Goal: Task Accomplishment & Management: Manage account settings

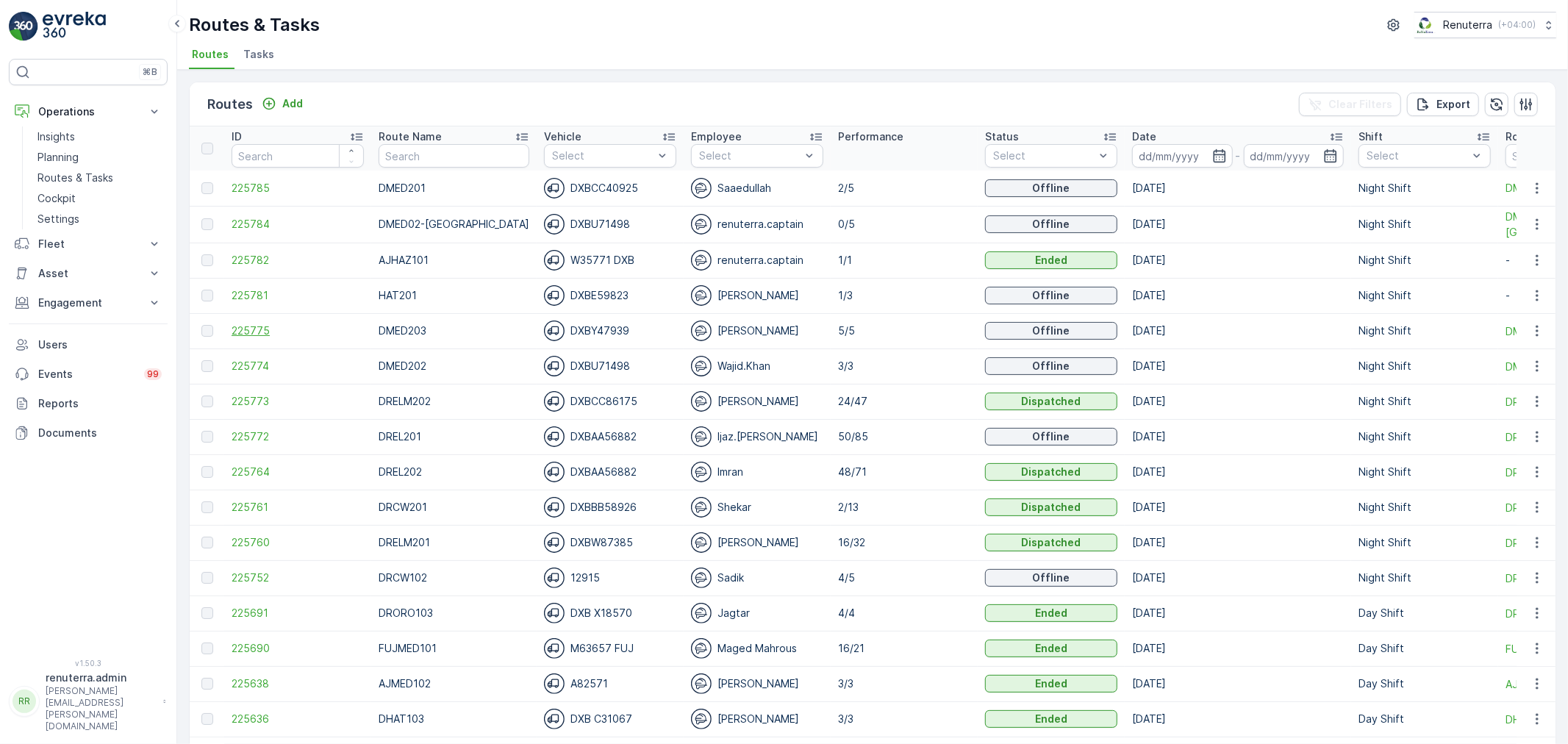
click at [252, 325] on span "225775" at bounding box center [298, 330] width 132 height 15
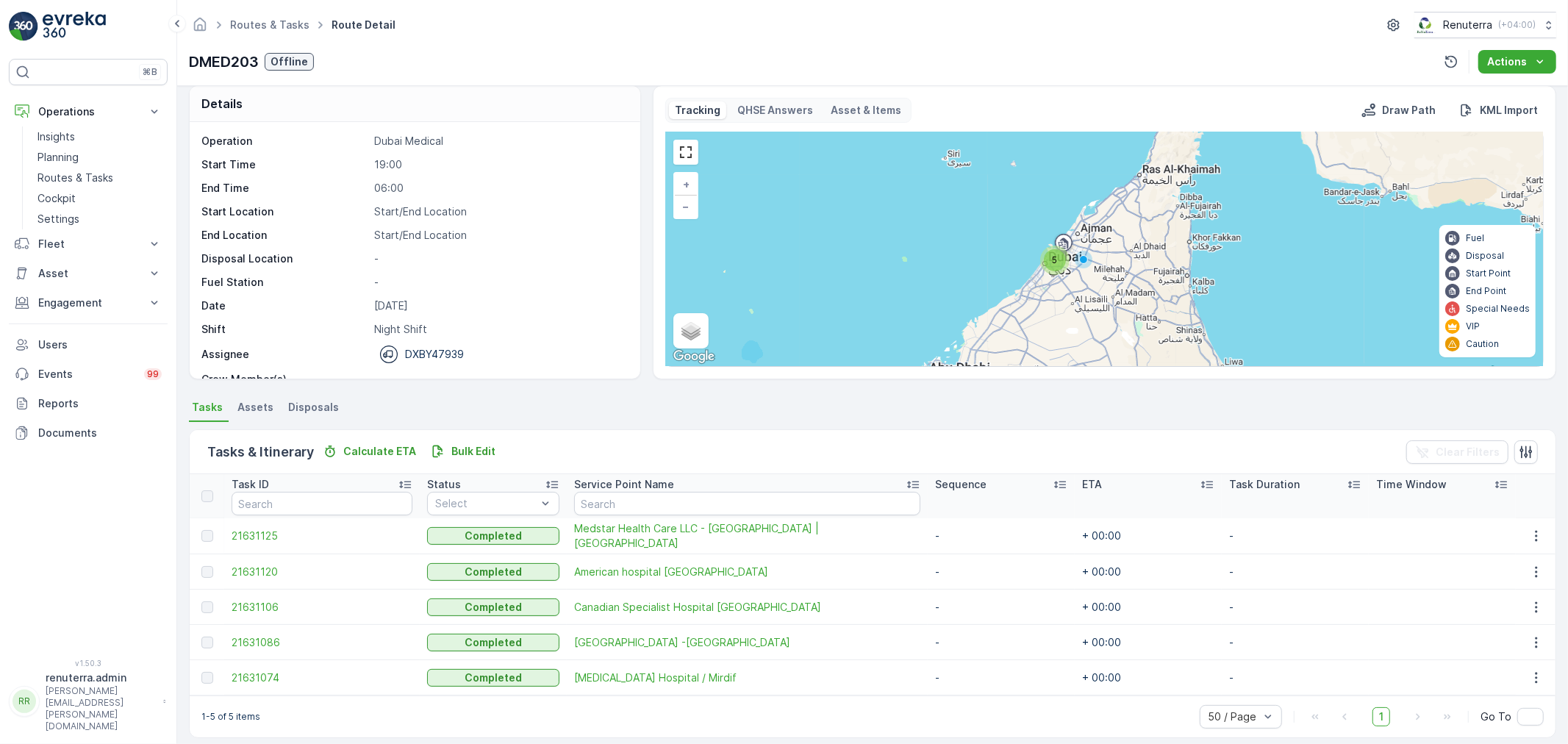
scroll to position [25, 0]
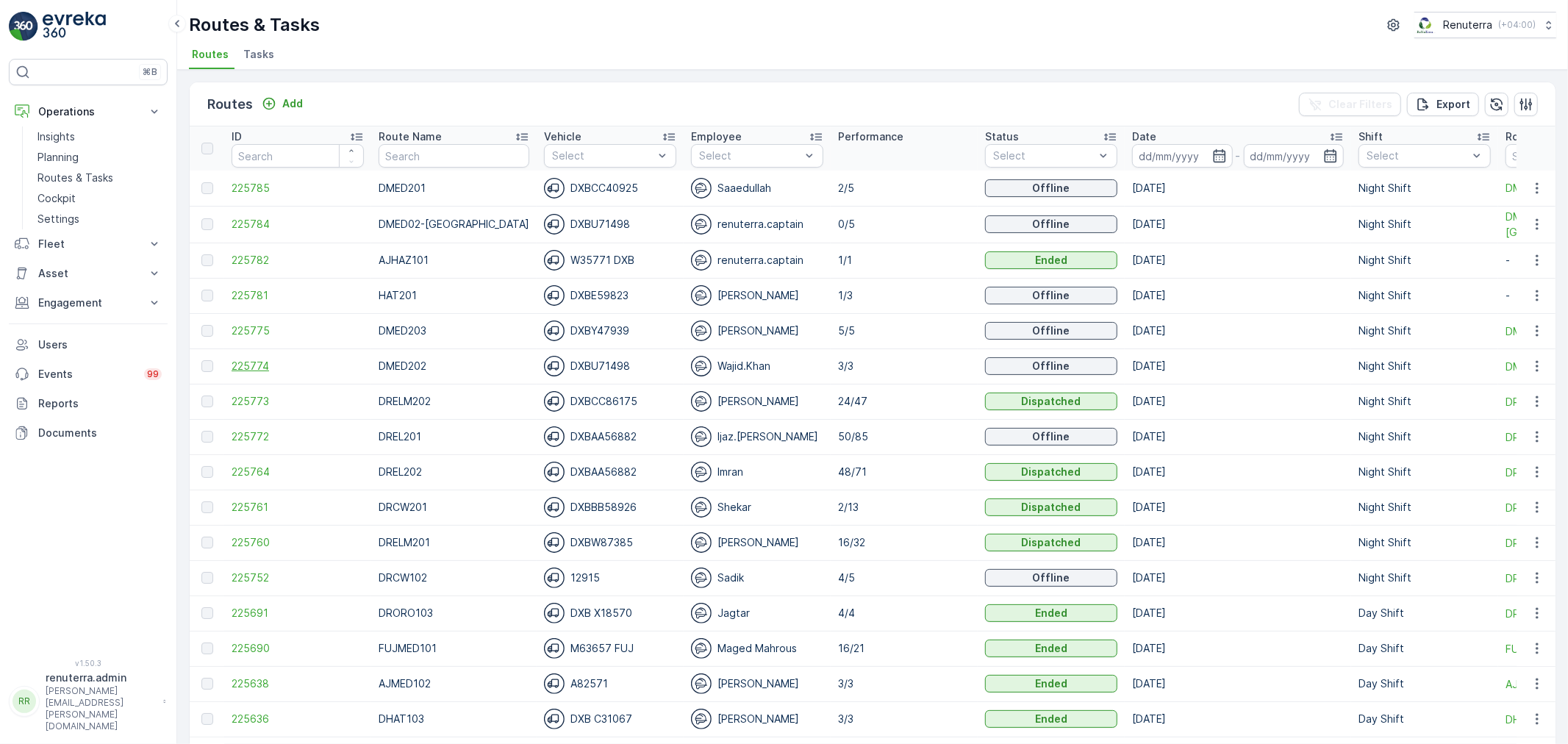
click at [262, 371] on span "225774" at bounding box center [298, 366] width 132 height 15
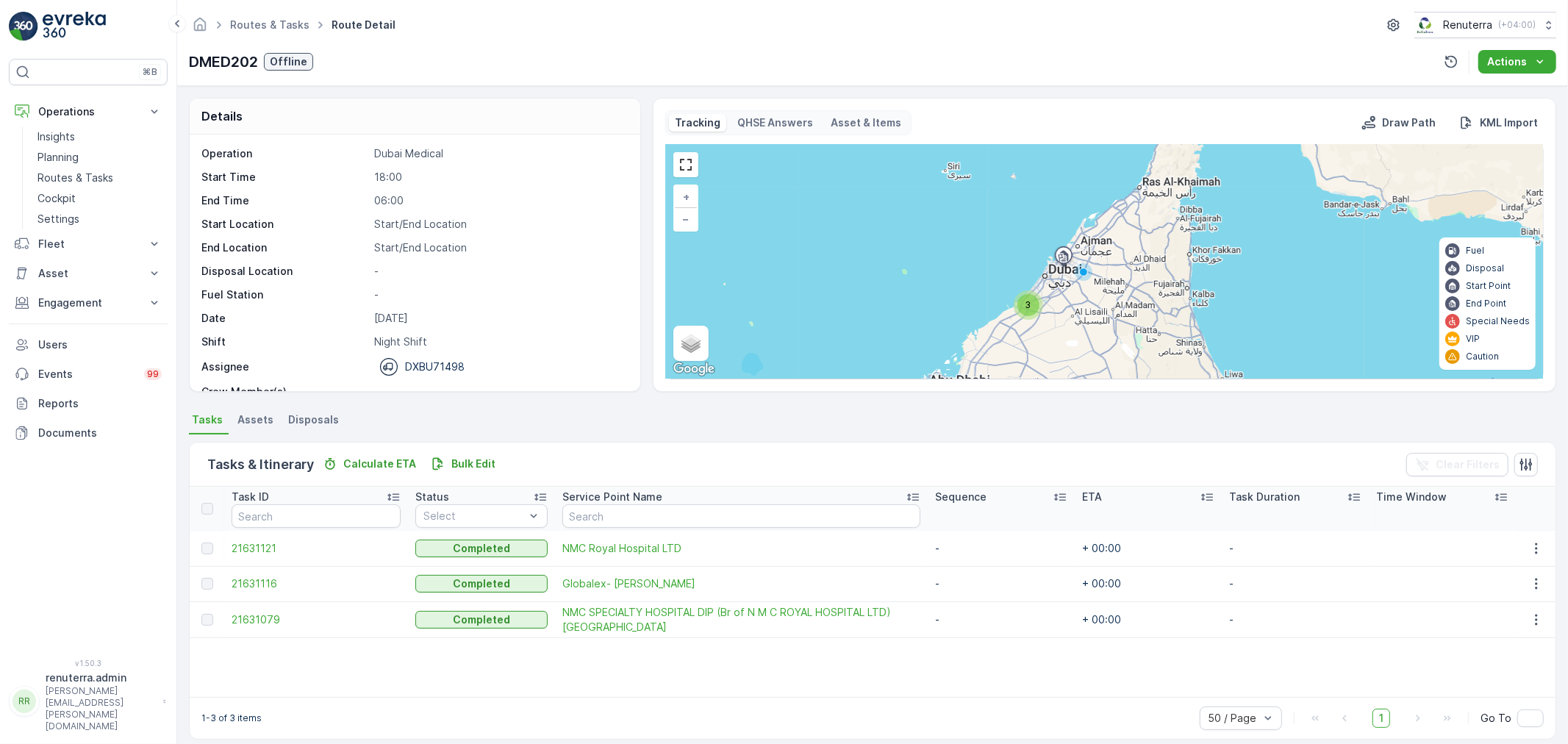
scroll to position [13, 0]
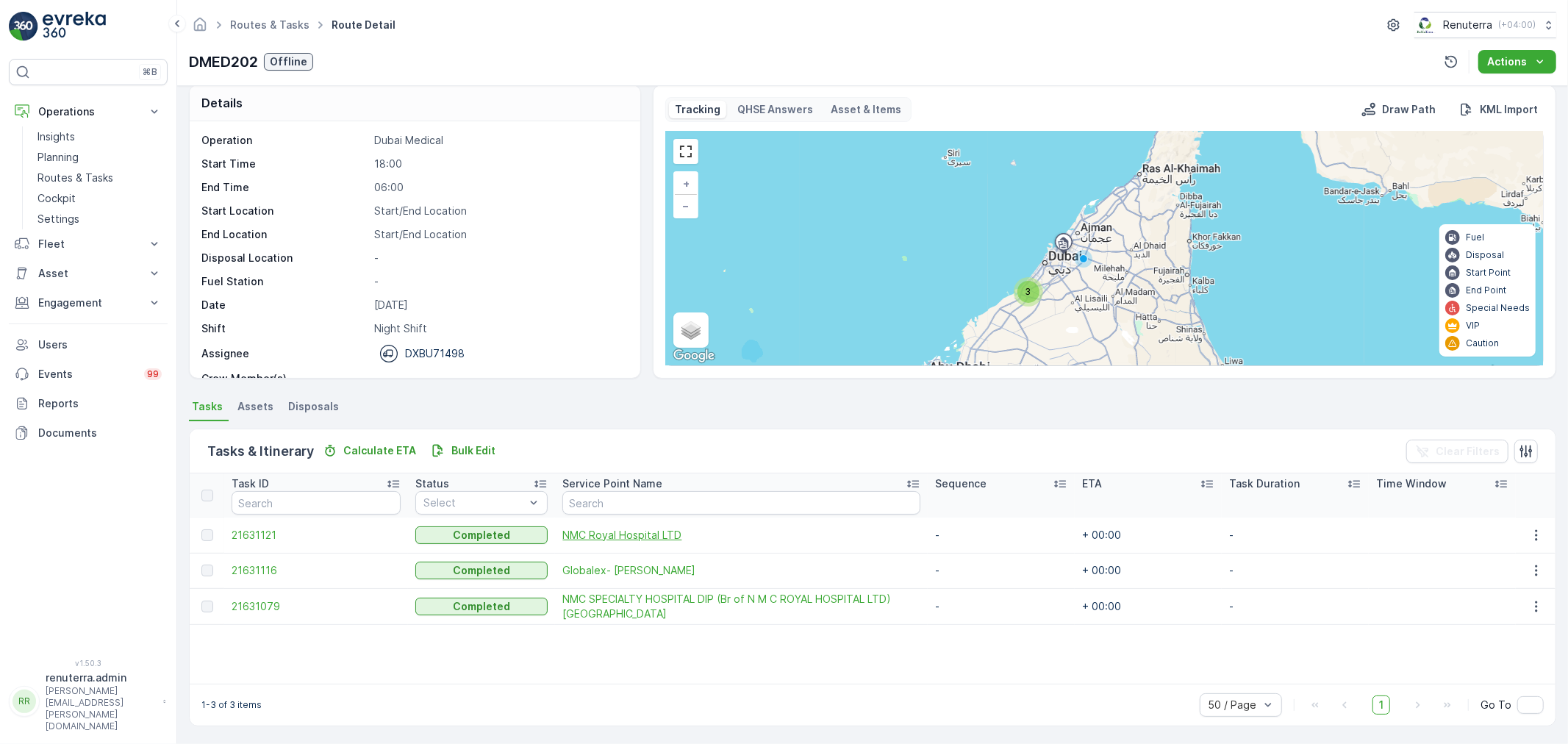
click at [580, 531] on span "NMC Royal Hospital LTD" at bounding box center [741, 535] width 358 height 15
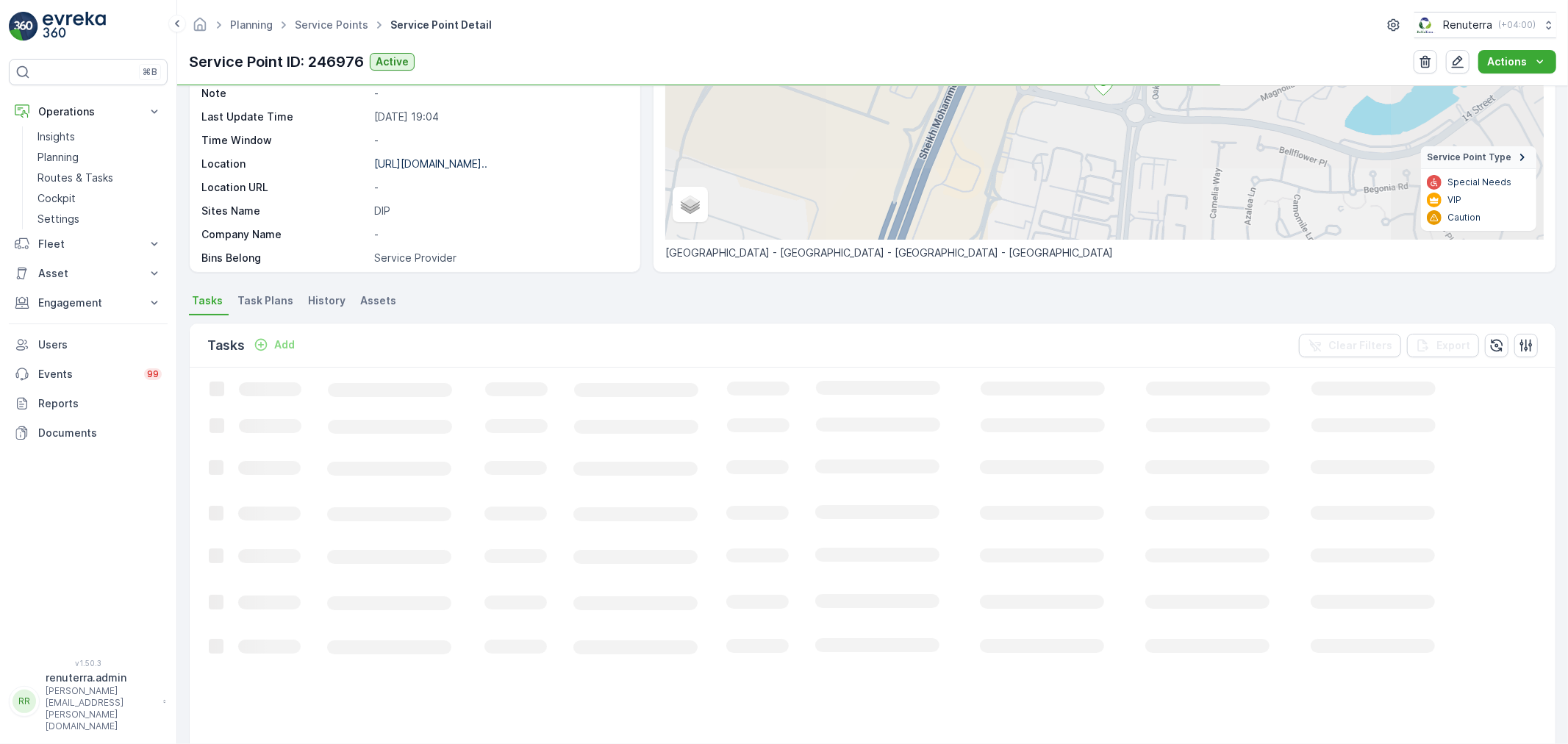
scroll to position [244, 0]
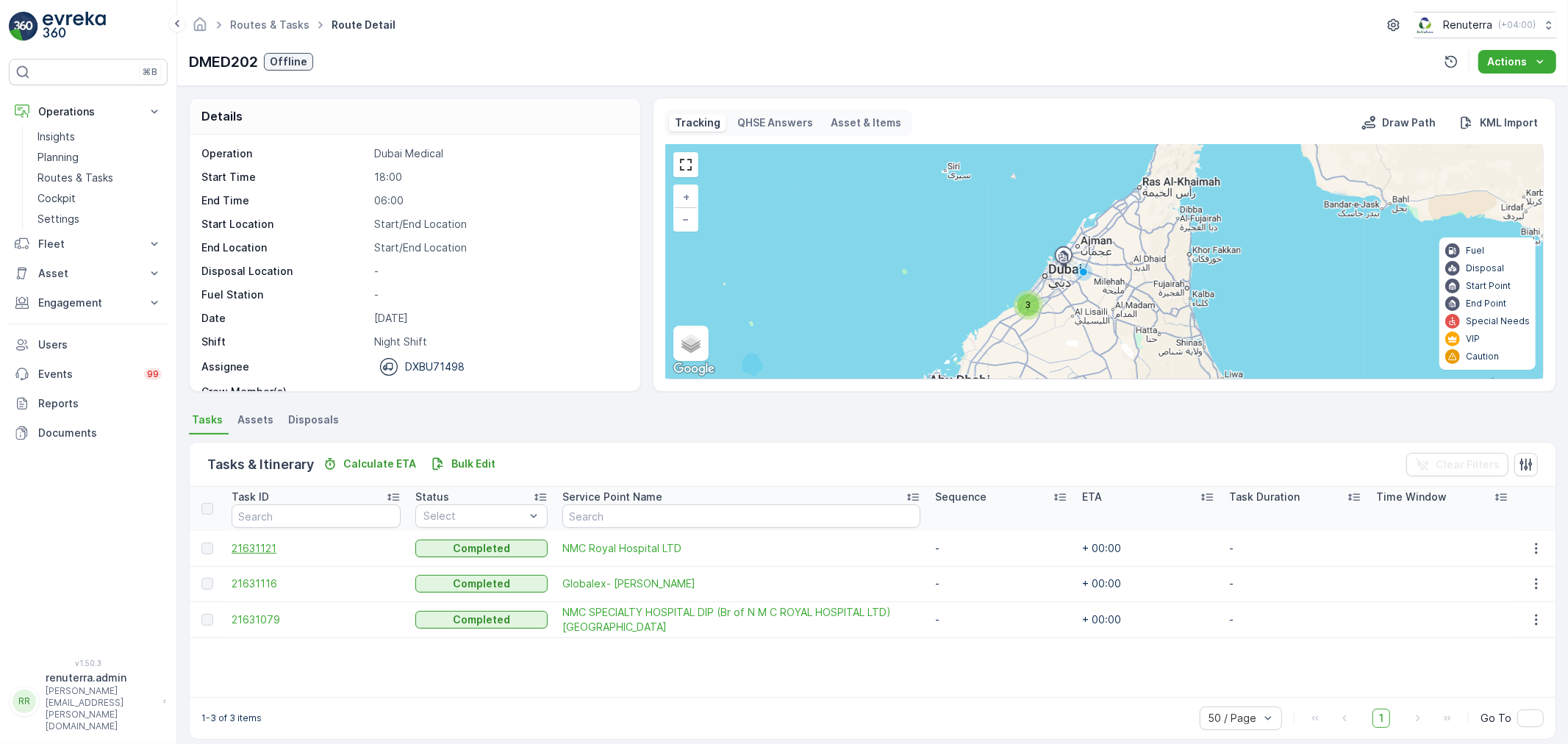
click at [261, 545] on span "21631121" at bounding box center [316, 548] width 170 height 15
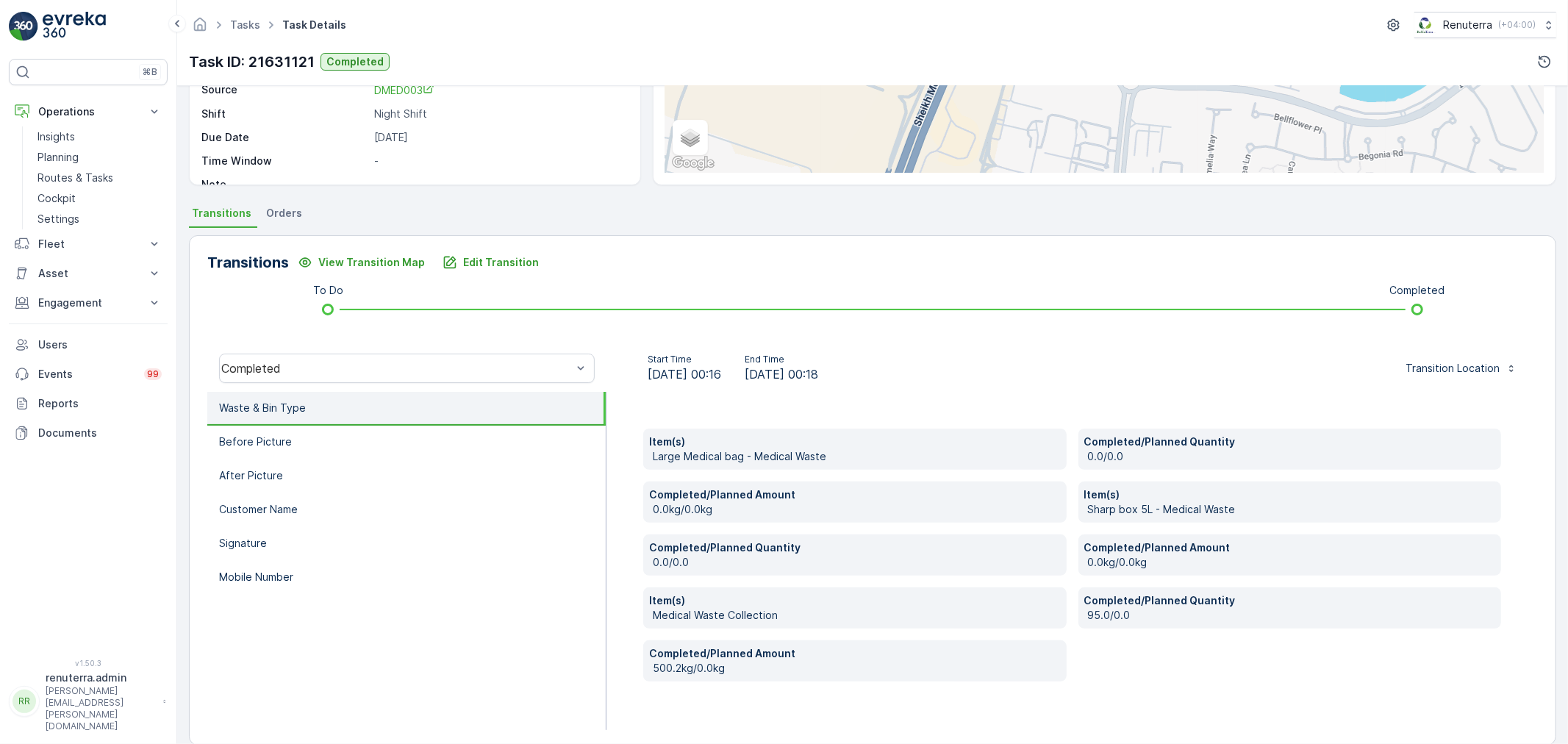
scroll to position [226, 0]
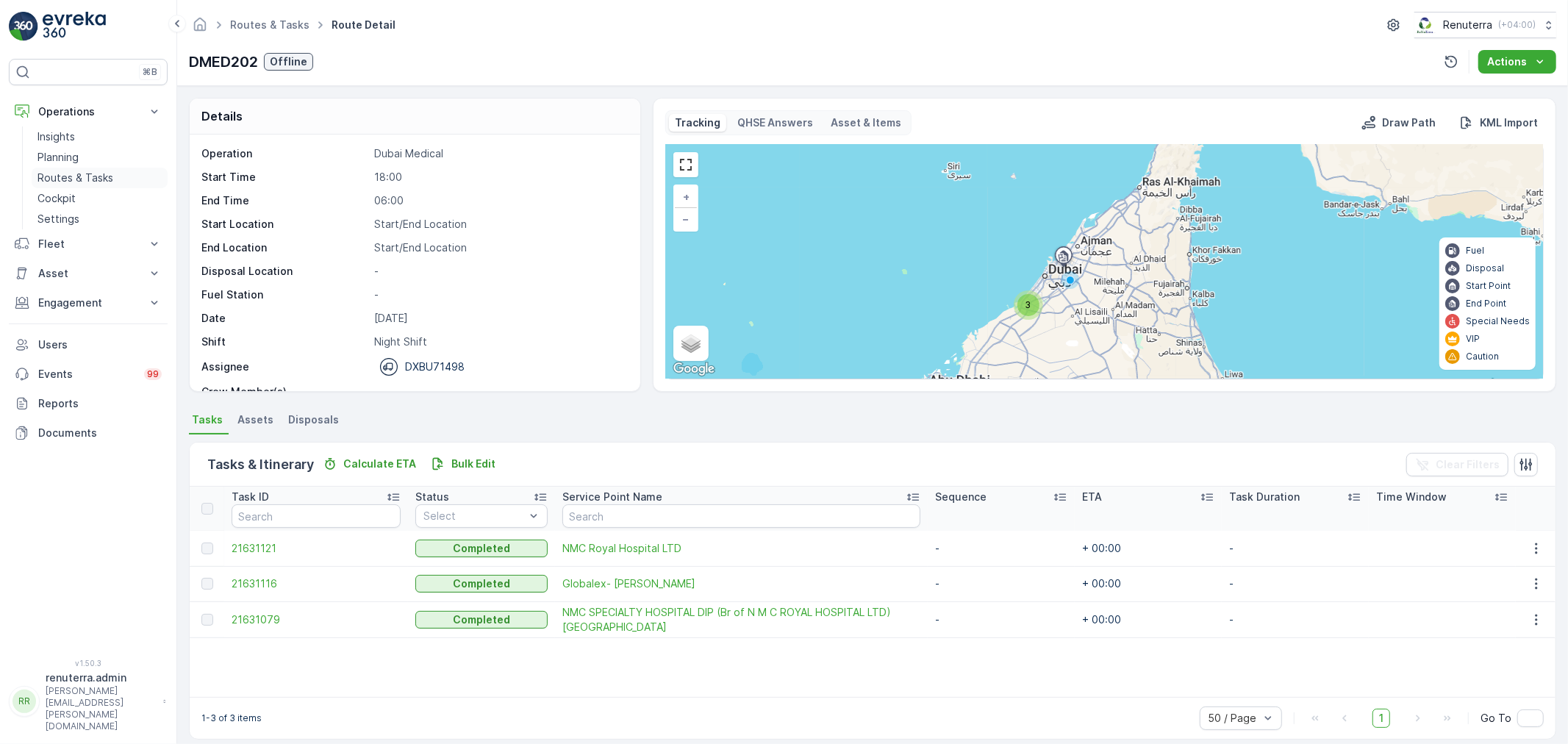
click at [66, 171] on p "Routes & Tasks" at bounding box center [75, 177] width 76 height 15
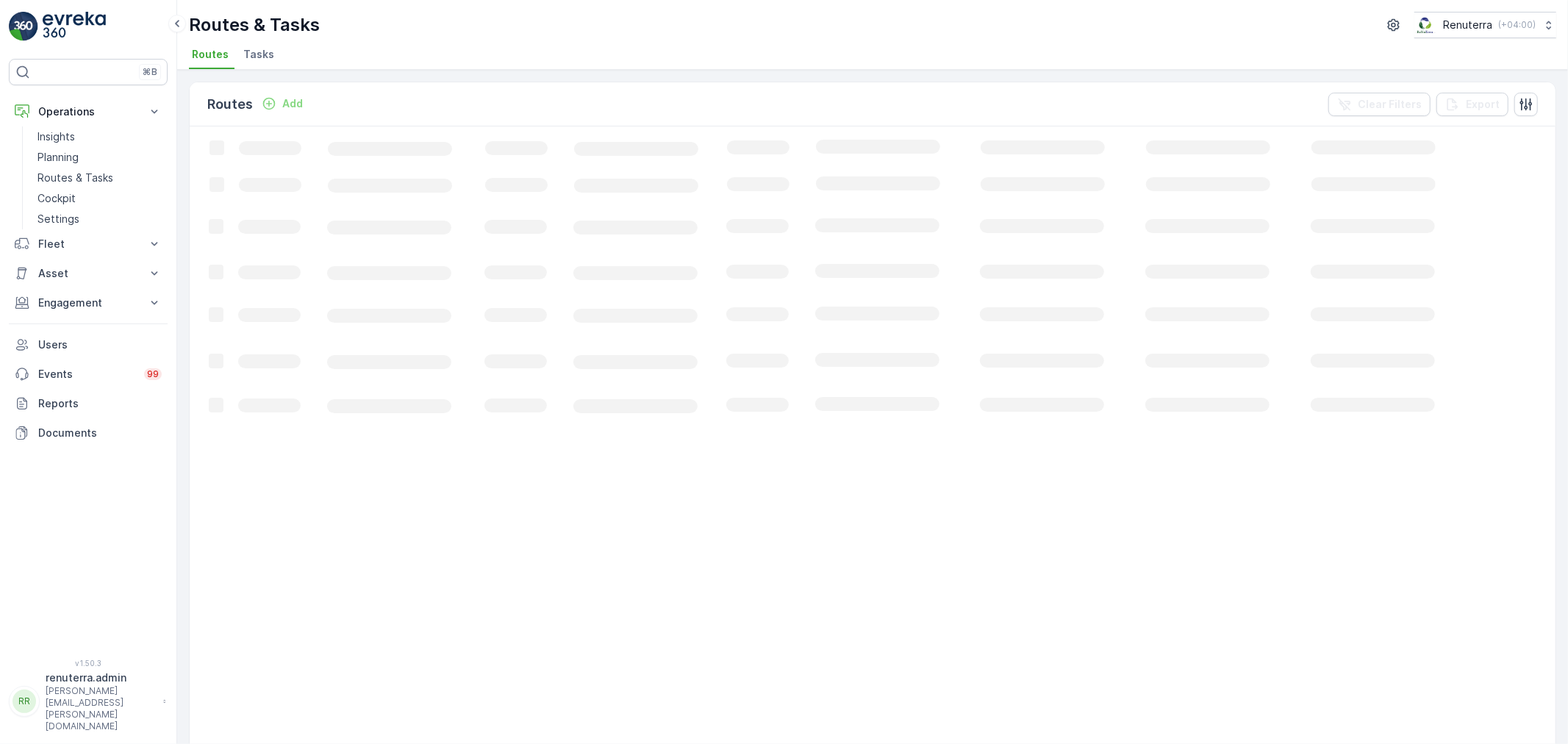
click at [261, 56] on span "Tasks" at bounding box center [258, 54] width 31 height 15
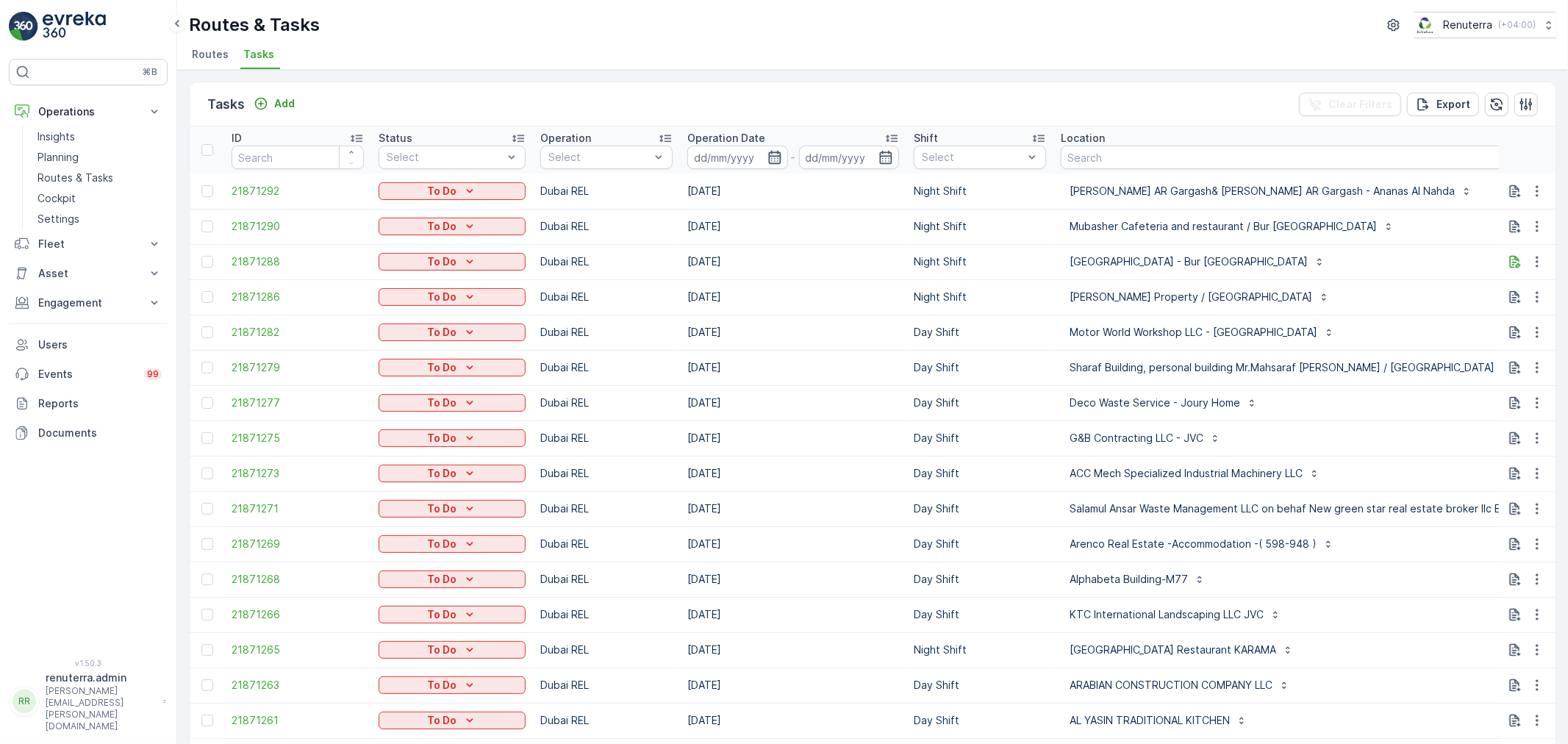
click at [775, 153] on icon "button" at bounding box center [775, 157] width 15 height 15
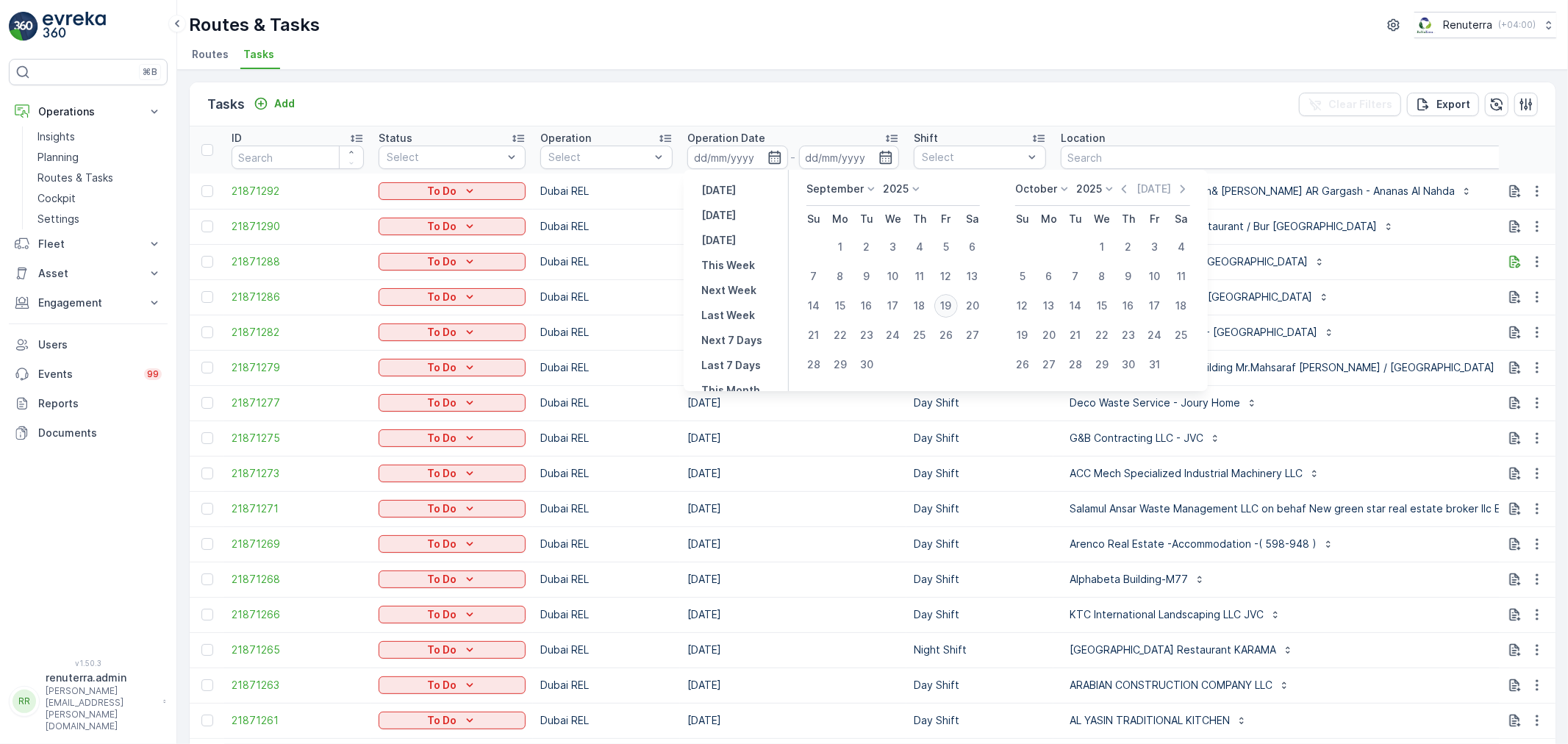
click at [944, 300] on div "19" at bounding box center [946, 305] width 24 height 24
type input "[DATE]"
click at [944, 300] on div "19" at bounding box center [946, 305] width 24 height 24
type input "[DATE]"
click at [944, 300] on div "19" at bounding box center [946, 305] width 24 height 24
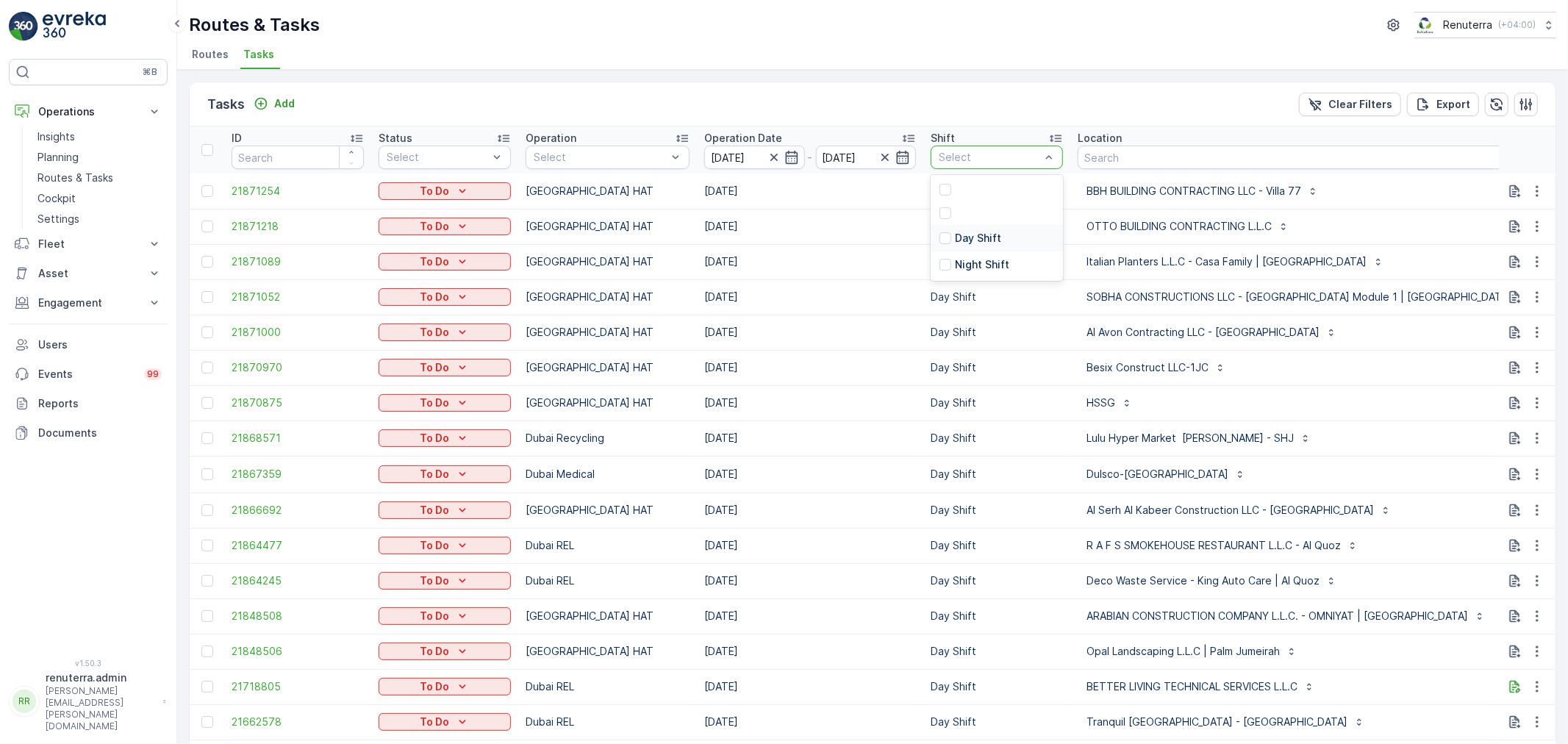
click at [989, 233] on p "Day Shift" at bounding box center [978, 237] width 46 height 15
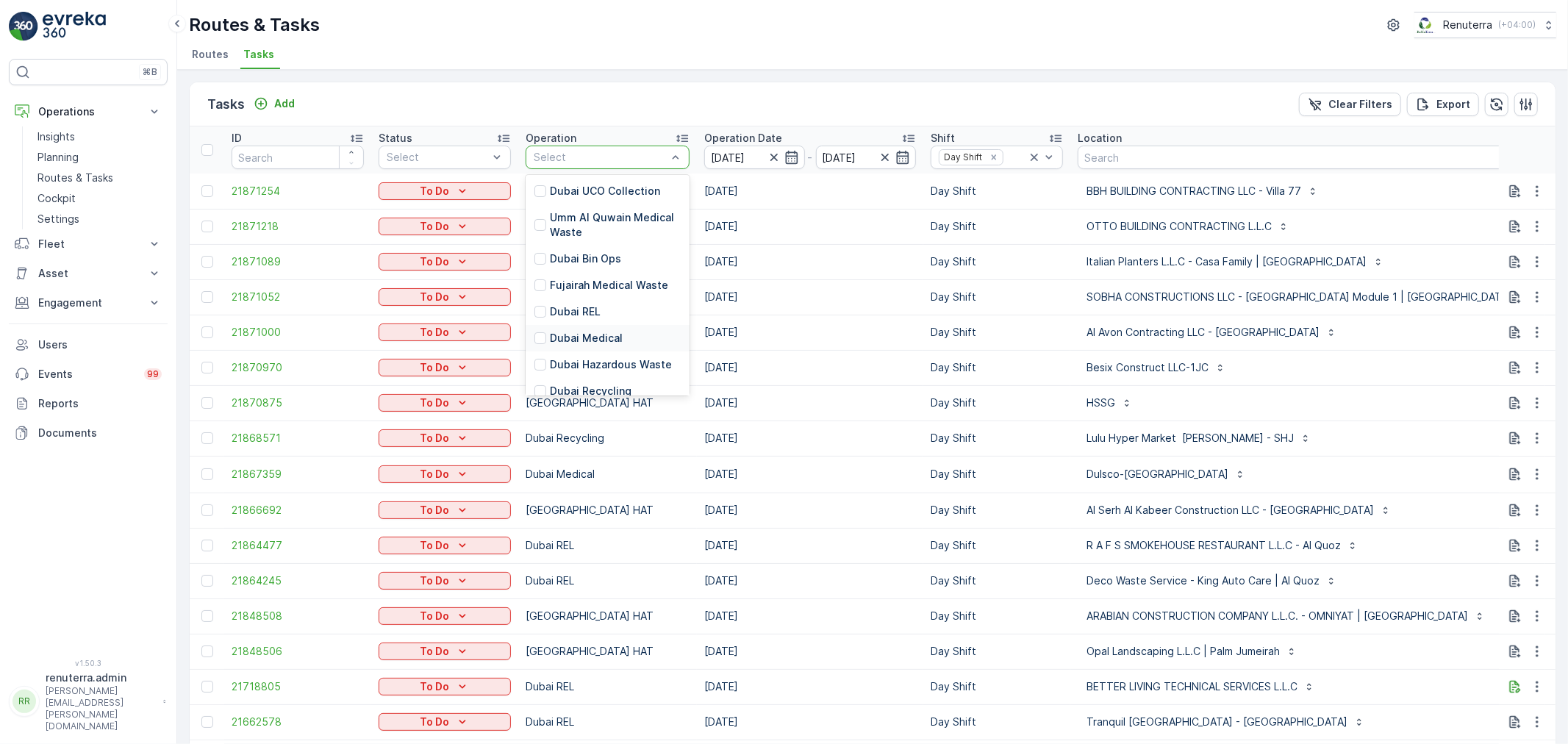
scroll to position [82, 0]
click at [591, 359] on p "[GEOGRAPHIC_DATA] HAT" at bounding box center [615, 370] width 131 height 30
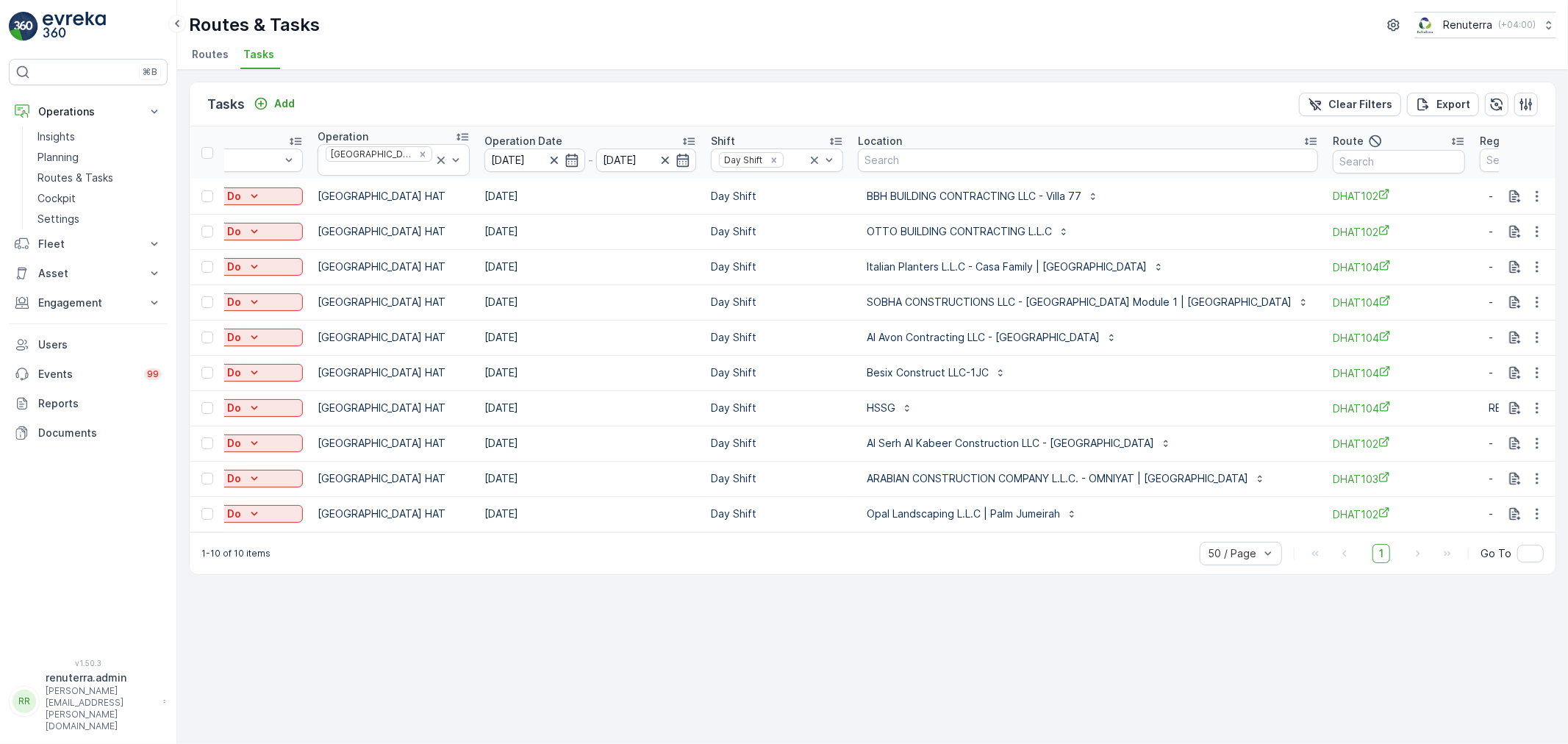
scroll to position [0, 265]
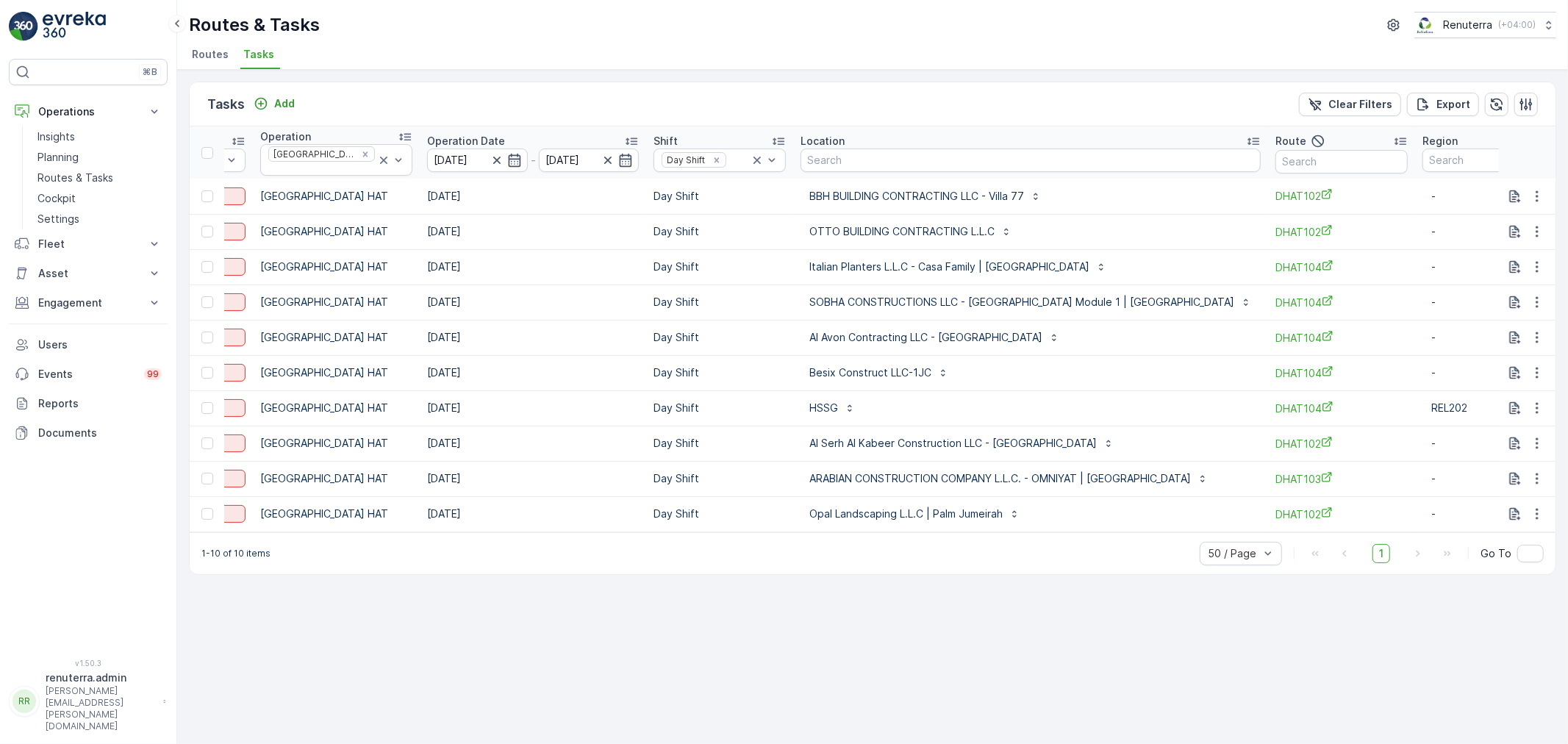
drag, startPoint x: 914, startPoint y: 519, endPoint x: 1075, endPoint y: 519, distance: 161.0
click at [1075, 519] on td "Opal Landscaping L.L.C | Palm Jumeirah" at bounding box center [1031, 514] width 475 height 35
click at [1275, 166] on input "text" at bounding box center [1341, 162] width 132 height 24
type input "101"
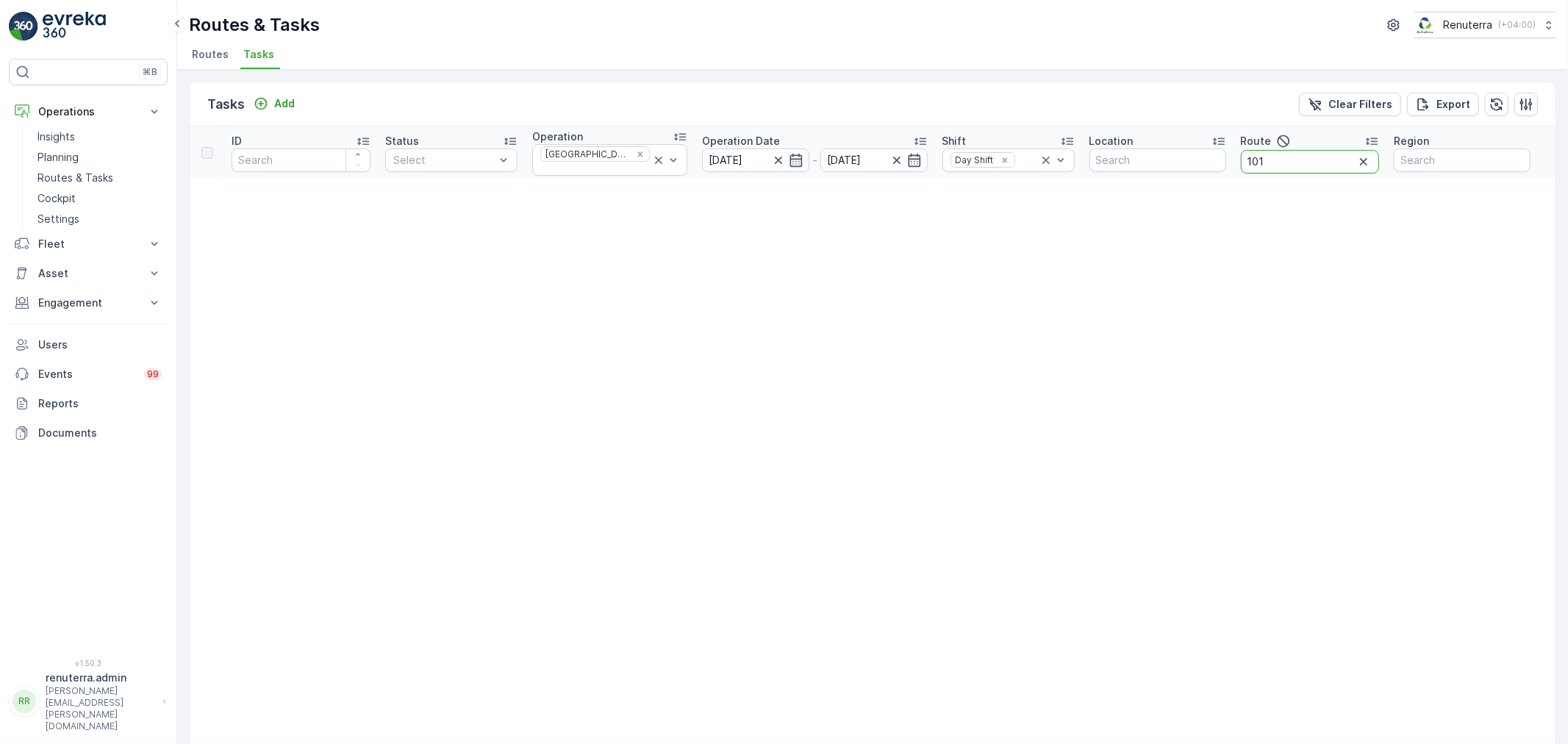
drag, startPoint x: 1268, startPoint y: 164, endPoint x: 1261, endPoint y: 158, distance: 9.2
click at [1261, 158] on input "101" at bounding box center [1310, 162] width 138 height 24
type input "102"
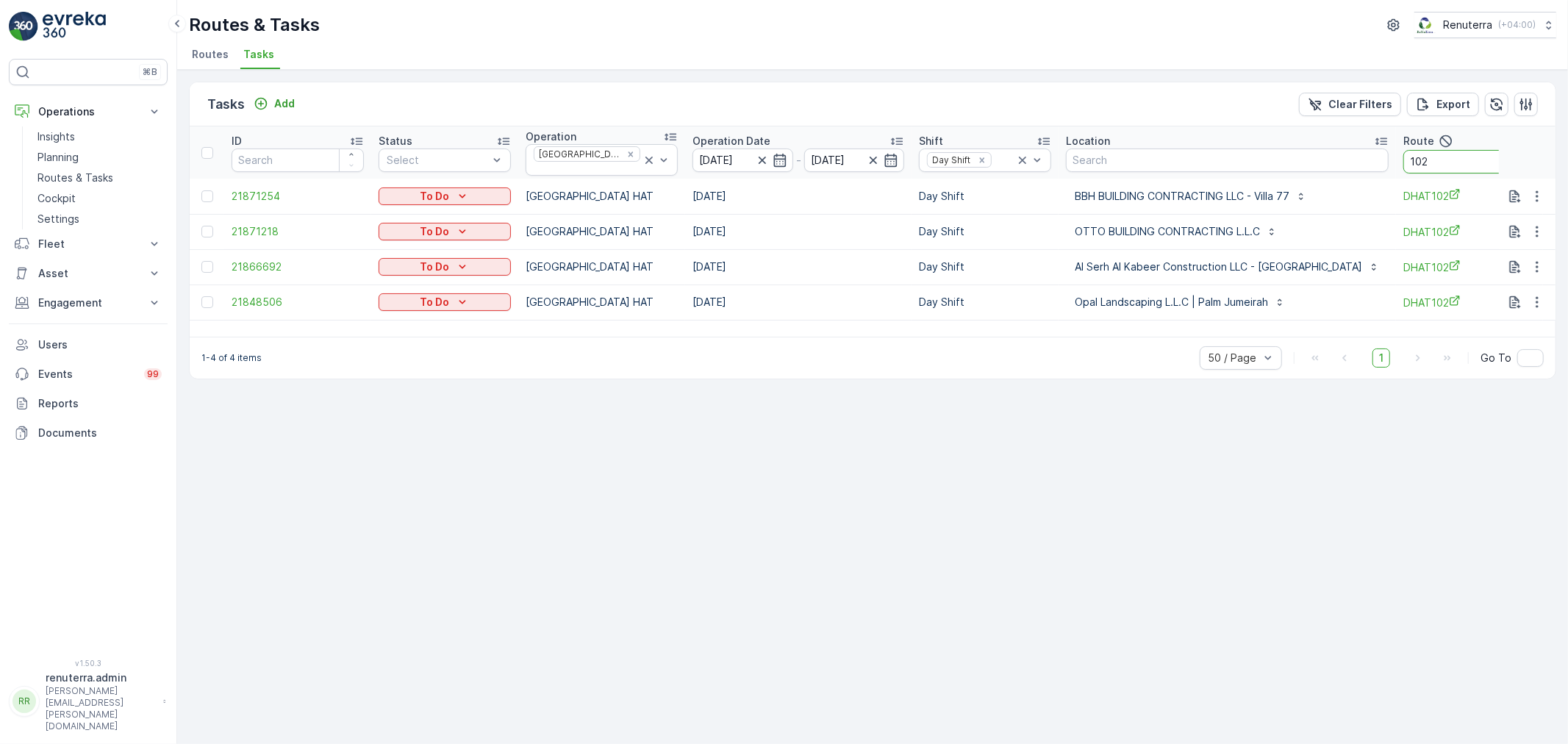
drag, startPoint x: 1382, startPoint y: 155, endPoint x: 1377, endPoint y: 150, distance: 7.1
click at [1403, 150] on input "102" at bounding box center [1469, 162] width 132 height 24
type input "103"
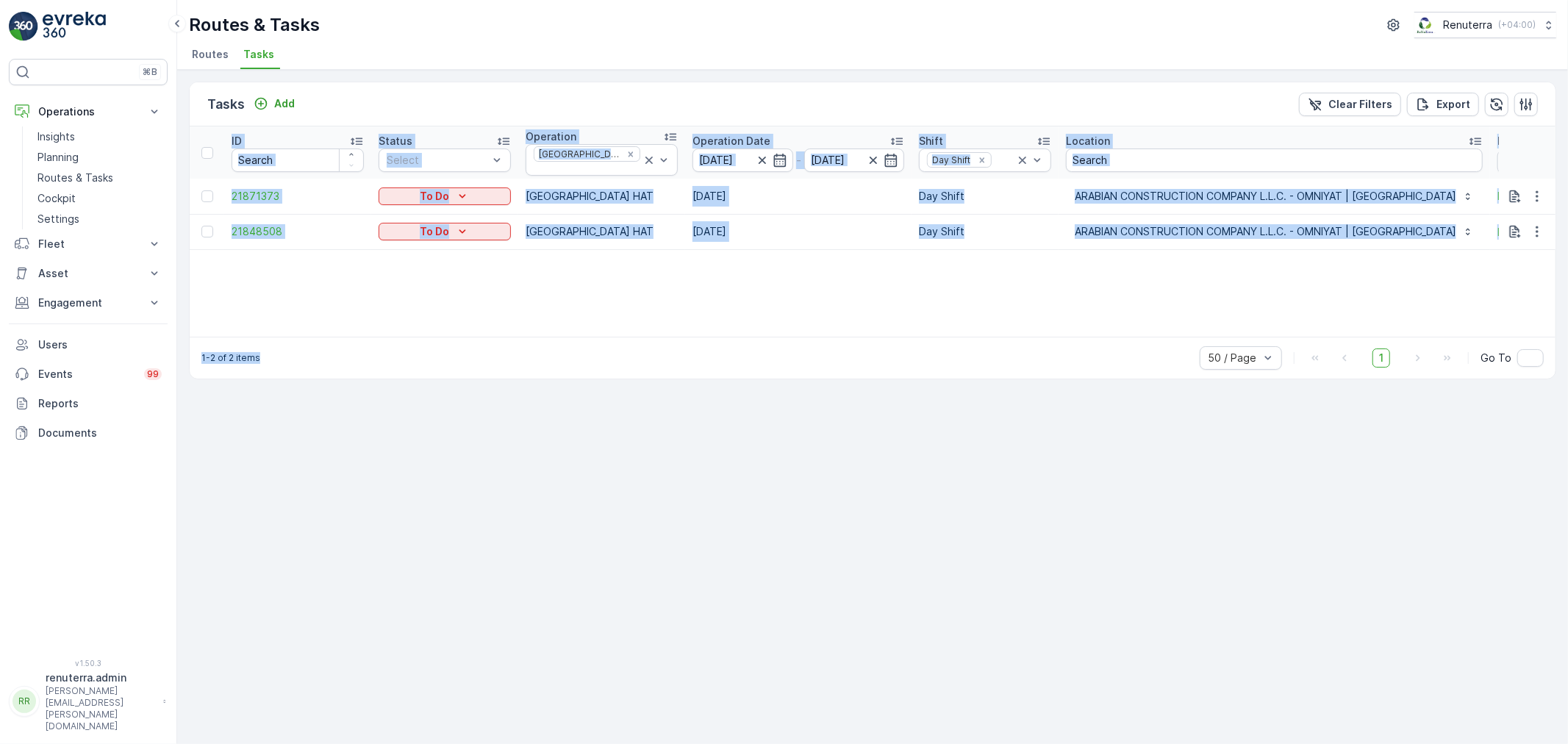
drag, startPoint x: 1068, startPoint y: 336, endPoint x: 1219, endPoint y: 332, distance: 151.1
click at [1222, 332] on div "Tasks Add Clear Filters Export ID Status Select Operation Dubai HAT Operation D…" at bounding box center [873, 231] width 1368 height 298
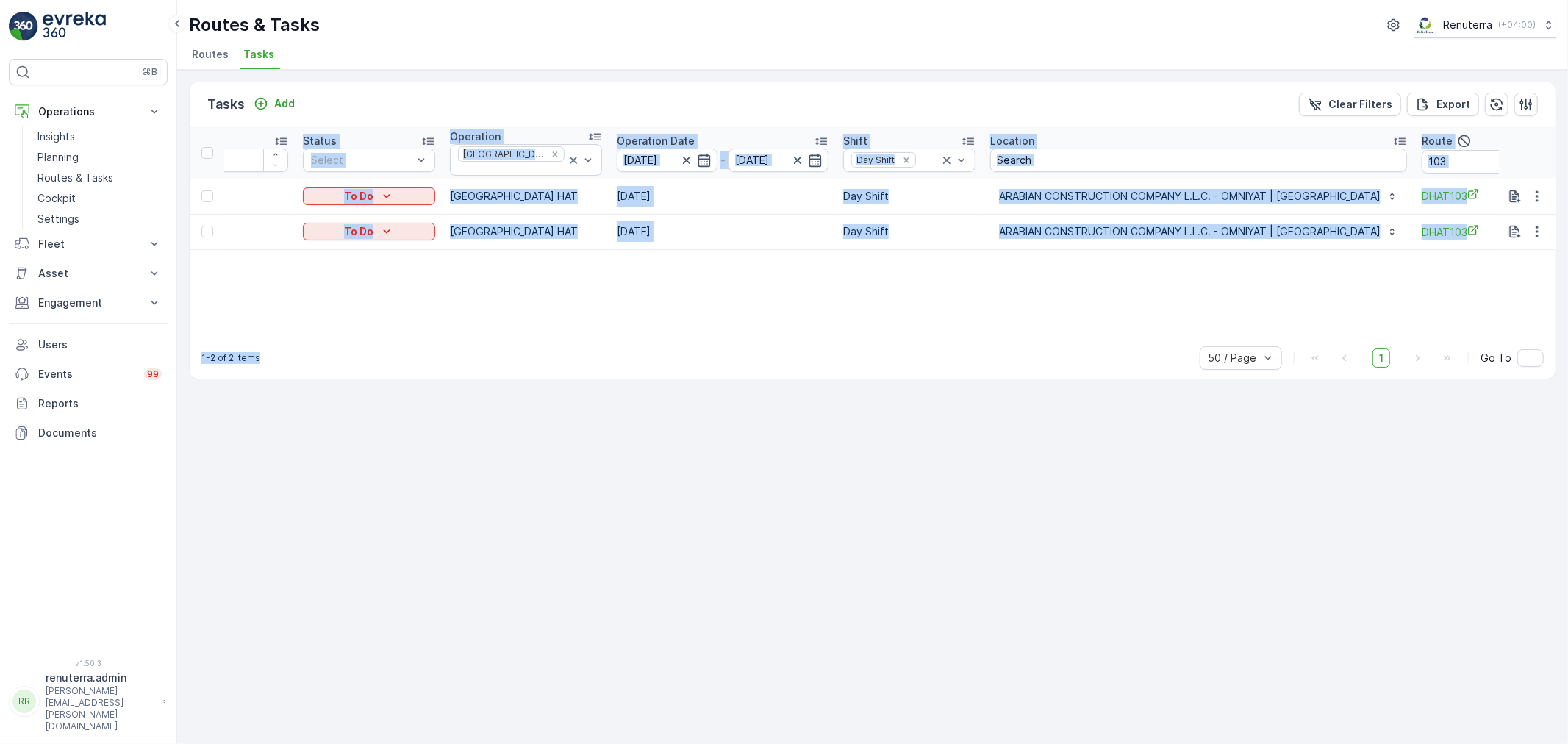
scroll to position [0, 129]
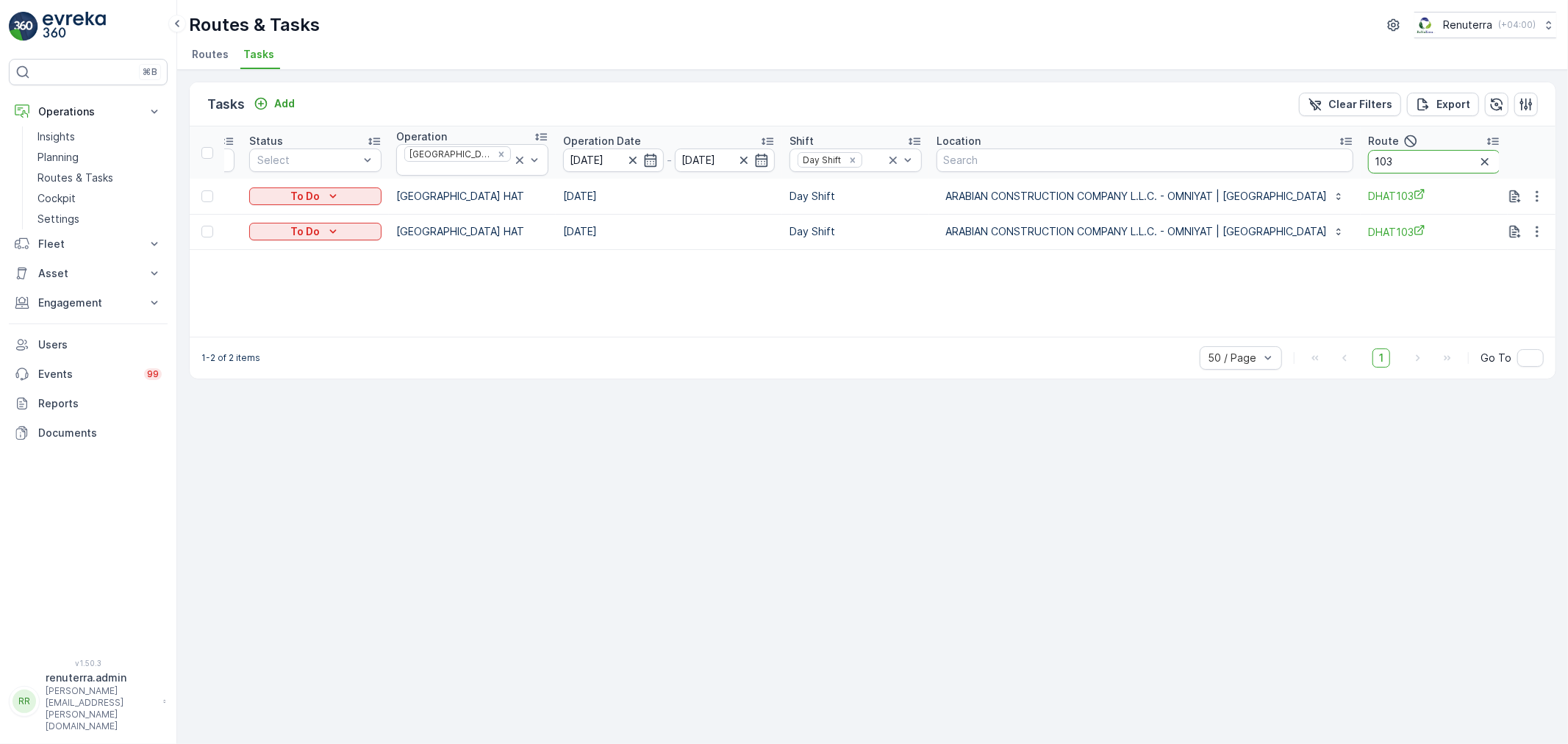
click at [1368, 157] on input "103" at bounding box center [1434, 162] width 132 height 24
type input "1"
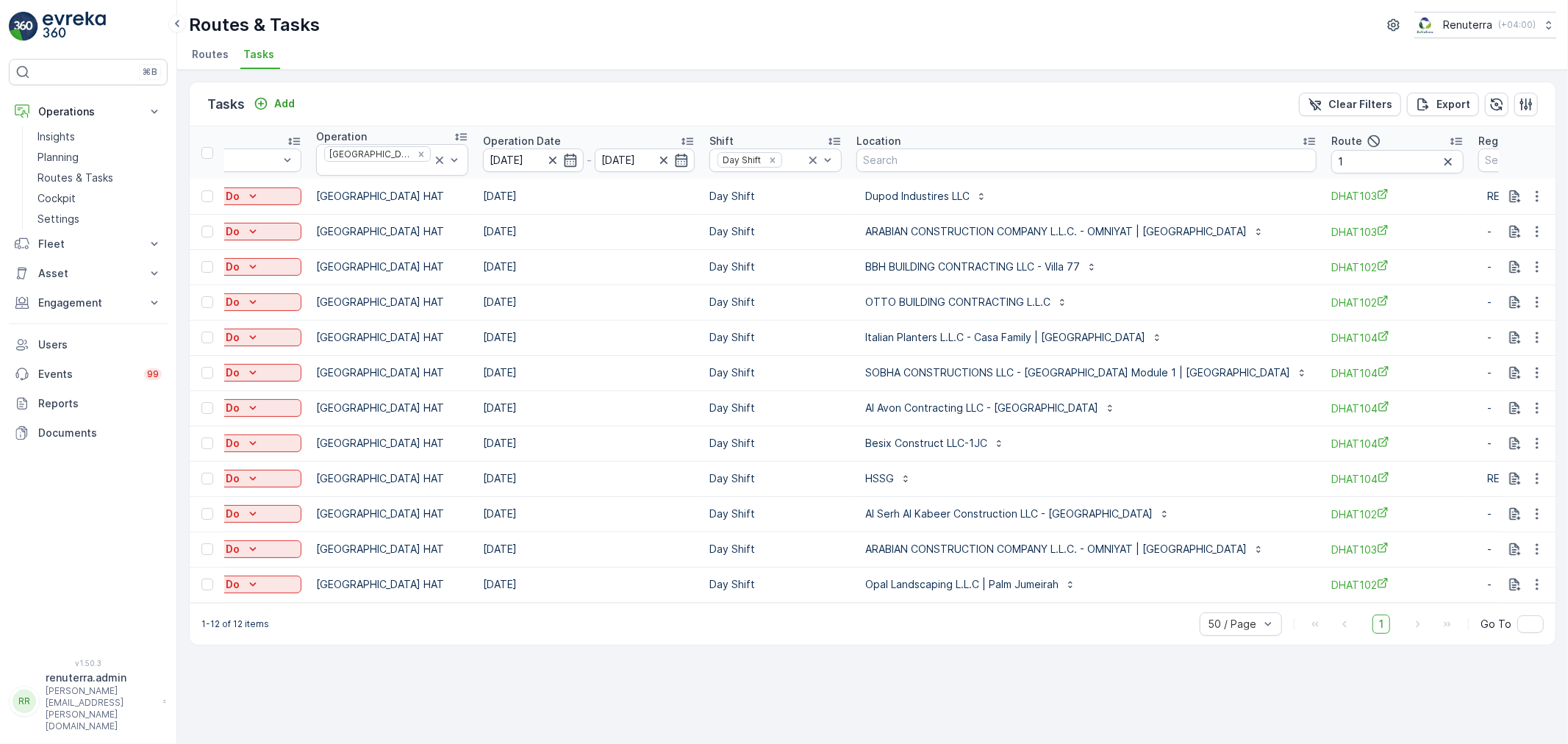
scroll to position [0, 188]
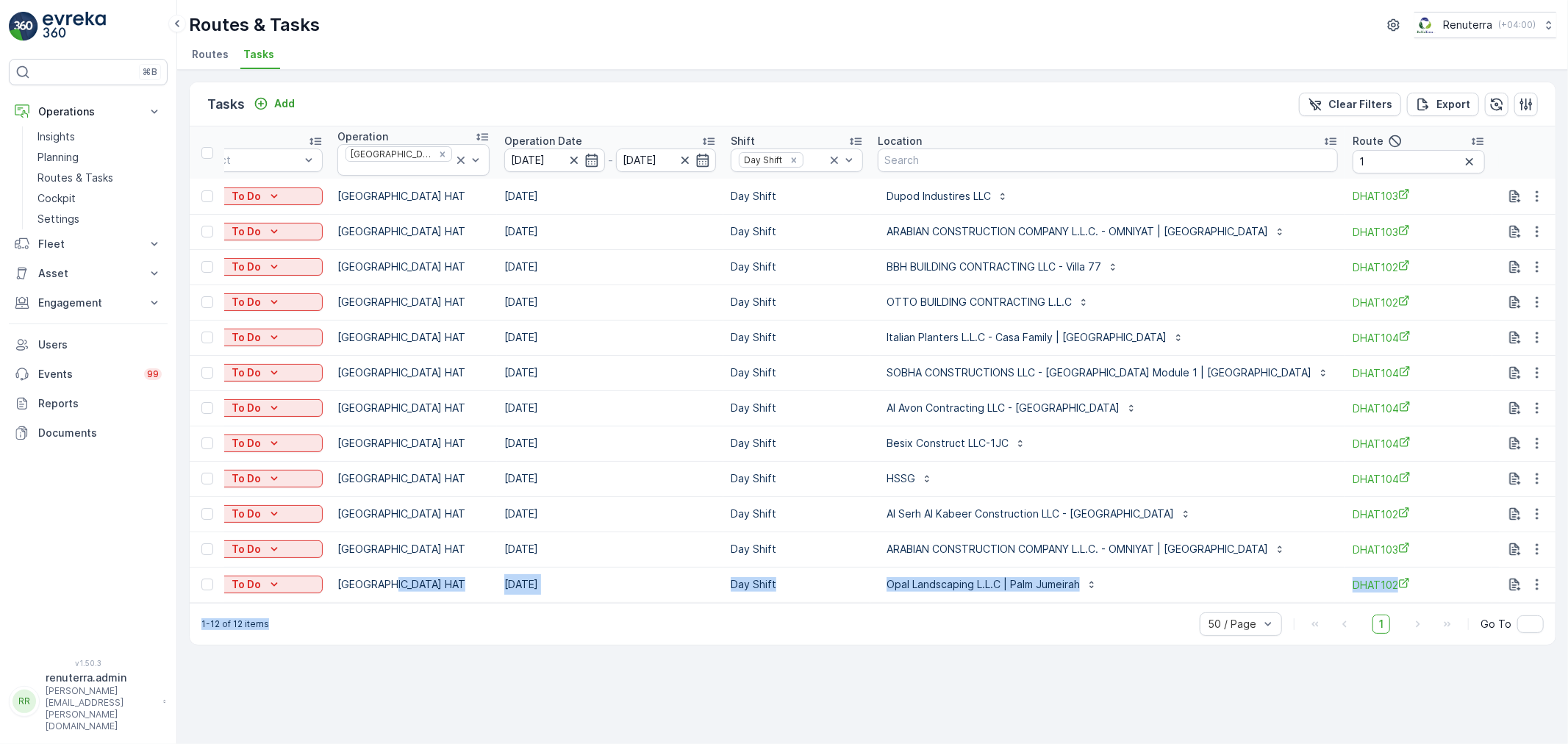
drag, startPoint x: 428, startPoint y: 595, endPoint x: 319, endPoint y: 603, distance: 109.3
click at [290, 605] on div "Tasks Add Clear Filters Export ID Status Select Operation Dubai HAT Operation D…" at bounding box center [873, 364] width 1368 height 564
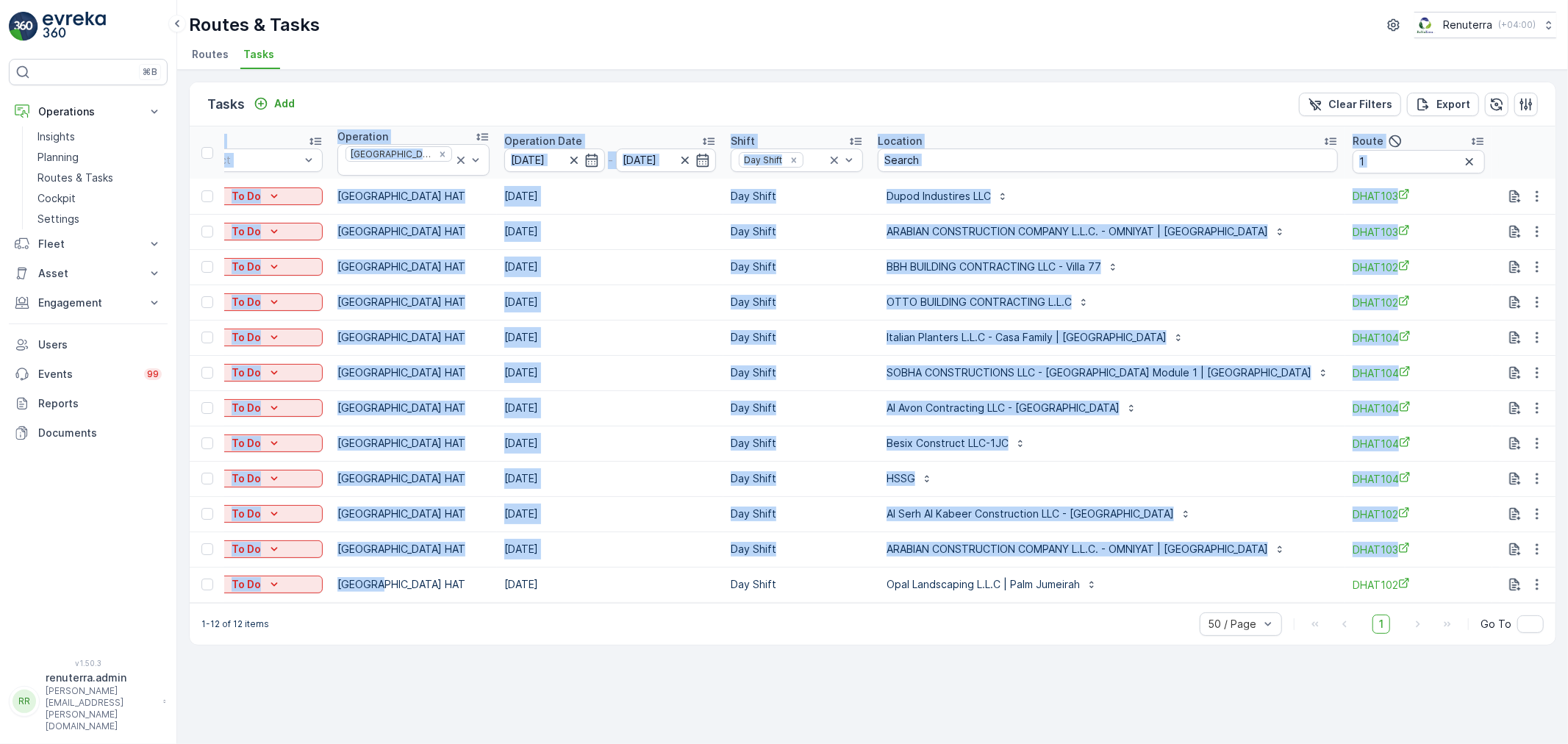
click at [375, 599] on div "ID Status Select Operation Dubai HAT Operation Date 19.09.2025 - 19.09.2025 Shi…" at bounding box center [872, 364] width 1366 height 476
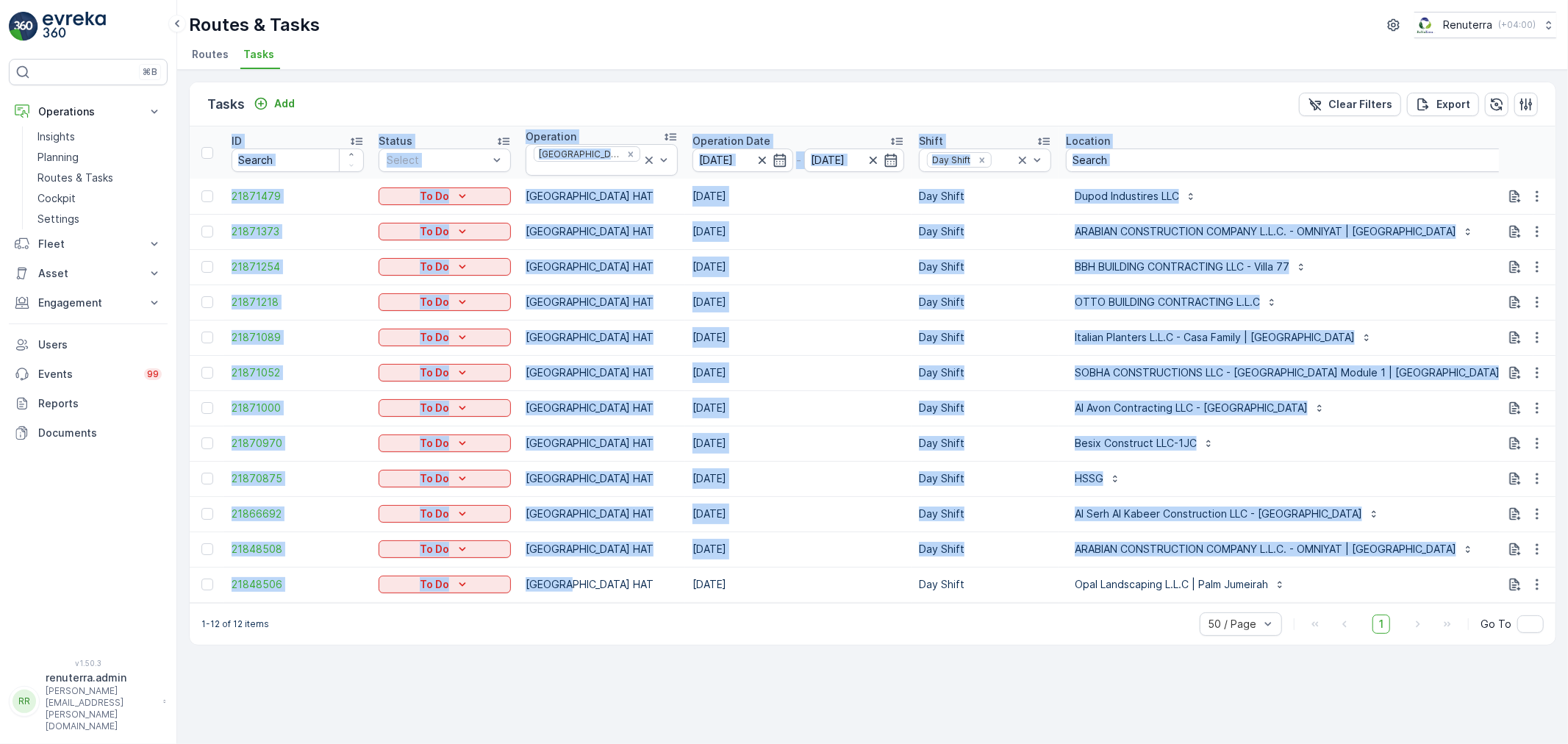
scroll to position [0, 16]
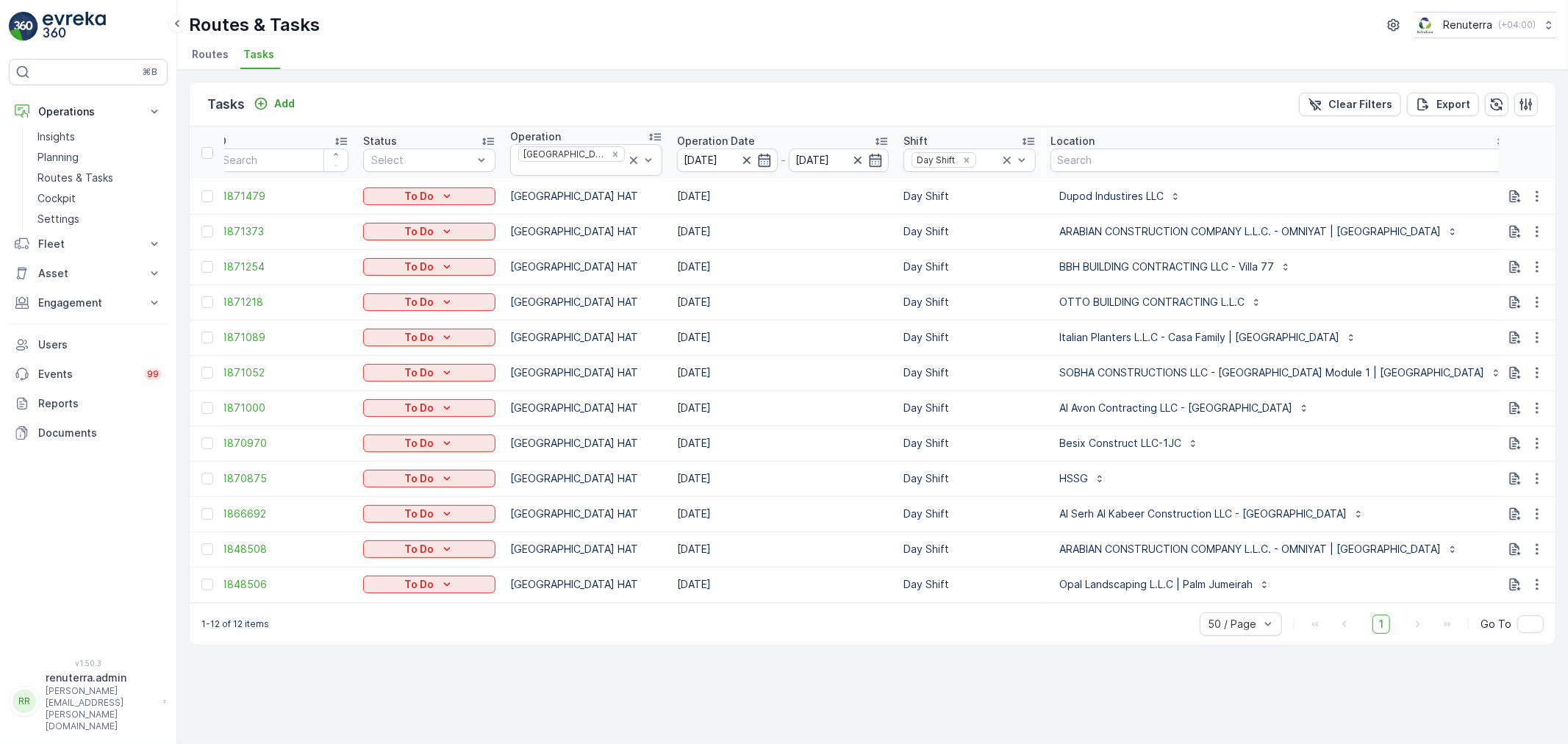
click at [410, 634] on div "1-12 of 12 items 50 / Page 1 Go To" at bounding box center [872, 624] width 1366 height 42
click at [87, 159] on link "Planning" at bounding box center [100, 157] width 136 height 21
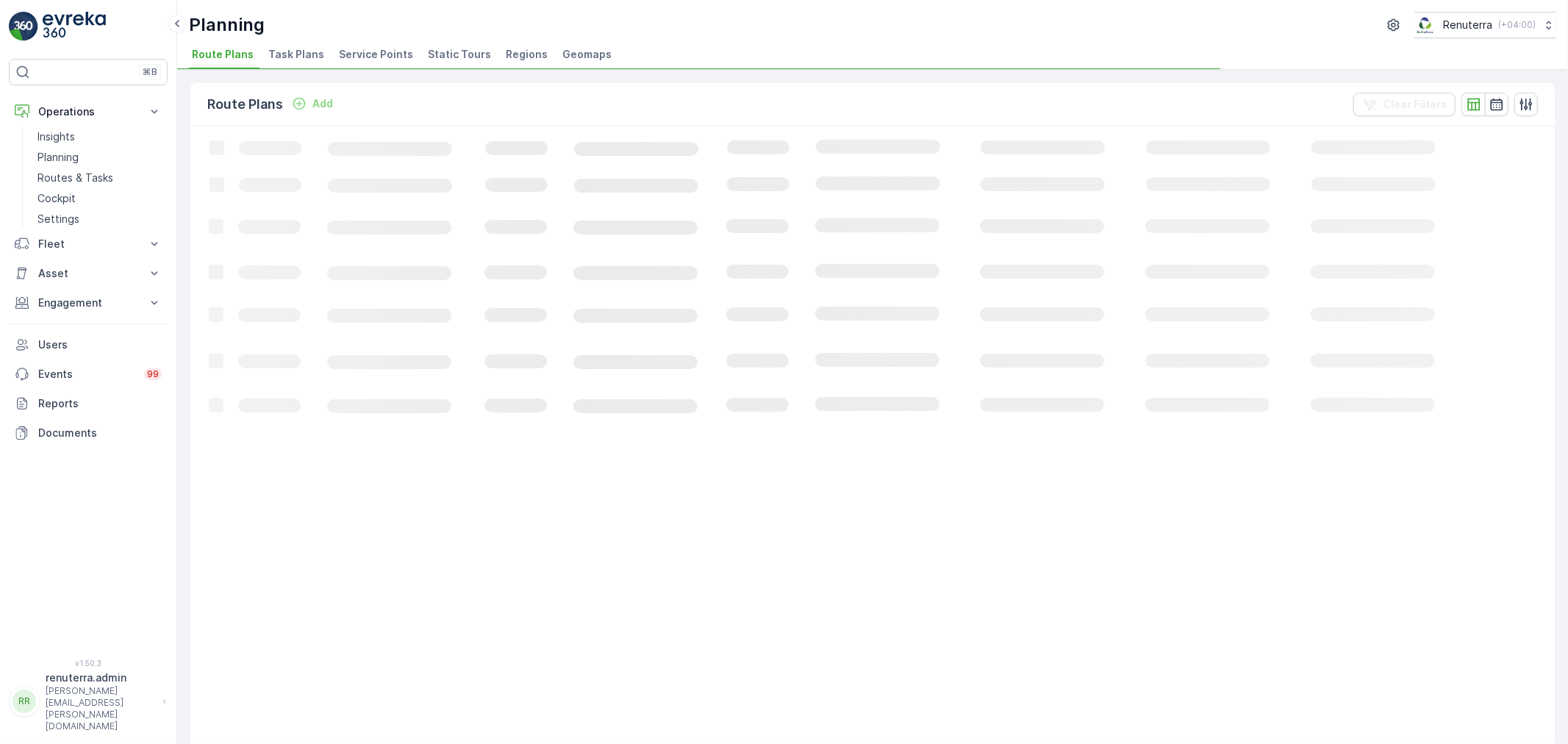
drag, startPoint x: 394, startPoint y: 52, endPoint x: 386, endPoint y: 55, distance: 8.5
click at [393, 52] on span "Service Points" at bounding box center [375, 54] width 74 height 15
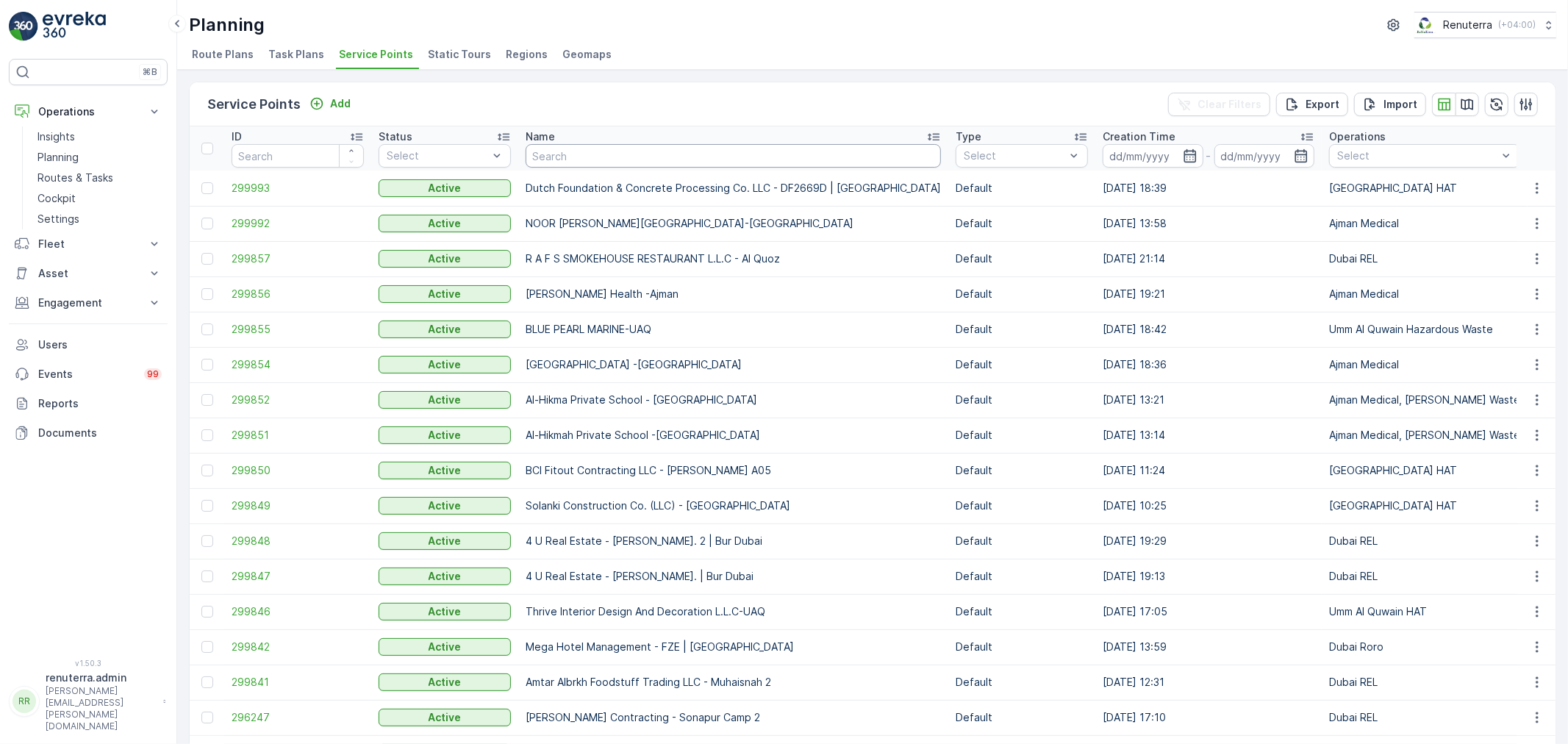
click at [598, 149] on input "text" at bounding box center [732, 156] width 415 height 24
type input "B!"
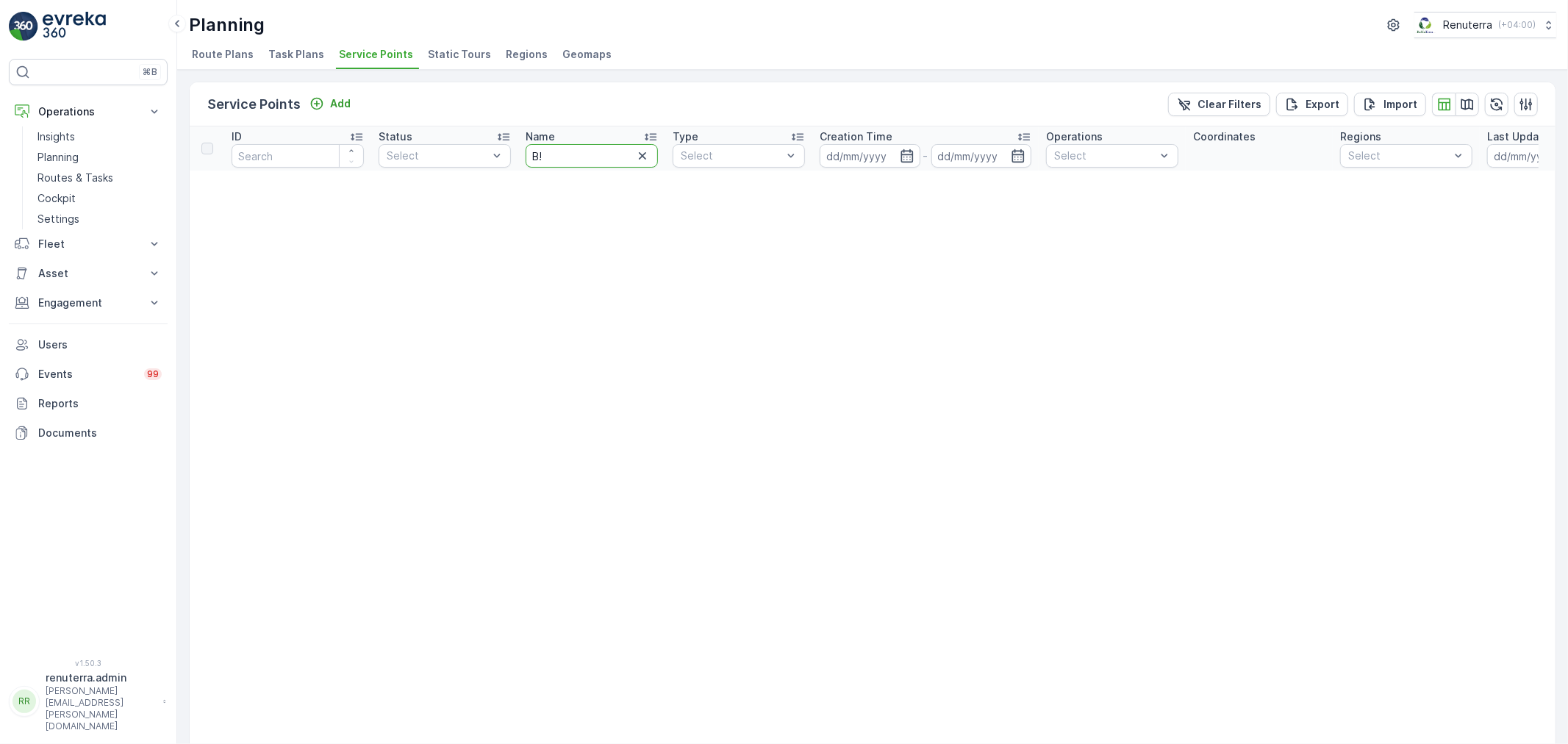
click at [571, 157] on input "B!" at bounding box center [591, 156] width 132 height 24
type input "B1 mall"
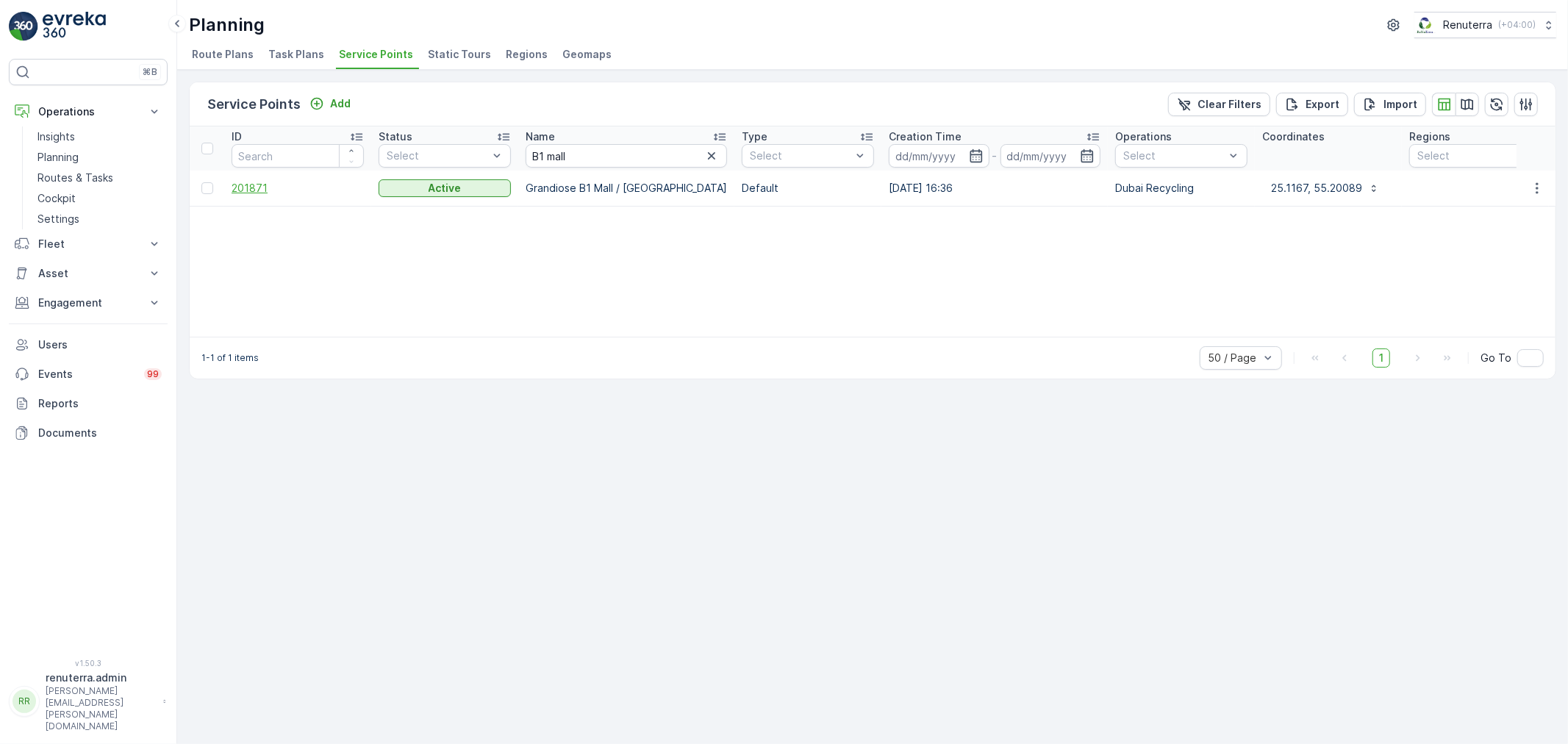
click at [243, 182] on span "201871" at bounding box center [298, 188] width 132 height 15
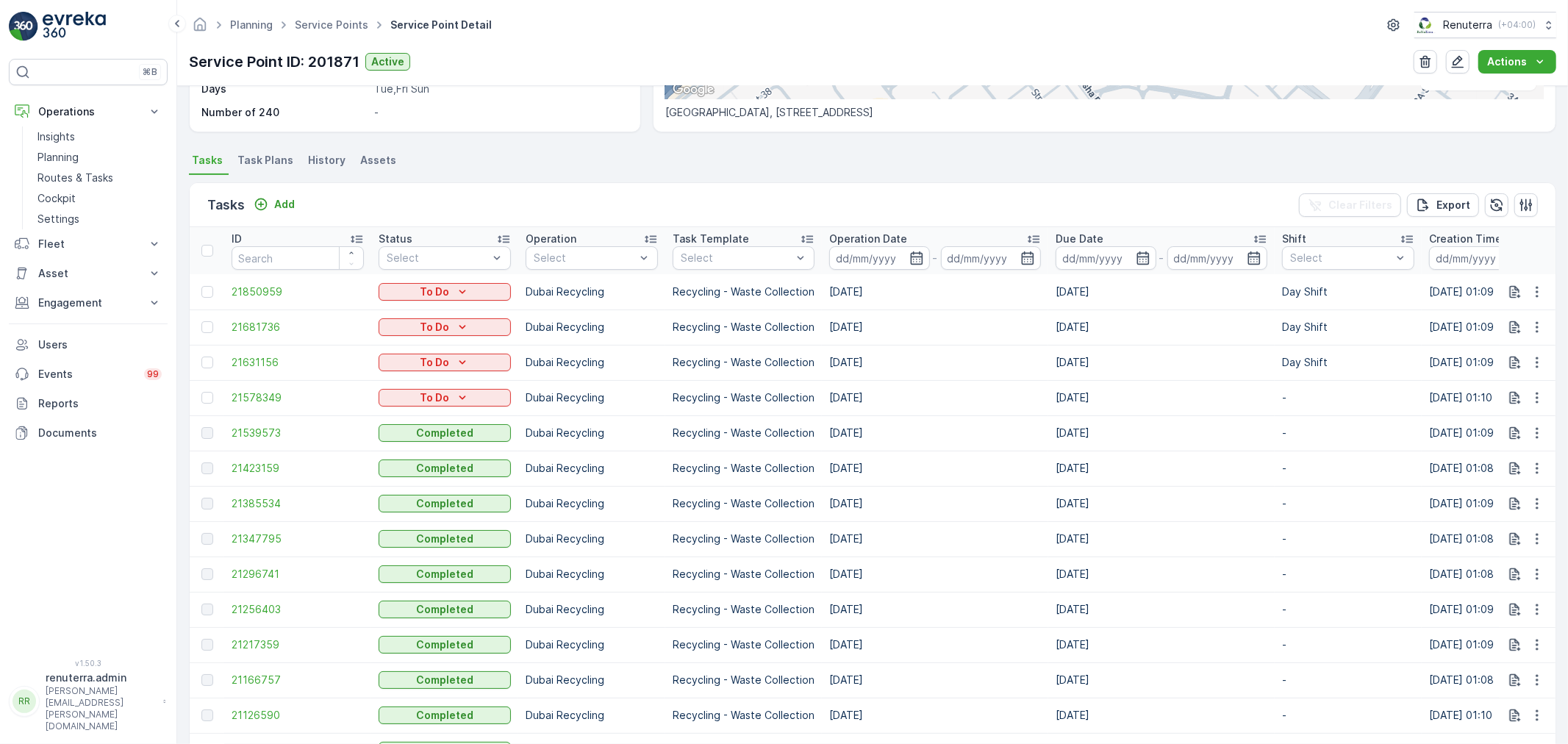
scroll to position [244, 0]
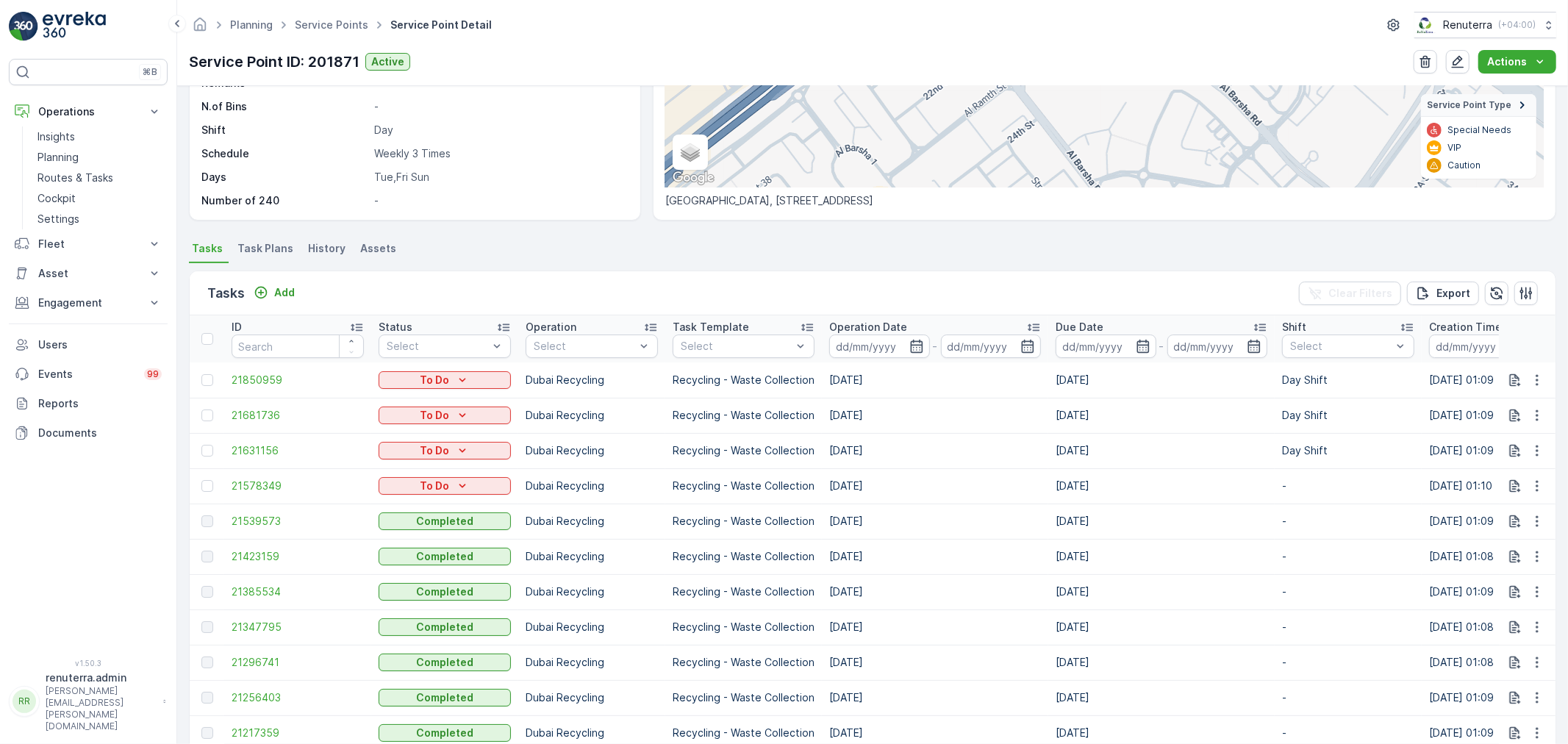
click at [1123, 57] on div "Service Point ID: 201871 Active Actions" at bounding box center [873, 62] width 1368 height 24
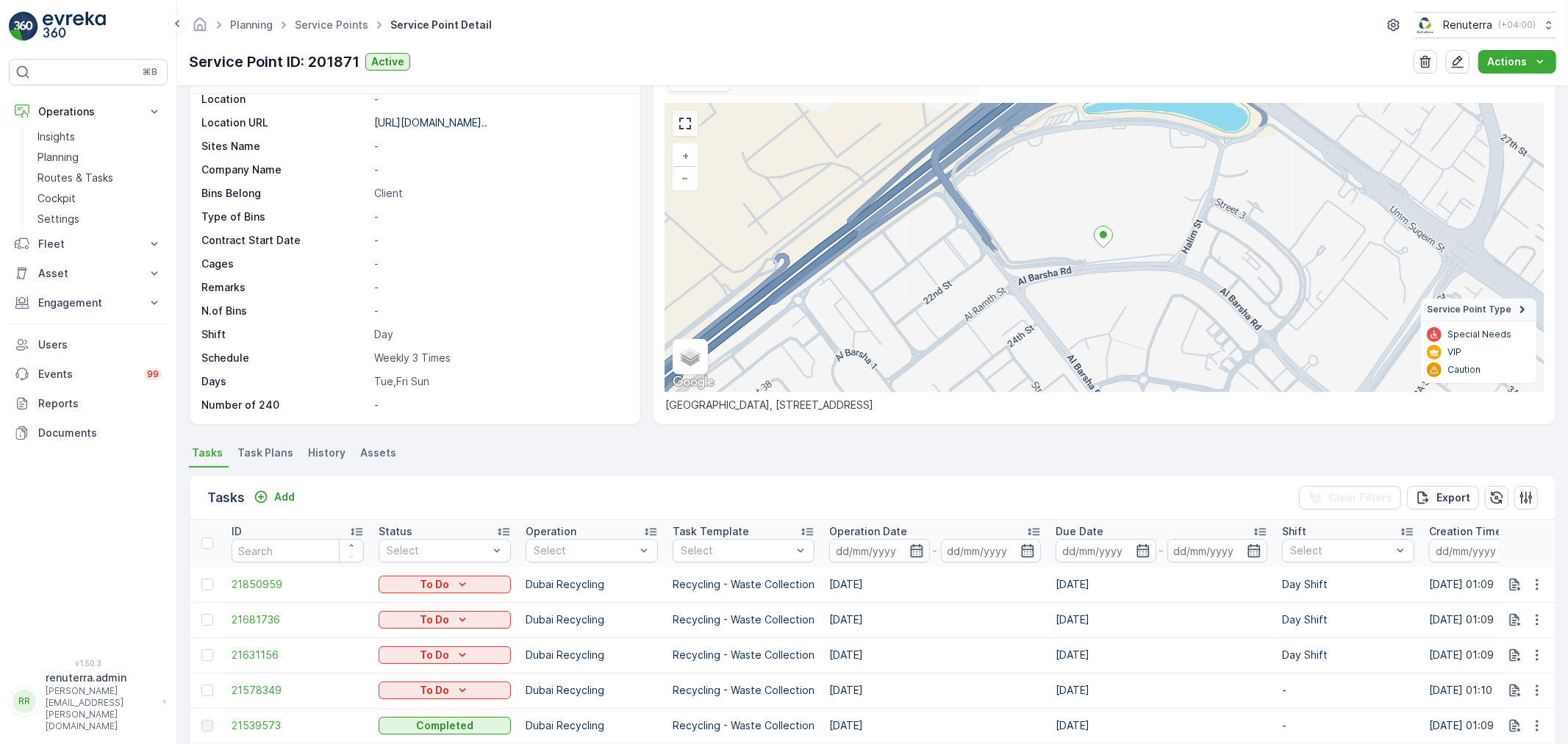
scroll to position [0, 0]
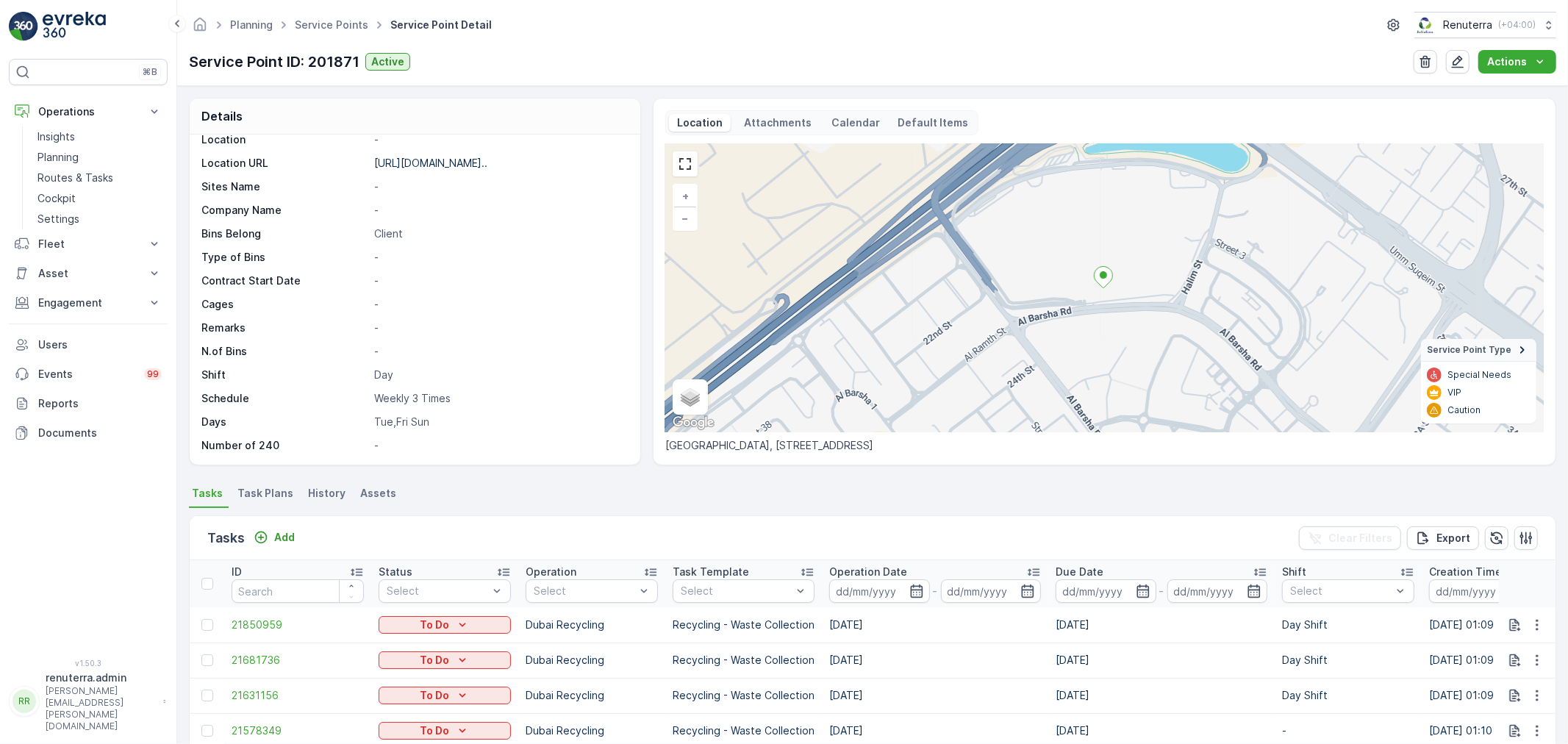
click at [268, 497] on span "Task Plans" at bounding box center [265, 493] width 56 height 15
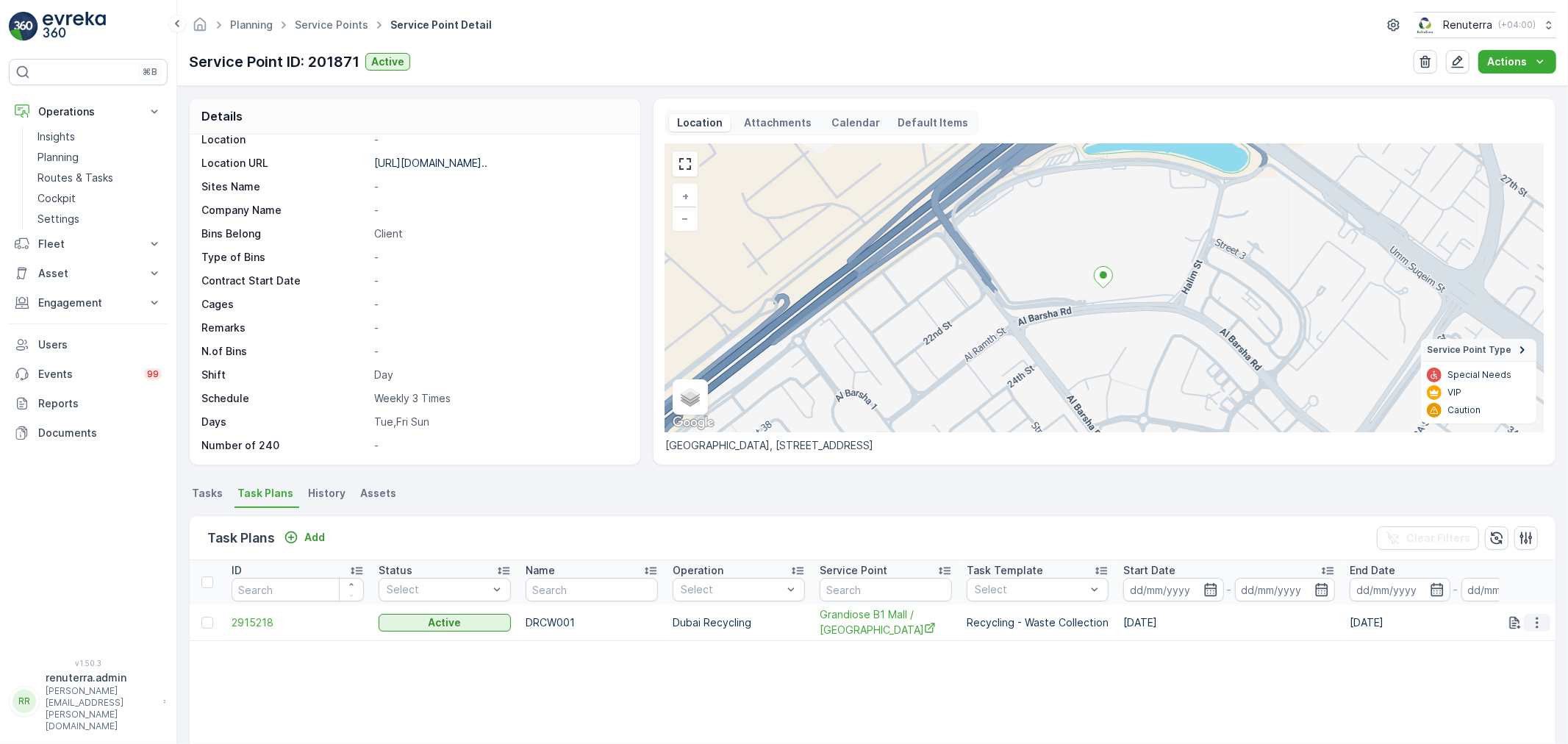
click at [1541, 619] on icon "button" at bounding box center [1536, 622] width 15 height 15
click at [262, 627] on span "2915218" at bounding box center [298, 622] width 132 height 15
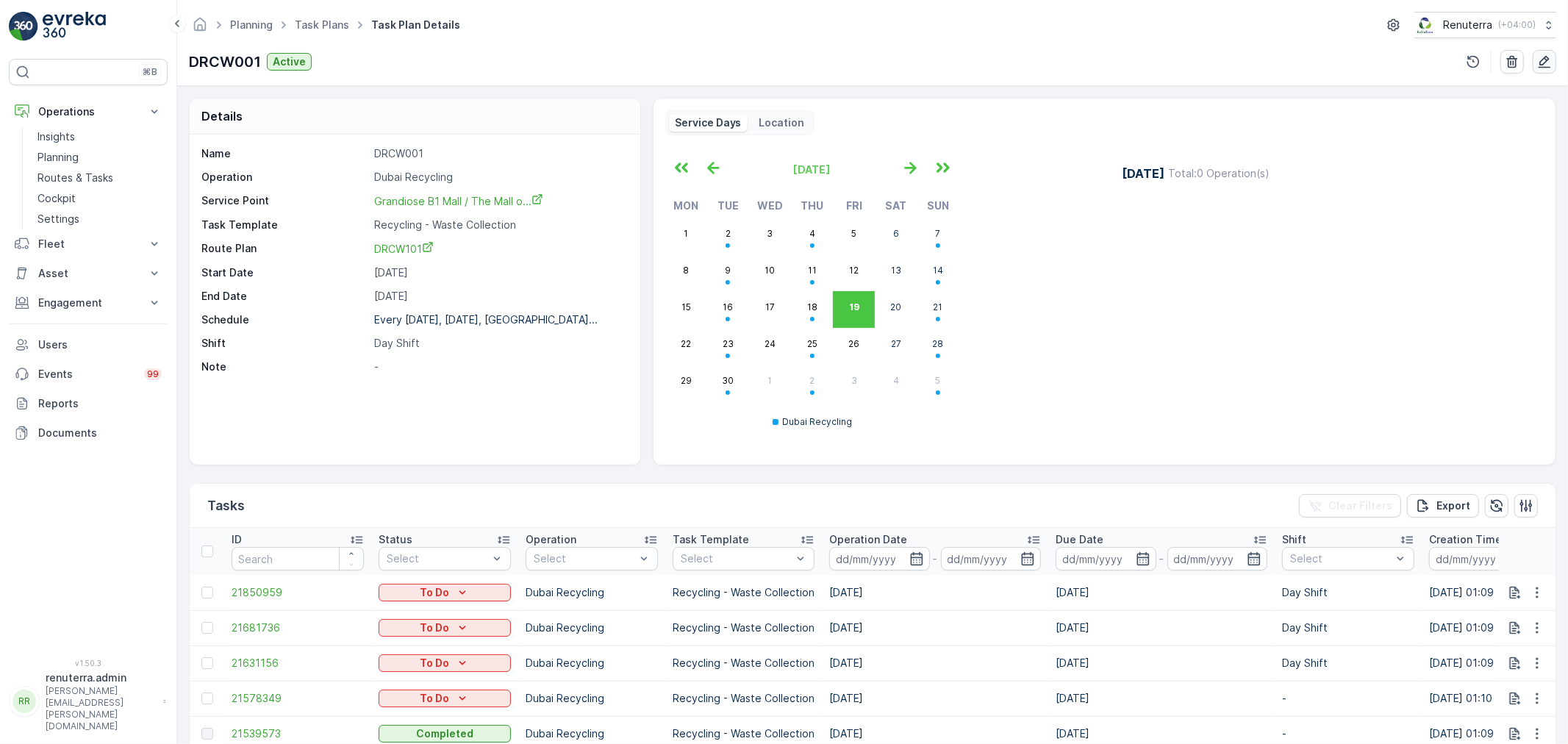
click at [1547, 68] on icon "button" at bounding box center [1544, 61] width 15 height 15
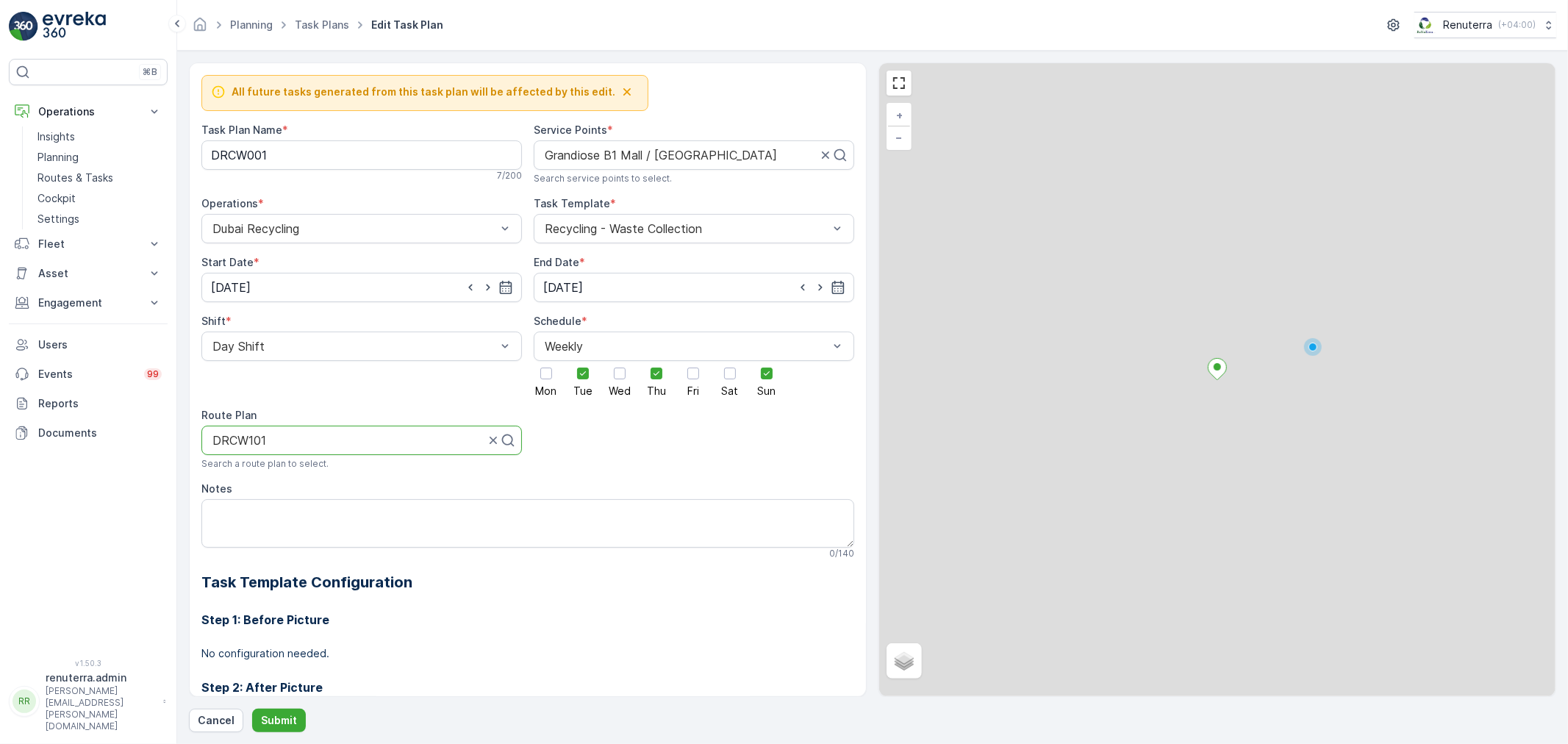
click at [325, 447] on div at bounding box center [348, 440] width 275 height 13
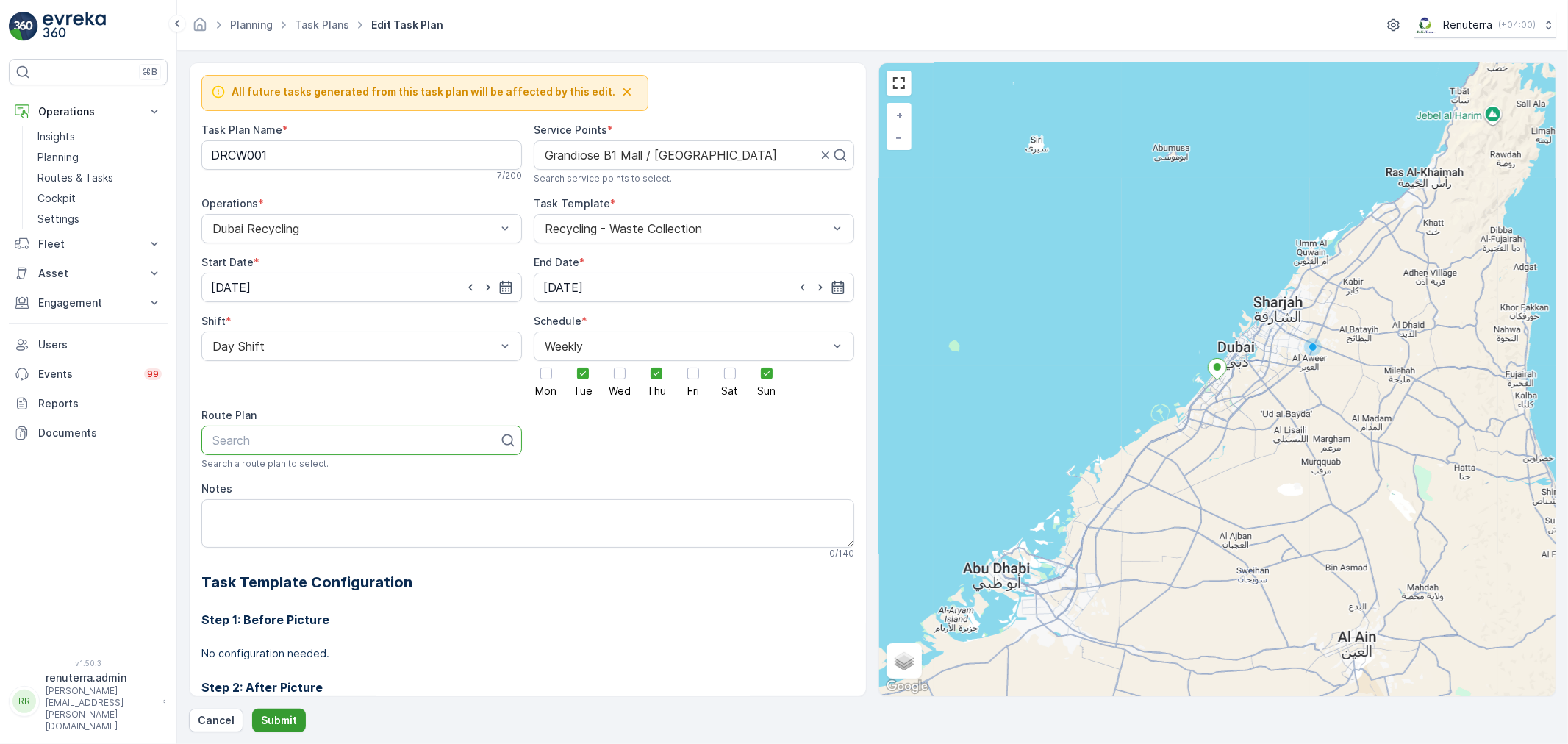
click at [282, 715] on p "Submit" at bounding box center [279, 720] width 36 height 15
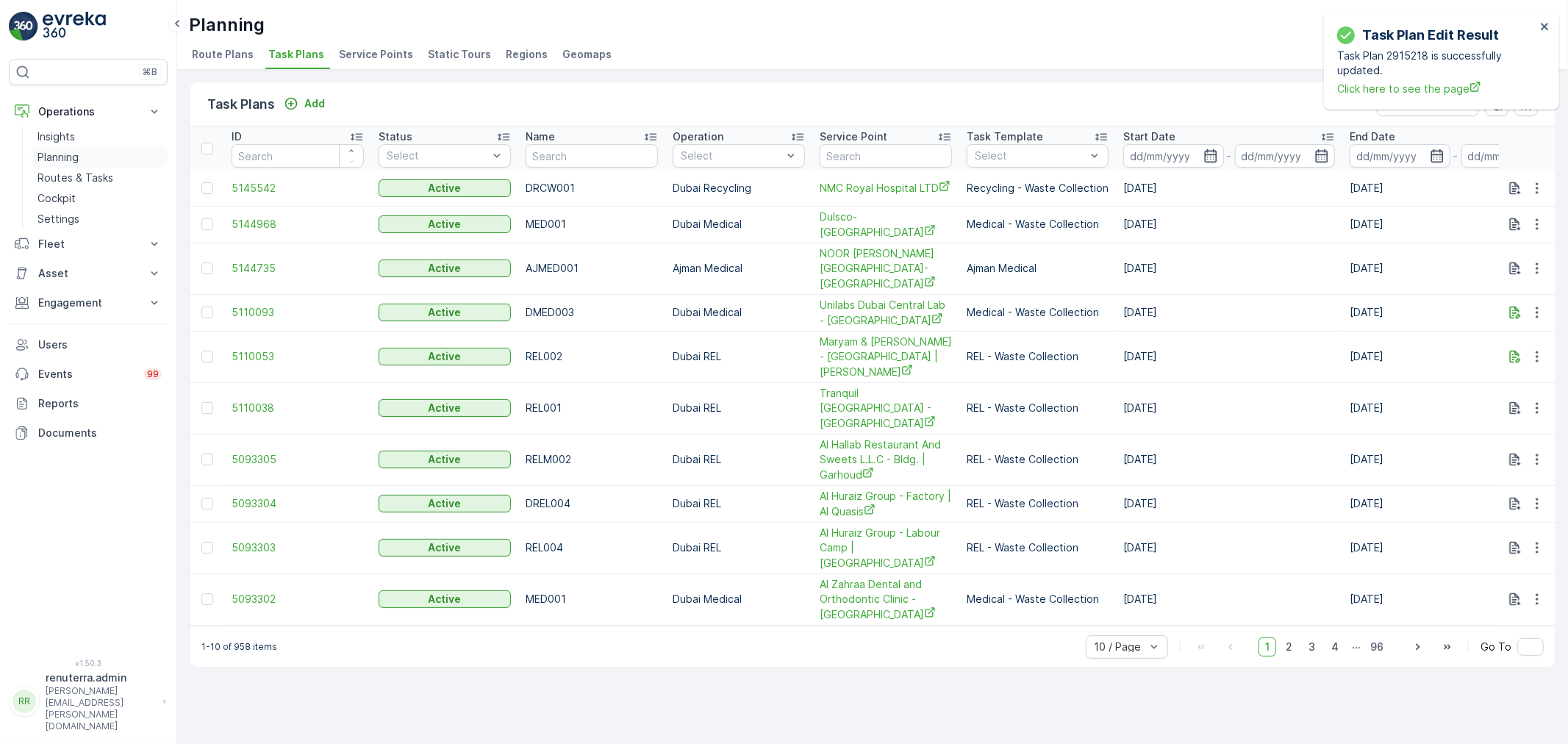
drag, startPoint x: 83, startPoint y: 157, endPoint x: 97, endPoint y: 152, distance: 14.9
click at [83, 155] on link "Planning" at bounding box center [100, 157] width 136 height 21
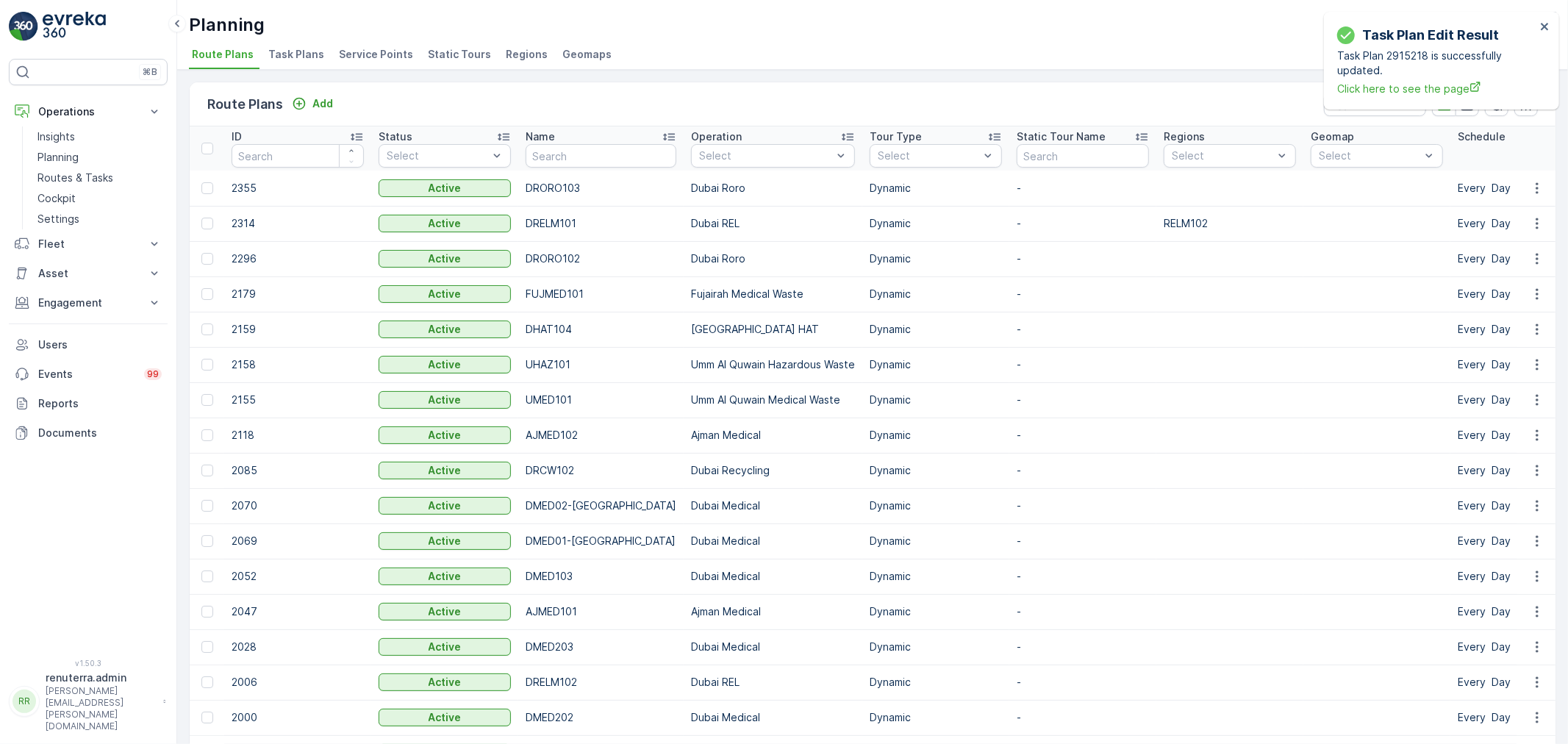
click at [382, 48] on span "Service Points" at bounding box center [375, 54] width 74 height 15
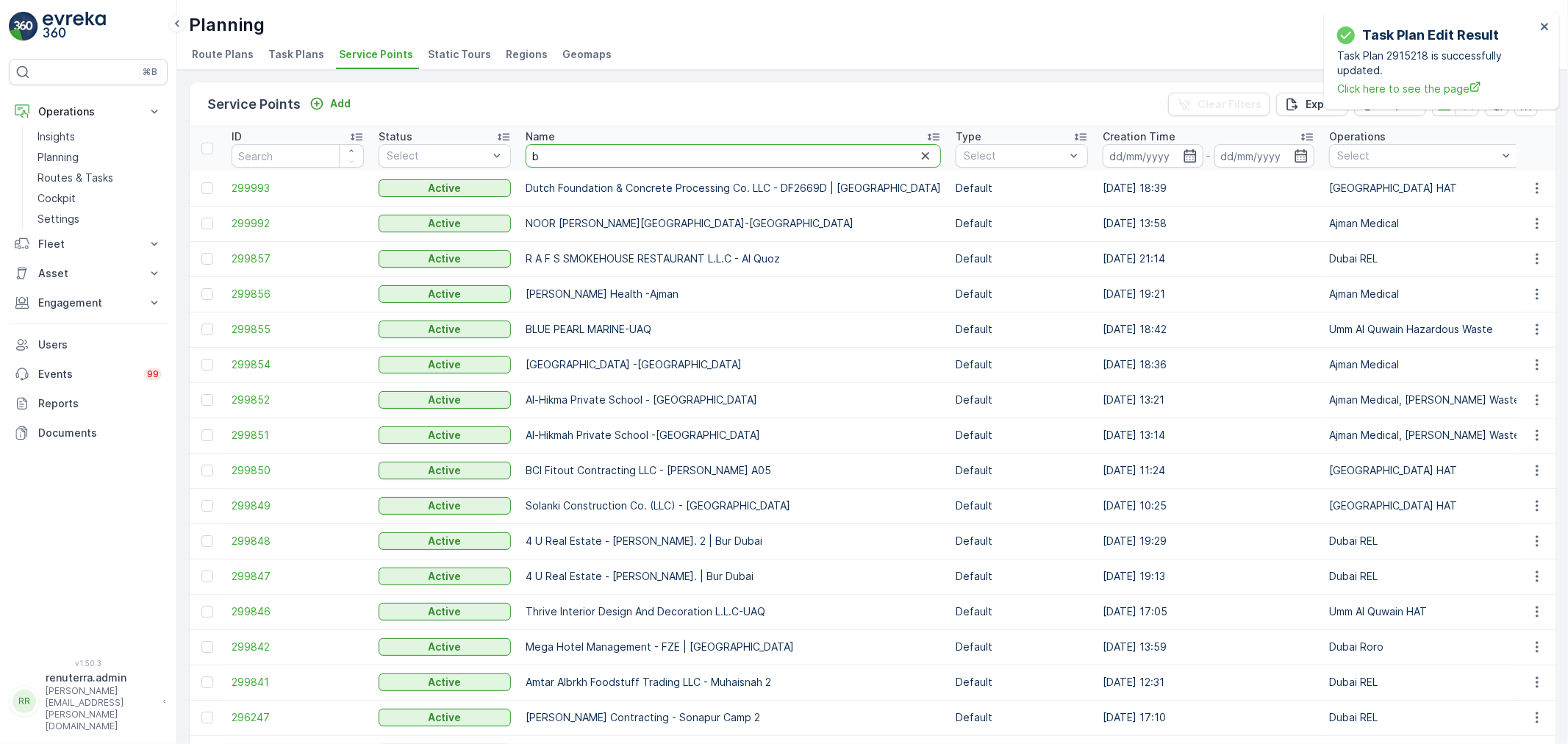
type input "b1"
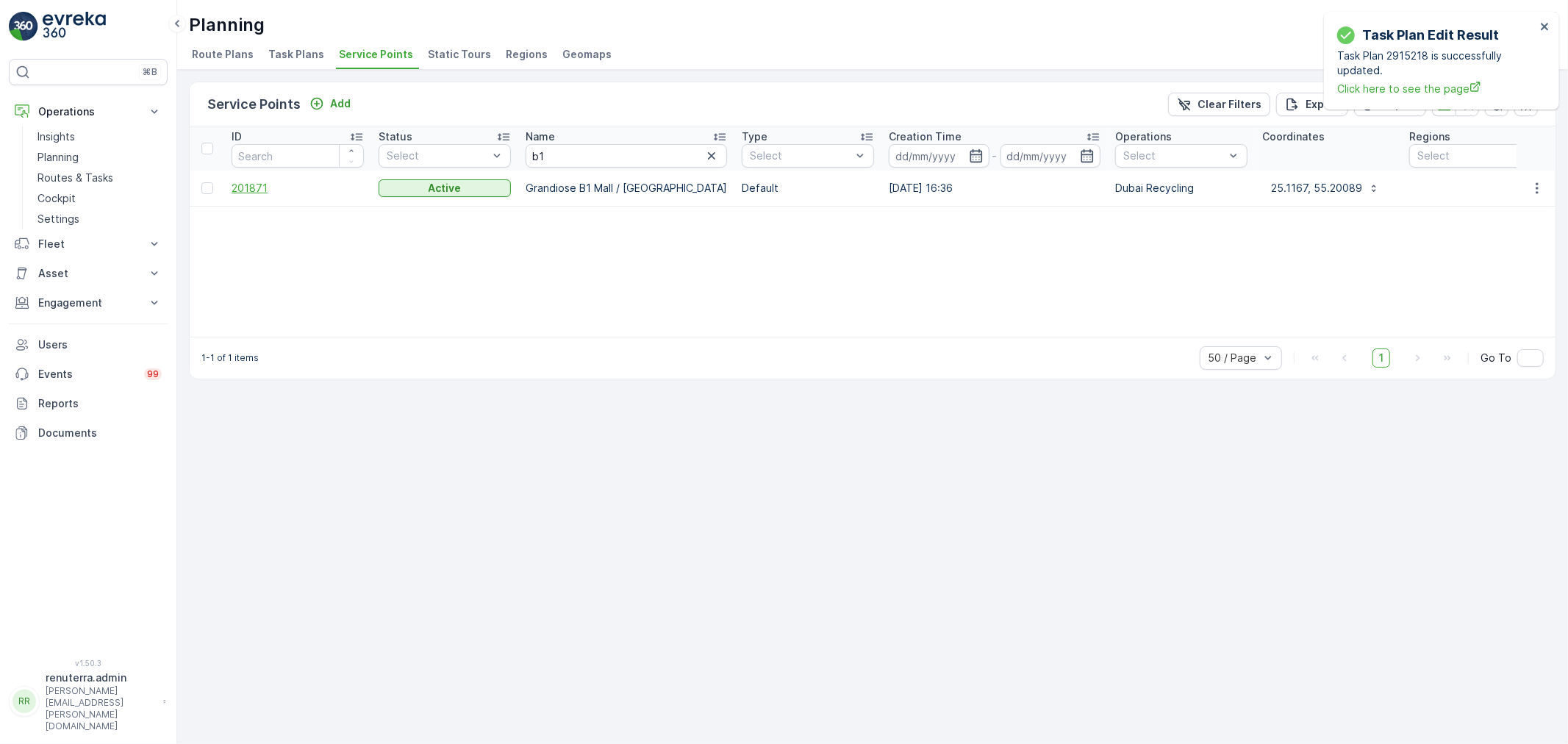
click at [239, 184] on span "201871" at bounding box center [298, 188] width 132 height 15
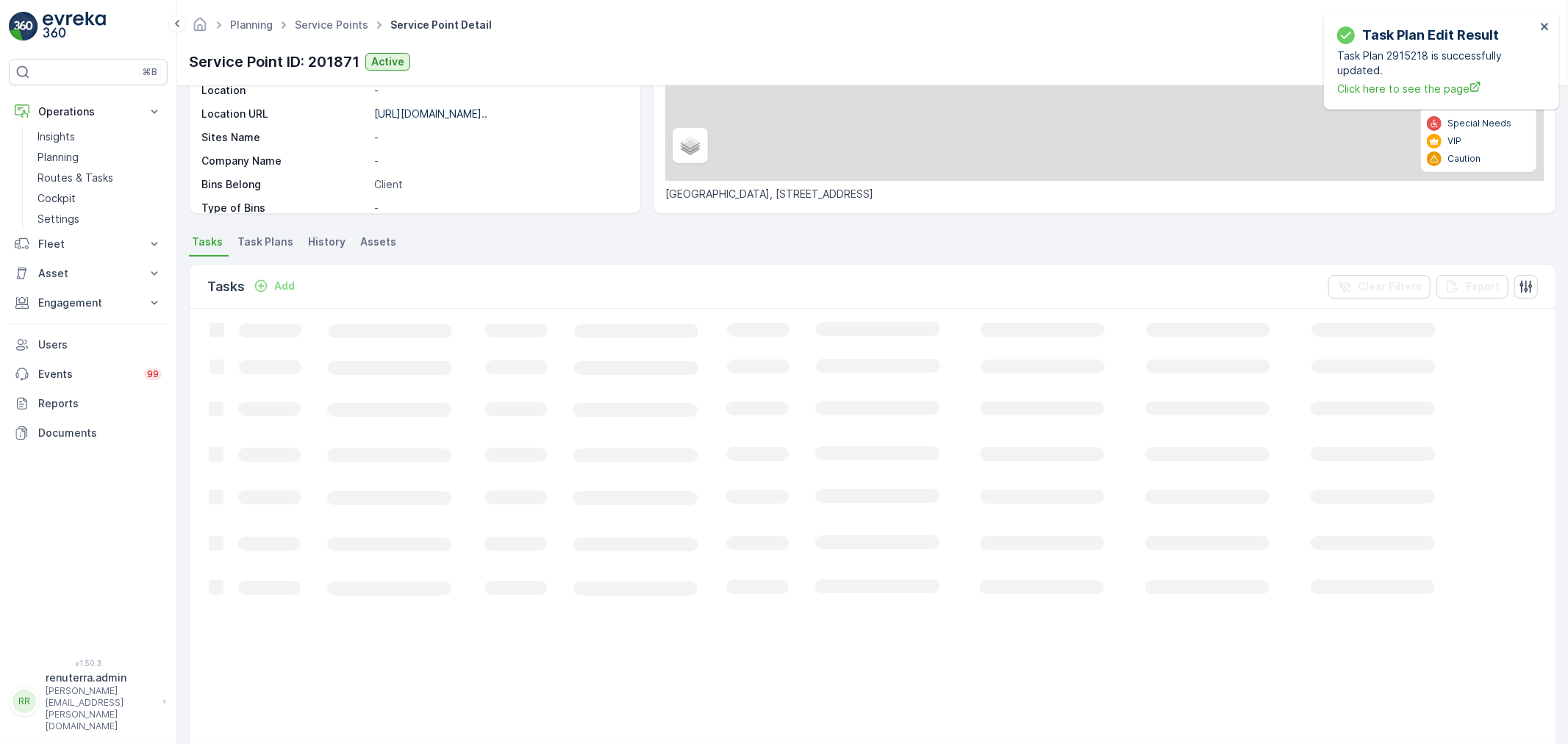
scroll to position [312, 0]
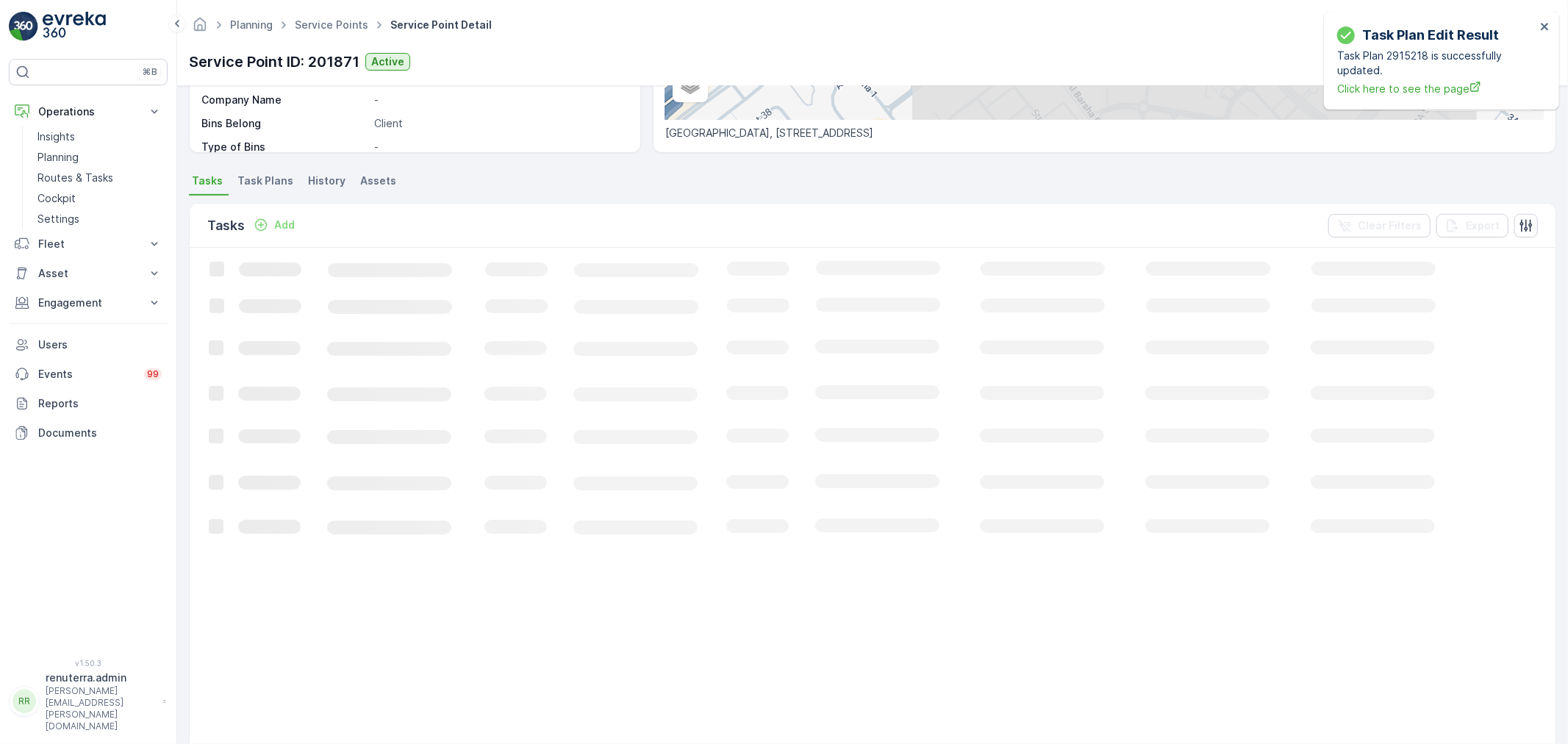
click at [262, 173] on span "Task Plans" at bounding box center [265, 180] width 56 height 15
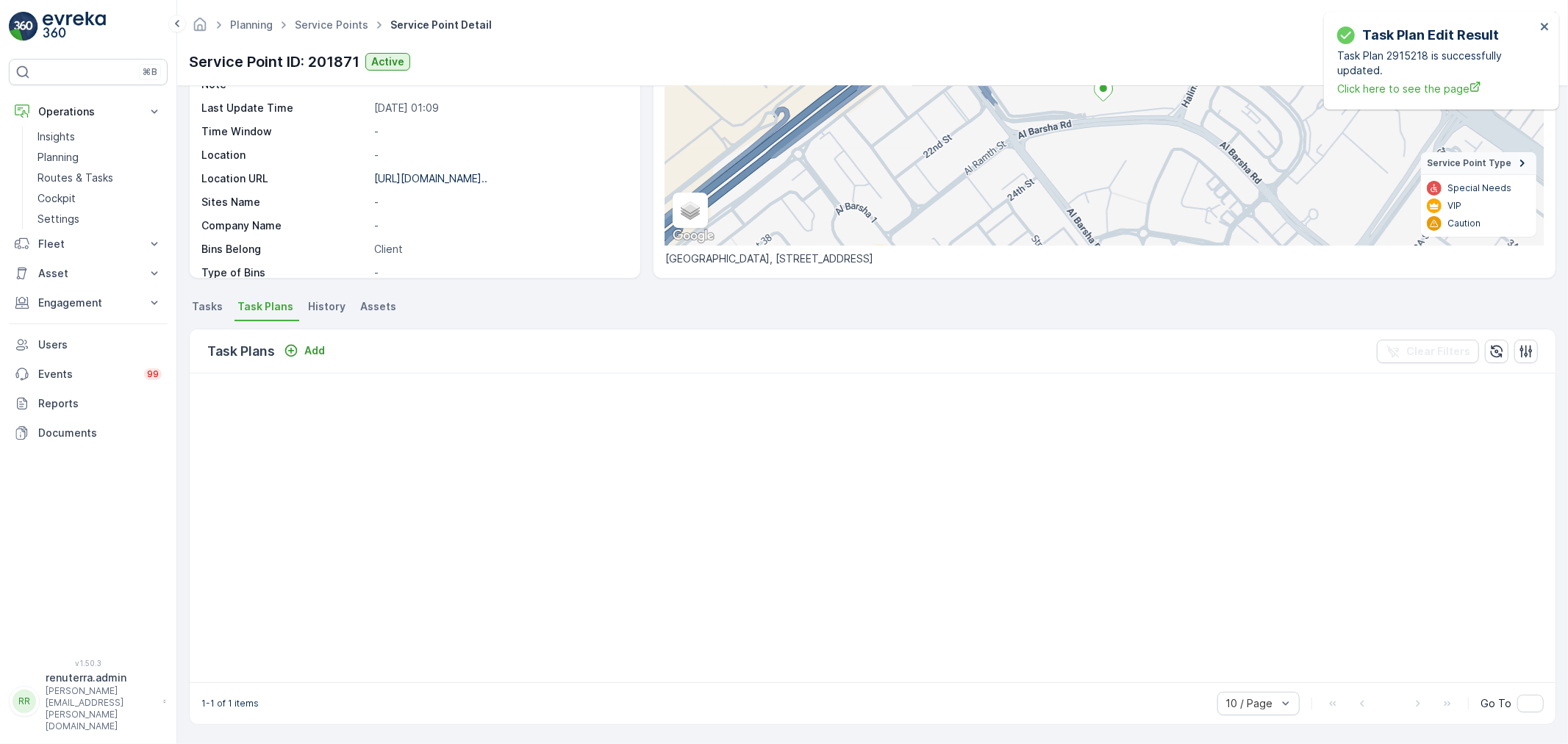
scroll to position [237, 0]
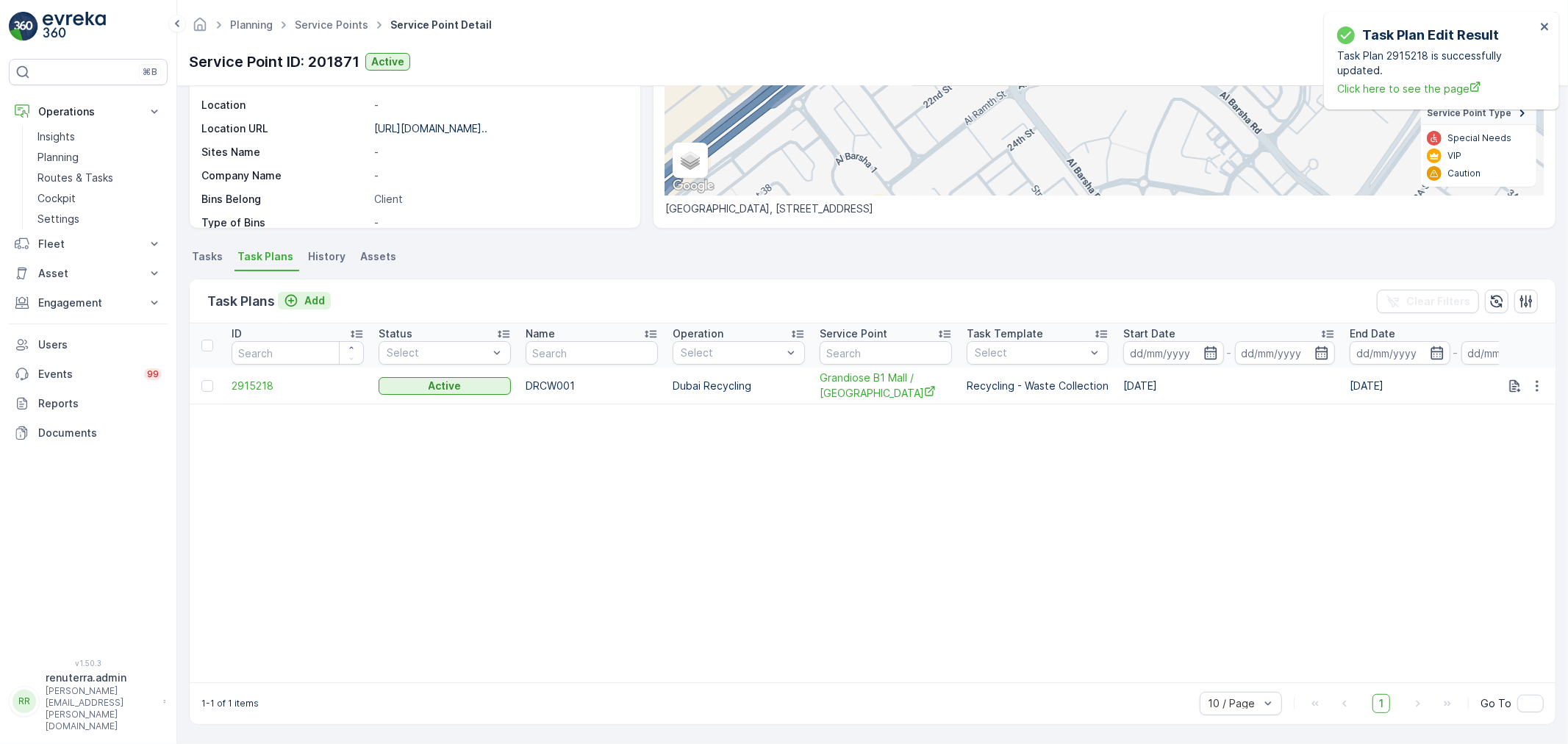
click at [308, 297] on p "Add" at bounding box center [314, 301] width 21 height 15
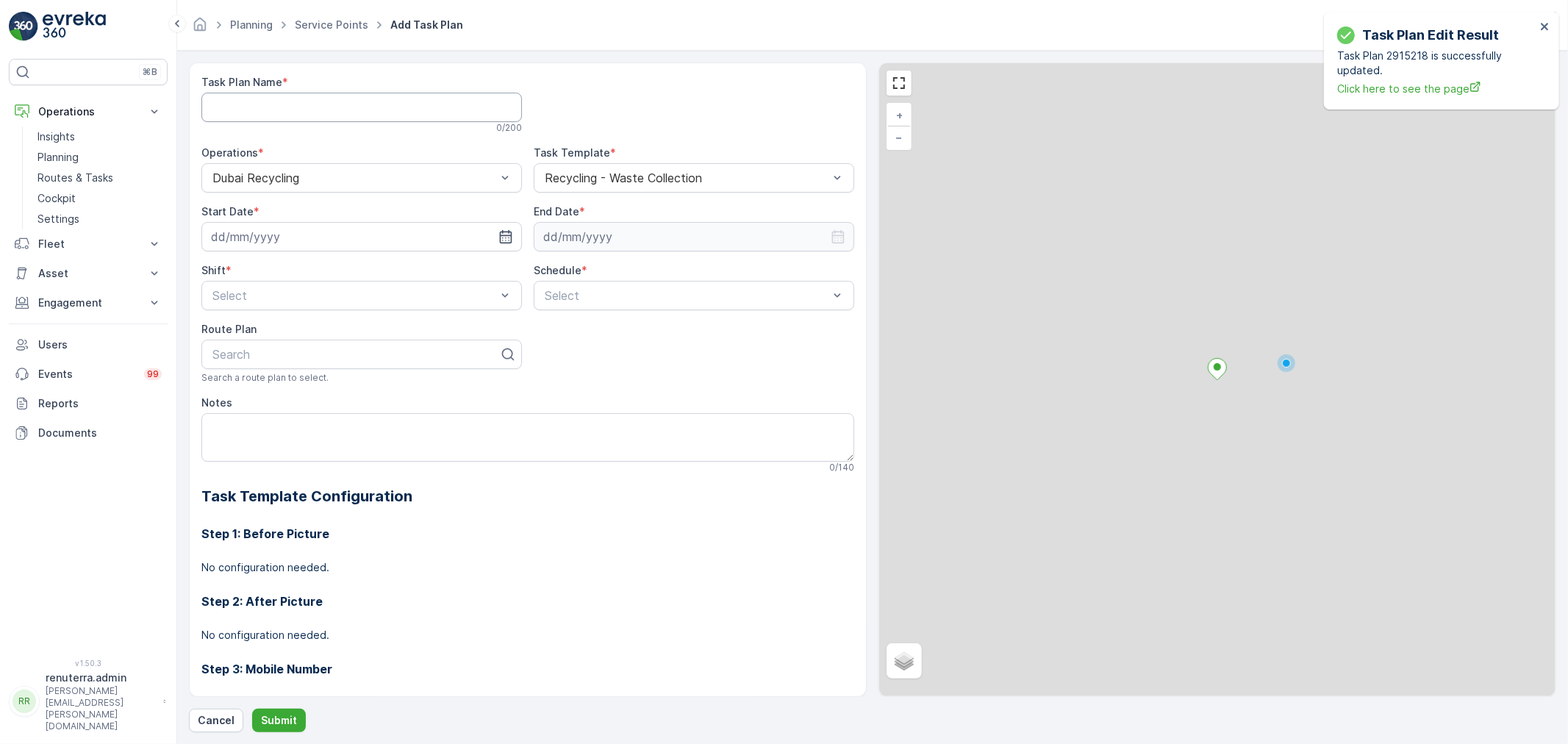
click at [300, 114] on Name "Task Plan Name" at bounding box center [361, 107] width 320 height 30
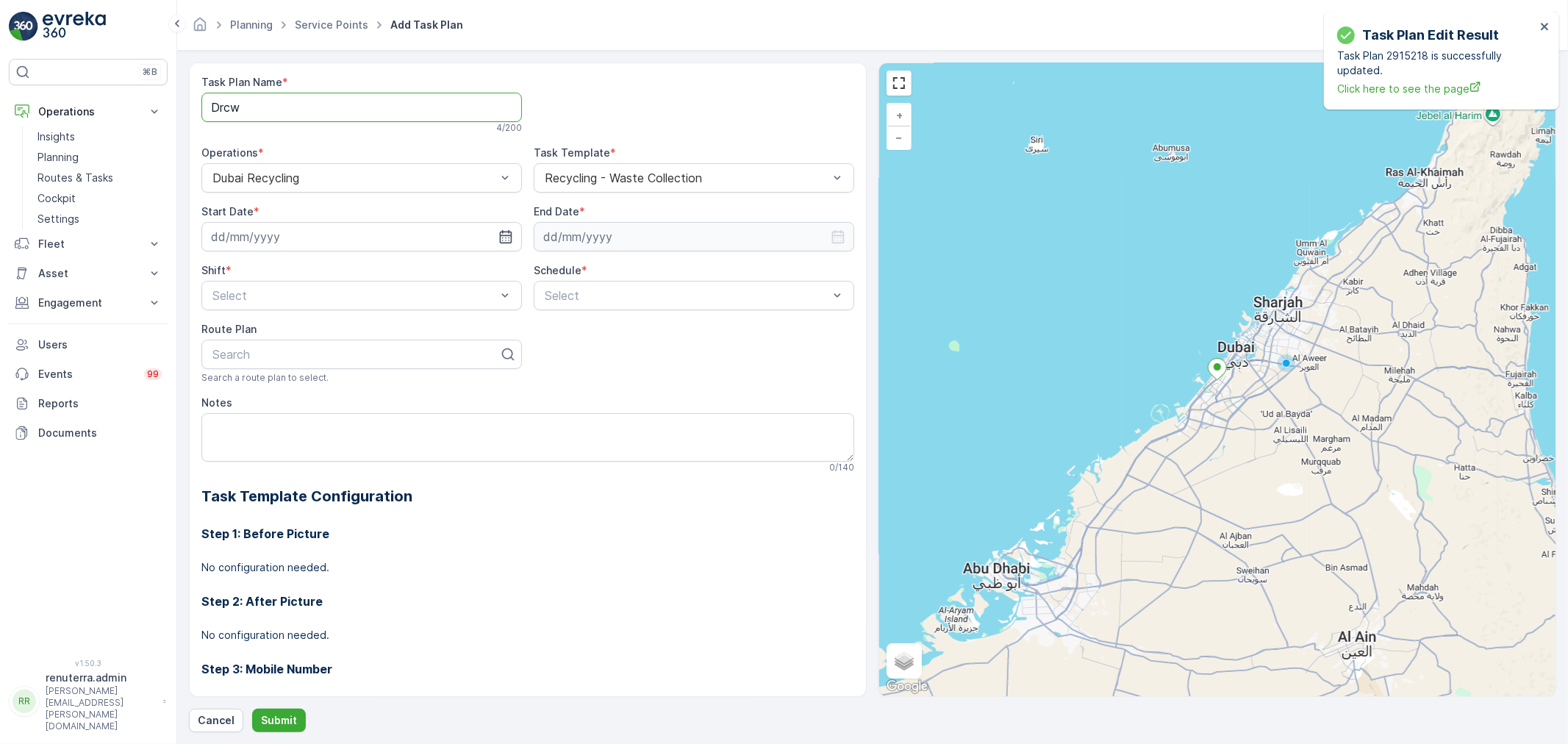
type Name "DRCW001"
click at [211, 710] on button "Cancel" at bounding box center [216, 720] width 54 height 24
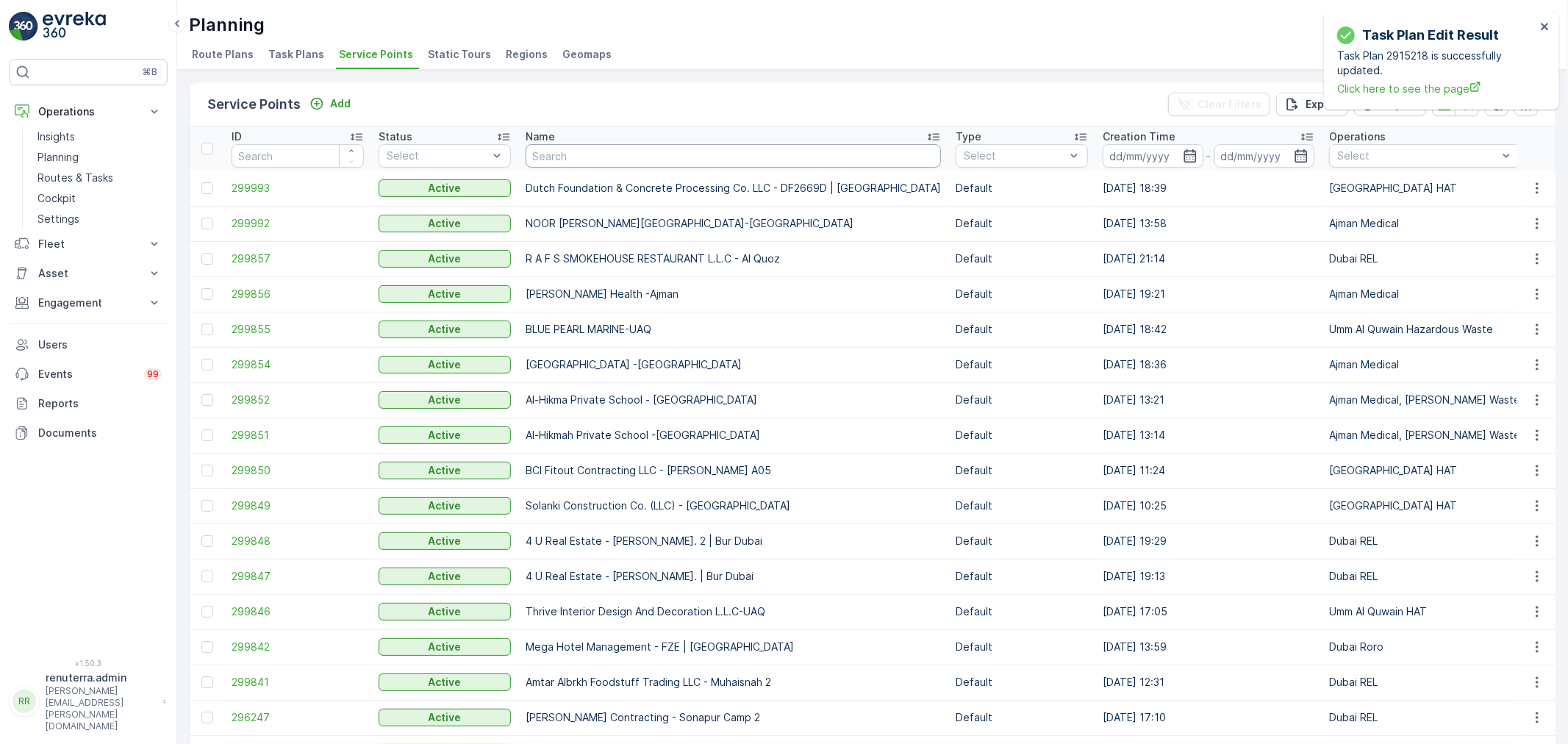
click at [601, 147] on input "text" at bounding box center [732, 156] width 415 height 24
click at [598, 151] on input "text" at bounding box center [732, 156] width 415 height 24
type input "B1"
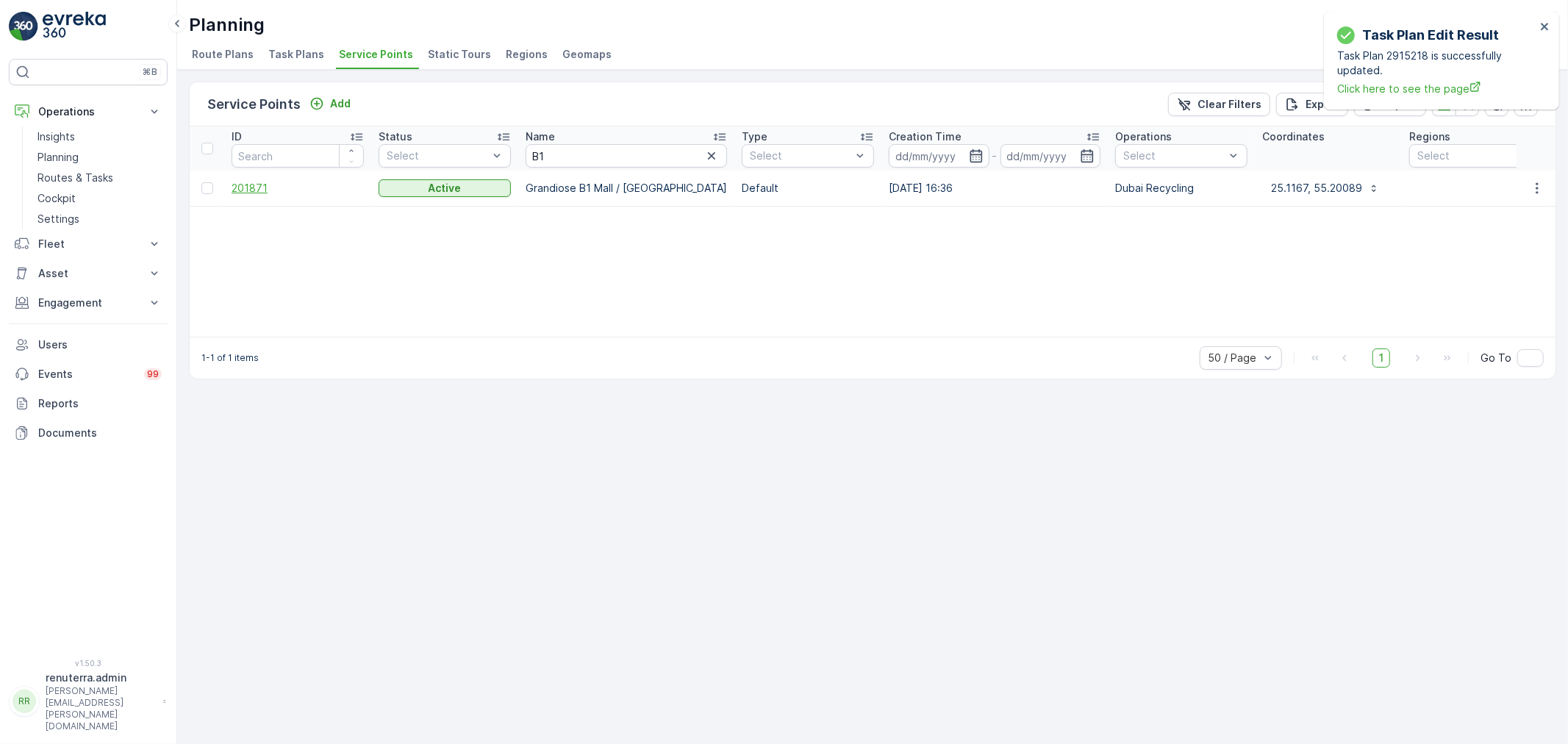
click at [243, 189] on span "201871" at bounding box center [298, 188] width 132 height 15
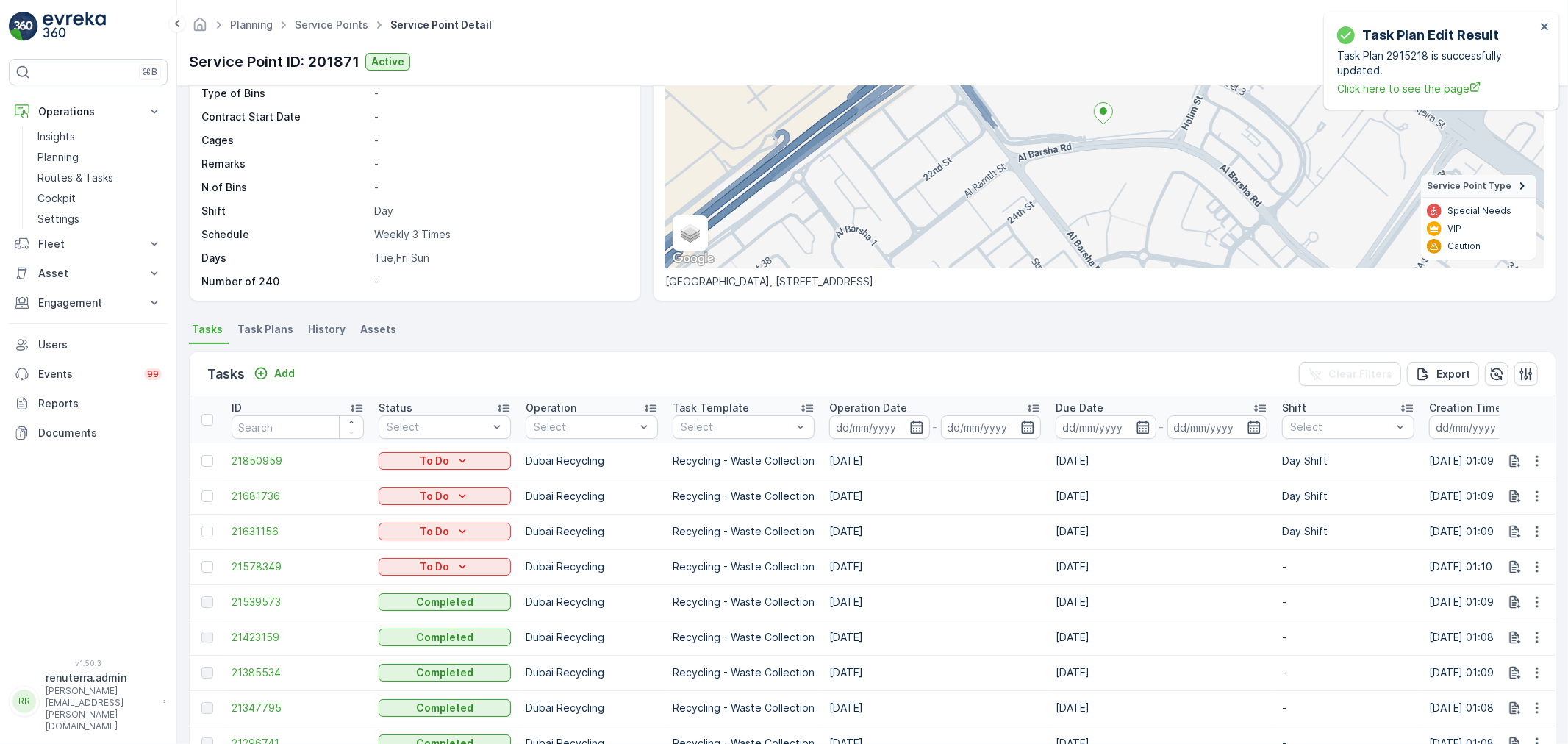
scroll to position [164, 0]
click at [283, 372] on p "Add" at bounding box center [284, 373] width 21 height 15
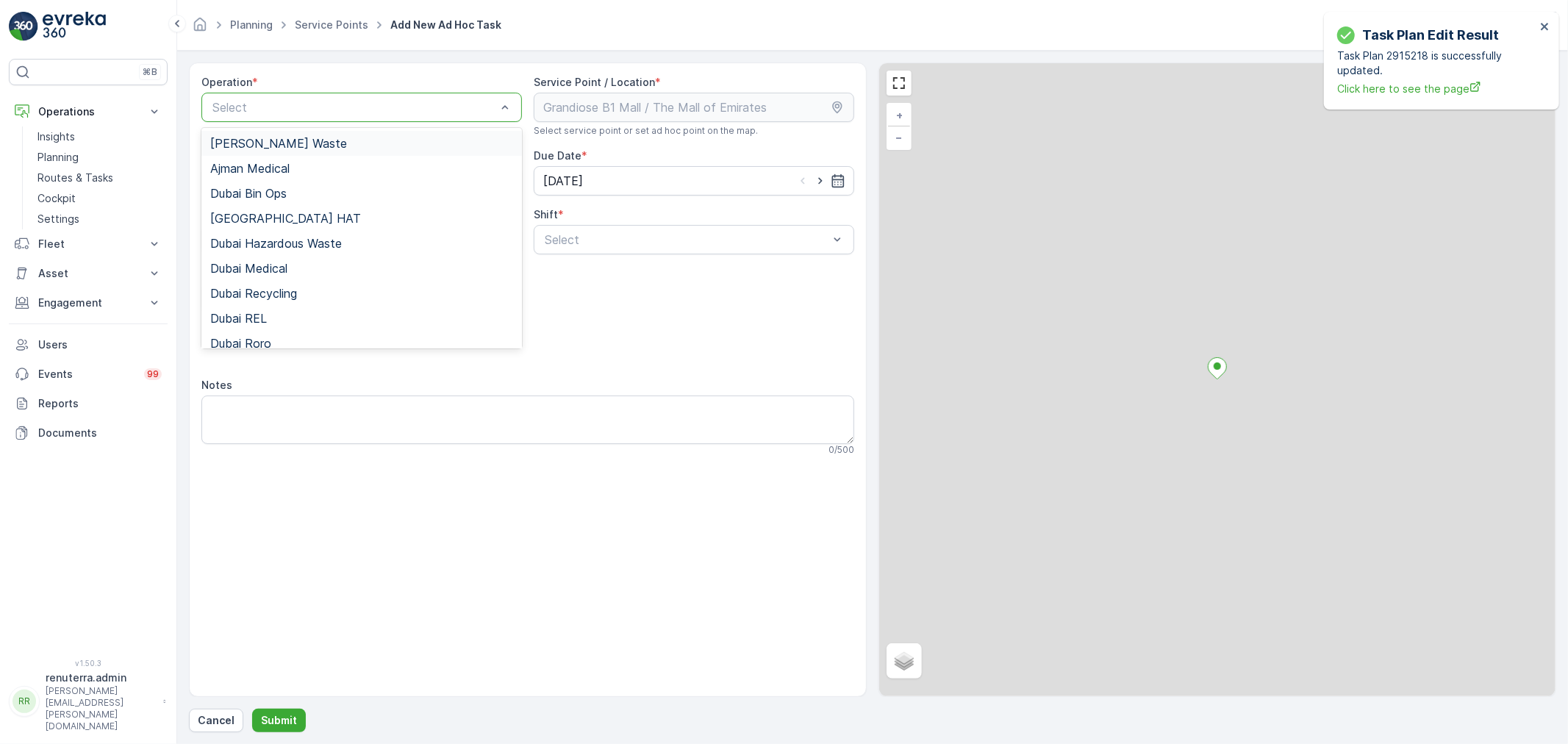
drag, startPoint x: 364, startPoint y: 100, endPoint x: 351, endPoint y: 100, distance: 13.0
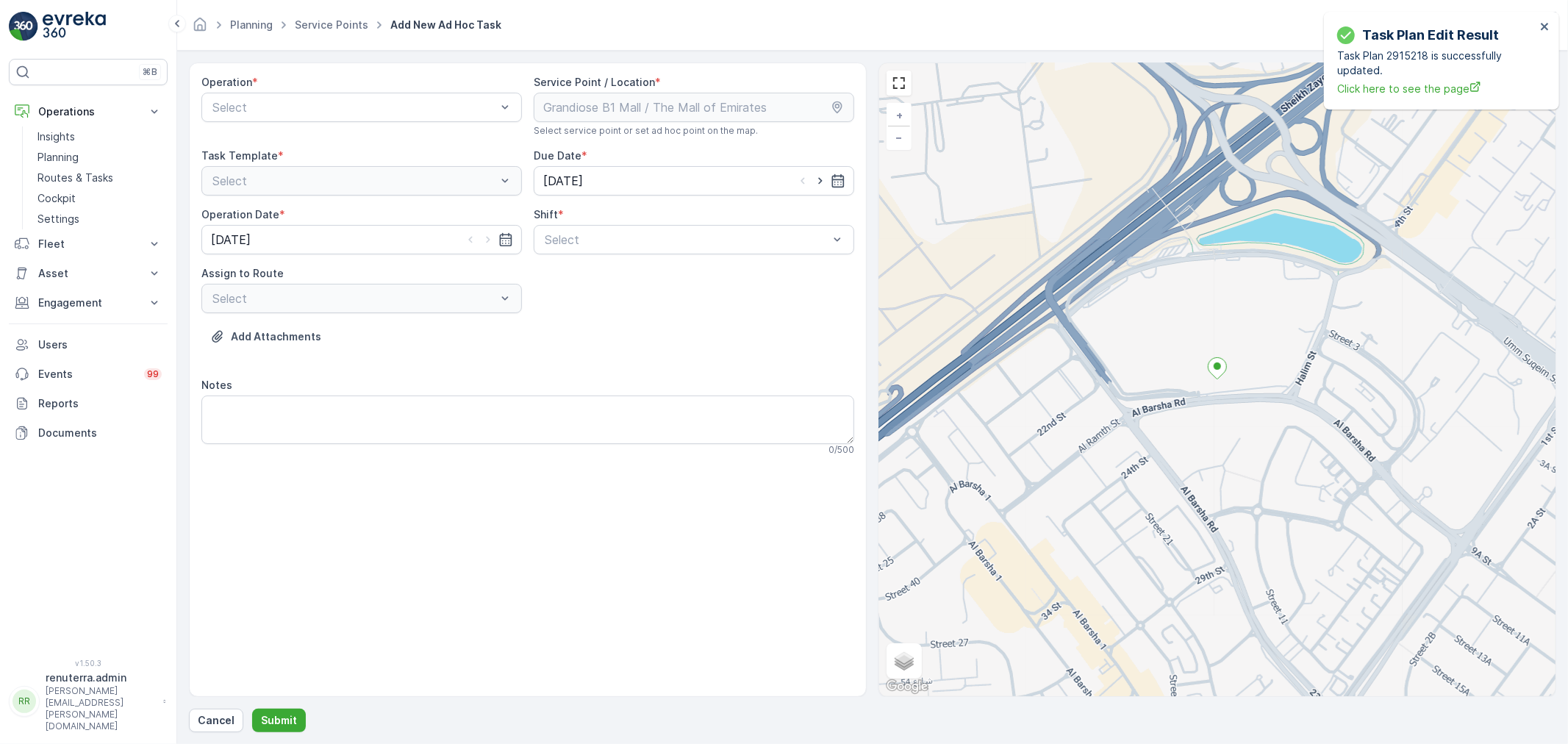
drag, startPoint x: 456, startPoint y: 59, endPoint x: 435, endPoint y: 66, distance: 22.1
click at [450, 57] on form "Operation * Select Service Point / Location * Select service point or set ad ho…" at bounding box center [872, 396] width 1391 height 693
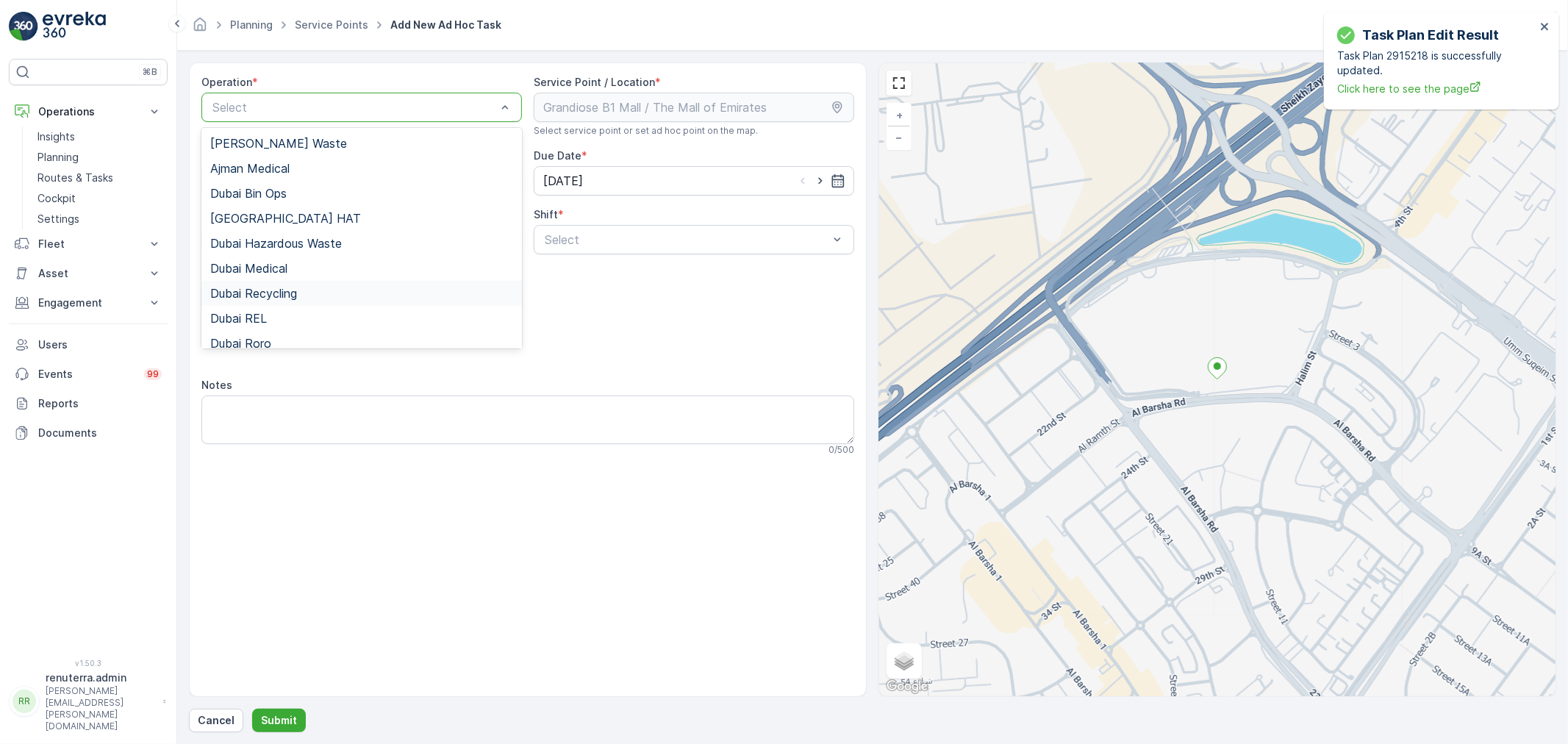
click at [290, 300] on div "Dubai Recycling" at bounding box center [361, 293] width 320 height 25
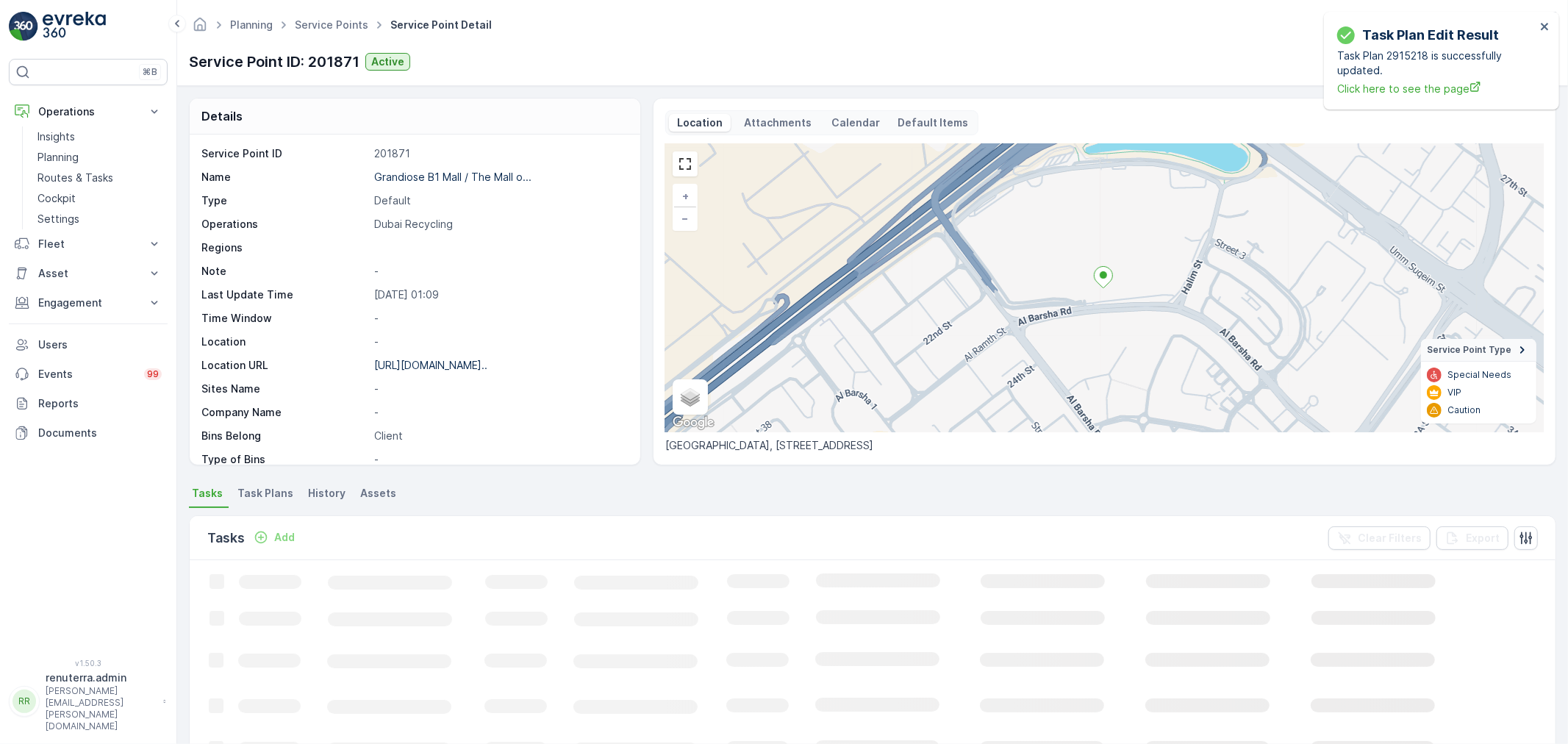
click at [287, 505] on li "Task Plans" at bounding box center [267, 495] width 65 height 25
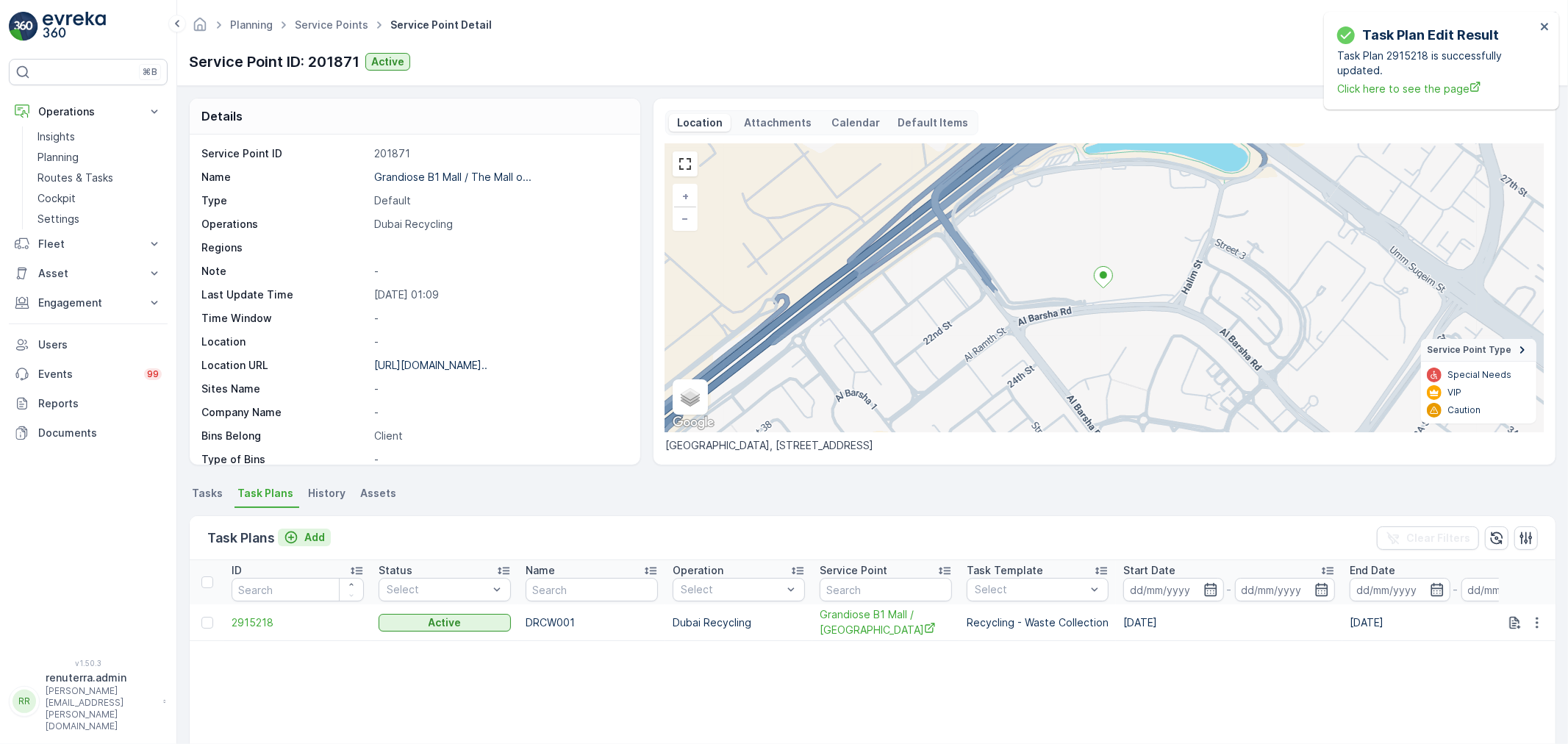
click at [314, 543] on p "Add" at bounding box center [314, 537] width 21 height 15
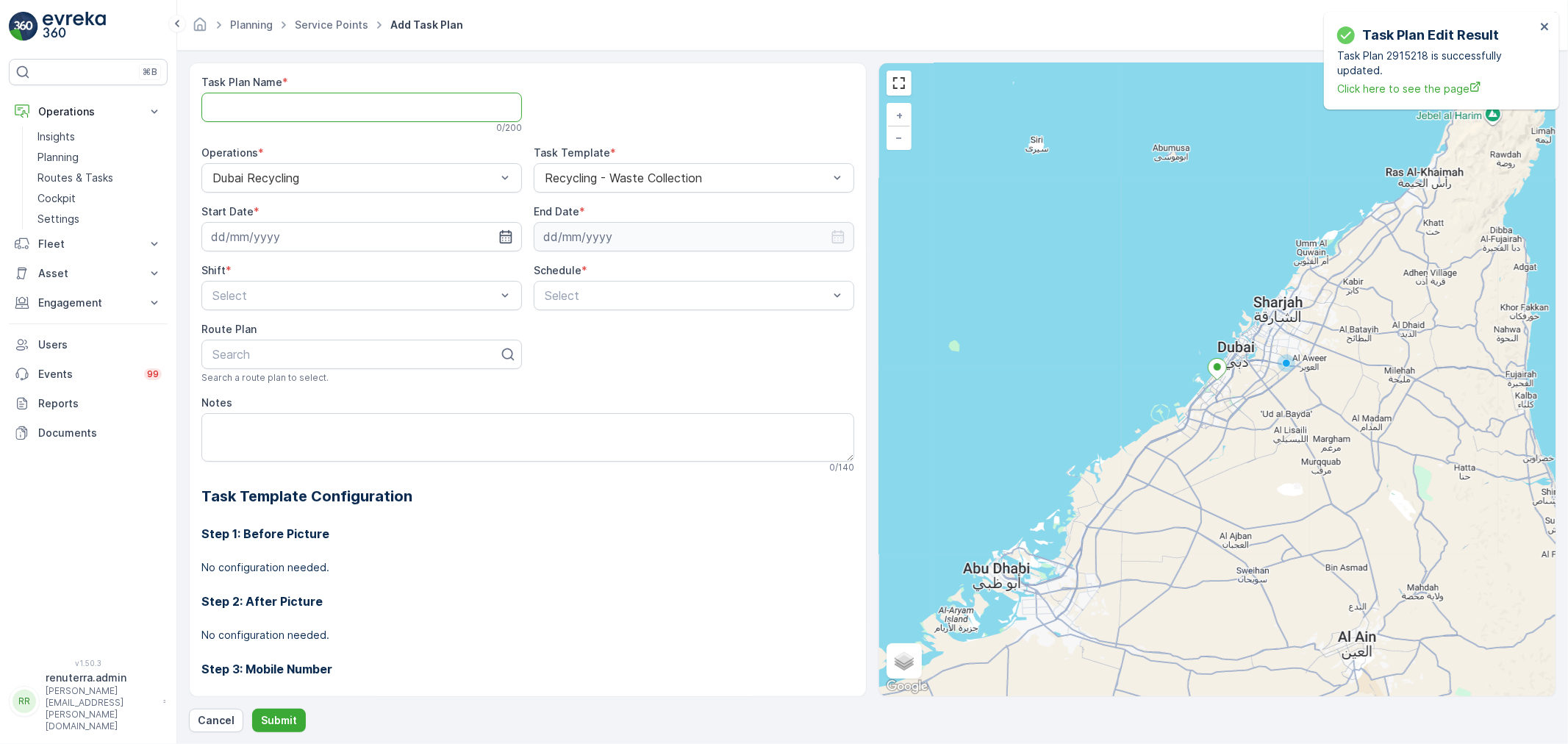
click at [281, 102] on Name "Task Plan Name" at bounding box center [361, 107] width 320 height 30
type Name "d"
type Name "DRCW001"
click at [508, 234] on icon "button" at bounding box center [506, 237] width 15 height 15
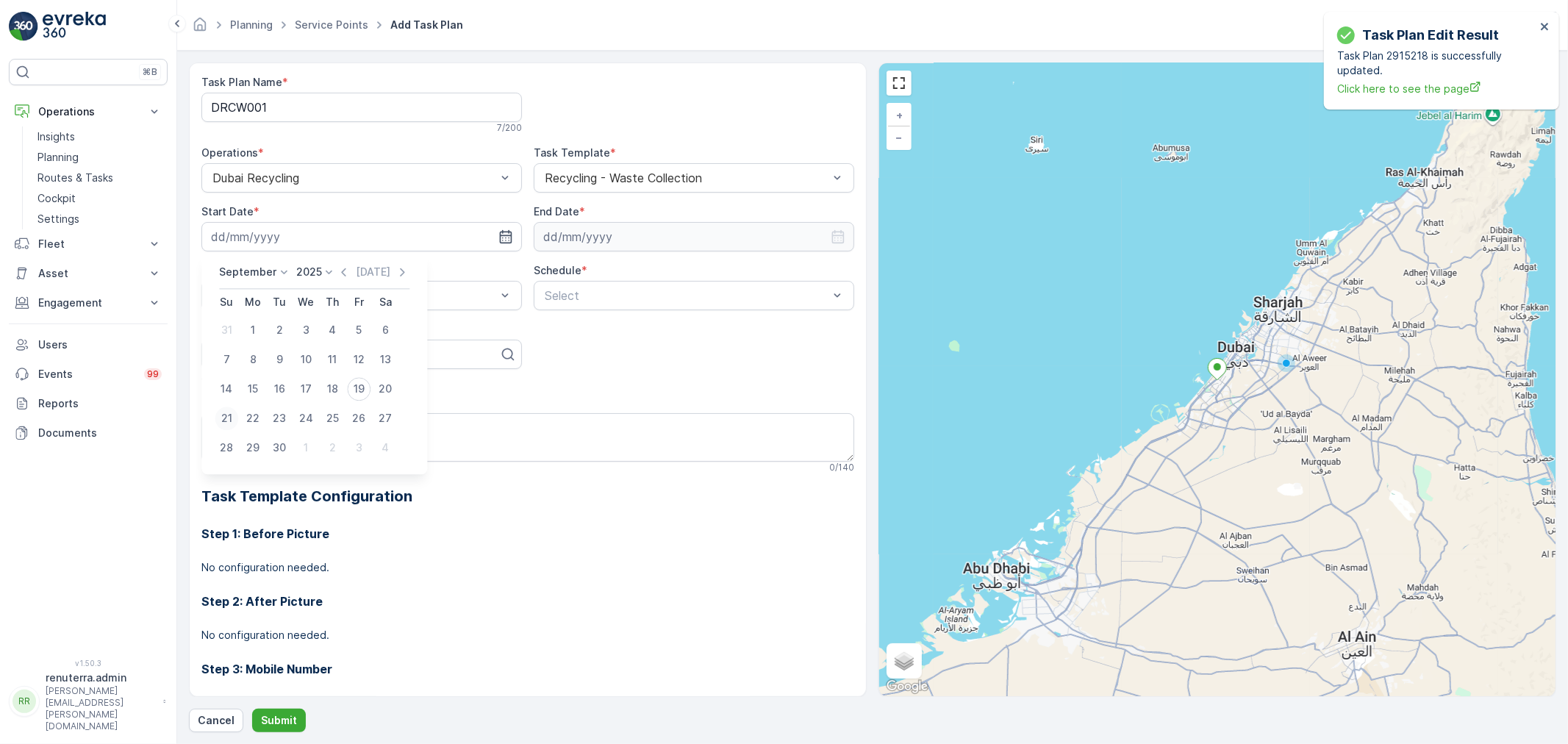
click at [225, 413] on div "21" at bounding box center [227, 419] width 24 height 24
type input "[DATE]"
click at [225, 413] on textarea "Notes" at bounding box center [527, 437] width 652 height 48
click at [832, 230] on icon "button" at bounding box center [838, 237] width 15 height 15
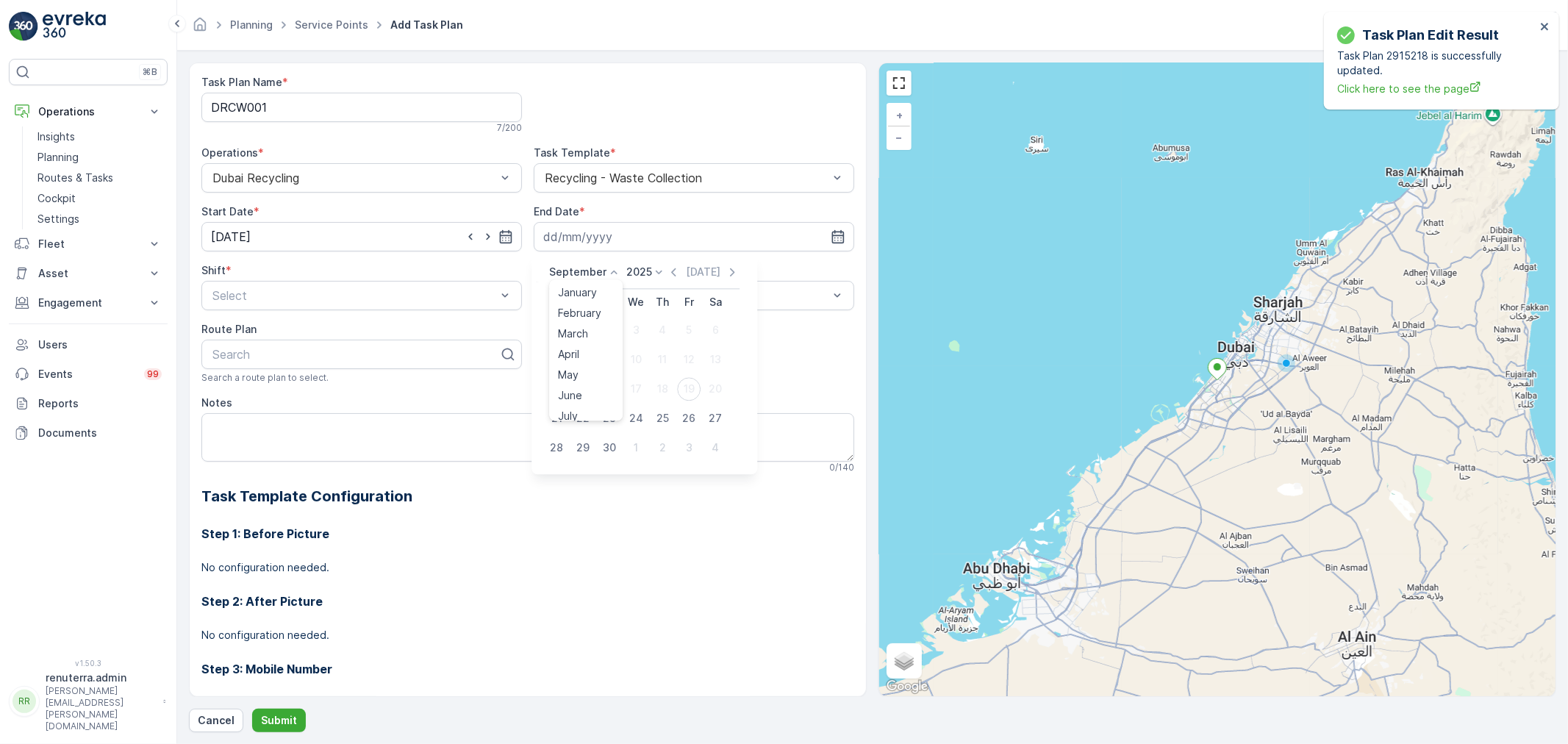
click at [614, 268] on icon at bounding box center [613, 272] width 15 height 15
click at [595, 408] on span "December" at bounding box center [583, 408] width 51 height 15
click at [654, 268] on icon at bounding box center [654, 272] width 15 height 15
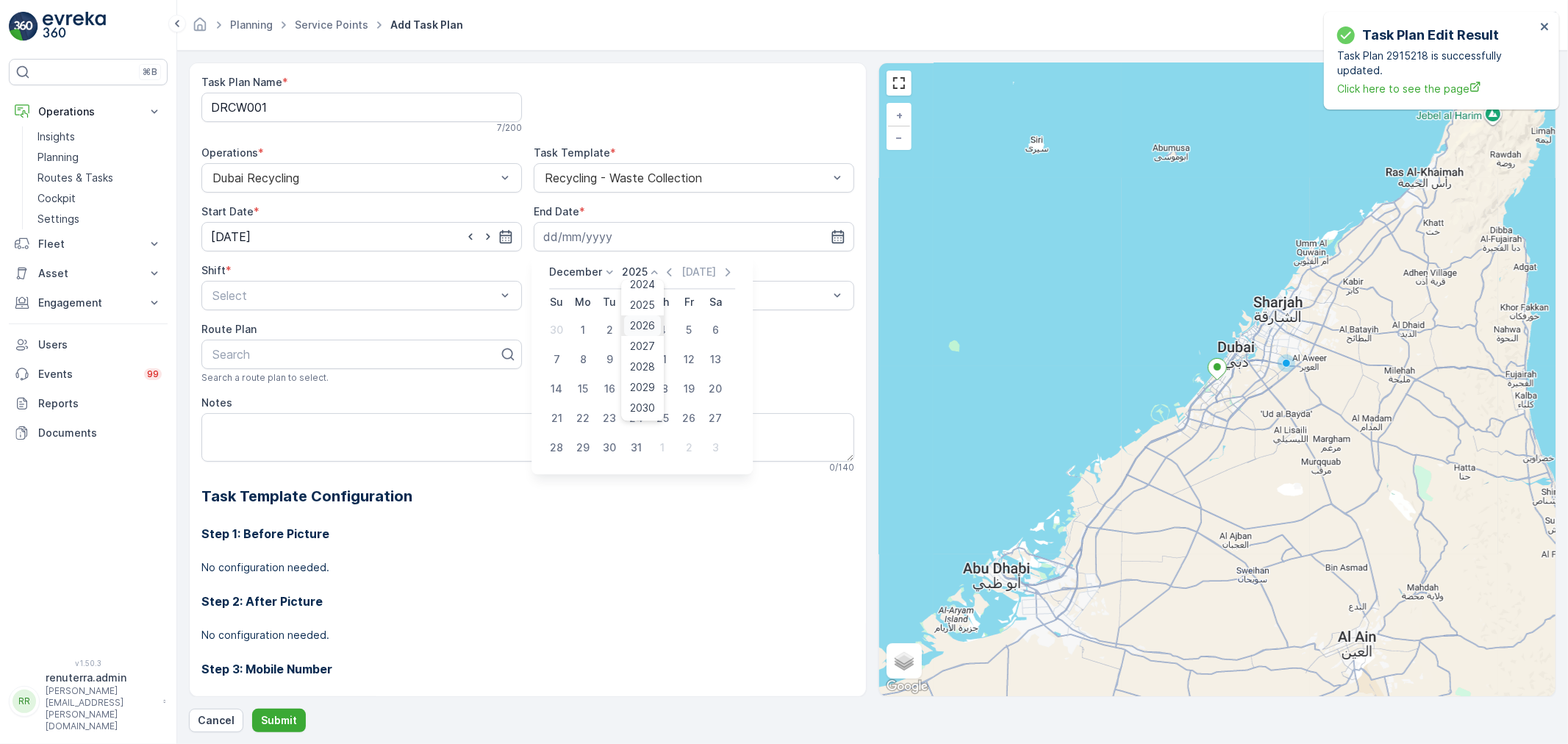
click at [642, 328] on span "2026" at bounding box center [643, 325] width 25 height 15
click at [667, 442] on div "31" at bounding box center [662, 447] width 24 height 24
type input "31.12.2026"
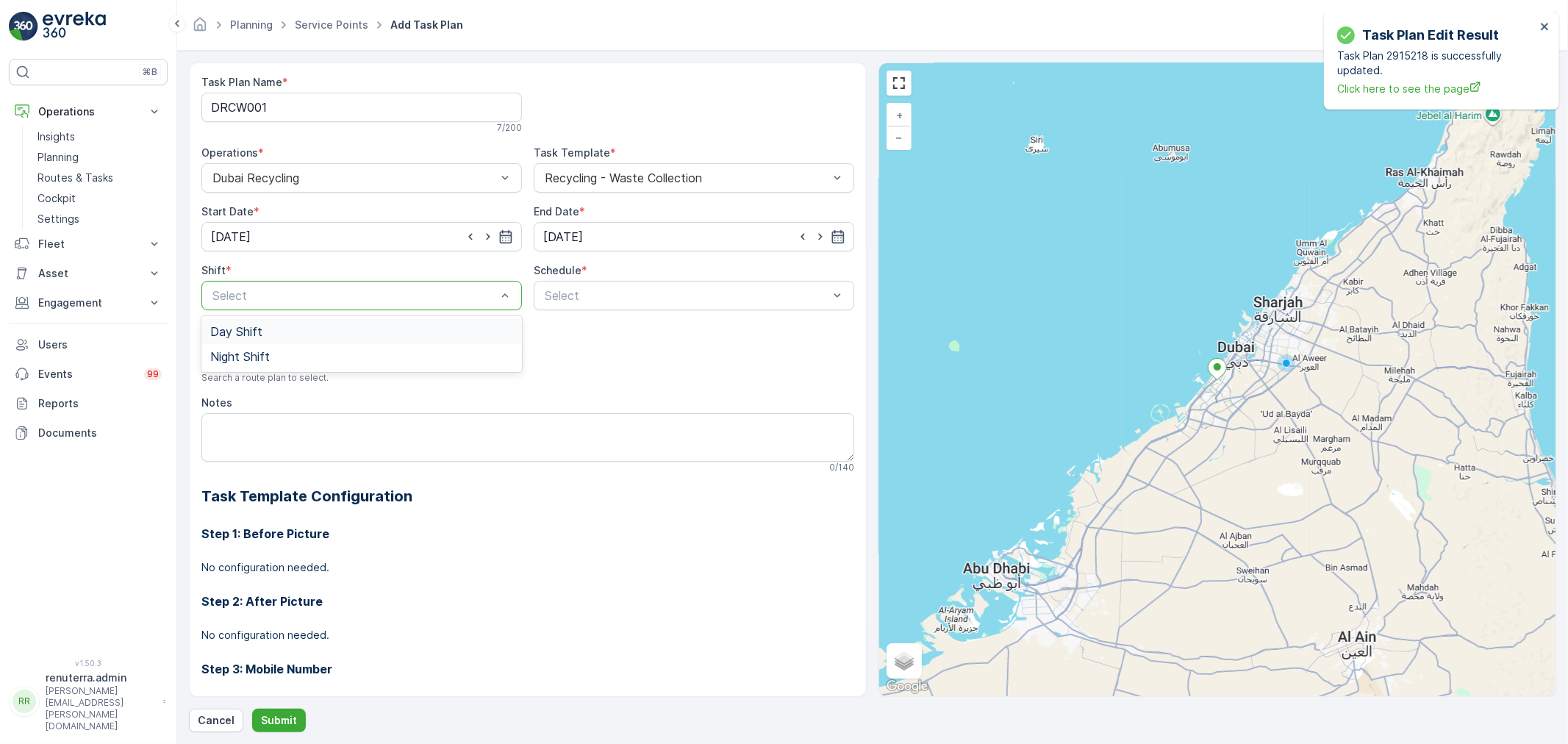
click at [307, 334] on div "Day Shift" at bounding box center [361, 331] width 303 height 13
click at [626, 305] on div "Select" at bounding box center [694, 296] width 320 height 30
click at [600, 329] on div "Daily" at bounding box center [694, 331] width 303 height 13
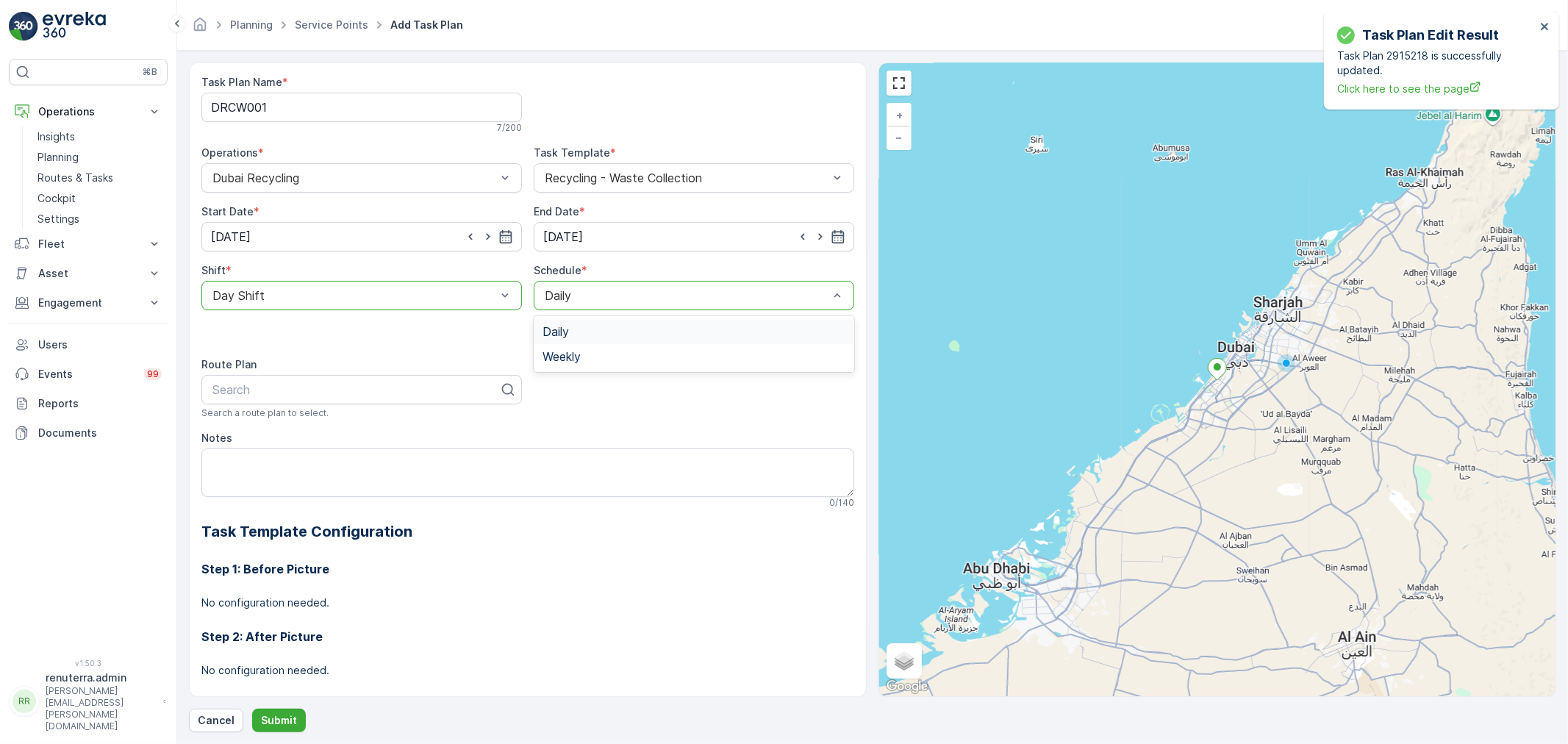
click at [636, 298] on div at bounding box center [686, 295] width 287 height 13
click at [588, 355] on div "Weekly" at bounding box center [694, 356] width 303 height 13
click at [584, 326] on div at bounding box center [583, 323] width 12 height 12
click at [583, 310] on input "Tue" at bounding box center [583, 310] width 0 height 0
click at [765, 326] on div at bounding box center [767, 323] width 12 height 12
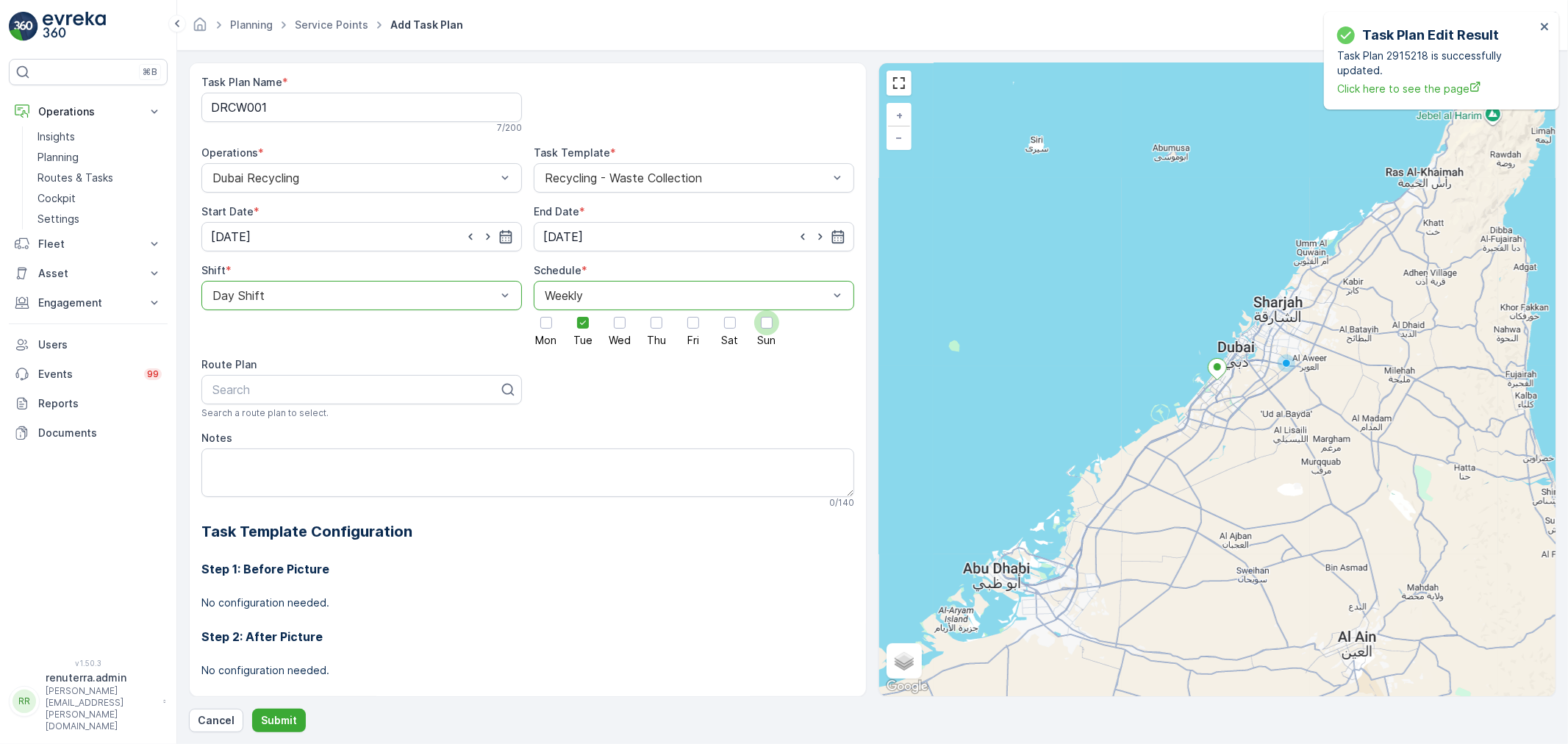
click at [767, 310] on input "Sun" at bounding box center [767, 310] width 0 height 0
click at [582, 328] on div at bounding box center [583, 323] width 12 height 12
click at [583, 310] on input "Tue" at bounding box center [583, 310] width 0 height 0
click at [622, 328] on div at bounding box center [620, 323] width 12 height 12
click at [620, 310] on input "Wed" at bounding box center [620, 310] width 0 height 0
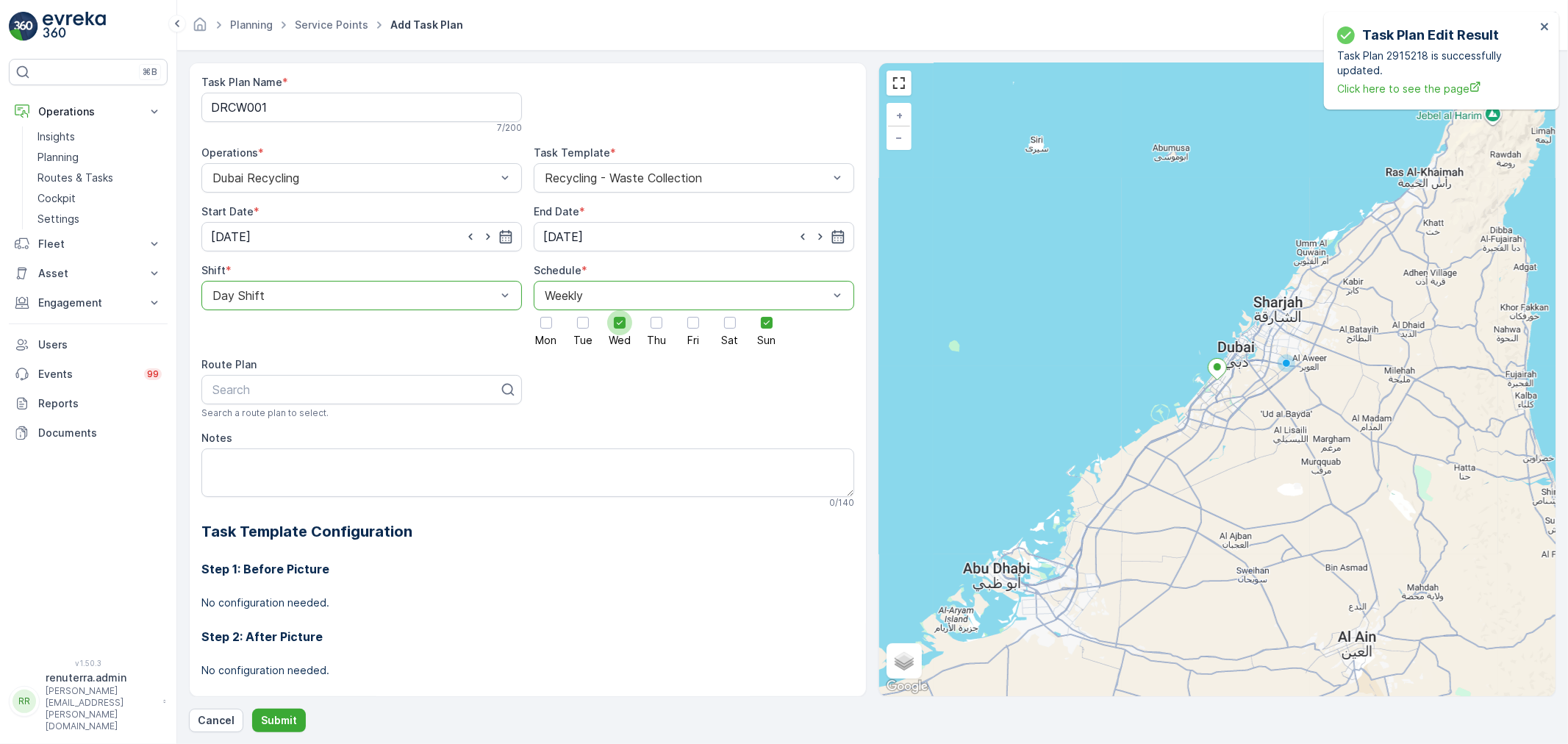
click at [618, 331] on div at bounding box center [619, 322] width 25 height 25
click at [620, 310] on input "Wed" at bounding box center [620, 310] width 0 height 0
click at [585, 328] on div at bounding box center [582, 322] width 25 height 25
click at [583, 310] on input "Tue" at bounding box center [583, 310] width 0 height 0
click at [724, 325] on div at bounding box center [730, 323] width 12 height 12
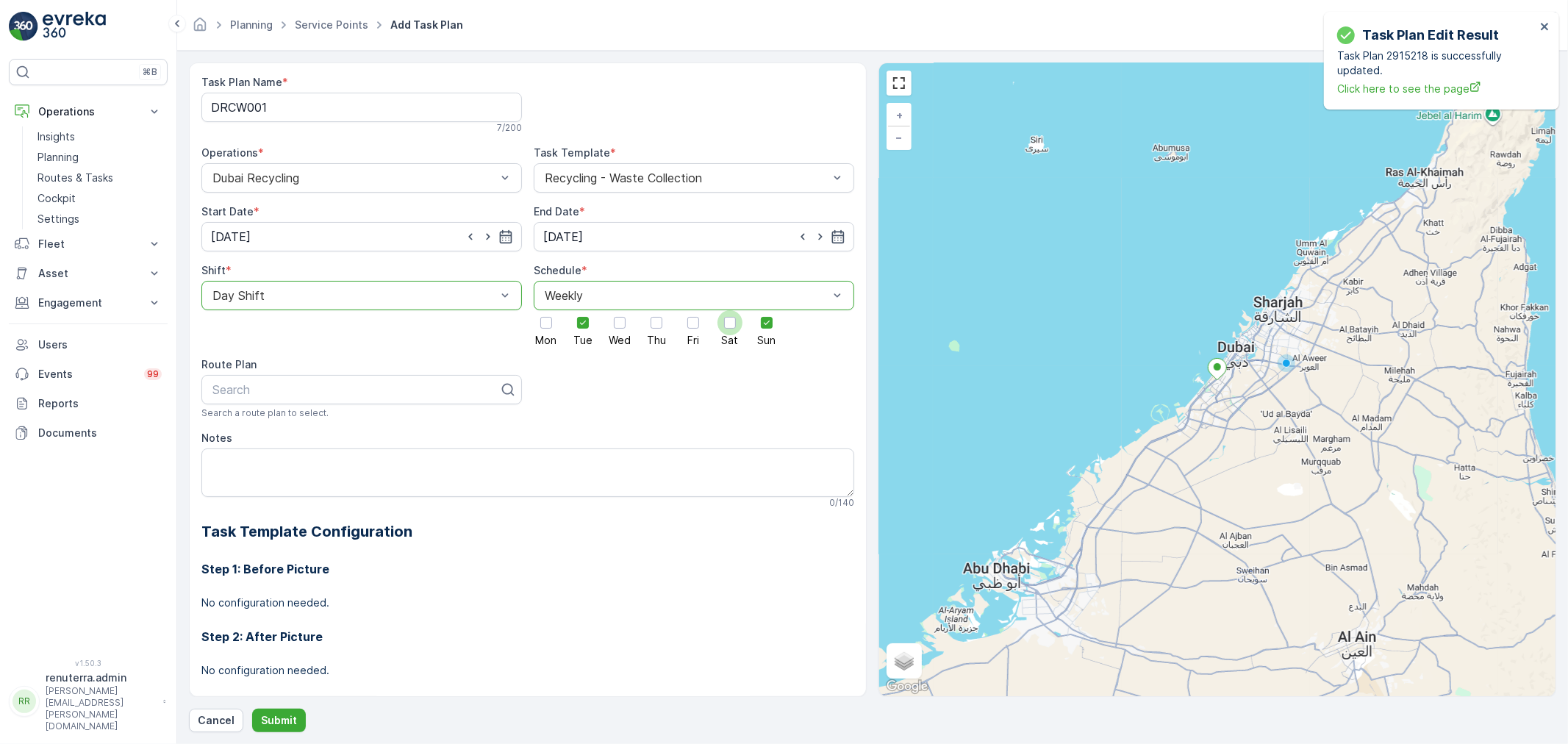
click at [730, 310] on input "Sat" at bounding box center [730, 310] width 0 height 0
drag, startPoint x: 775, startPoint y: 322, endPoint x: 756, endPoint y: 325, distance: 19.2
click at [774, 322] on div at bounding box center [766, 322] width 25 height 25
click at [767, 310] on input "Sun" at bounding box center [767, 310] width 0 height 0
drag, startPoint x: 725, startPoint y: 326, endPoint x: 763, endPoint y: 326, distance: 38.0
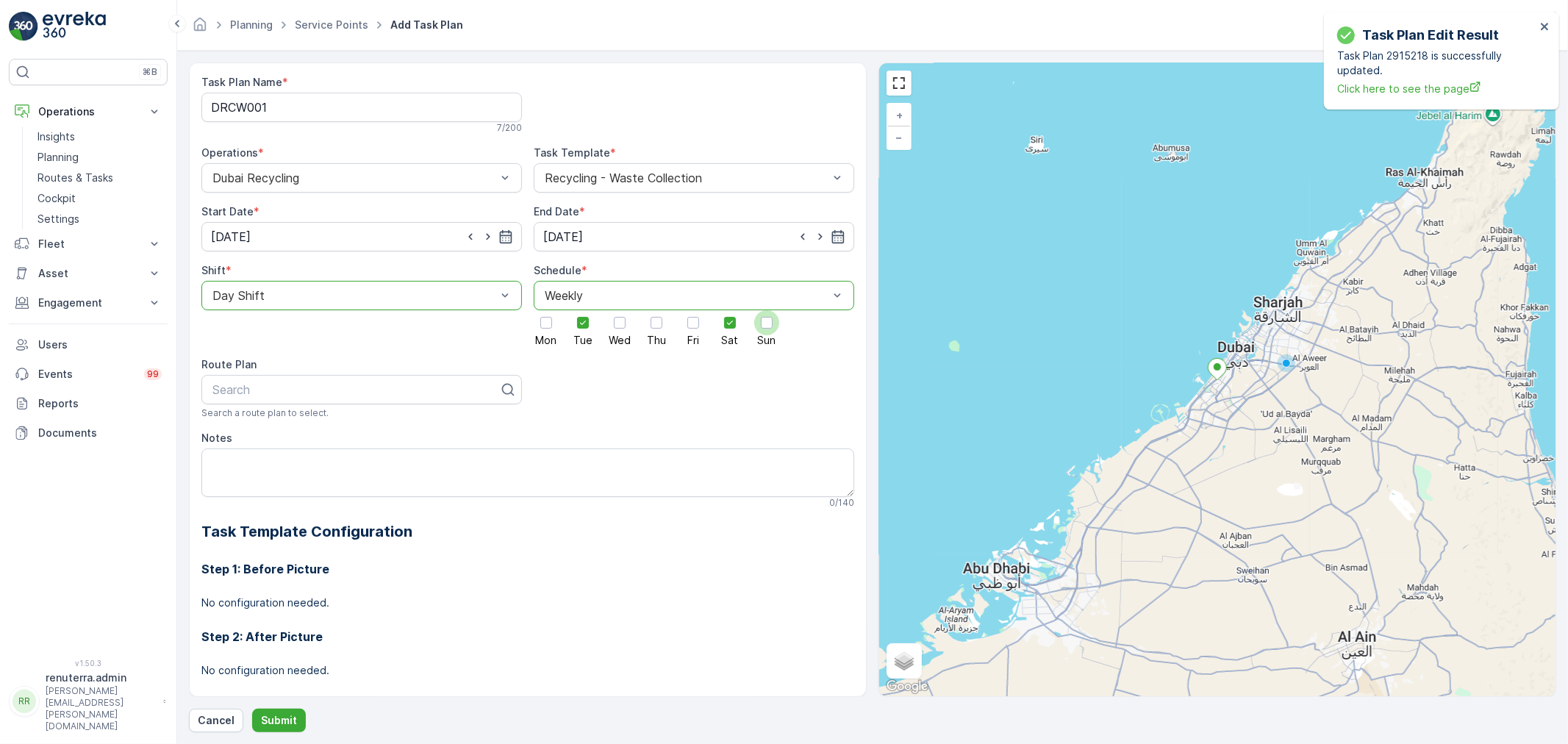
click at [728, 326] on icon at bounding box center [730, 322] width 10 height 10
click at [730, 310] on input "Sat" at bounding box center [730, 310] width 0 height 0
click at [763, 326] on div at bounding box center [767, 323] width 12 height 12
click at [767, 310] on input "Sun" at bounding box center [767, 310] width 0 height 0
click at [578, 328] on div at bounding box center [583, 323] width 12 height 12
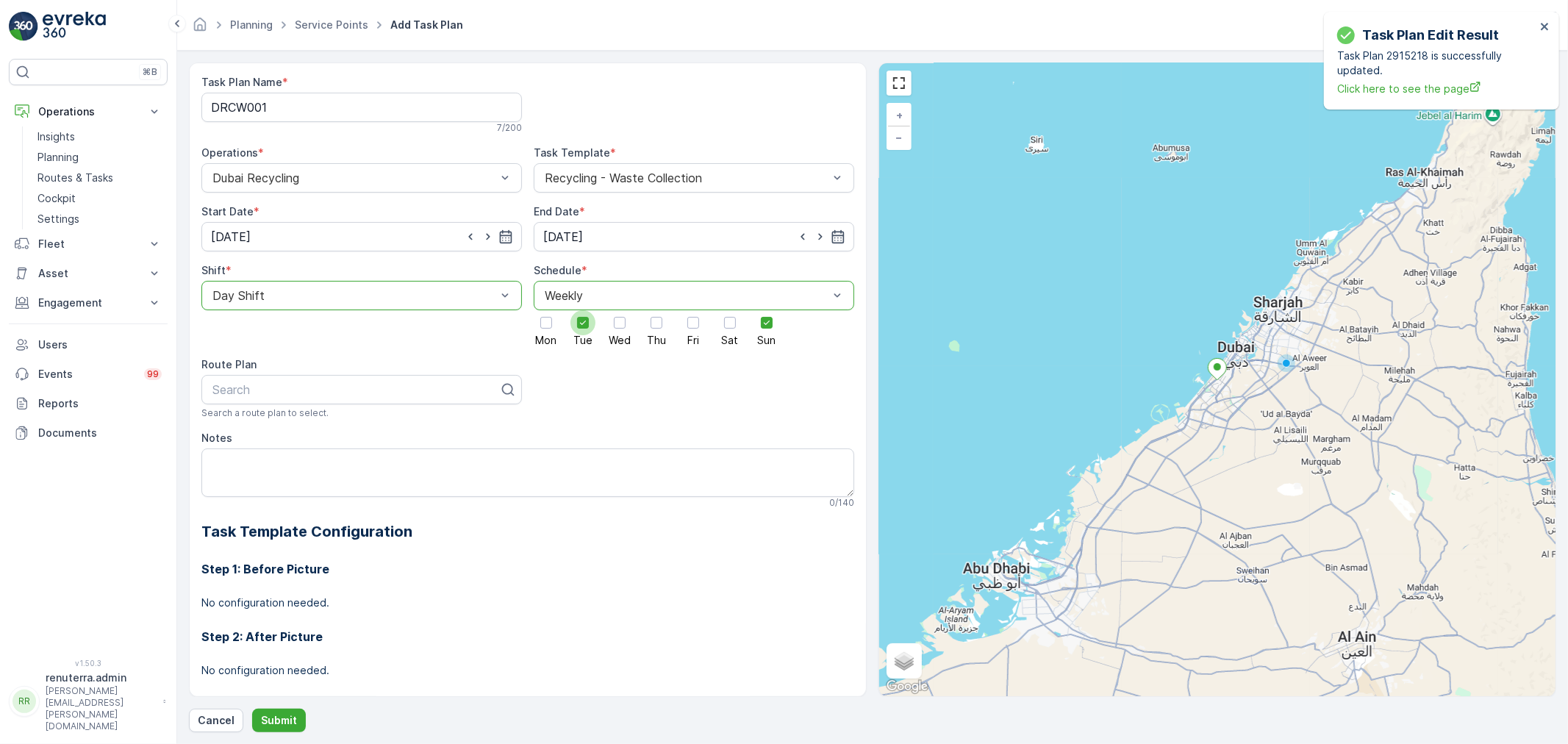
click at [583, 310] on input "Tue" at bounding box center [583, 310] width 0 height 0
click at [627, 327] on div at bounding box center [619, 322] width 25 height 25
click at [620, 310] on input "Wed" at bounding box center [620, 310] width 0 height 0
click at [259, 392] on div at bounding box center [356, 389] width 290 height 13
type input "101"
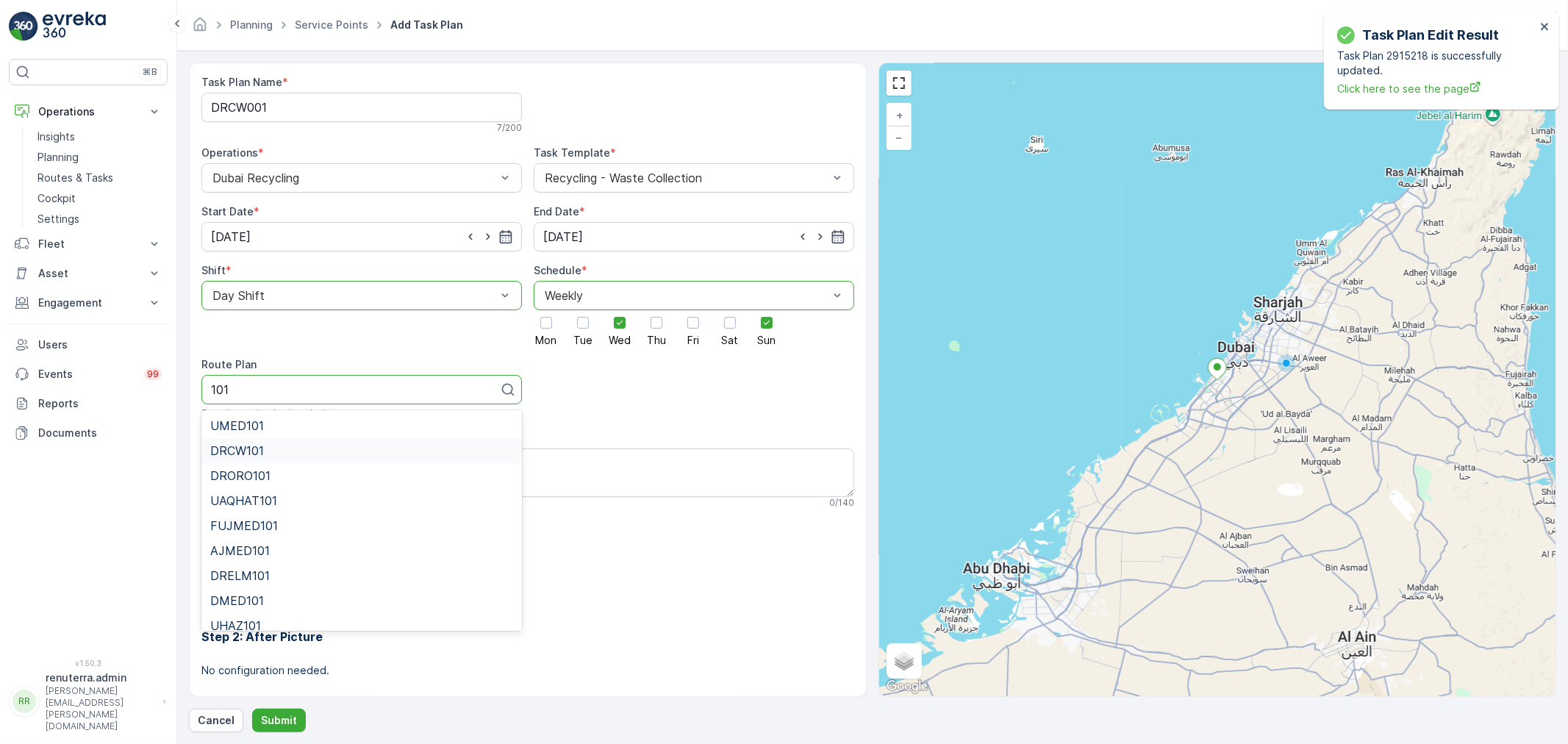
click at [285, 448] on div "DRCW101" at bounding box center [361, 450] width 303 height 13
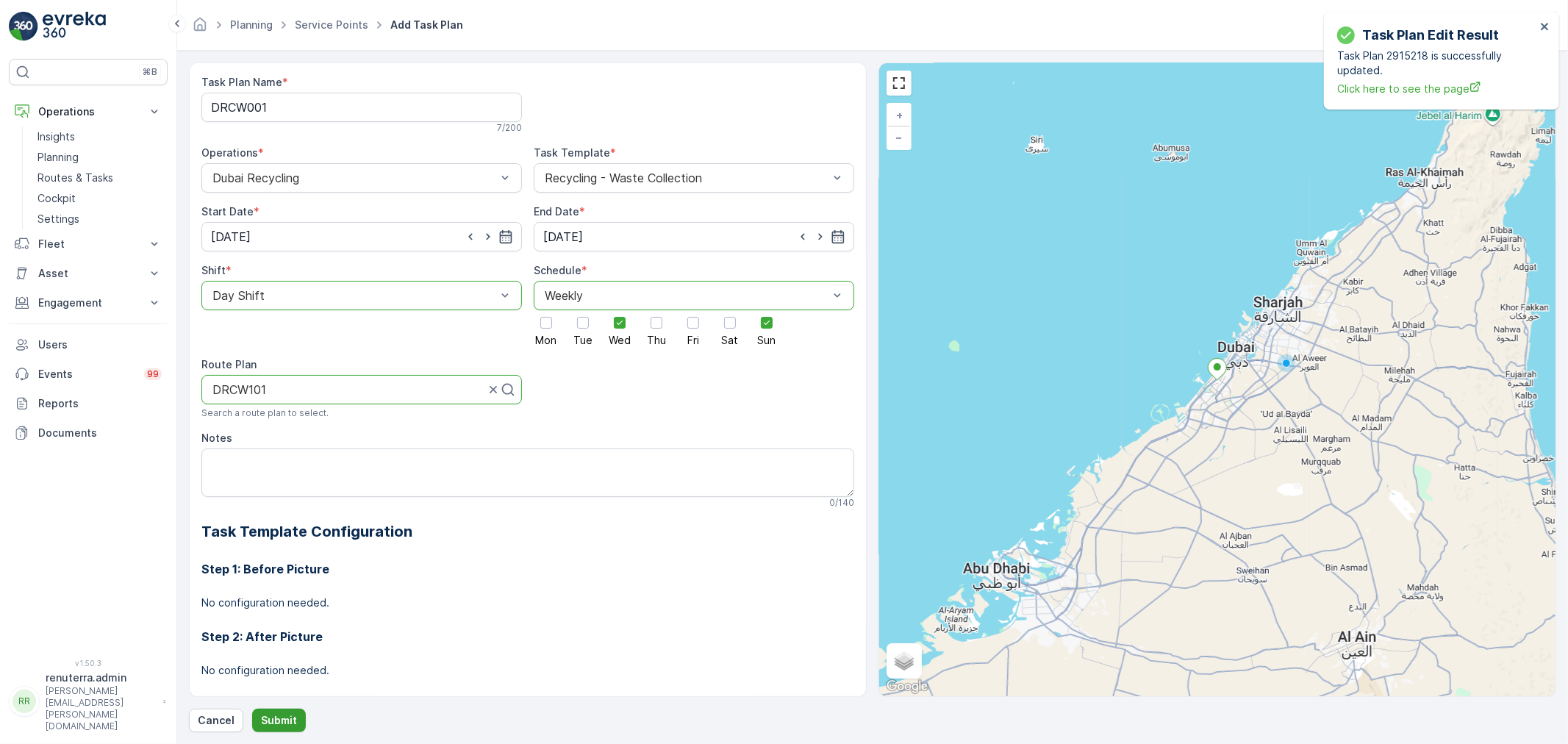
click at [289, 717] on p "Submit" at bounding box center [279, 720] width 36 height 15
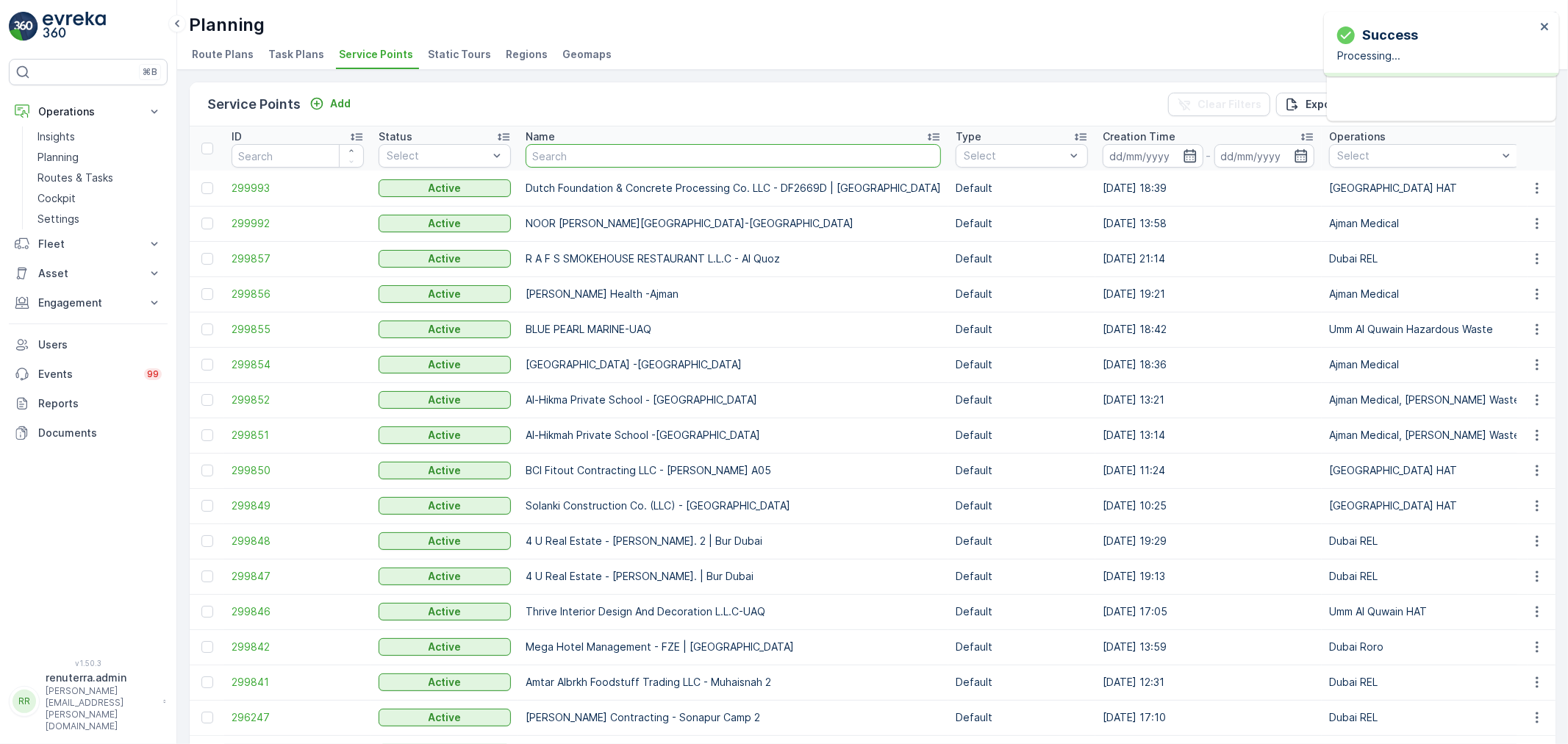
click at [568, 155] on input "text" at bounding box center [732, 156] width 415 height 24
type input "B1"
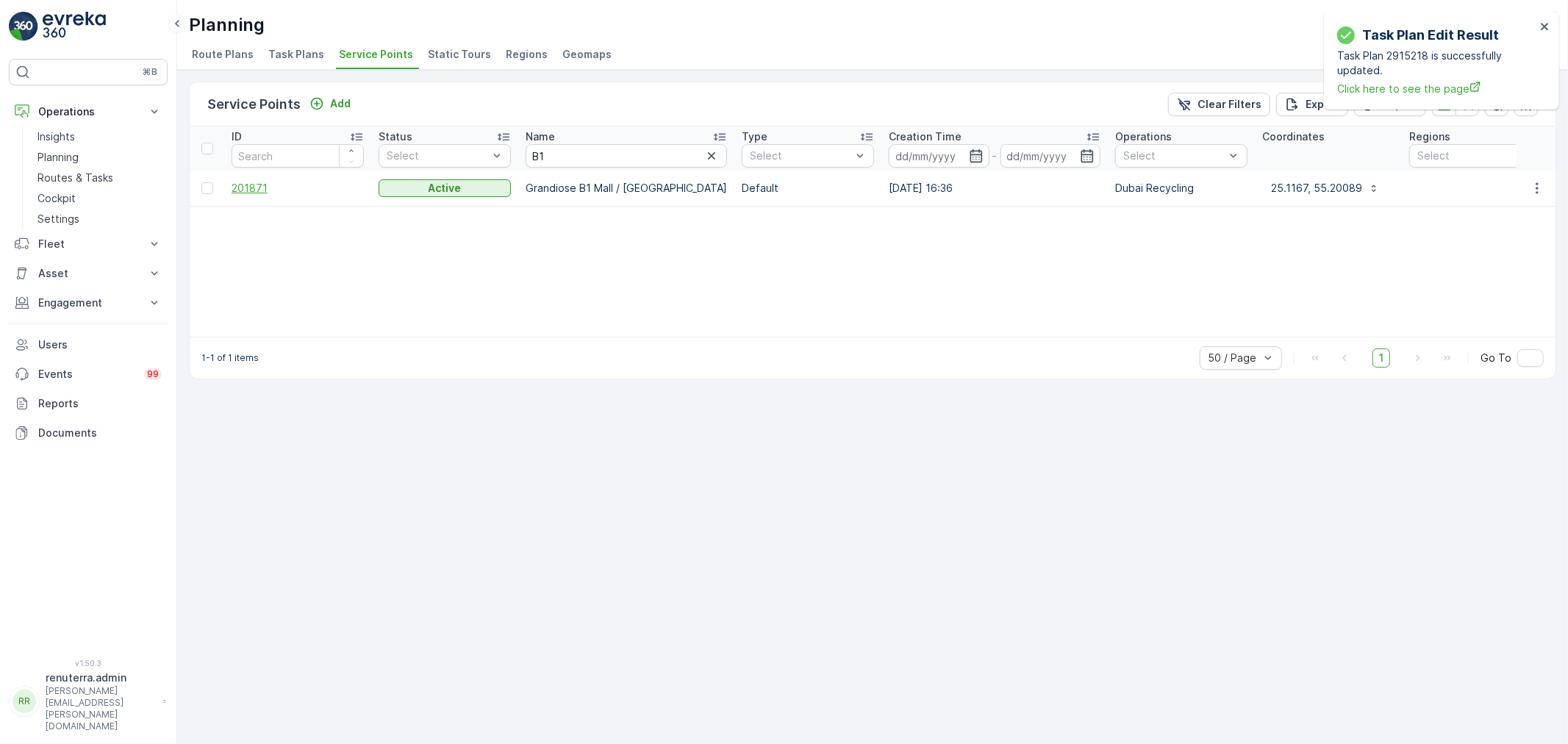
click at [265, 189] on span "201871" at bounding box center [298, 188] width 132 height 15
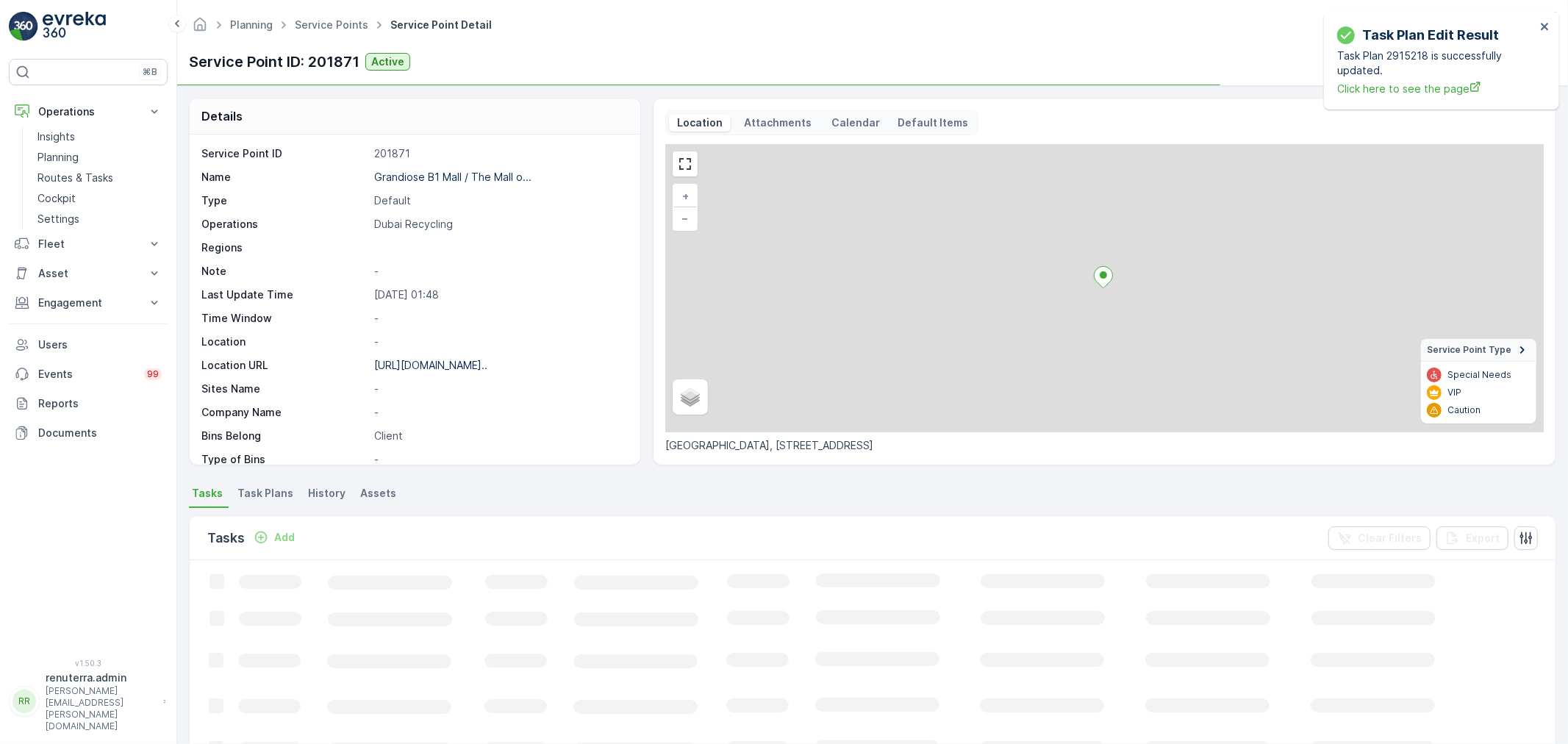
scroll to position [82, 0]
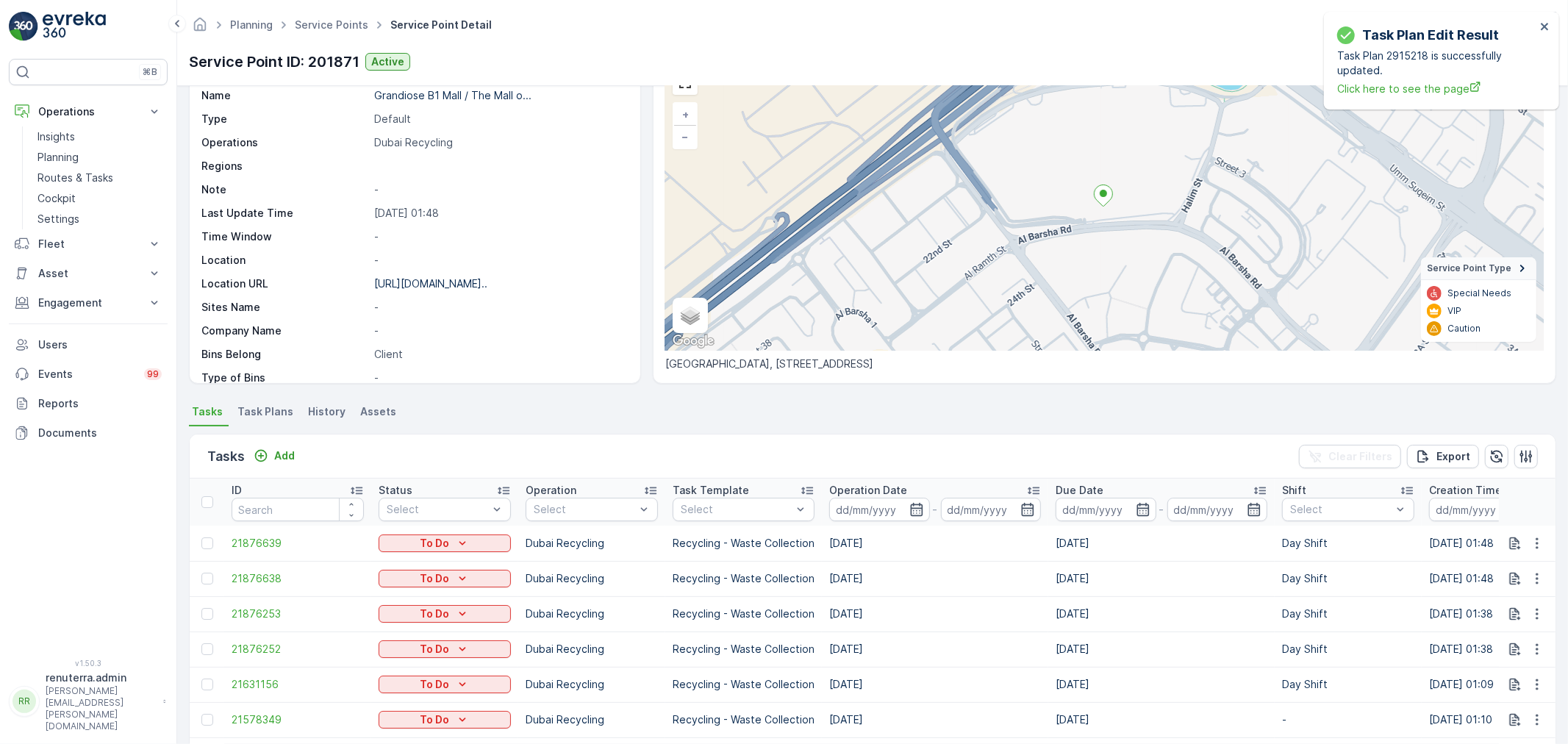
click at [268, 418] on span "Task Plans" at bounding box center [265, 411] width 56 height 15
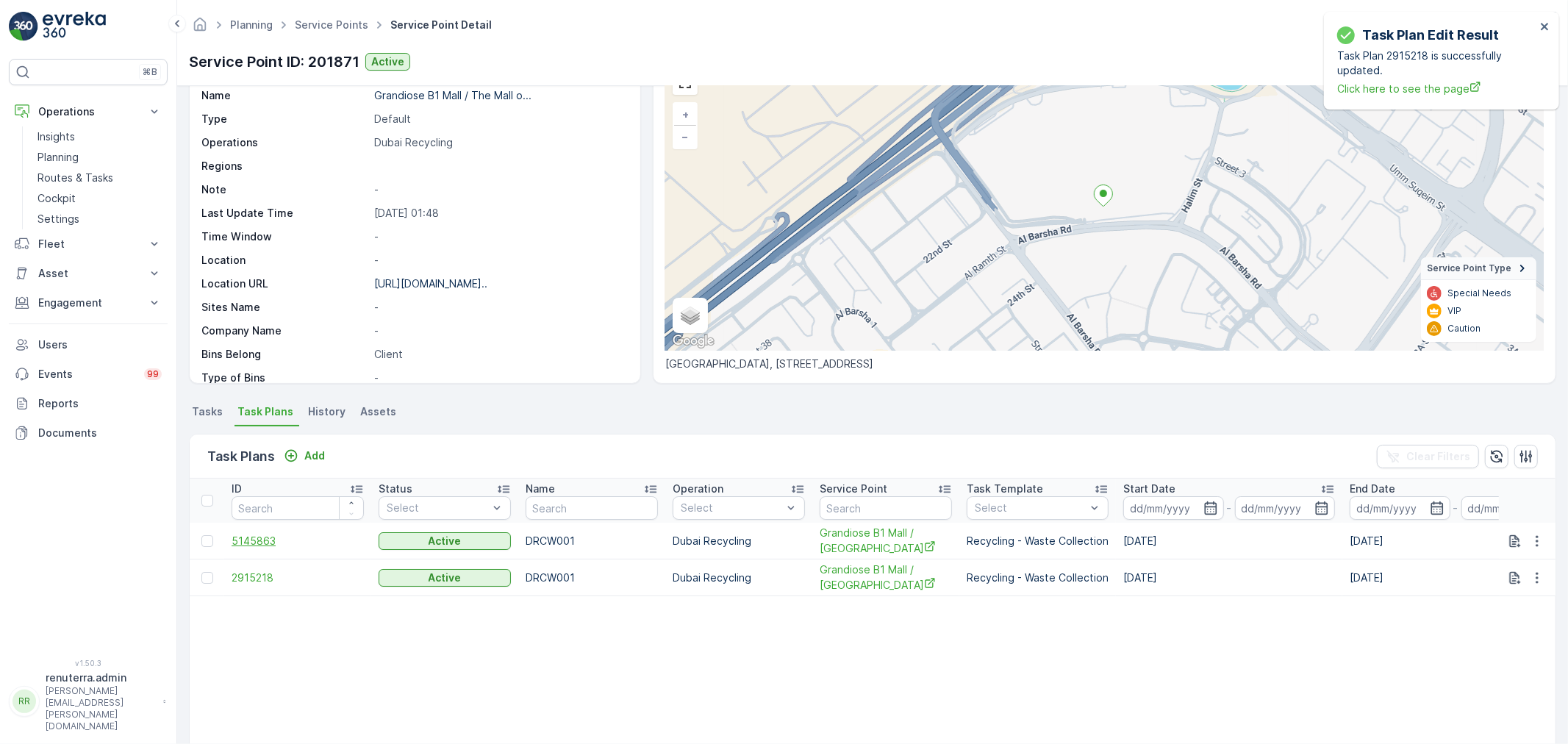
click at [251, 543] on span "5145863" at bounding box center [298, 541] width 132 height 15
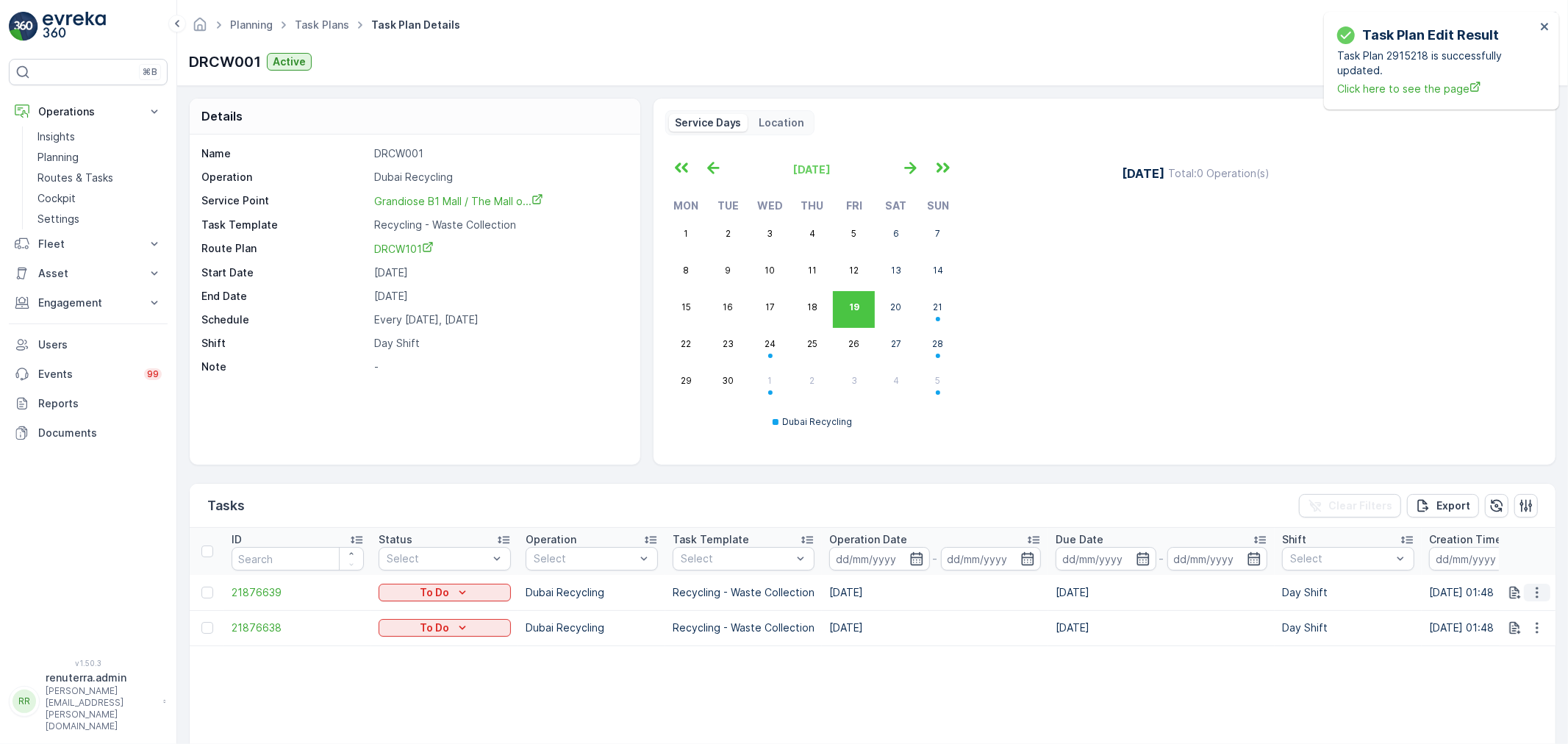
click at [1524, 583] on button "button" at bounding box center [1536, 592] width 27 height 18
click at [1496, 654] on span "Change Route" at bounding box center [1499, 655] width 71 height 15
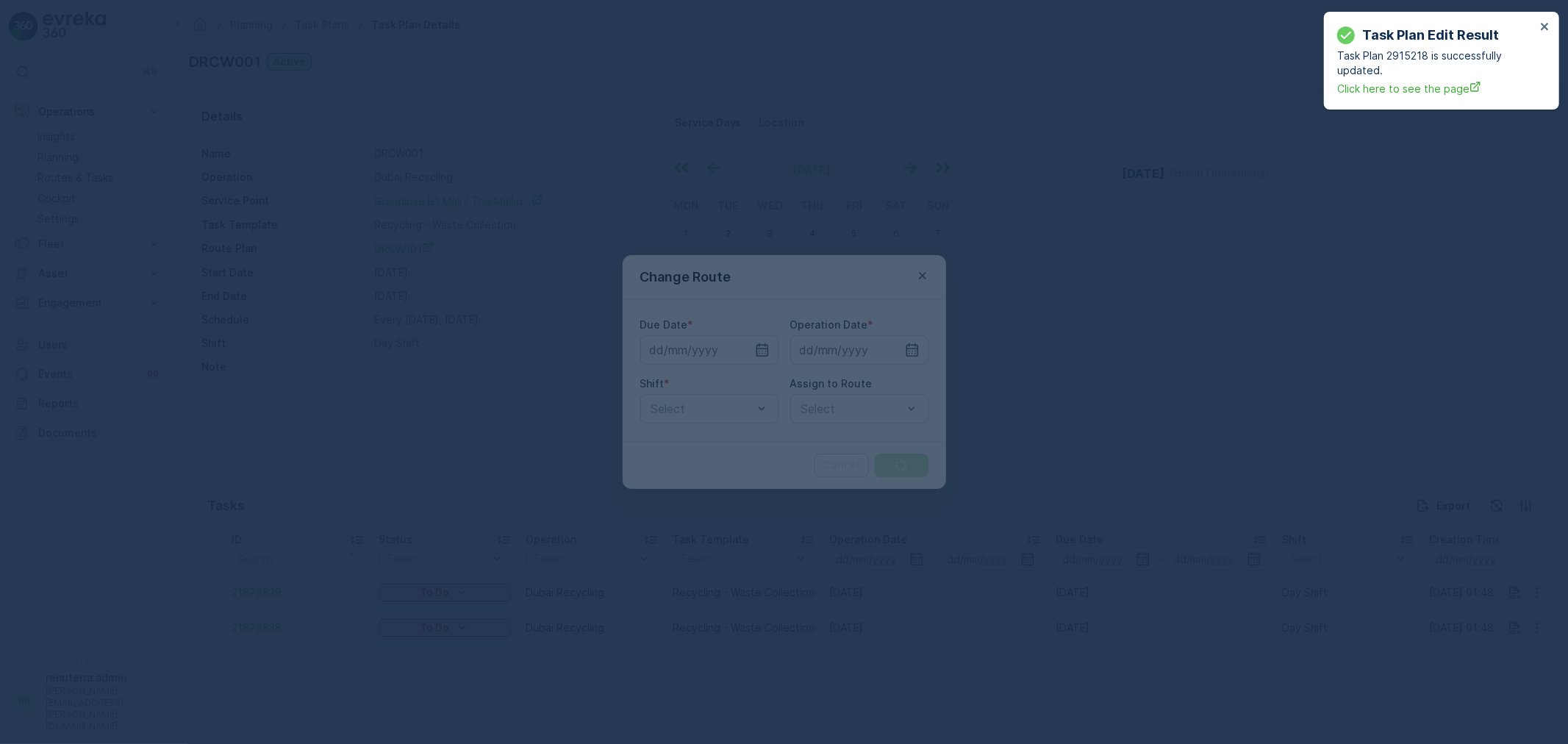
type input "[DATE]"
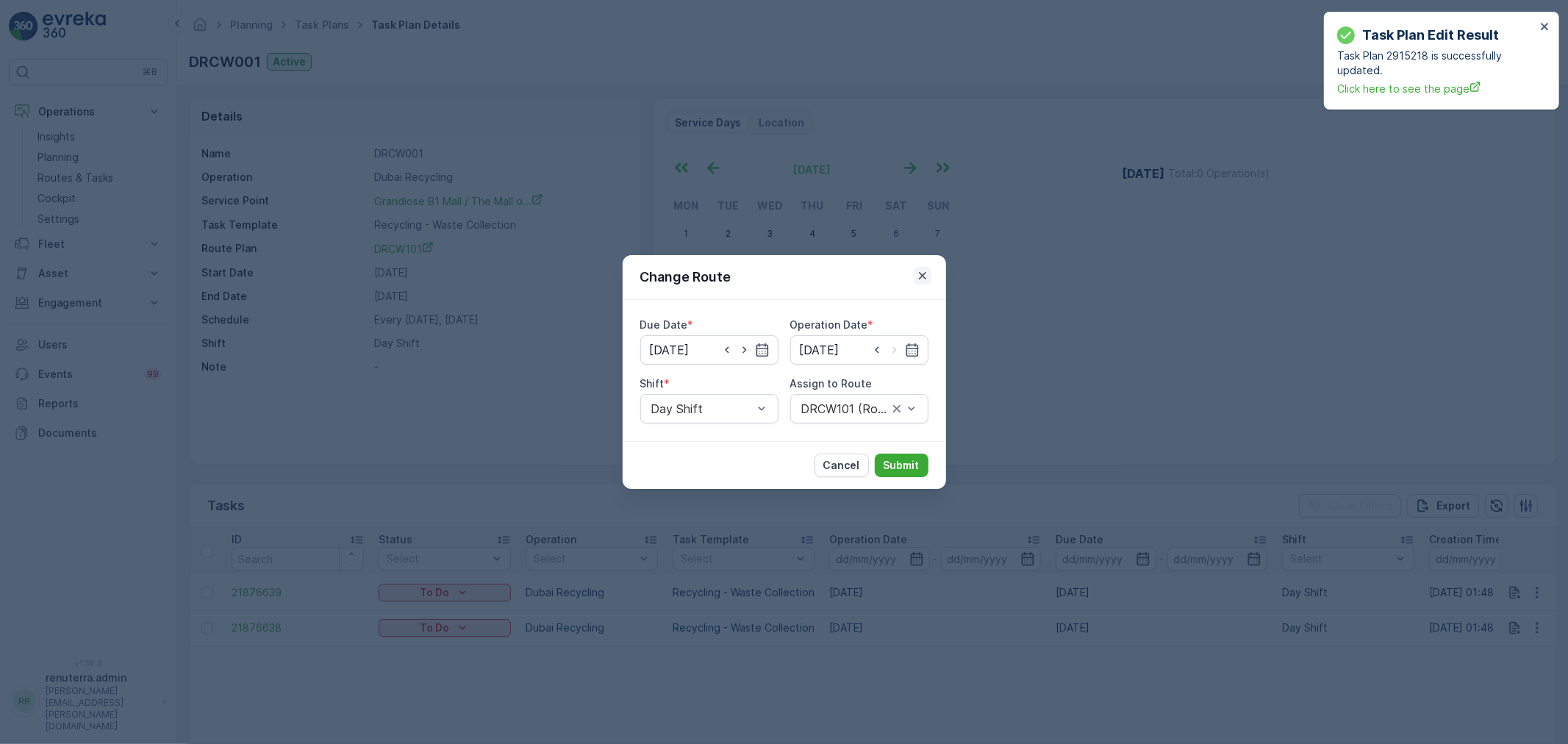
click at [917, 274] on icon "button" at bounding box center [922, 275] width 15 height 15
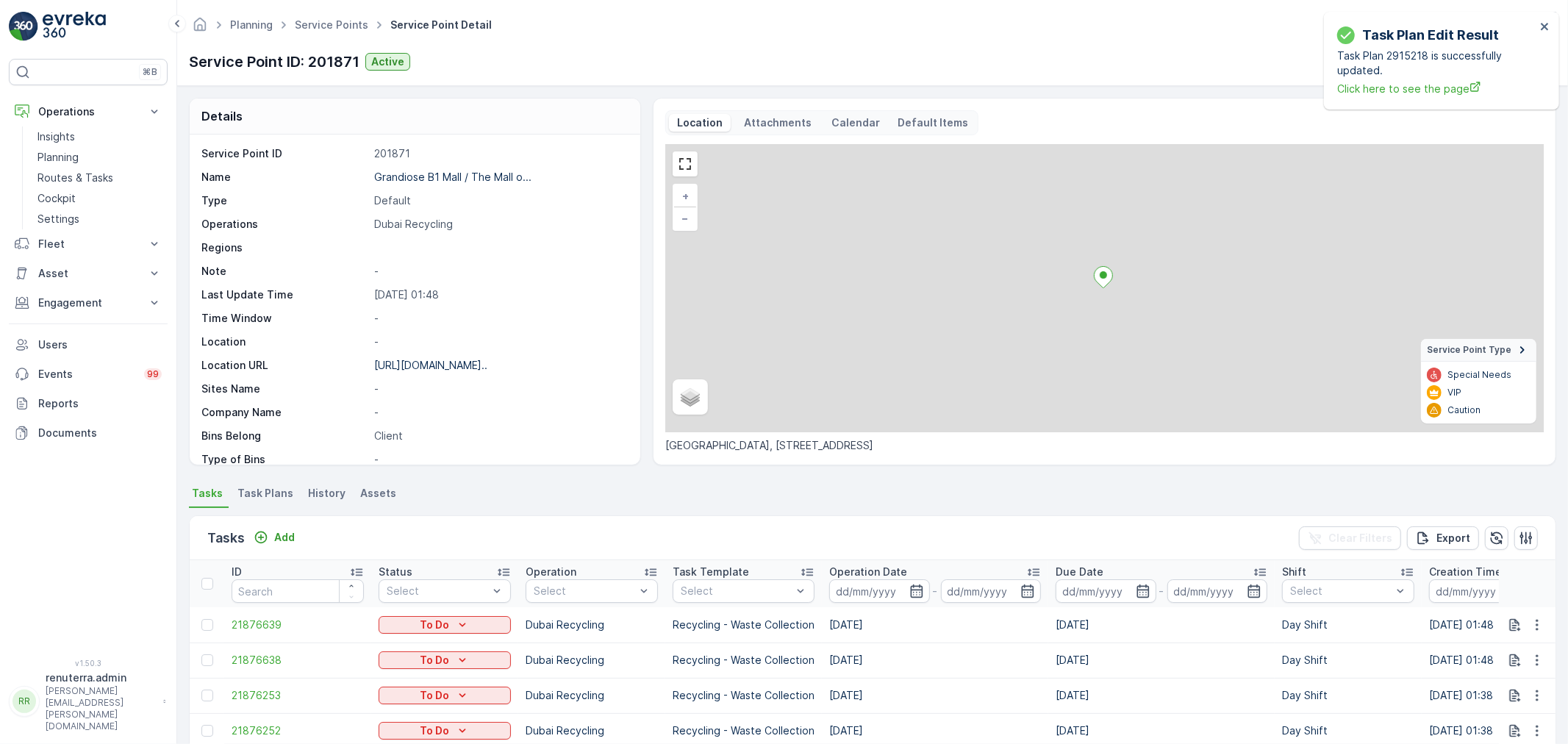
click at [270, 485] on li "Task Plans" at bounding box center [267, 495] width 65 height 25
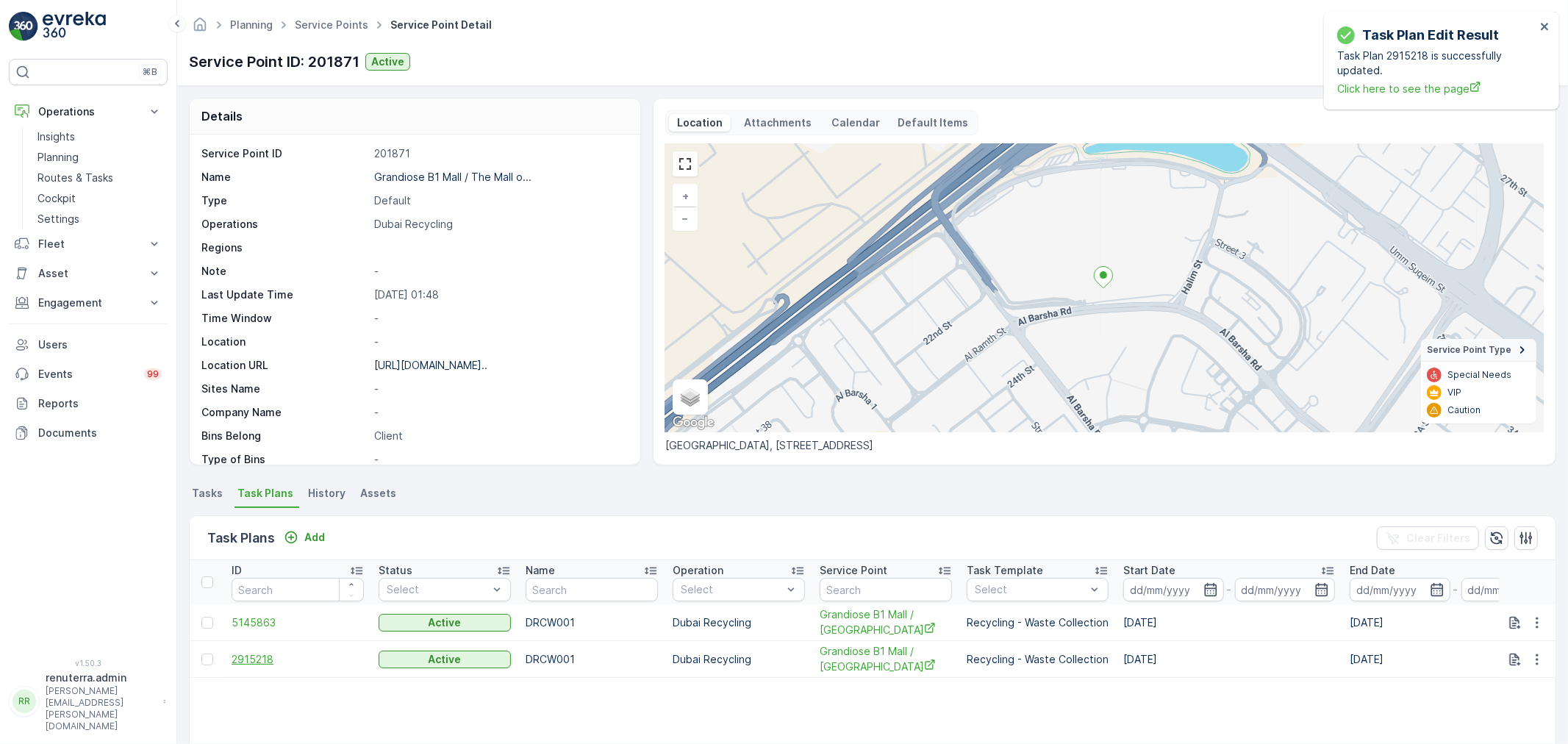
click at [254, 654] on span "2915218" at bounding box center [298, 659] width 132 height 15
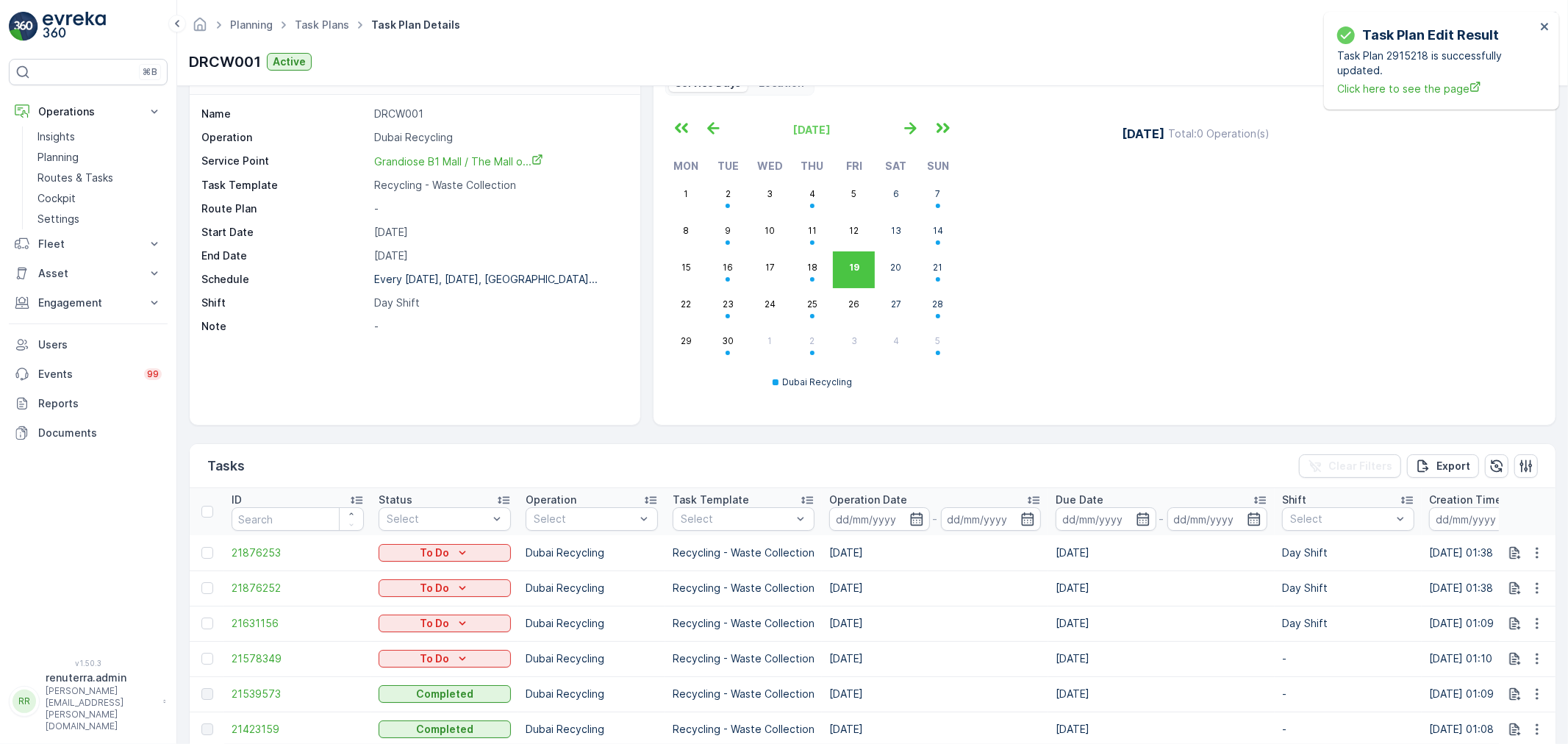
scroll to position [1, 0]
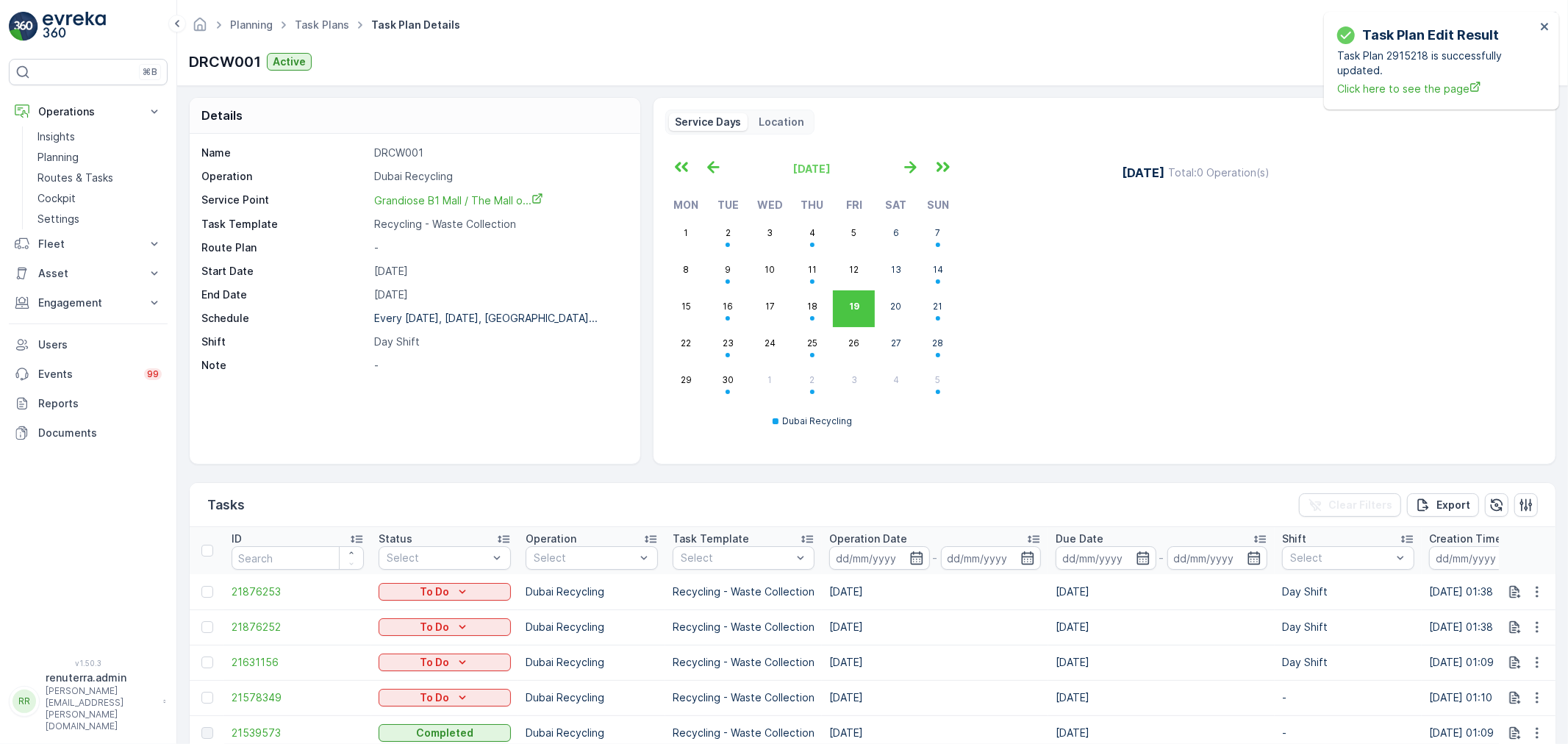
drag, startPoint x: 1534, startPoint y: 621, endPoint x: 1522, endPoint y: 651, distance: 32.3
click at [1534, 622] on icon "button" at bounding box center [1536, 627] width 15 height 15
click at [1501, 571] on span "Remove from Route" at bounding box center [1513, 577] width 100 height 15
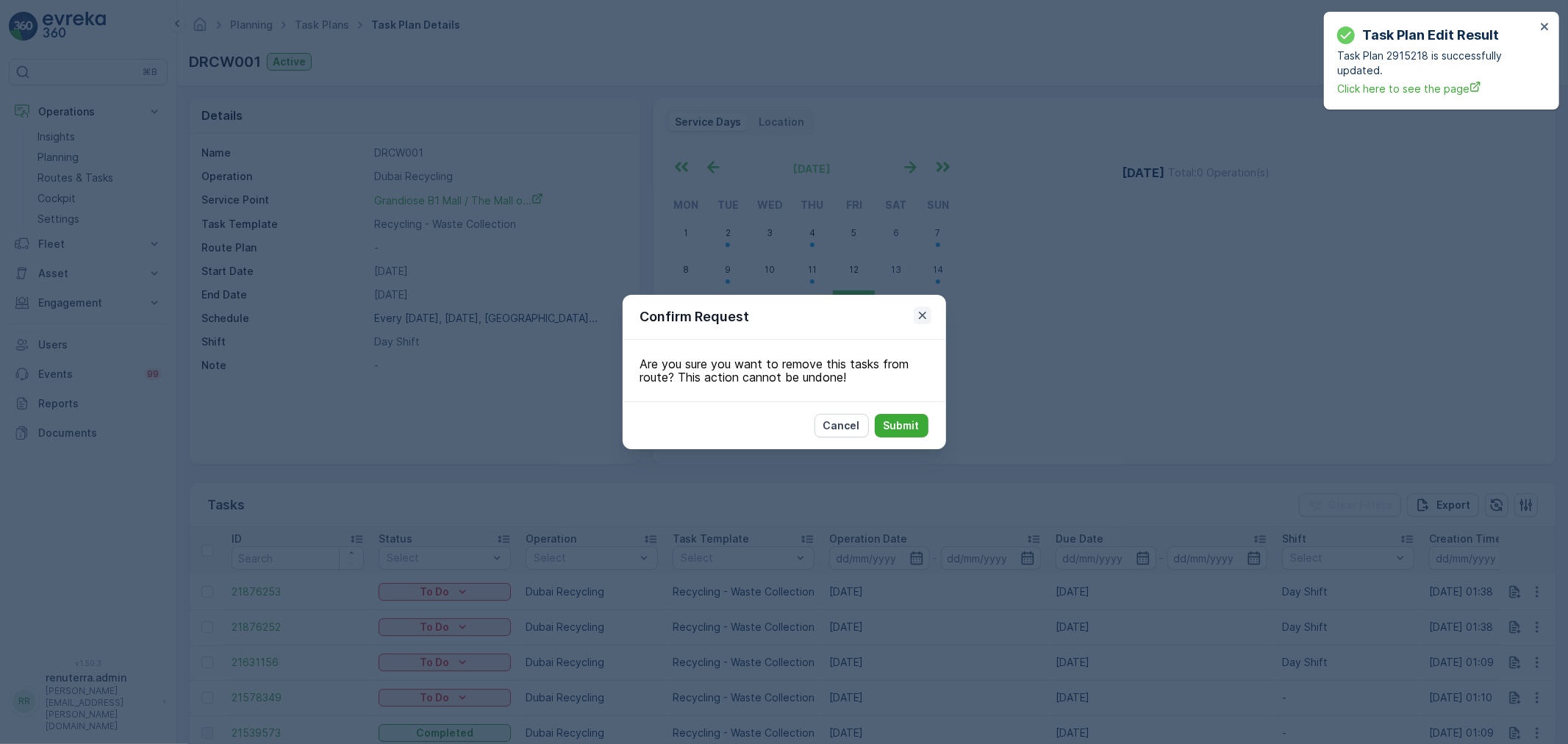
click at [918, 314] on icon "button" at bounding box center [922, 315] width 15 height 15
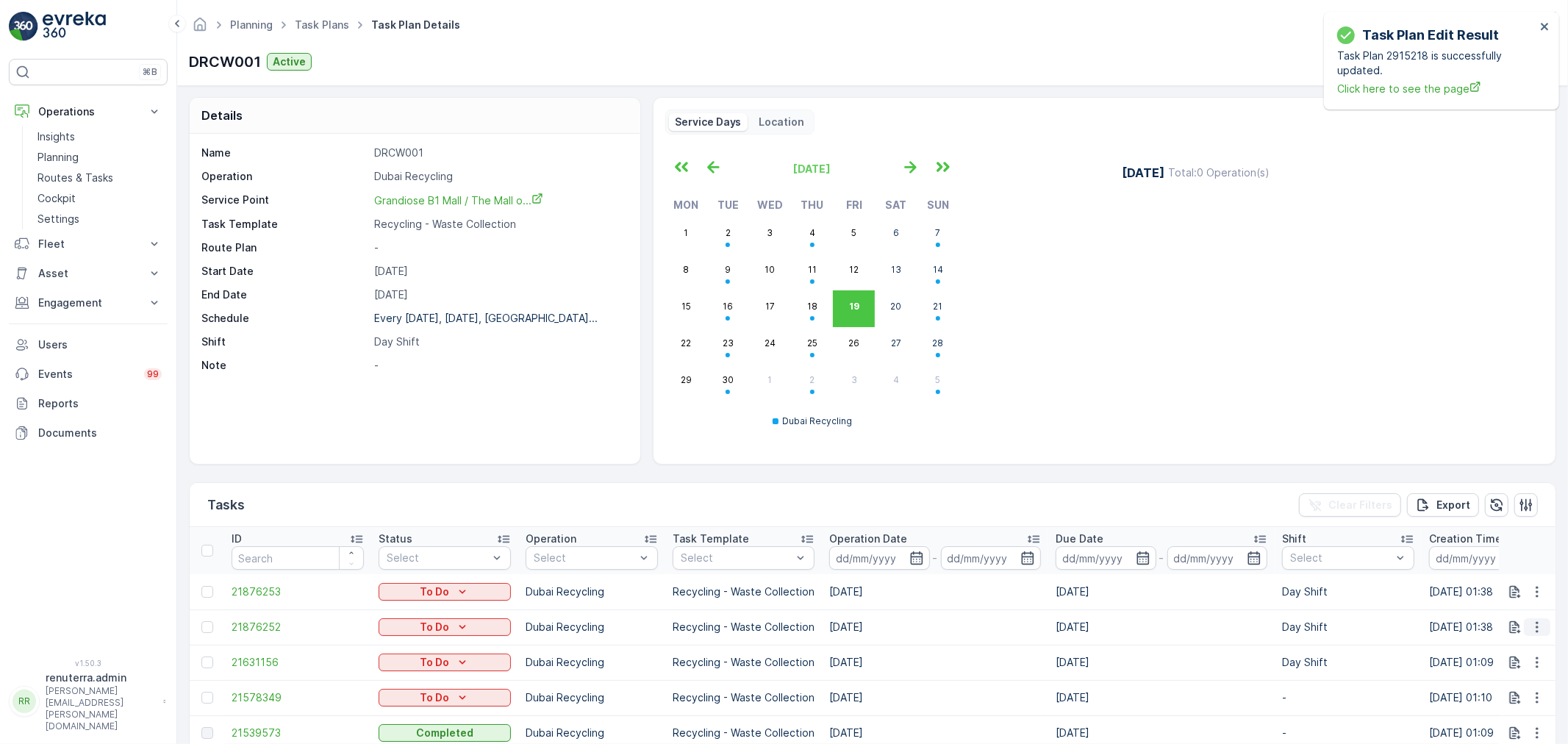
click at [1538, 621] on icon "button" at bounding box center [1536, 627] width 15 height 15
click at [1500, 557] on span "Change Route" at bounding box center [1499, 557] width 71 height 15
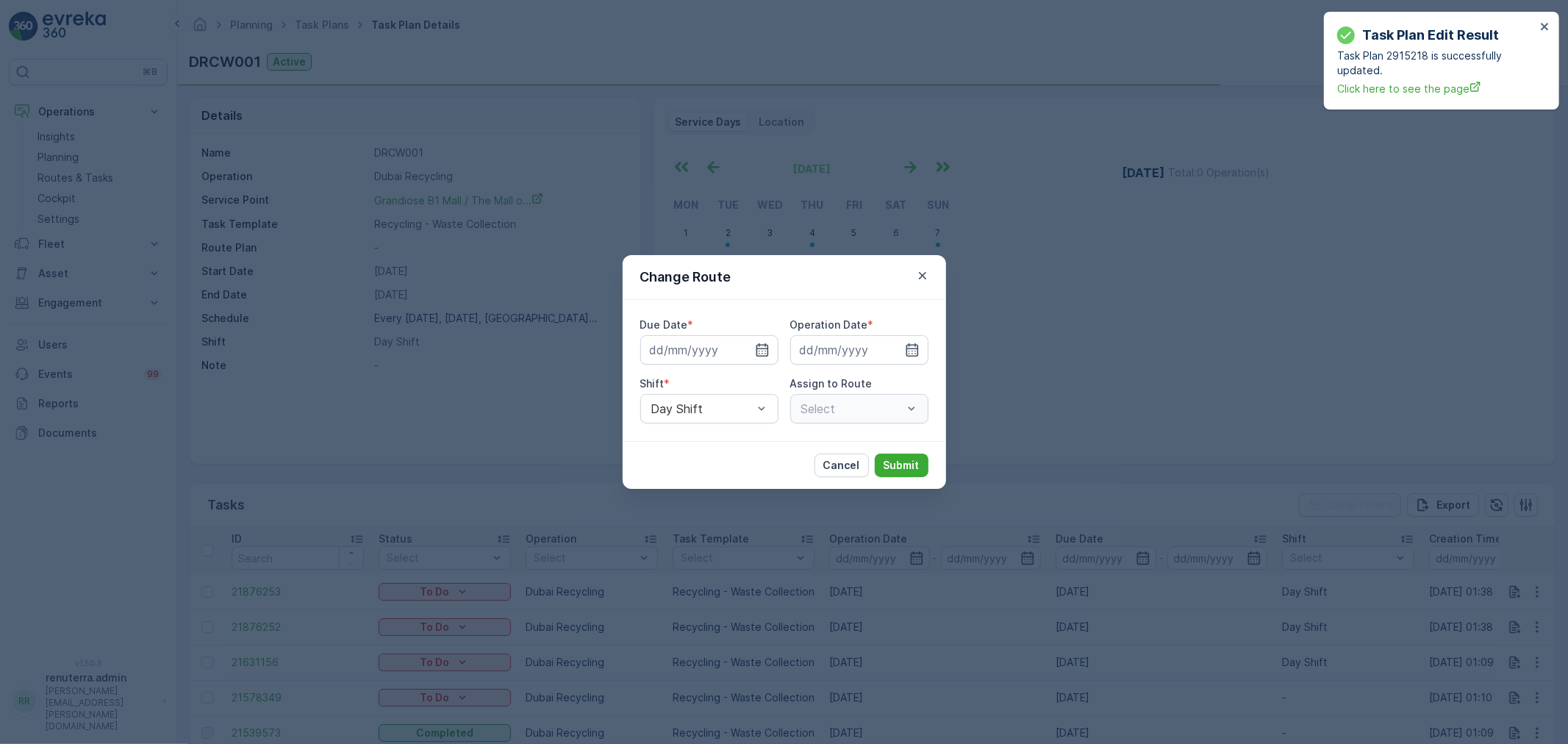
type input "[DATE]"
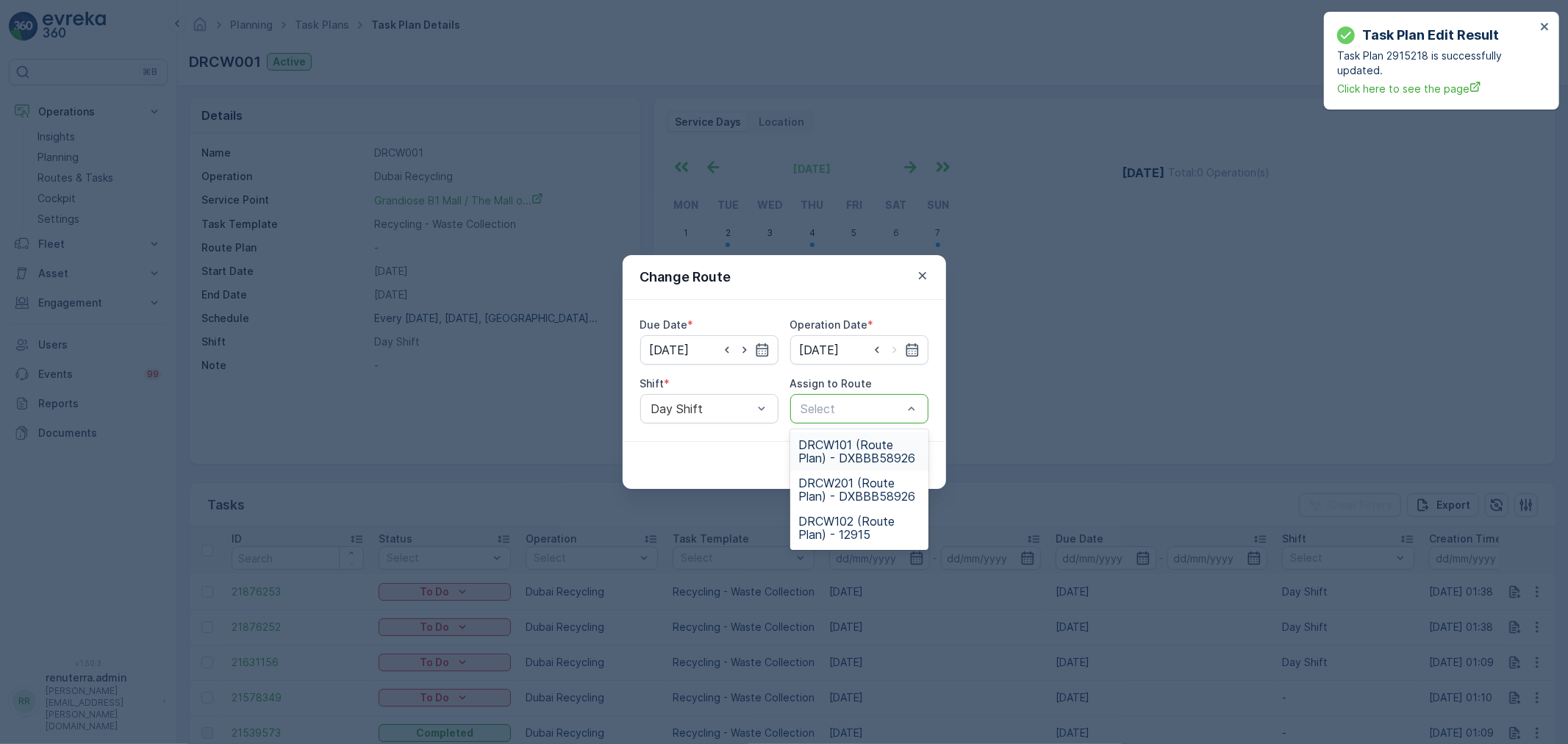
drag, startPoint x: 852, startPoint y: 284, endPoint x: 861, endPoint y: 284, distance: 9.0
click at [855, 284] on div "Change Route" at bounding box center [784, 278] width 323 height 45
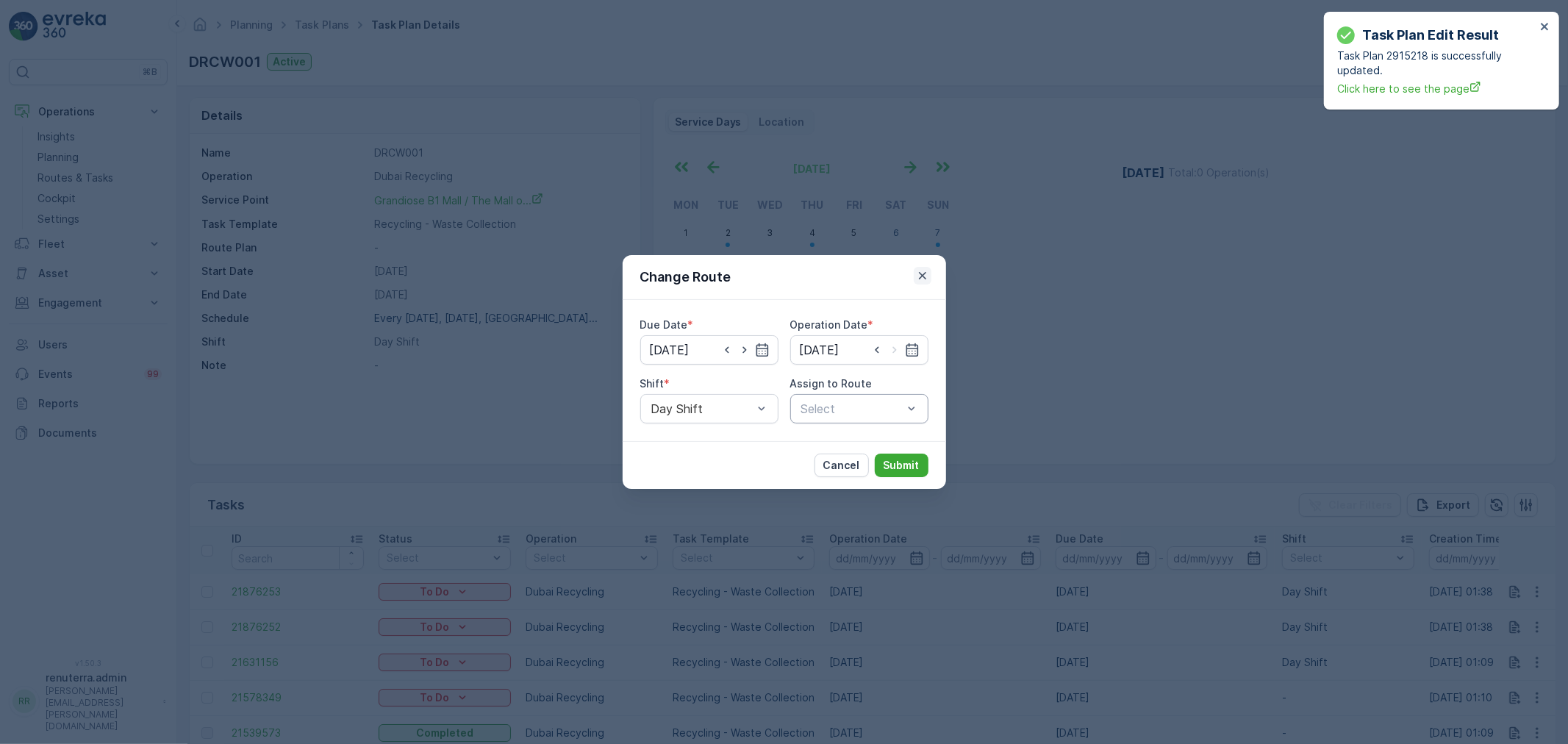
click at [921, 271] on icon "button" at bounding box center [922, 275] width 15 height 15
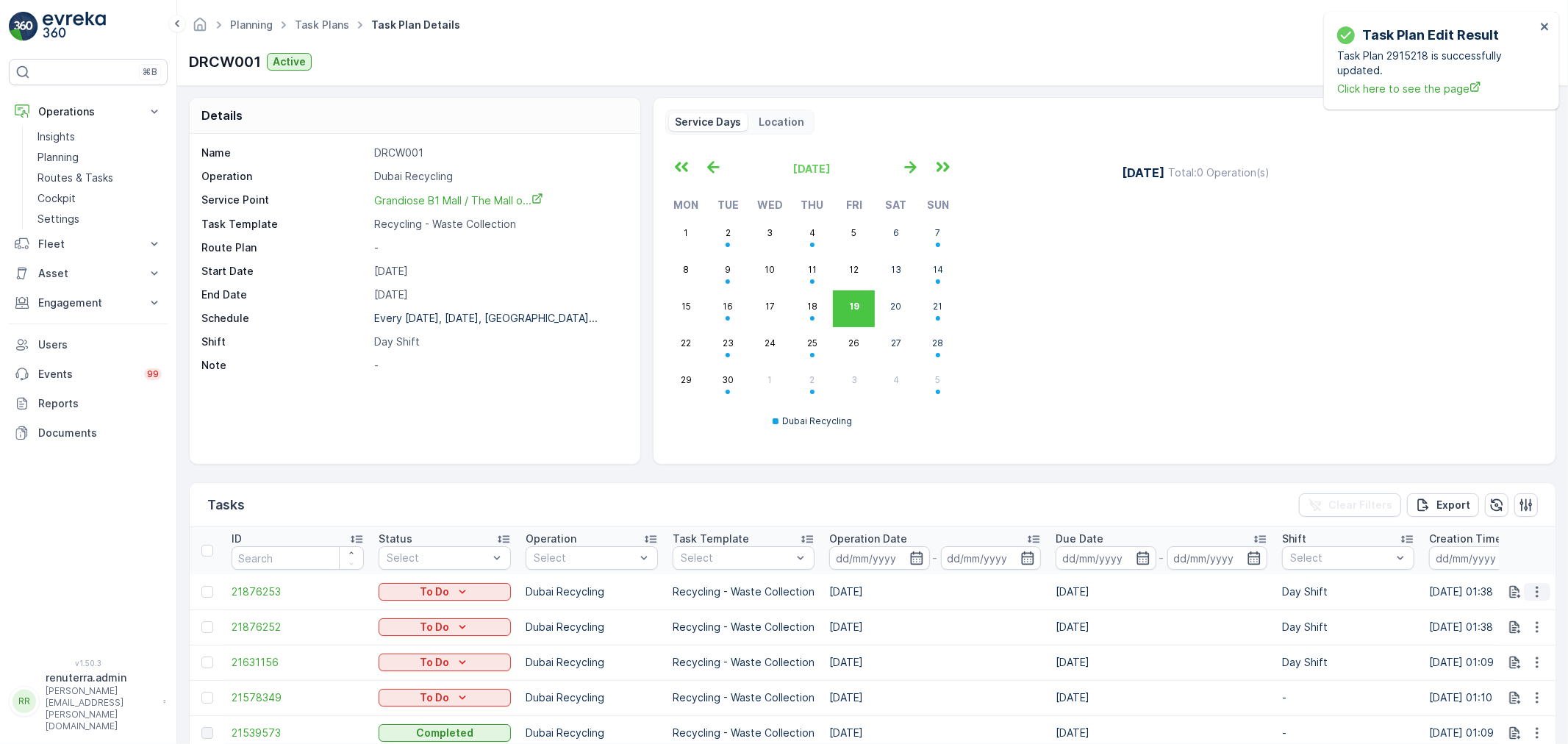
click at [1534, 586] on button "button" at bounding box center [1536, 592] width 27 height 18
click at [1510, 658] on span "Change Route" at bounding box center [1499, 654] width 71 height 15
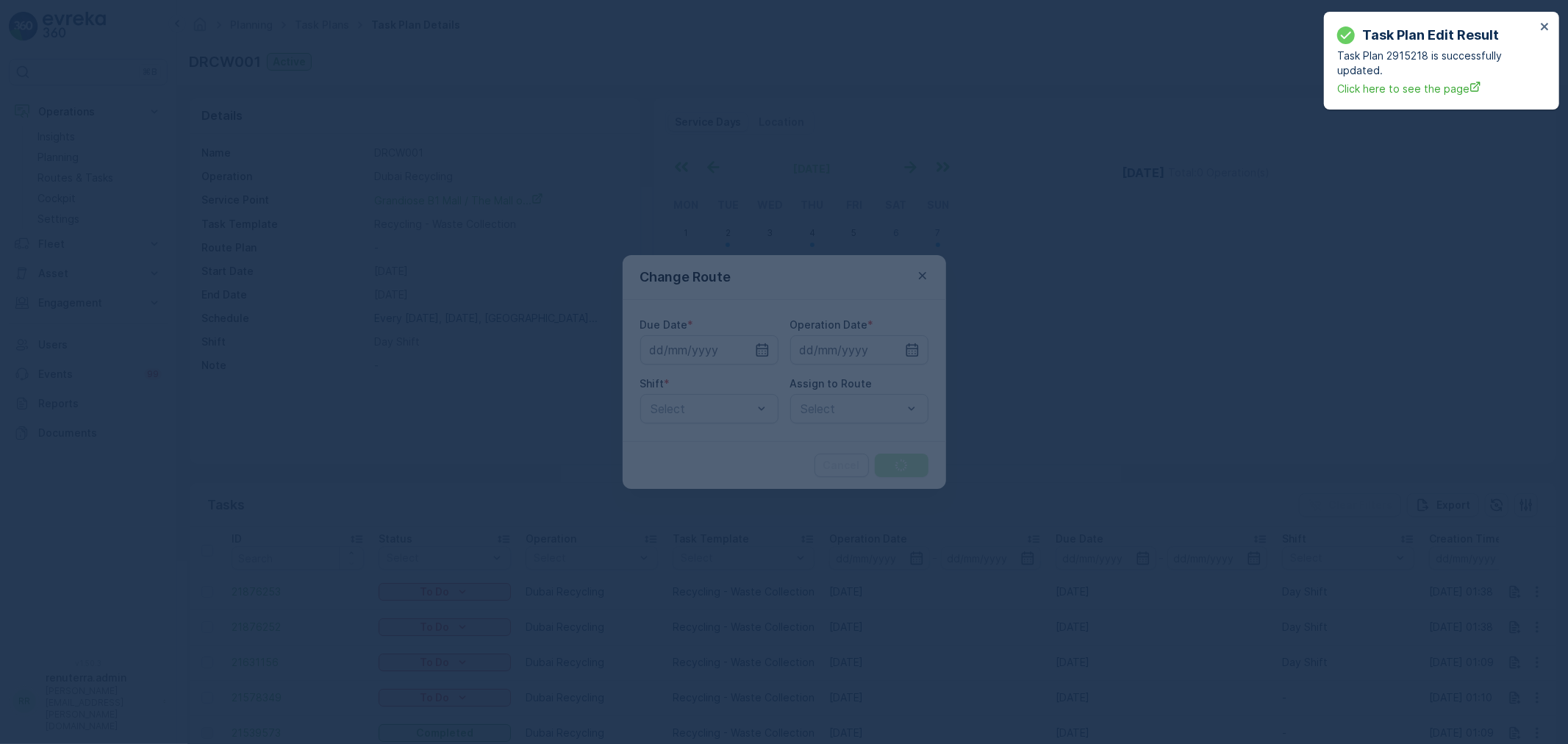
type input "[DATE]"
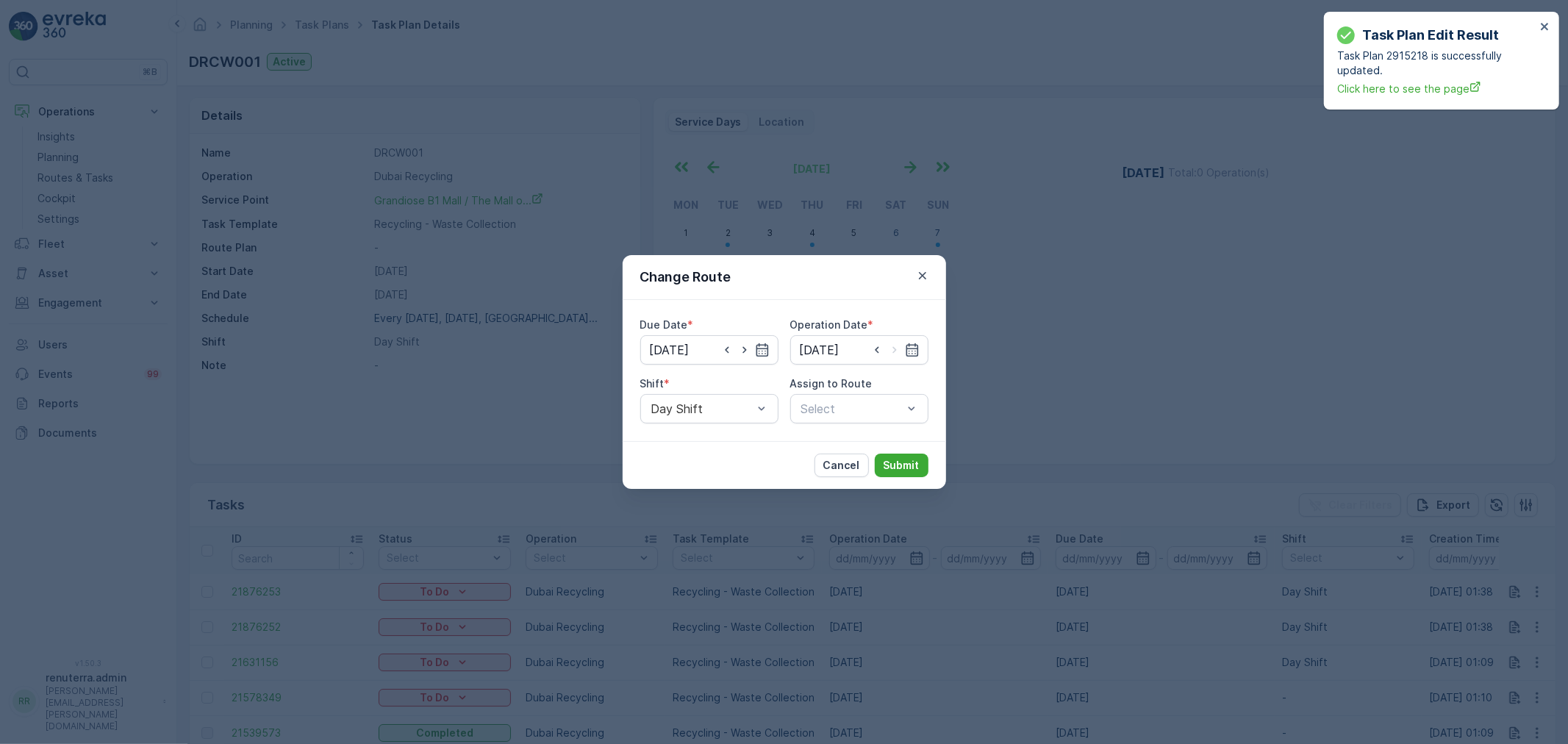
click at [791, 436] on div "Due Date * 23.09.2025 Operation Date * 23.09.2025 Shift * Day Shift Assign to R…" at bounding box center [784, 370] width 323 height 141
click at [825, 467] on button "Cancel" at bounding box center [842, 465] width 54 height 24
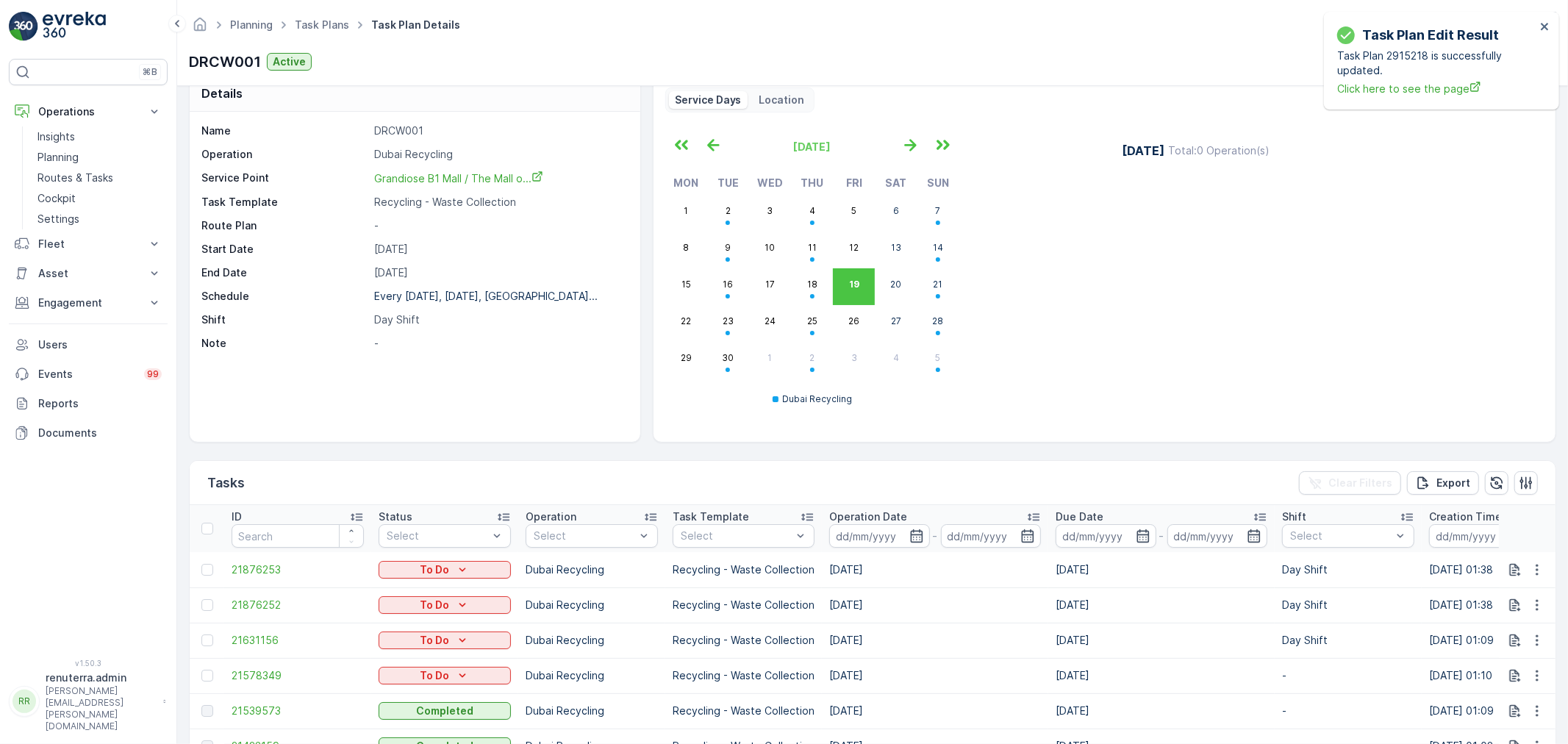
scroll to position [0, 0]
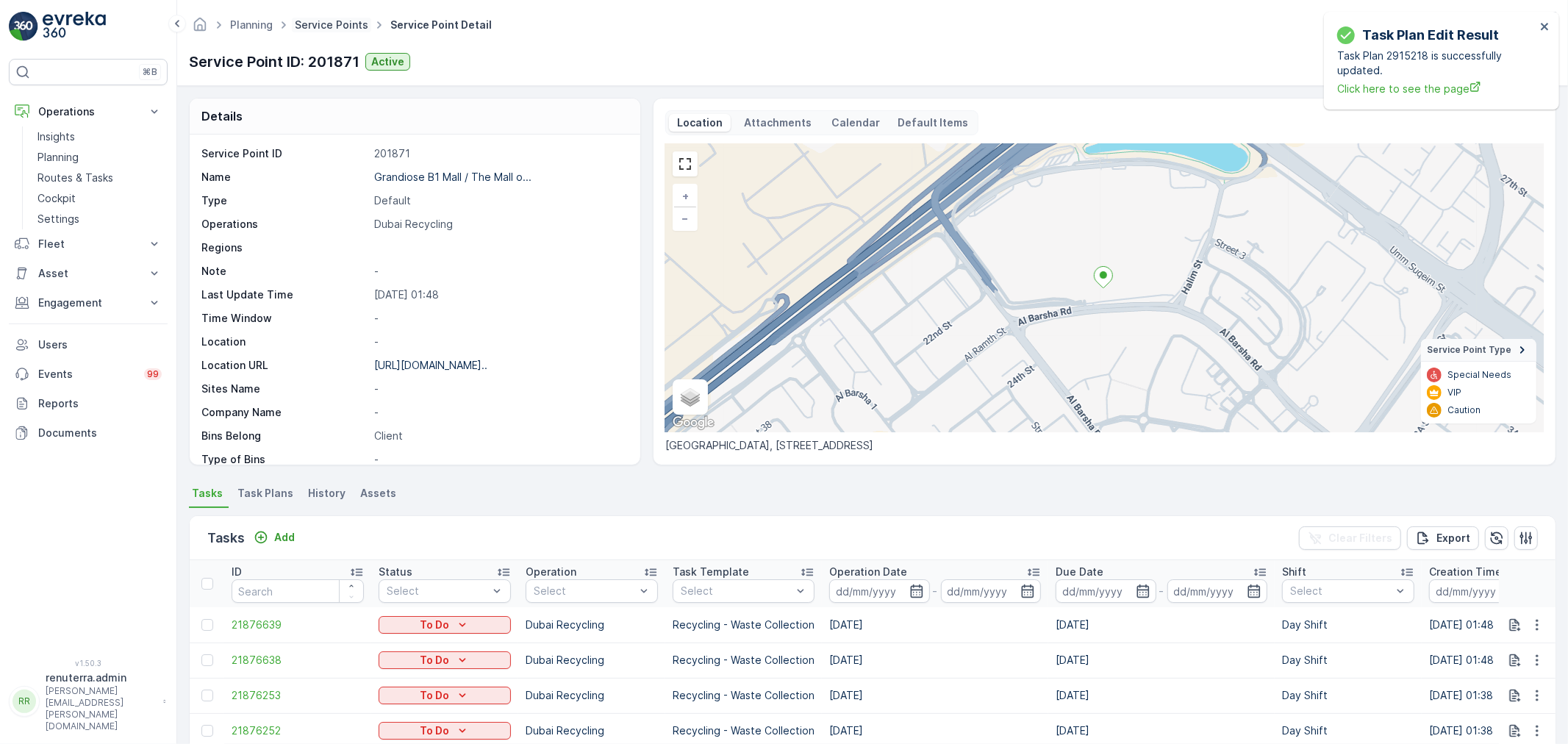
click at [313, 19] on link "Service Points" at bounding box center [331, 25] width 74 height 13
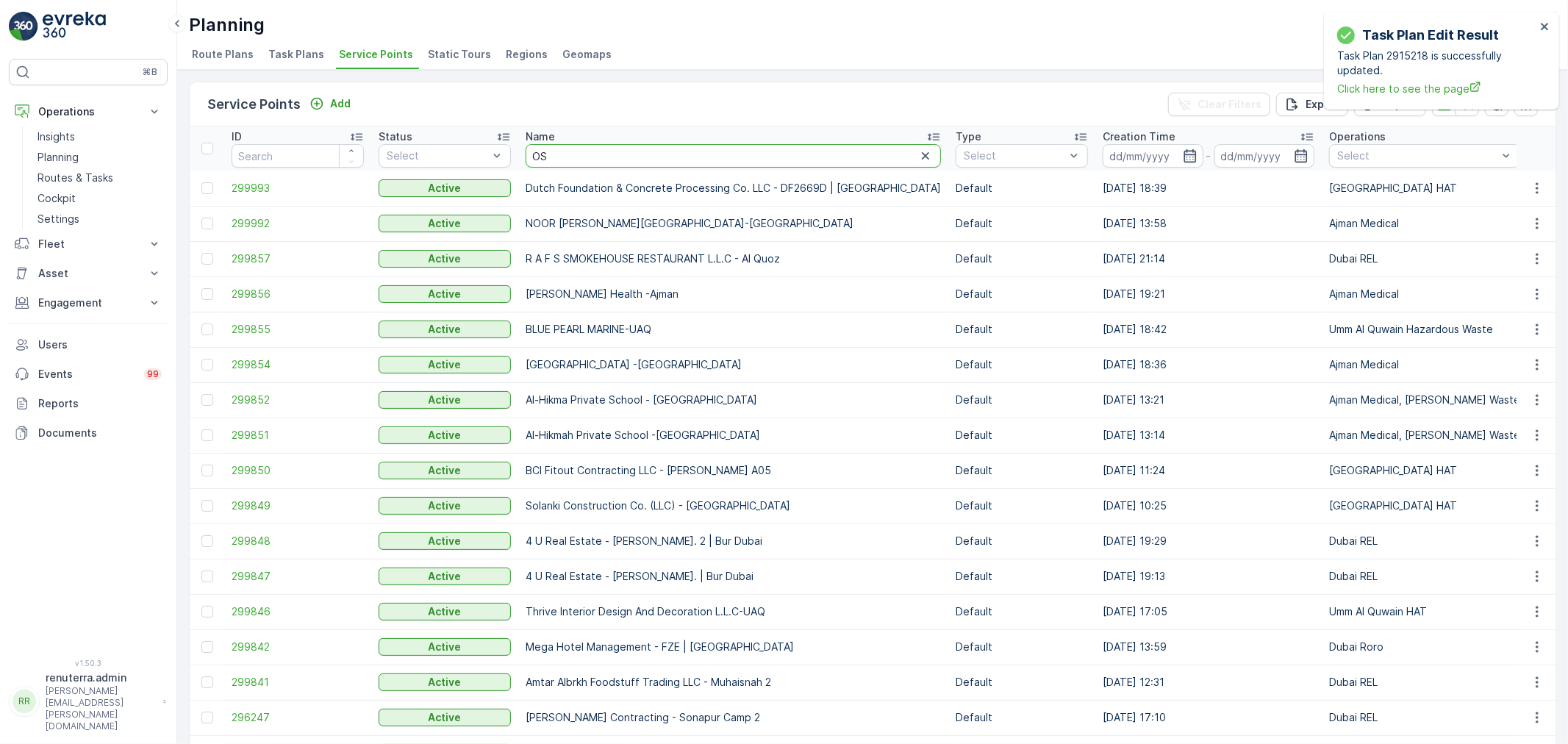
type input "OSR"
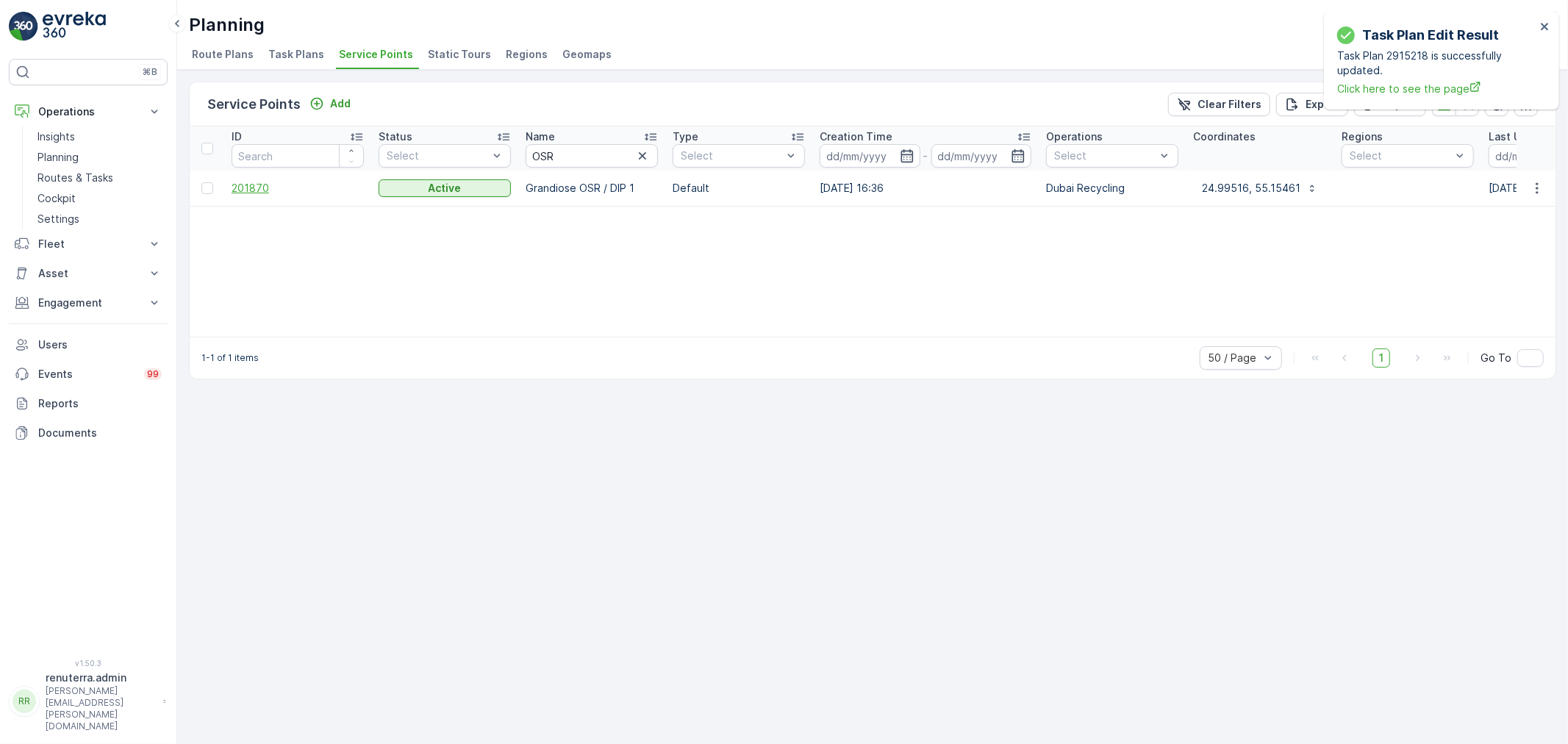
click at [257, 192] on span "201870" at bounding box center [298, 188] width 132 height 15
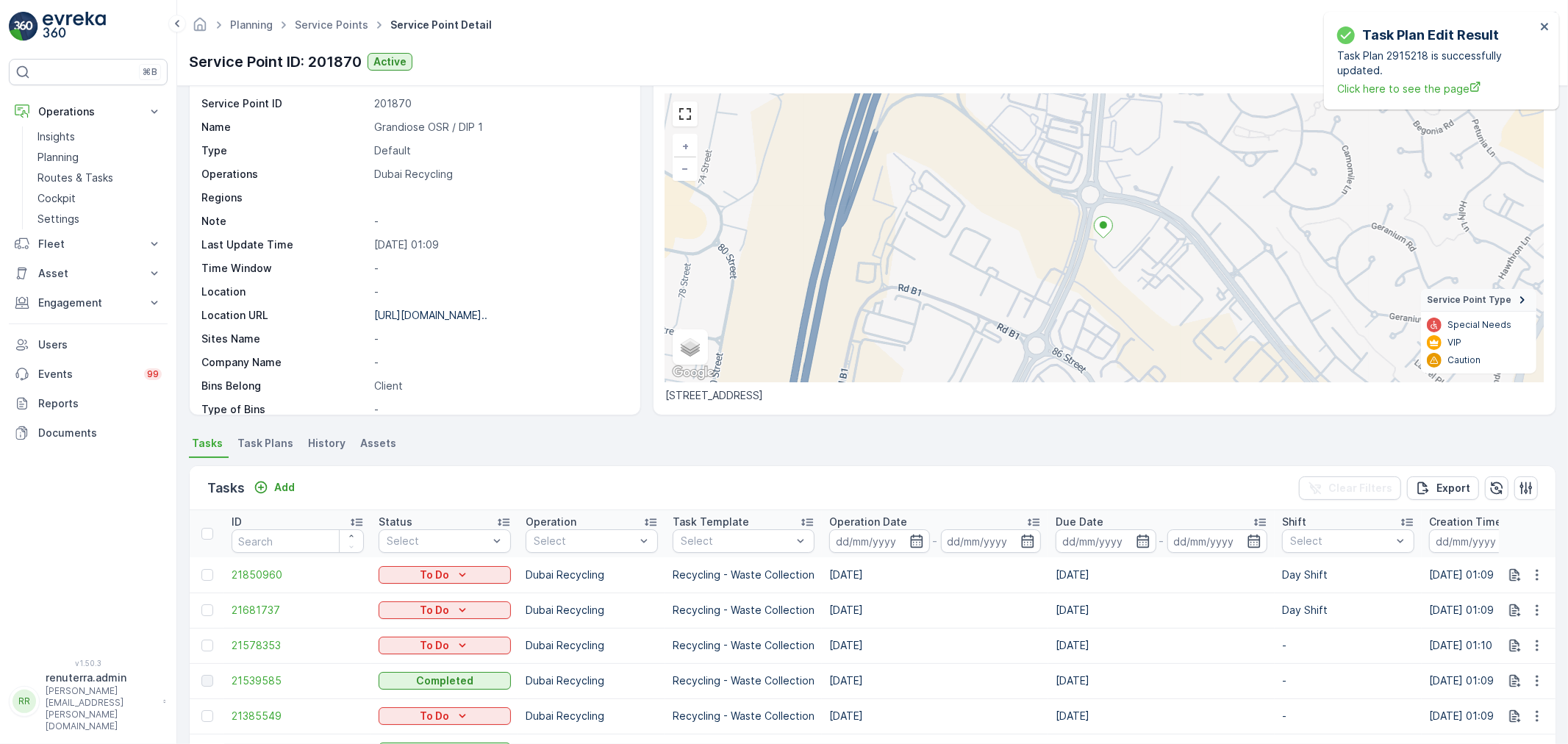
scroll to position [164, 0]
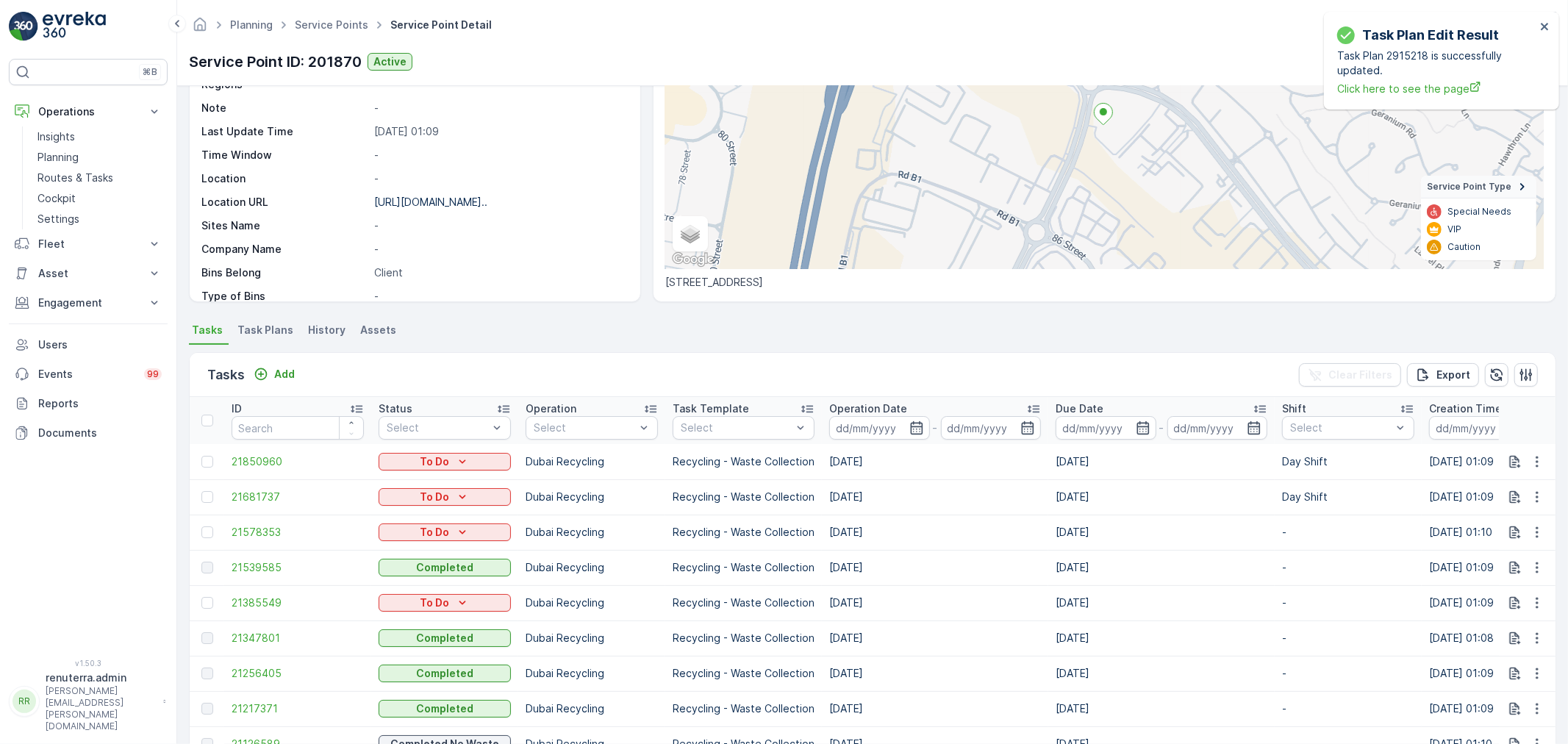
click at [275, 336] on span "Task Plans" at bounding box center [265, 329] width 56 height 15
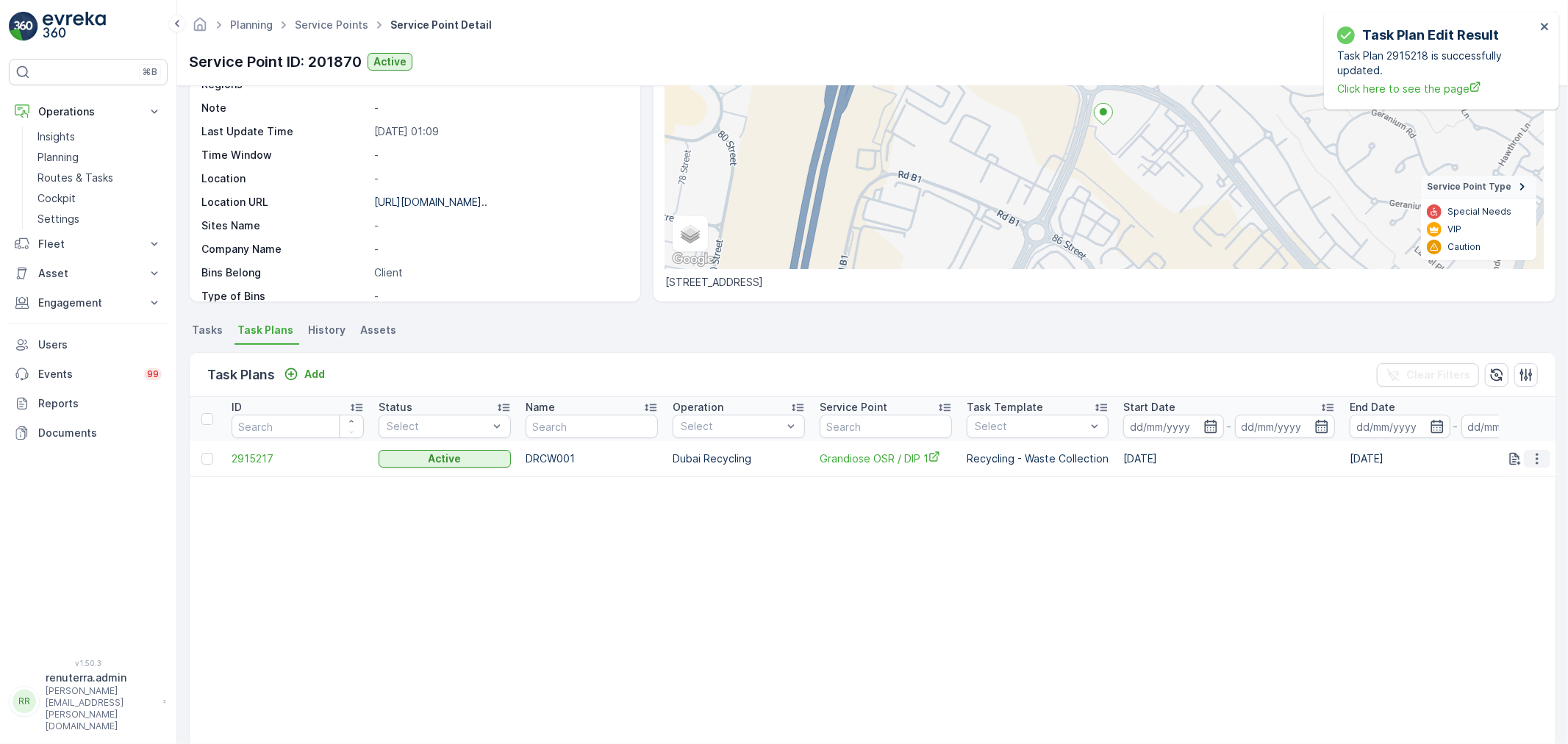
click at [1545, 453] on button "button" at bounding box center [1536, 459] width 27 height 18
click at [1314, 549] on table "ID Status Select Name Operation Select Service Point Task Template Select Start…" at bounding box center [1127, 575] width 1877 height 358
click at [1544, 22] on icon "close" at bounding box center [1545, 27] width 10 height 12
click at [1461, 60] on icon "button" at bounding box center [1458, 61] width 15 height 15
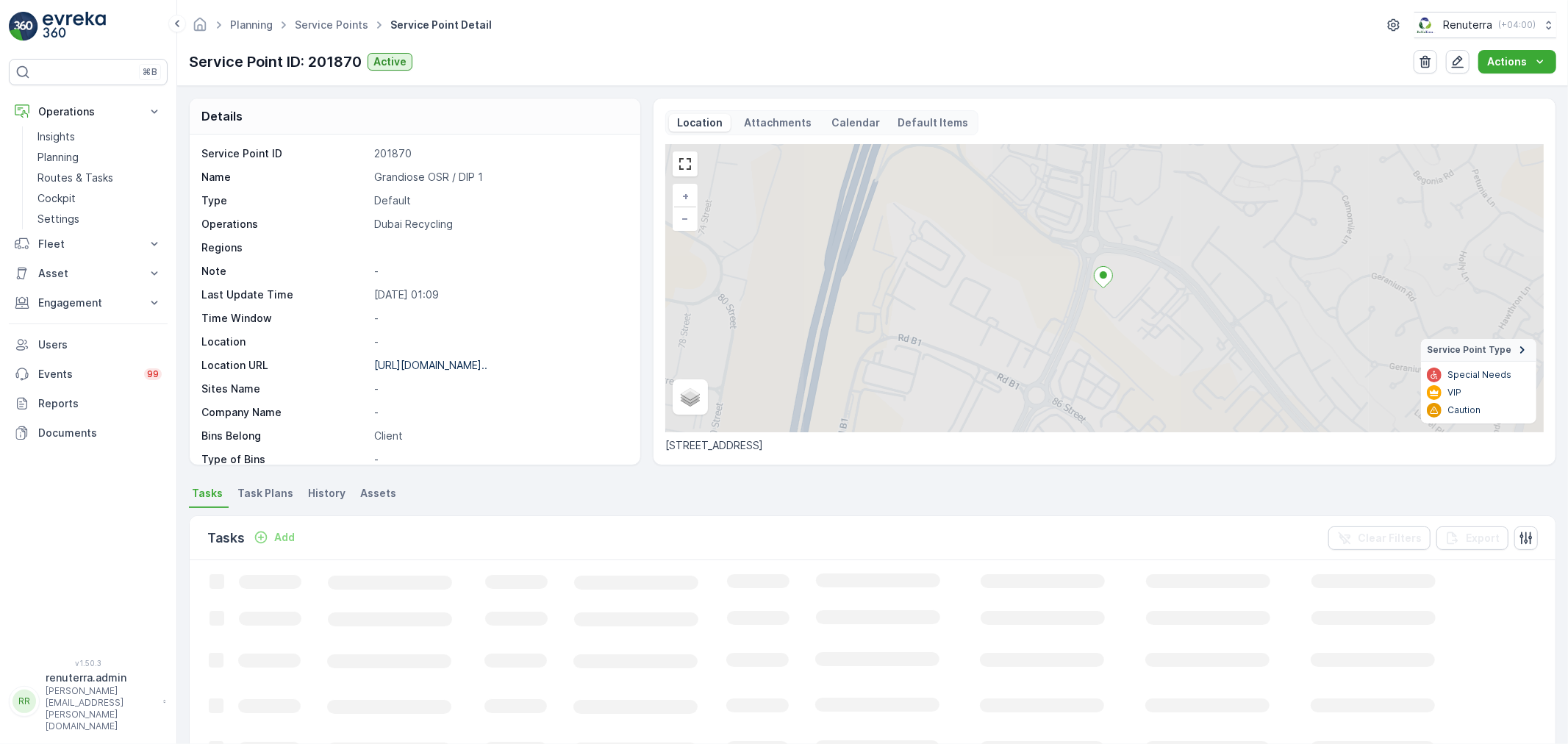
click at [270, 495] on span "Task Plans" at bounding box center [265, 493] width 56 height 15
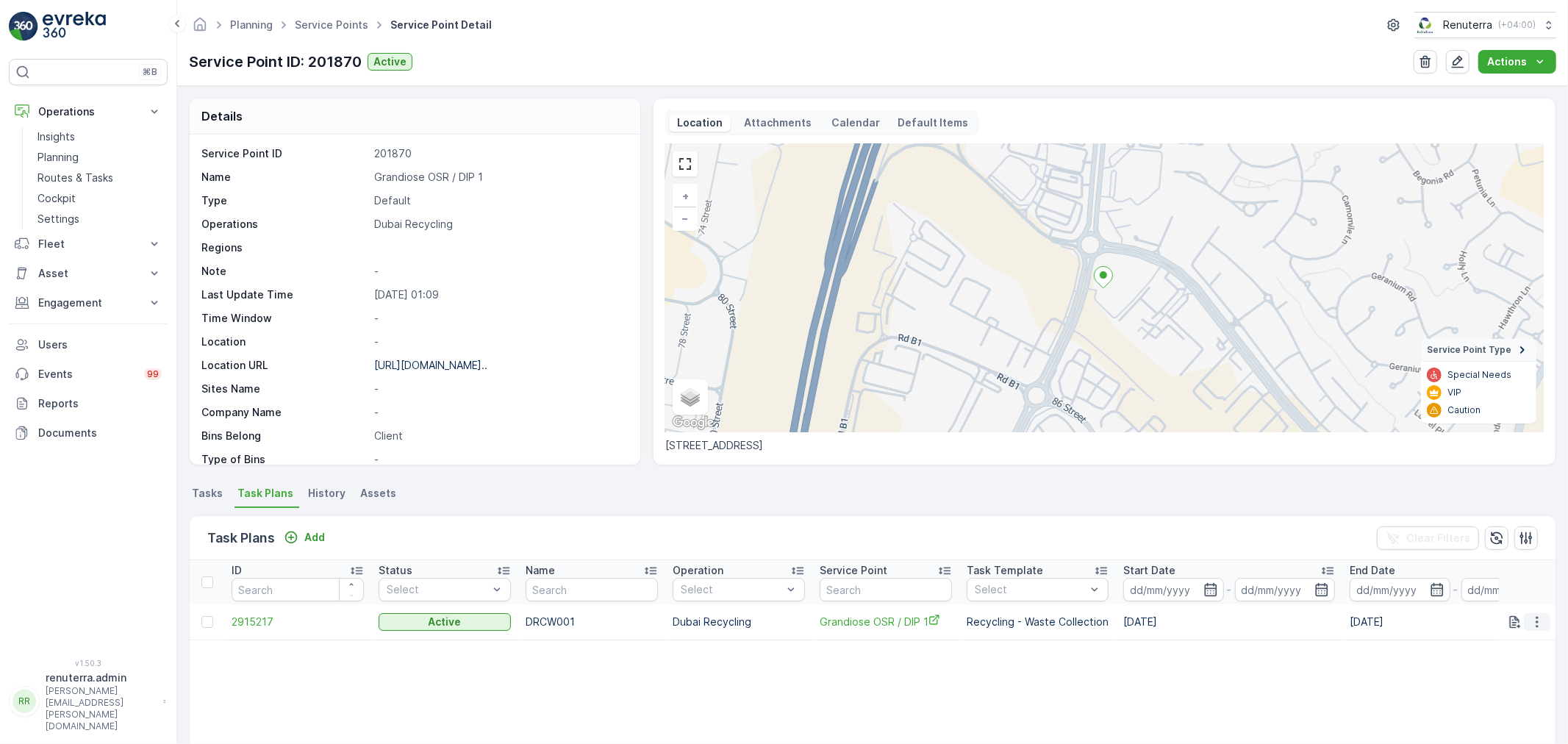
click at [1536, 620] on icon "button" at bounding box center [1536, 622] width 15 height 15
click at [1501, 659] on span "Edit Task Plan" at bounding box center [1511, 663] width 68 height 15
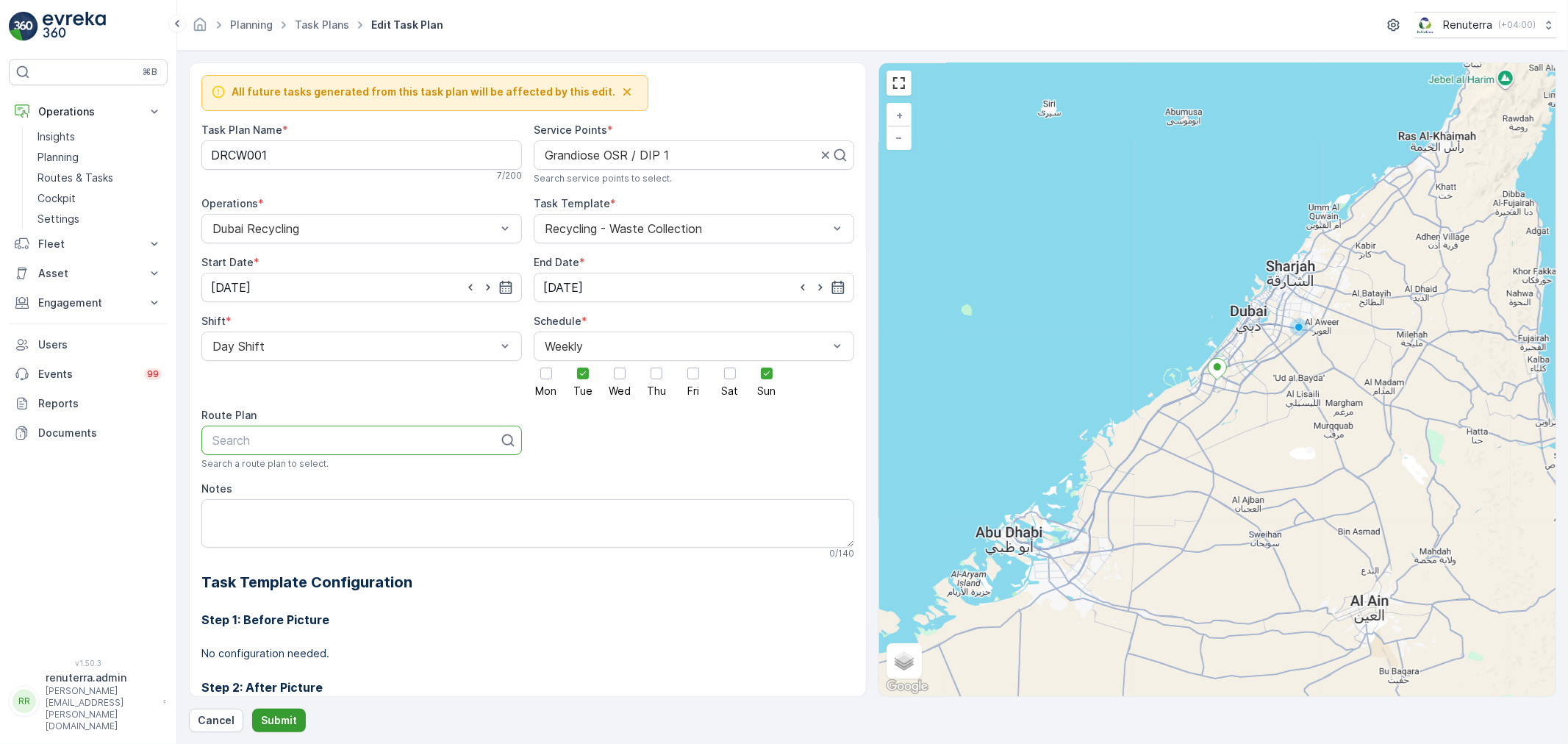
click at [283, 715] on p "Submit" at bounding box center [279, 720] width 36 height 15
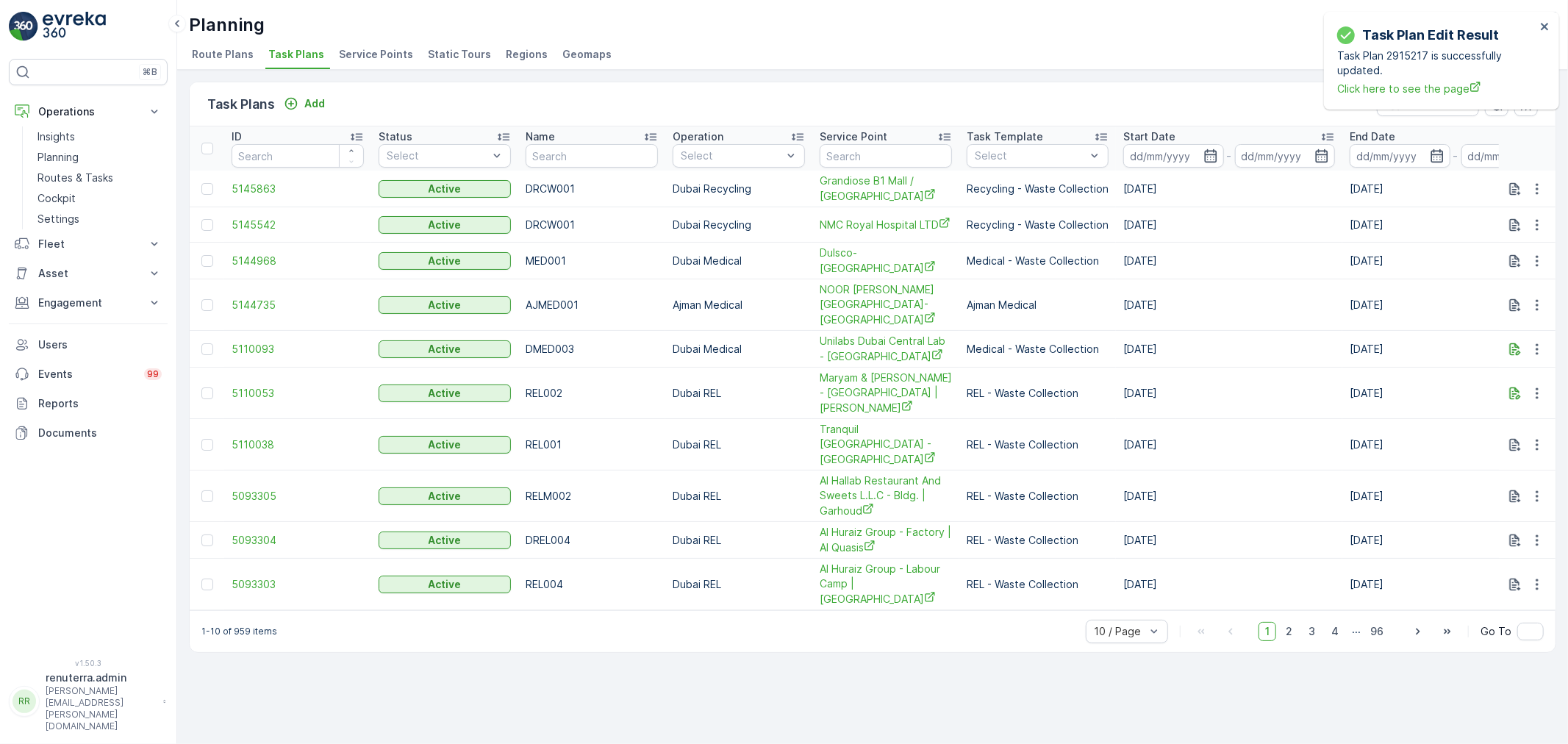
click at [354, 65] on li "Service Points" at bounding box center [377, 56] width 83 height 25
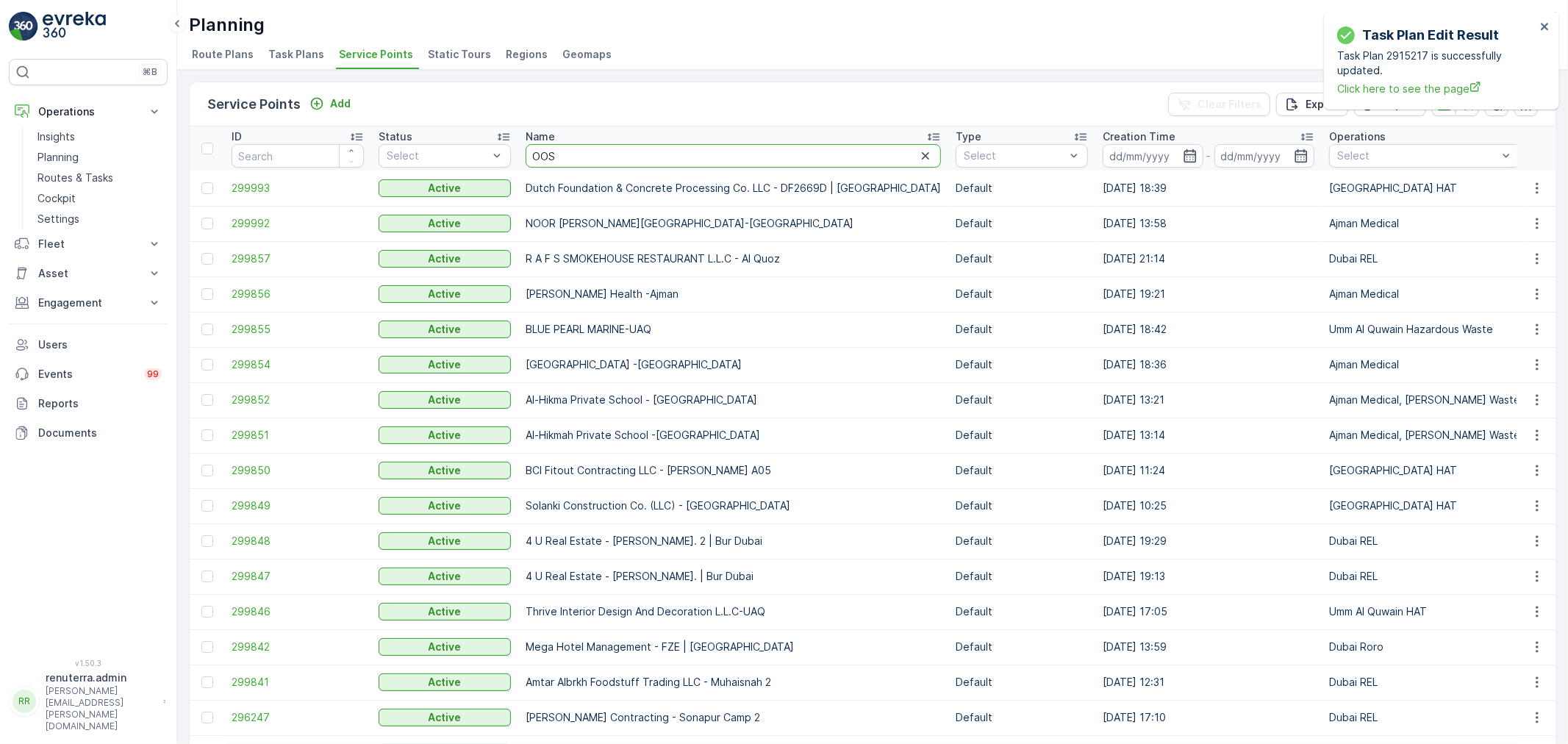
type input "OOSR"
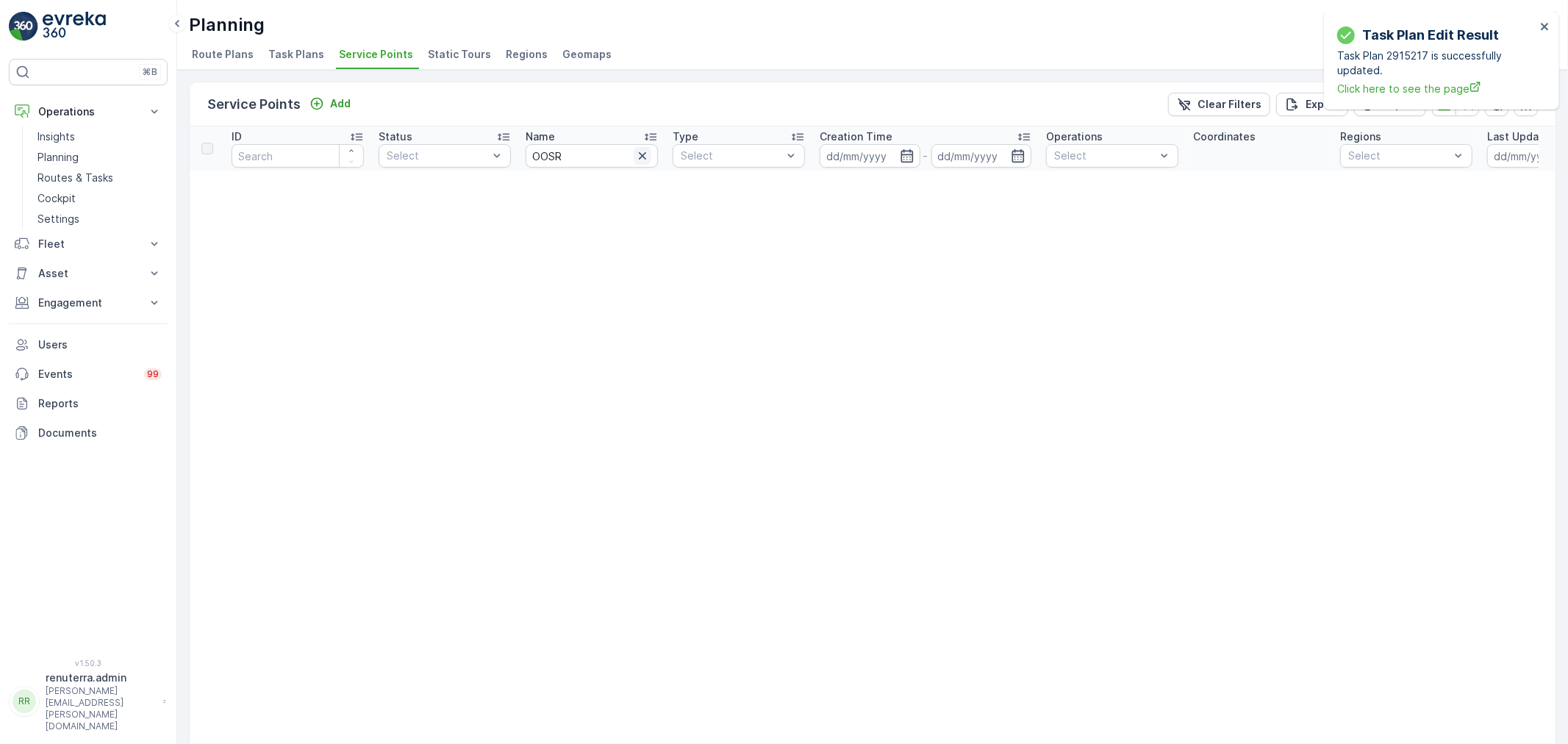
click at [645, 152] on icon "button" at bounding box center [643, 156] width 15 height 15
click at [594, 157] on input "text" at bounding box center [591, 156] width 132 height 24
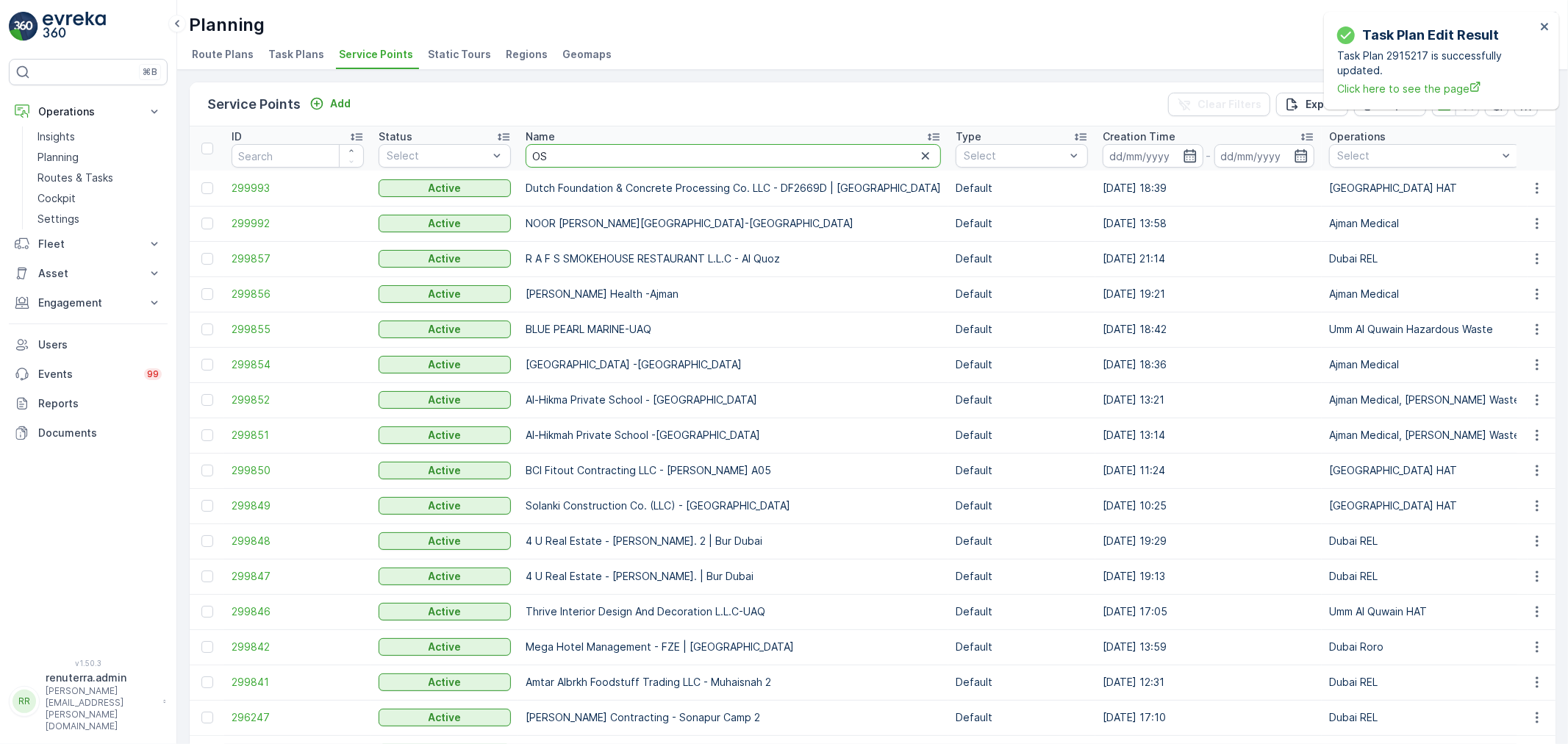
type input "OSR"
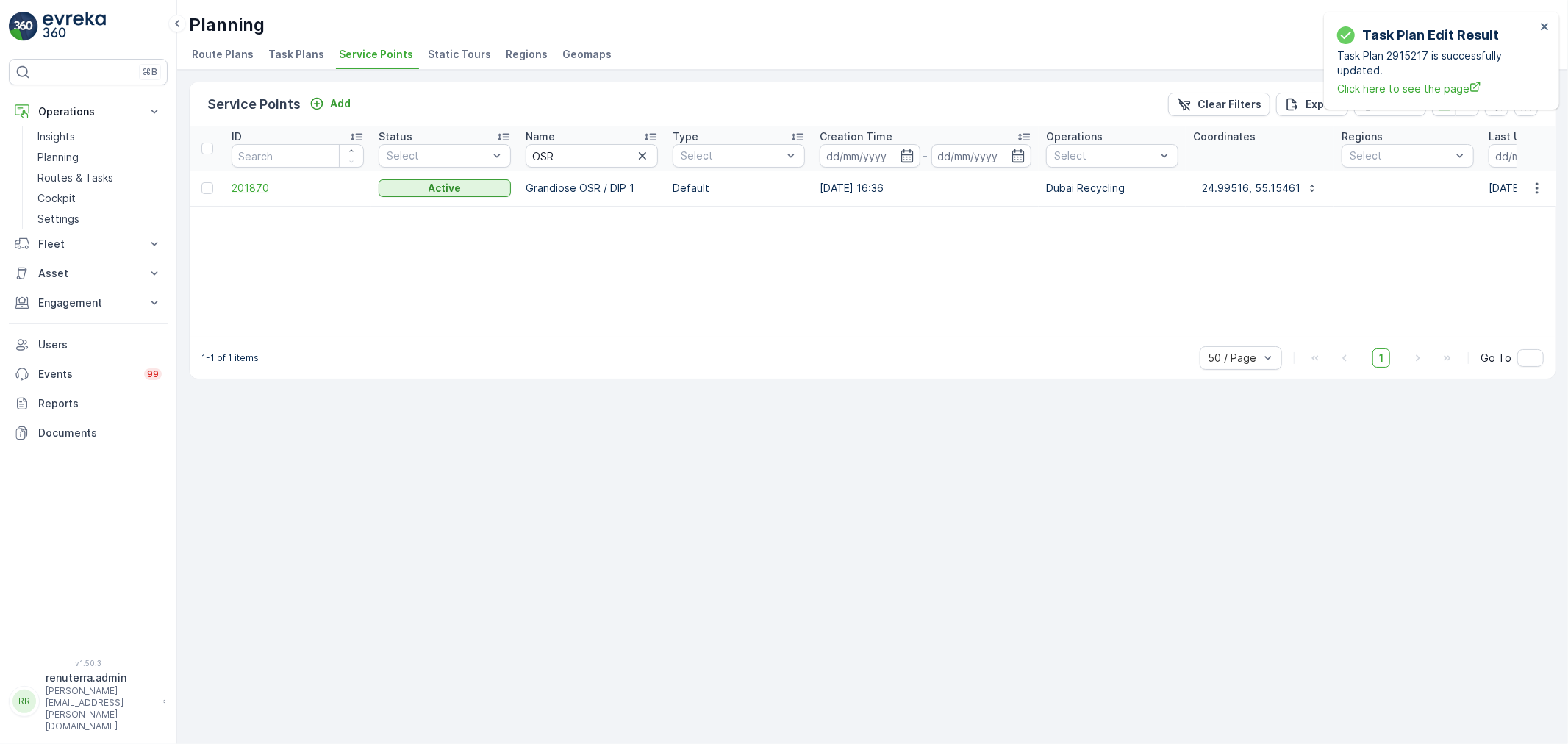
click at [261, 186] on span "201870" at bounding box center [298, 188] width 132 height 15
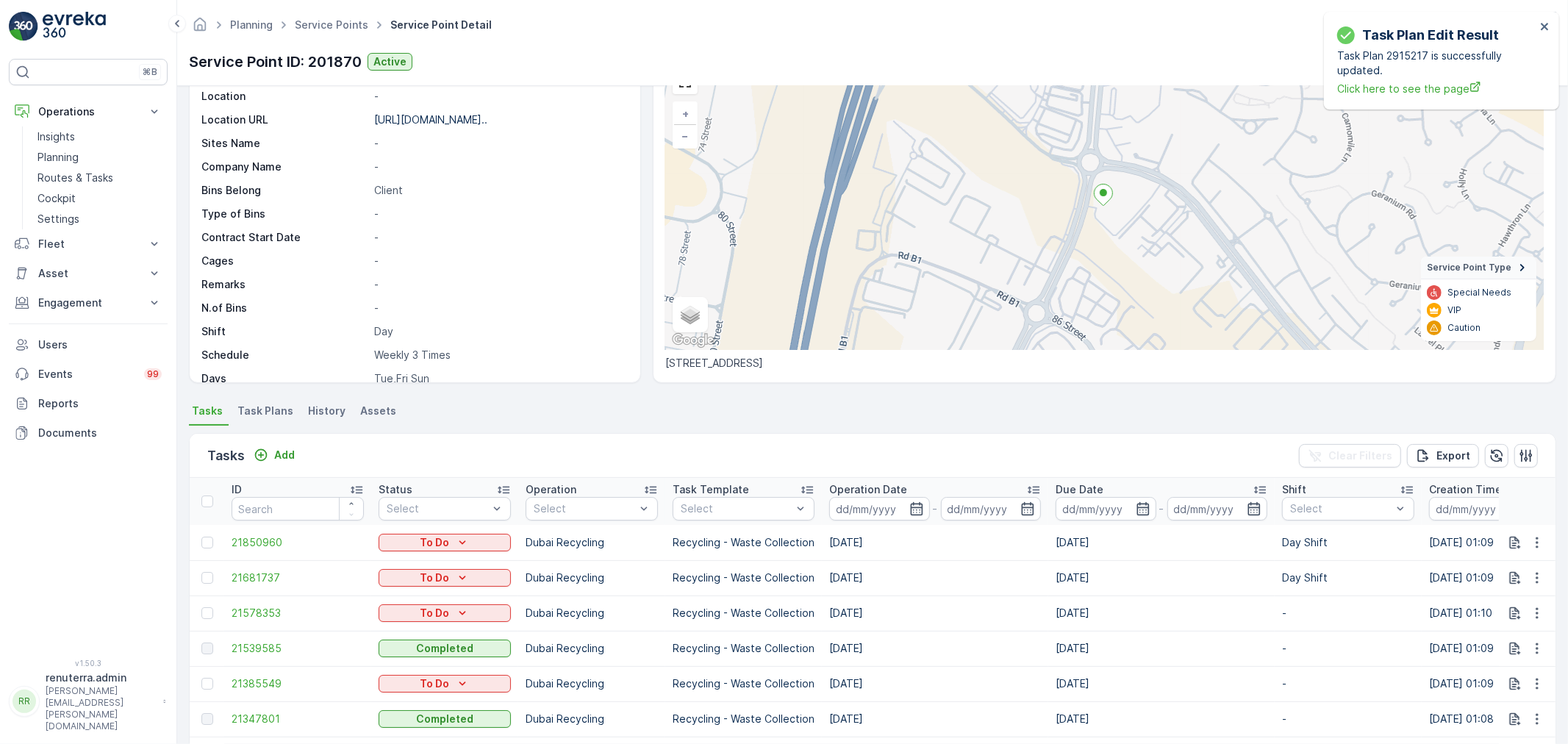
scroll to position [82, 0]
click at [271, 415] on span "Task Plans" at bounding box center [265, 411] width 56 height 15
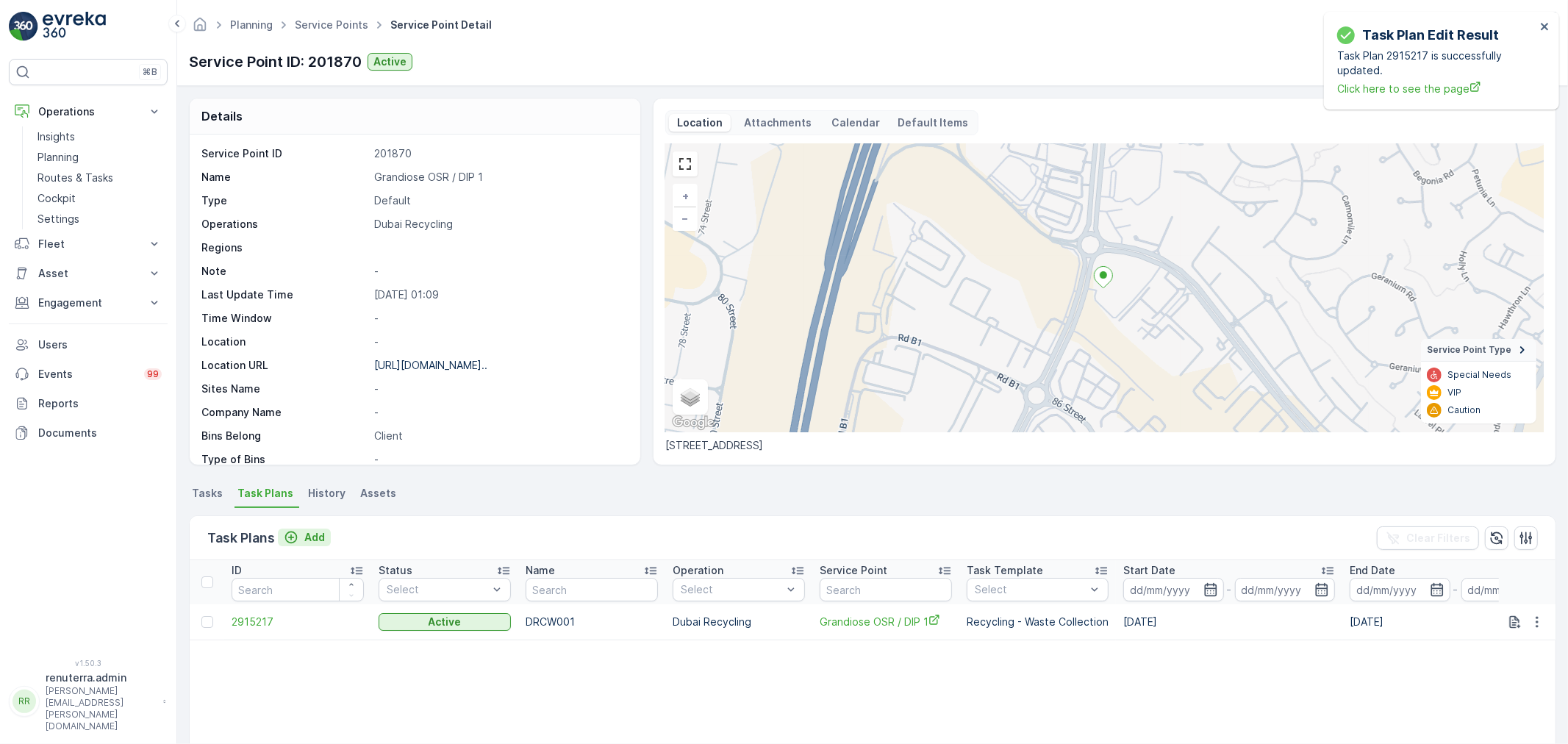
click at [317, 540] on p "Add" at bounding box center [314, 537] width 21 height 15
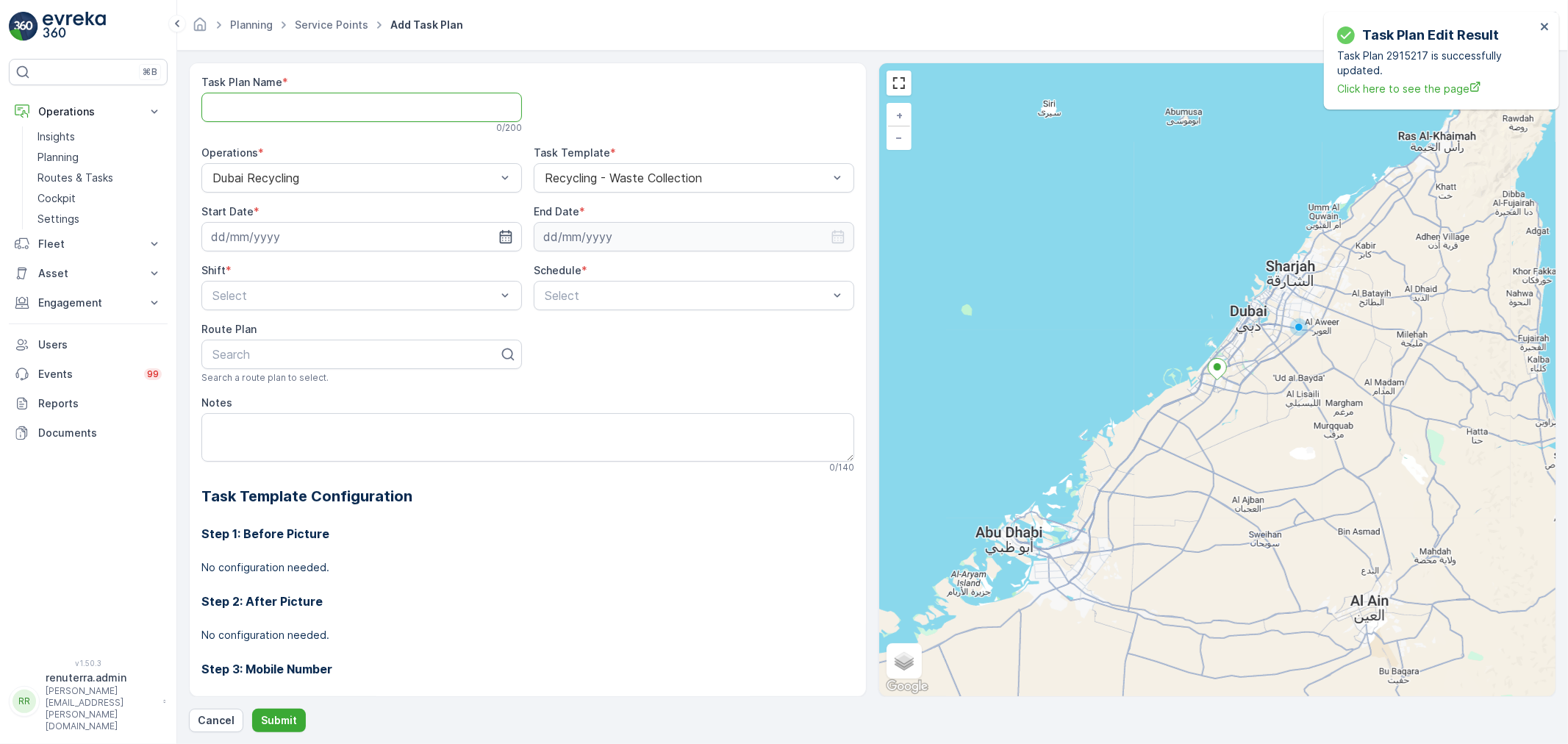
click at [271, 112] on Name "Task Plan Name" at bounding box center [361, 107] width 320 height 30
type Name "DRCW001"
click at [502, 233] on icon "button" at bounding box center [506, 237] width 13 height 13
click at [201, 713] on p "Cancel" at bounding box center [216, 720] width 36 height 15
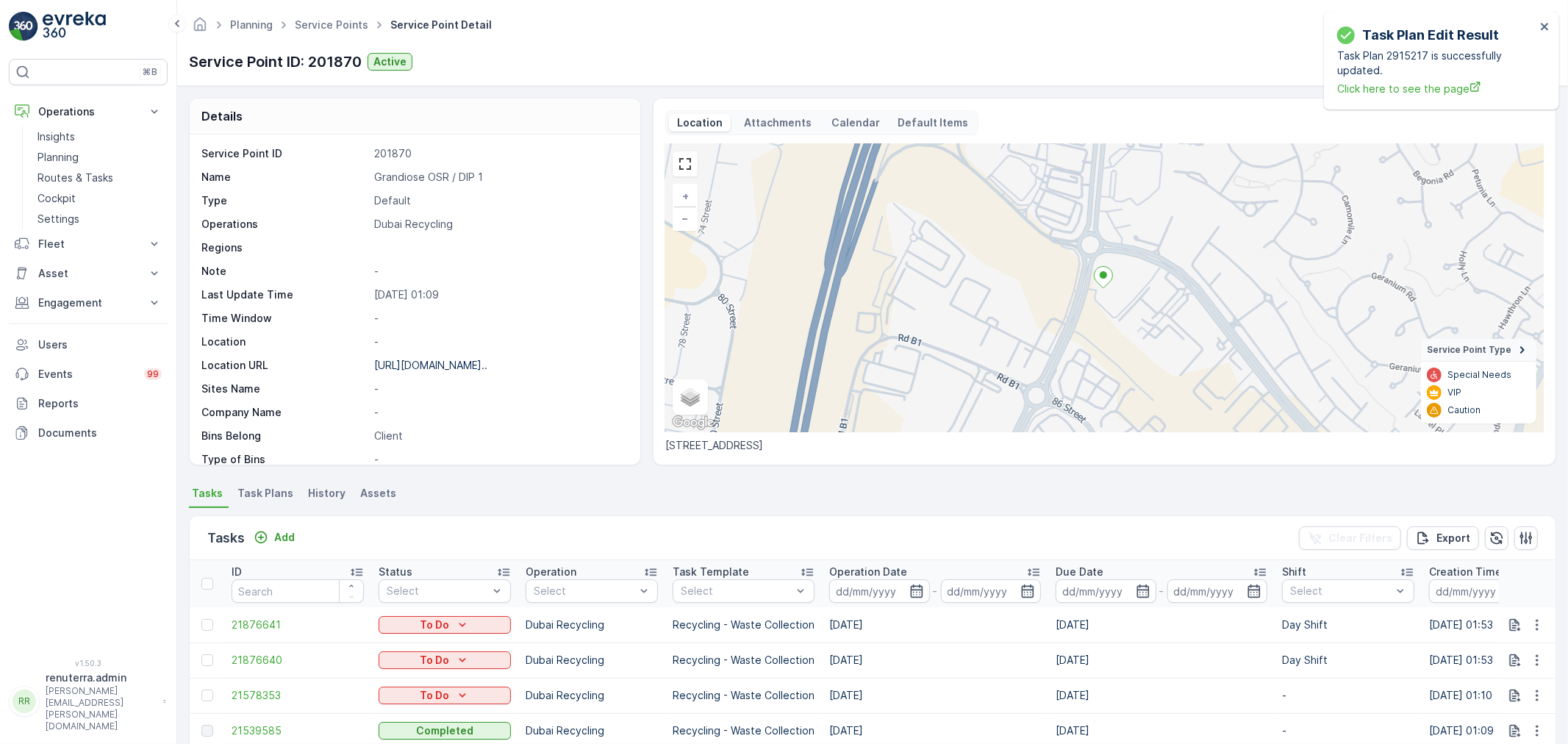
click at [282, 491] on span "Task Plans" at bounding box center [265, 493] width 56 height 15
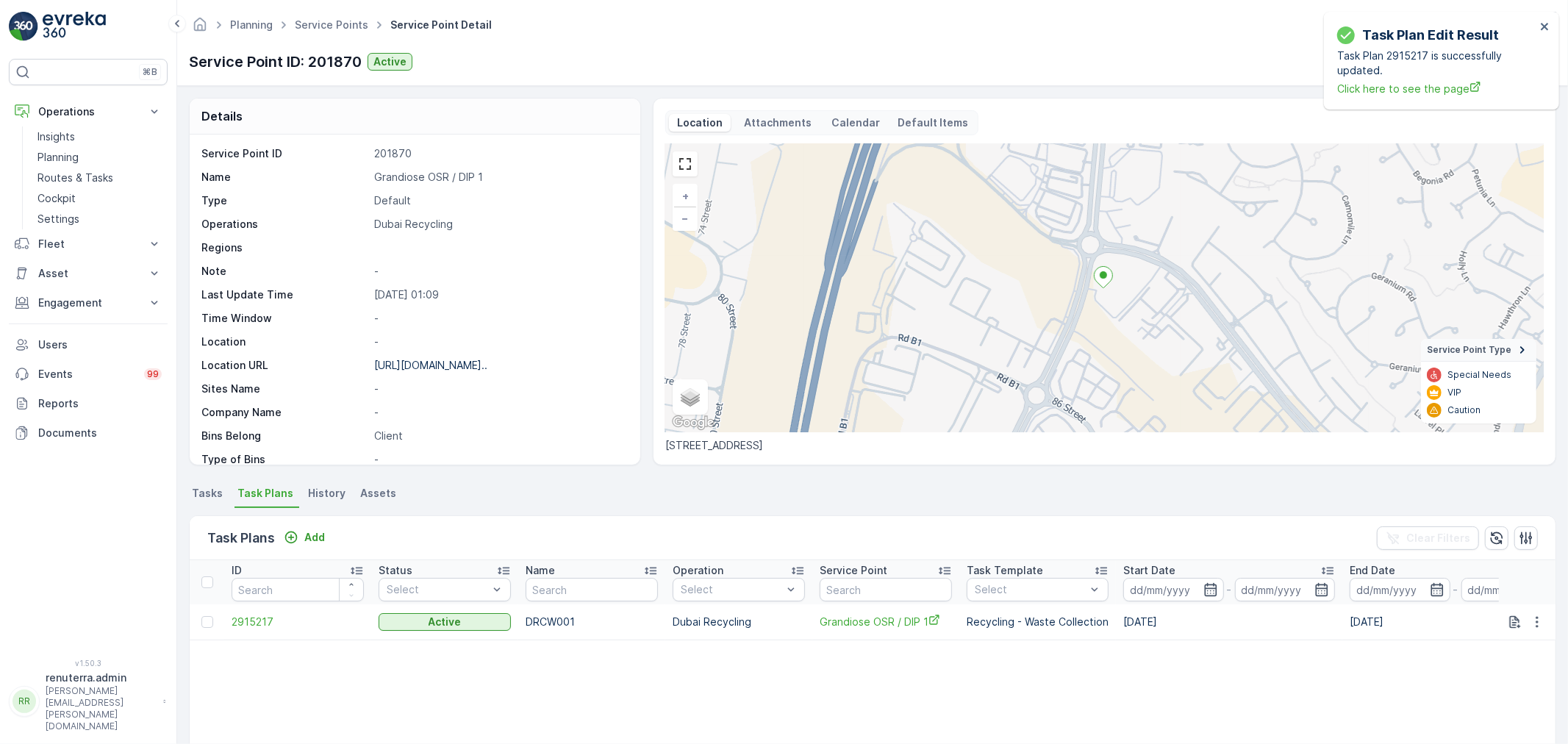
click at [253, 610] on td "2915217" at bounding box center [298, 622] width 147 height 35
click at [253, 612] on td "2915217" at bounding box center [298, 622] width 147 height 35
click at [255, 621] on span "2915217" at bounding box center [298, 622] width 132 height 15
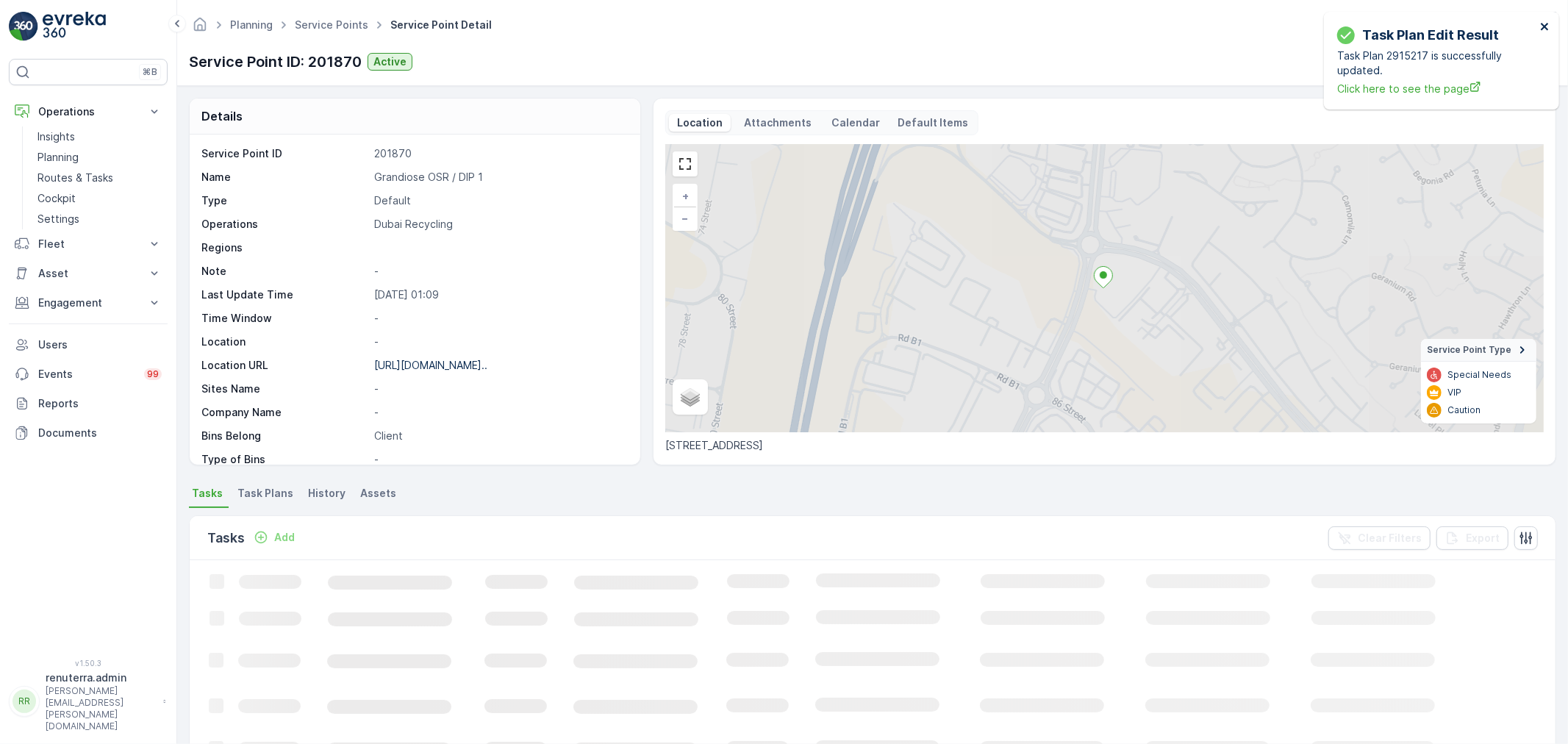
click at [1548, 19] on div "Task Plan Edit Result Task Plan 2915217 is successfully updated. Click here to …" at bounding box center [1442, 60] width 236 height 98
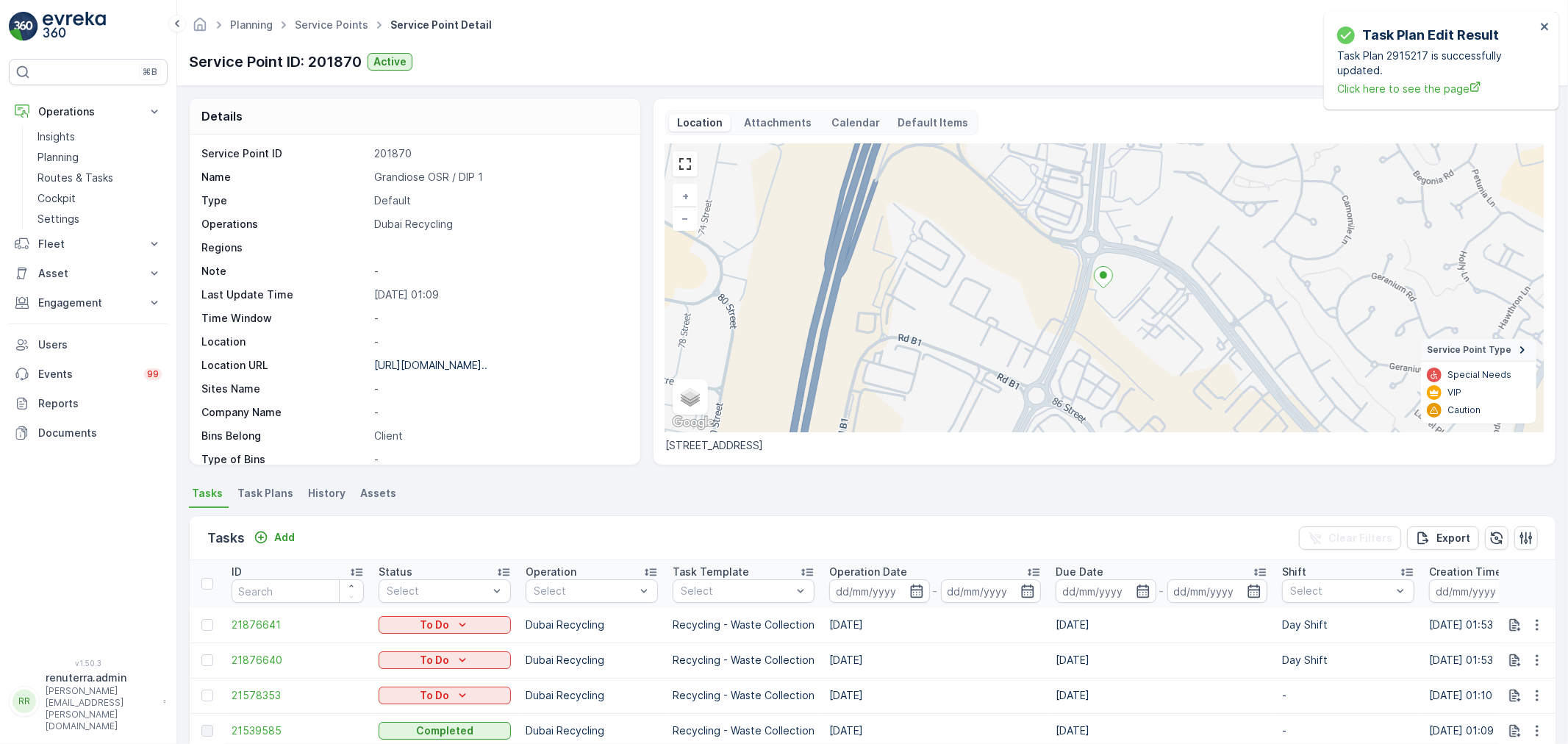
drag, startPoint x: 274, startPoint y: 488, endPoint x: 274, endPoint y: 500, distance: 12.0
click at [274, 489] on span "Task Plans" at bounding box center [265, 493] width 56 height 15
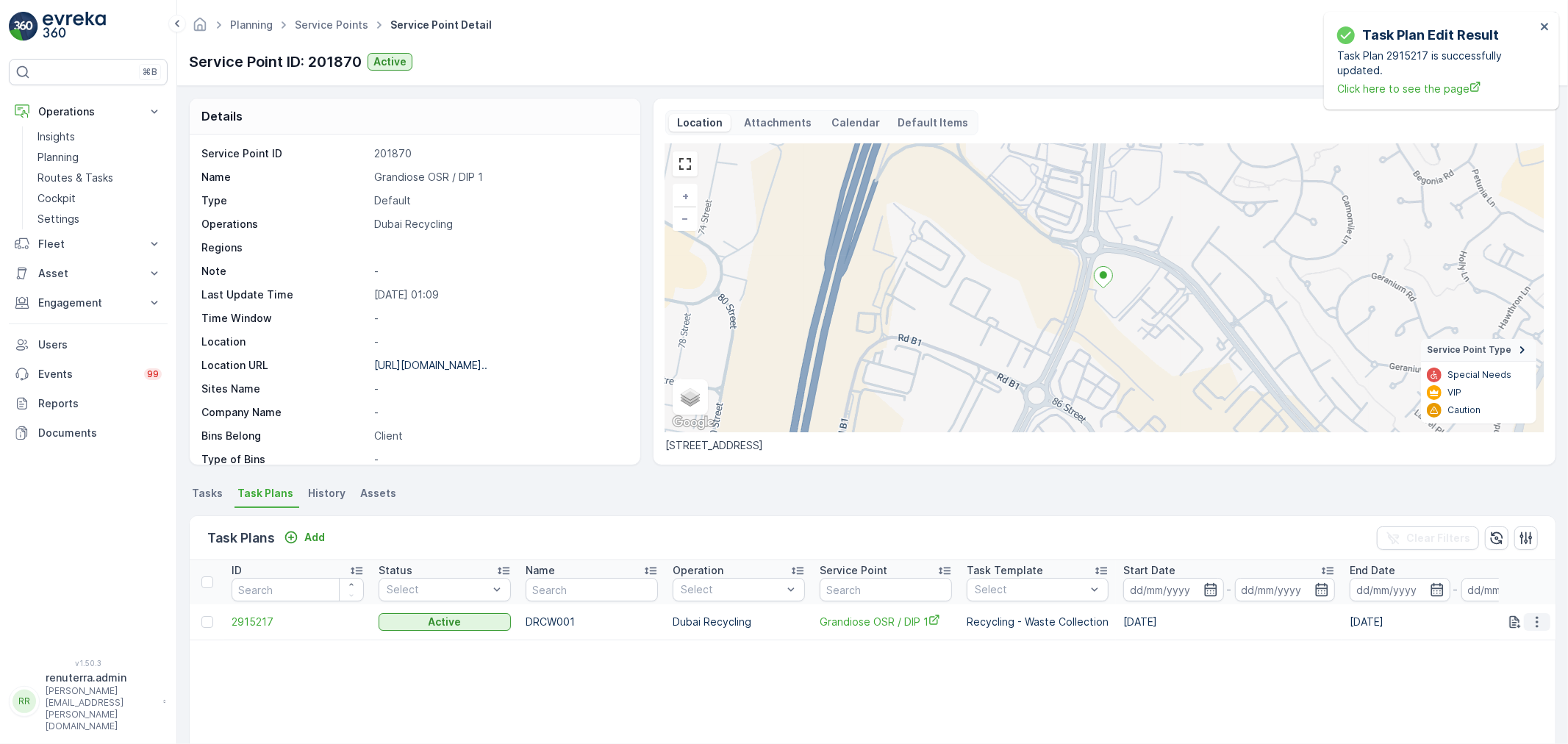
click at [1535, 618] on icon "button" at bounding box center [1536, 621] width 2 height 11
click at [1511, 663] on span "Edit Task Plan" at bounding box center [1511, 663] width 68 height 15
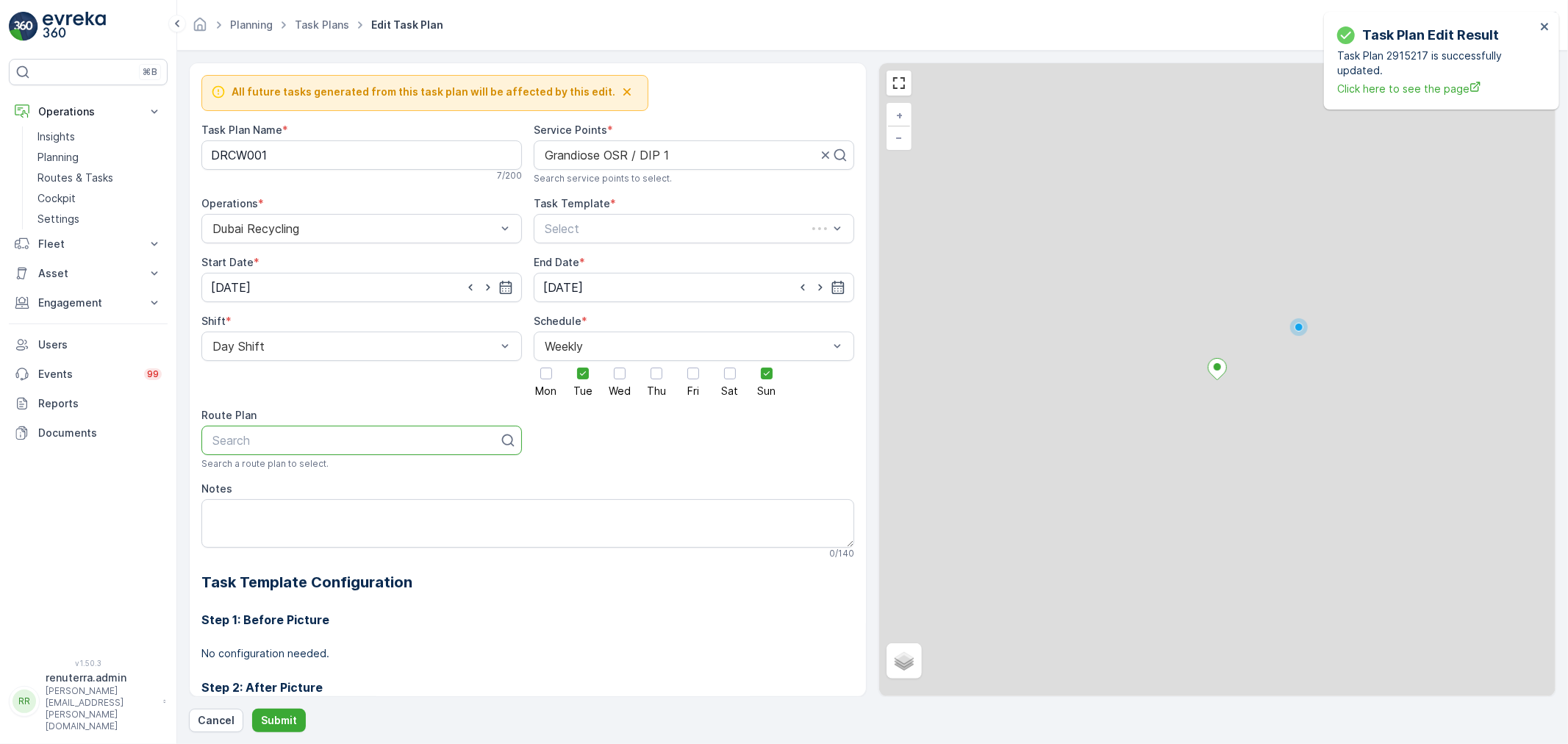
click at [328, 439] on div at bounding box center [356, 440] width 290 height 13
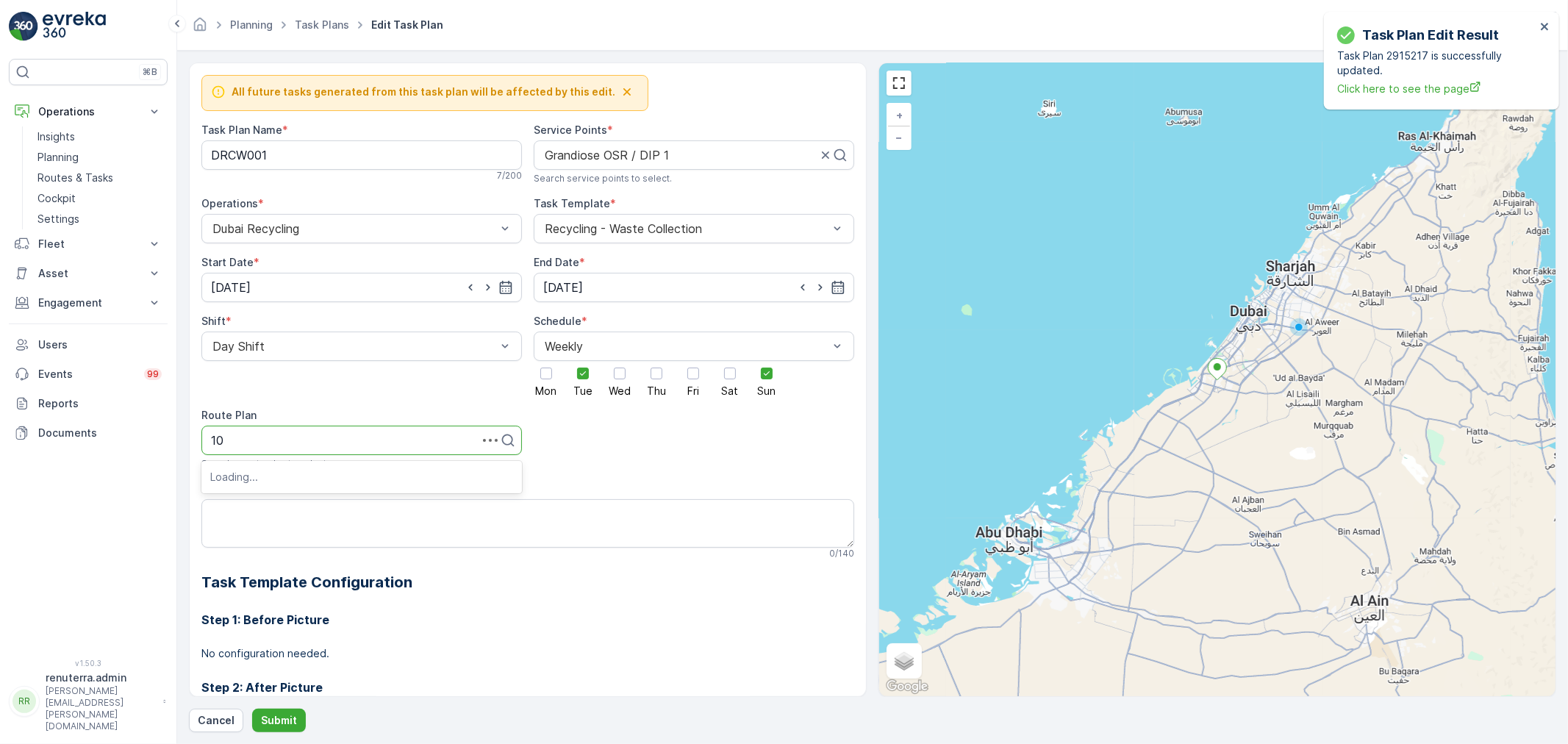
type input "101"
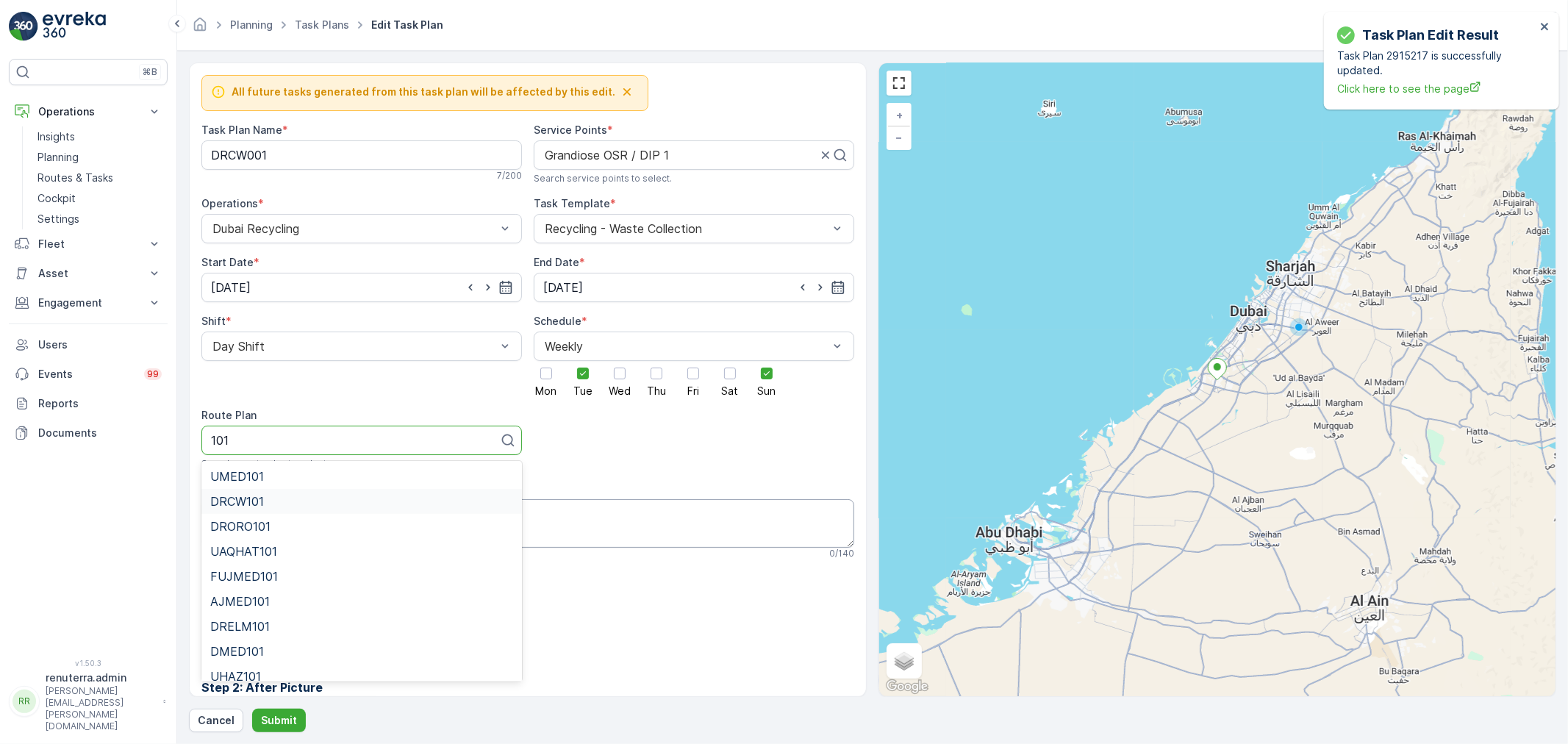
click at [278, 506] on div "DRCW101" at bounding box center [361, 501] width 303 height 13
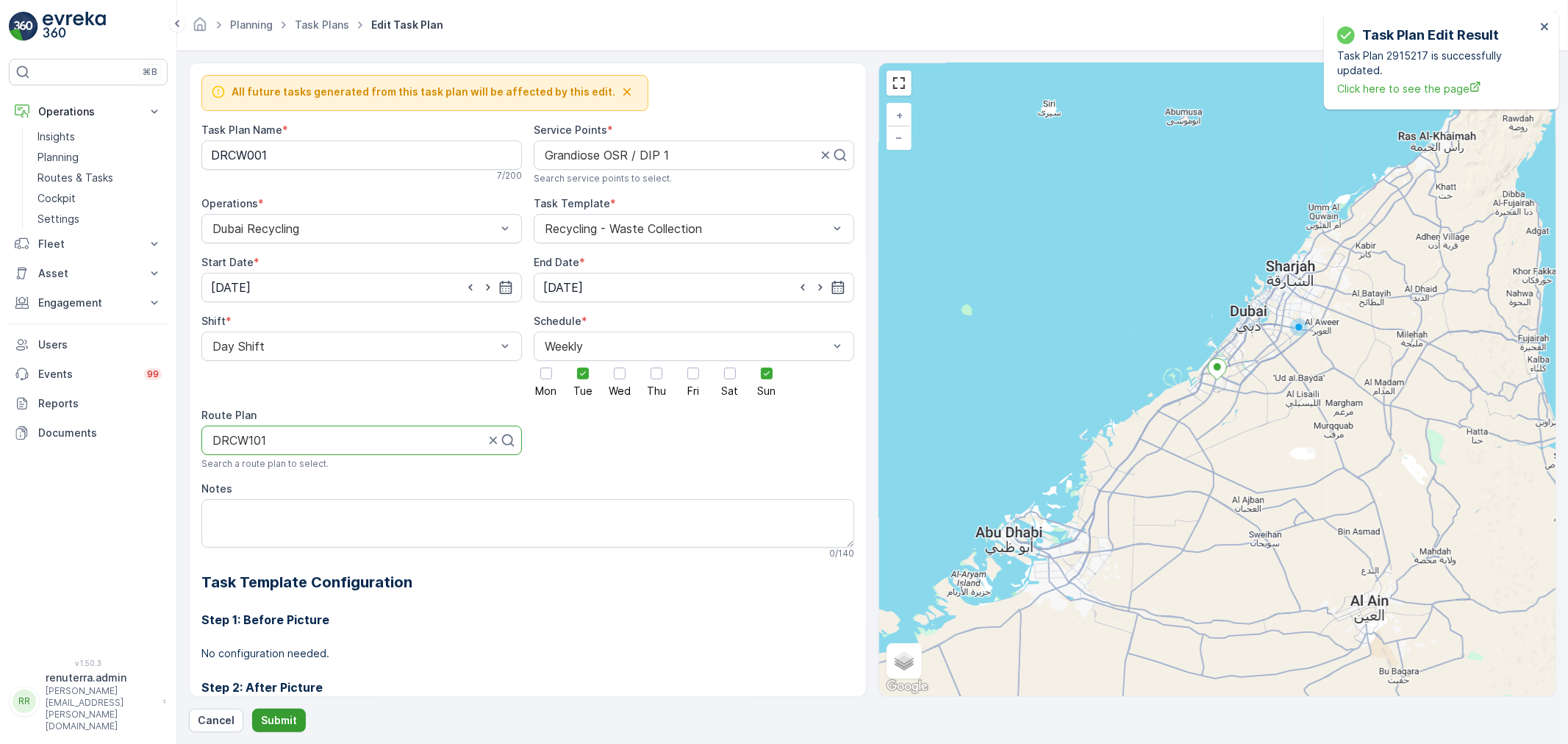
click at [276, 725] on p "Submit" at bounding box center [279, 720] width 36 height 15
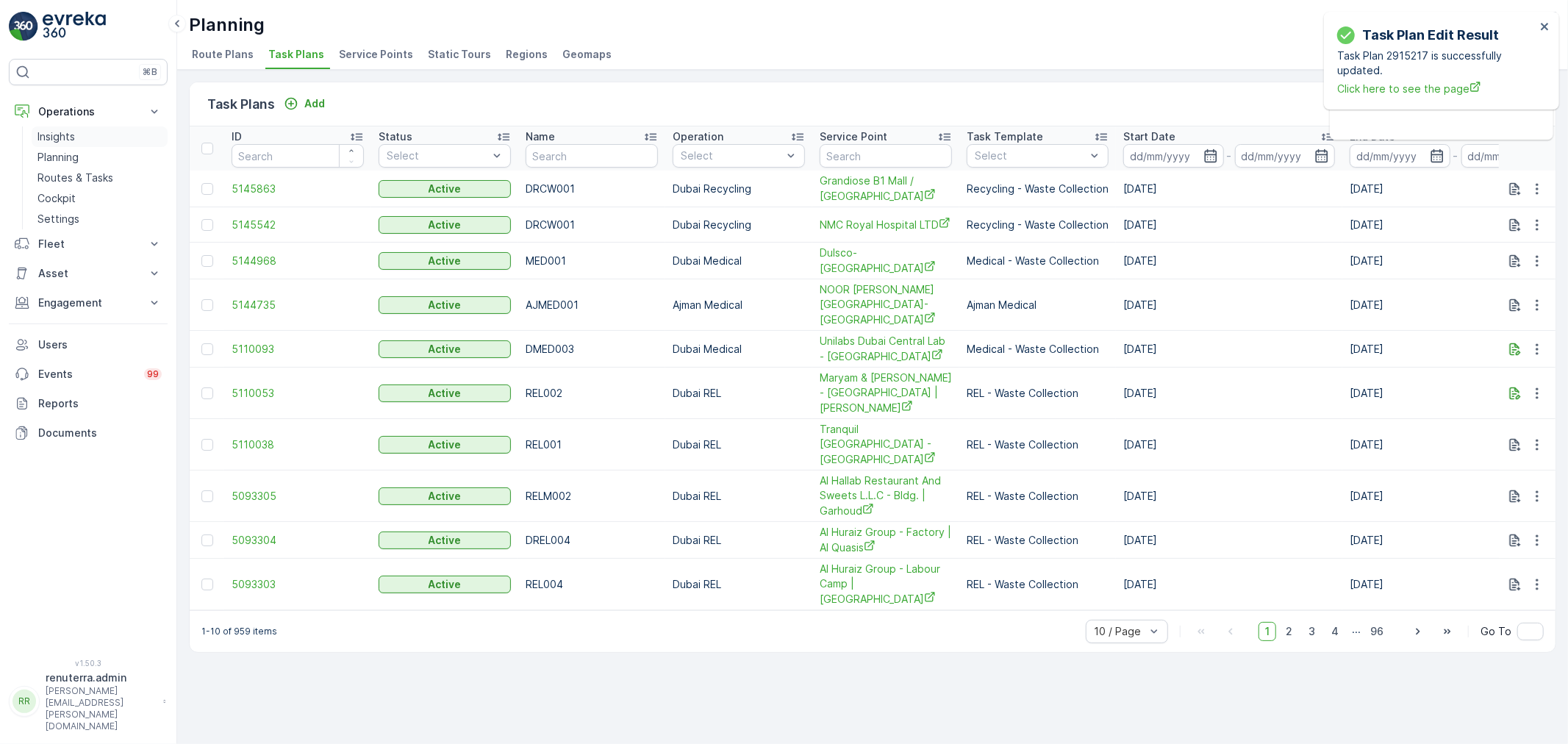
drag, startPoint x: 83, startPoint y: 155, endPoint x: 163, endPoint y: 146, distance: 80.5
click at [82, 155] on link "Planning" at bounding box center [100, 157] width 136 height 21
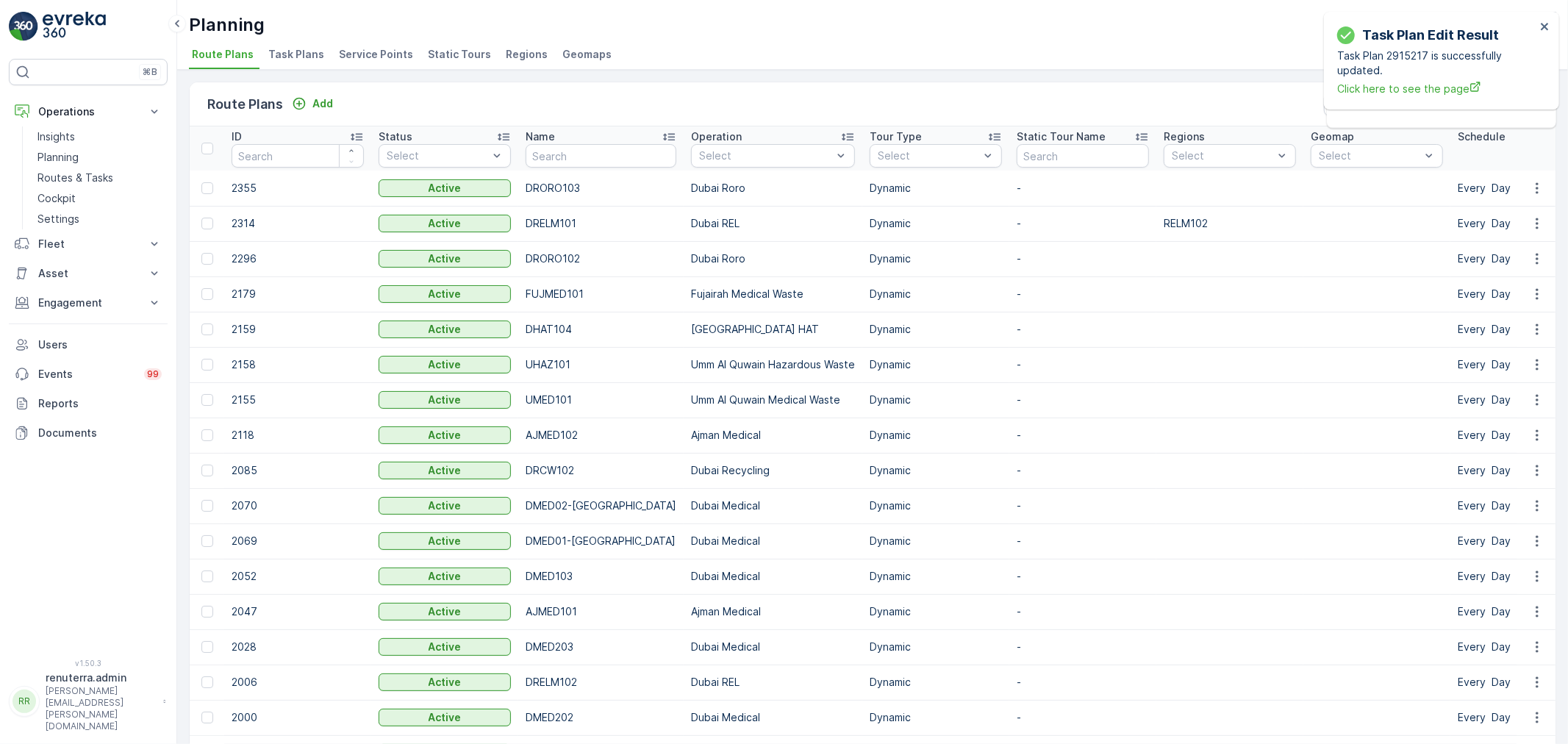
click at [363, 45] on li "Service Points" at bounding box center [377, 56] width 83 height 25
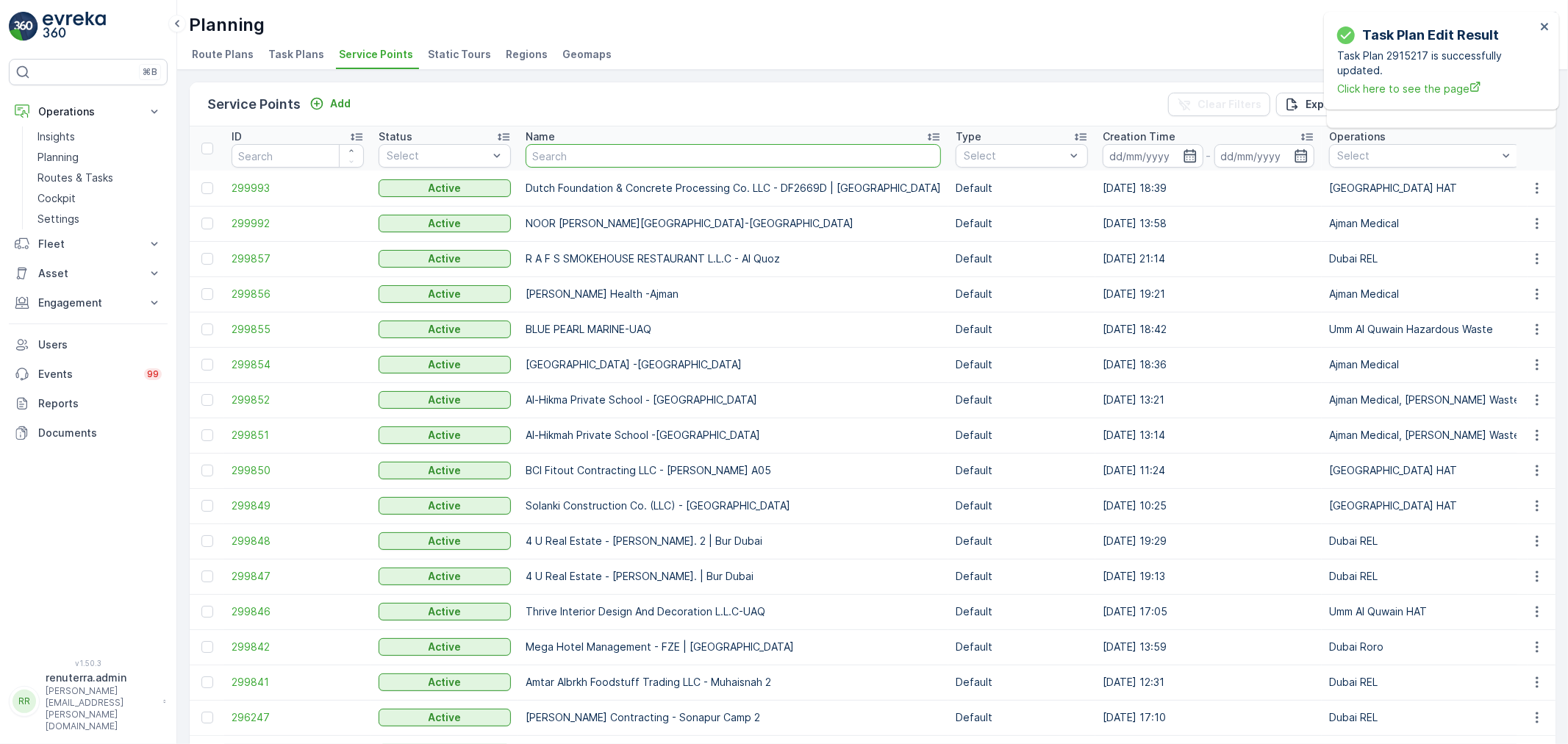
type input "Sayyah"
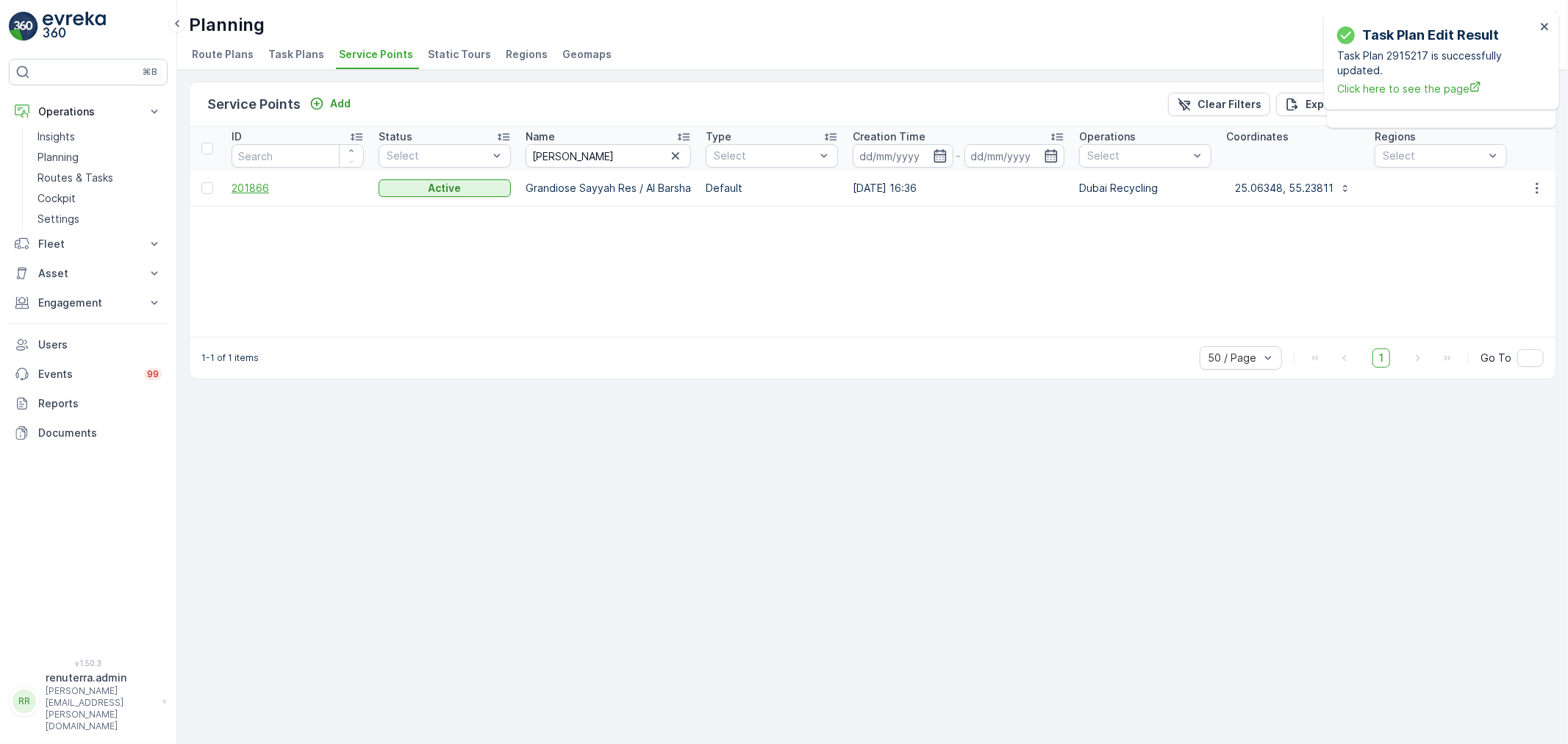
click at [232, 184] on span "201866" at bounding box center [298, 188] width 132 height 15
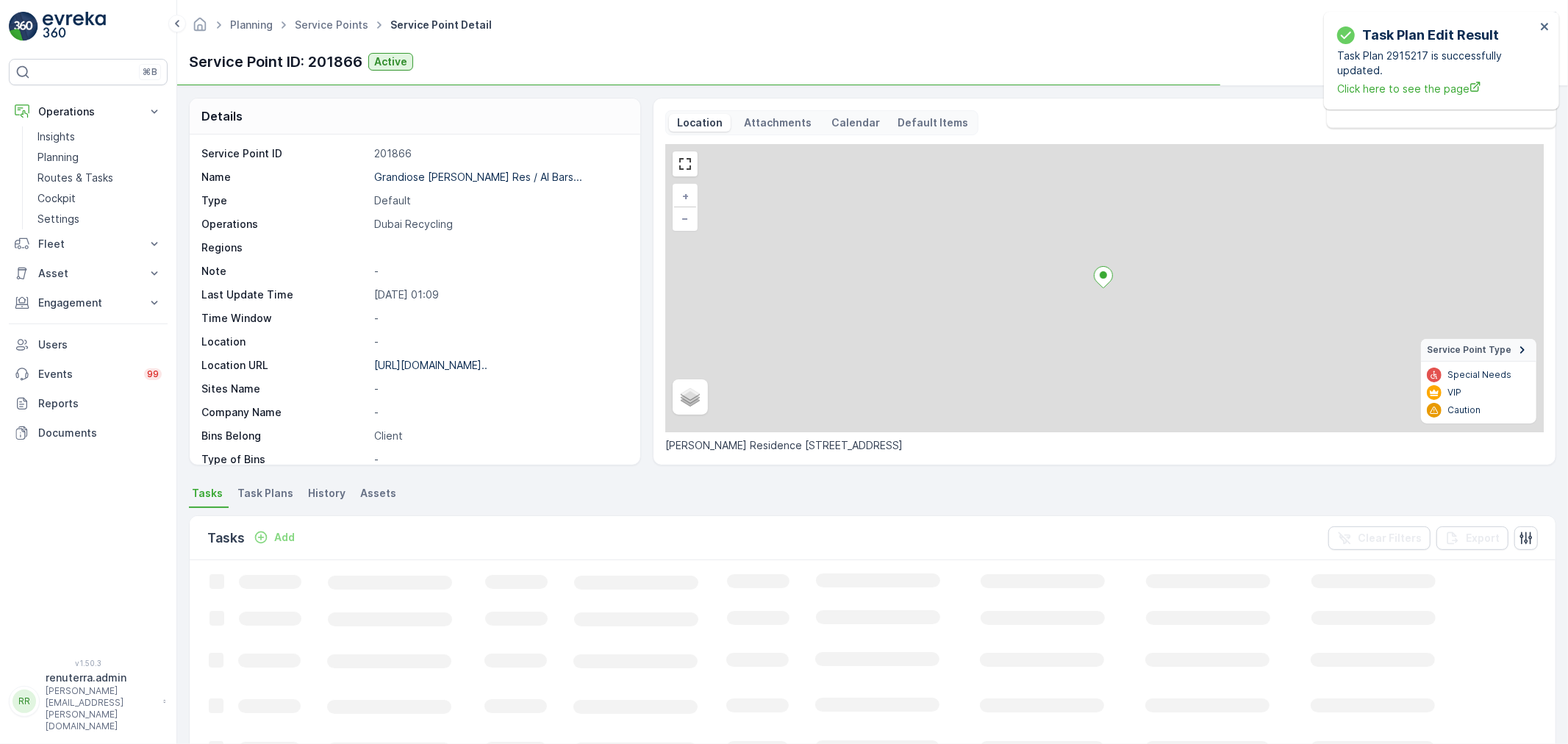
scroll to position [82, 0]
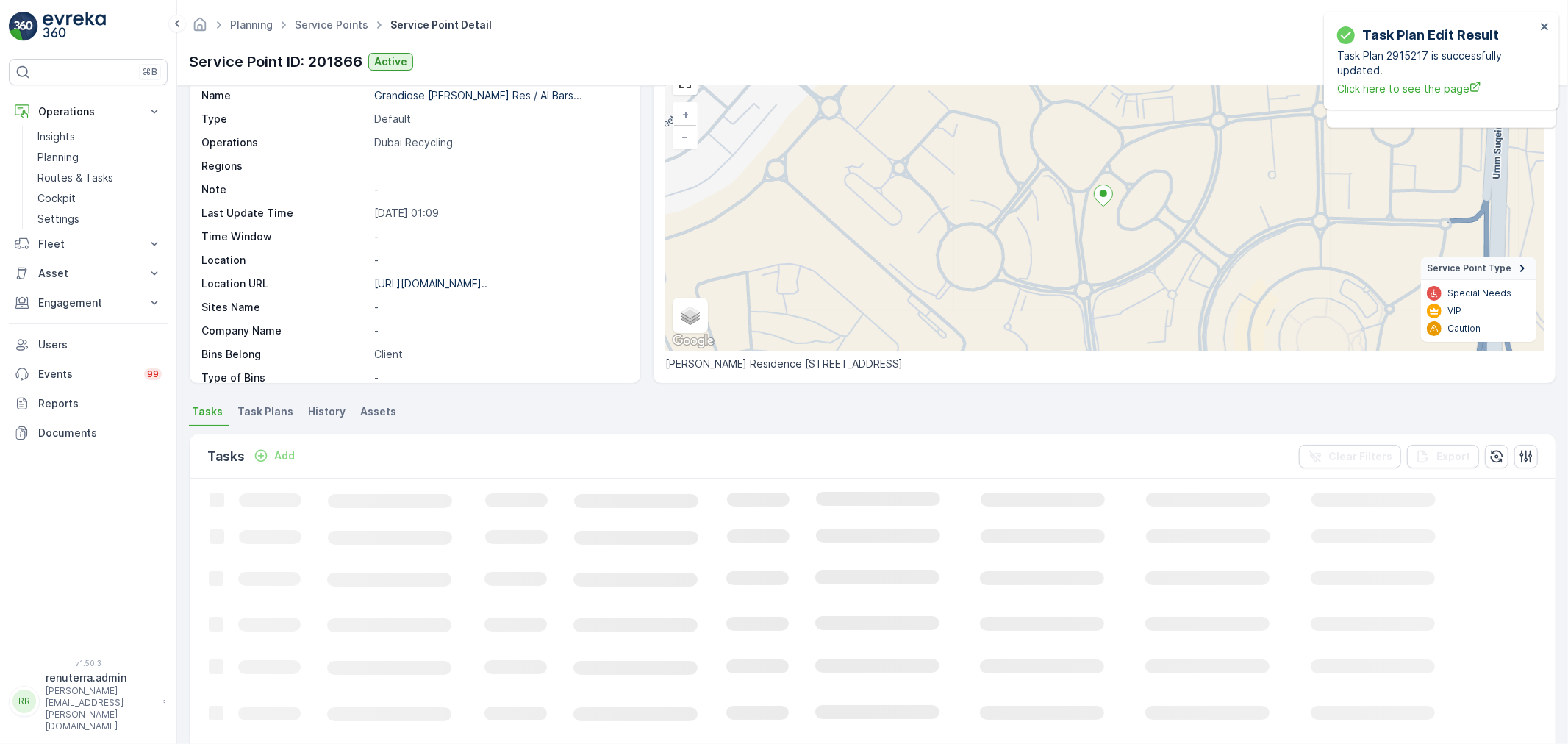
click at [250, 415] on span "Task Plans" at bounding box center [265, 411] width 56 height 15
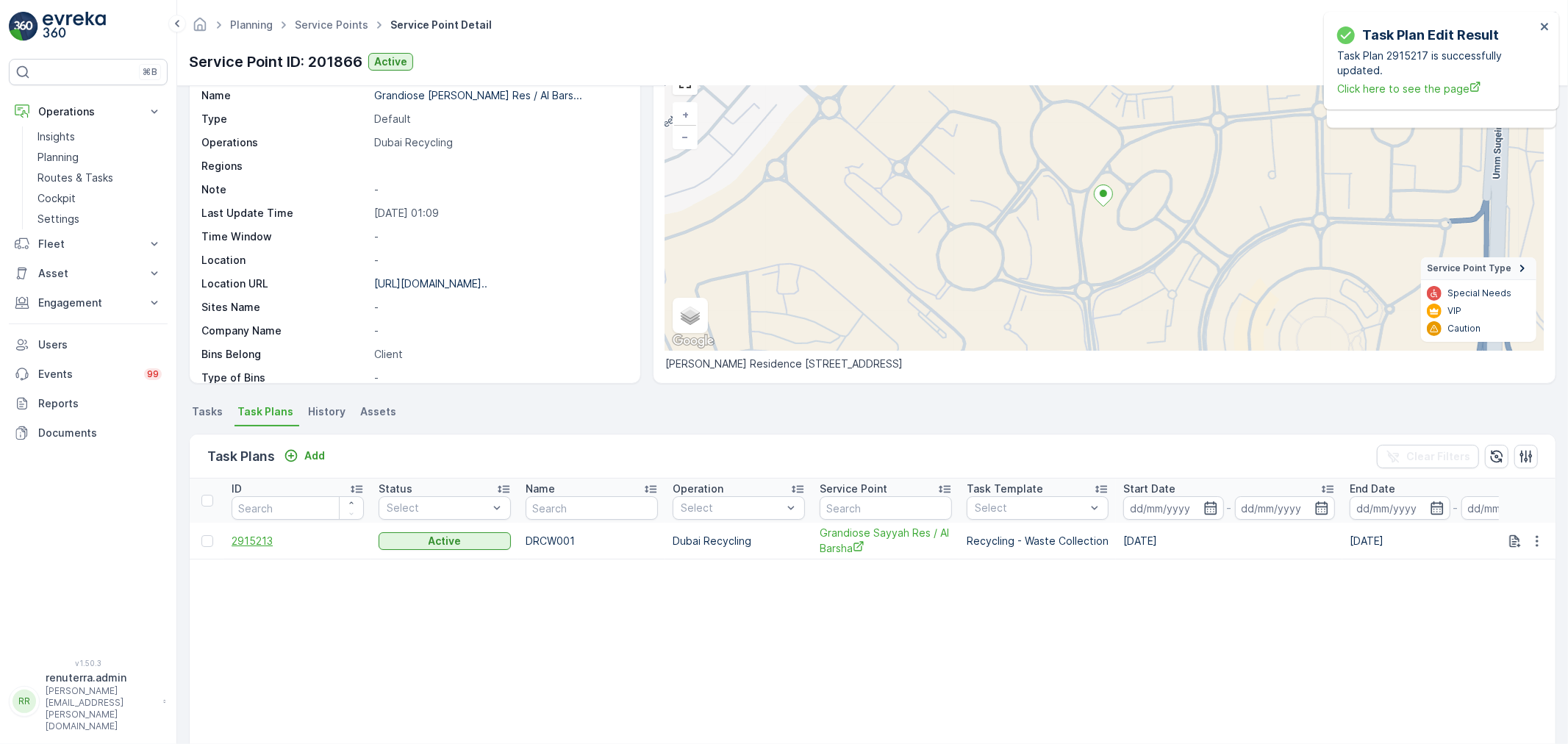
click at [242, 548] on td "2915213" at bounding box center [298, 540] width 147 height 36
click at [247, 541] on span "2915213" at bounding box center [298, 541] width 132 height 15
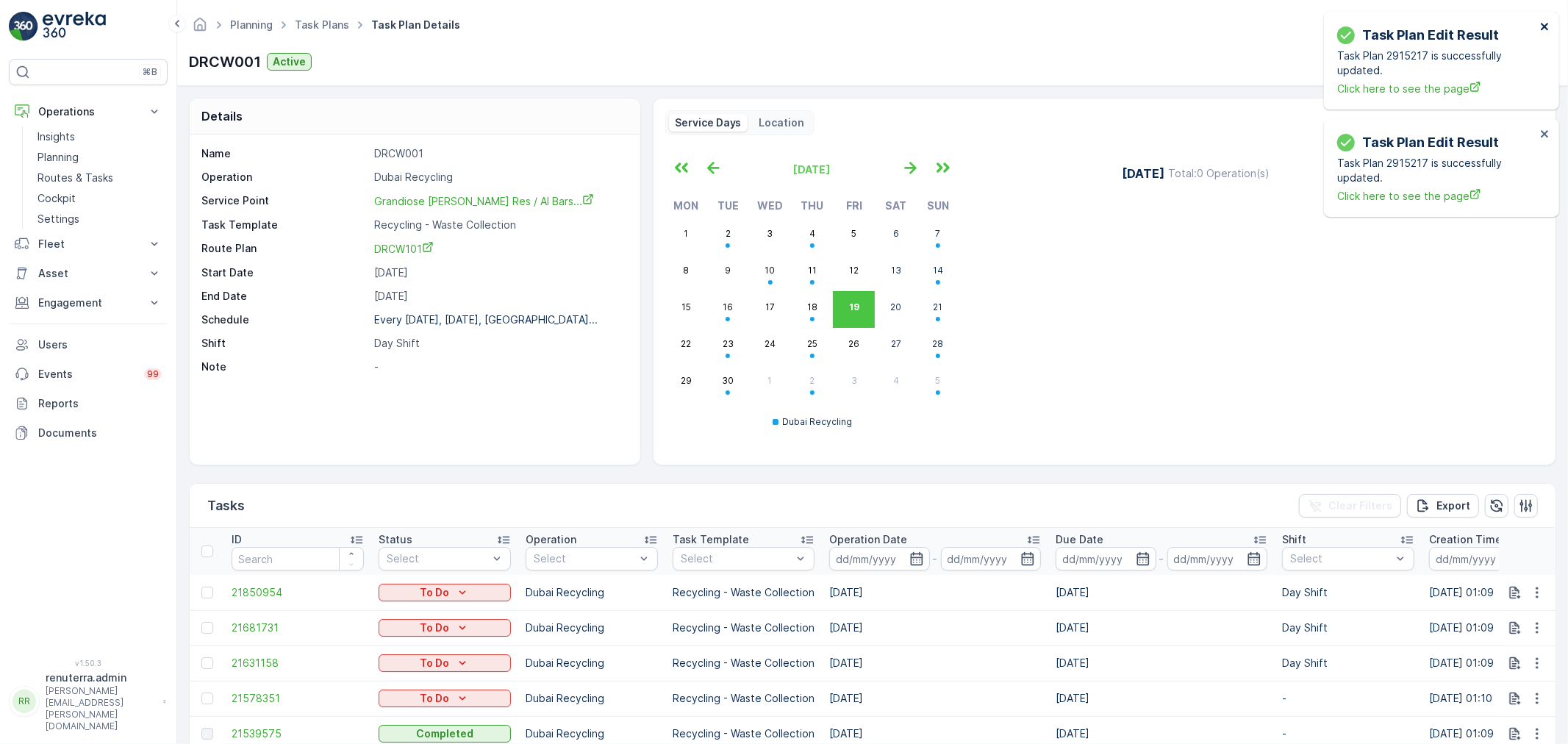
click at [1548, 28] on icon "close" at bounding box center [1545, 27] width 10 height 12
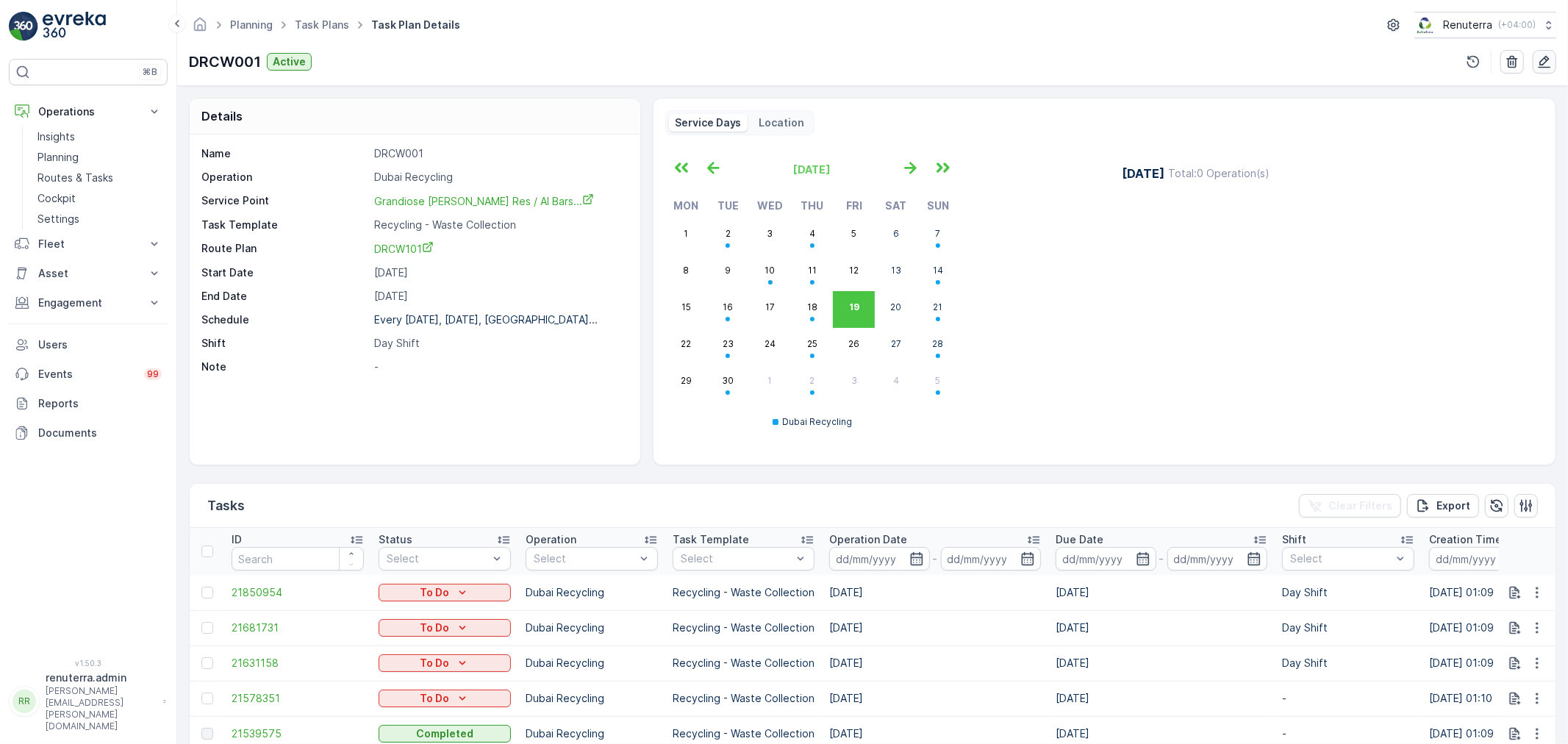
click at [1549, 61] on icon "button" at bounding box center [1544, 61] width 15 height 15
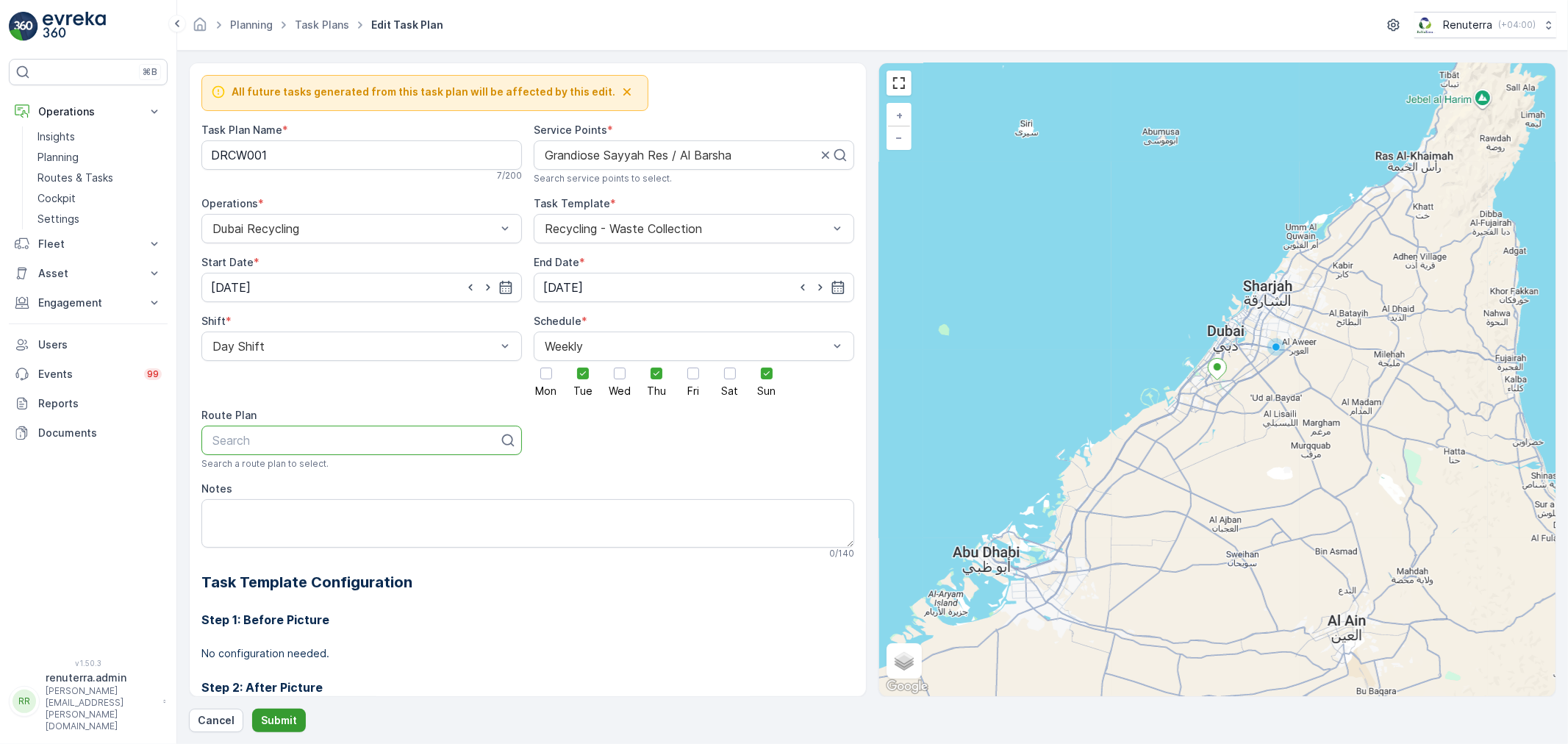
click at [288, 713] on p "Submit" at bounding box center [279, 720] width 36 height 15
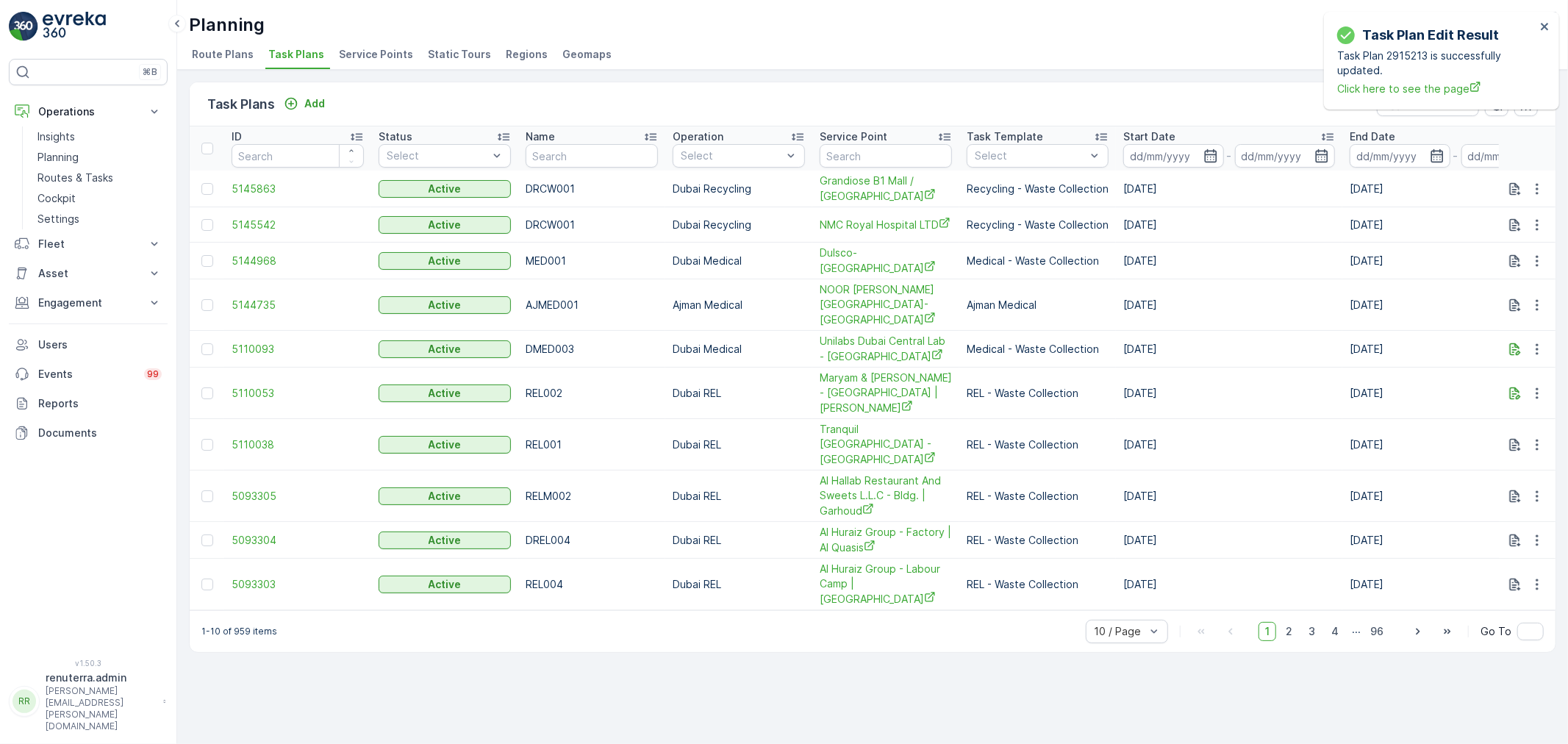
click at [356, 59] on span "Service Points" at bounding box center [375, 54] width 74 height 15
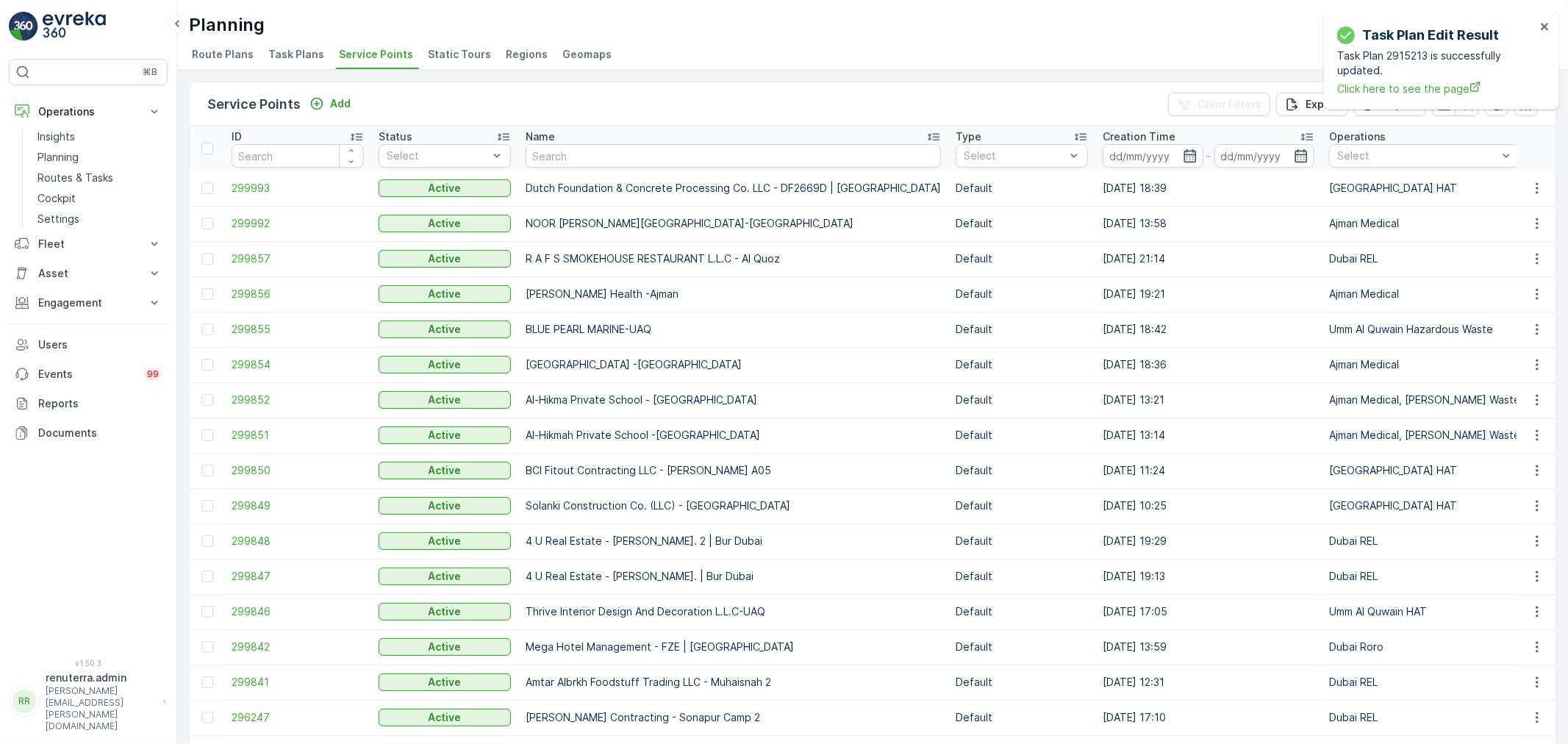
click at [563, 156] on input "text" at bounding box center [732, 156] width 415 height 24
paste input "Sayyah"
type input "Sayyah"
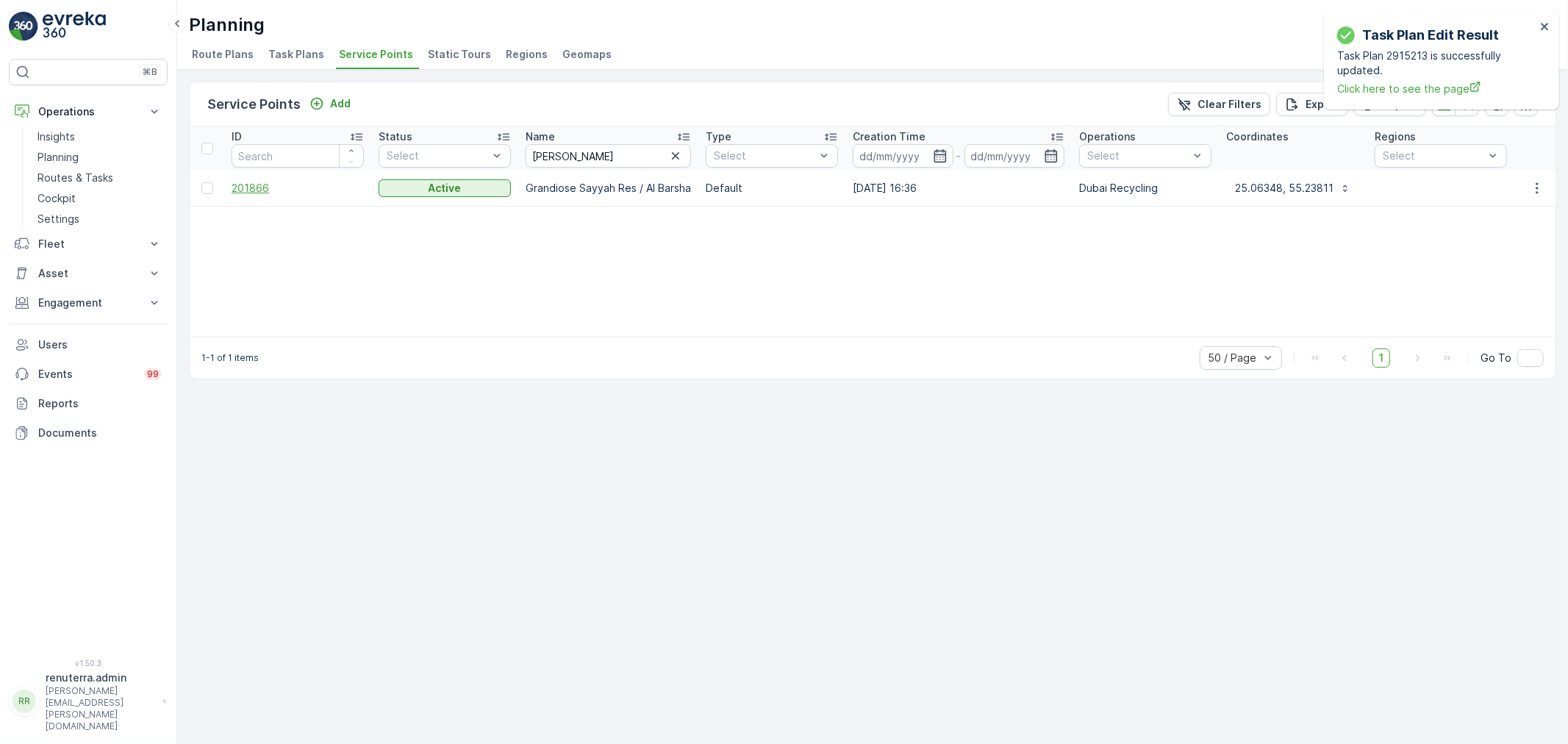
click at [239, 189] on span "201866" at bounding box center [298, 188] width 132 height 15
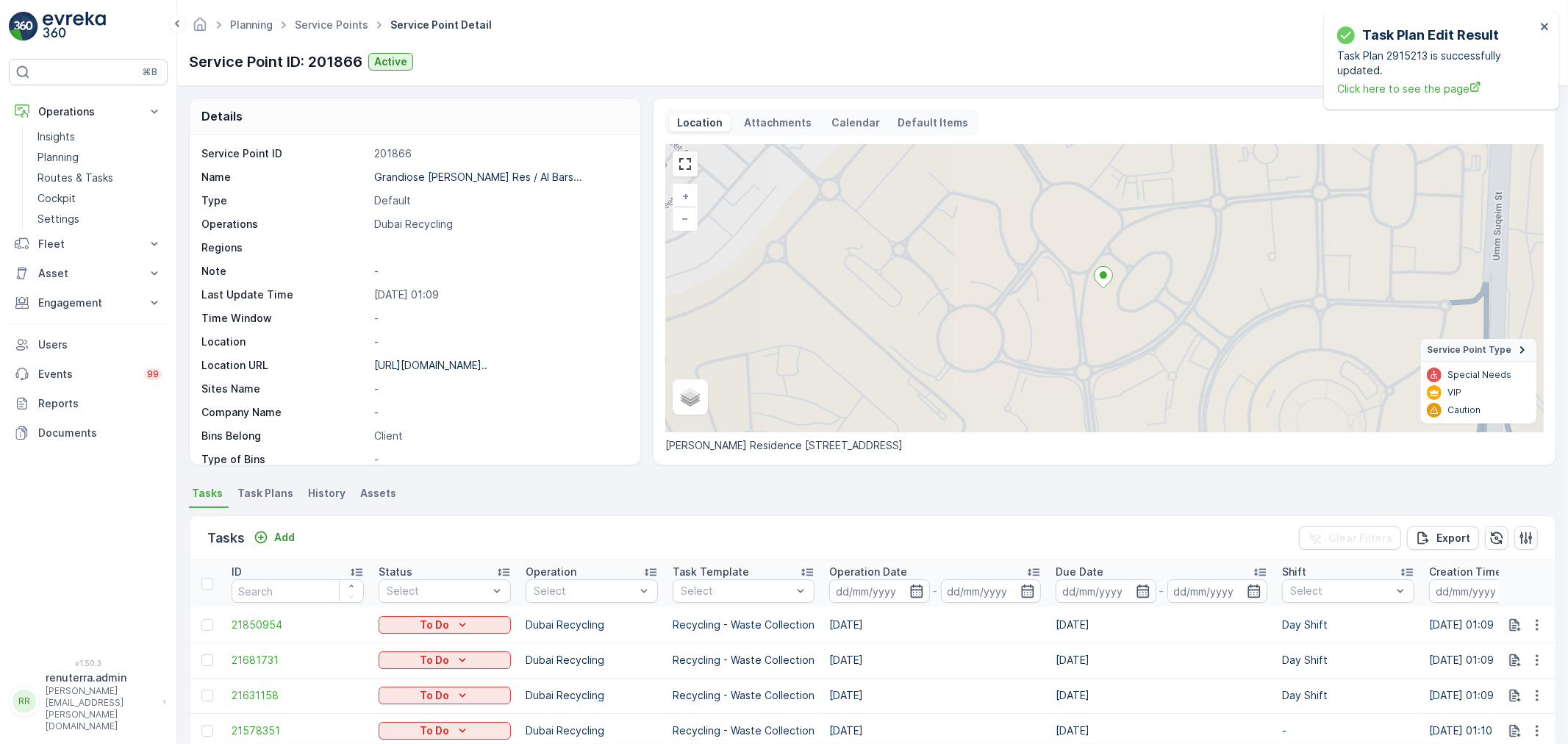
drag, startPoint x: 273, startPoint y: 491, endPoint x: 273, endPoint y: 507, distance: 16.0
click at [273, 491] on span "Task Plans" at bounding box center [265, 493] width 56 height 15
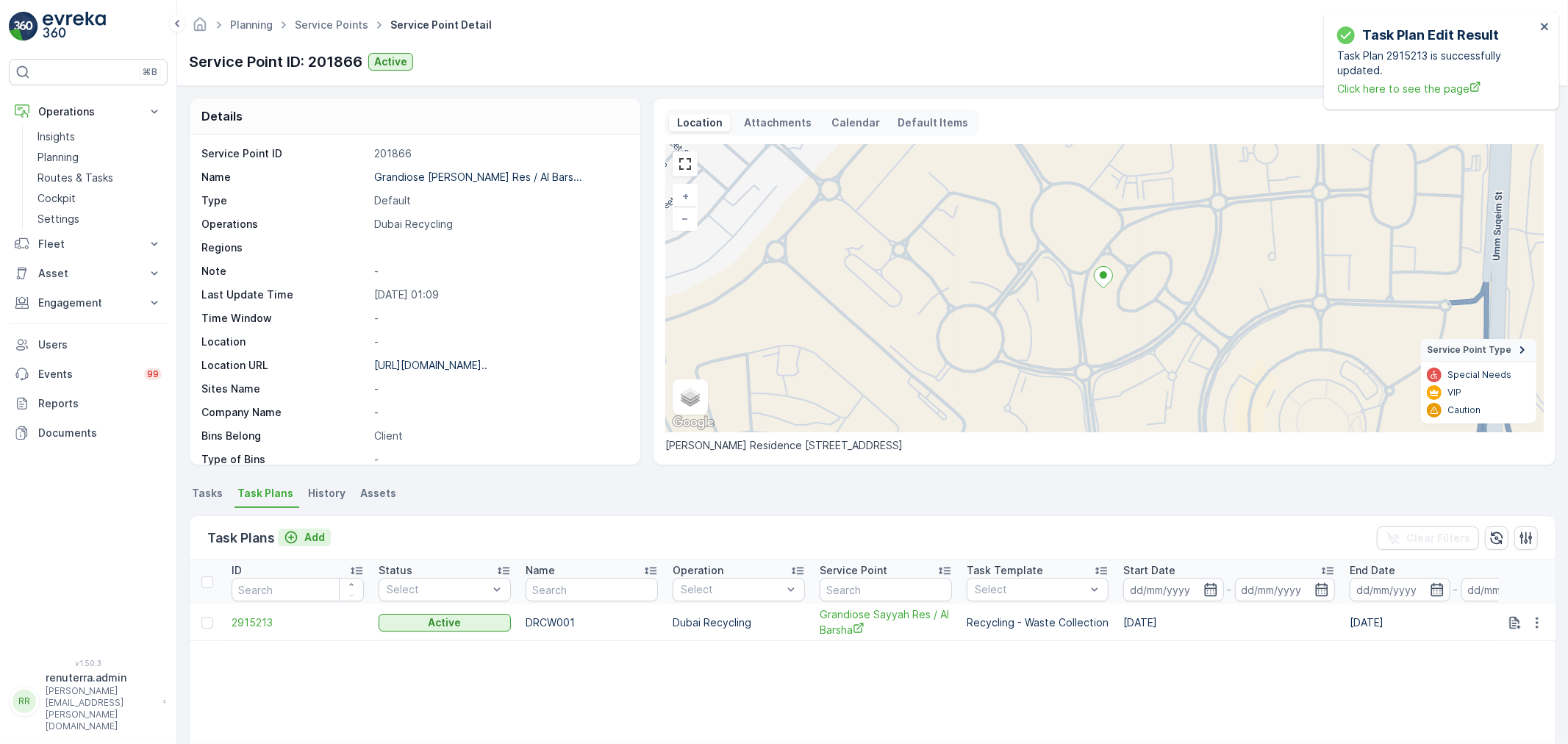
click at [314, 534] on p "Add" at bounding box center [314, 537] width 21 height 15
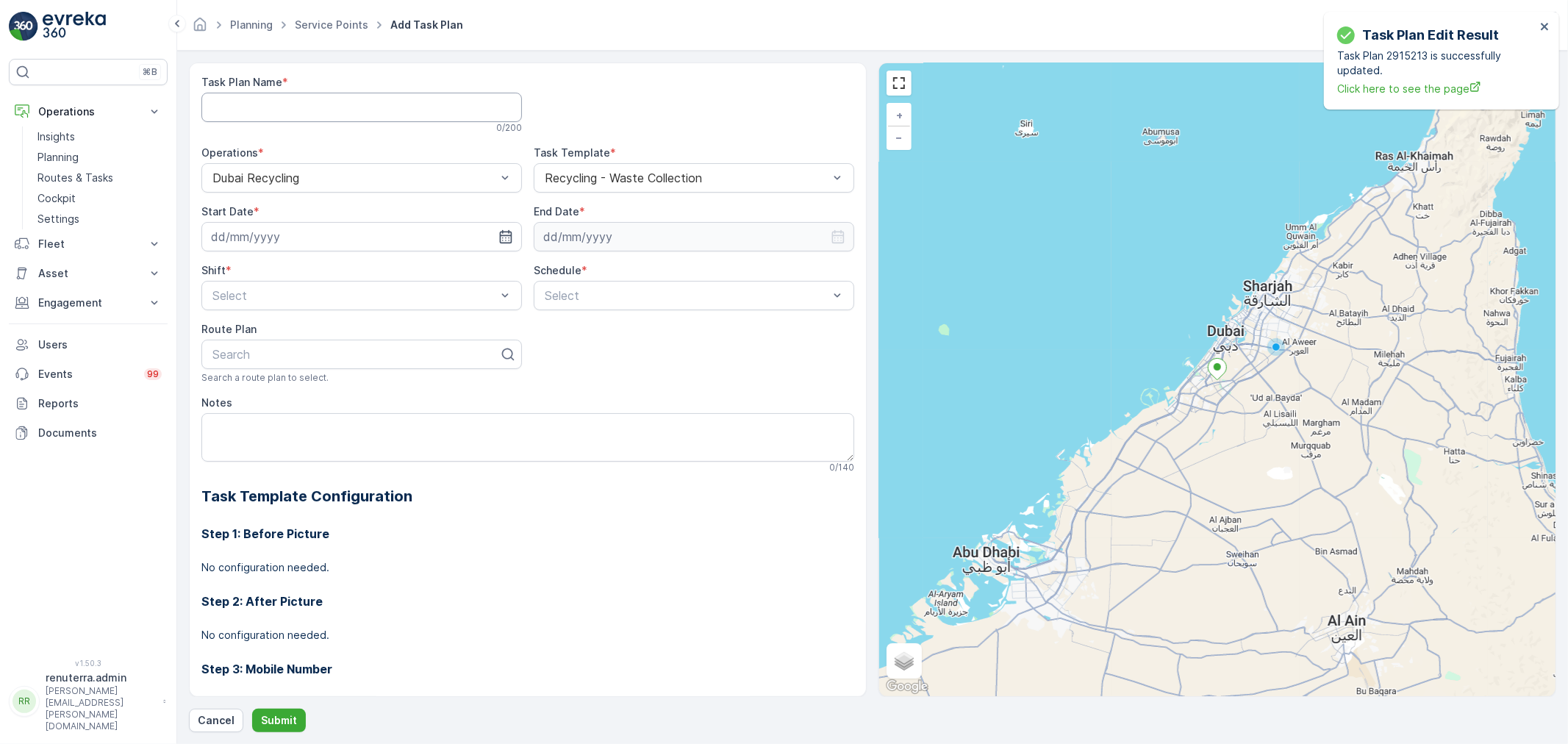
click at [269, 100] on Name "Task Plan Name" at bounding box center [361, 107] width 320 height 30
type Name "d"
type Name "DRCW001"
click at [503, 238] on icon "button" at bounding box center [506, 237] width 15 height 15
click at [225, 415] on div "21" at bounding box center [227, 419] width 24 height 24
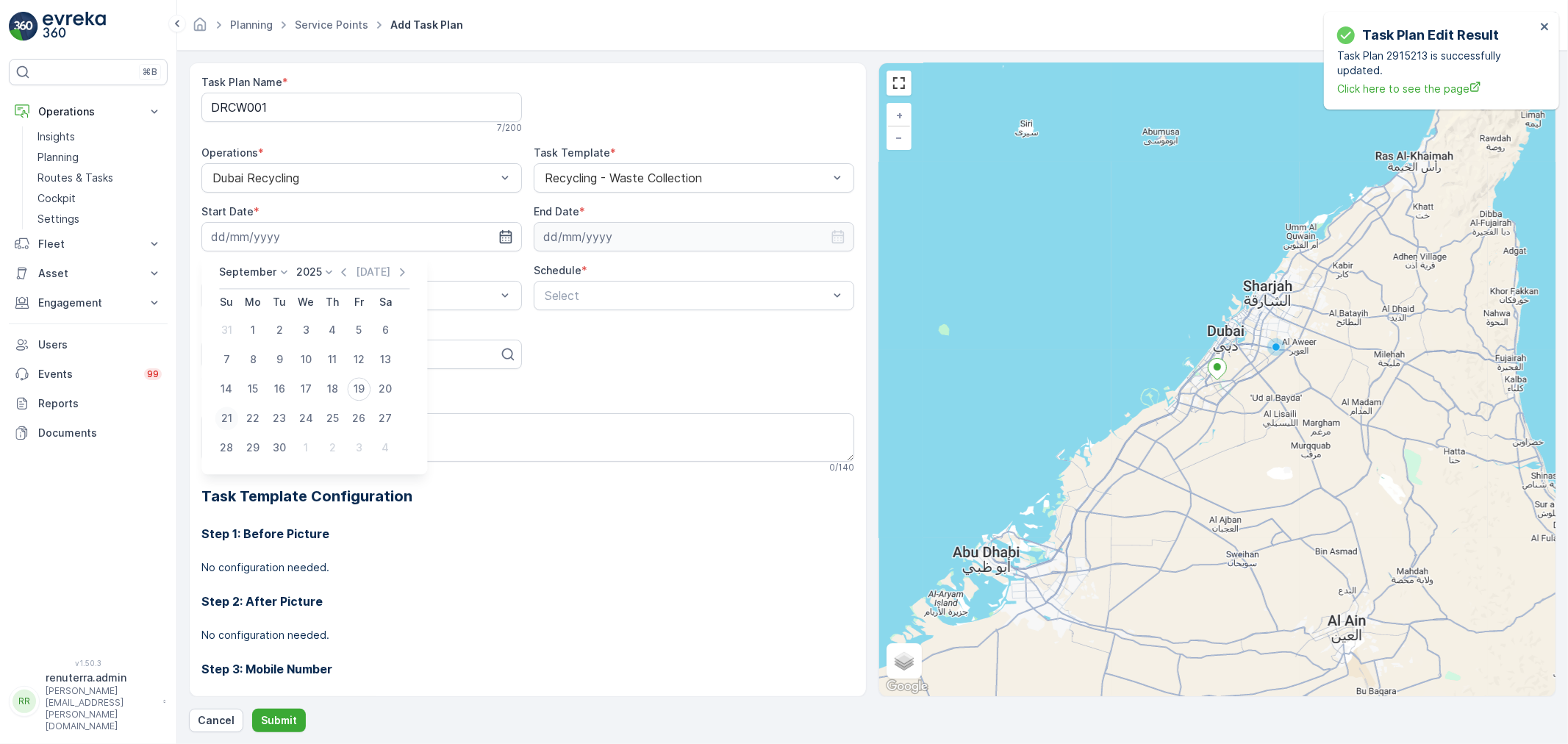
type input "[DATE]"
click at [225, 415] on textarea "Notes" at bounding box center [527, 437] width 652 height 48
click at [832, 236] on icon "button" at bounding box center [838, 237] width 13 height 13
click at [608, 270] on icon at bounding box center [613, 272] width 15 height 15
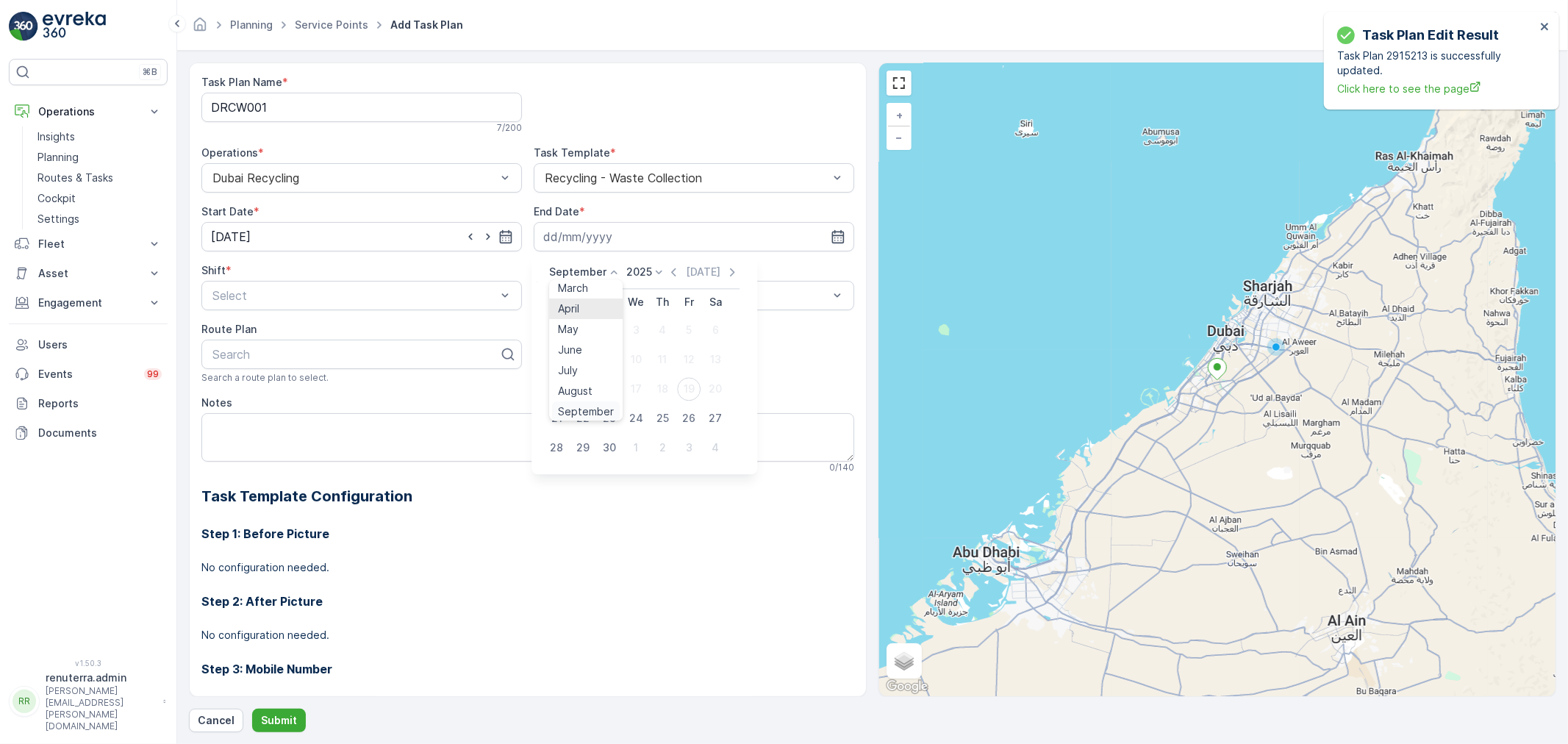
scroll to position [111, 0]
click at [590, 409] on span "December" at bounding box center [583, 408] width 51 height 15
click at [651, 274] on icon at bounding box center [654, 272] width 15 height 15
click at [643, 410] on span "2026" at bounding box center [643, 411] width 25 height 15
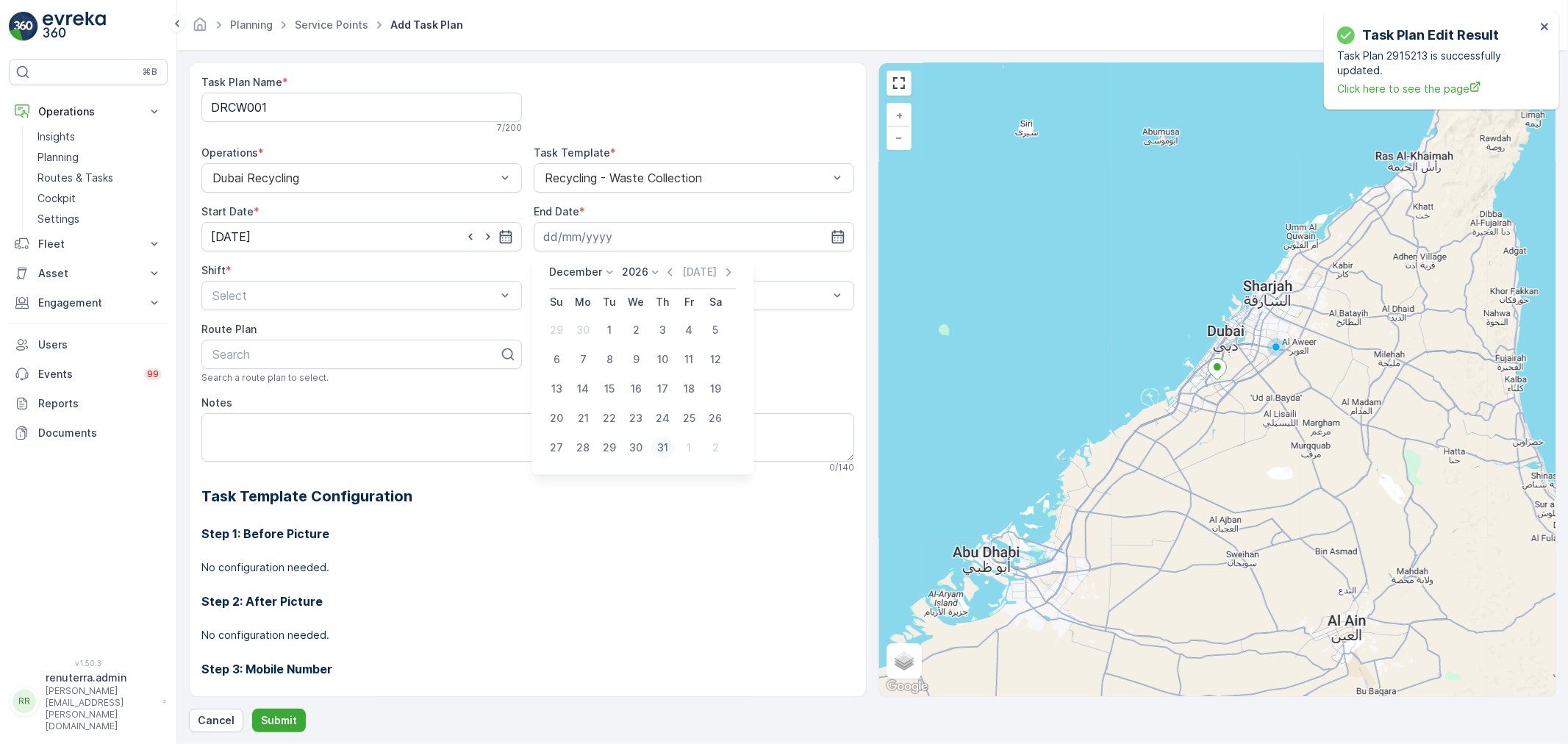
click at [654, 443] on div "31" at bounding box center [662, 447] width 24 height 24
type input "31.12.2026"
click at [335, 333] on div "Day Shift" at bounding box center [361, 331] width 303 height 13
click at [585, 355] on div "Weekly" at bounding box center [694, 356] width 303 height 13
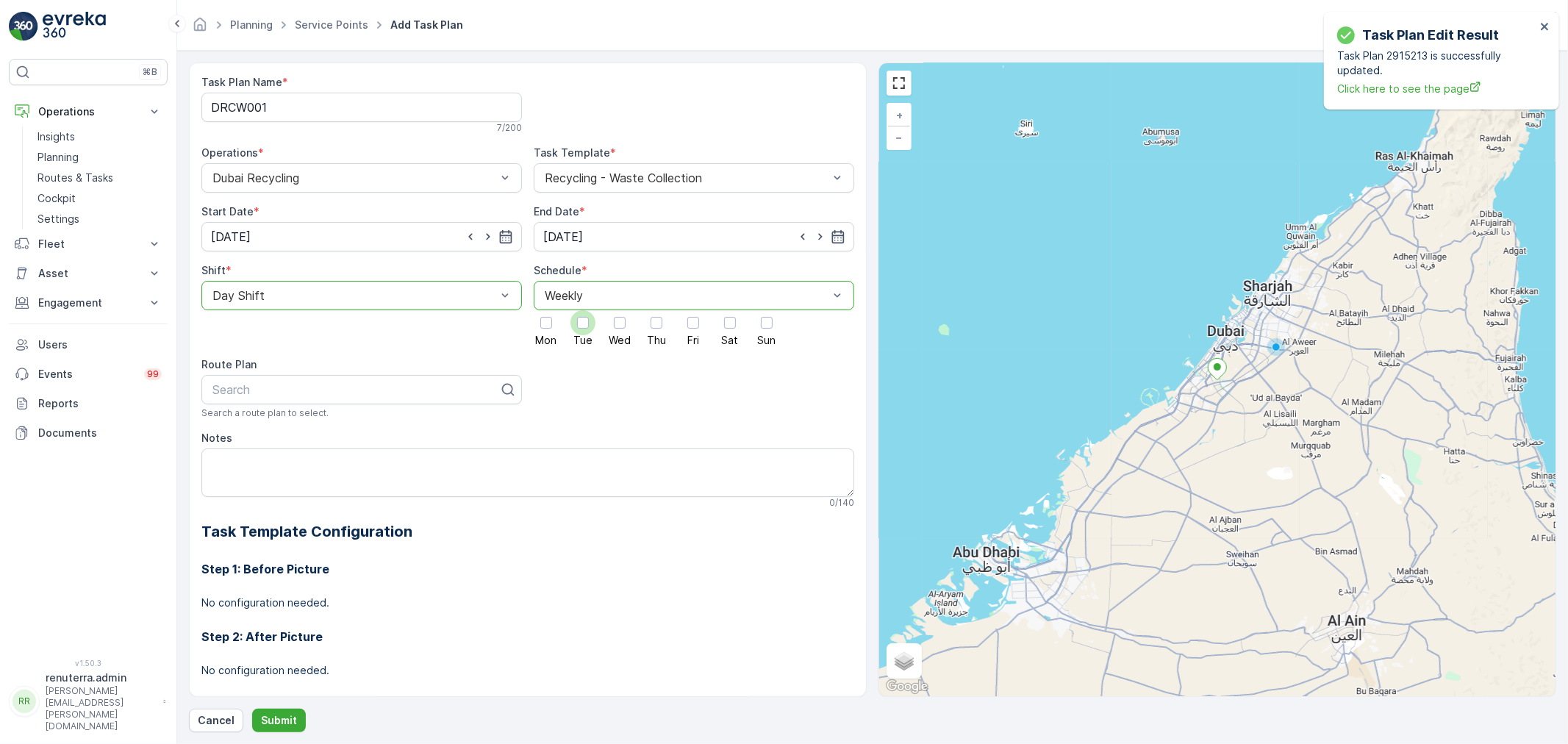
drag, startPoint x: 582, startPoint y: 328, endPoint x: 622, endPoint y: 331, distance: 40.1
click at [583, 328] on div at bounding box center [583, 323] width 12 height 12
click at [583, 310] on input "Tue" at bounding box center [583, 310] width 0 height 0
click at [761, 328] on div at bounding box center [767, 323] width 12 height 12
click at [767, 310] on input "Sun" at bounding box center [767, 310] width 0 height 0
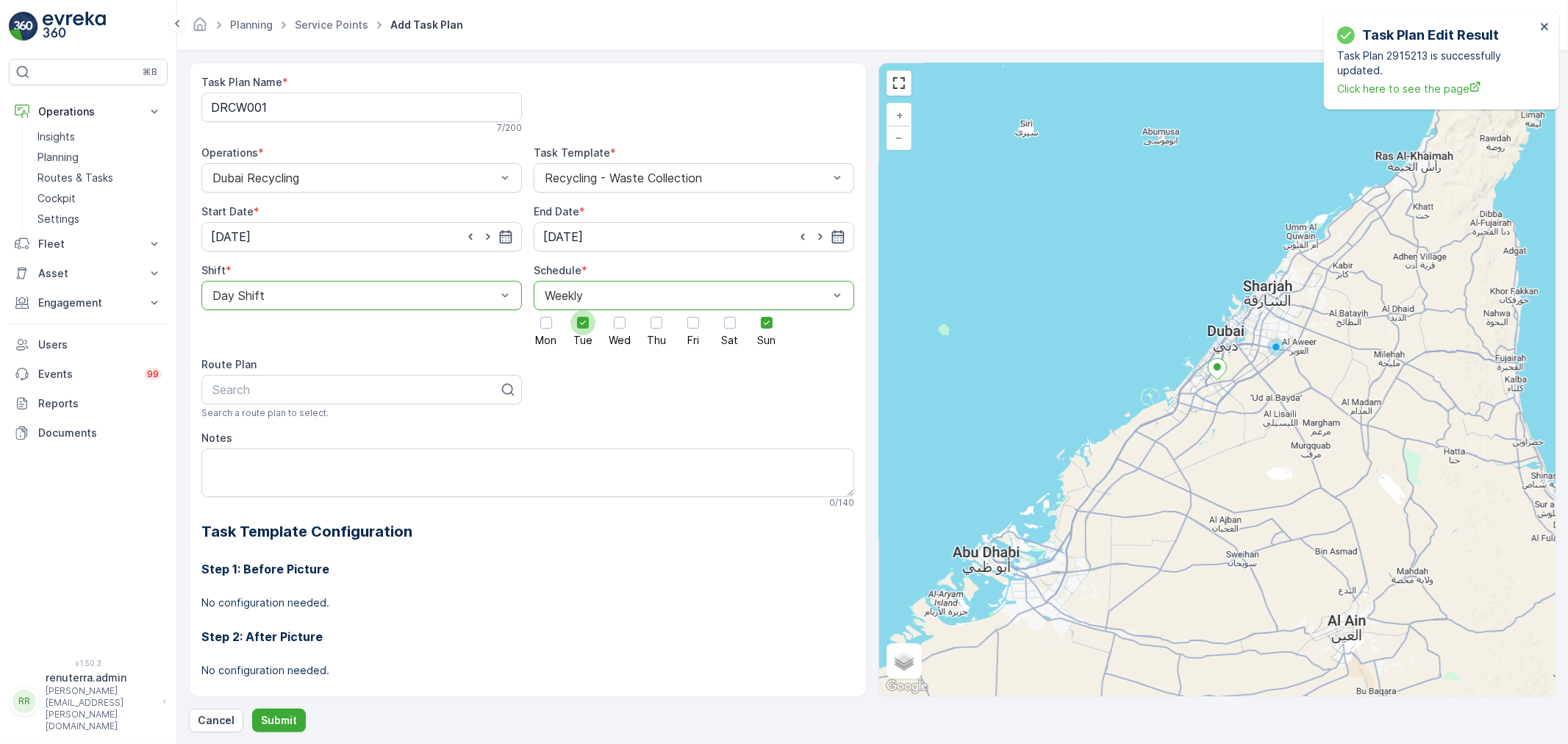
drag, startPoint x: 578, startPoint y: 322, endPoint x: 592, endPoint y: 327, distance: 14.9
click at [580, 324] on icon at bounding box center [582, 322] width 10 height 10
click at [583, 310] on input "Tue" at bounding box center [583, 310] width 0 height 0
click at [623, 324] on div at bounding box center [620, 323] width 12 height 12
click at [620, 310] on input "Wed" at bounding box center [620, 310] width 0 height 0
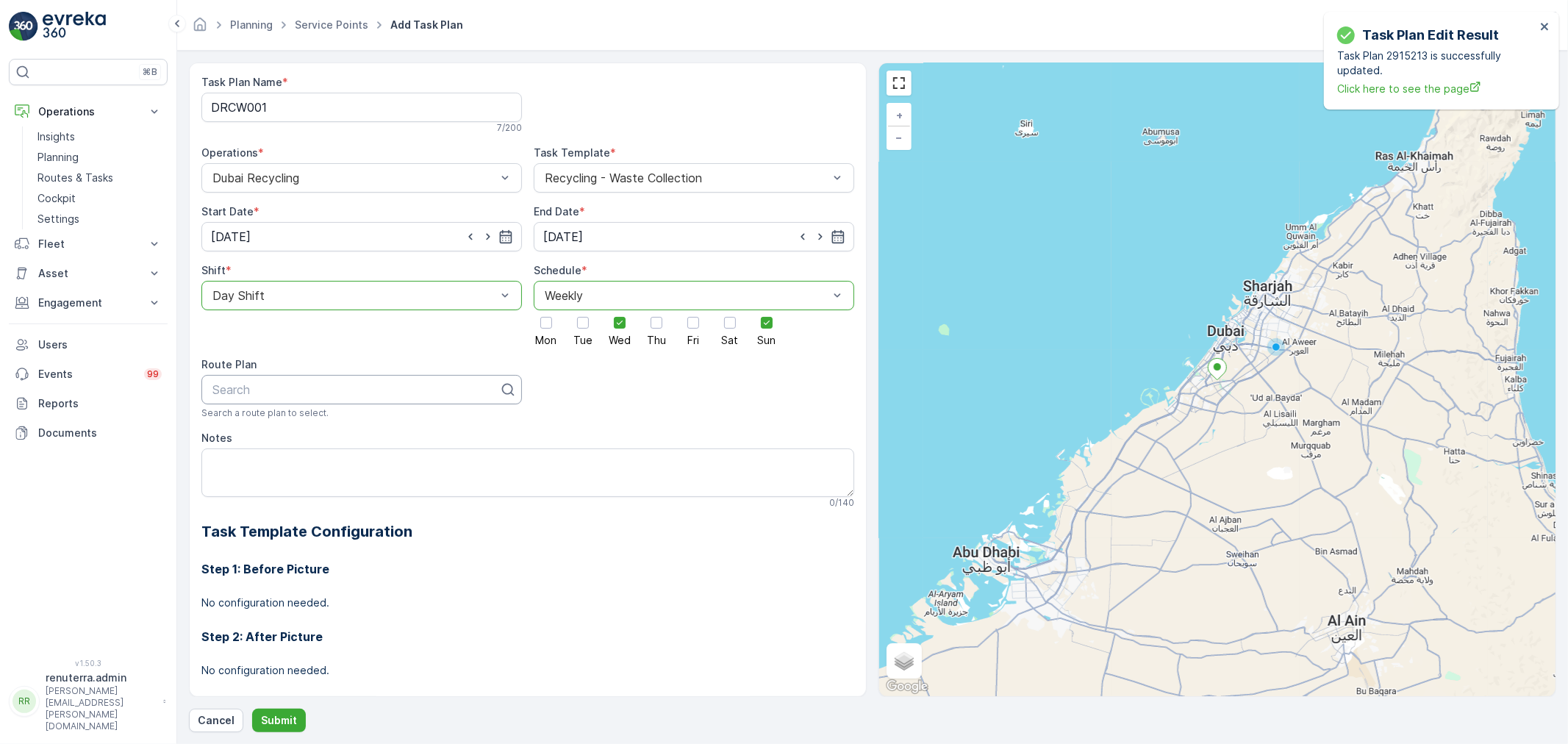
click at [356, 392] on div at bounding box center [356, 389] width 290 height 13
type input "101"
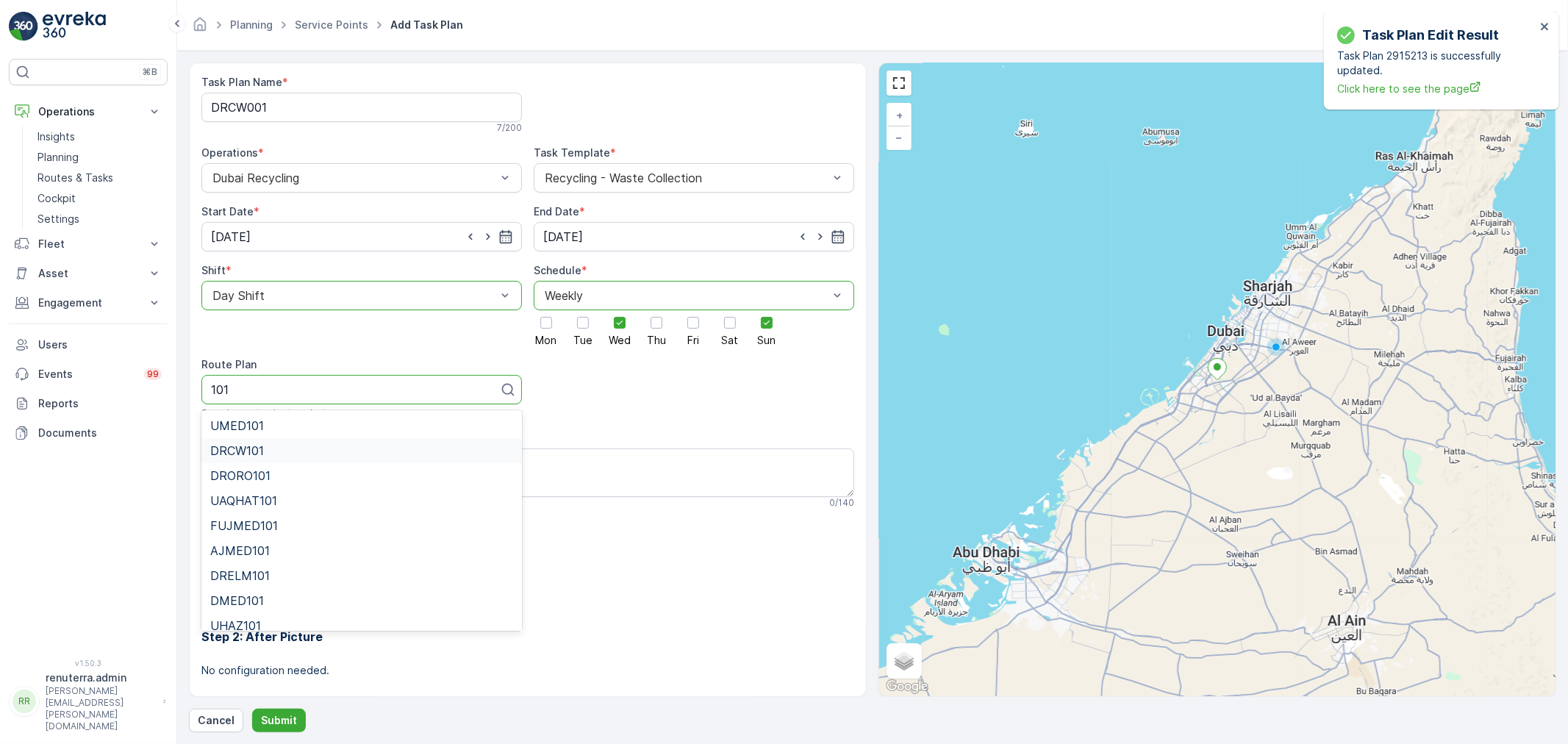
click at [277, 450] on div "DRCW101" at bounding box center [361, 450] width 303 height 13
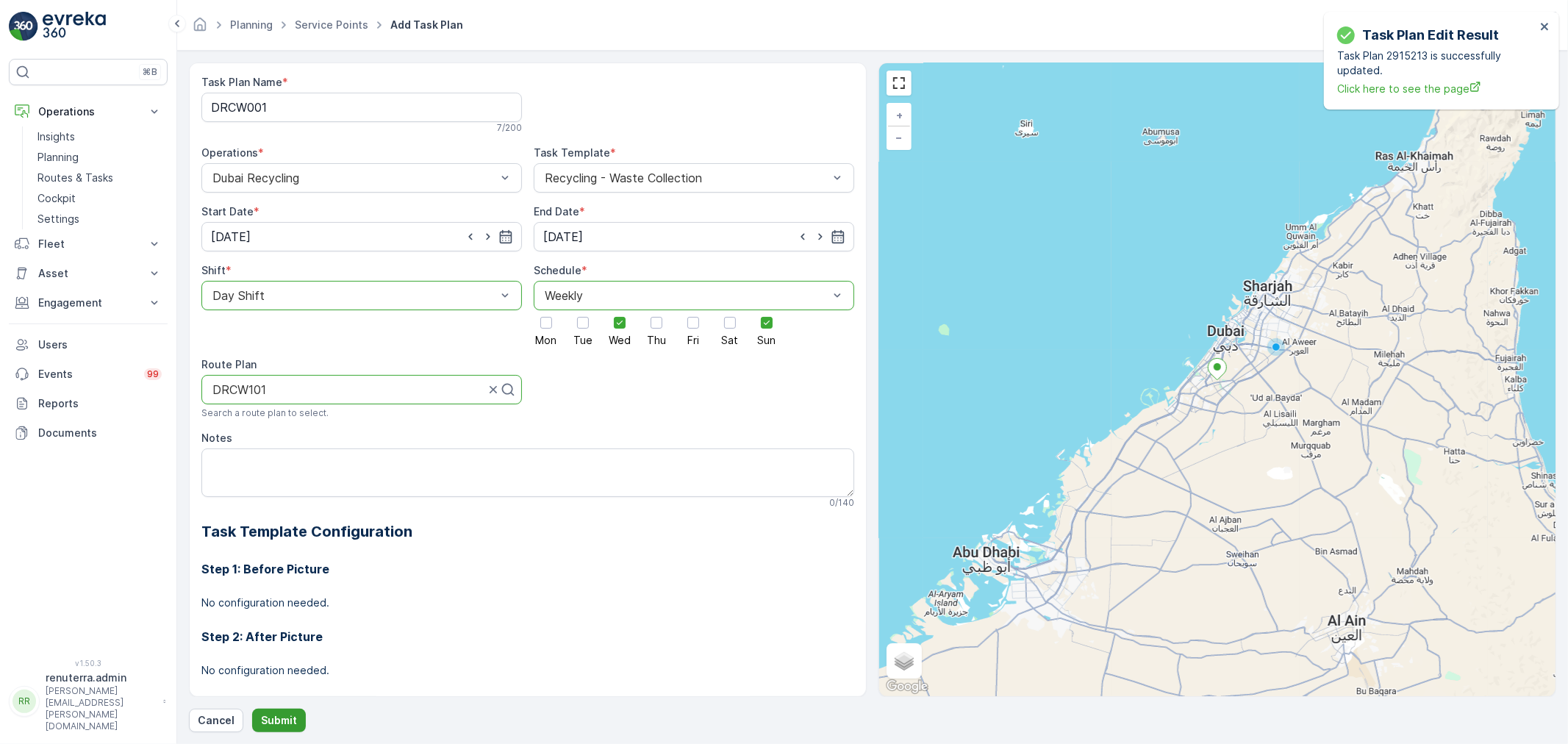
click at [275, 720] on p "Submit" at bounding box center [279, 720] width 36 height 15
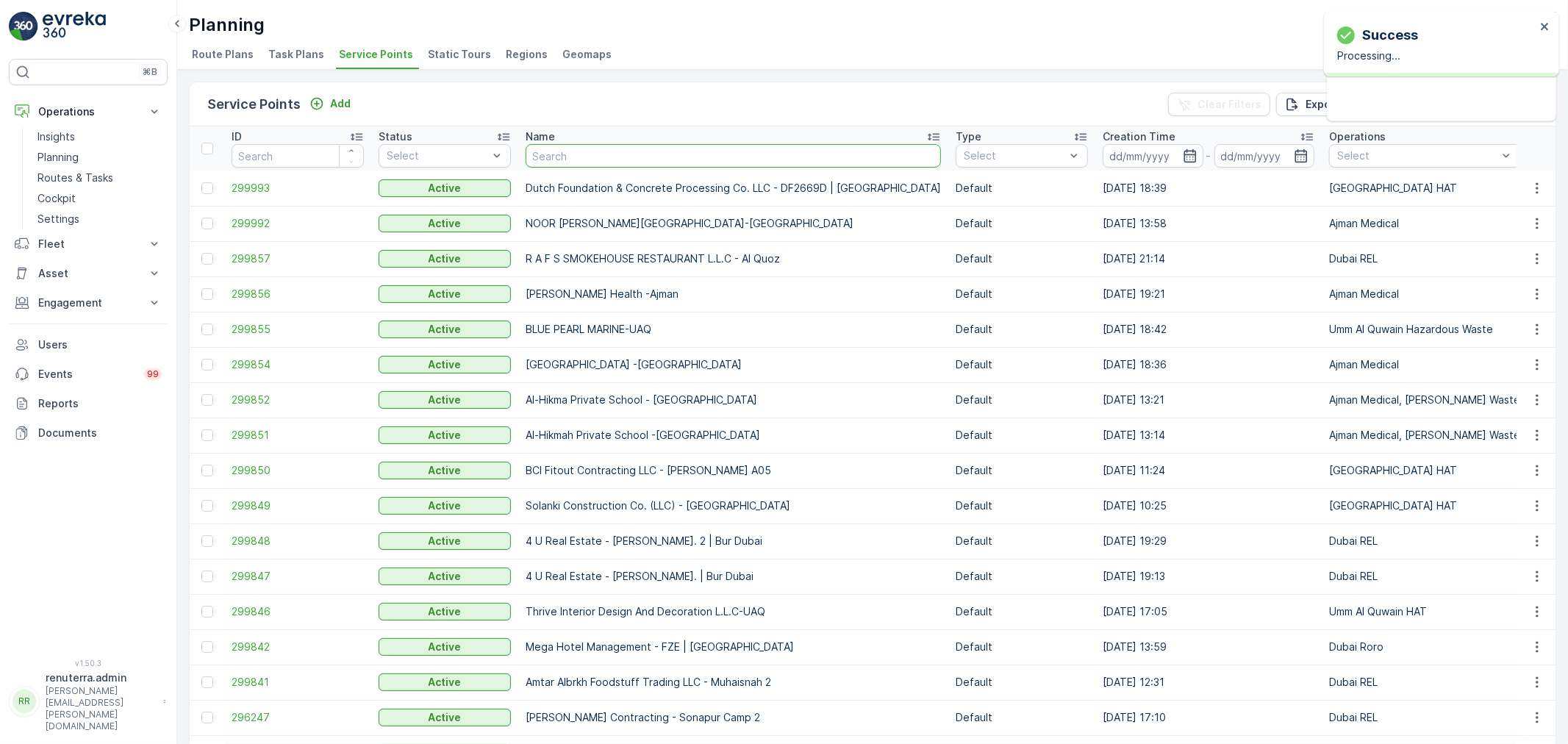
click at [638, 164] on input "text" at bounding box center [732, 156] width 415 height 24
paste input "Sayyah"
type input "Sayyah"
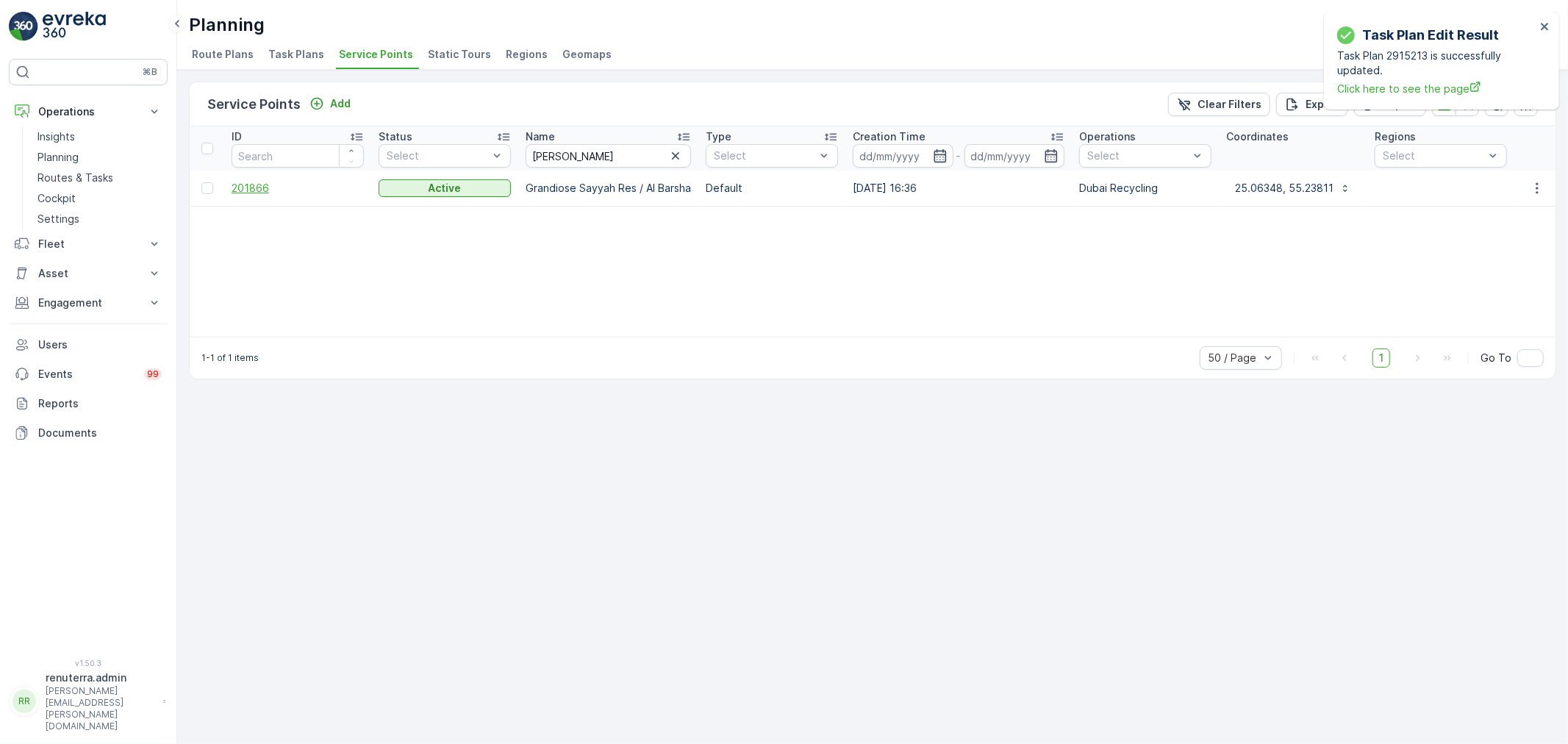
click at [253, 181] on span "201866" at bounding box center [298, 188] width 132 height 15
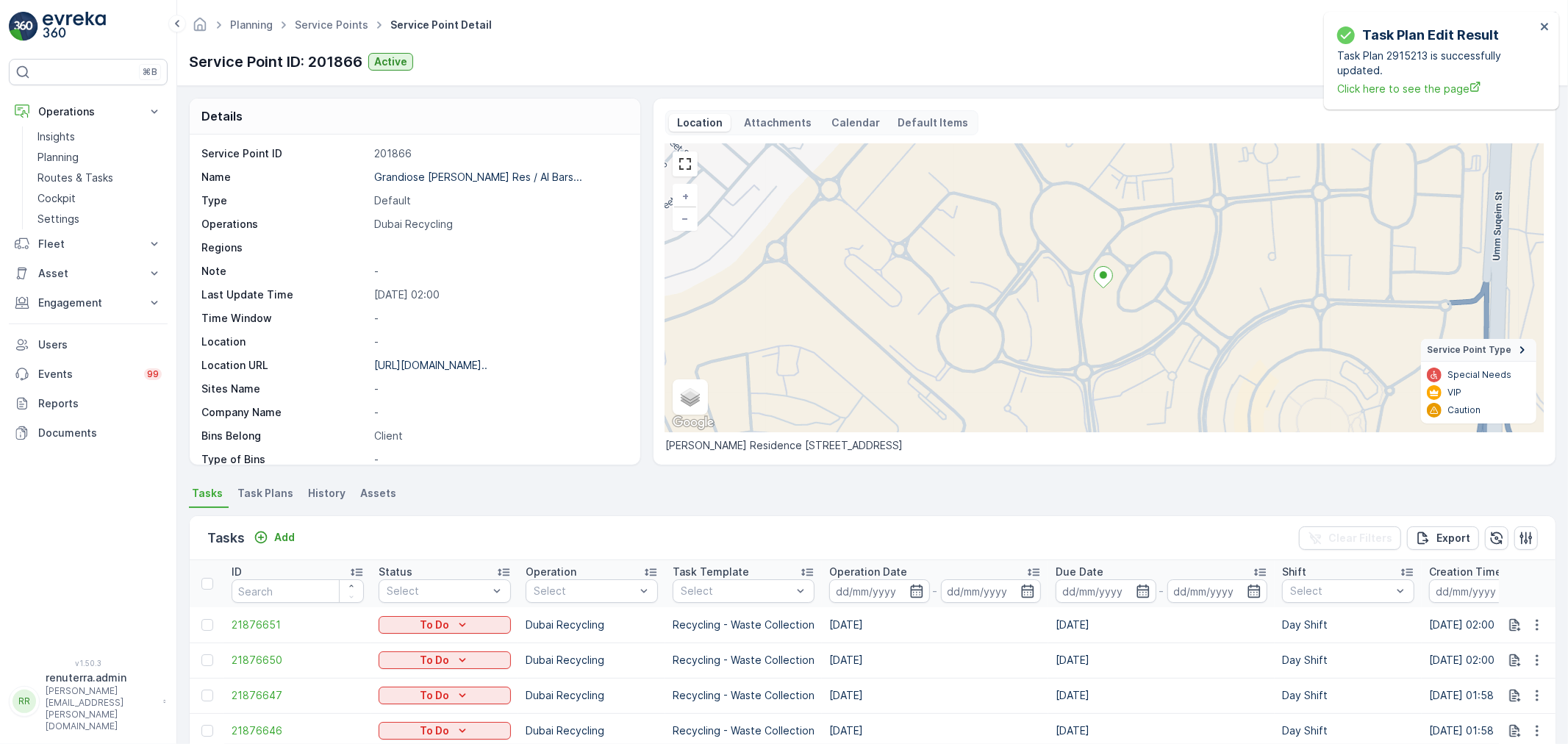
click at [259, 502] on li "Task Plans" at bounding box center [267, 495] width 65 height 25
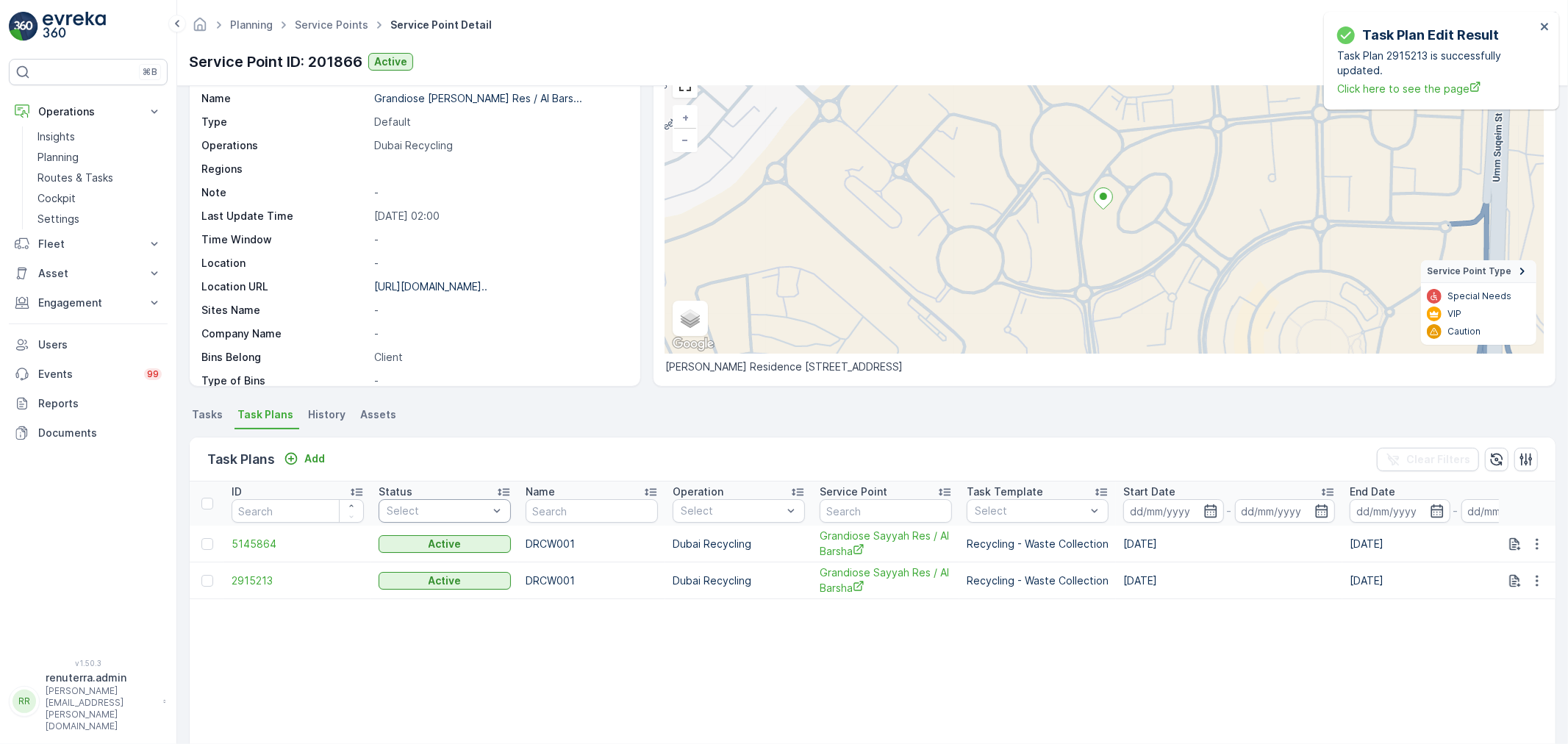
scroll to position [82, 0]
click at [258, 545] on span "5145864" at bounding box center [298, 541] width 132 height 15
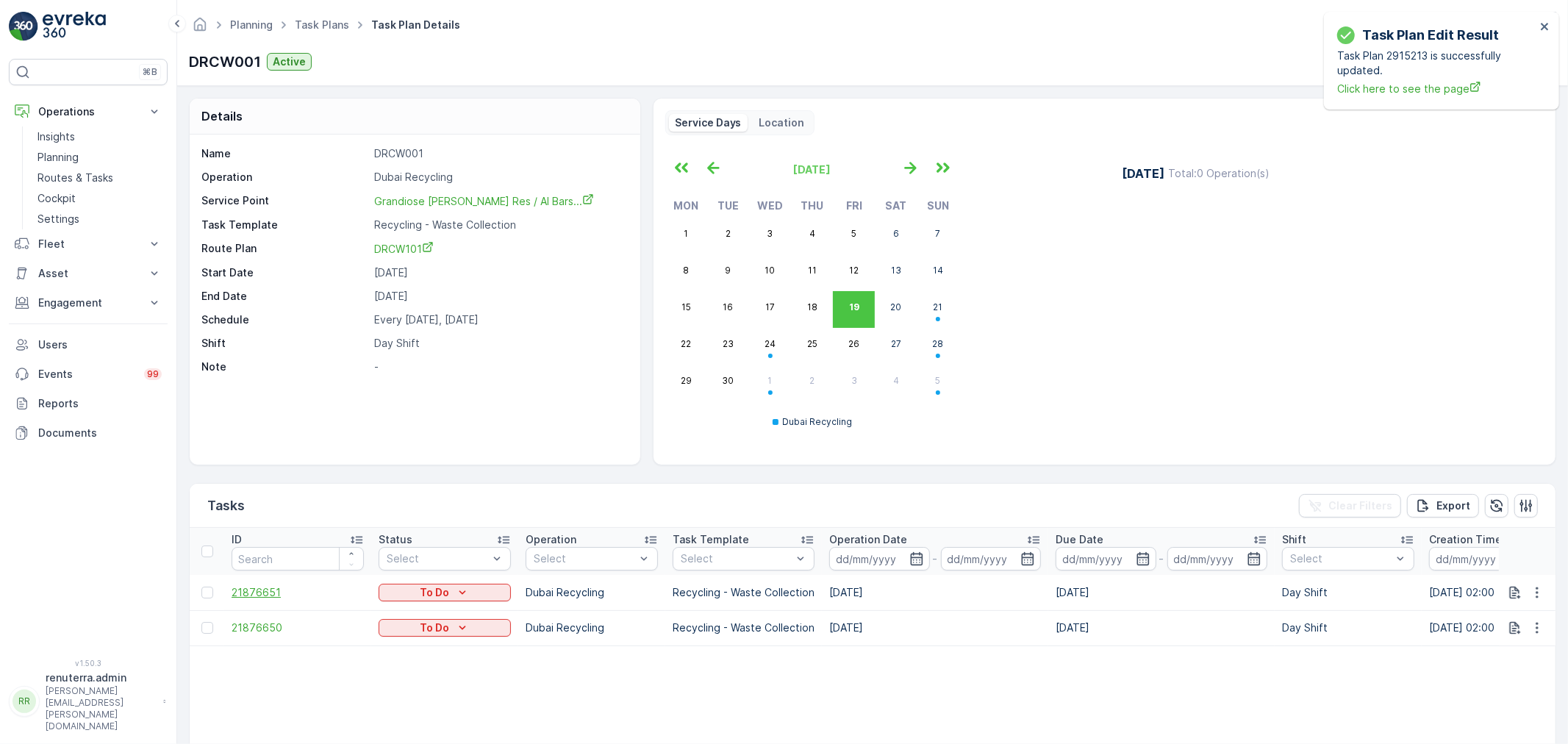
click at [234, 591] on span "21876651" at bounding box center [298, 592] width 132 height 15
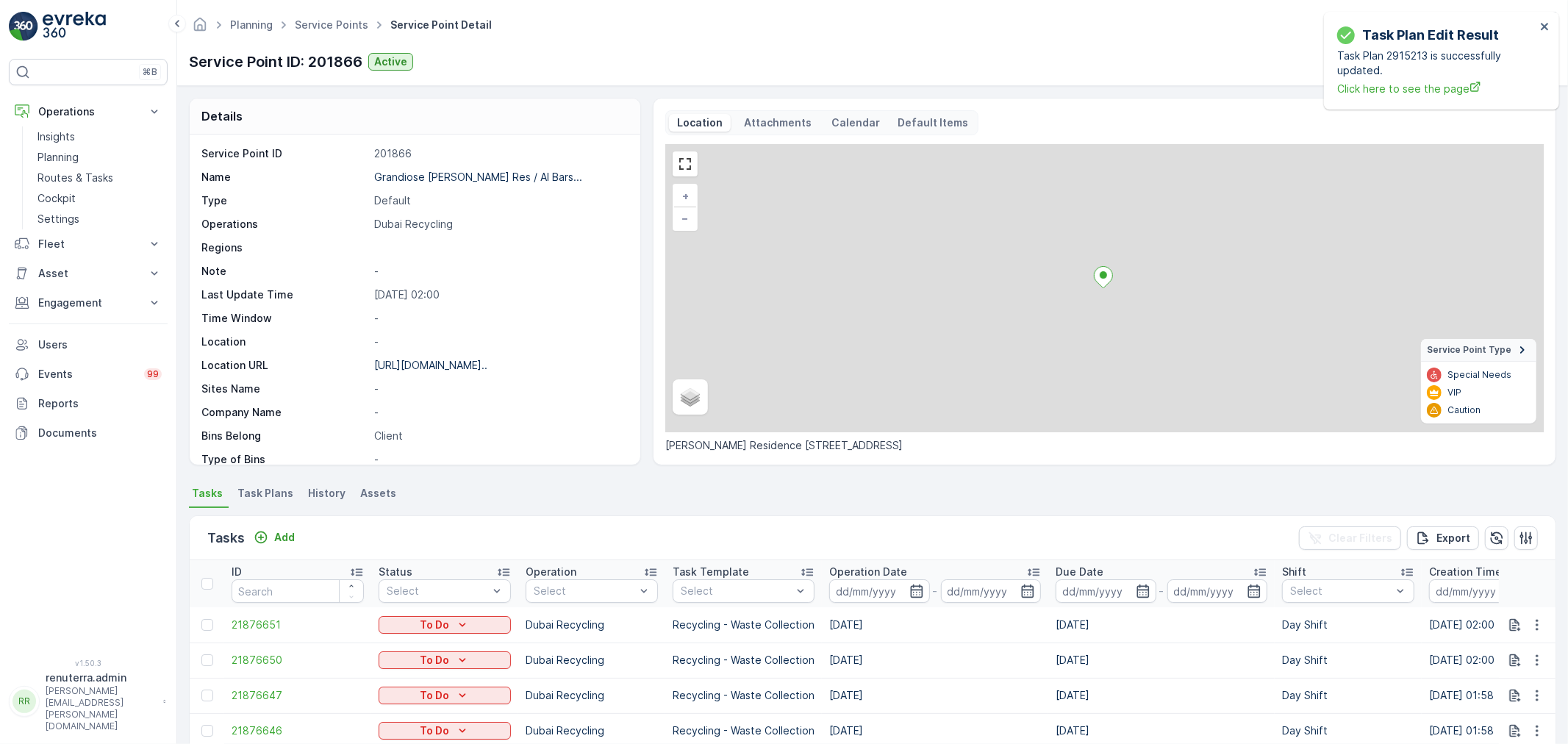
click at [257, 500] on span "Task Plans" at bounding box center [265, 493] width 56 height 15
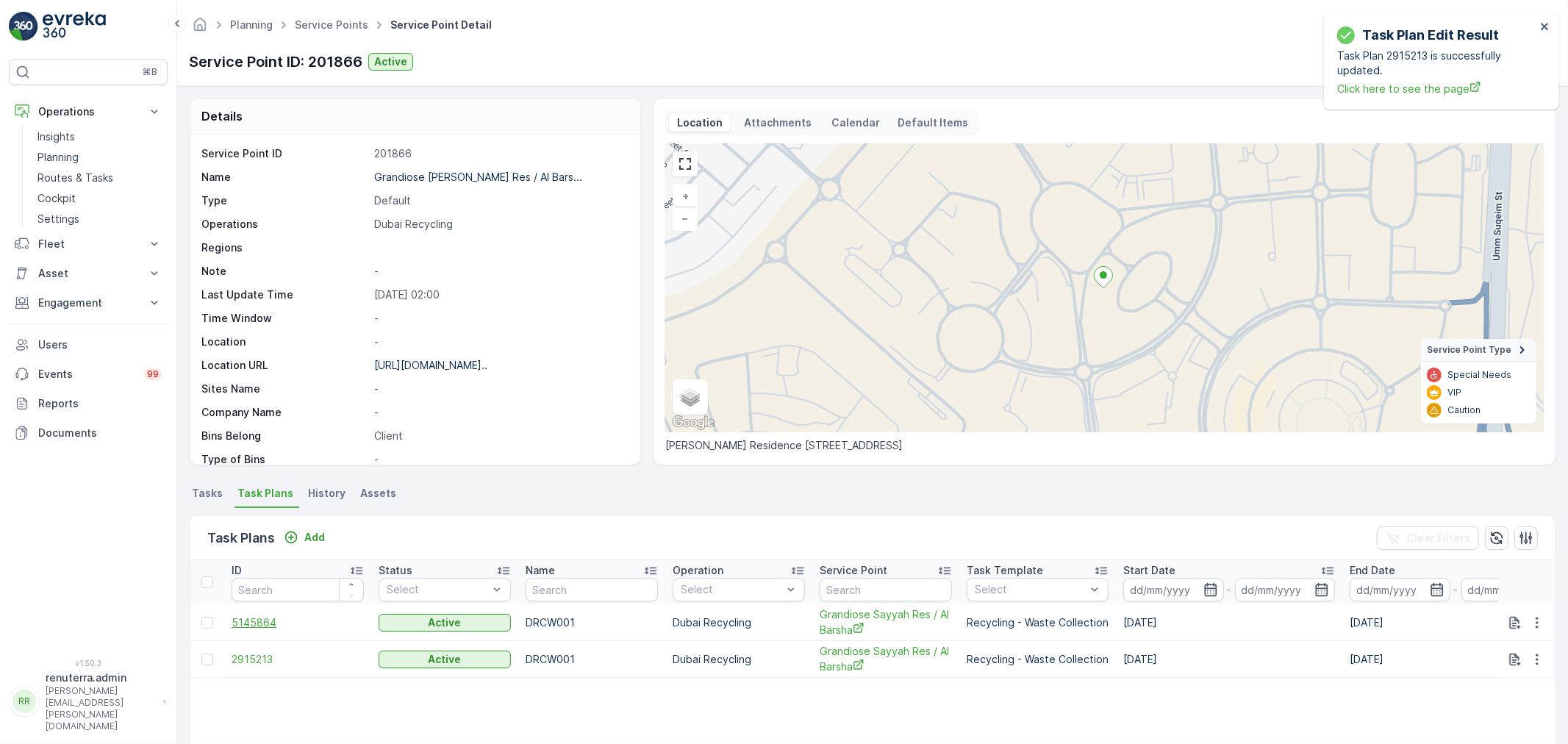
click at [269, 628] on span "5145864" at bounding box center [298, 622] width 132 height 15
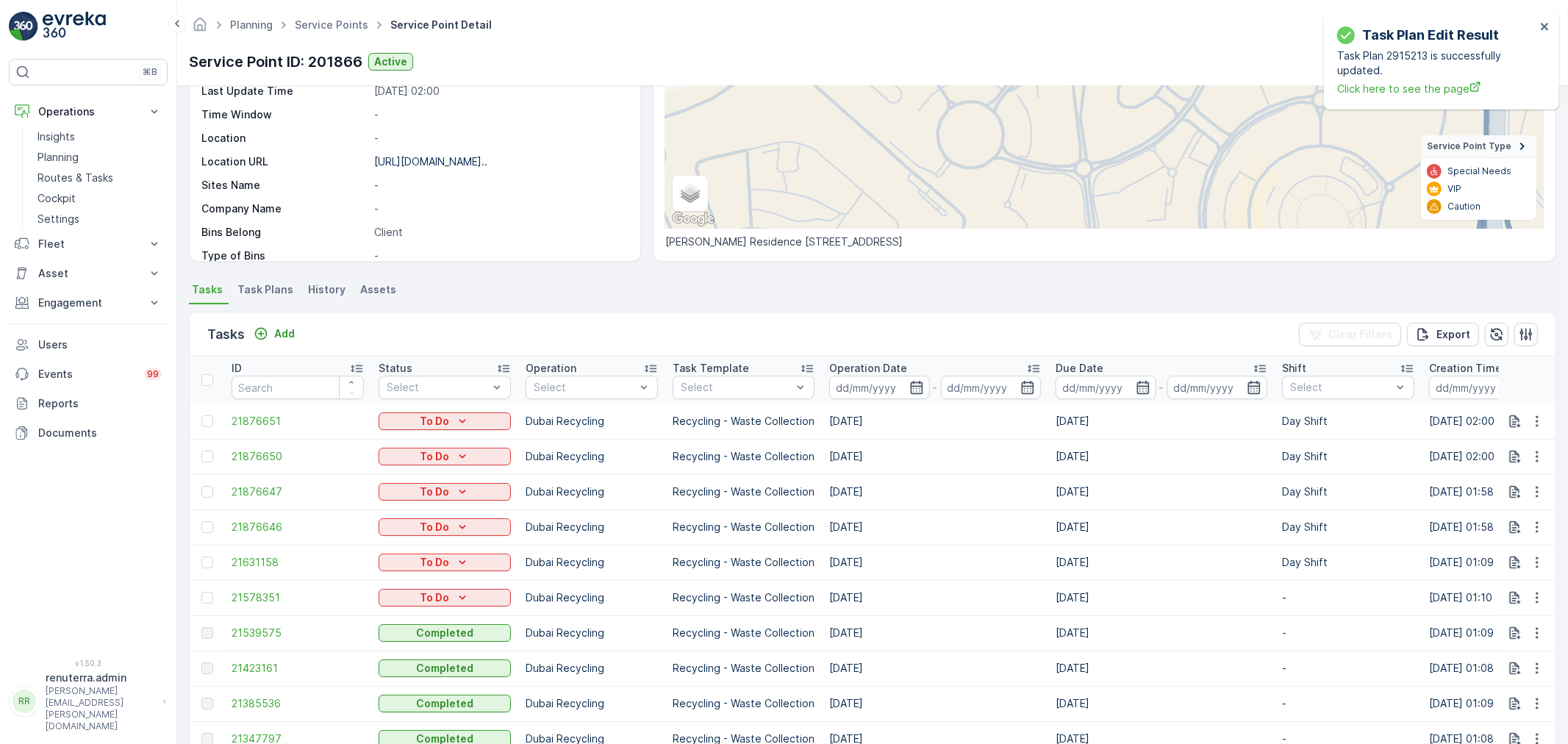
scroll to position [244, 0]
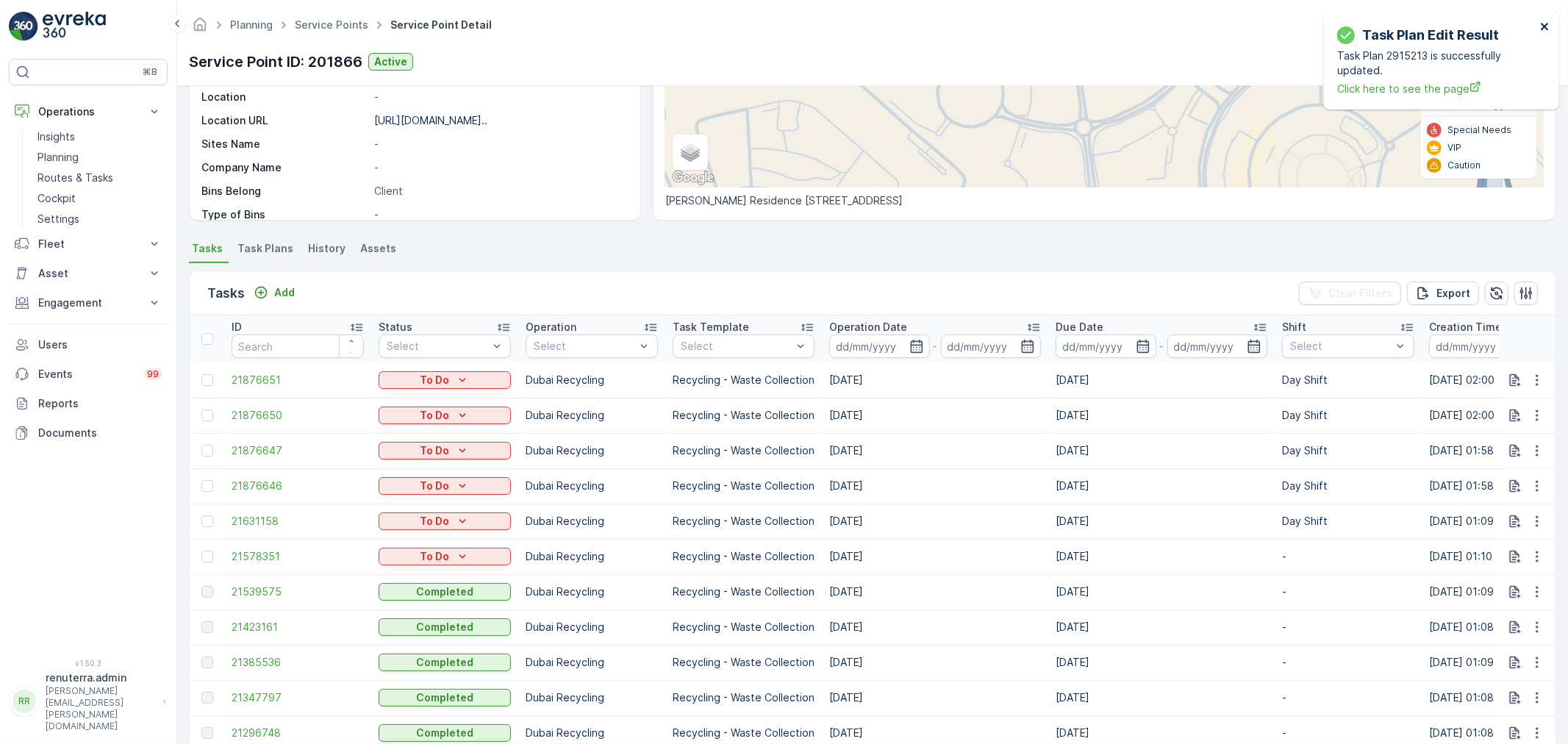
click at [1546, 30] on icon "close" at bounding box center [1545, 27] width 10 height 12
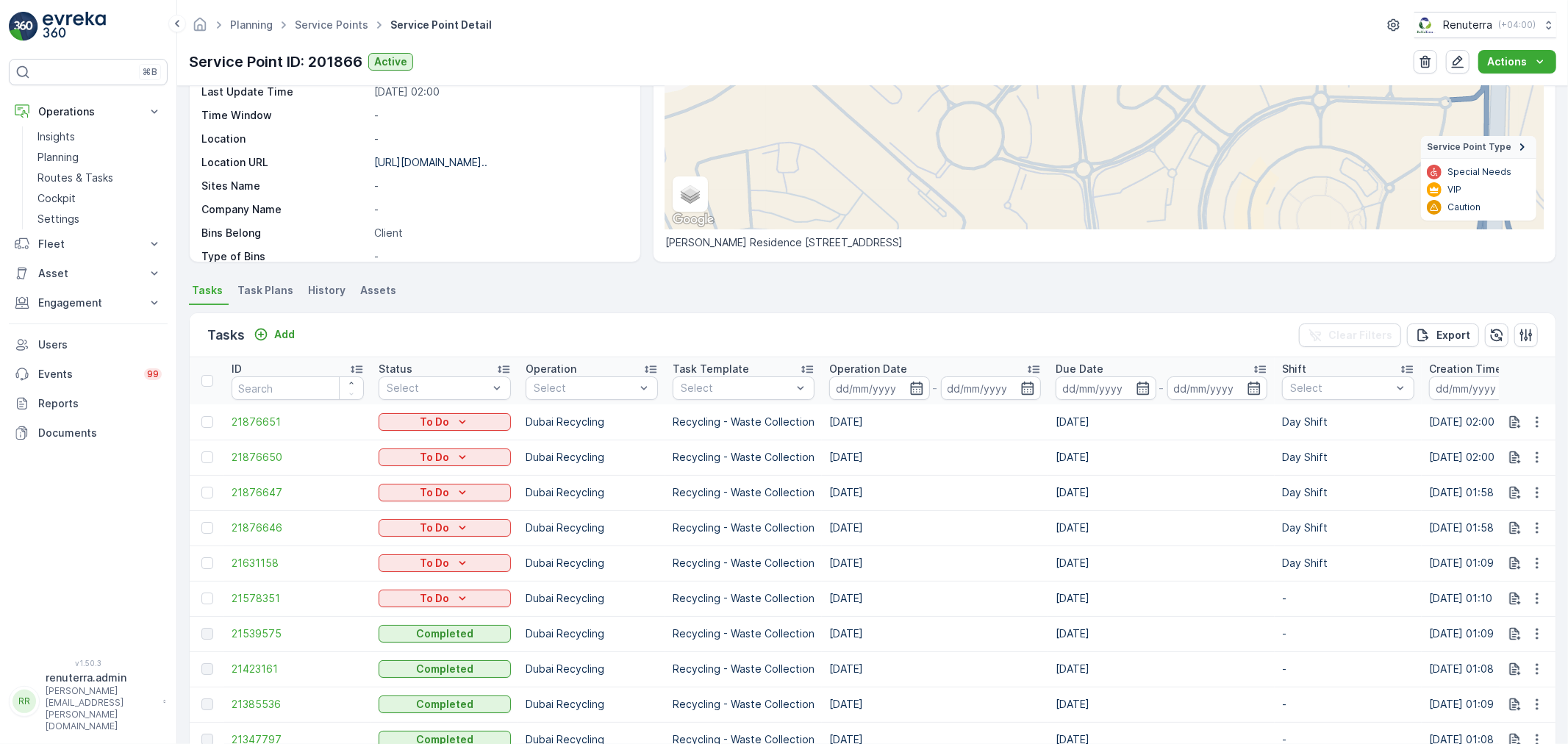
scroll to position [164, 0]
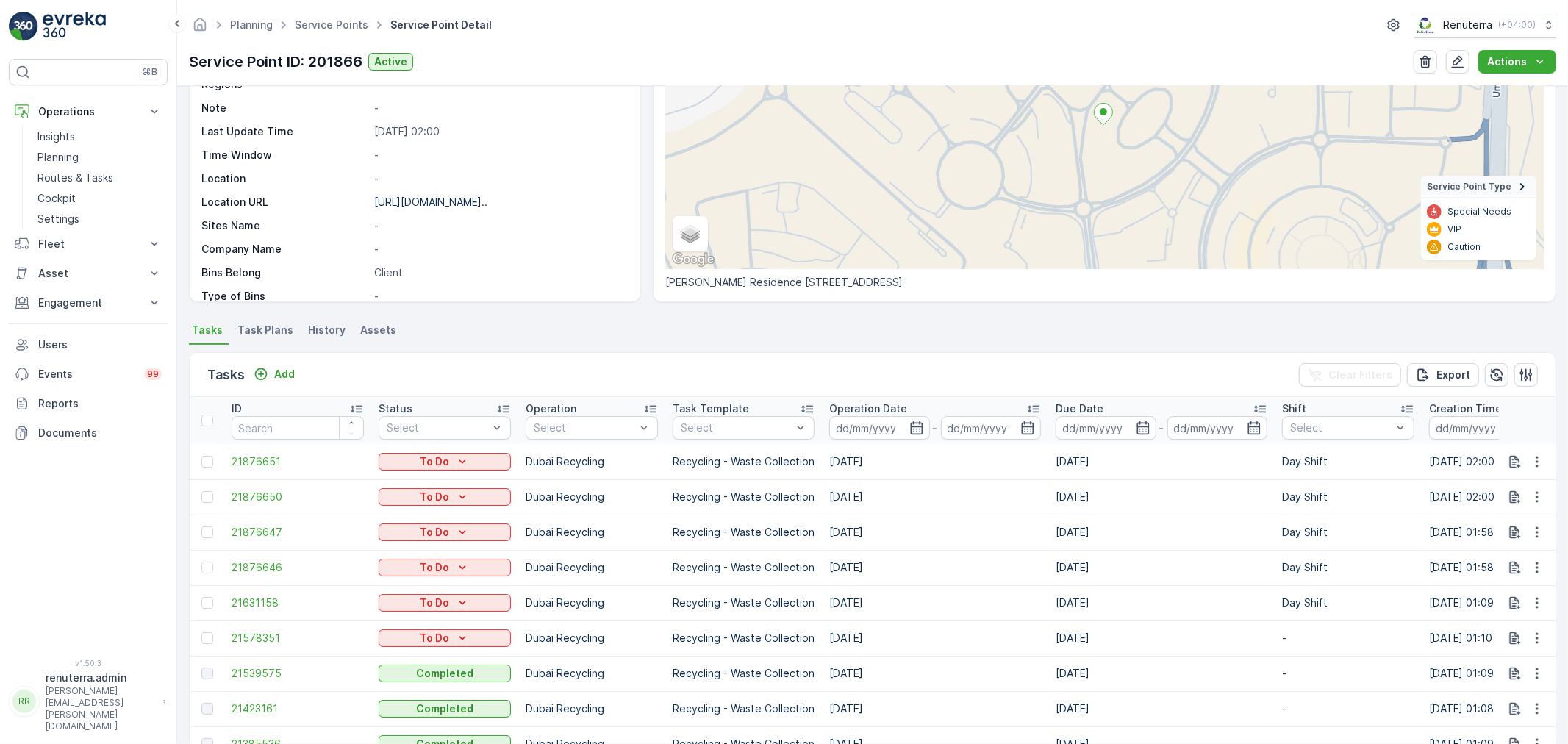
click at [265, 336] on span "Task Plans" at bounding box center [265, 329] width 56 height 15
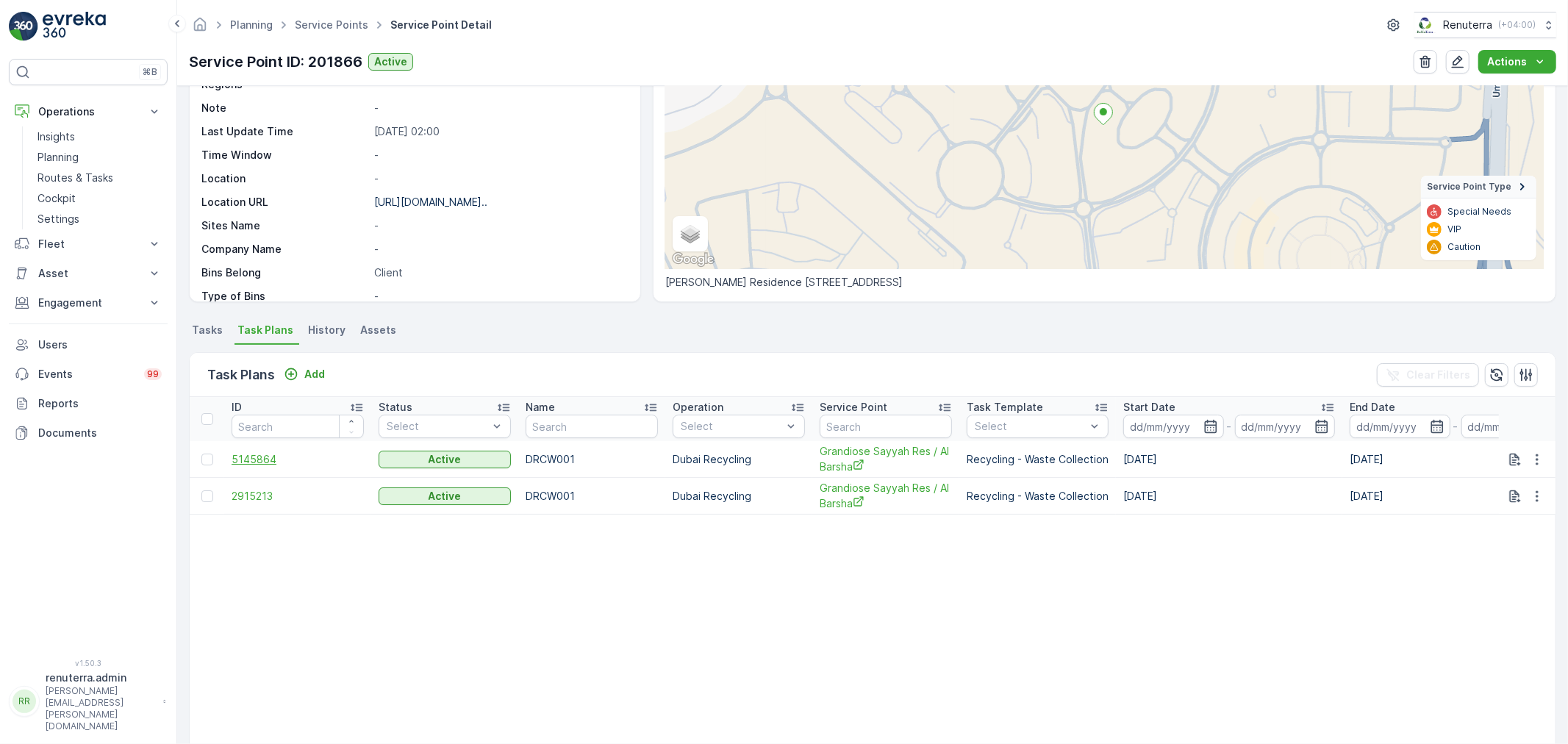
click at [254, 458] on span "5145864" at bounding box center [298, 459] width 132 height 15
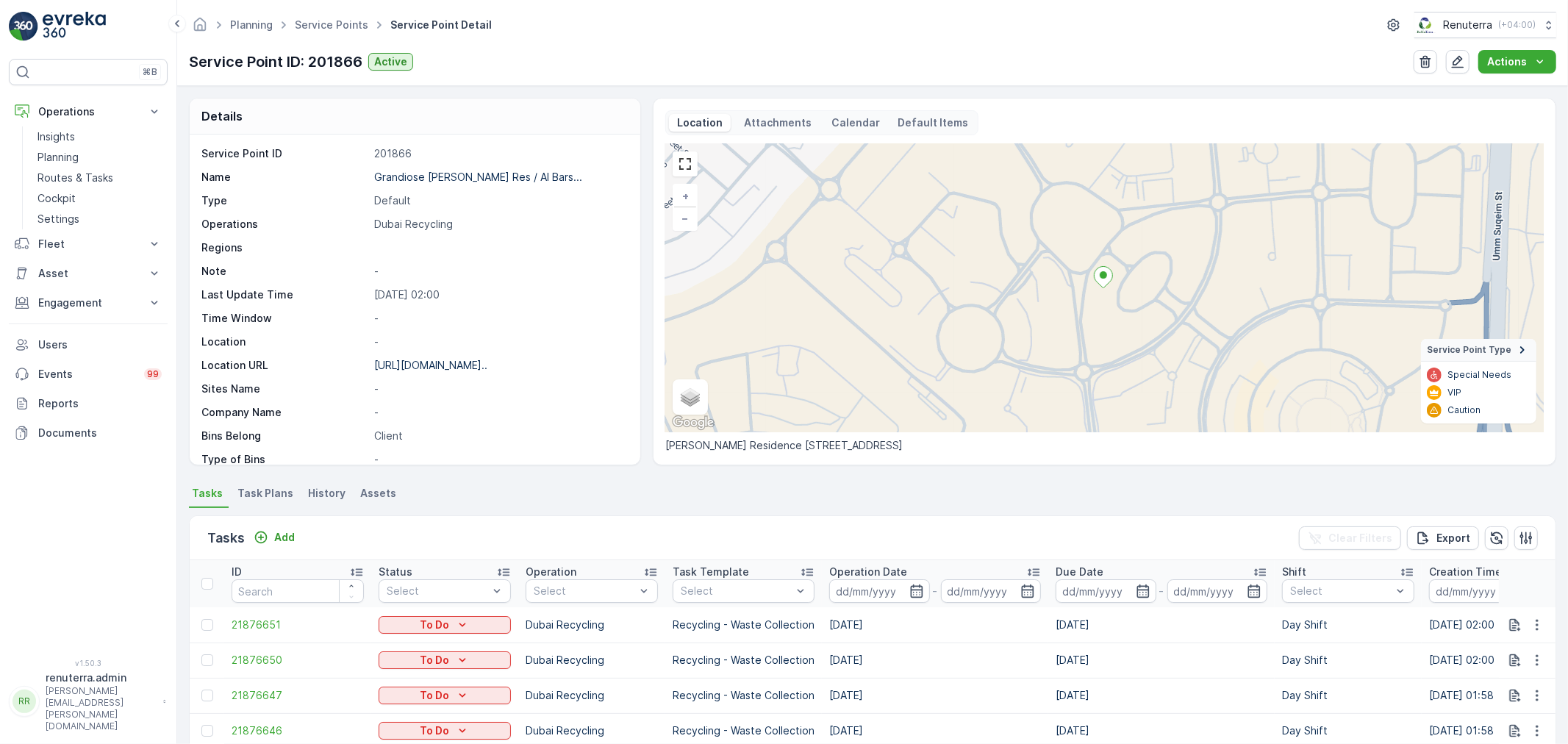
click at [262, 491] on span "Task Plans" at bounding box center [265, 493] width 56 height 15
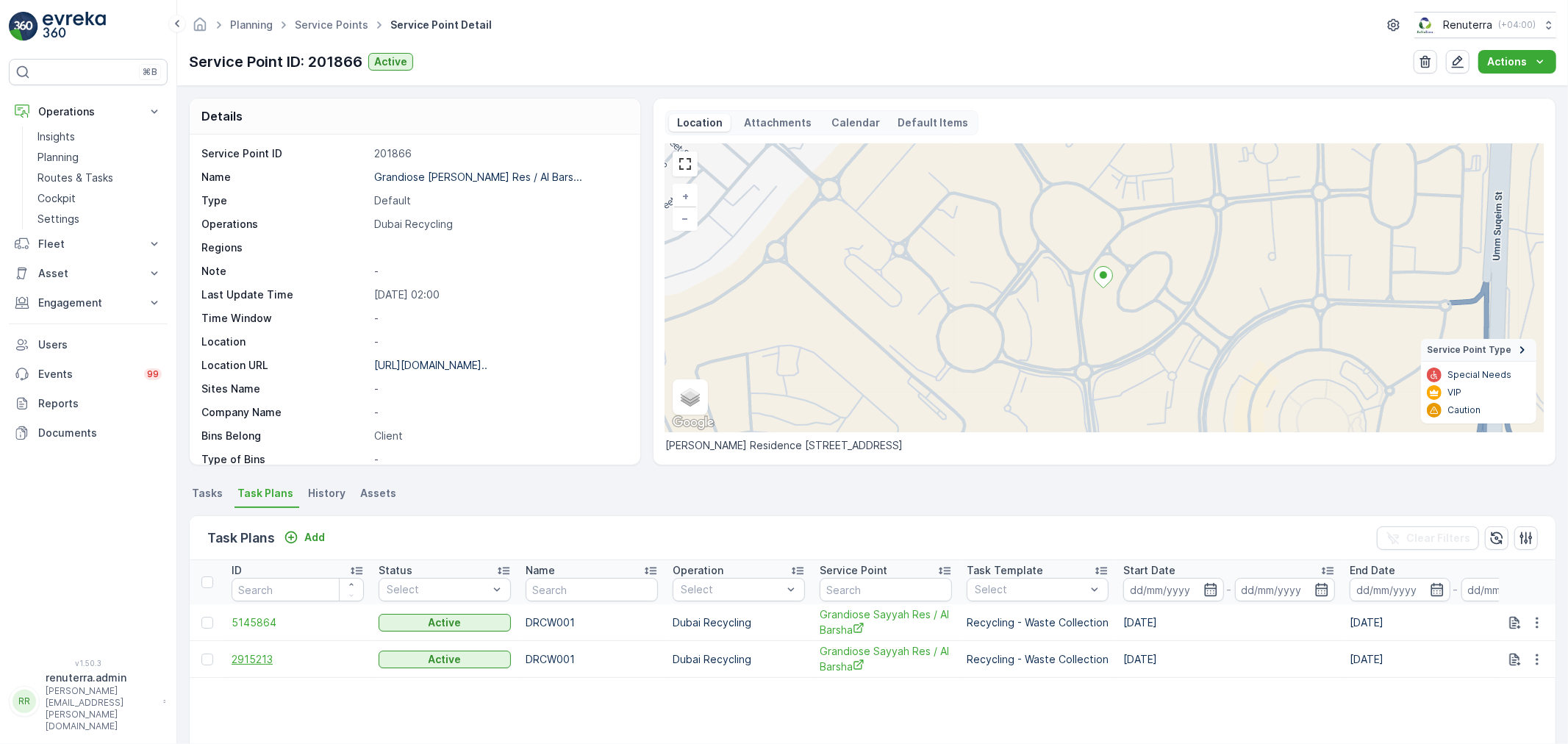
click at [260, 654] on span "2915213" at bounding box center [298, 659] width 132 height 15
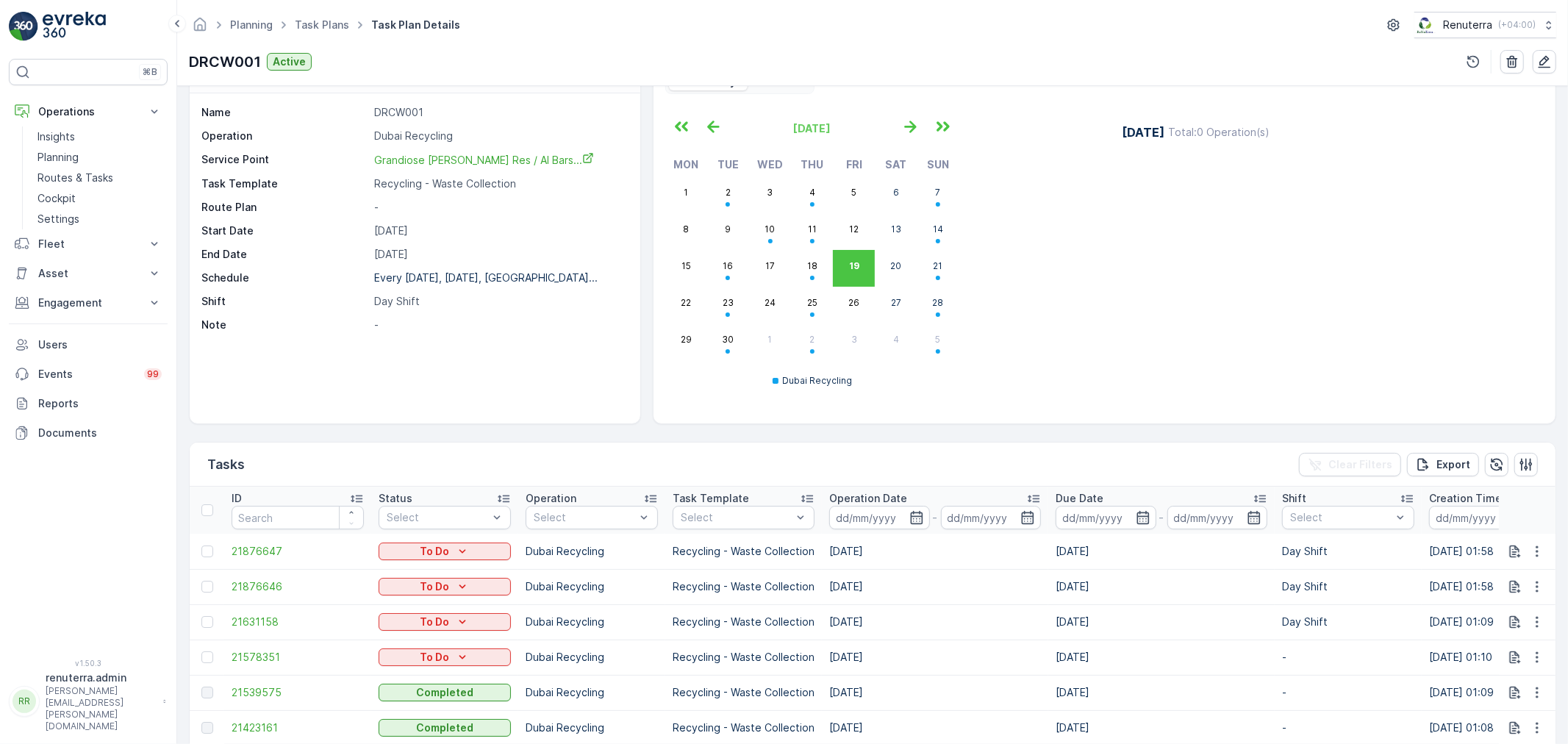
scroll to position [82, 0]
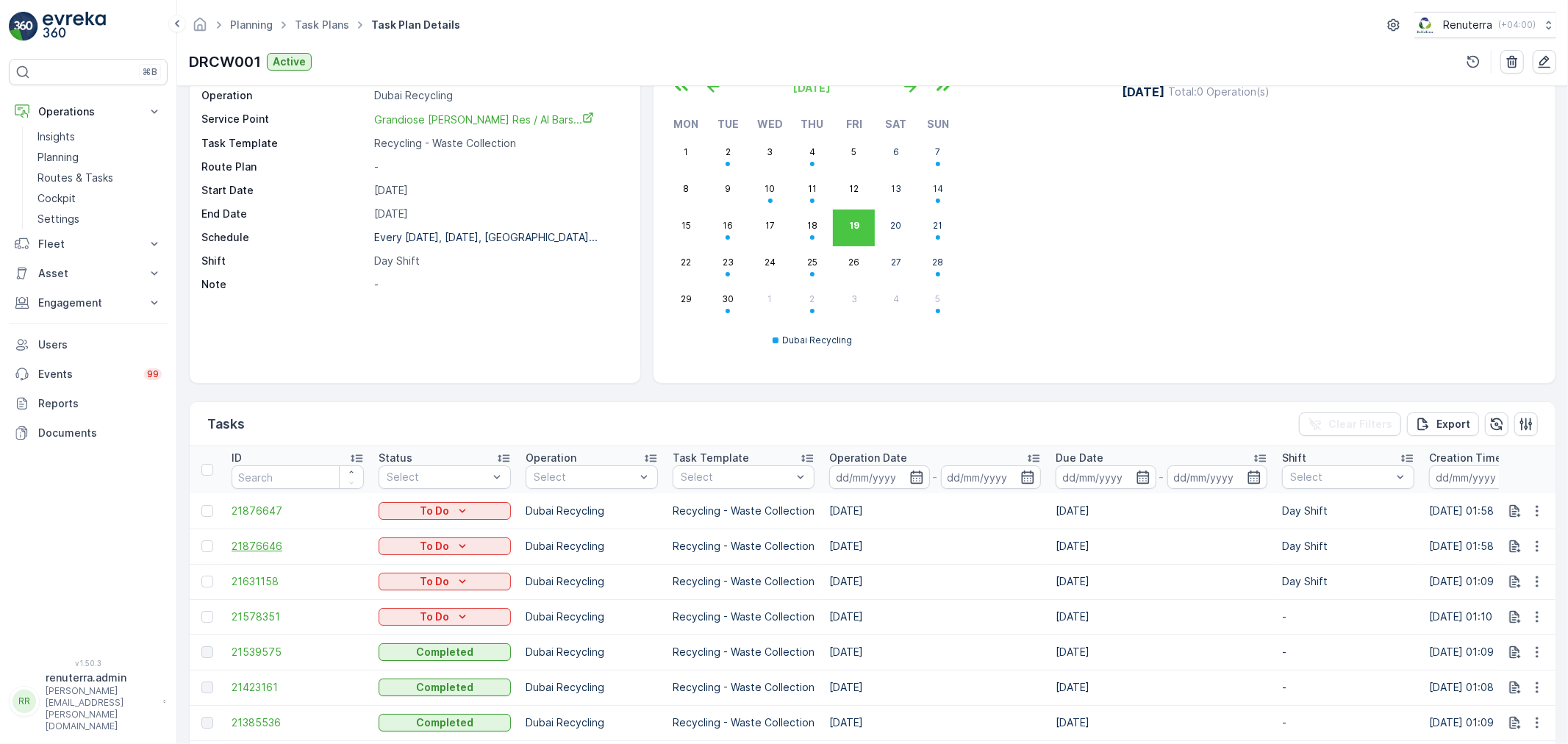
click at [262, 548] on span "21876646" at bounding box center [298, 546] width 132 height 15
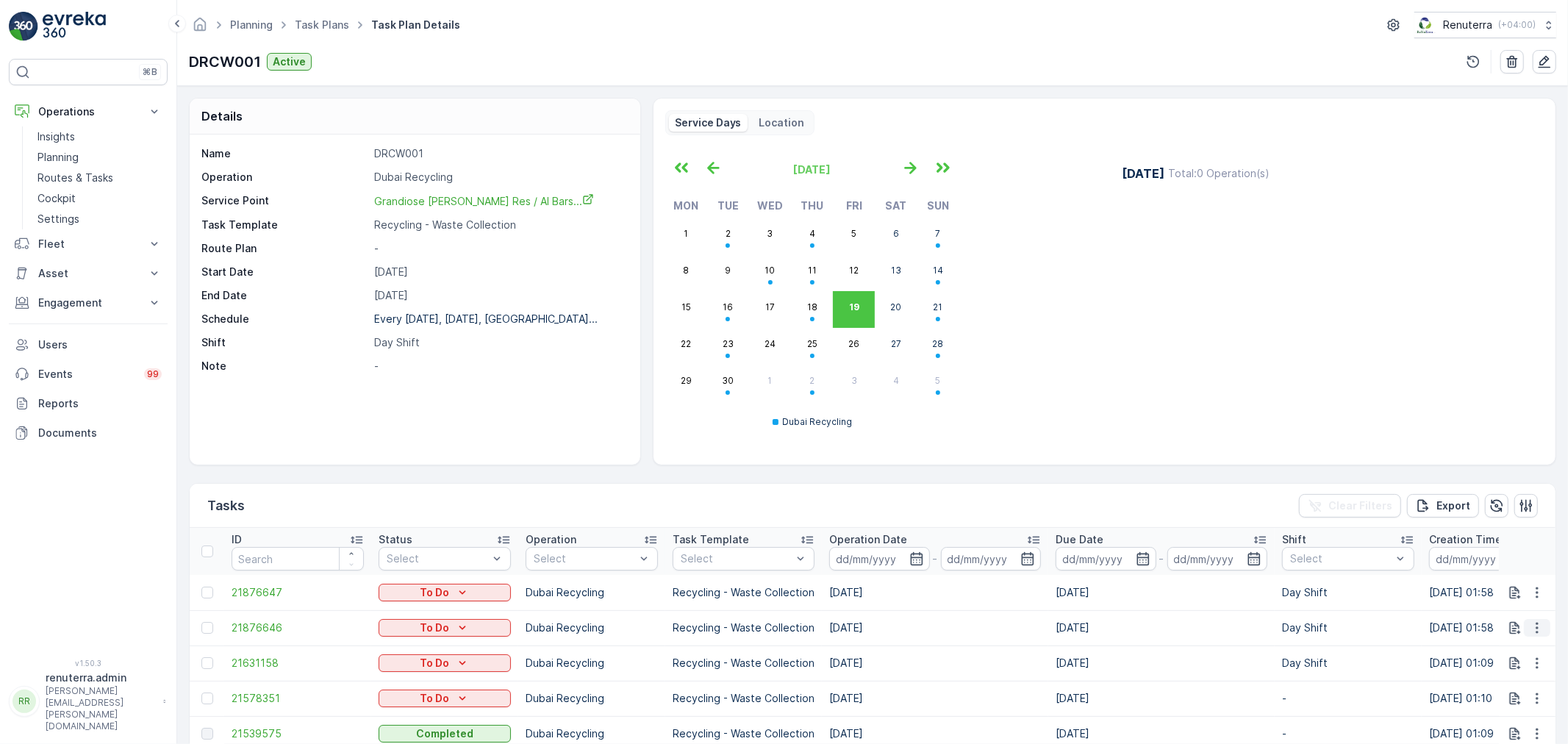
click at [1535, 627] on icon "button" at bounding box center [1536, 628] width 15 height 15
click at [1496, 562] on span "Change Route" at bounding box center [1499, 558] width 71 height 15
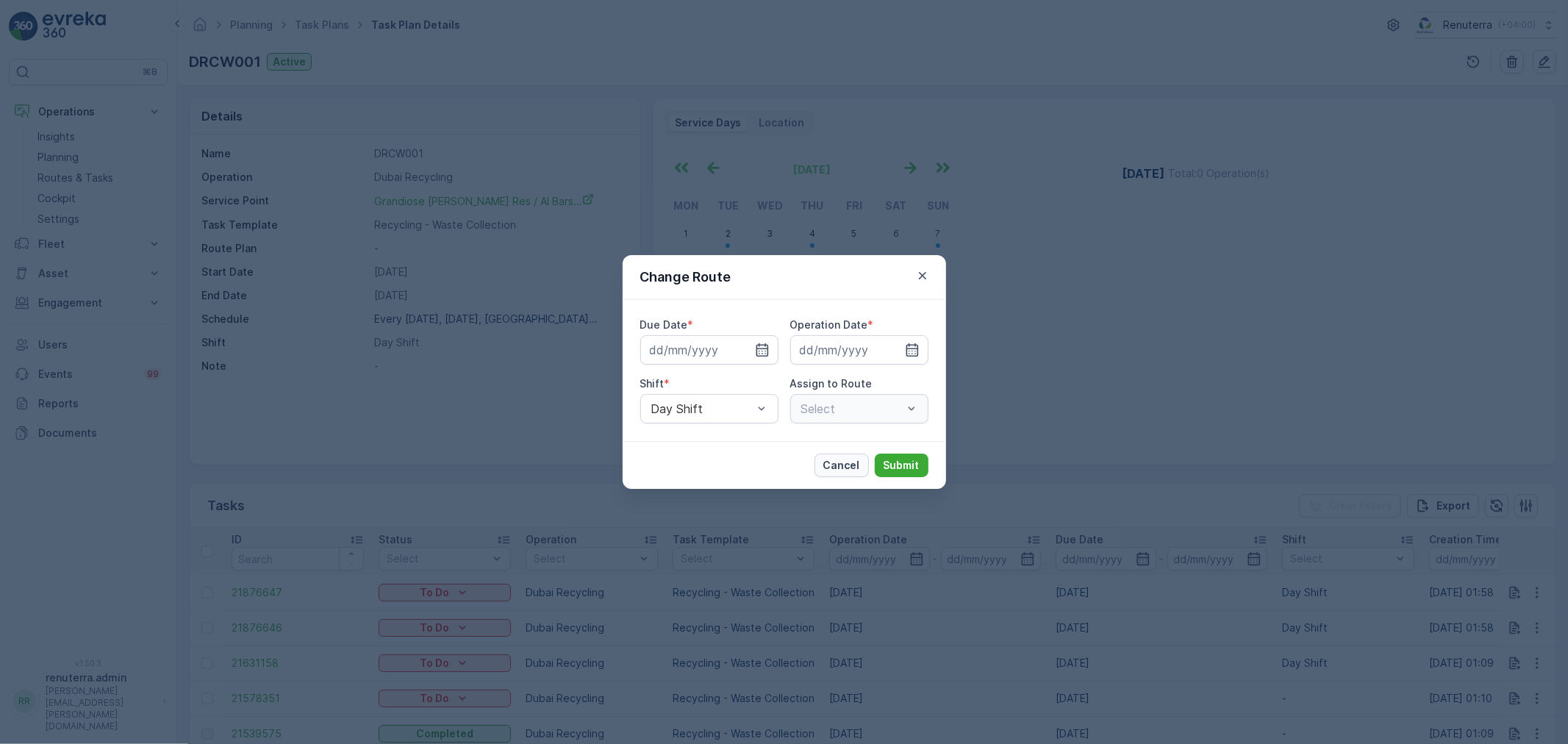
type input "[DATE]"
click at [842, 460] on p "Cancel" at bounding box center [842, 465] width 36 height 15
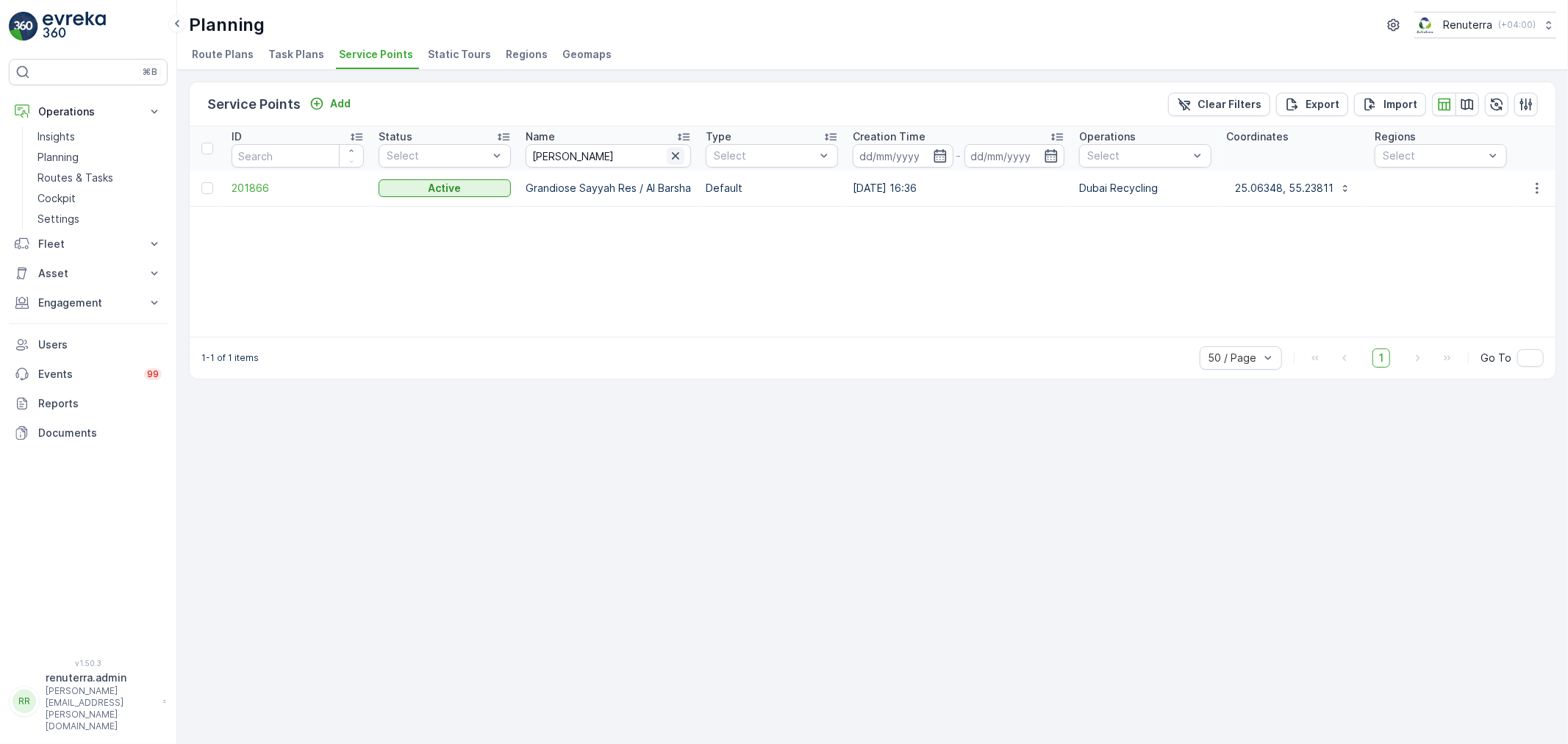
click at [679, 150] on icon "button" at bounding box center [675, 156] width 15 height 15
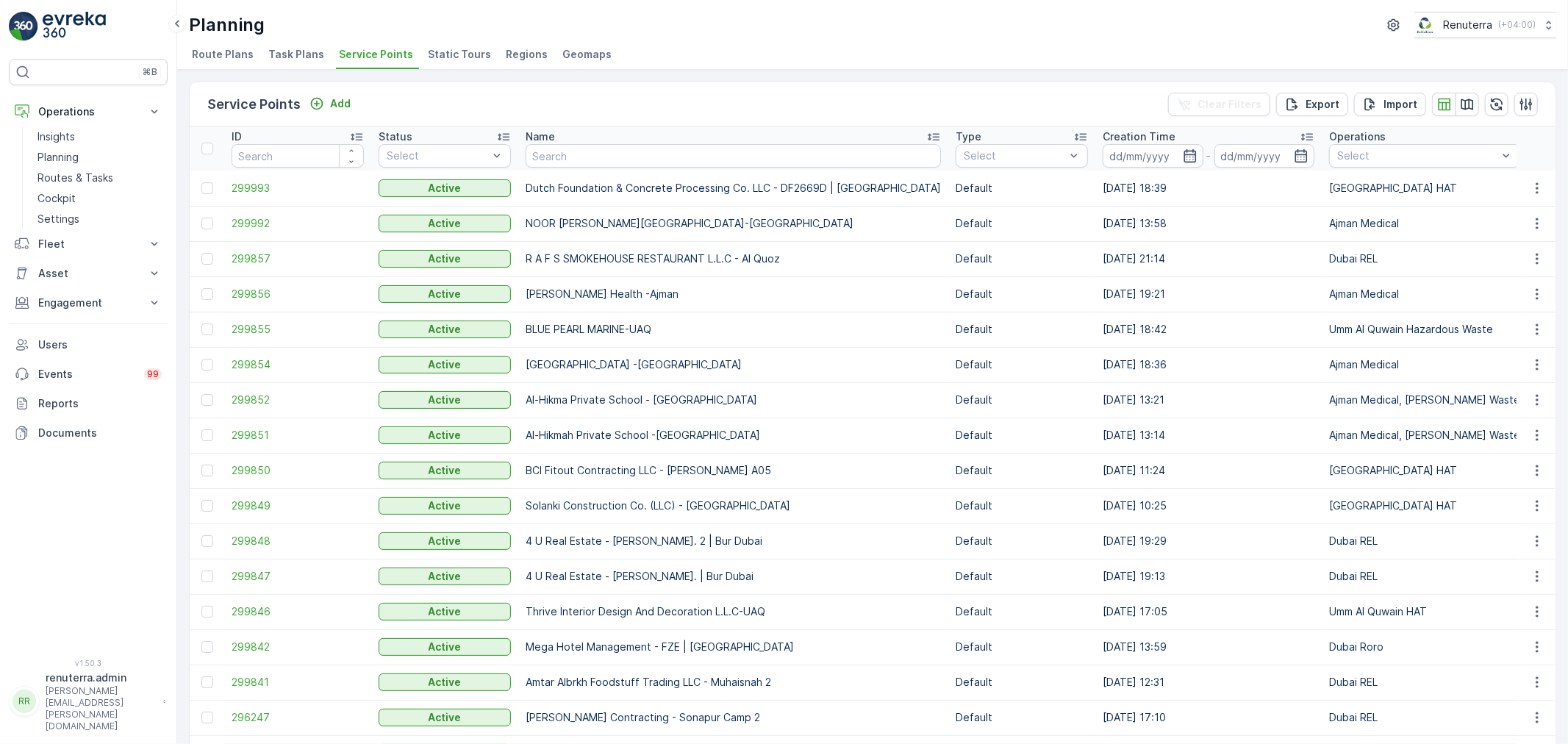
click at [557, 137] on div "Name" at bounding box center [732, 136] width 415 height 15
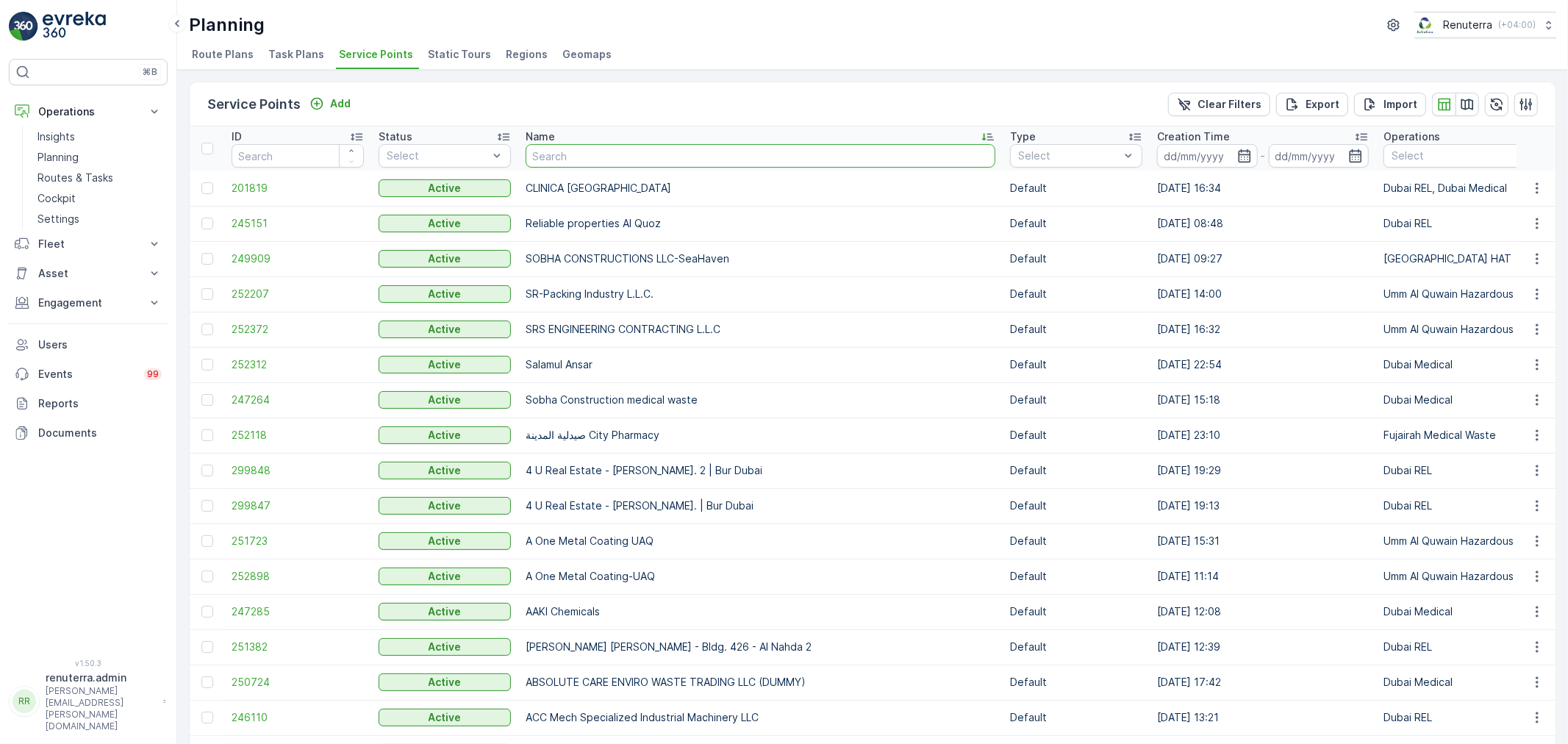
type input "Sports Stadium"
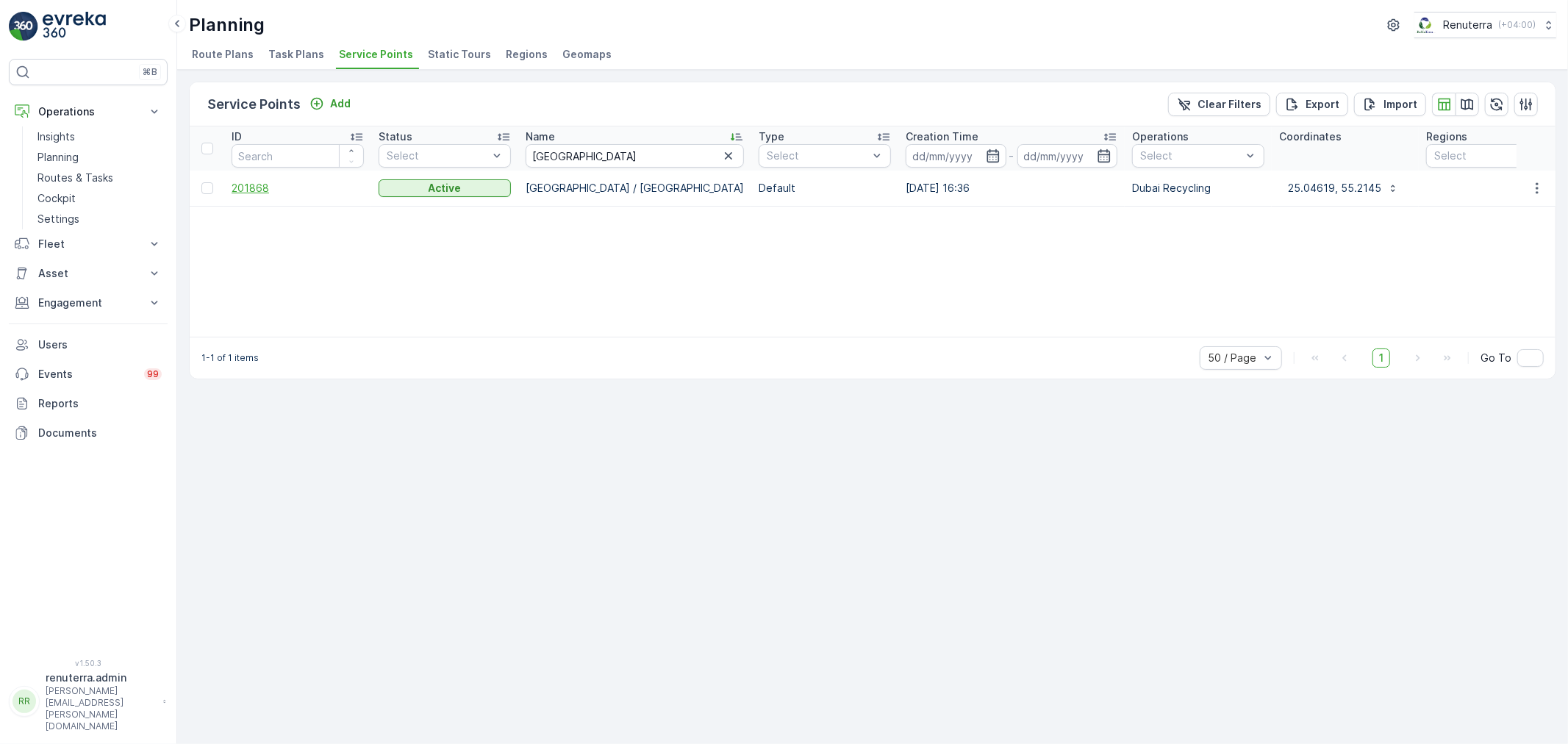
click at [252, 195] on td "201868" at bounding box center [298, 188] width 147 height 35
click at [251, 186] on span "201868" at bounding box center [298, 188] width 132 height 15
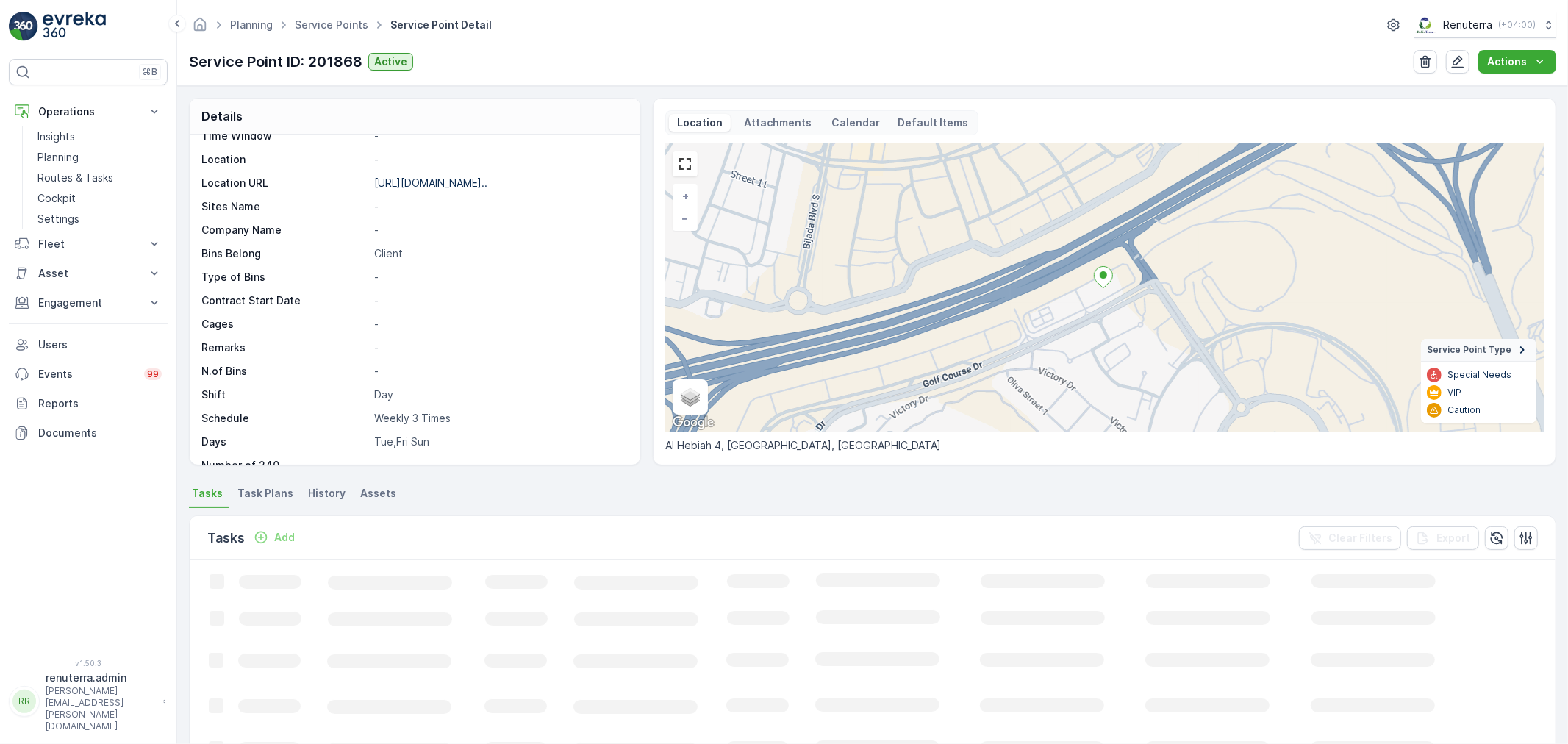
scroll to position [202, 0]
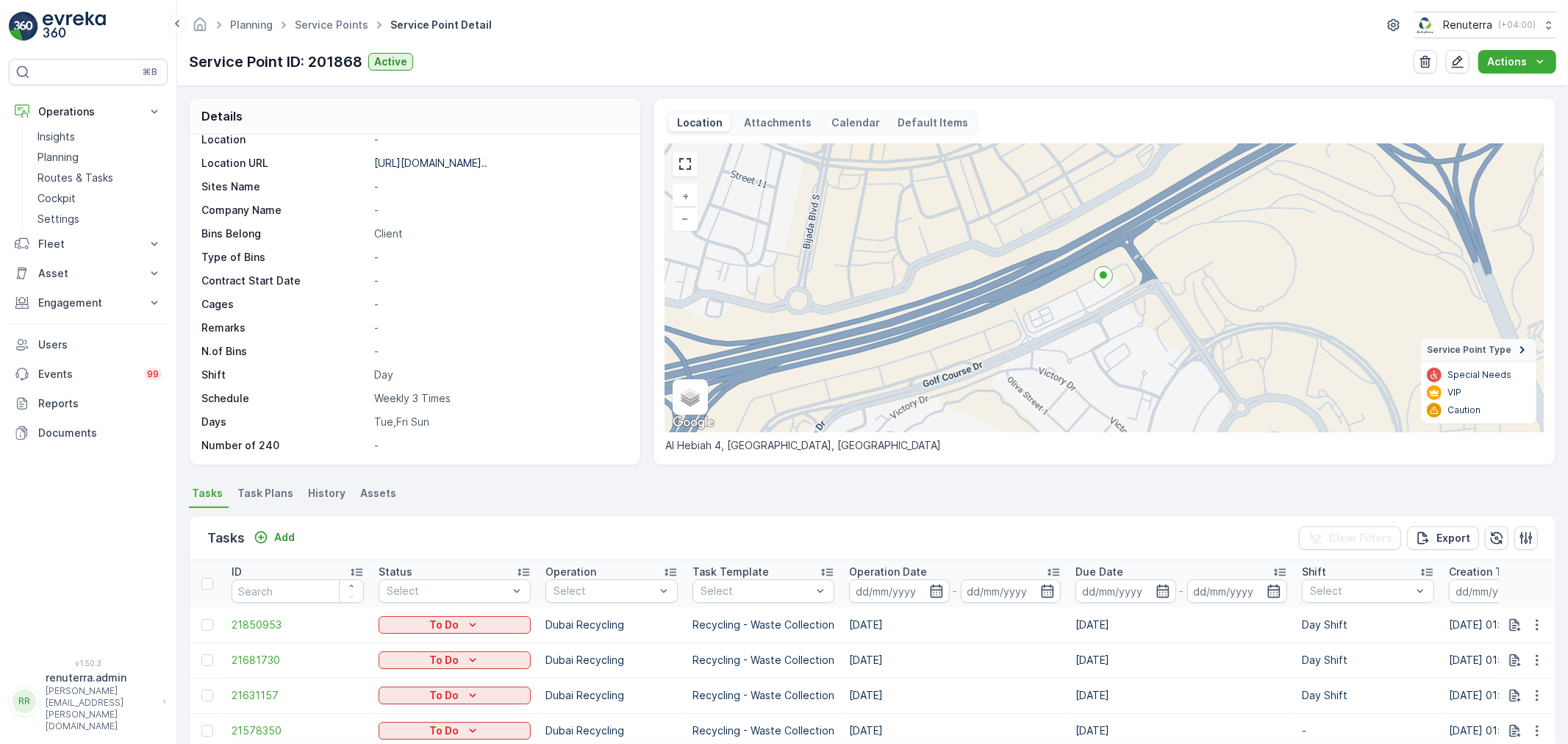
click at [279, 497] on span "Task Plans" at bounding box center [265, 493] width 56 height 15
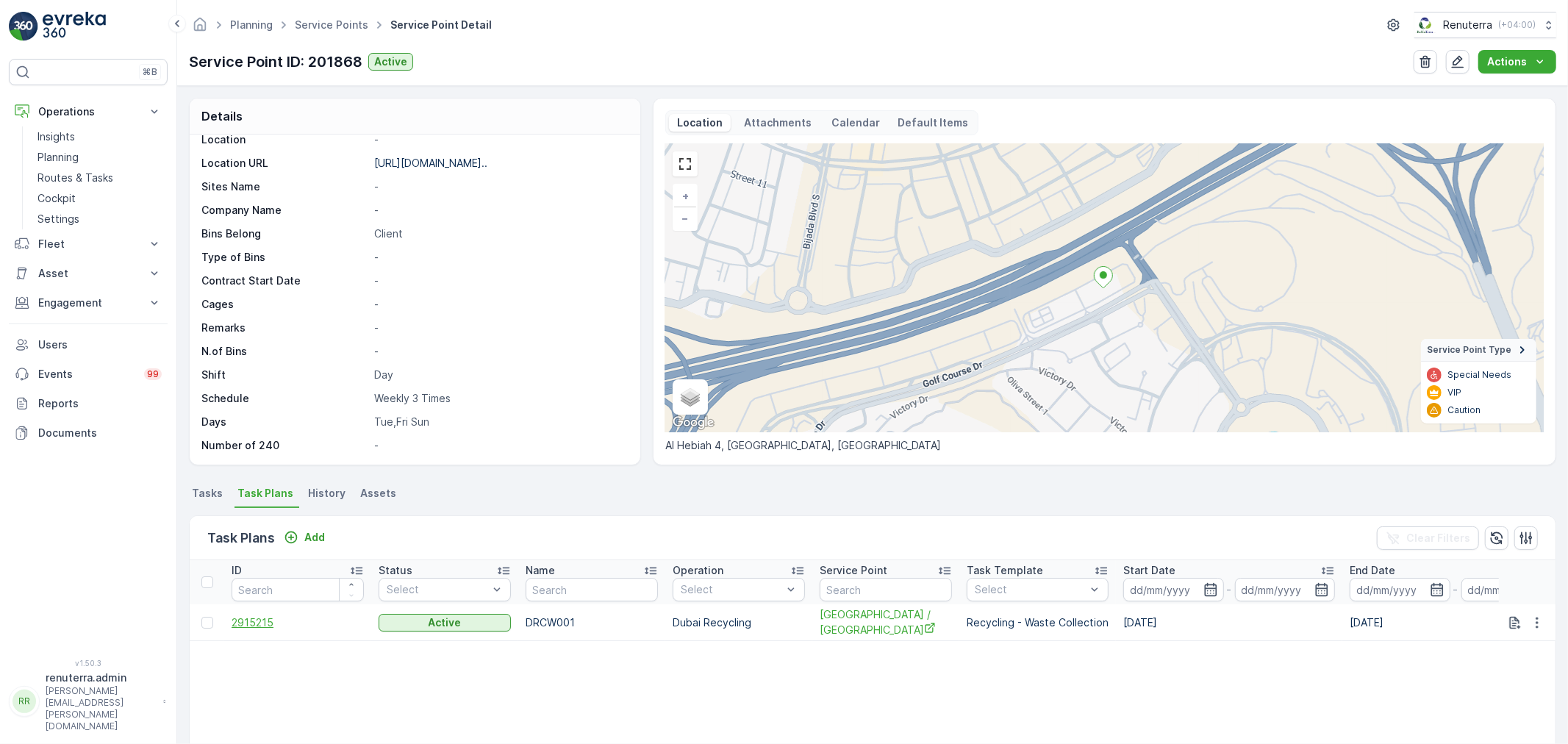
click at [239, 625] on span "2915215" at bounding box center [298, 622] width 132 height 15
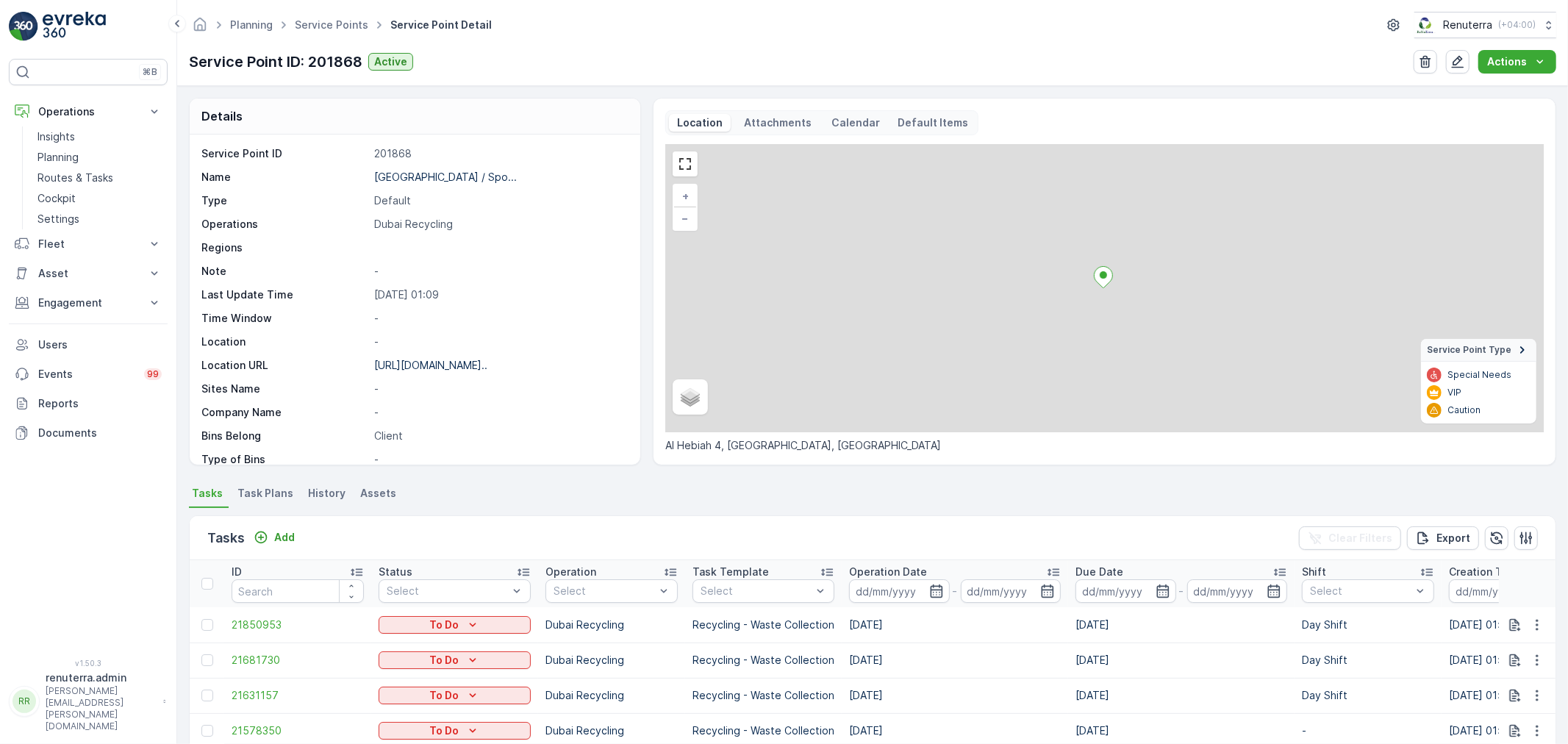
click at [253, 489] on span "Task Plans" at bounding box center [265, 493] width 56 height 15
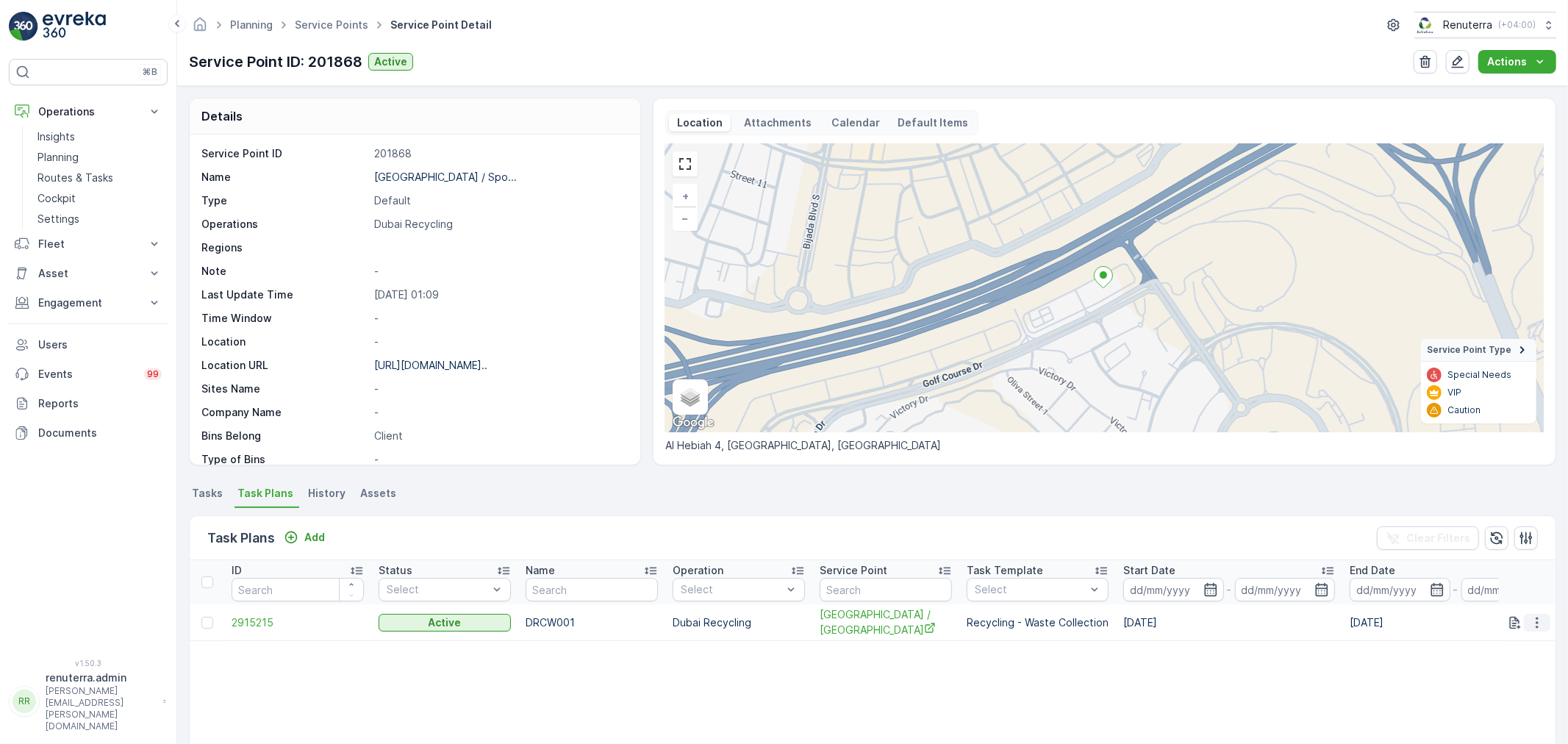
click at [1538, 620] on icon "button" at bounding box center [1536, 622] width 15 height 15
click at [1094, 706] on table "ID Status Select Name Operation Select Service Point Task Template Select Start…" at bounding box center [1133, 739] width 1889 height 359
click at [1544, 619] on button "button" at bounding box center [1536, 623] width 27 height 18
click at [1266, 682] on table "ID Status Select Name Operation Select Service Point Task Template Select Start…" at bounding box center [1133, 739] width 1889 height 359
click at [1535, 621] on icon "button" at bounding box center [1536, 622] width 15 height 15
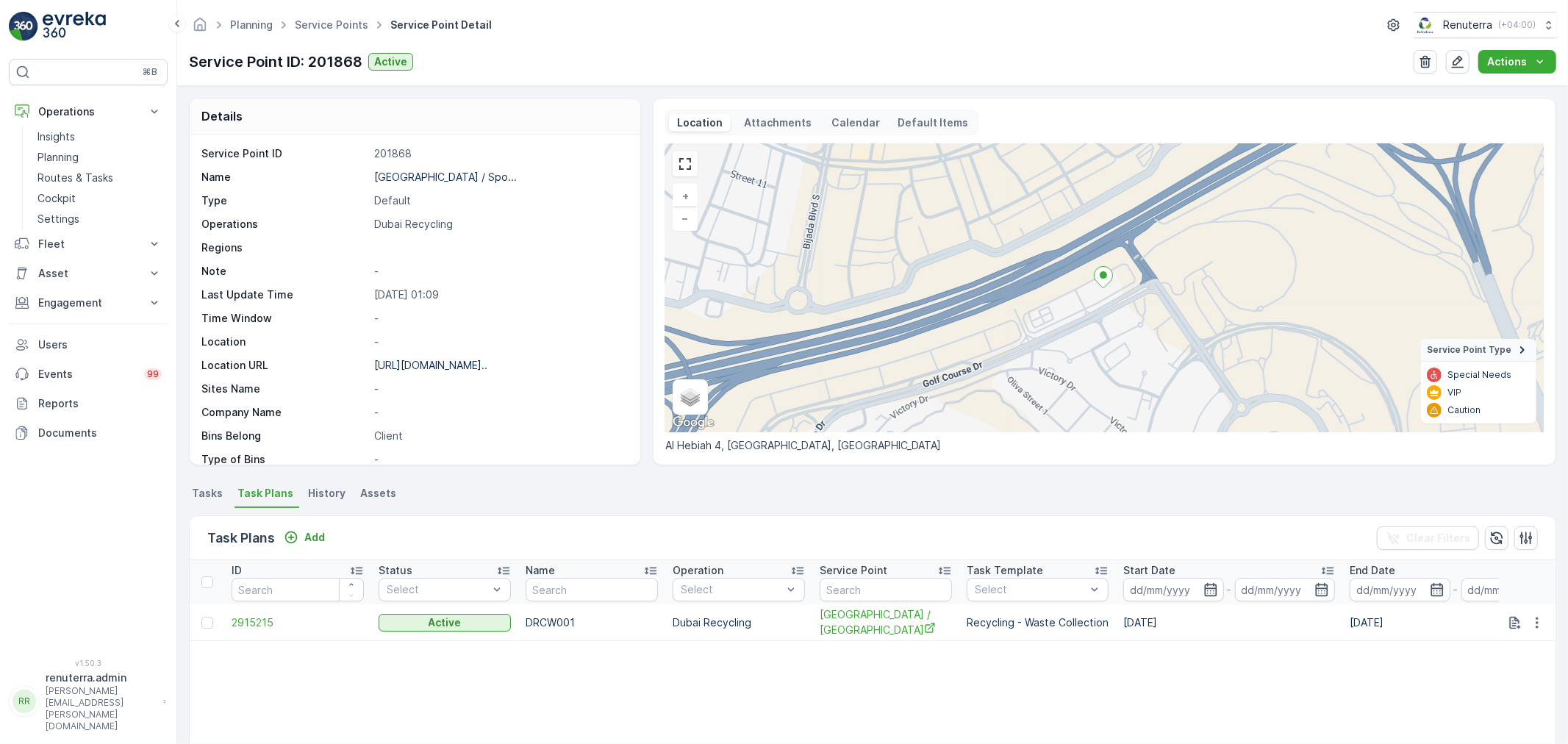
click at [1384, 685] on table "ID Status Select Name Operation Select Service Point Task Template Select Start…" at bounding box center [1133, 739] width 1889 height 359
click at [1534, 620] on icon "button" at bounding box center [1536, 622] width 15 height 15
click at [1516, 659] on span "Edit Task Plan" at bounding box center [1511, 664] width 68 height 15
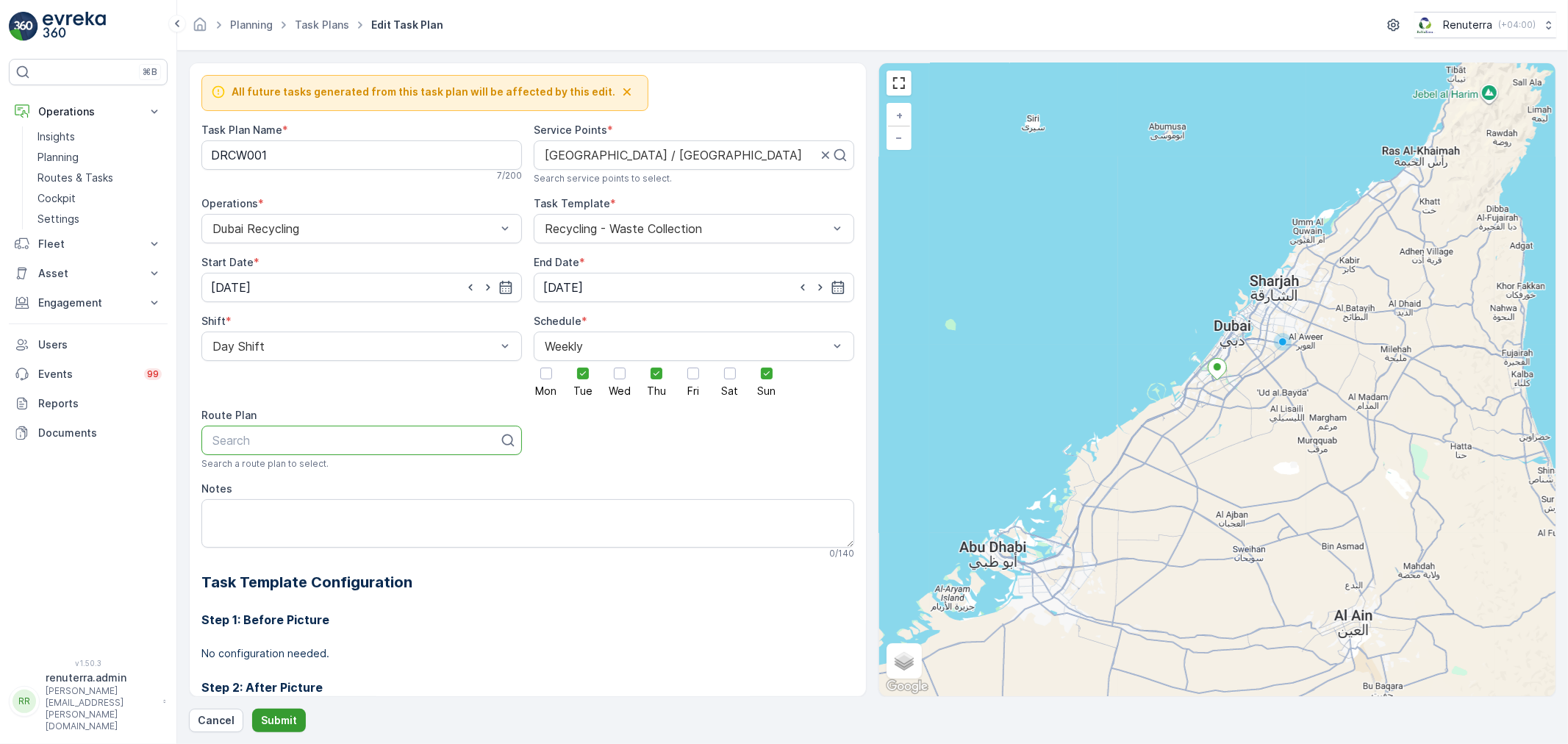
click at [275, 710] on button "Submit" at bounding box center [279, 720] width 53 height 24
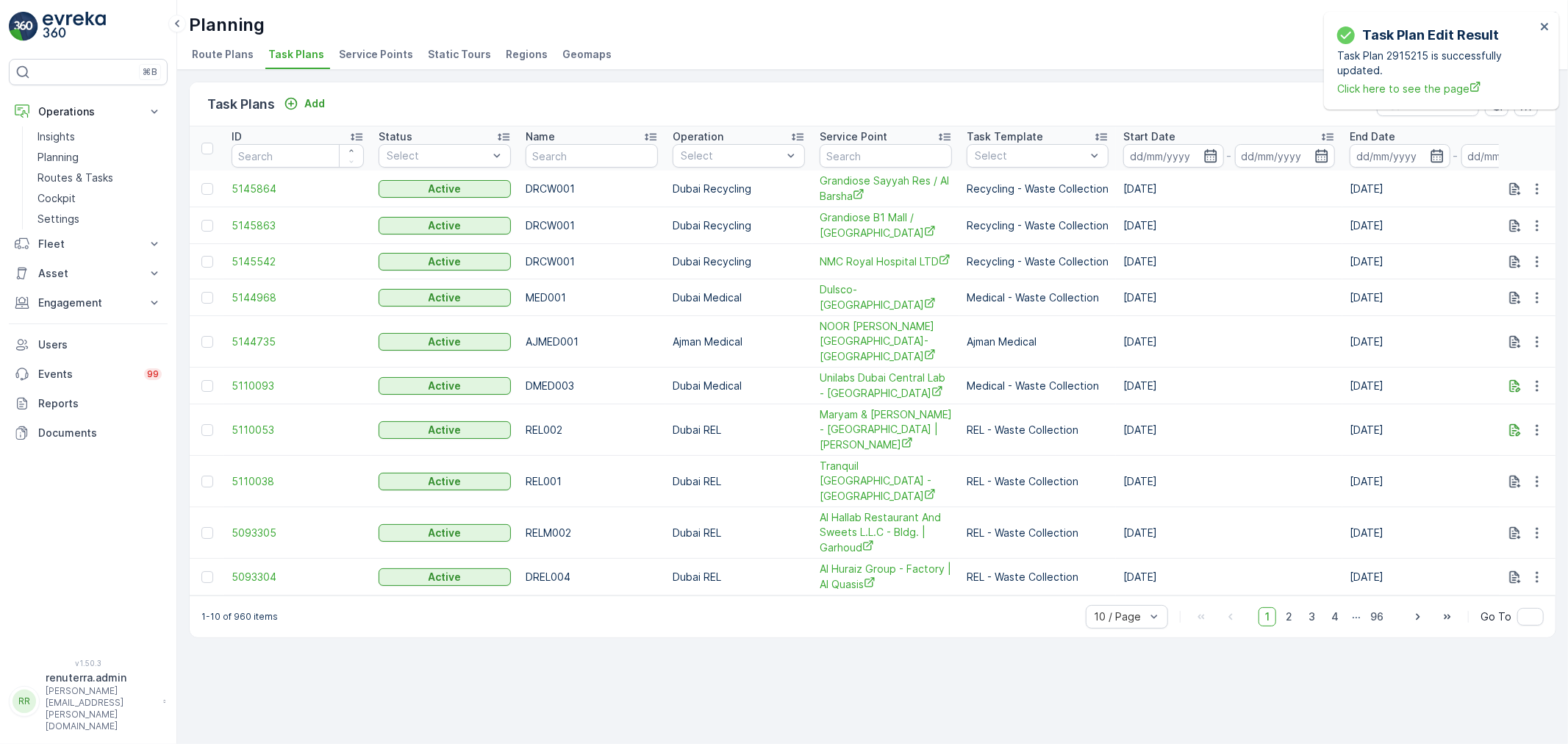
click at [383, 54] on span "Service Points" at bounding box center [375, 54] width 74 height 15
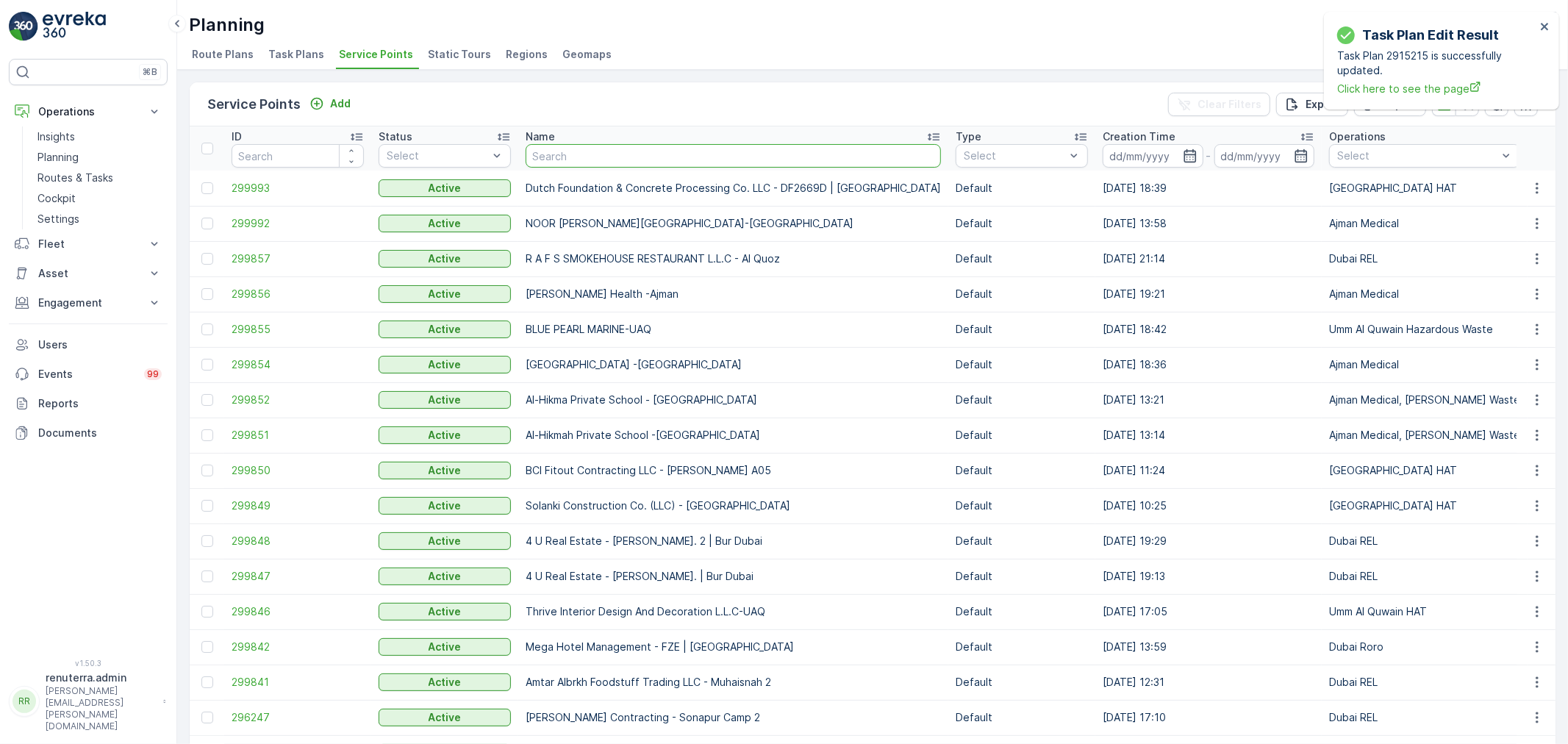
click at [574, 155] on input "text" at bounding box center [732, 156] width 415 height 24
type input "Sports Stadium"
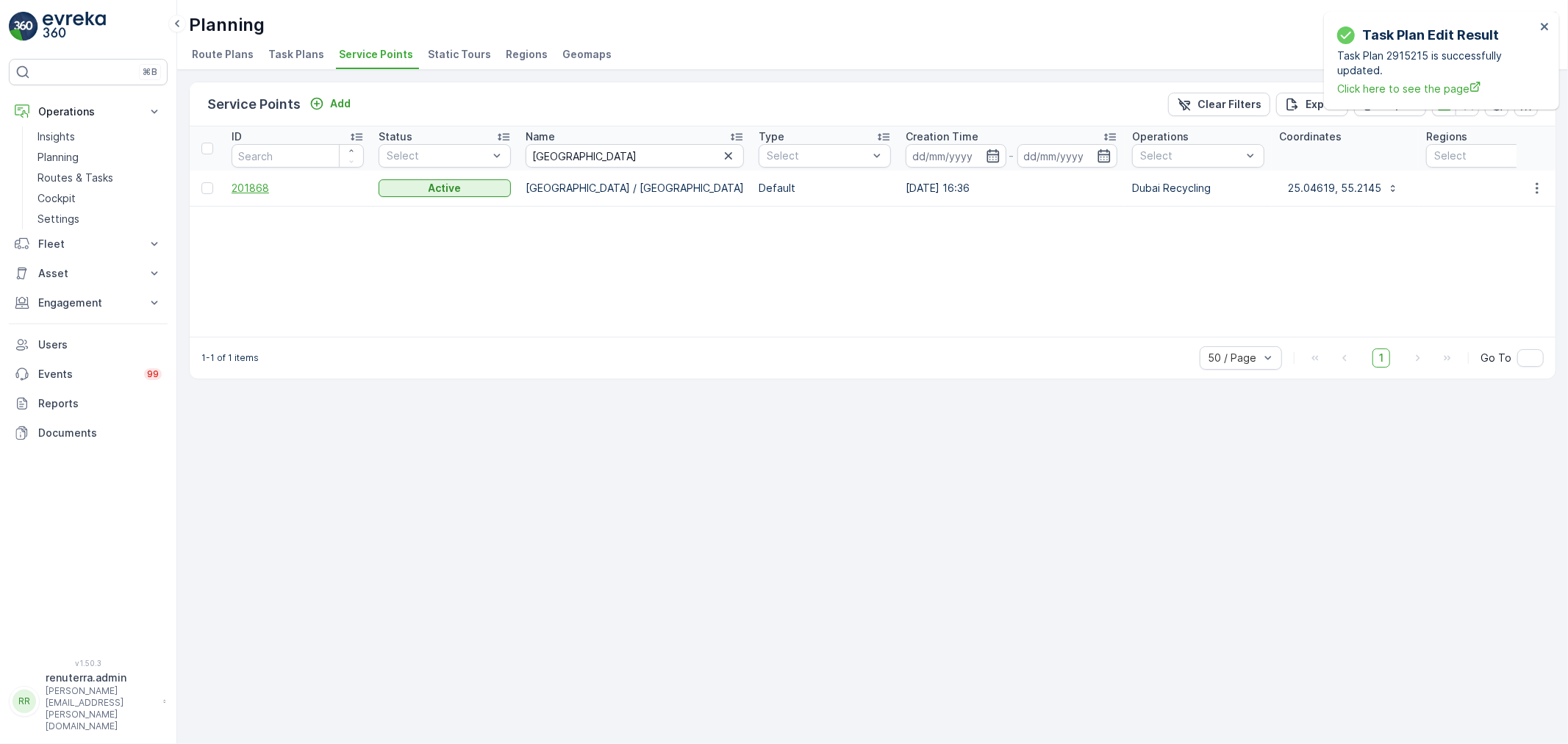
click at [254, 188] on span "201868" at bounding box center [298, 188] width 132 height 15
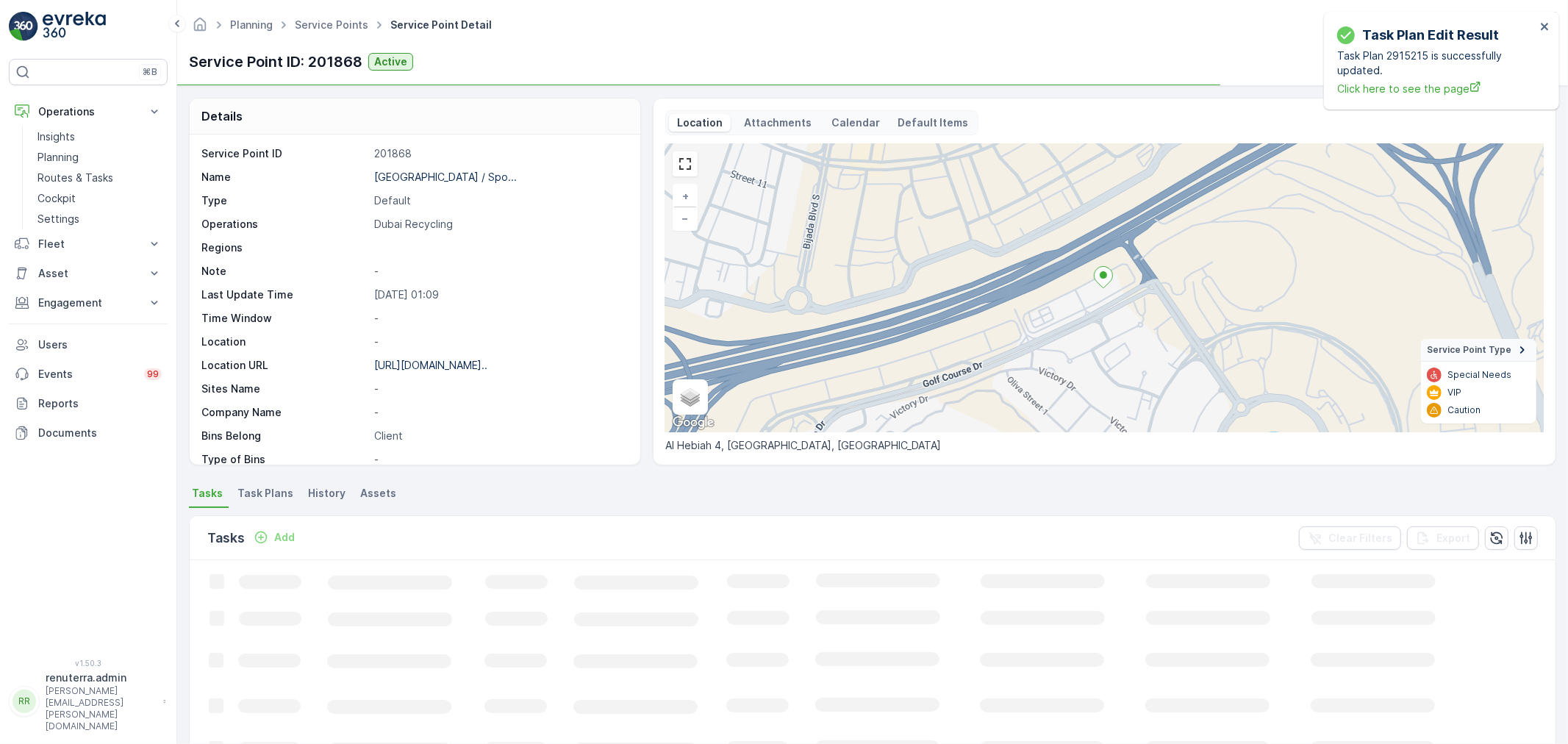
click at [265, 496] on span "Task Plans" at bounding box center [265, 493] width 56 height 15
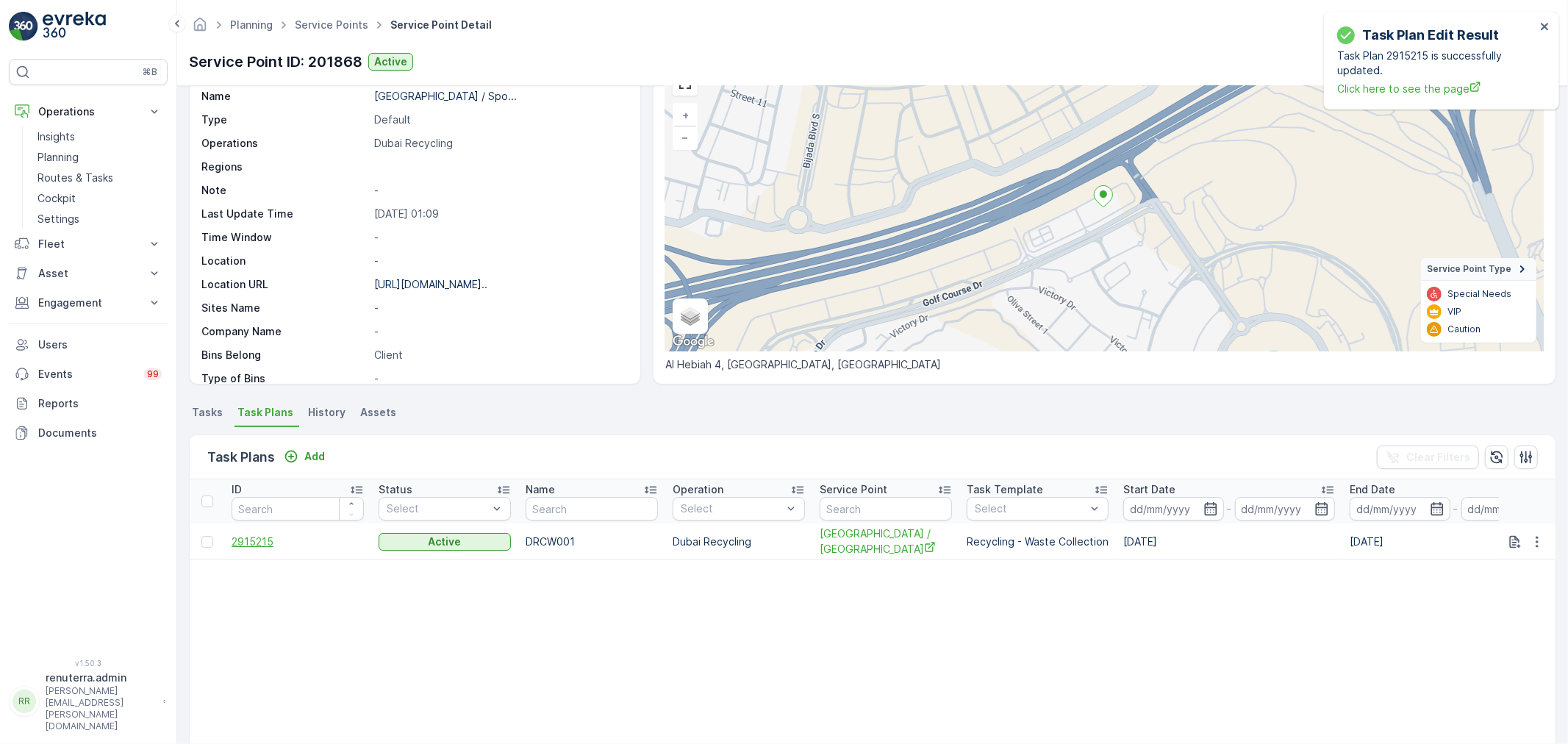
scroll to position [82, 0]
click at [272, 545] on span "2915215" at bounding box center [298, 541] width 132 height 15
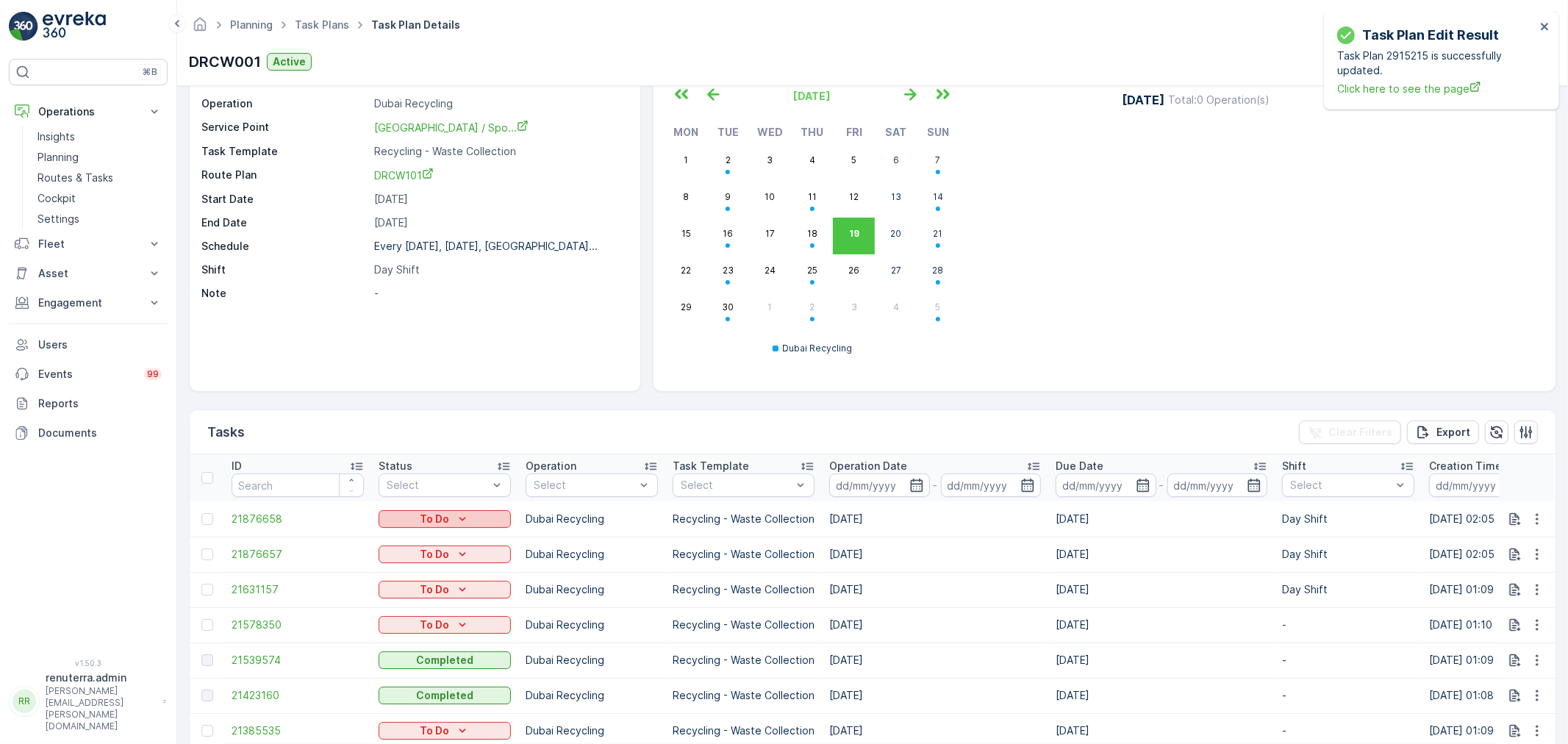
scroll to position [82, 0]
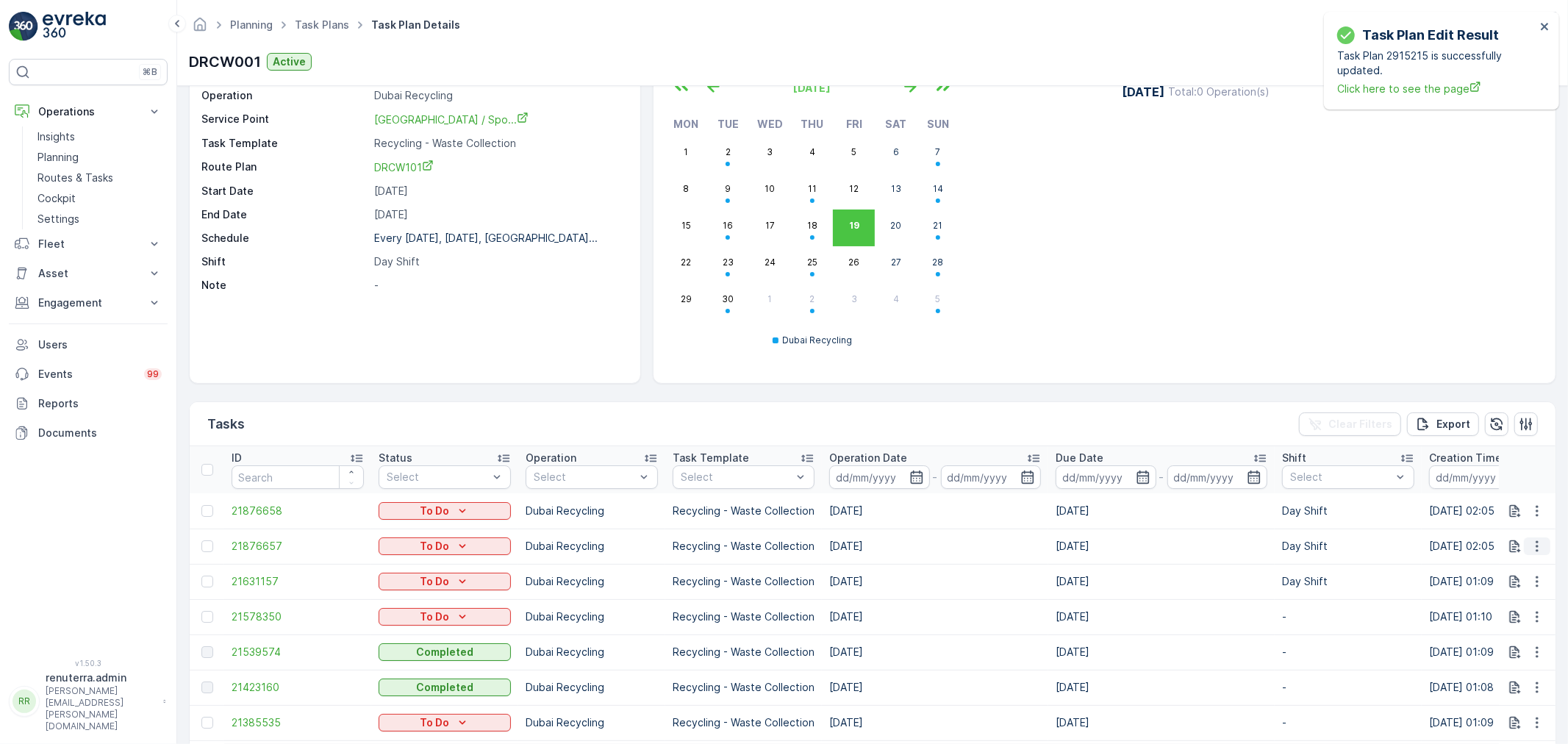
click at [1536, 547] on icon "button" at bounding box center [1536, 546] width 15 height 15
click at [1497, 613] on span "Change Route" at bounding box center [1499, 609] width 71 height 15
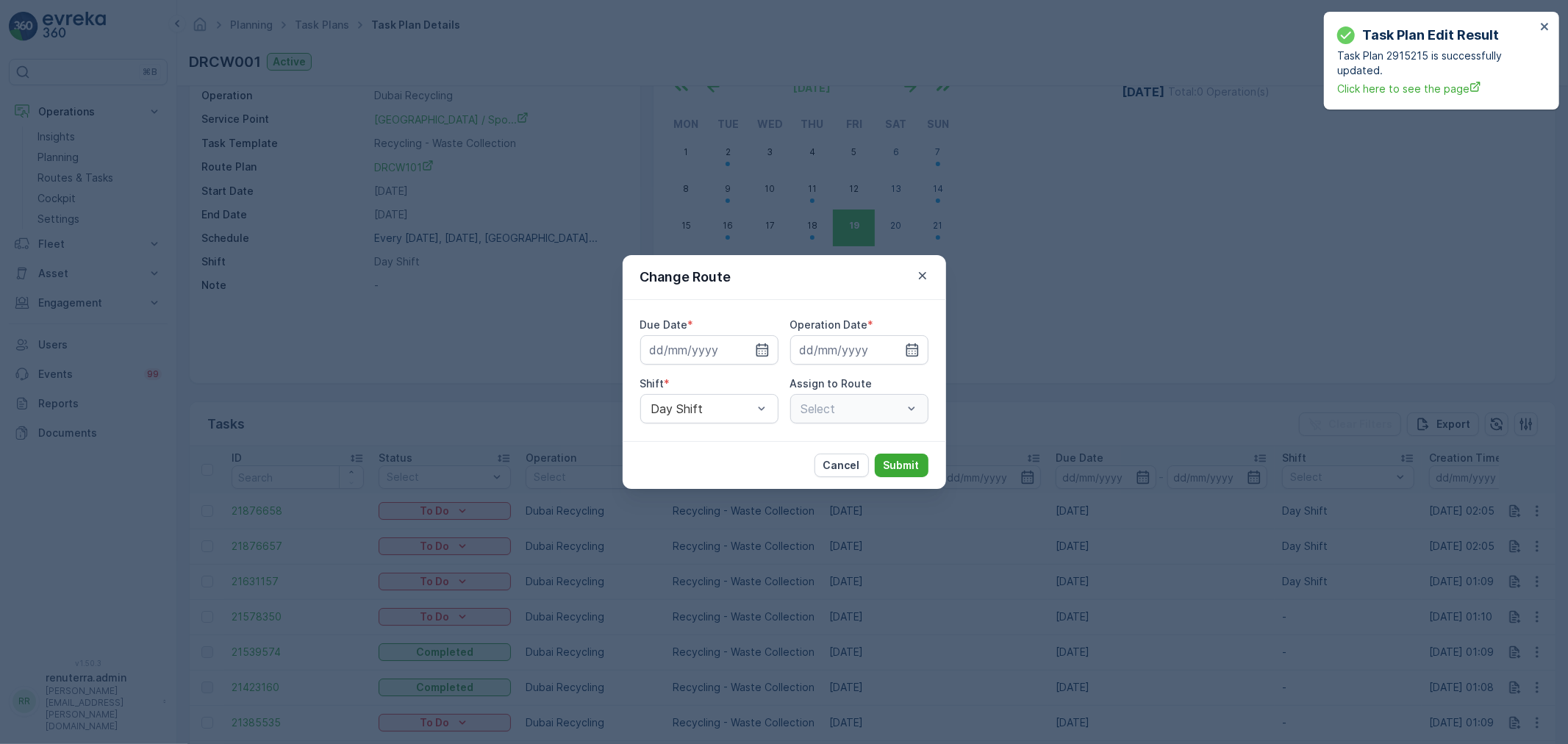
type input "[DATE]"
click at [836, 459] on p "Cancel" at bounding box center [842, 465] width 36 height 15
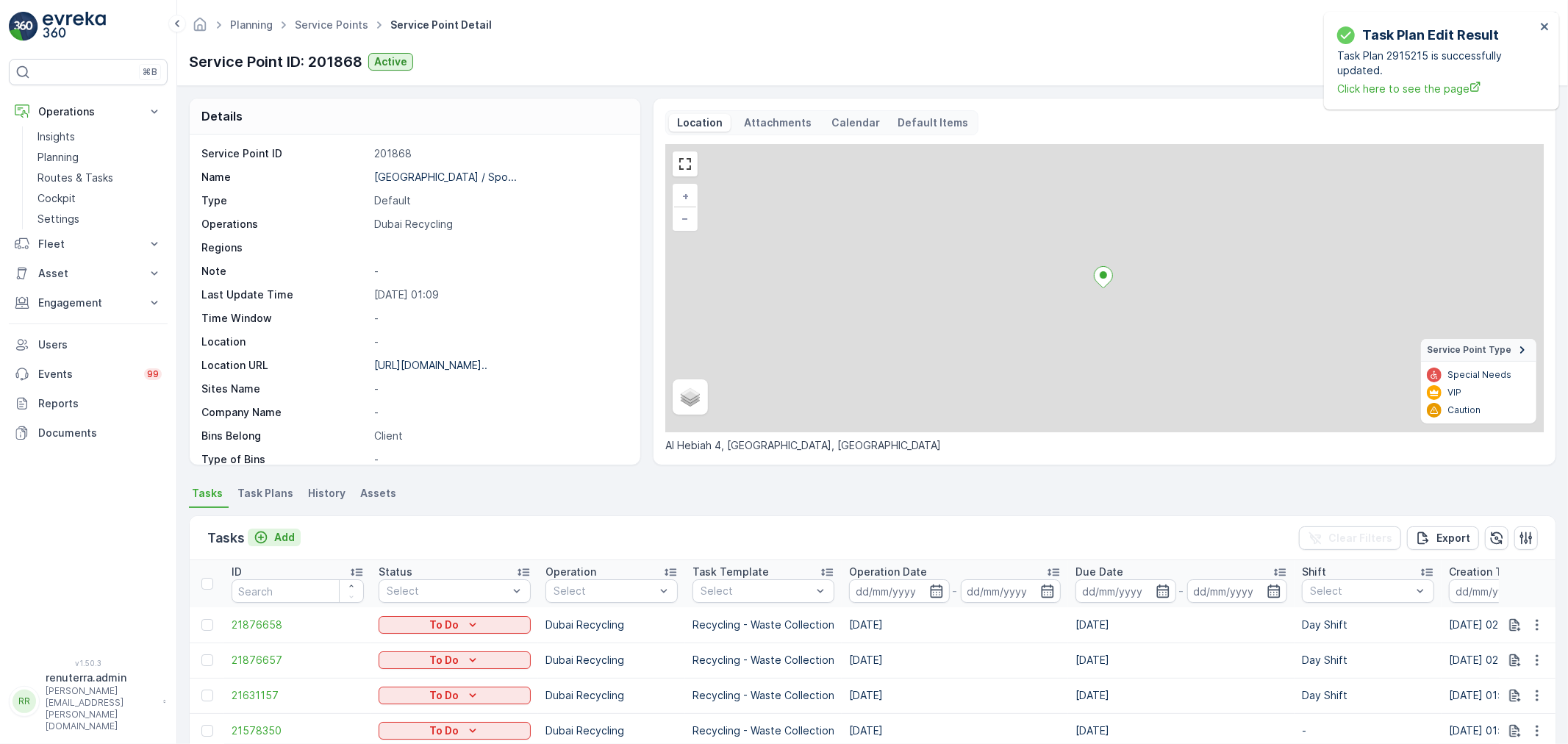
click at [285, 535] on p "Add" at bounding box center [284, 537] width 21 height 15
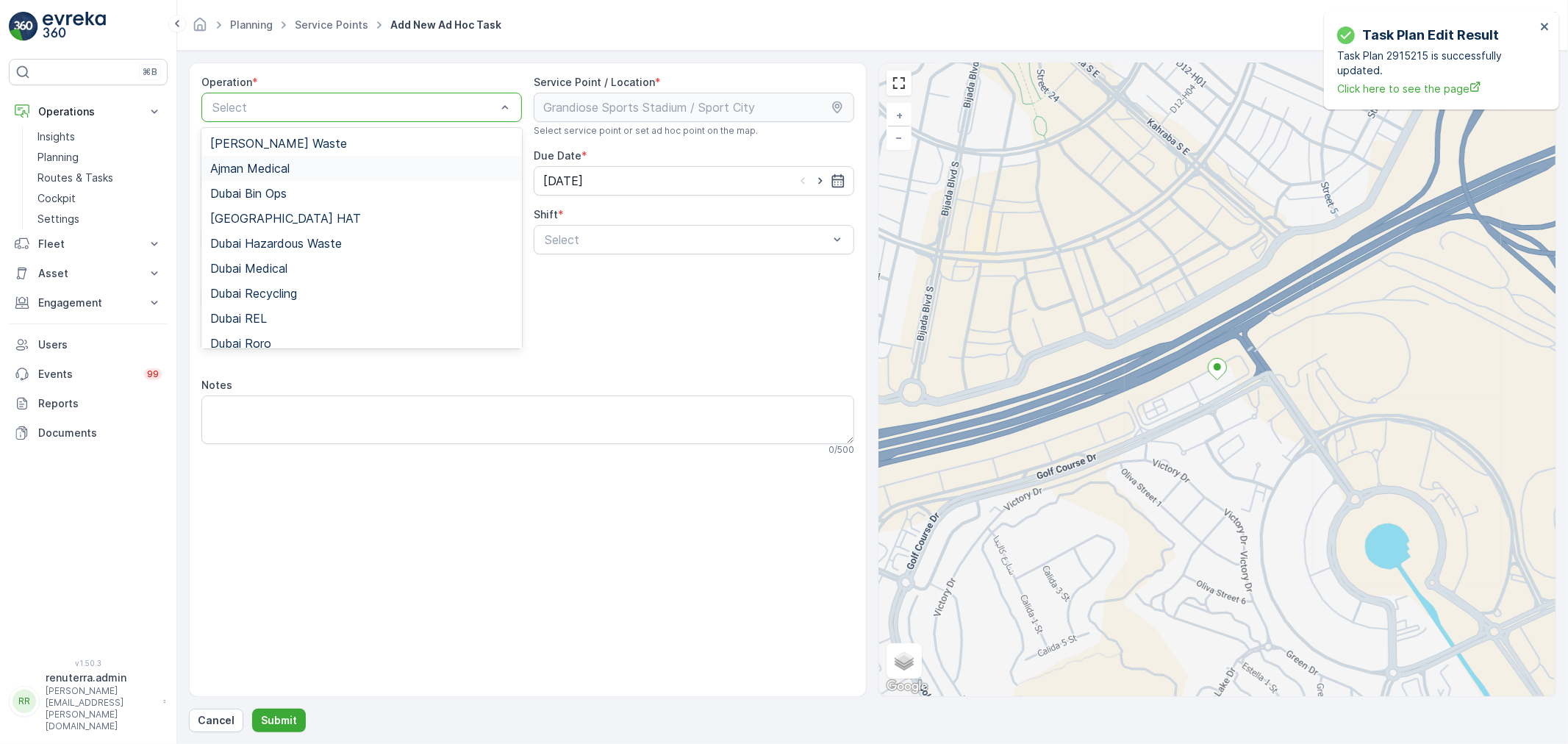
type input "d"
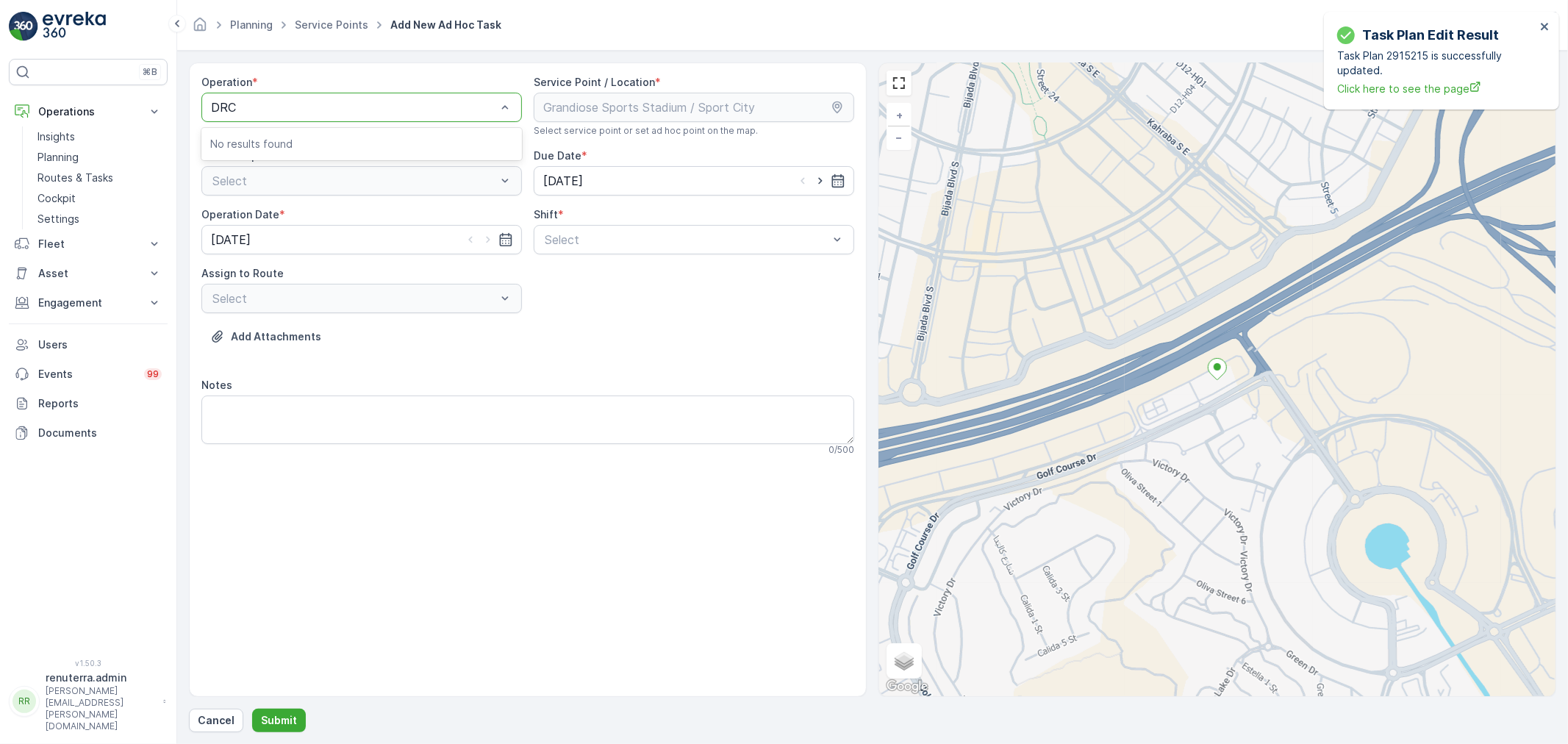
type input "DRCW"
drag, startPoint x: 289, startPoint y: 611, endPoint x: 291, endPoint y: 579, distance: 32.1
click at [289, 609] on div "Operation * Select Service Point / Location * Select service point or set ad ho…" at bounding box center [528, 379] width 678 height 635
click at [226, 713] on button "Cancel" at bounding box center [216, 720] width 54 height 24
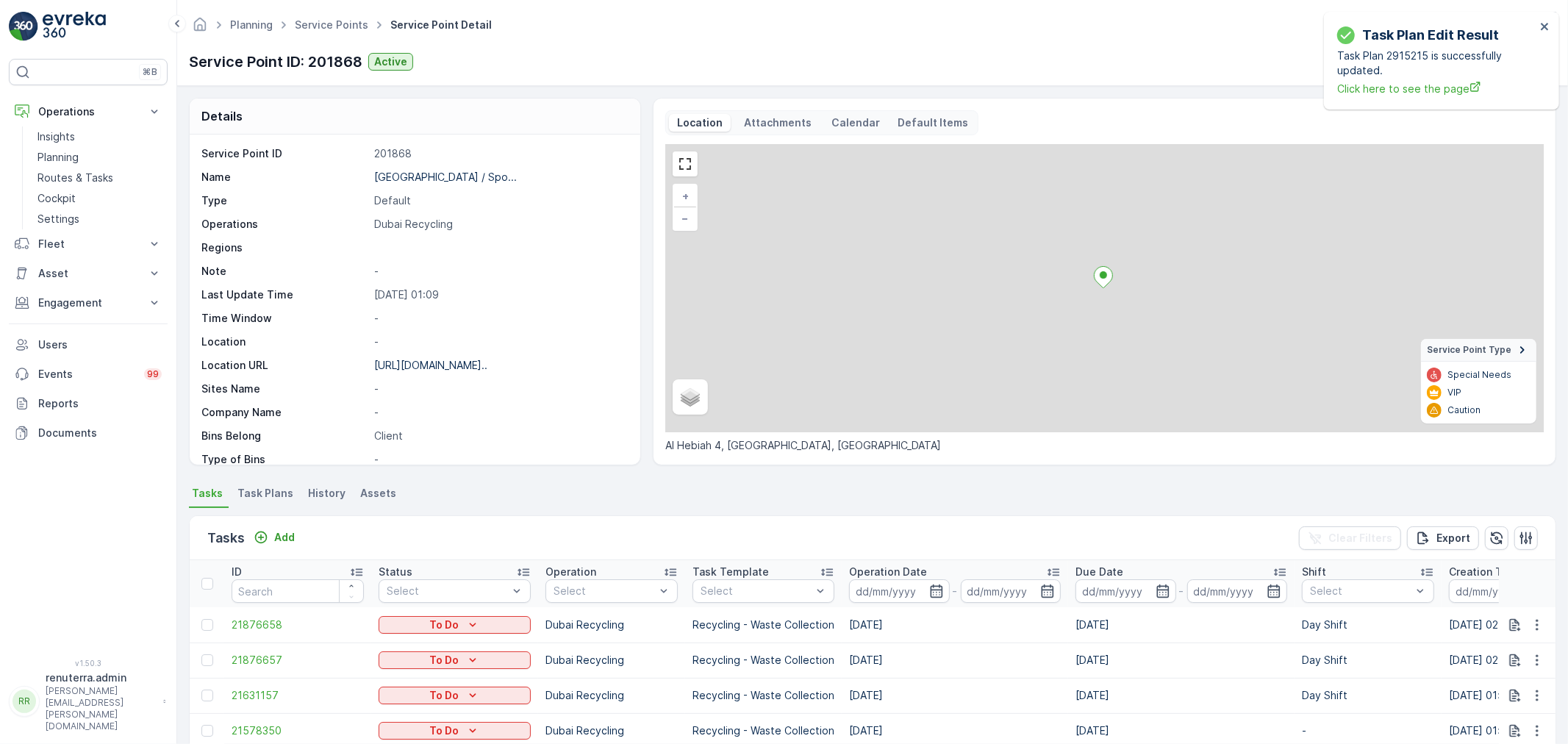
click at [272, 488] on span "Task Plans" at bounding box center [265, 493] width 56 height 15
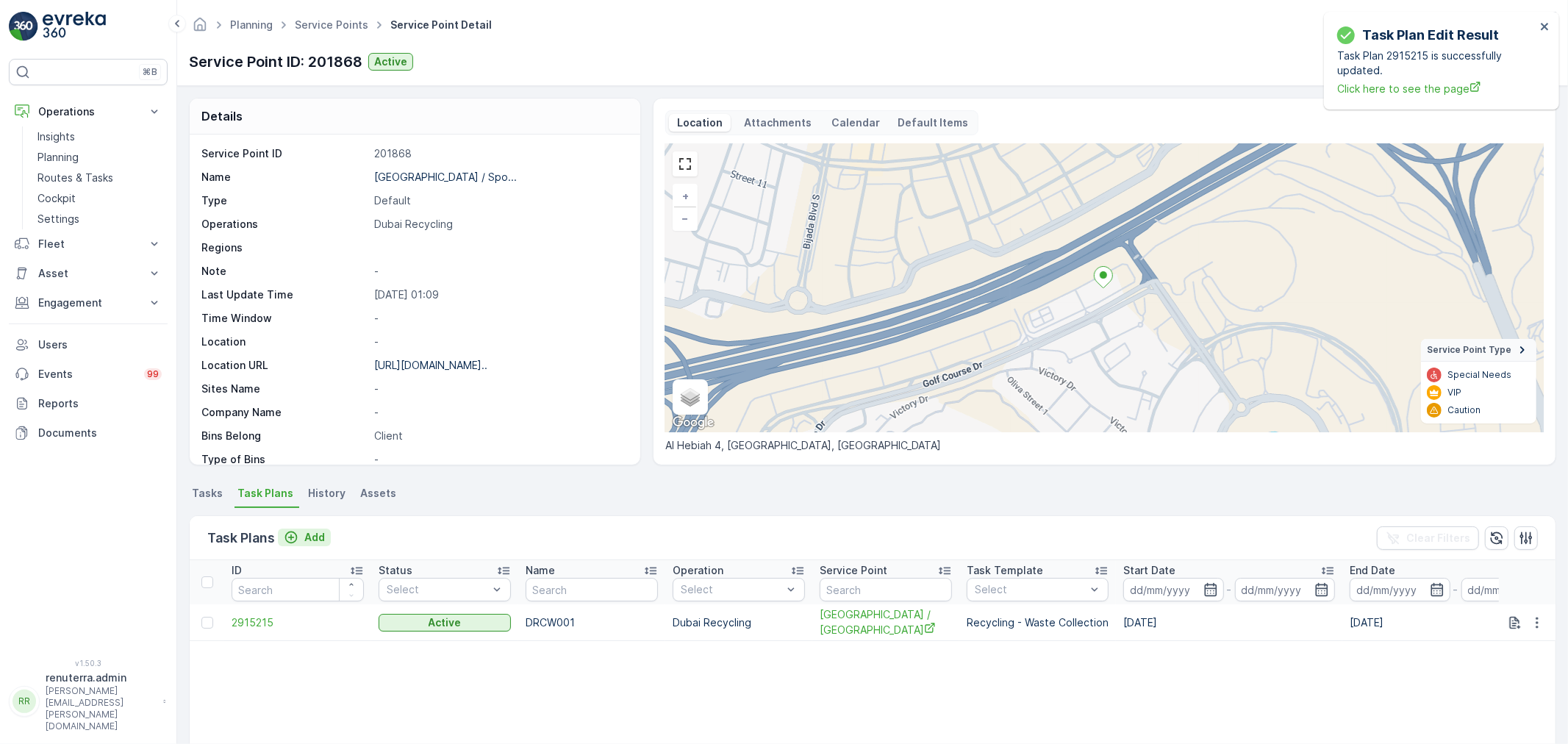
click at [314, 537] on p "Add" at bounding box center [314, 537] width 21 height 15
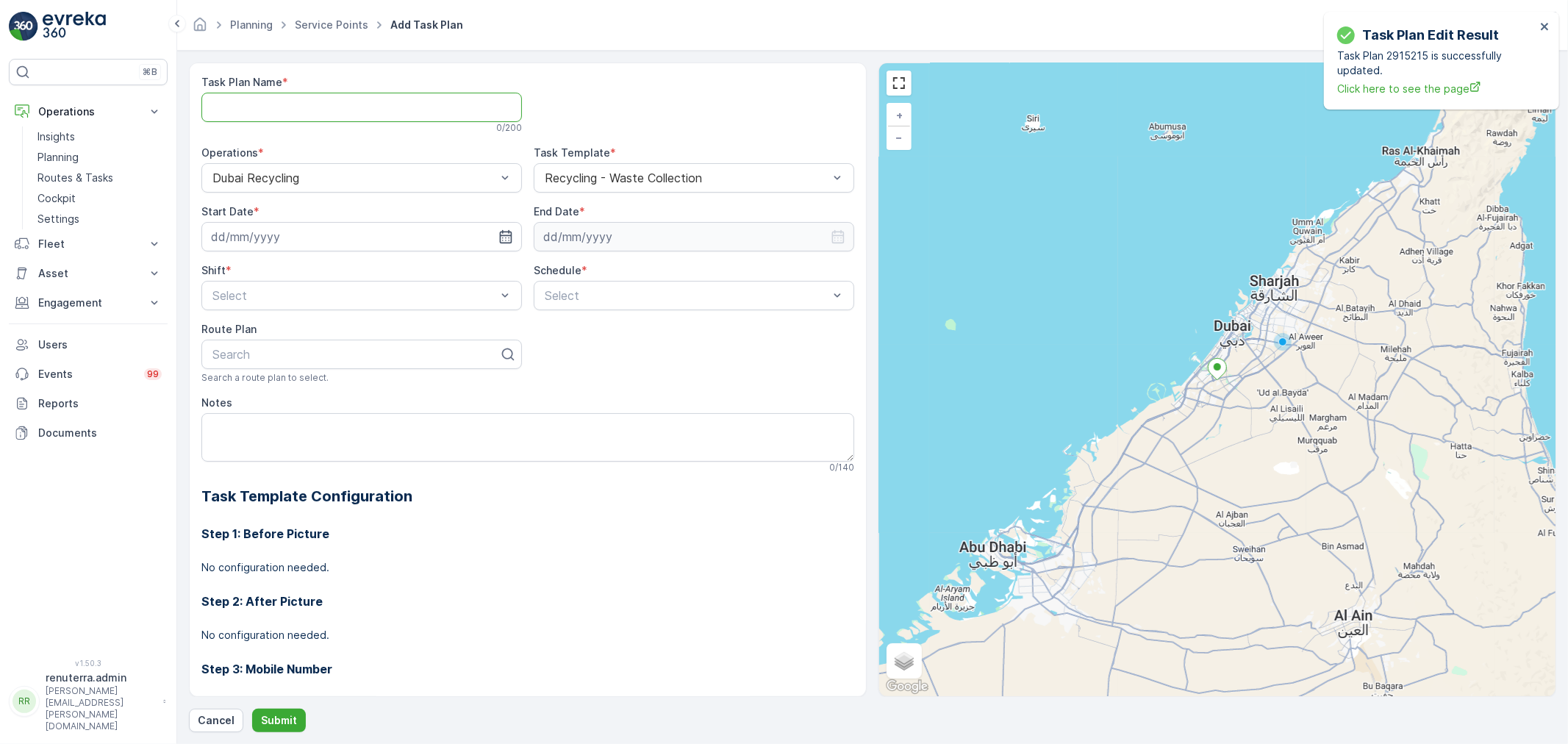
click at [268, 113] on Name "Task Plan Name" at bounding box center [361, 107] width 320 height 30
type Name "DRCW001"
click at [505, 231] on icon "button" at bounding box center [506, 237] width 15 height 15
click at [224, 413] on div "21" at bounding box center [227, 419] width 24 height 24
type input "[DATE]"
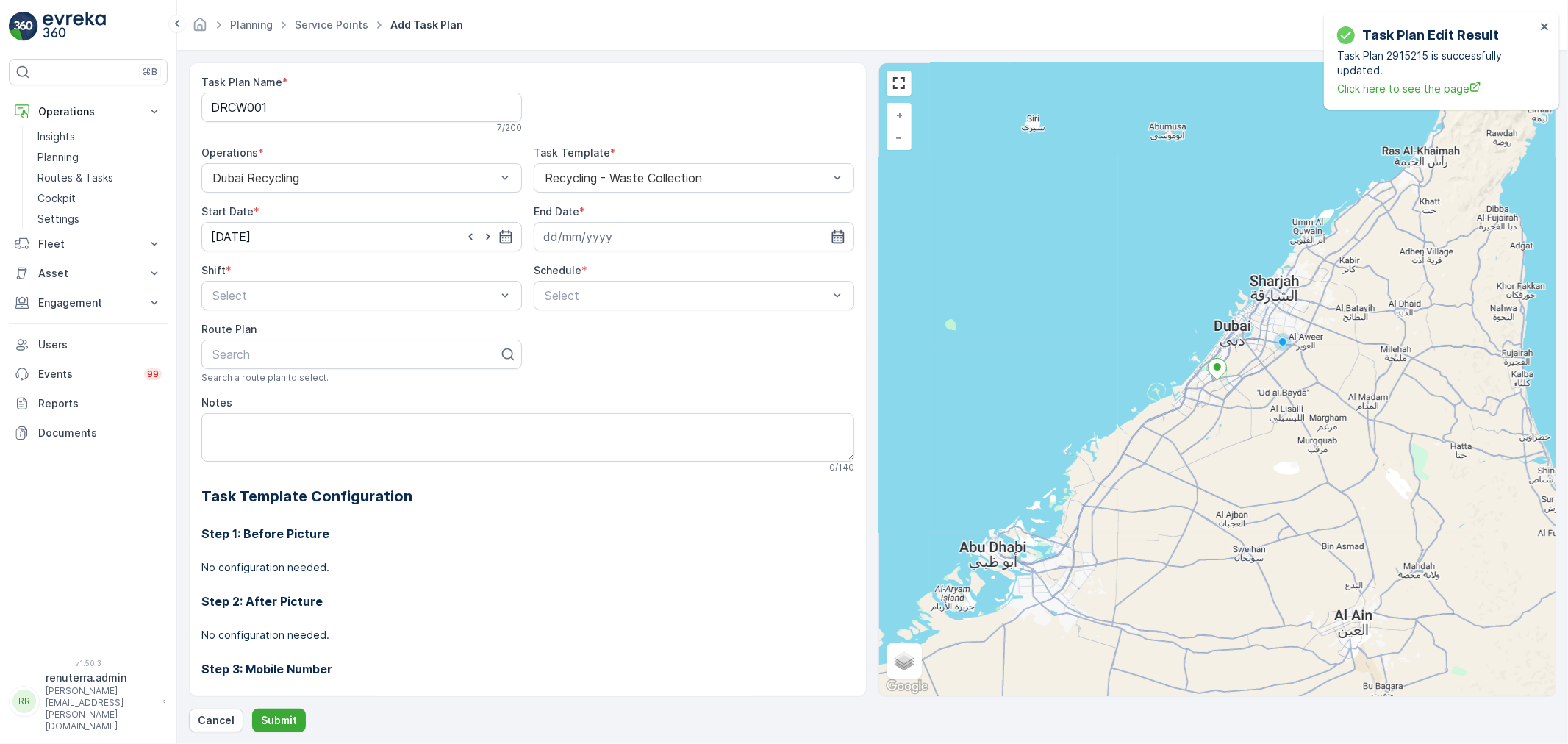
click at [833, 234] on icon "button" at bounding box center [838, 237] width 15 height 15
click at [608, 271] on icon at bounding box center [613, 272] width 15 height 15
click at [583, 413] on span "December" at bounding box center [583, 408] width 51 height 15
click at [651, 273] on icon at bounding box center [654, 272] width 15 height 15
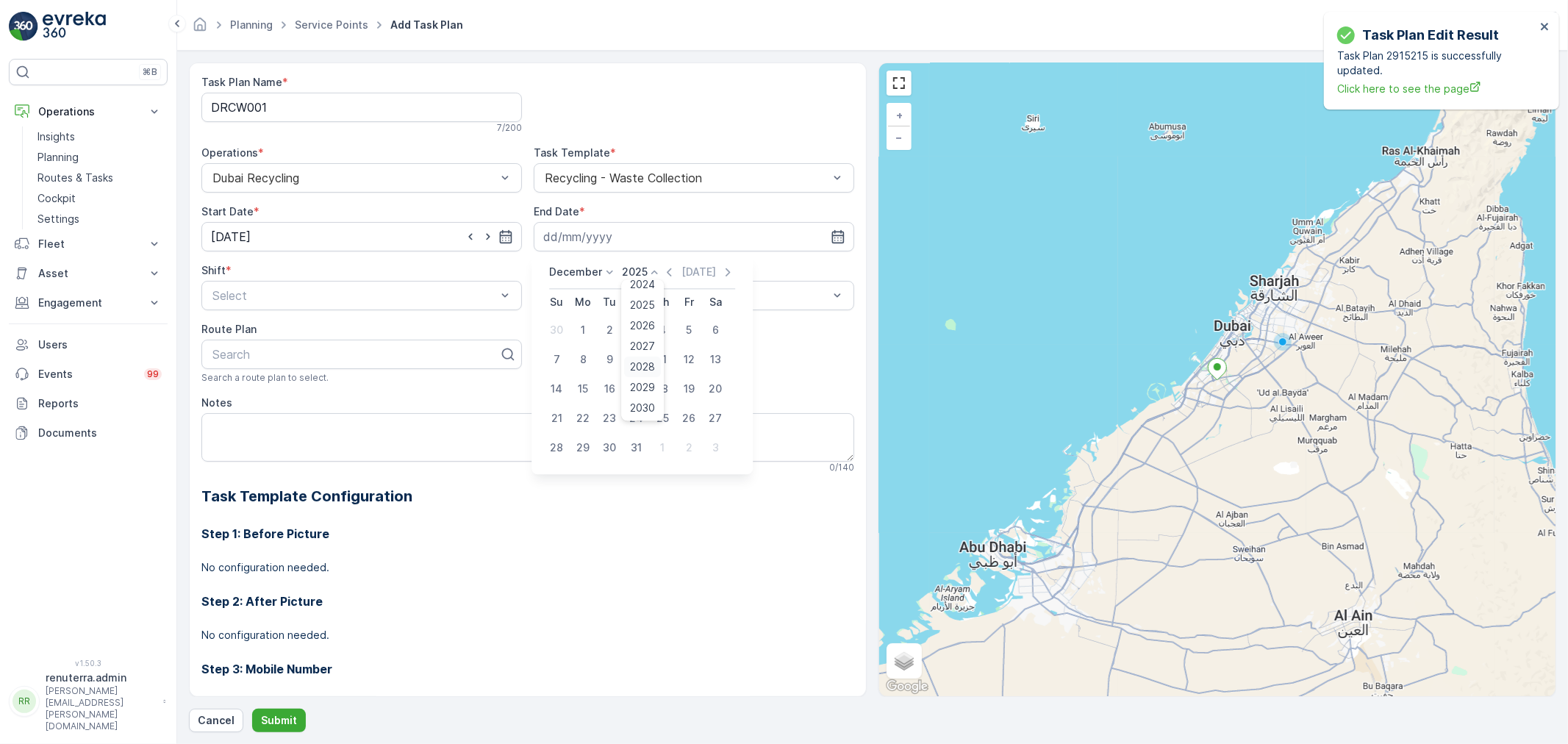
scroll to position [9, 0]
click at [641, 408] on span "2026" at bounding box center [643, 407] width 25 height 15
click at [666, 450] on div "31" at bounding box center [662, 447] width 24 height 24
type input "31.12.2026"
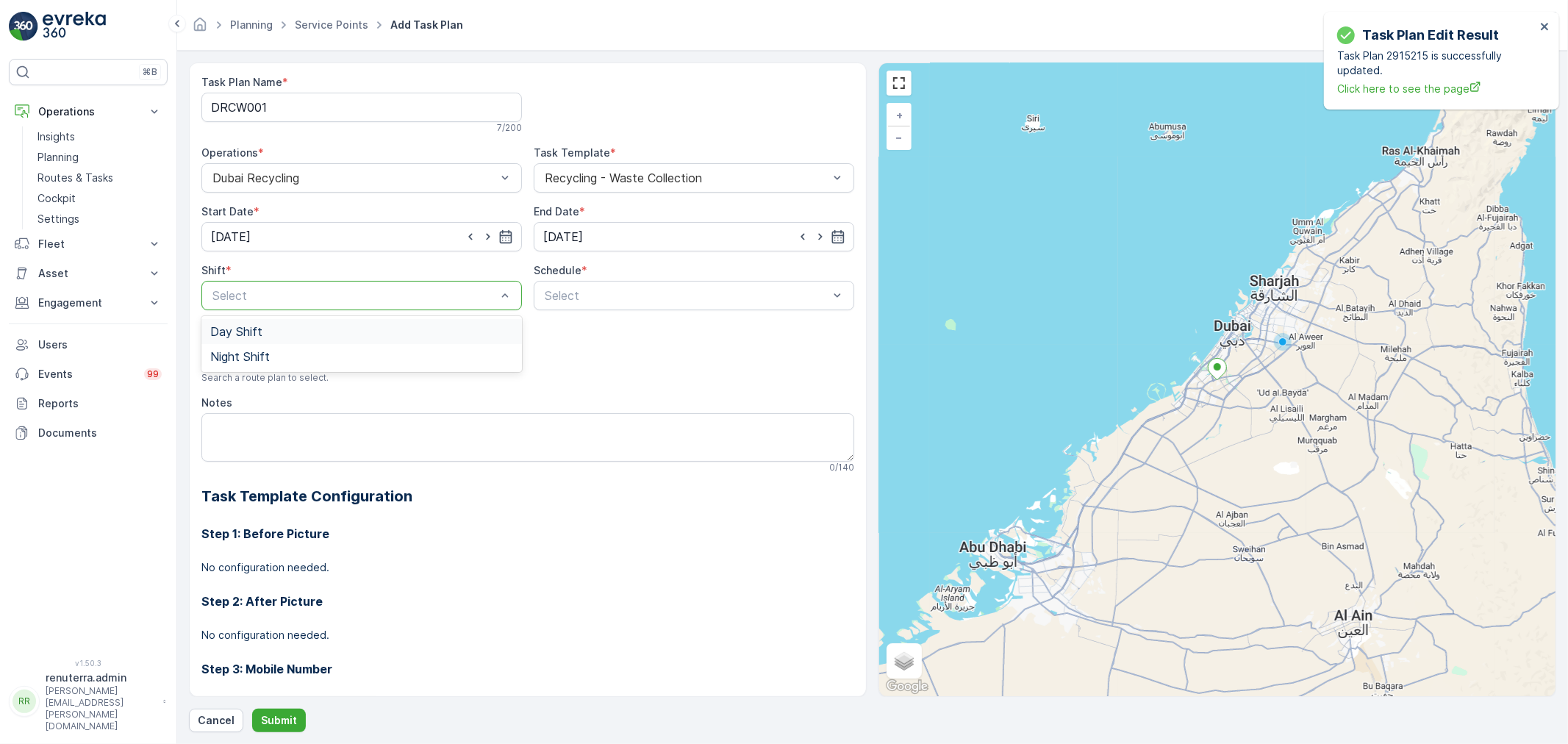
click at [332, 334] on div "Day Shift" at bounding box center [361, 331] width 303 height 13
click at [589, 351] on div "Weekly" at bounding box center [694, 356] width 303 height 13
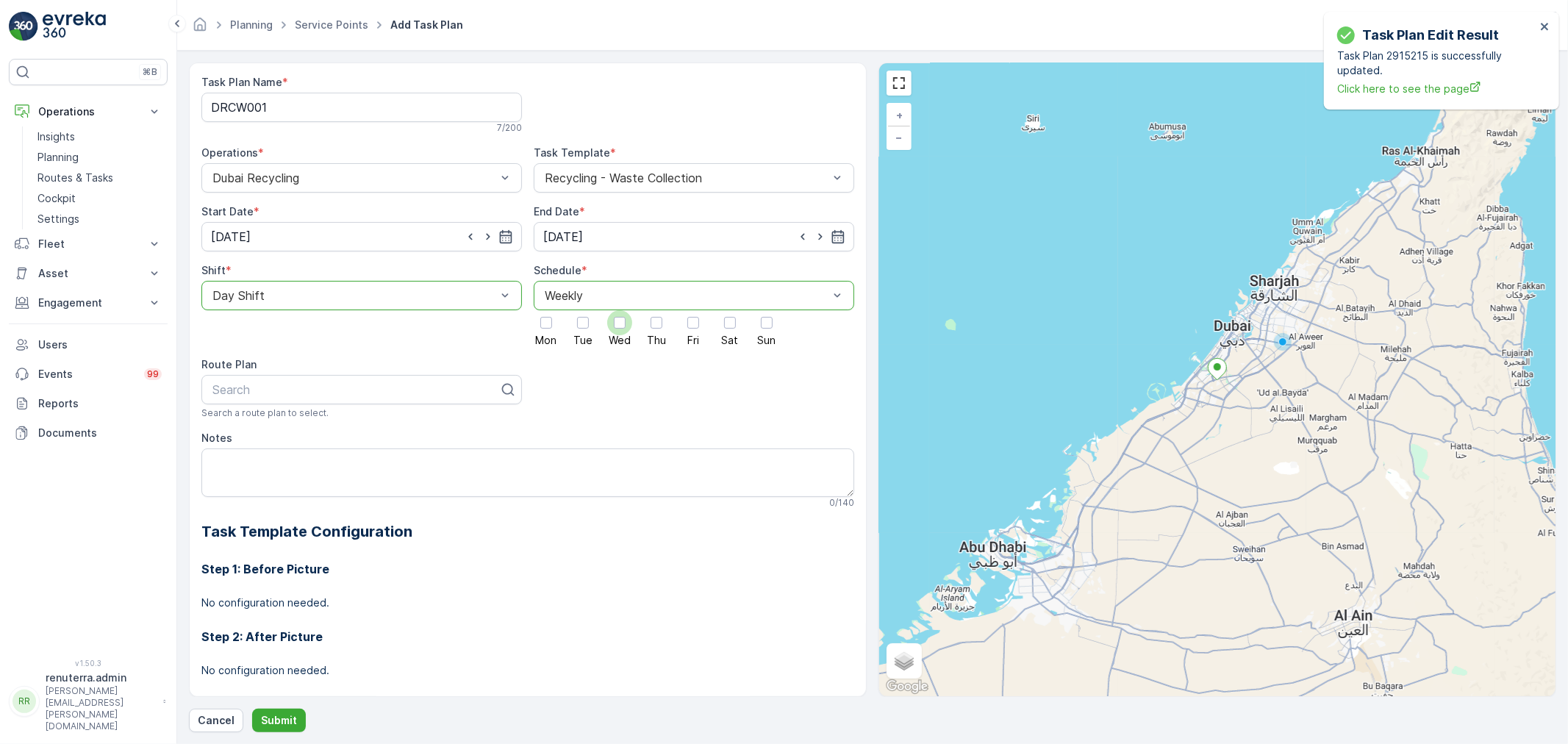
click at [621, 327] on div at bounding box center [620, 323] width 12 height 12
click at [620, 310] on input "Wed" at bounding box center [620, 310] width 0 height 0
click at [758, 329] on div at bounding box center [766, 322] width 25 height 25
click at [767, 310] on input "Sun" at bounding box center [767, 310] width 0 height 0
type input "101"
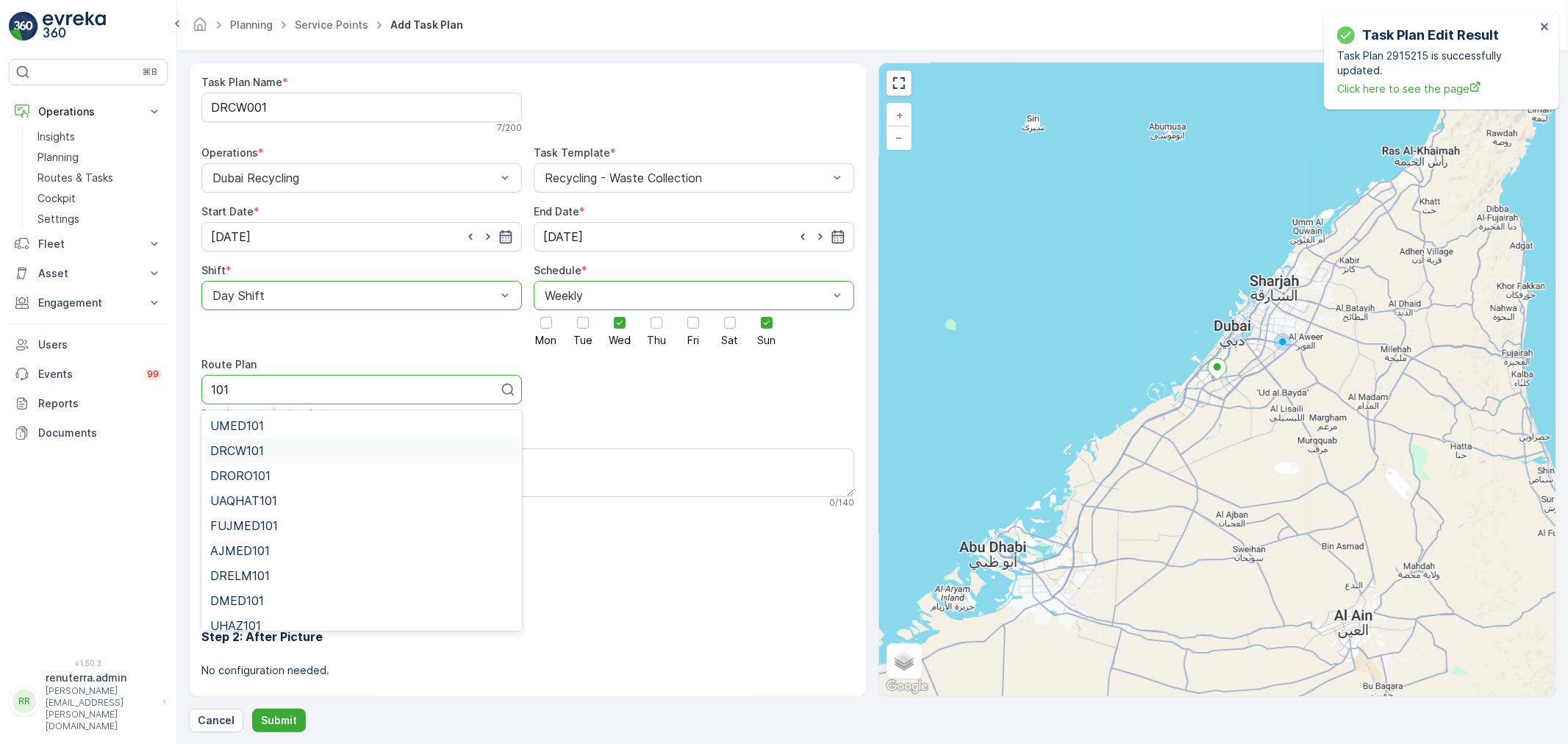
click at [274, 459] on div "DRCW101" at bounding box center [361, 450] width 320 height 25
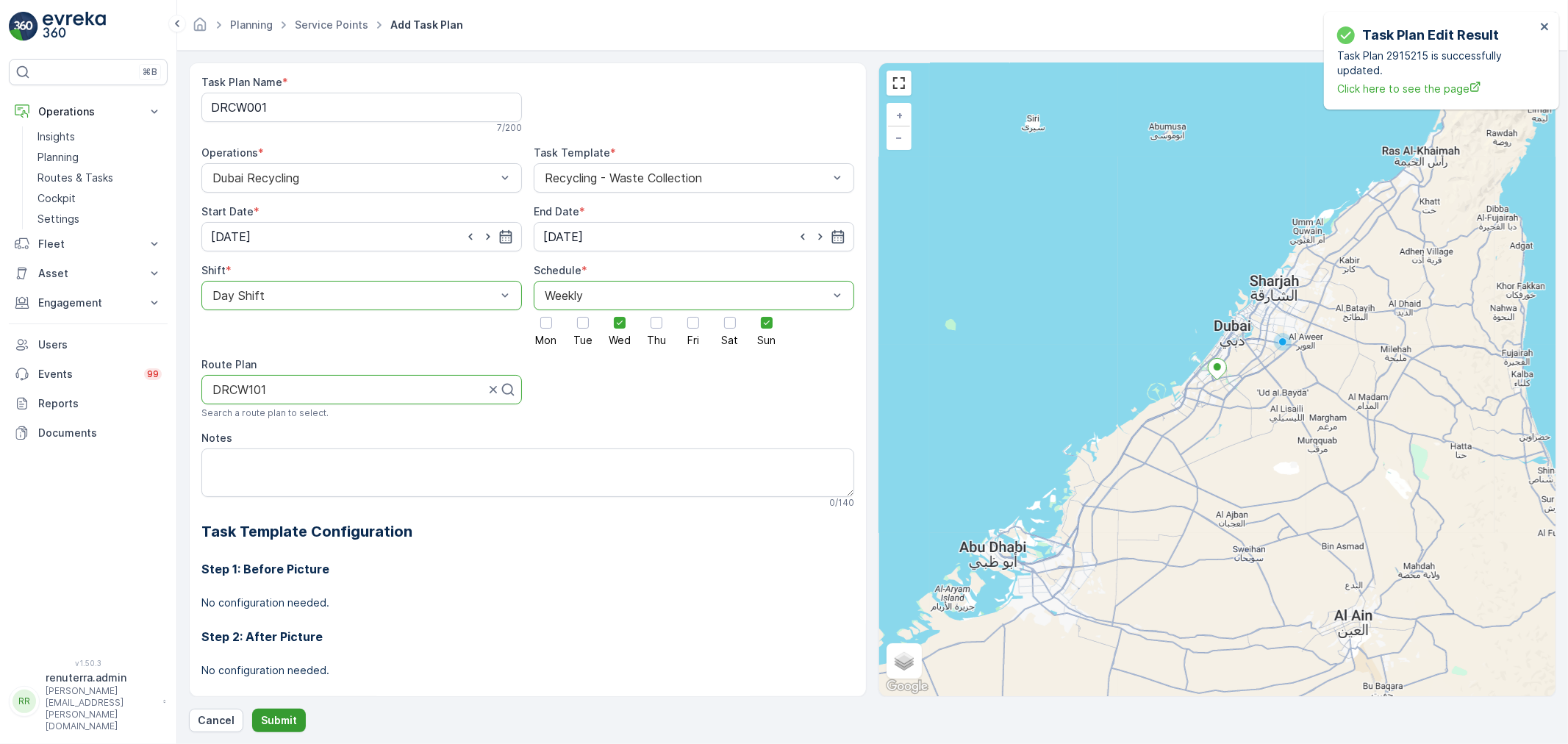
click at [266, 722] on p "Submit" at bounding box center [279, 720] width 36 height 15
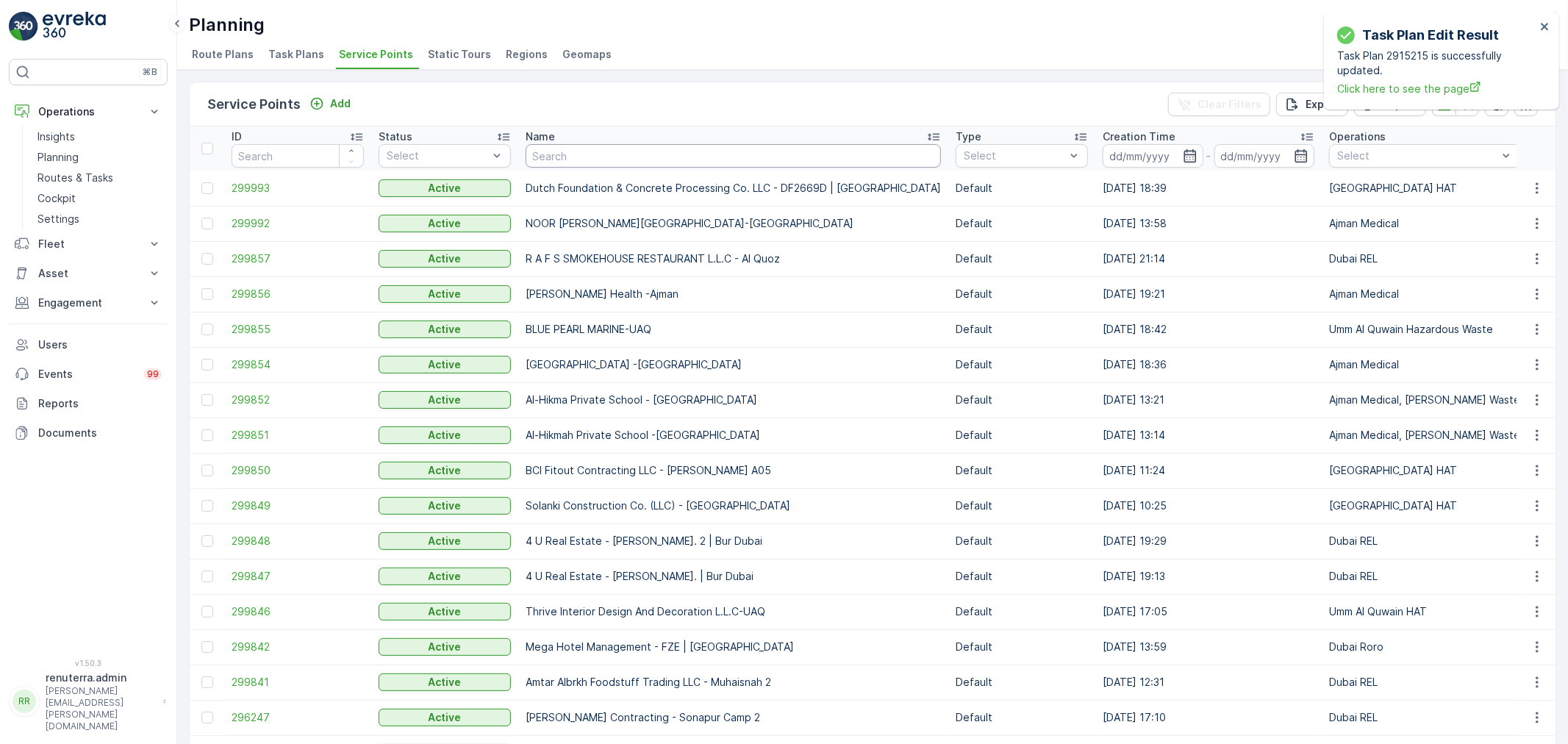
click at [636, 159] on input "text" at bounding box center [732, 156] width 415 height 24
paste input "Sports Stadium"
type input "Sports Stadium"
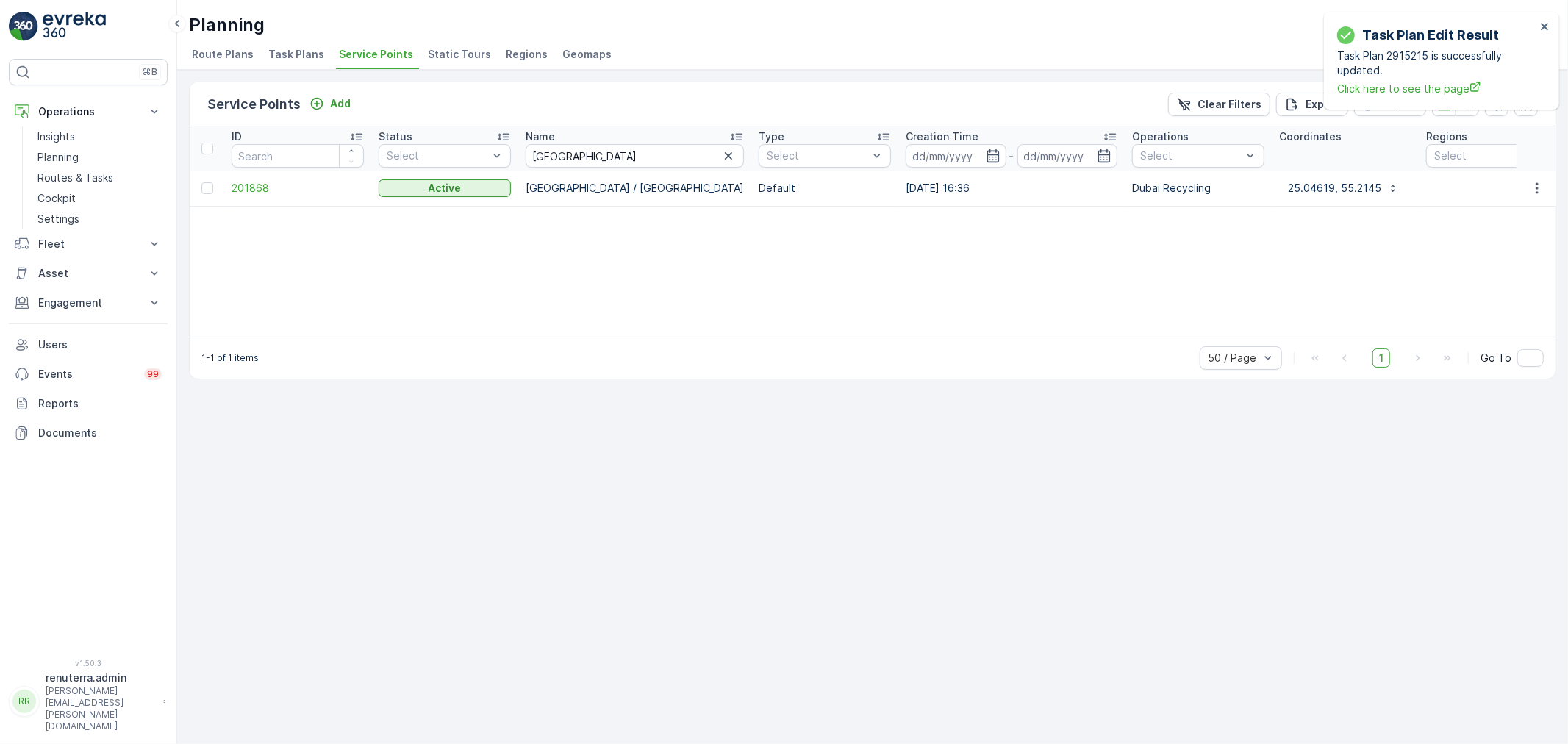
click at [260, 184] on span "201868" at bounding box center [298, 188] width 132 height 15
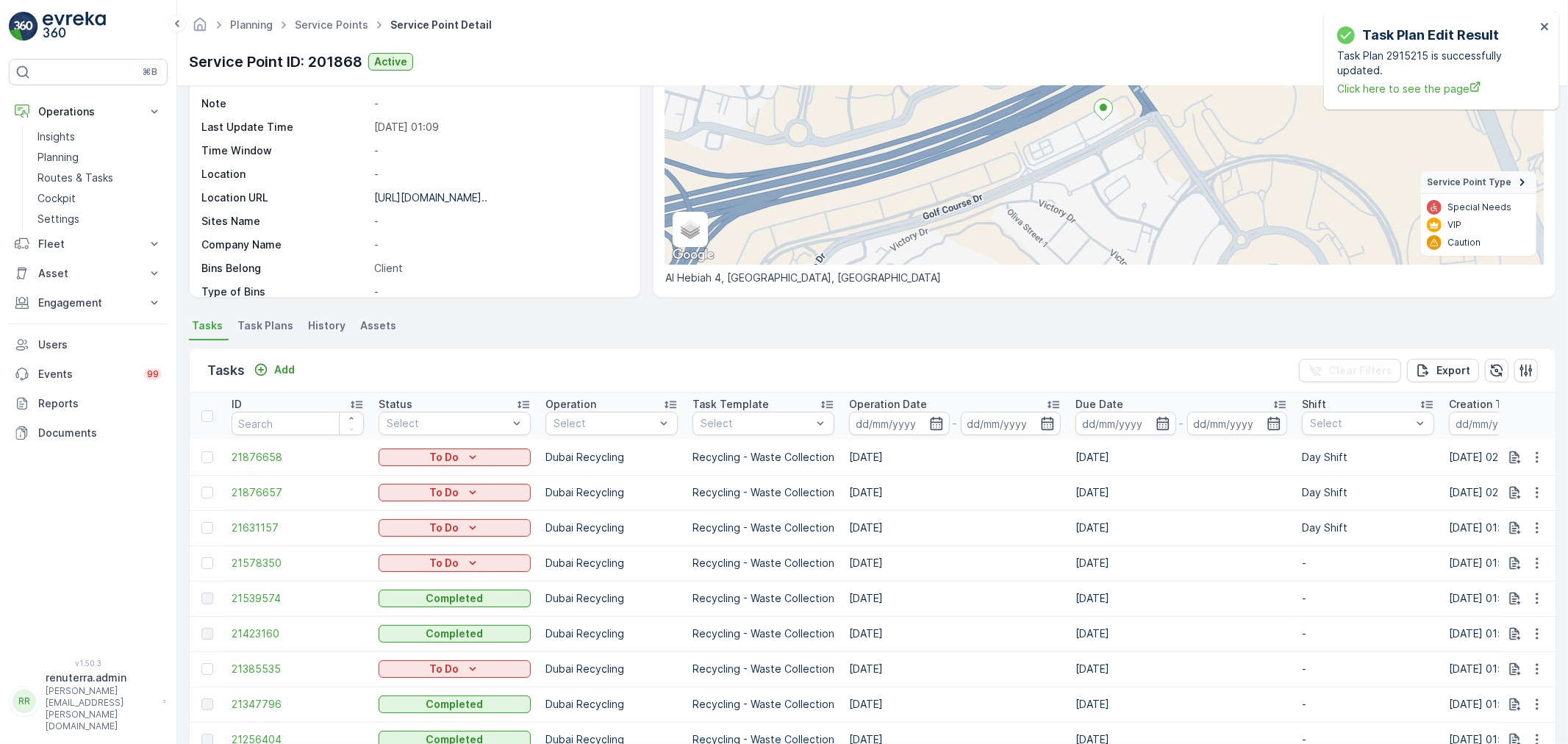
scroll to position [164, 0]
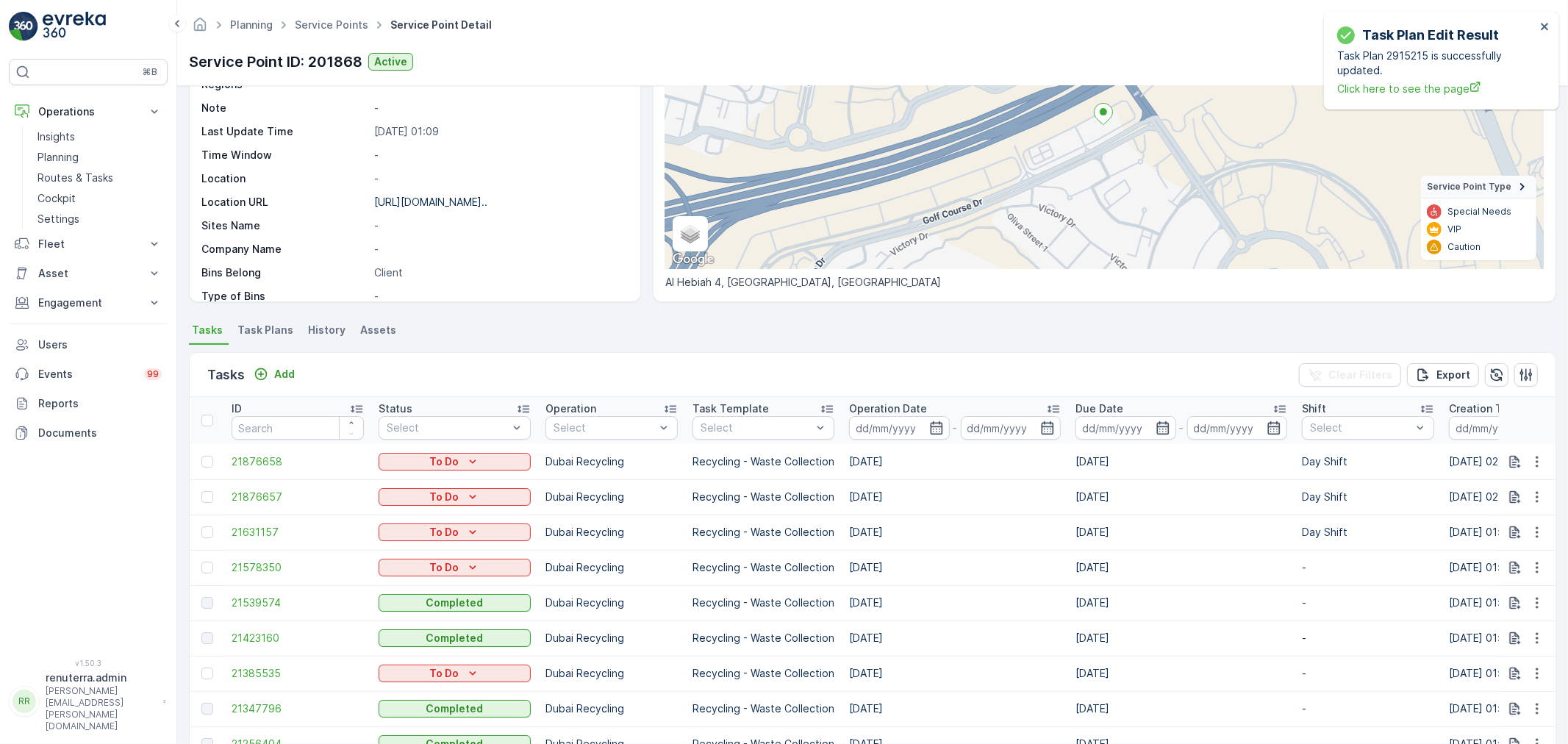
click at [1028, 564] on td "[DATE]" at bounding box center [955, 568] width 227 height 35
click at [1538, 459] on icon "button" at bounding box center [1536, 461] width 15 height 15
click at [1517, 519] on span "Change Route" at bounding box center [1499, 523] width 71 height 15
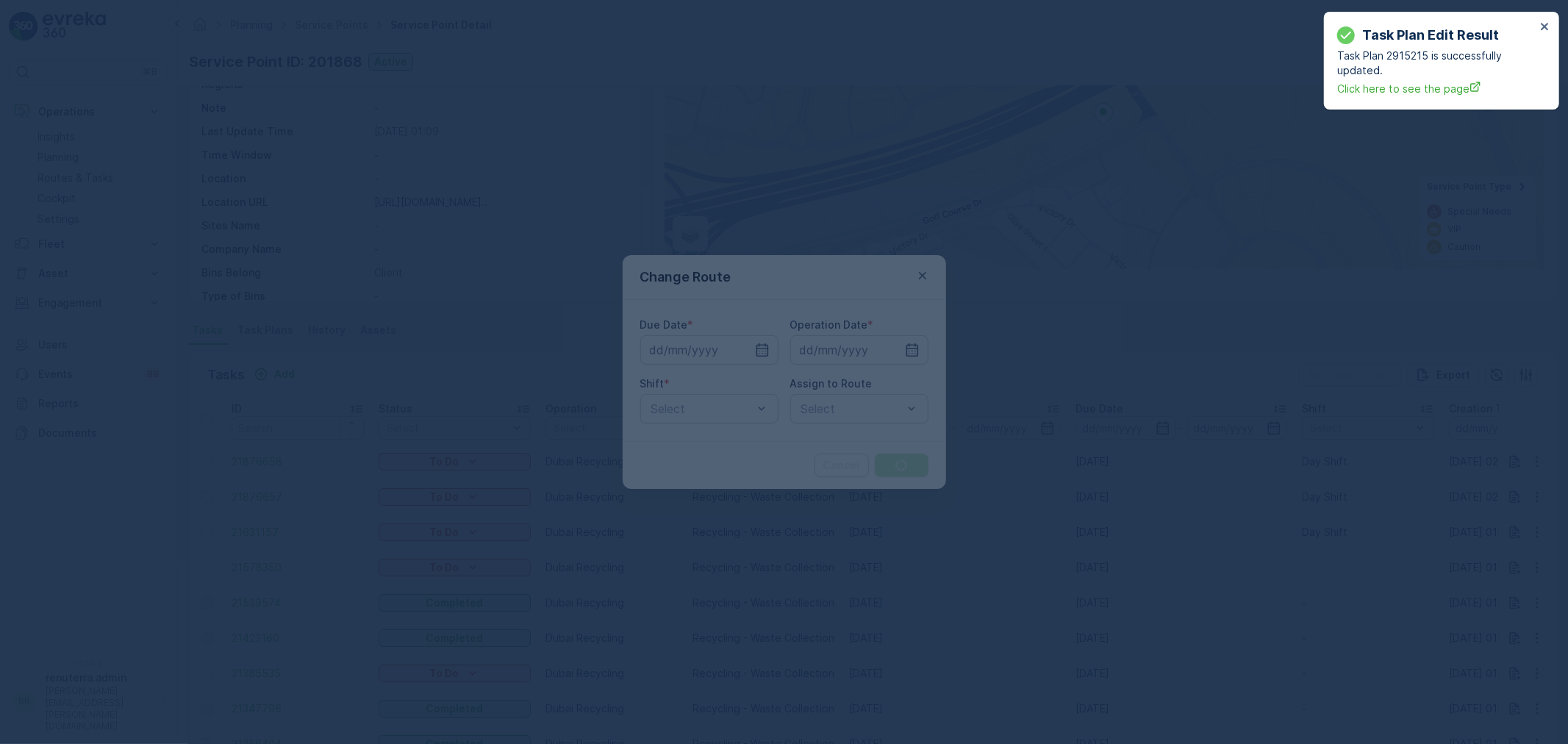
type input "[DATE]"
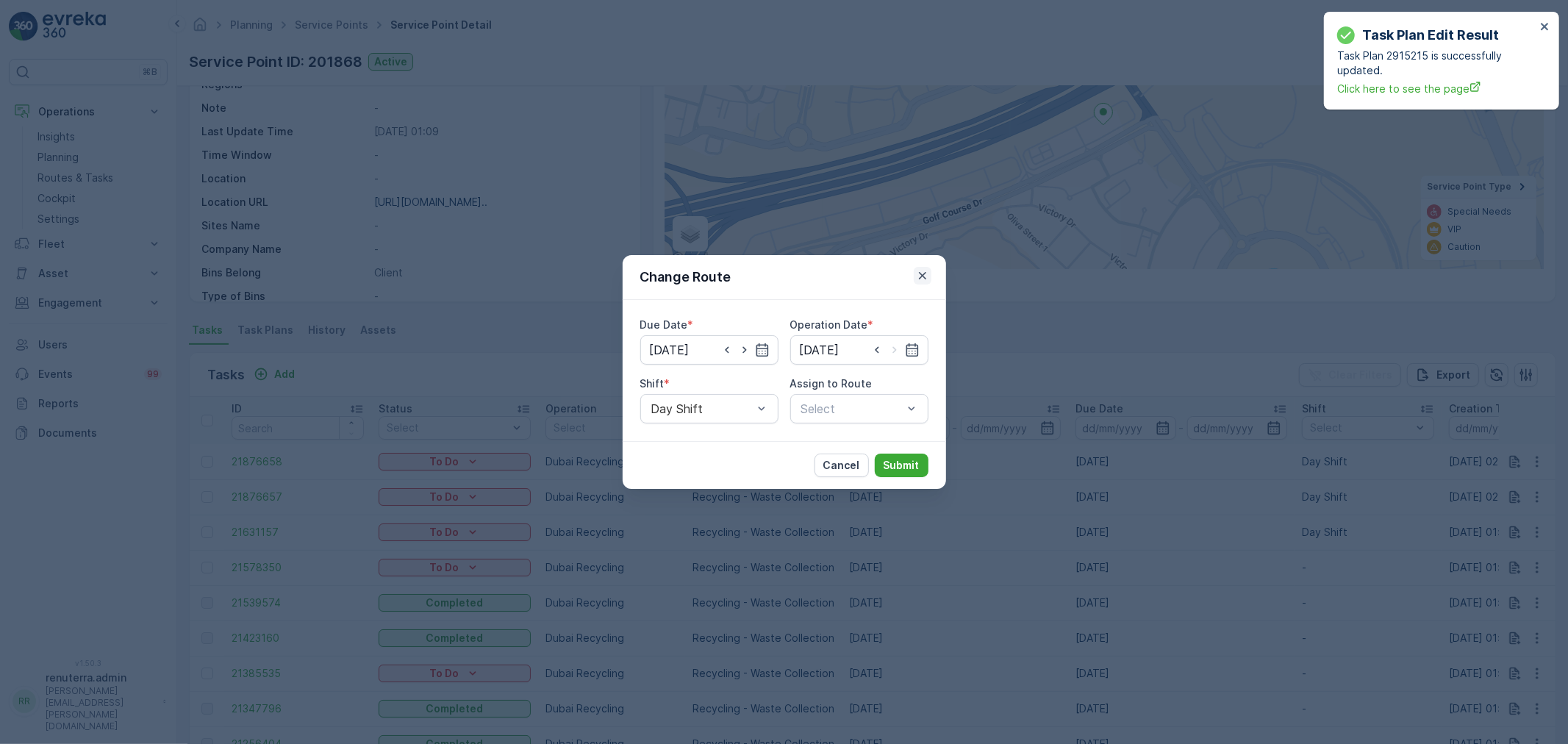
click at [922, 274] on icon "button" at bounding box center [921, 275] width 7 height 7
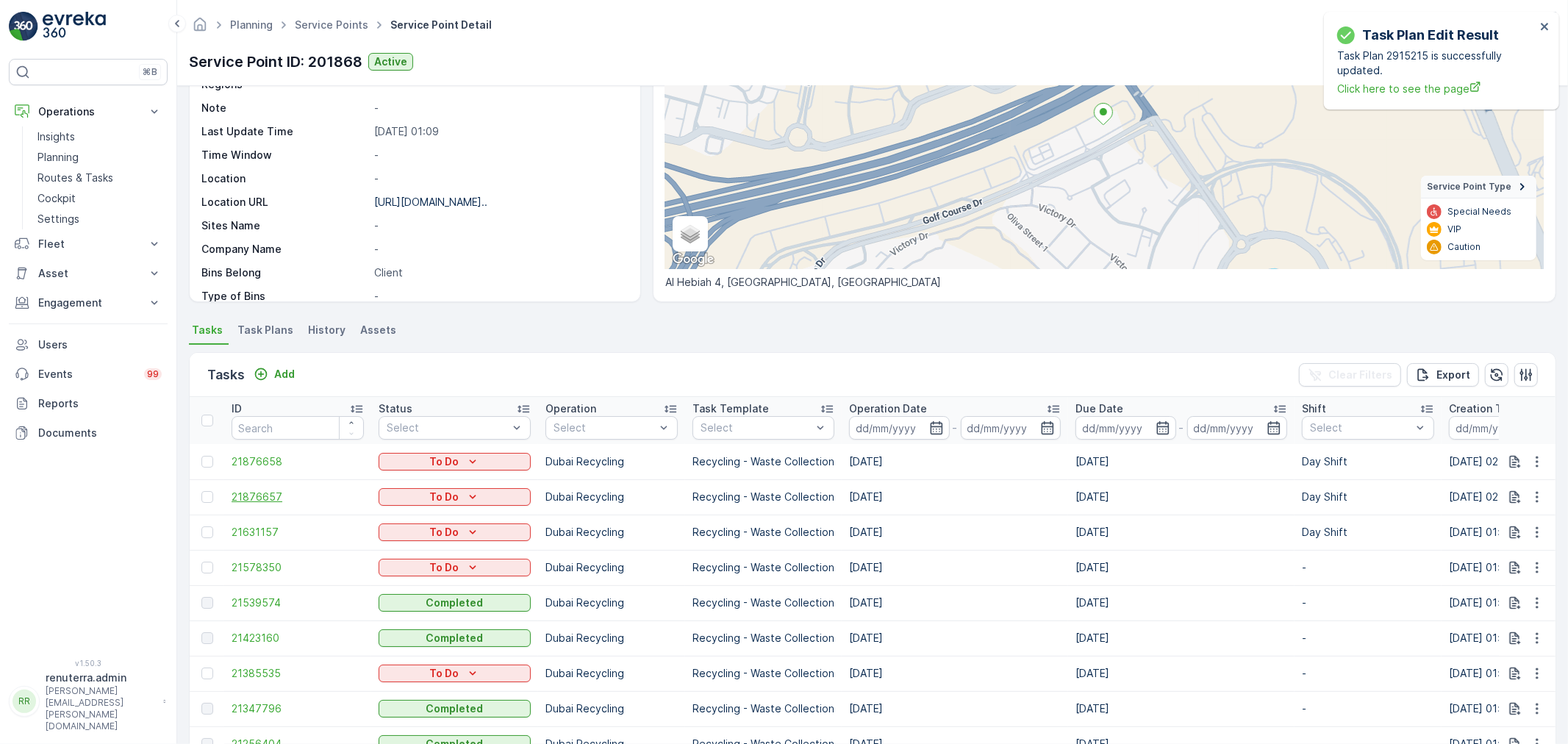
click at [266, 499] on span "21876657" at bounding box center [298, 497] width 132 height 15
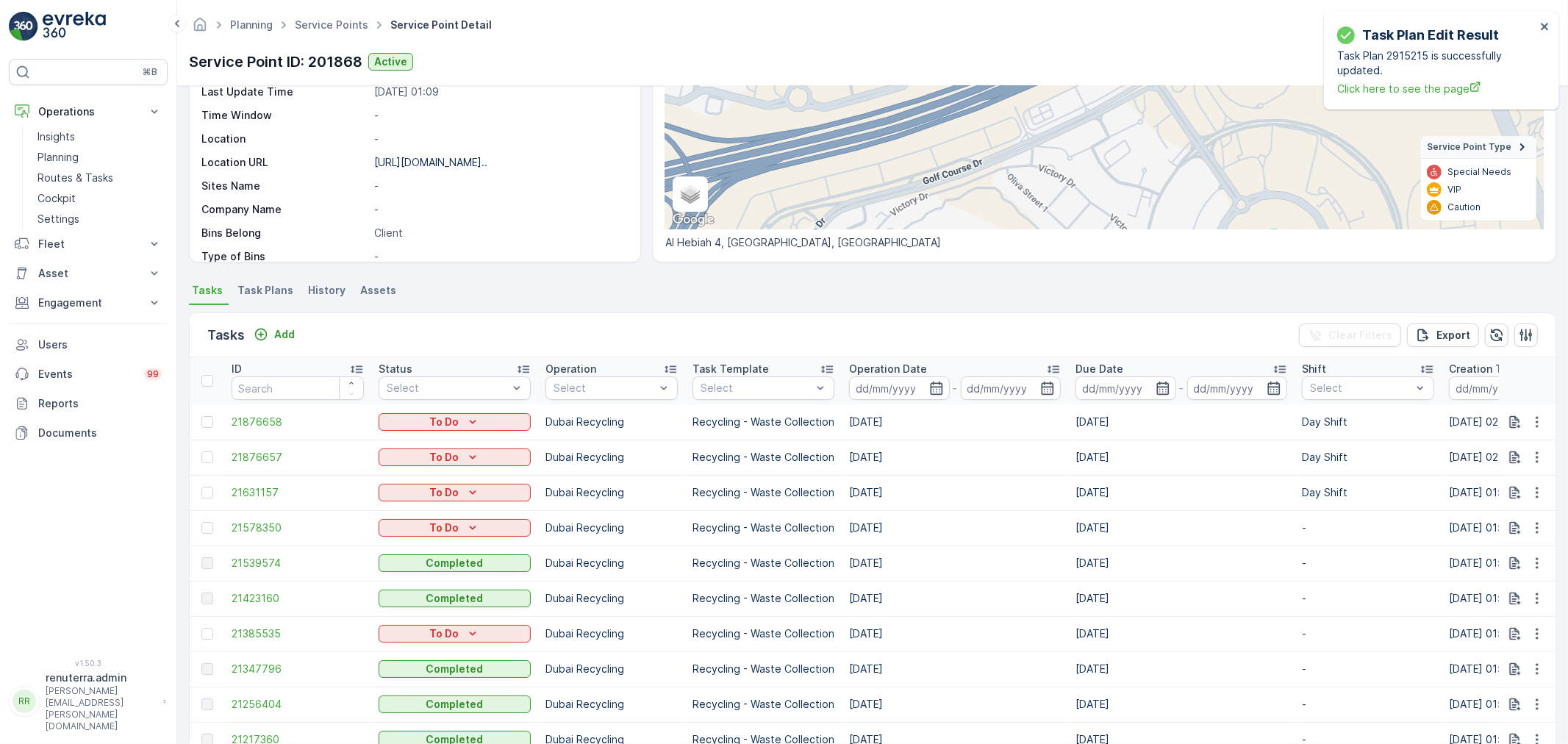
scroll to position [164, 0]
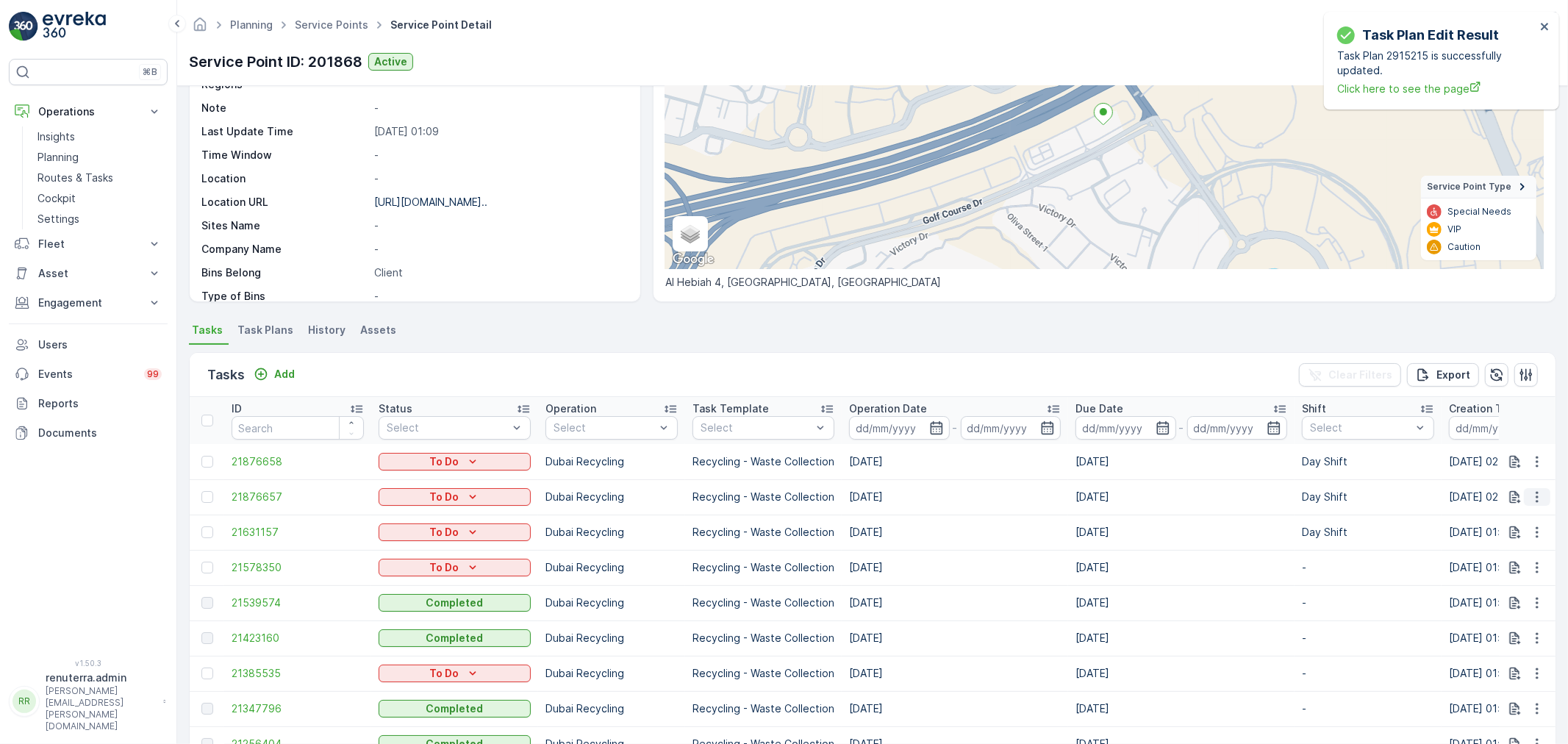
drag, startPoint x: 1544, startPoint y: 491, endPoint x: 1535, endPoint y: 497, distance: 10.8
click at [1540, 493] on button "button" at bounding box center [1536, 497] width 27 height 18
click at [1511, 557] on span "Change Route" at bounding box center [1499, 559] width 71 height 15
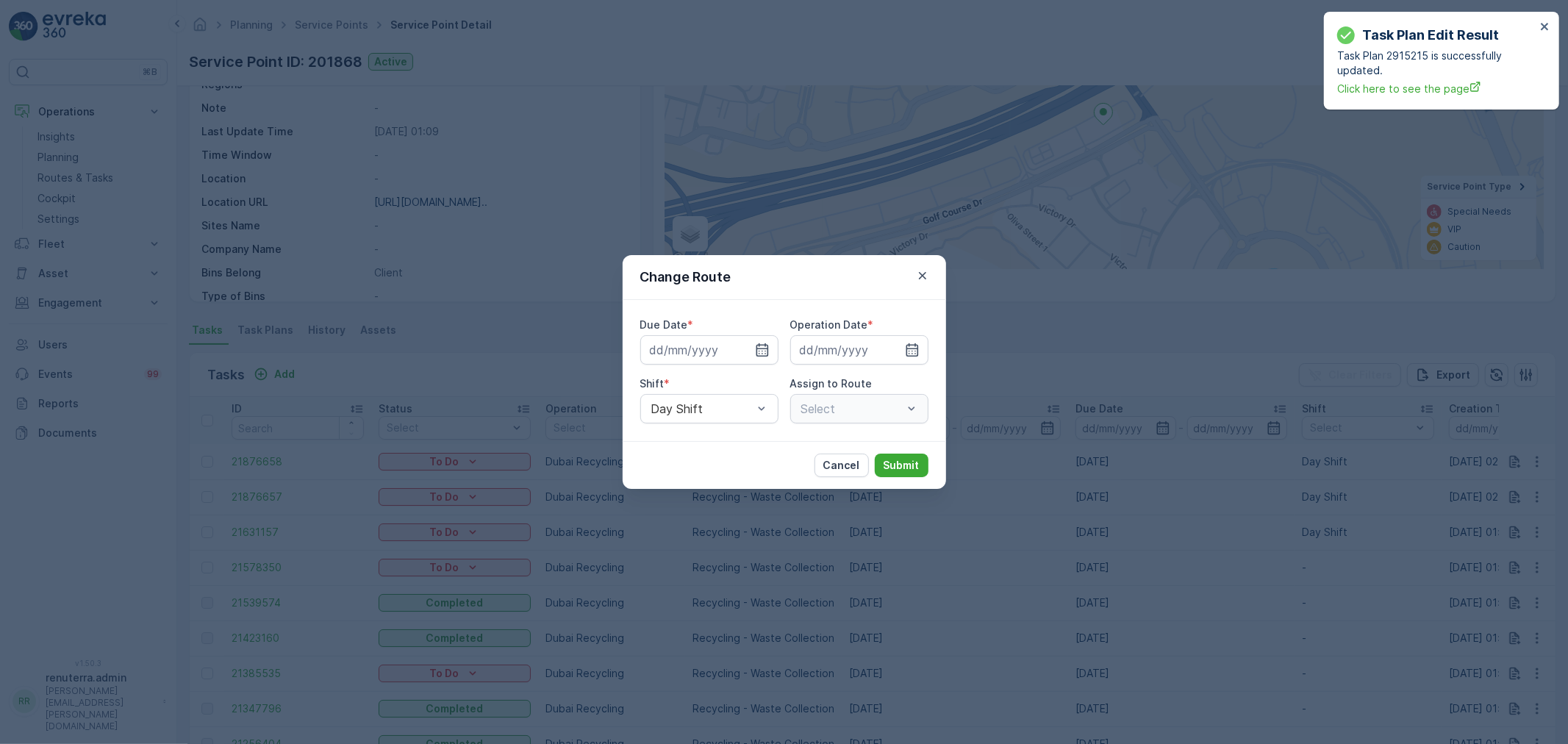
type input "[DATE]"
drag, startPoint x: 827, startPoint y: 464, endPoint x: 778, endPoint y: 464, distance: 49.0
click at [827, 464] on p "Cancel" at bounding box center [842, 465] width 36 height 15
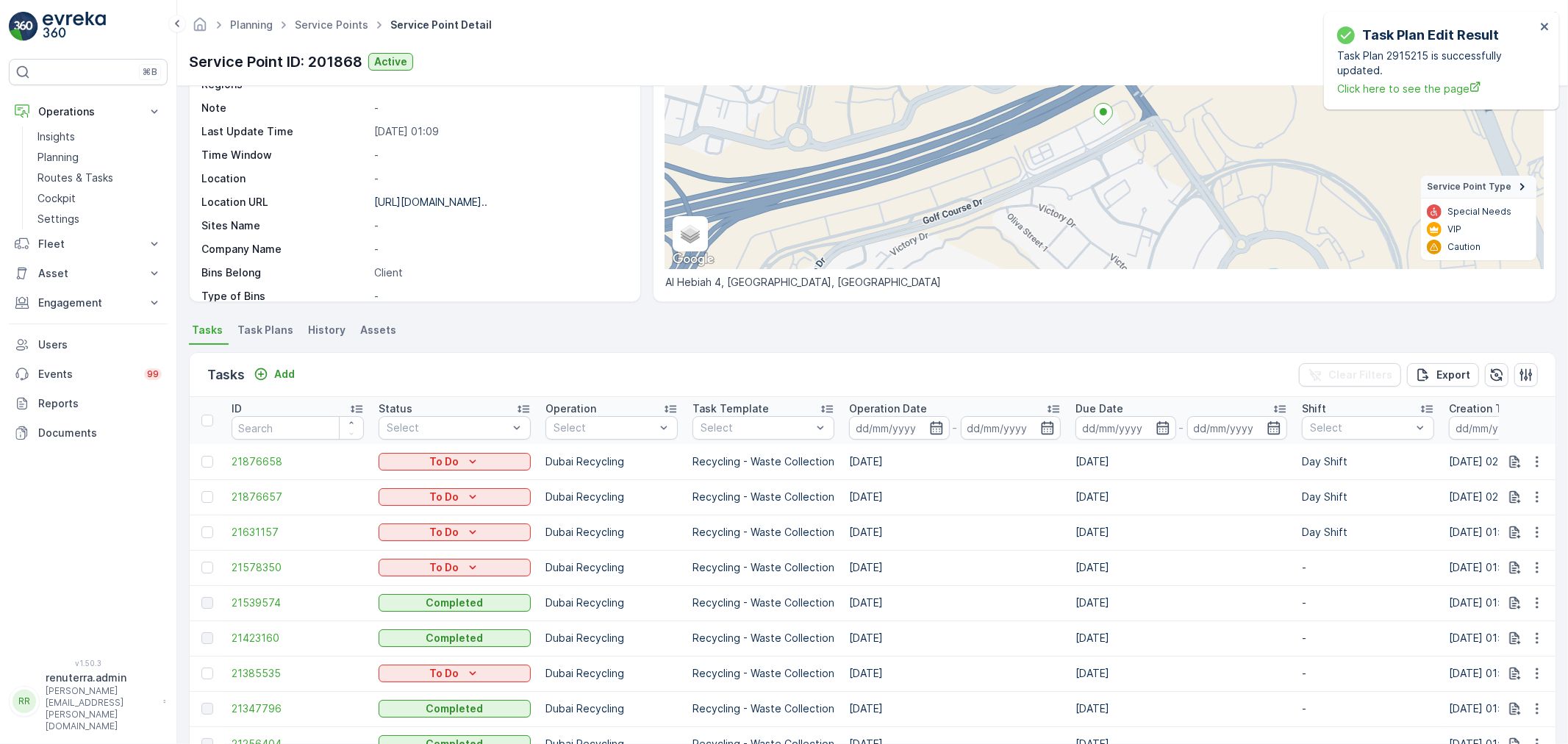
click at [257, 331] on span "Task Plans" at bounding box center [265, 329] width 56 height 15
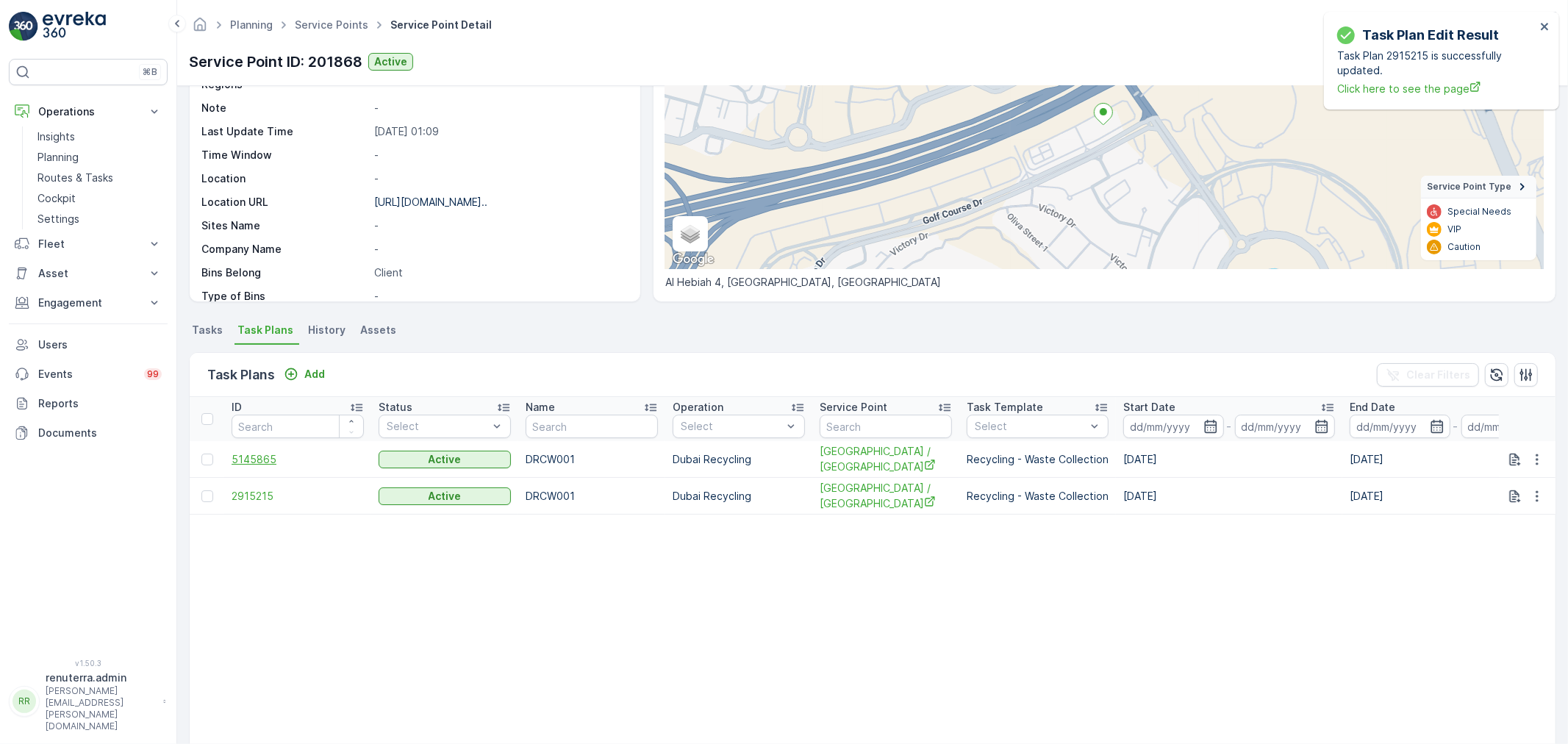
click at [268, 457] on span "5145865" at bounding box center [298, 459] width 132 height 15
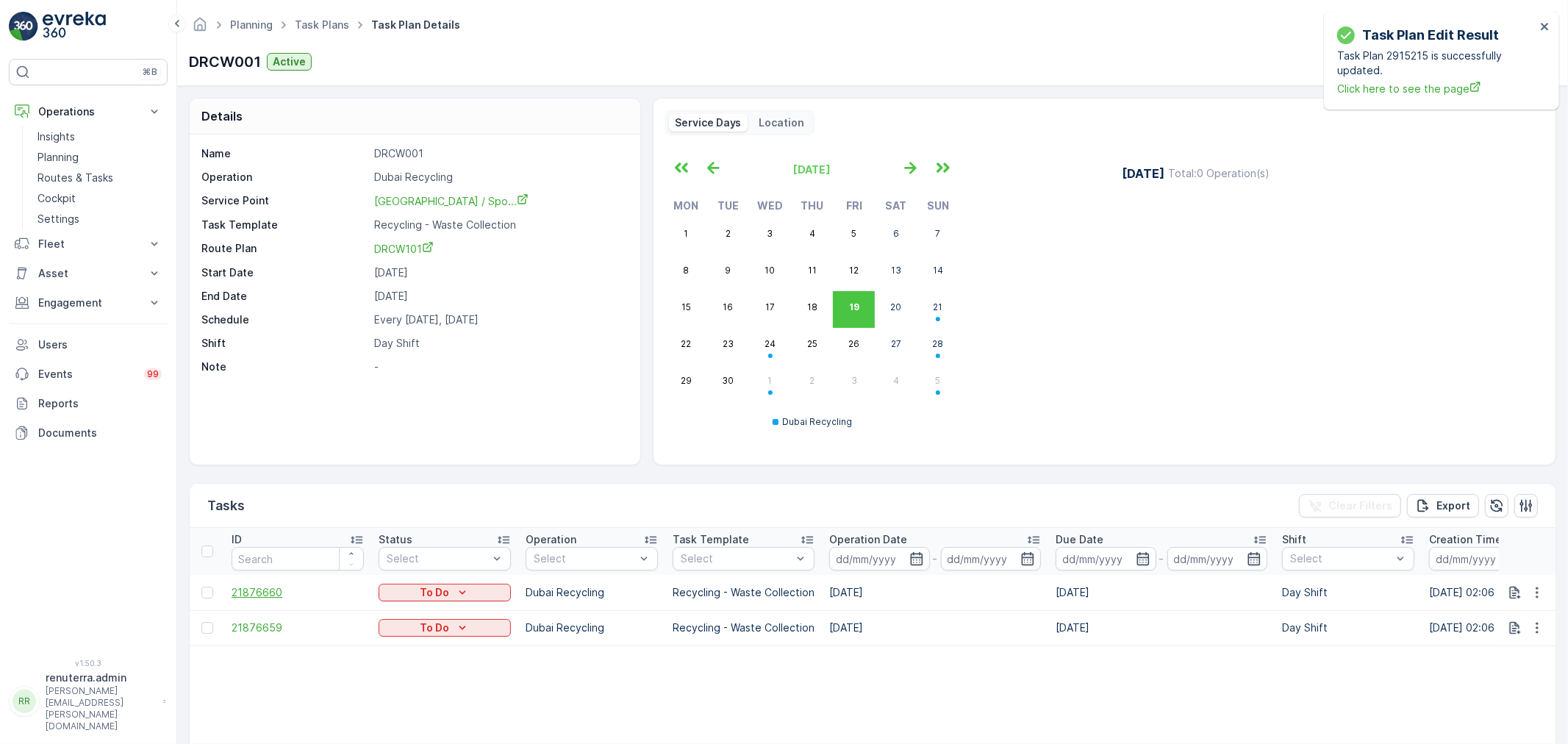
click at [257, 596] on span "21876660" at bounding box center [298, 592] width 132 height 15
click at [902, 685] on table "ID Status Select Operation Select Task Template Select Operation Date - Due Dat…" at bounding box center [1375, 710] width 2372 height 365
click at [262, 586] on span "21876660" at bounding box center [298, 592] width 132 height 15
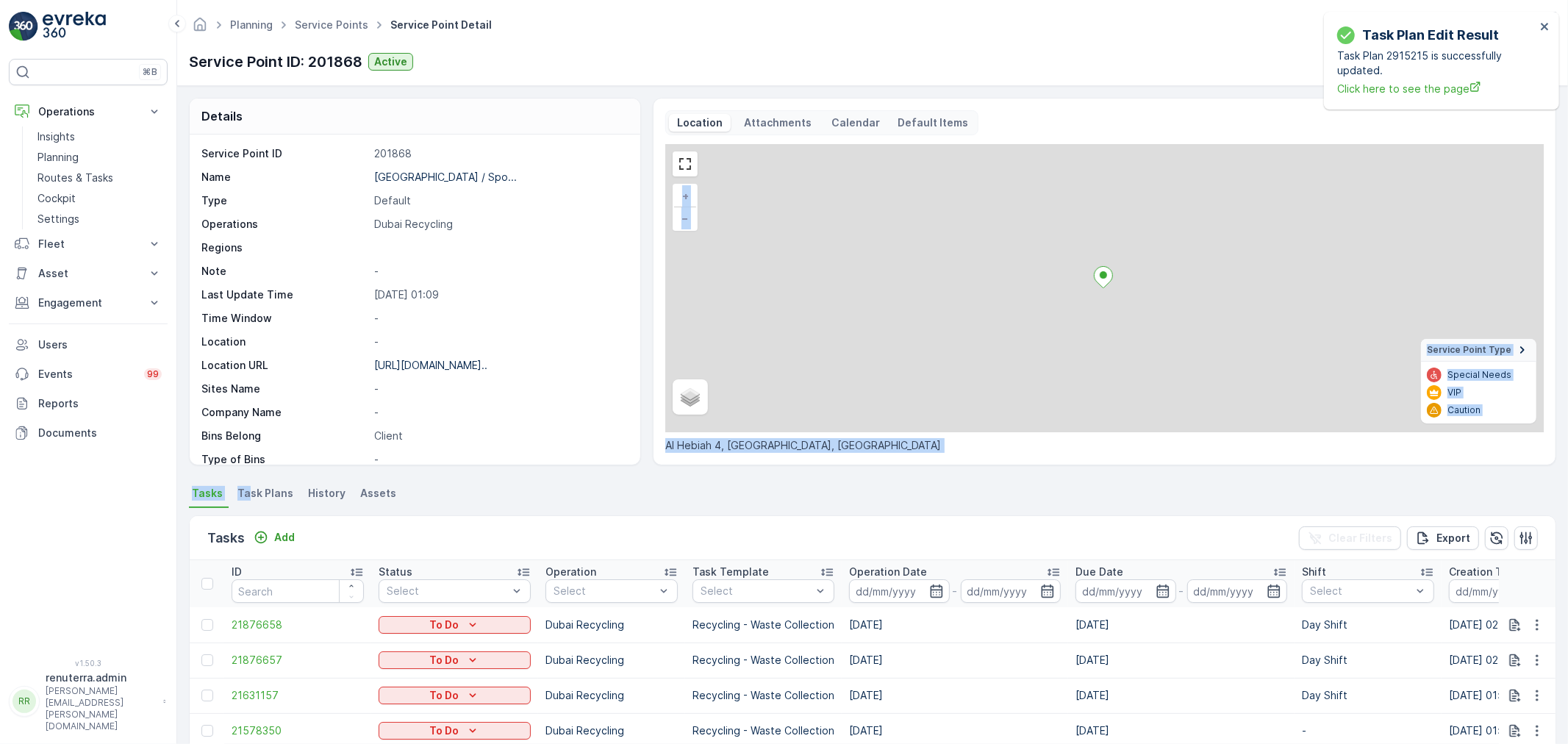
drag, startPoint x: 245, startPoint y: 473, endPoint x: 251, endPoint y: 488, distance: 16.2
click at [250, 482] on div "Details Service Point ID 201868 Name Grandiose Sports Stadium / Spo... Type Def…" at bounding box center [872, 415] width 1391 height 658
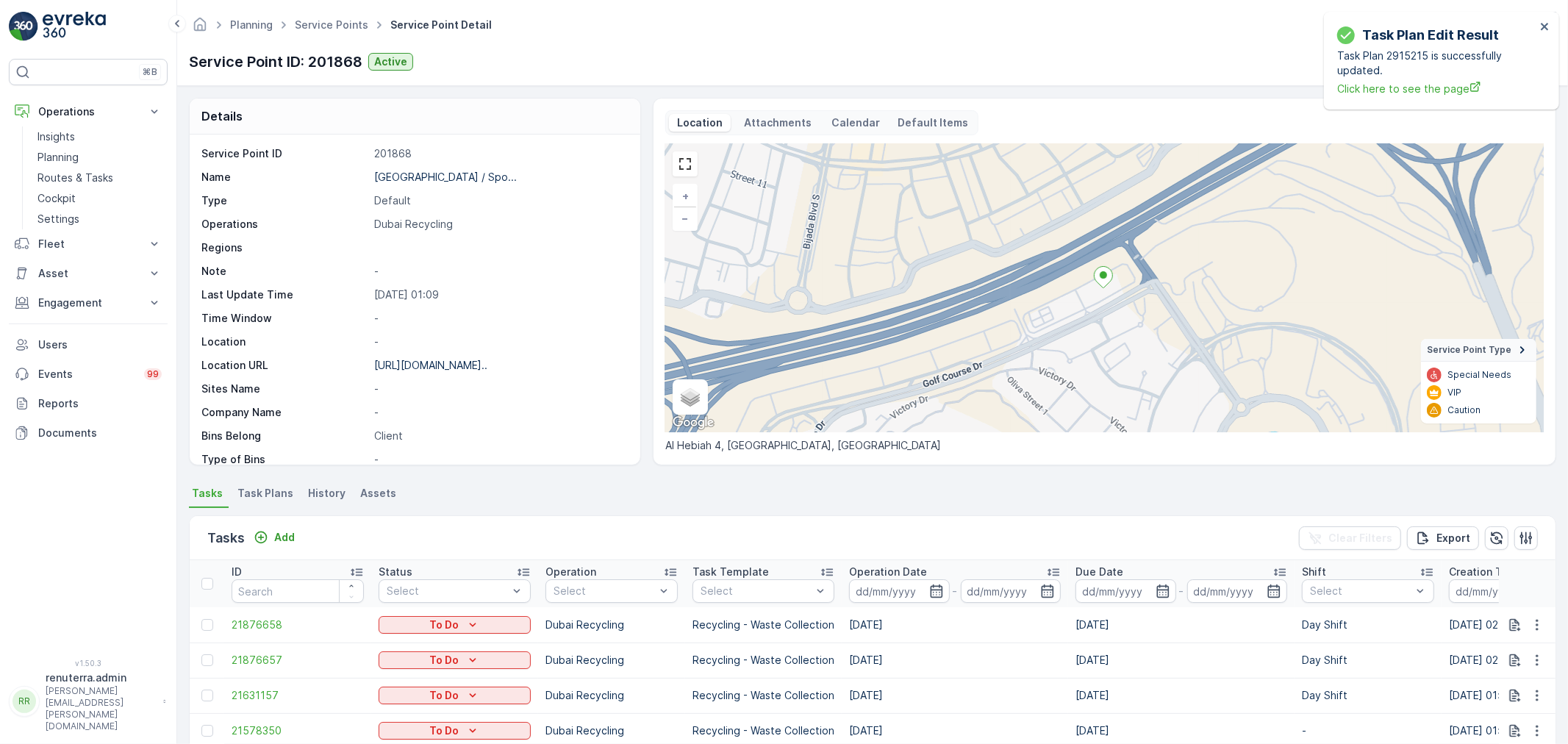
click at [253, 488] on span "Task Plans" at bounding box center [265, 493] width 56 height 15
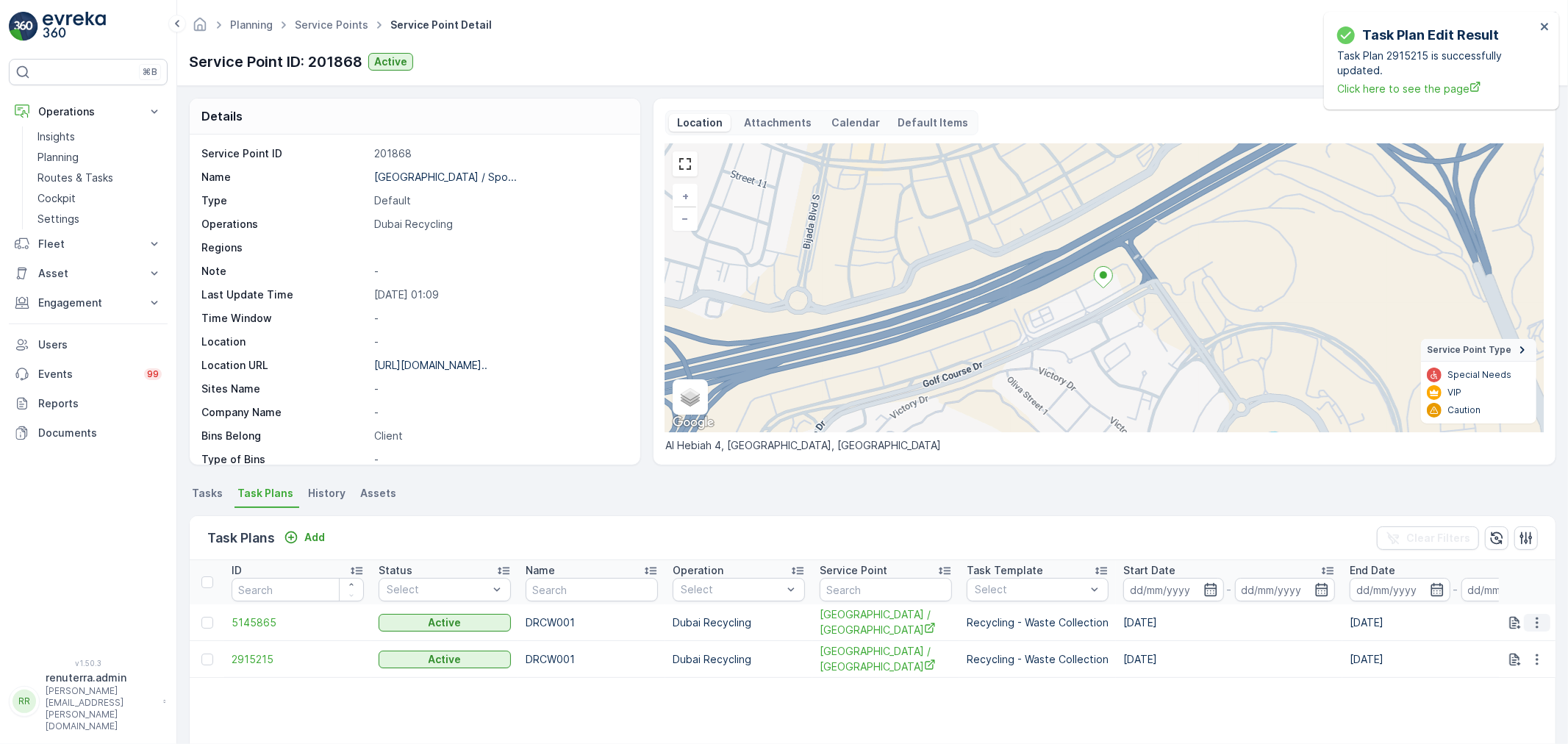
click at [1533, 620] on icon "button" at bounding box center [1536, 622] width 15 height 15
click at [1518, 664] on span "Edit Task Plan" at bounding box center [1511, 664] width 68 height 15
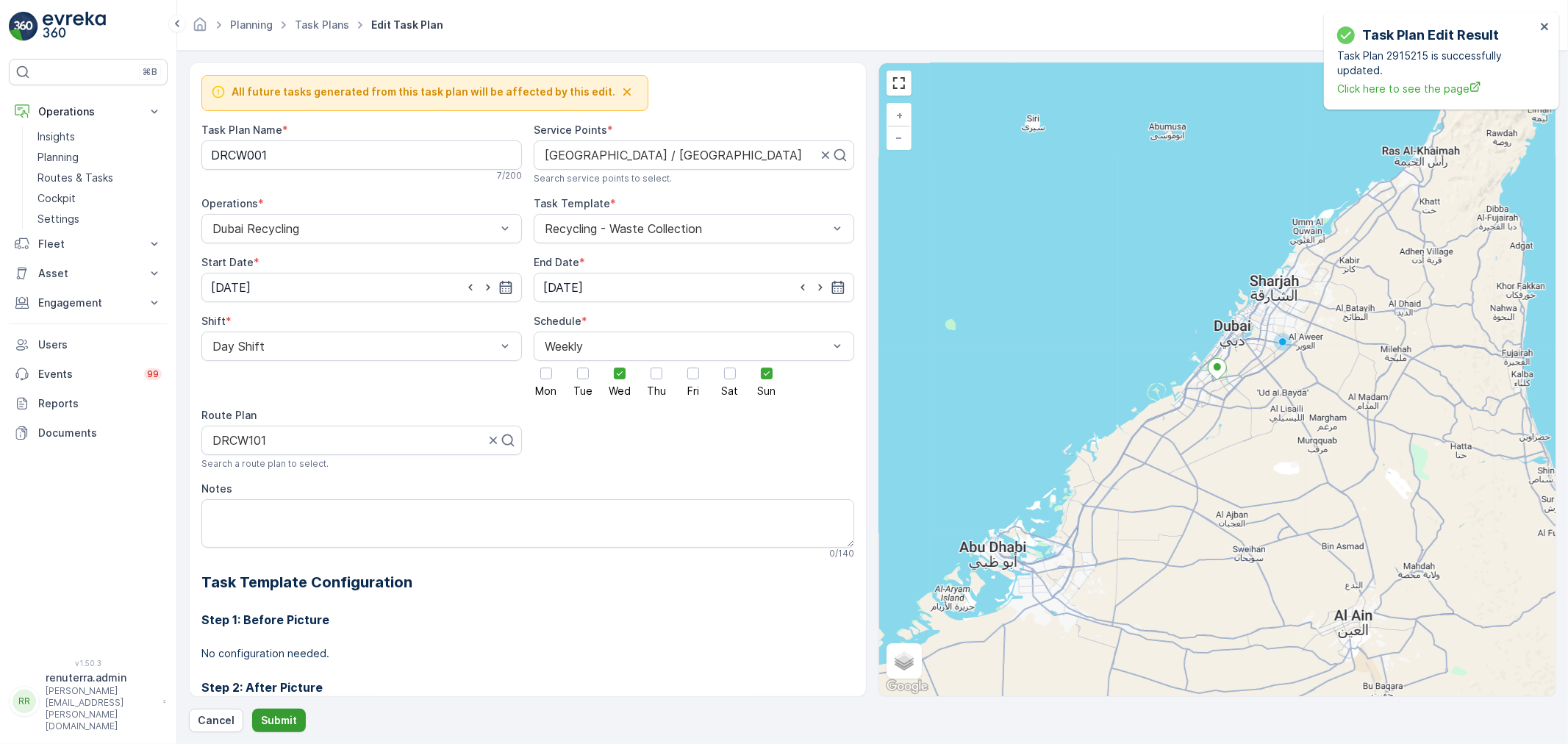
click at [277, 725] on p "Submit" at bounding box center [279, 720] width 36 height 15
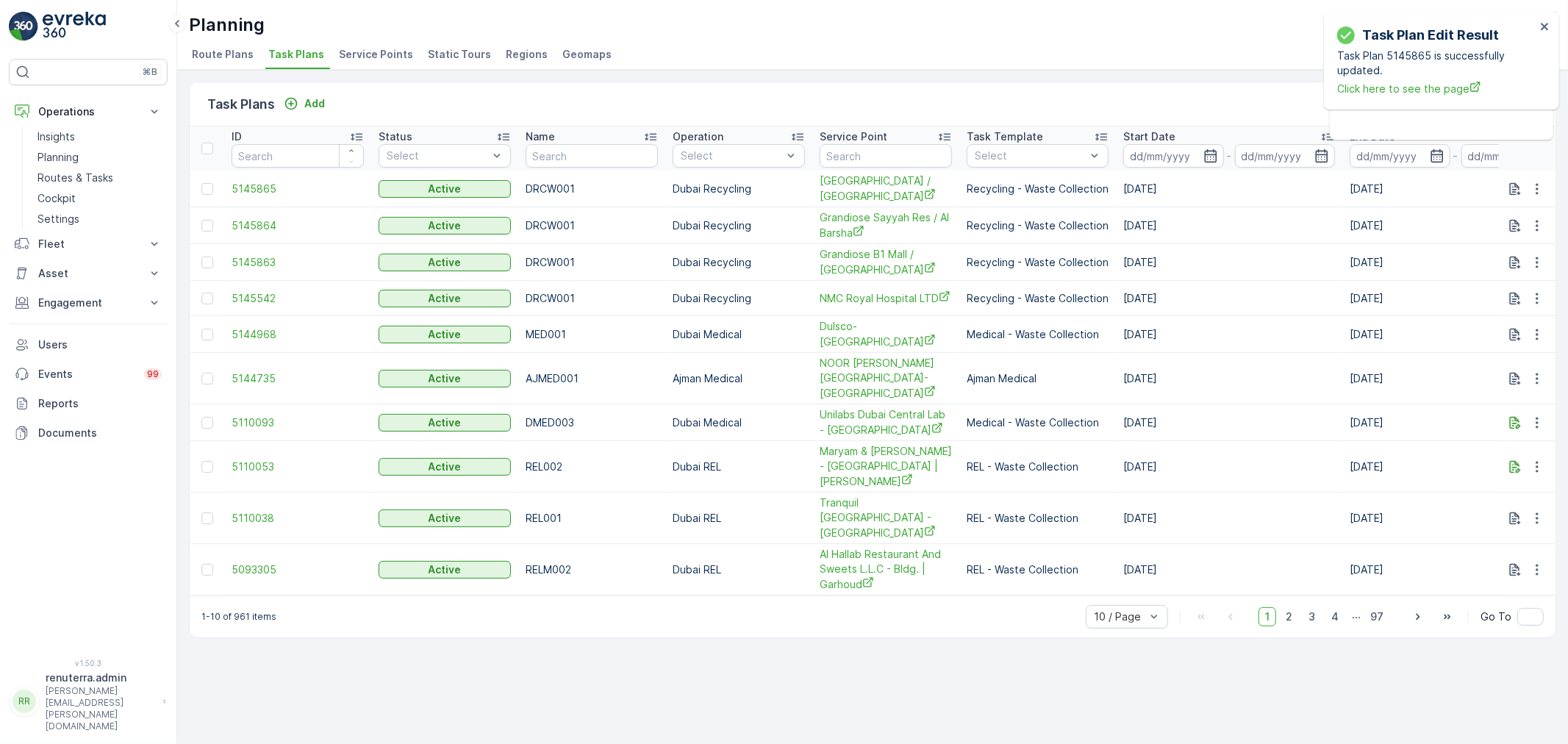
click at [371, 63] on li "Service Points" at bounding box center [377, 56] width 83 height 25
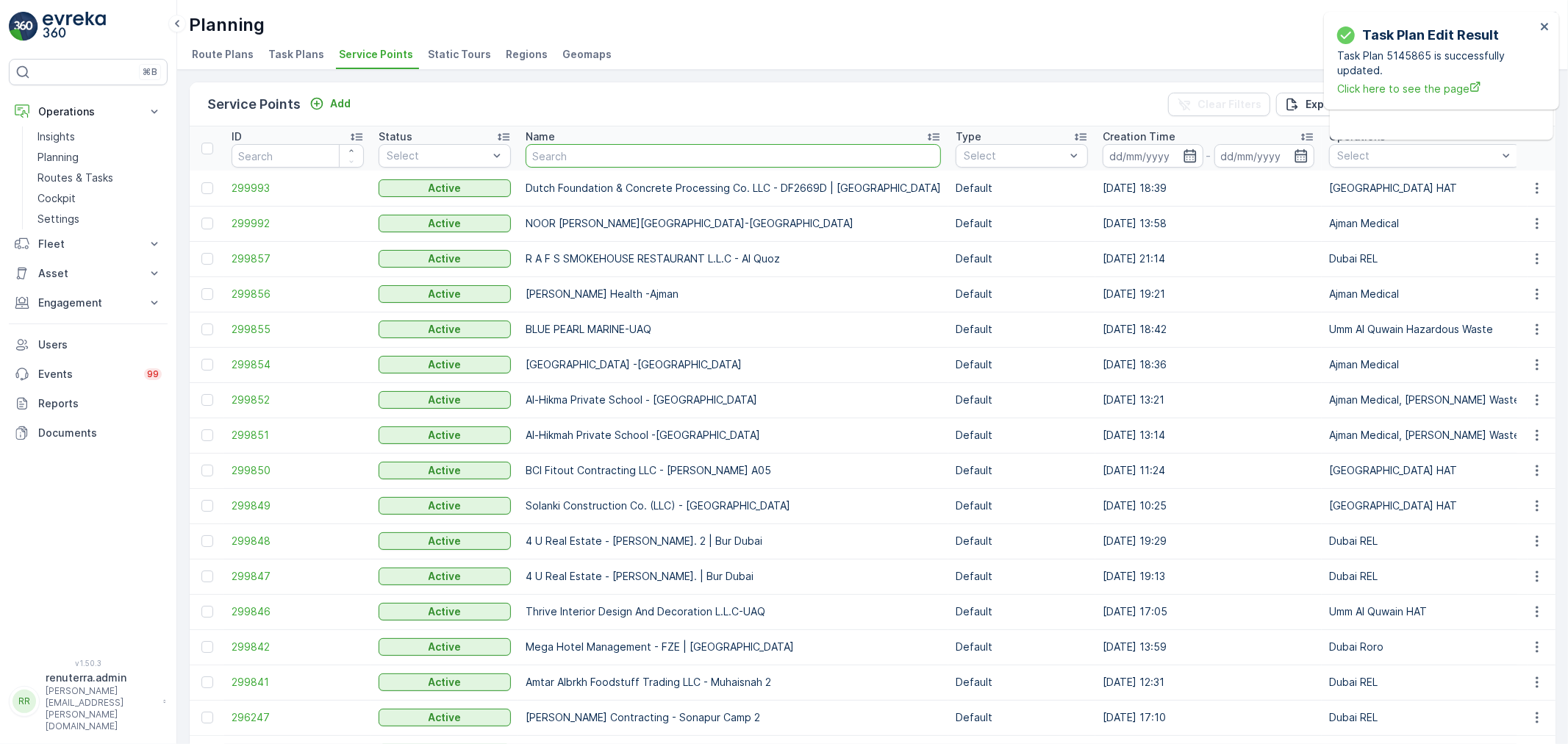
click at [562, 162] on input "text" at bounding box center [732, 156] width 415 height 24
paste input "Sports Stadium"
type input "Sports Stadium"
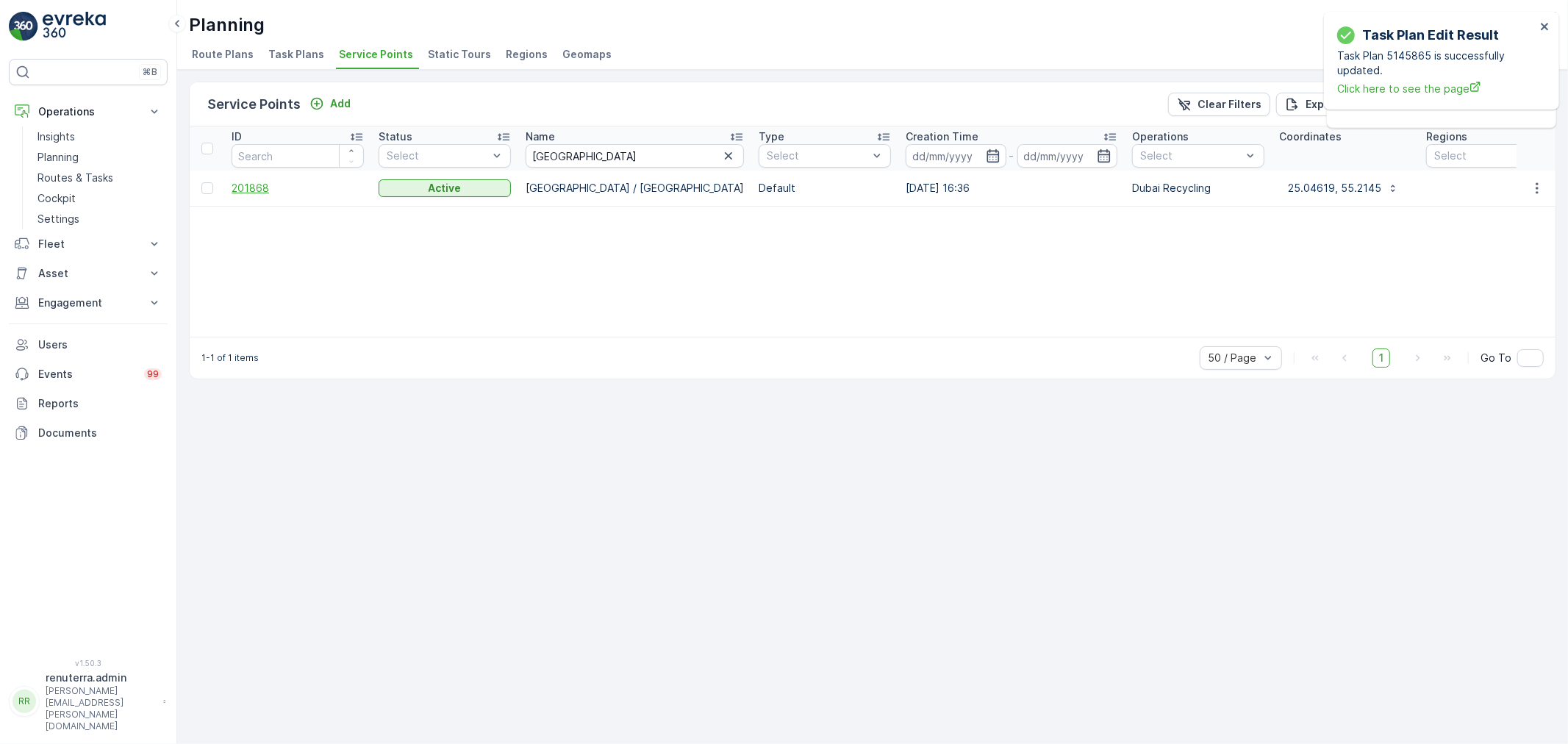
click at [247, 182] on span "201868" at bounding box center [298, 188] width 132 height 15
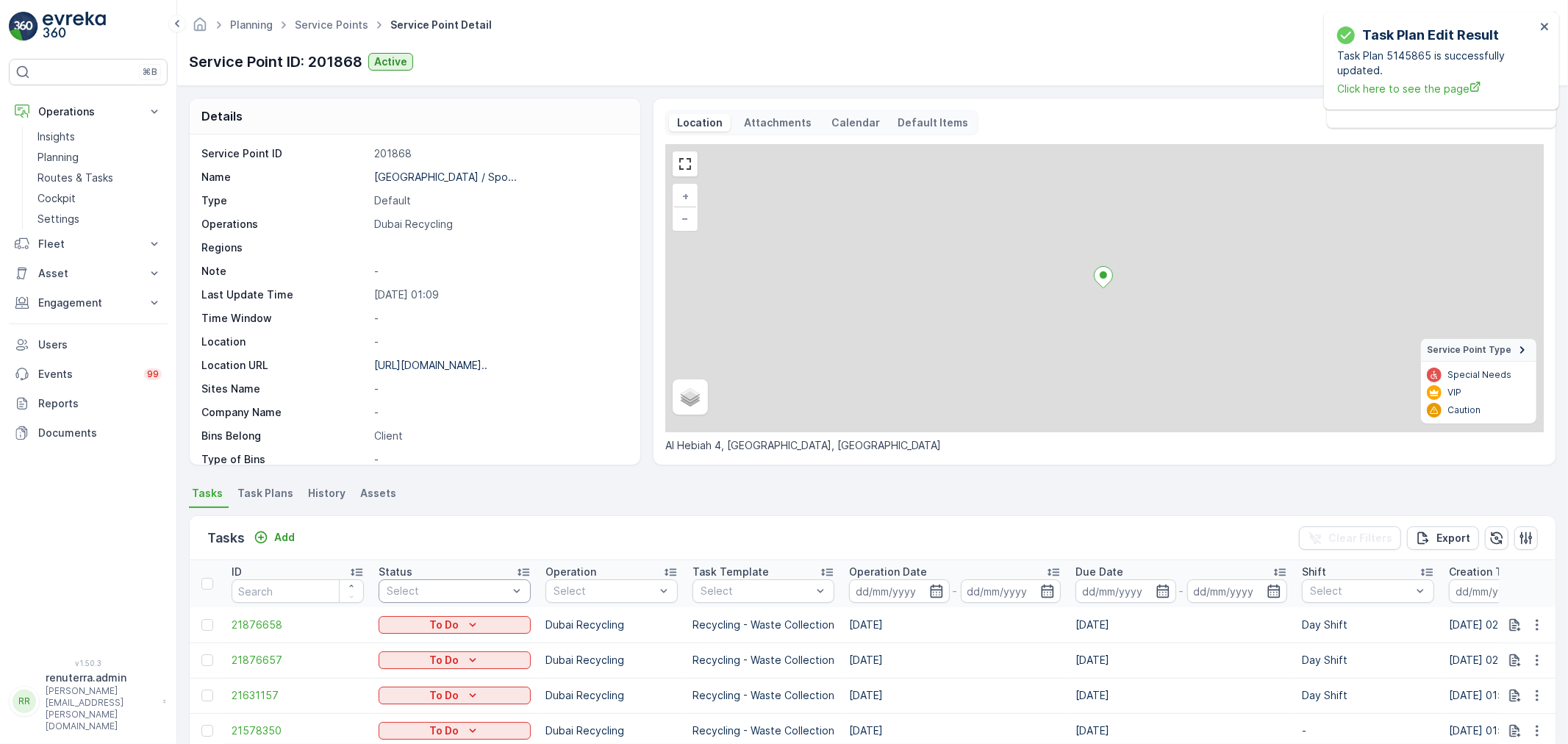
scroll to position [82, 0]
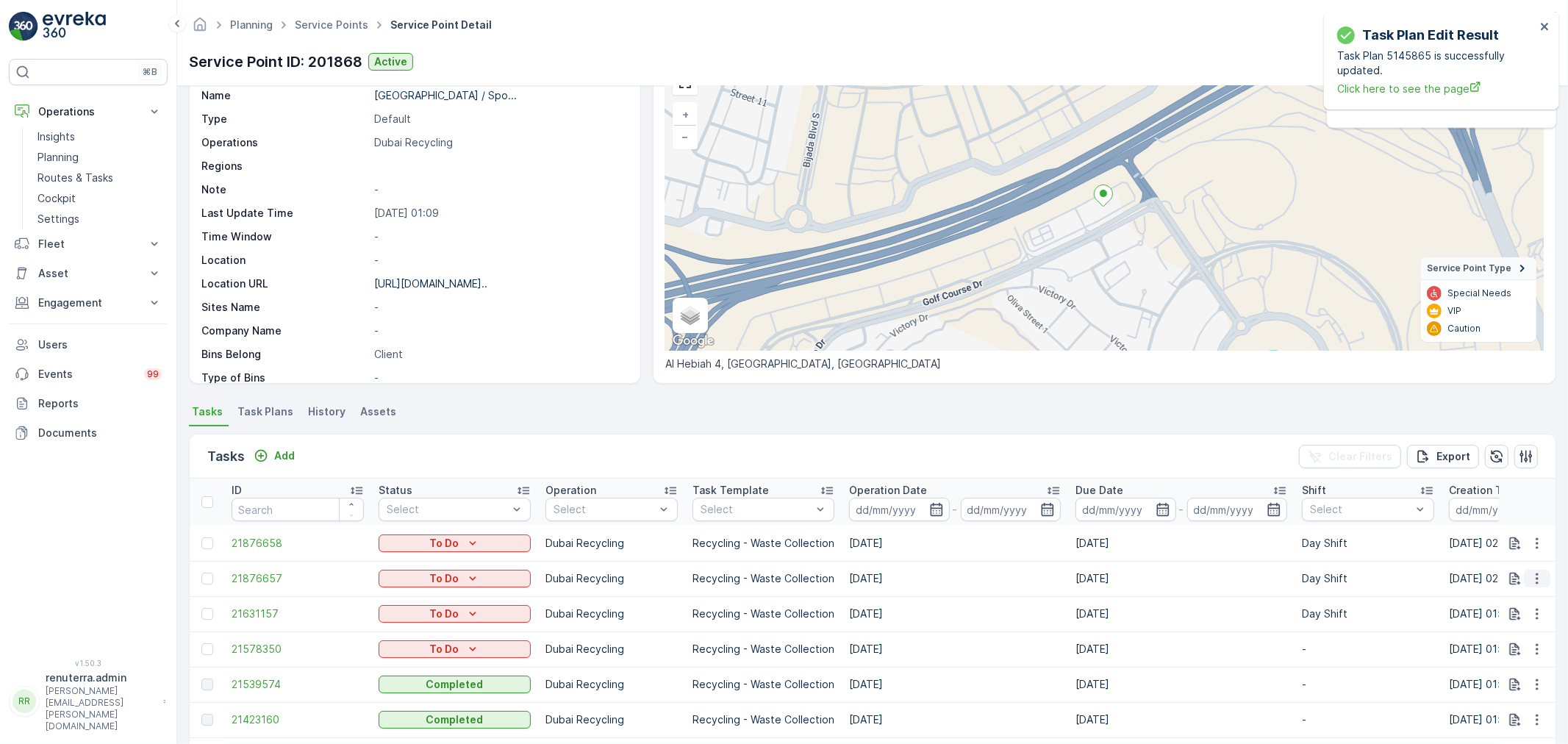
click at [1530, 577] on icon "button" at bounding box center [1536, 578] width 15 height 15
click at [1510, 631] on div "Change Route" at bounding box center [1513, 641] width 111 height 21
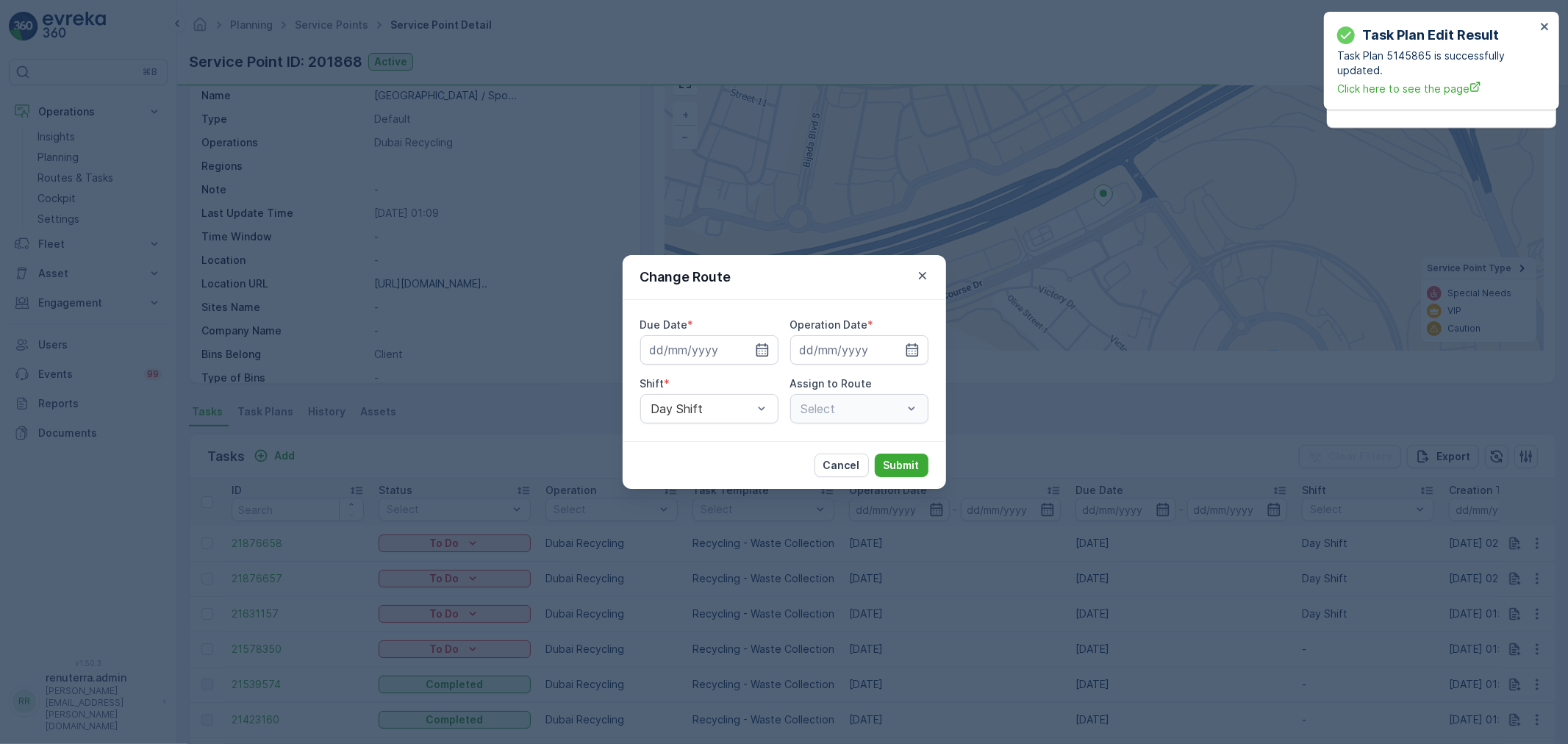
type input "[DATE]"
drag, startPoint x: 926, startPoint y: 274, endPoint x: 917, endPoint y: 276, distance: 9.2
click at [926, 273] on icon "button" at bounding box center [922, 275] width 15 height 15
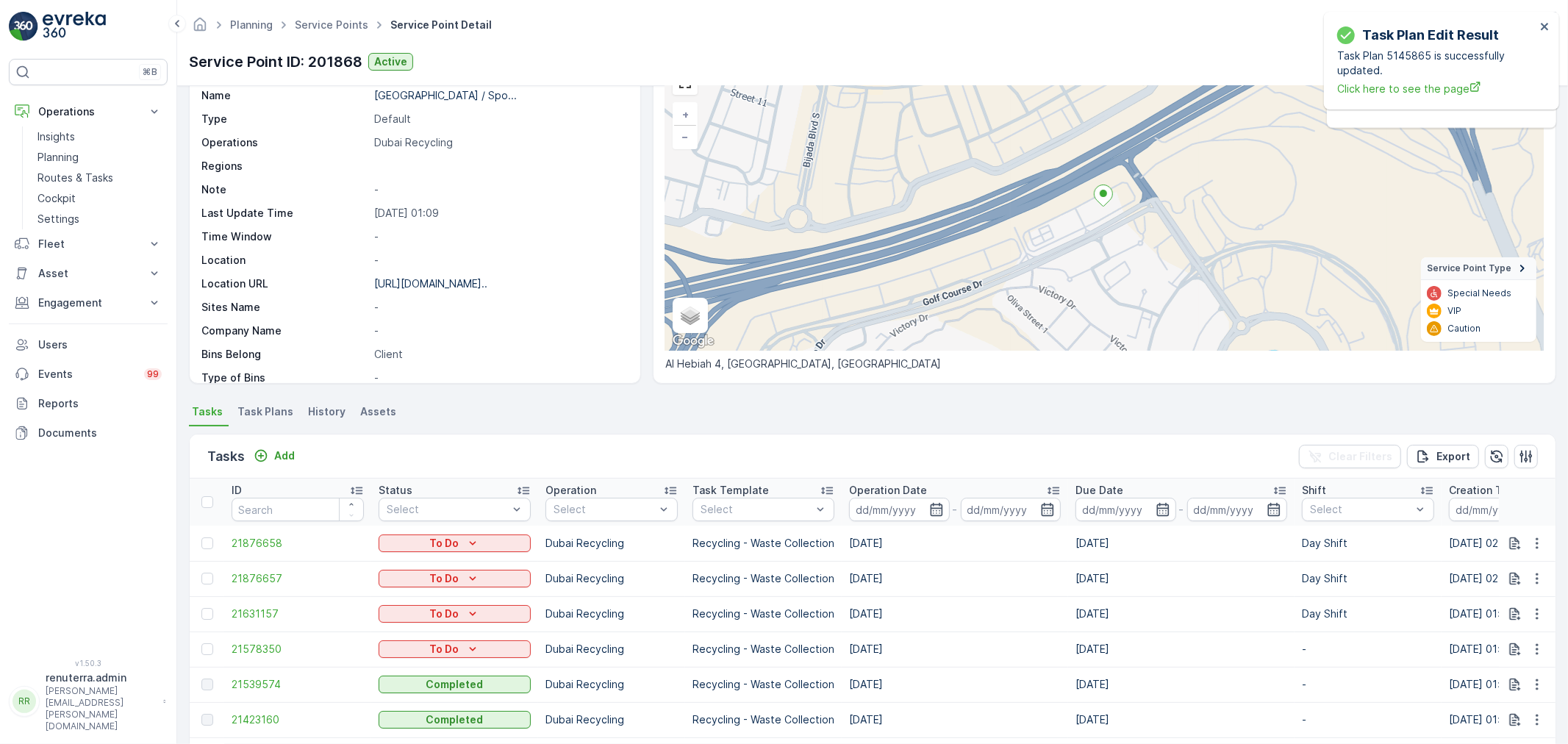
click at [272, 404] on span "Task Plans" at bounding box center [265, 411] width 56 height 15
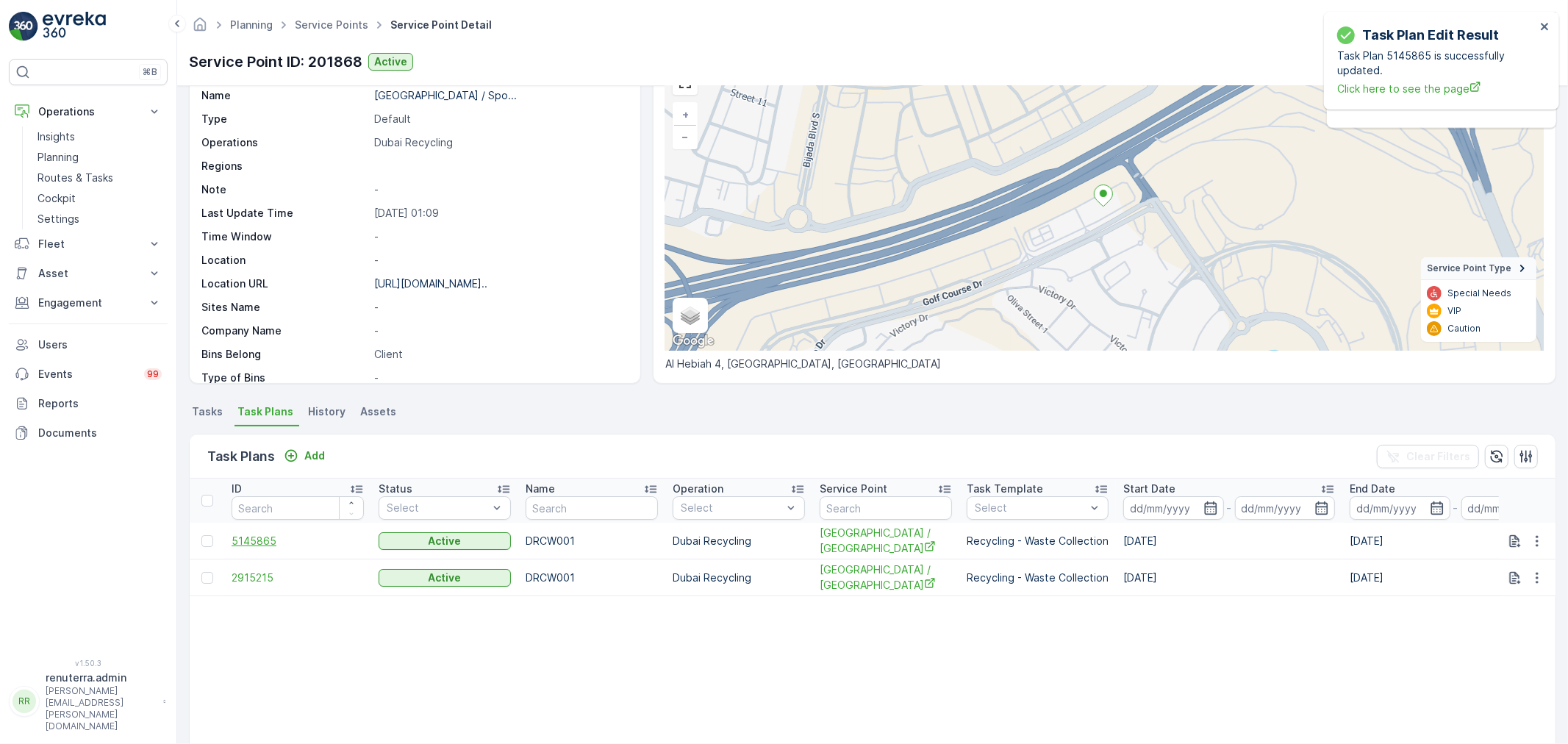
click at [239, 534] on span "5145865" at bounding box center [298, 541] width 132 height 15
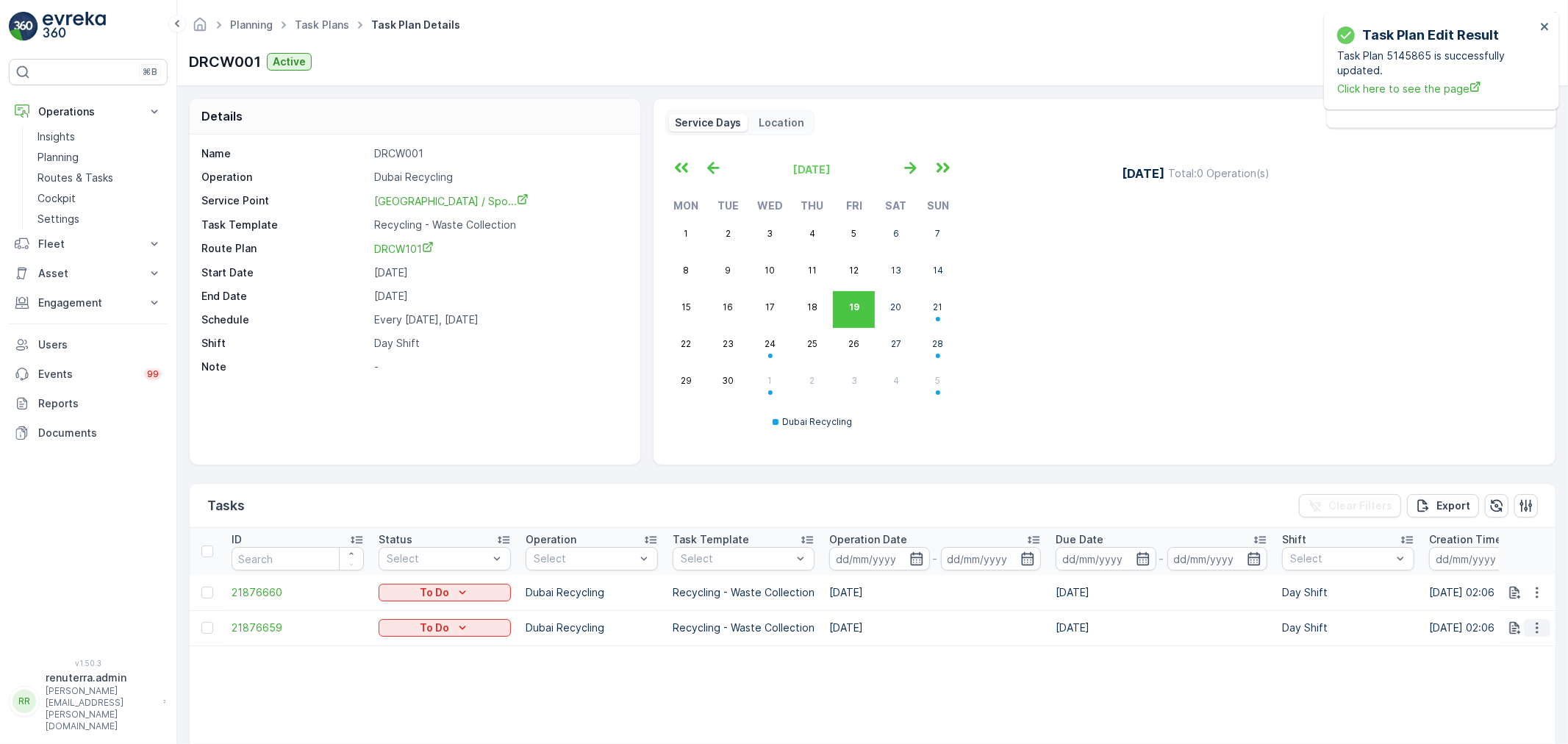
click at [1542, 630] on button "button" at bounding box center [1536, 628] width 27 height 18
click at [1498, 548] on div "Change Route" at bounding box center [1513, 558] width 111 height 21
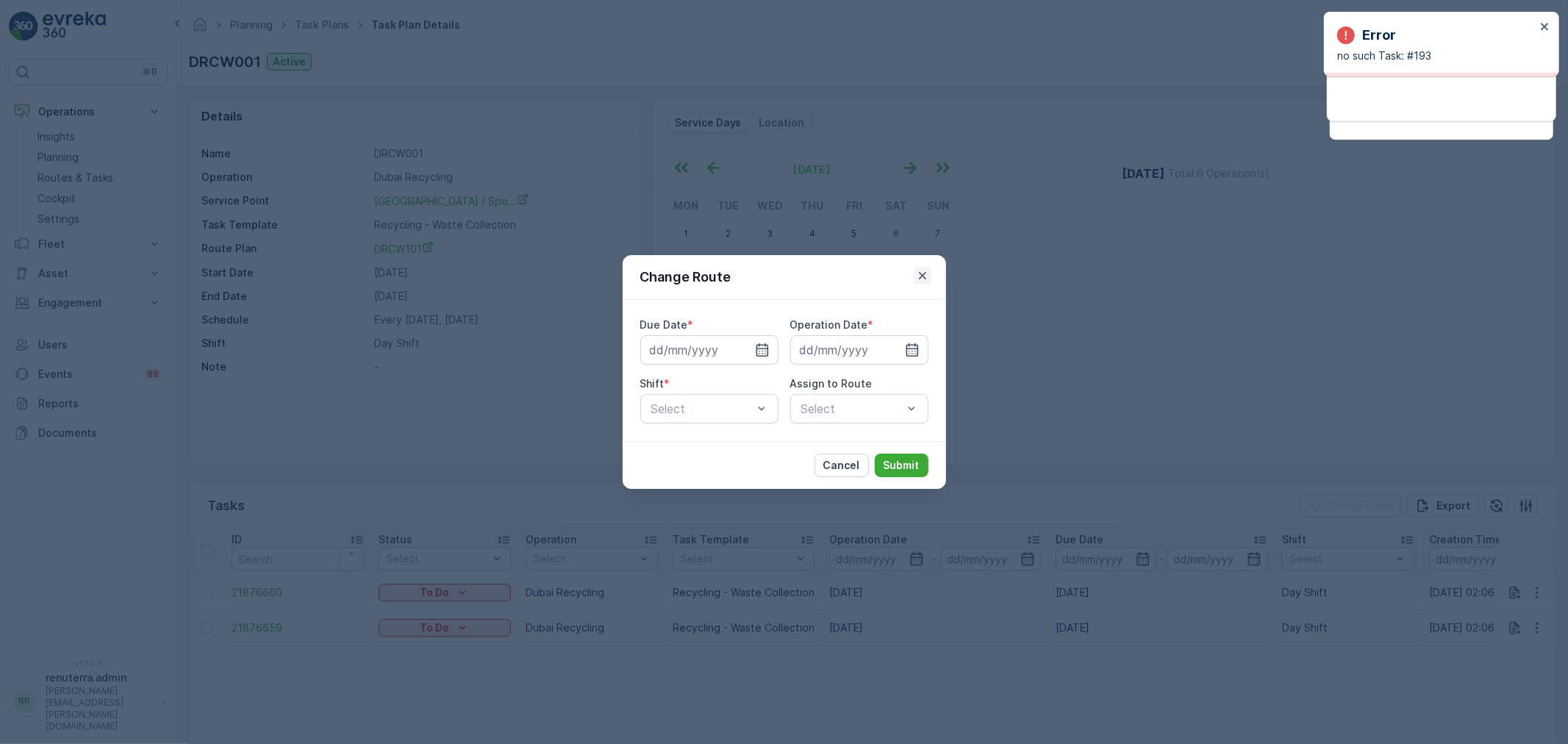
click at [920, 281] on icon "button" at bounding box center [922, 275] width 15 height 15
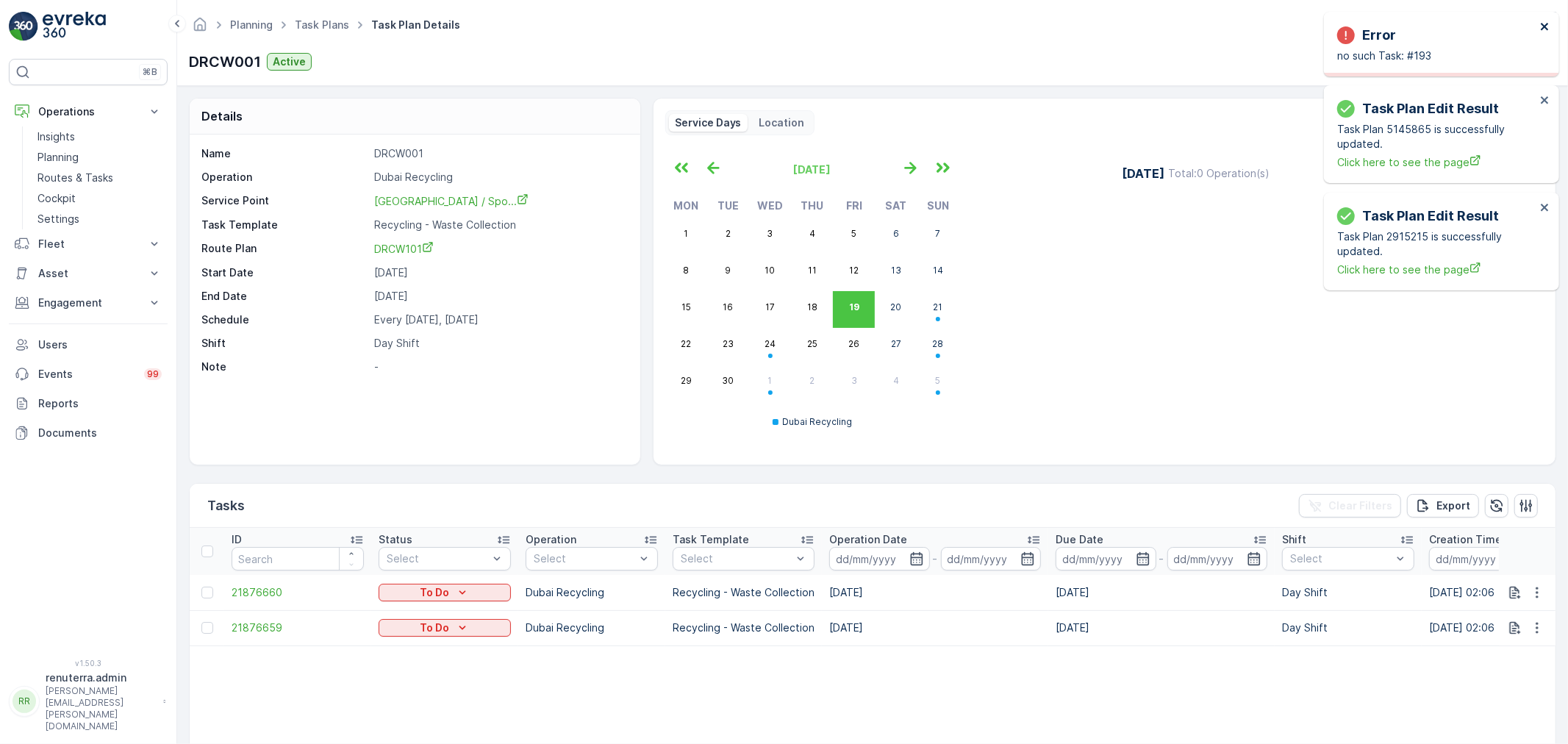
click at [1550, 31] on icon "close" at bounding box center [1545, 27] width 10 height 12
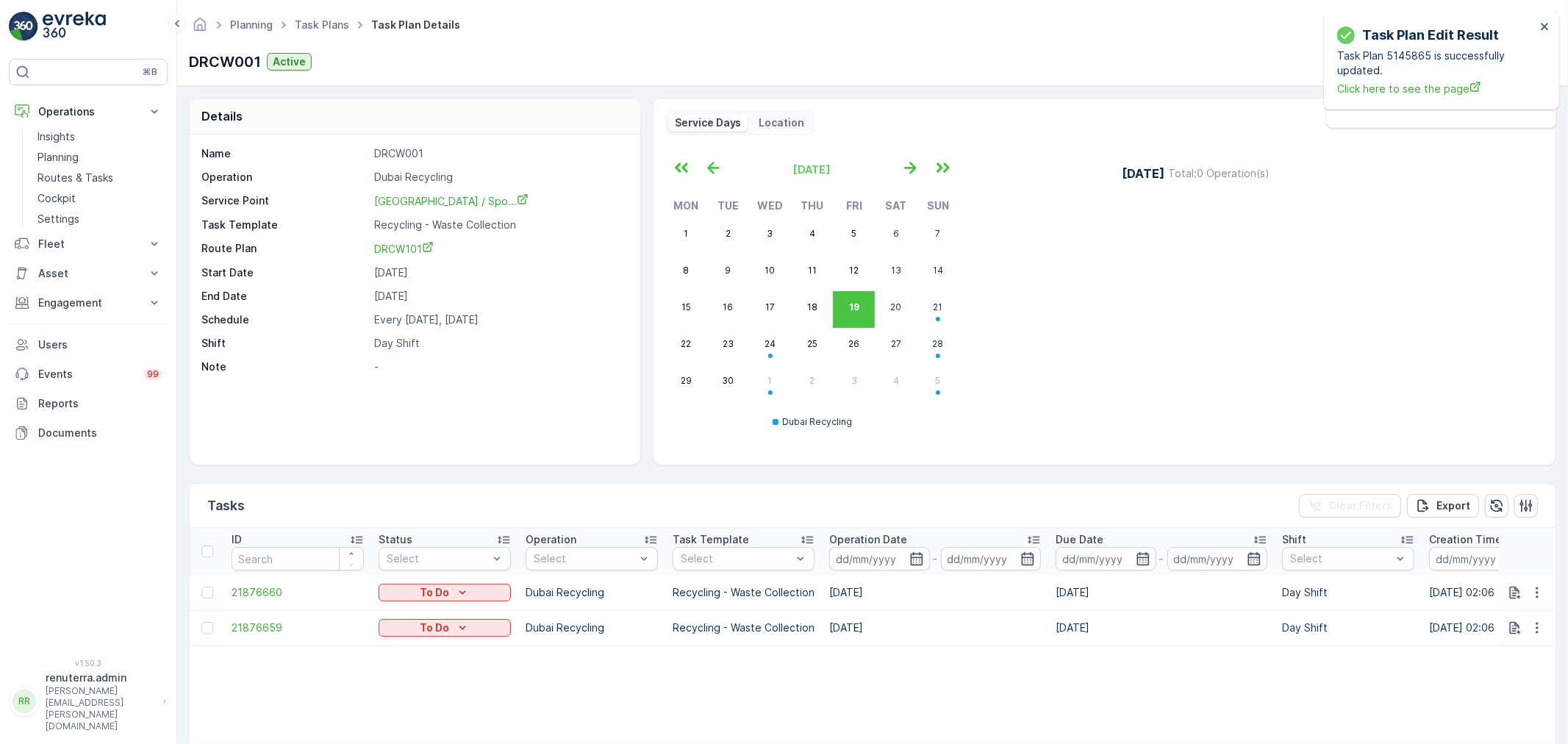
click at [534, 673] on table "ID Status Select Operation Select Task Template Select Operation Date - Due Dat…" at bounding box center [1375, 710] width 2372 height 365
click at [1177, 666] on table "ID Status Select Operation Select Task Template Select Operation Date - Due Dat…" at bounding box center [1375, 710] width 2372 height 365
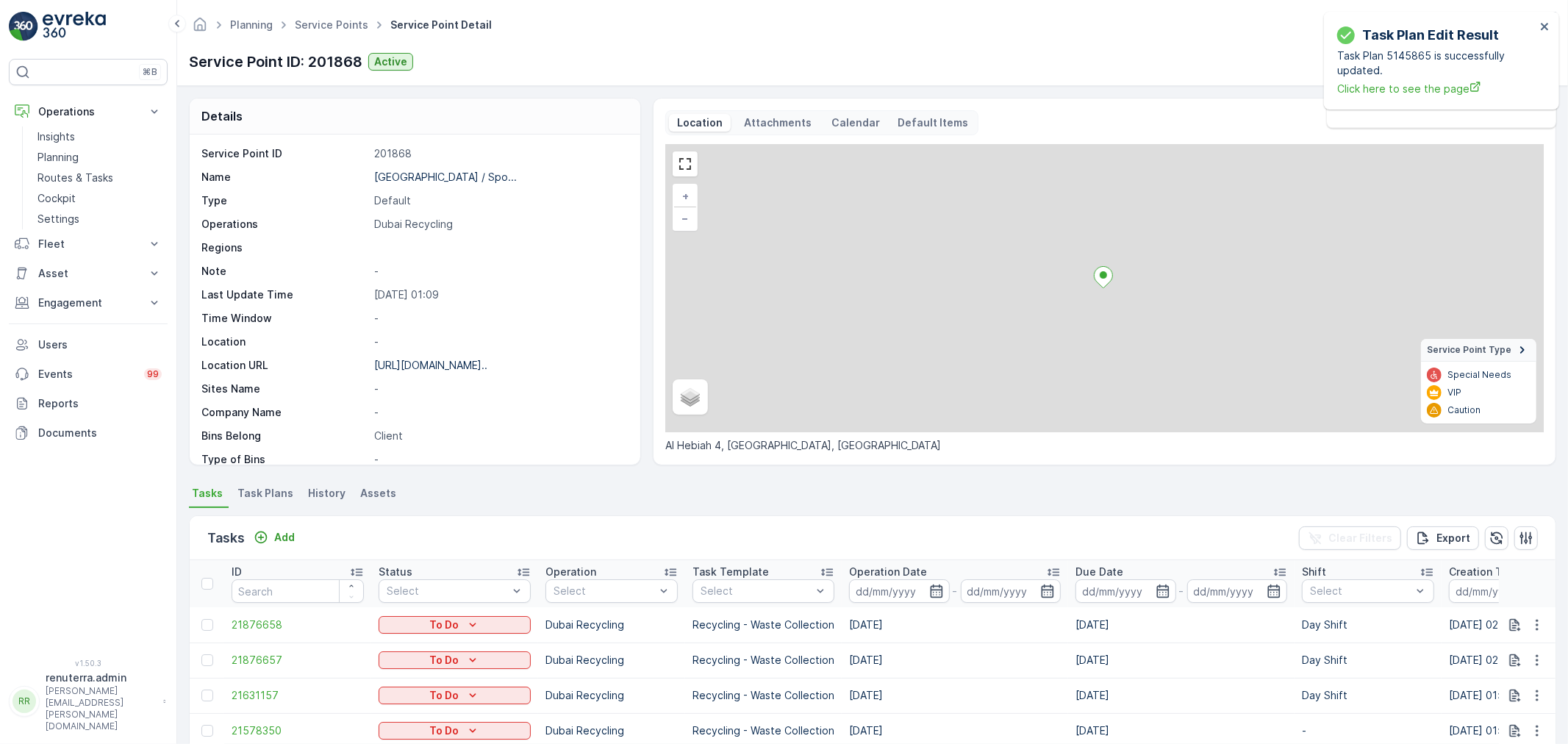
click at [265, 493] on span "Task Plans" at bounding box center [265, 493] width 56 height 15
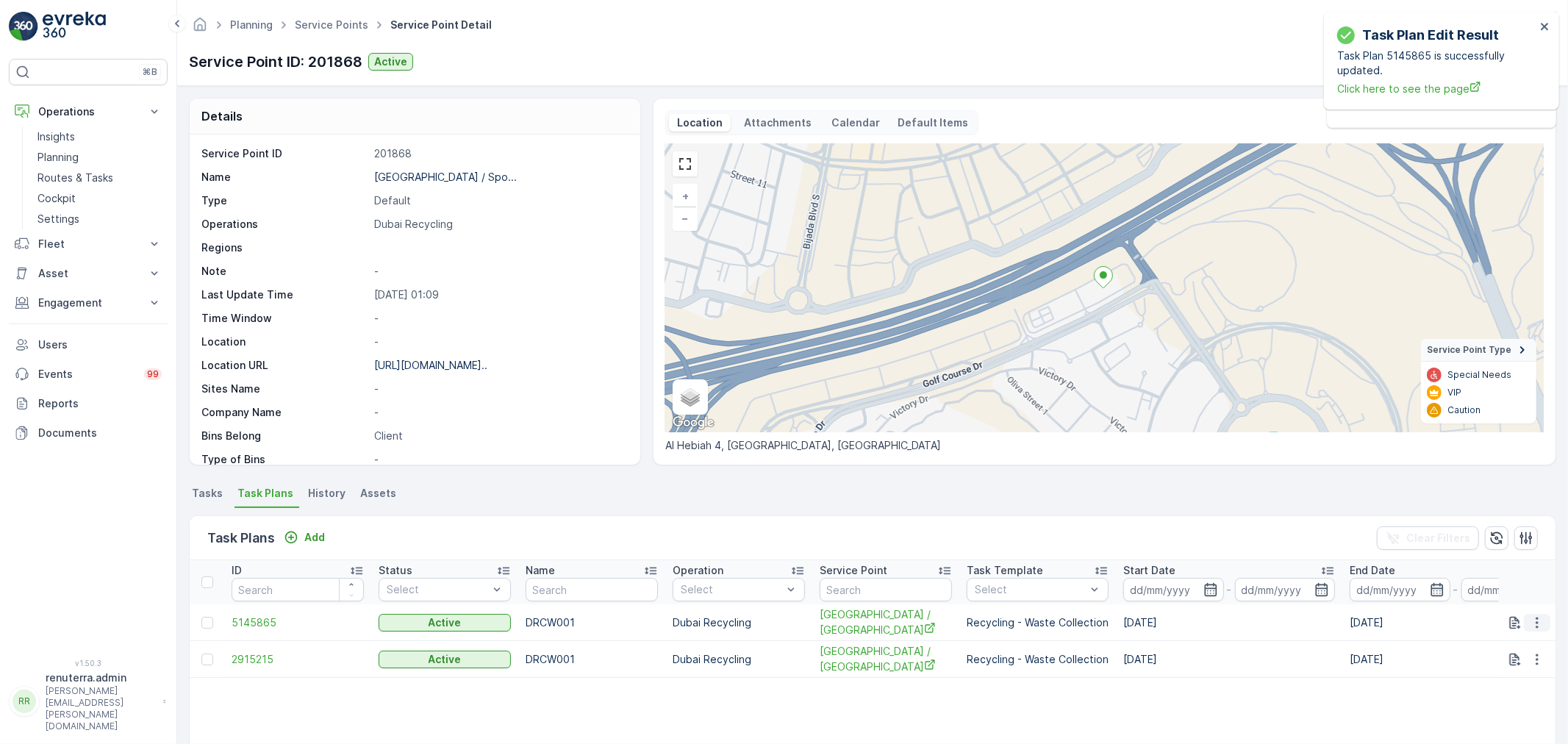
click at [1530, 619] on icon "button" at bounding box center [1536, 622] width 15 height 15
click at [1506, 666] on span "Edit Task Plan" at bounding box center [1511, 664] width 68 height 15
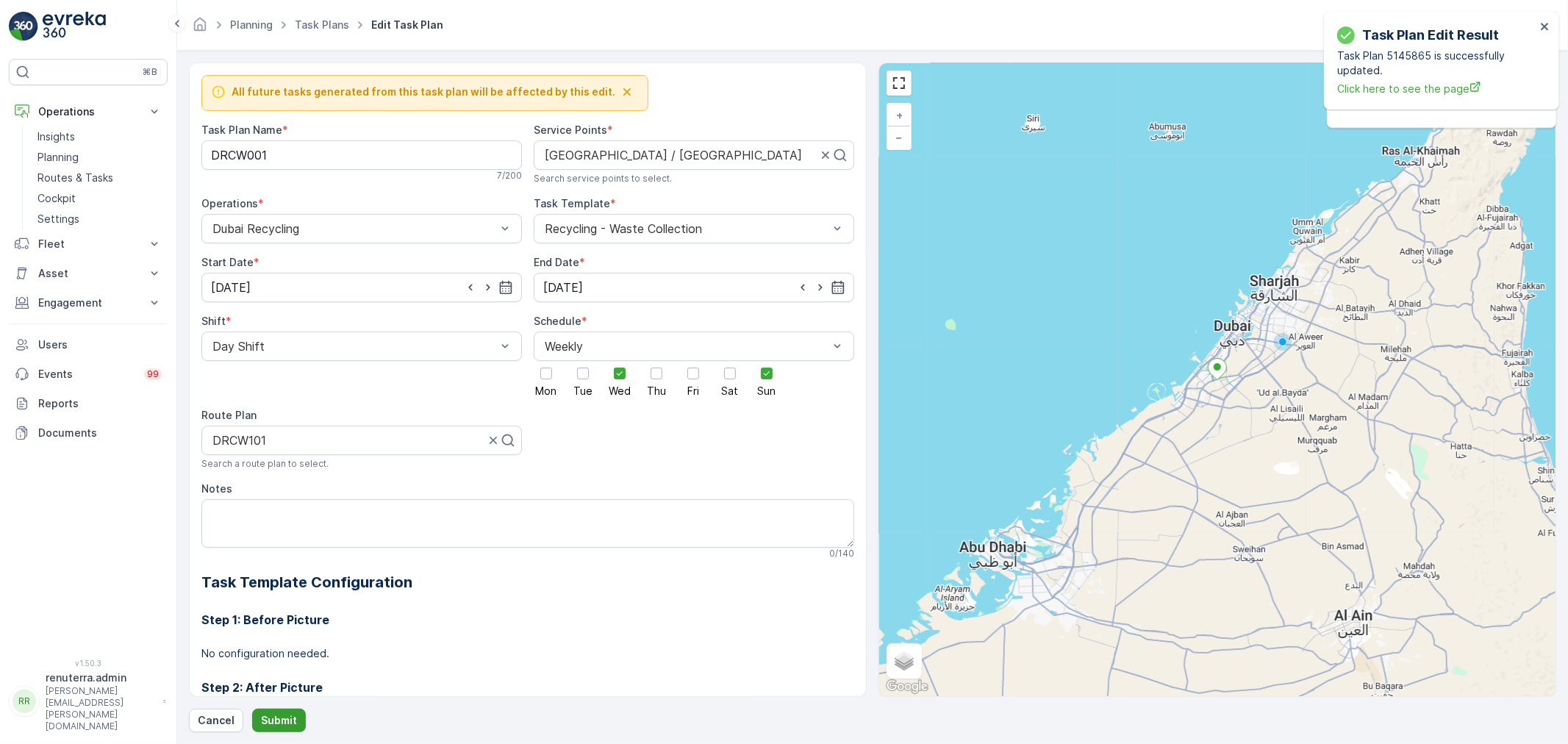
click at [291, 720] on p "Submit" at bounding box center [279, 720] width 36 height 15
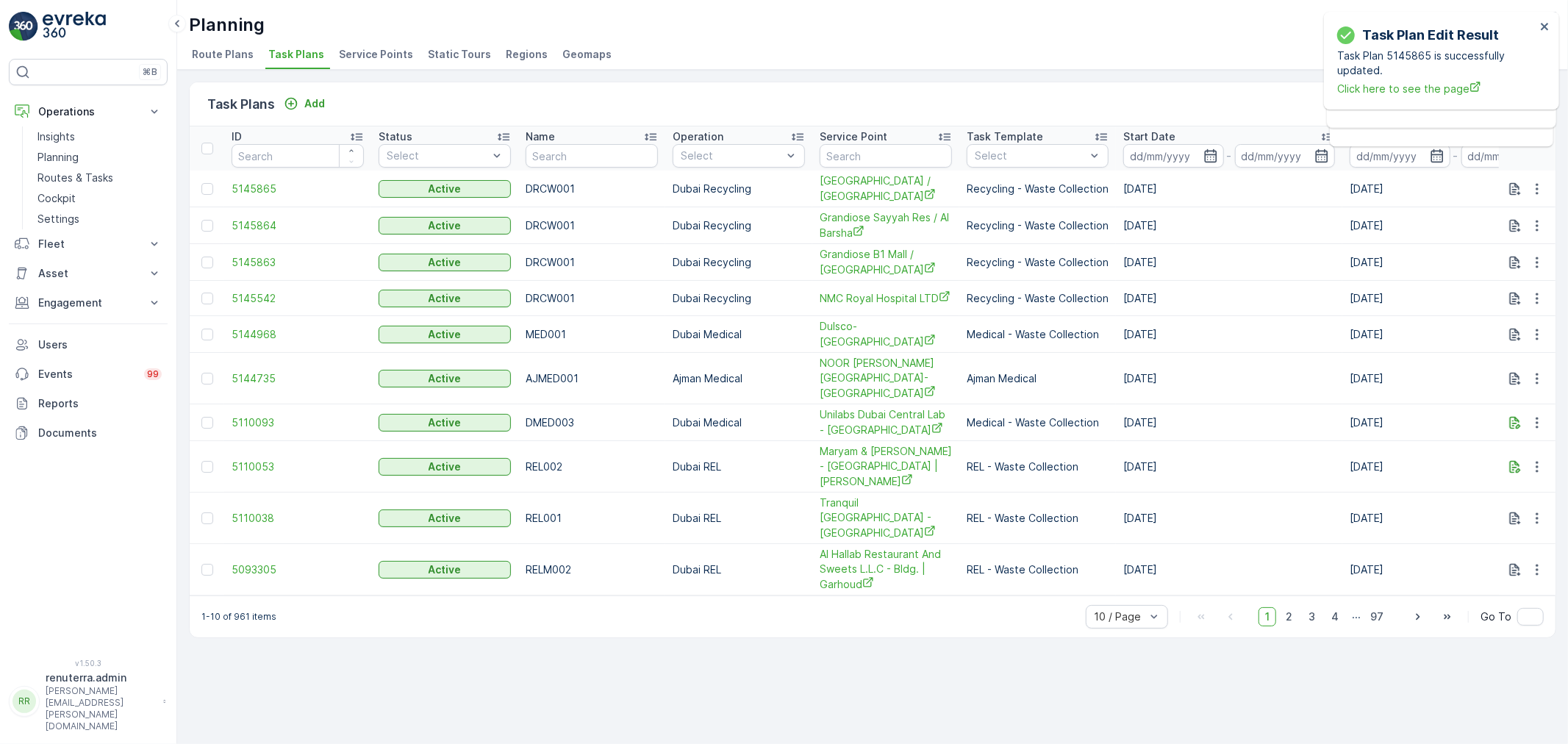
click at [375, 63] on li "Service Points" at bounding box center [377, 56] width 83 height 25
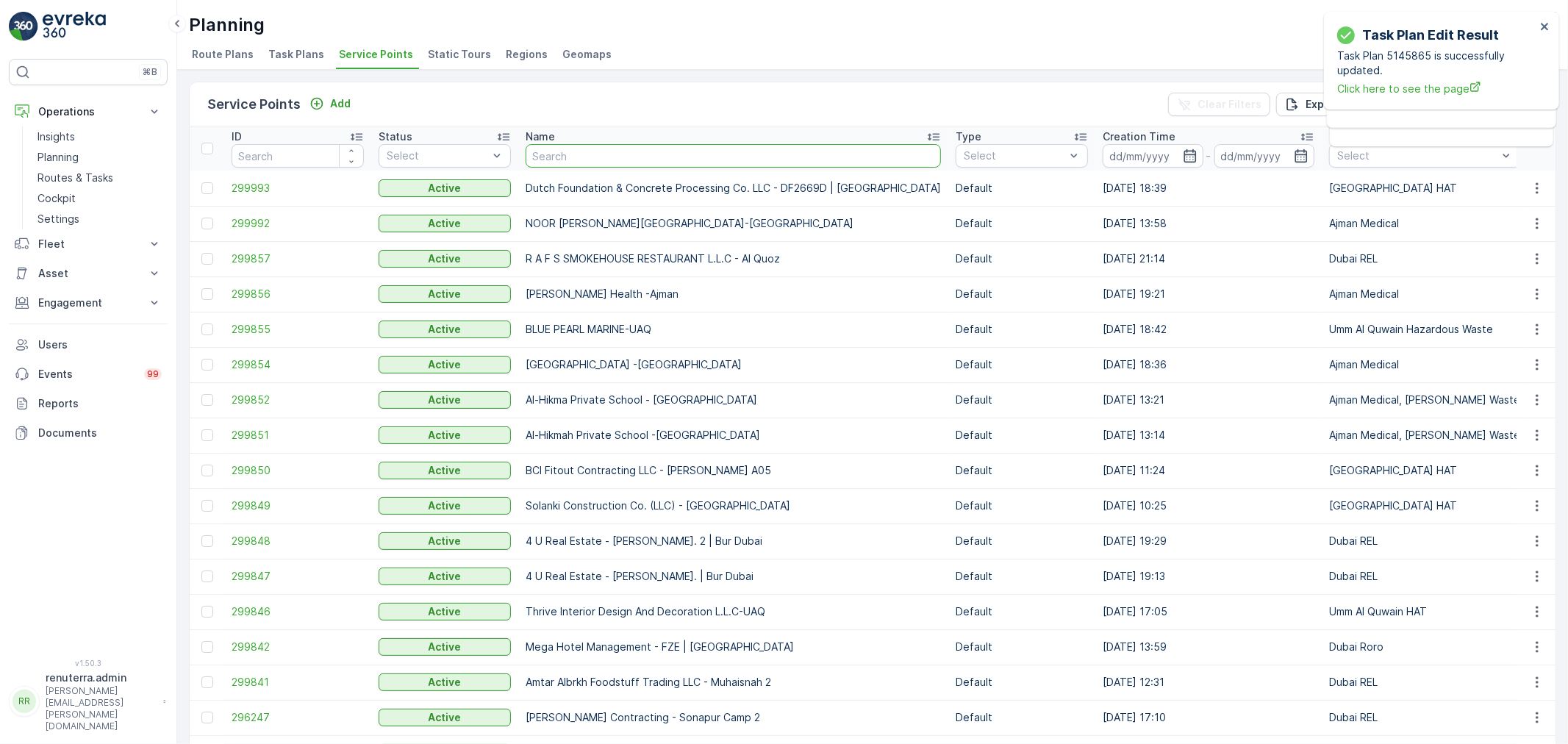
click at [579, 156] on input "text" at bounding box center [732, 156] width 415 height 24
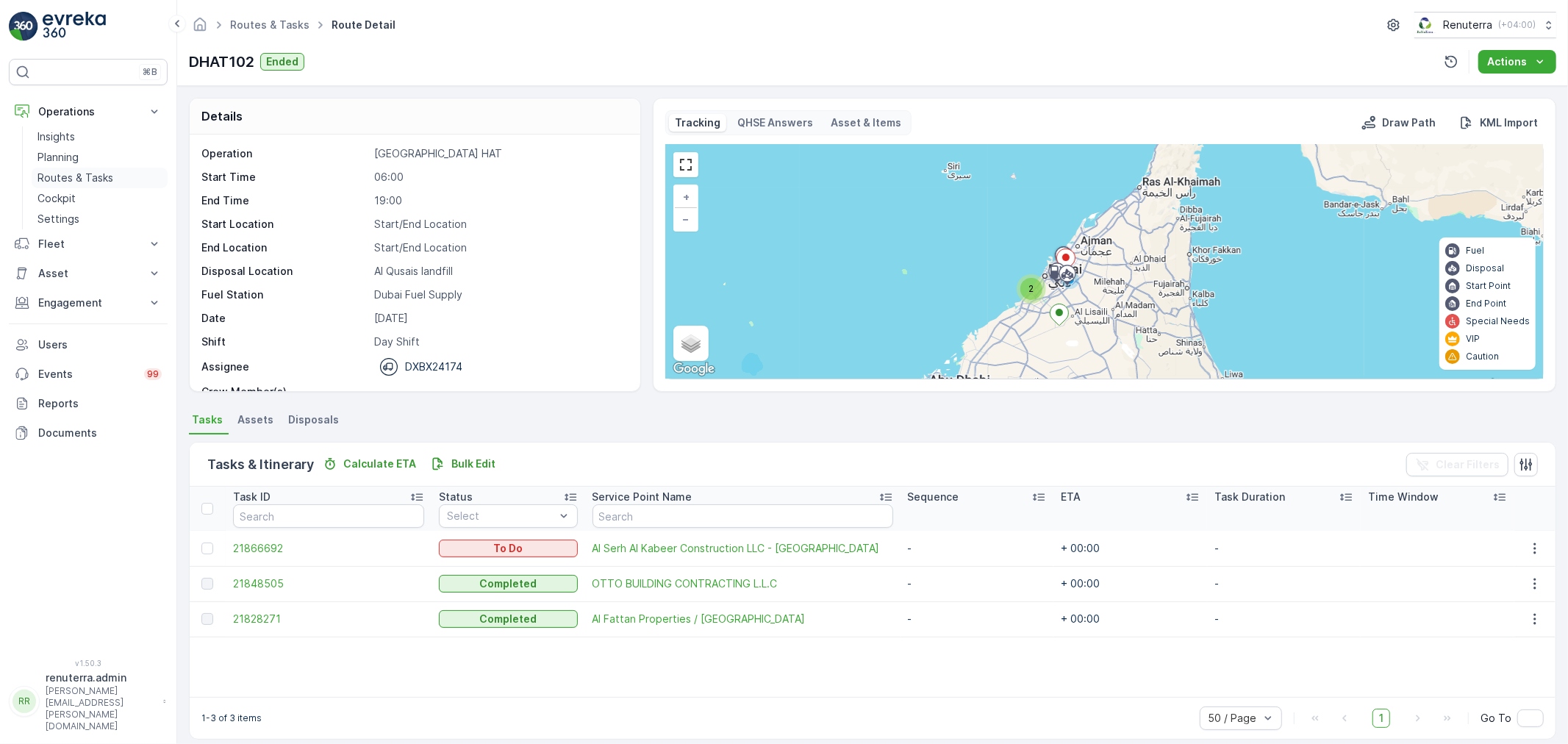
click at [104, 177] on p "Routes & Tasks" at bounding box center [75, 177] width 76 height 15
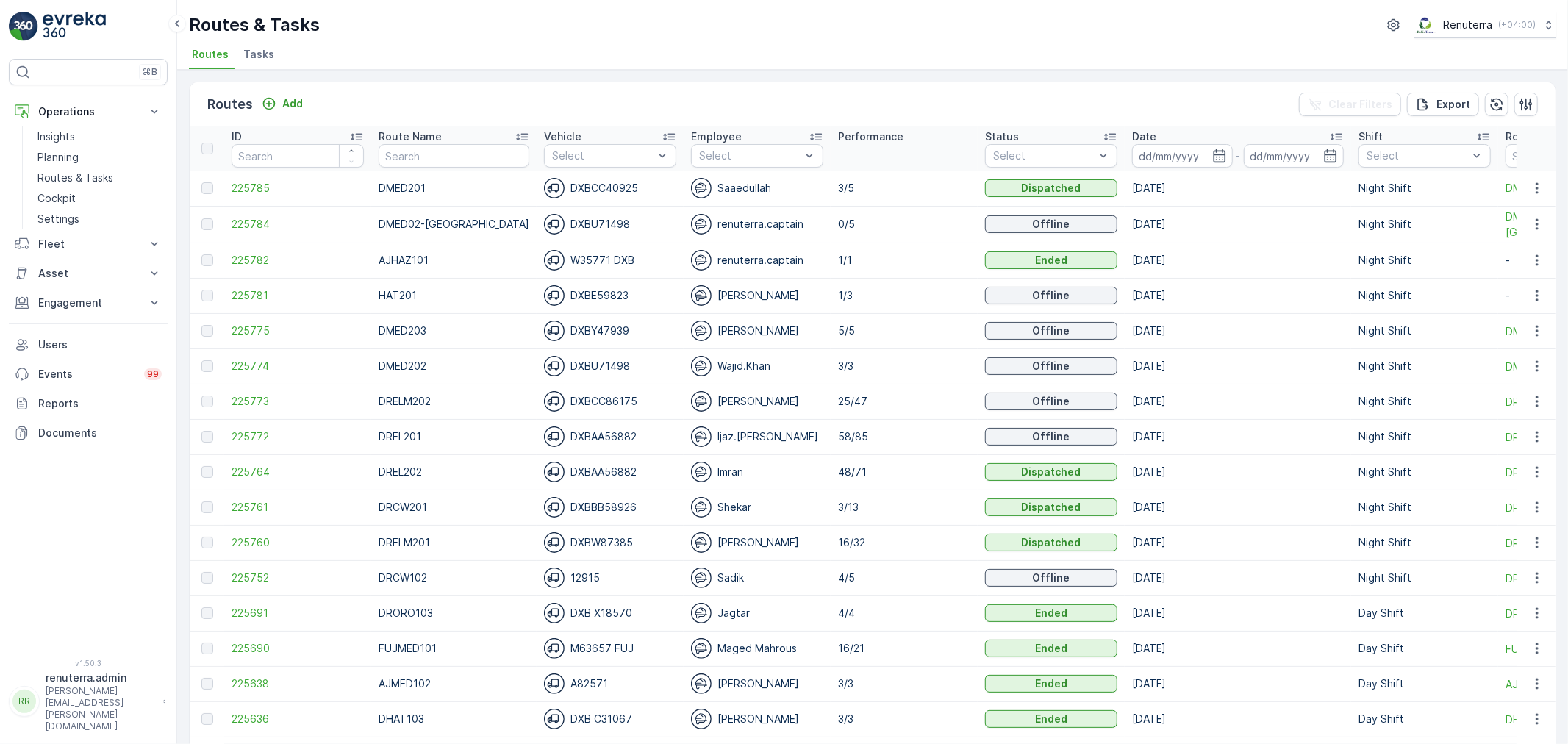
click at [468, 438] on p "DREL201" at bounding box center [453, 437] width 151 height 15
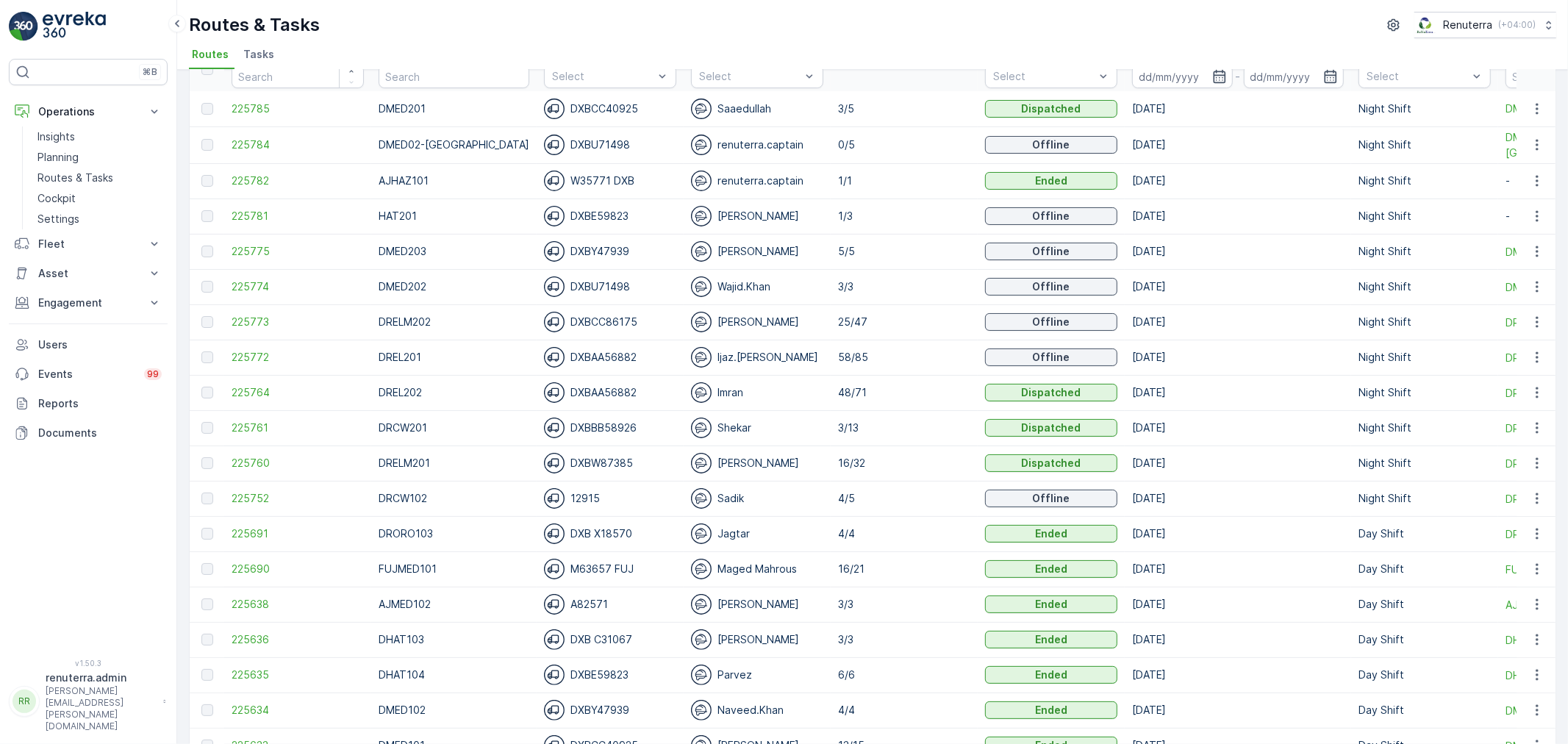
scroll to position [82, 0]
click at [247, 425] on span "225761" at bounding box center [298, 425] width 132 height 15
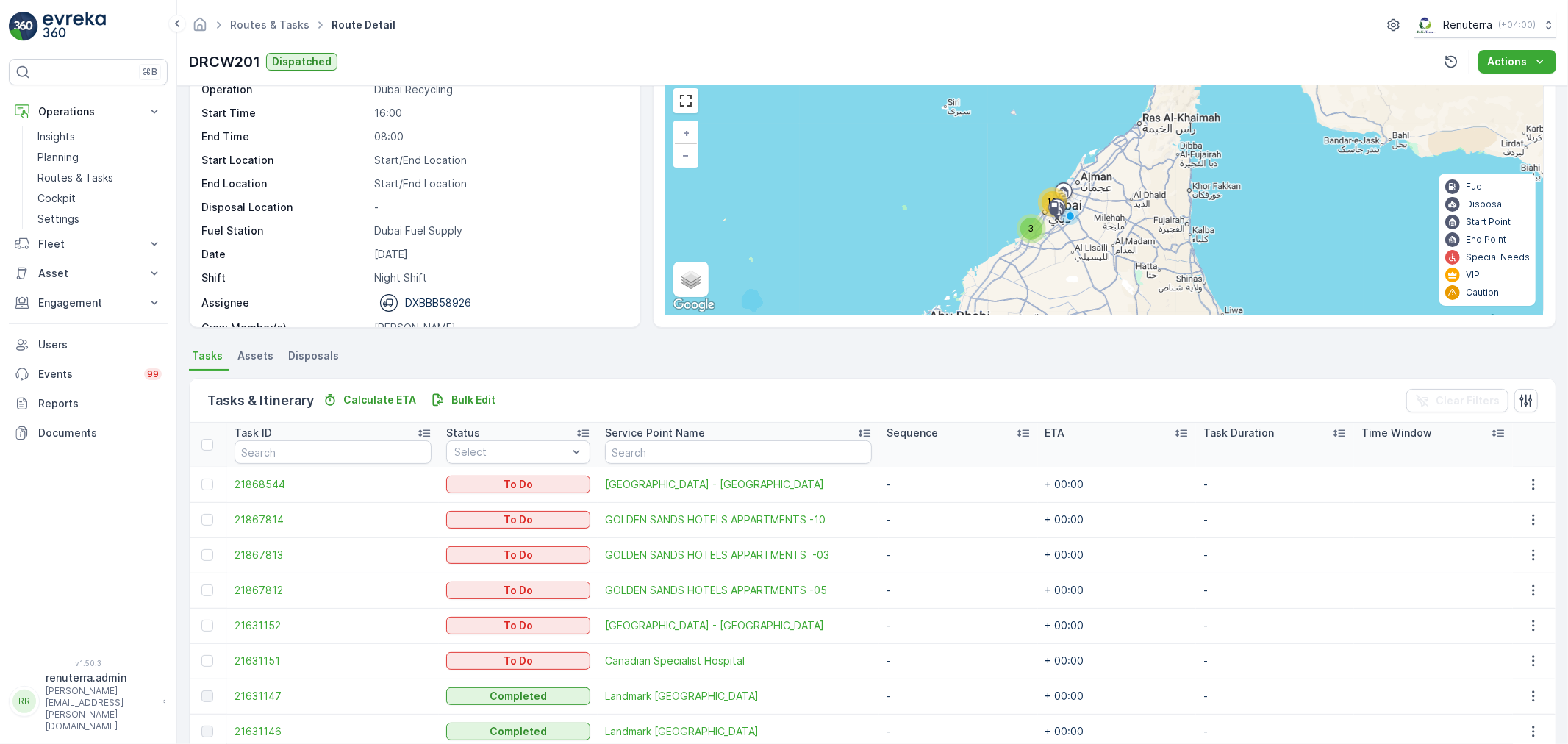
scroll to position [62, 0]
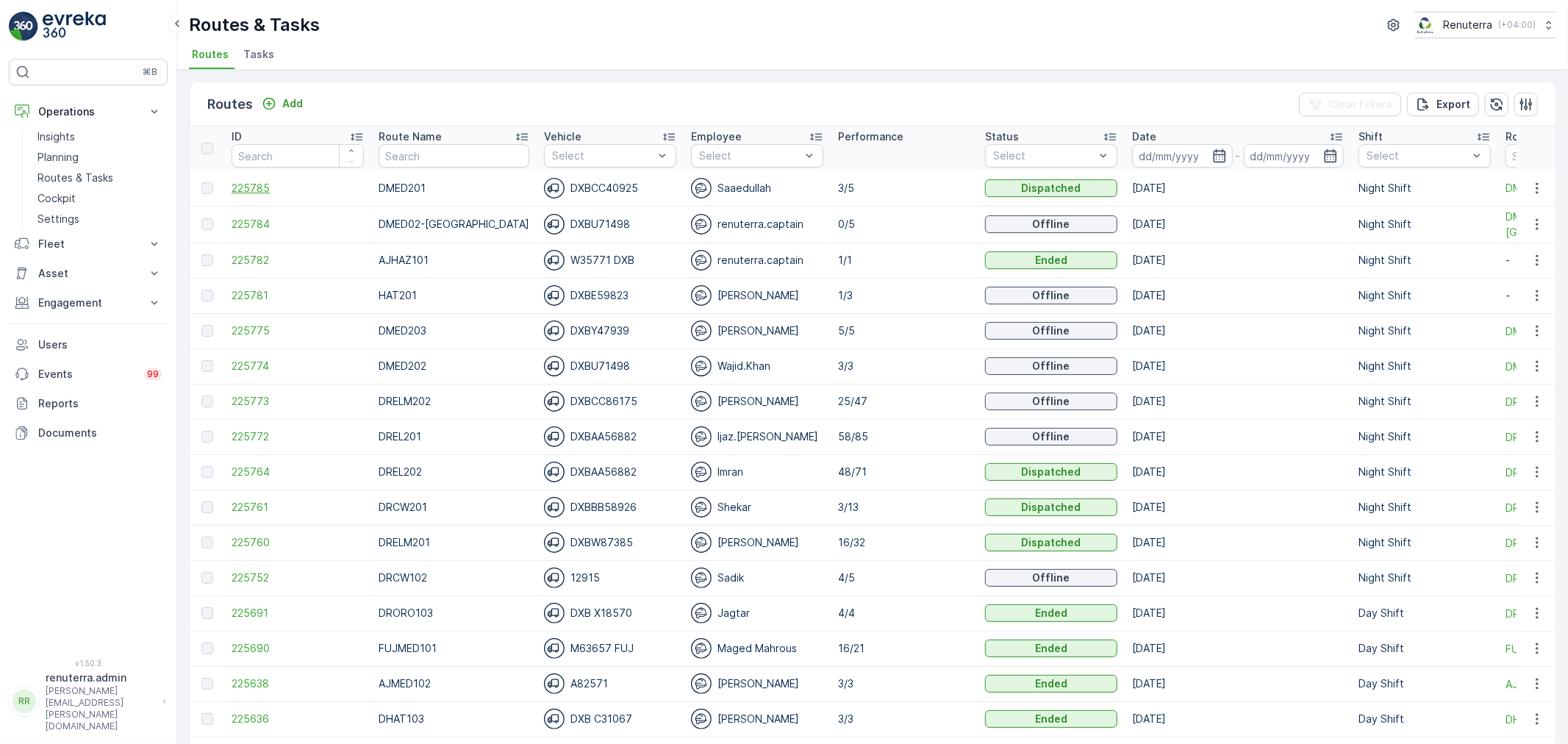
click at [267, 185] on span "225785" at bounding box center [298, 188] width 132 height 15
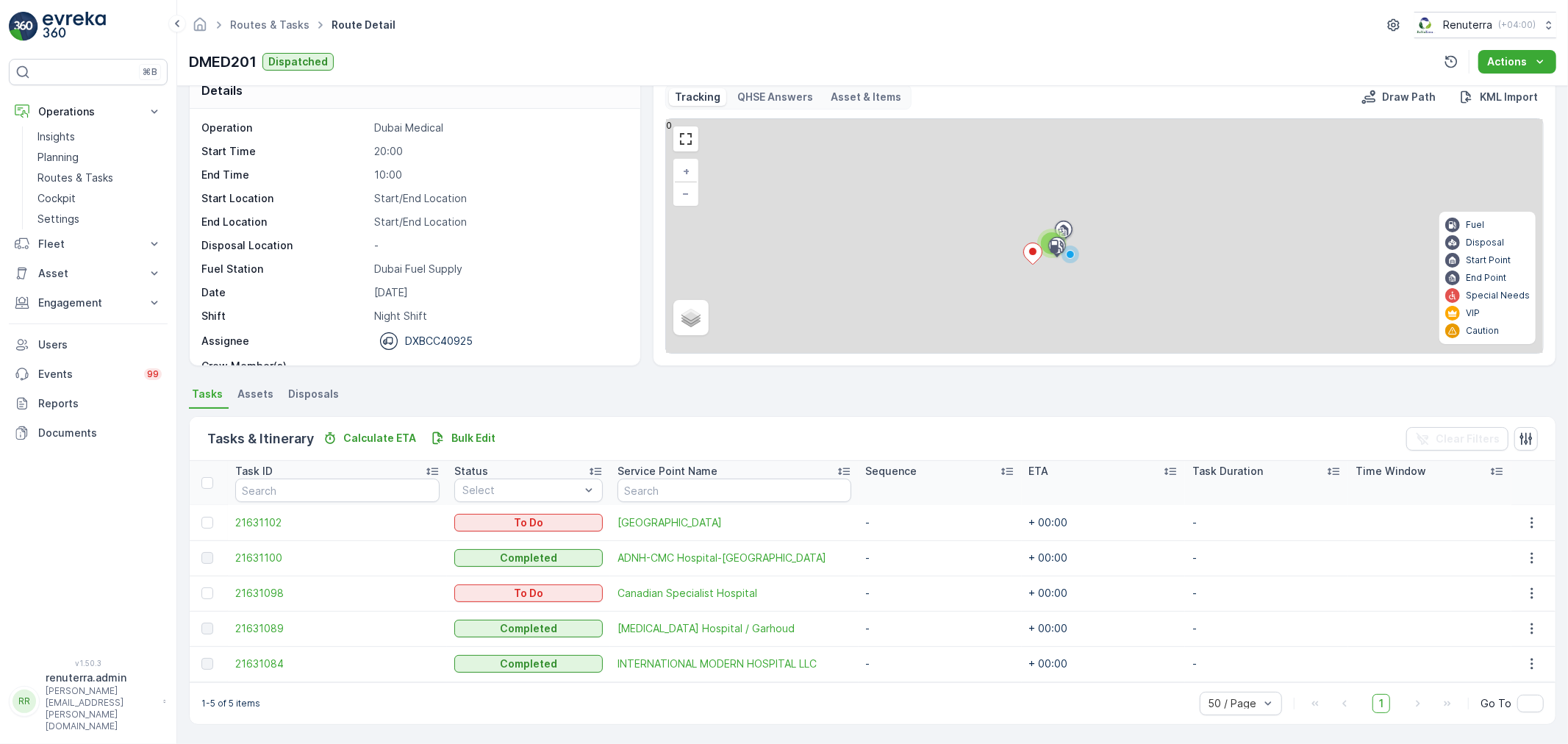
scroll to position [25, 0]
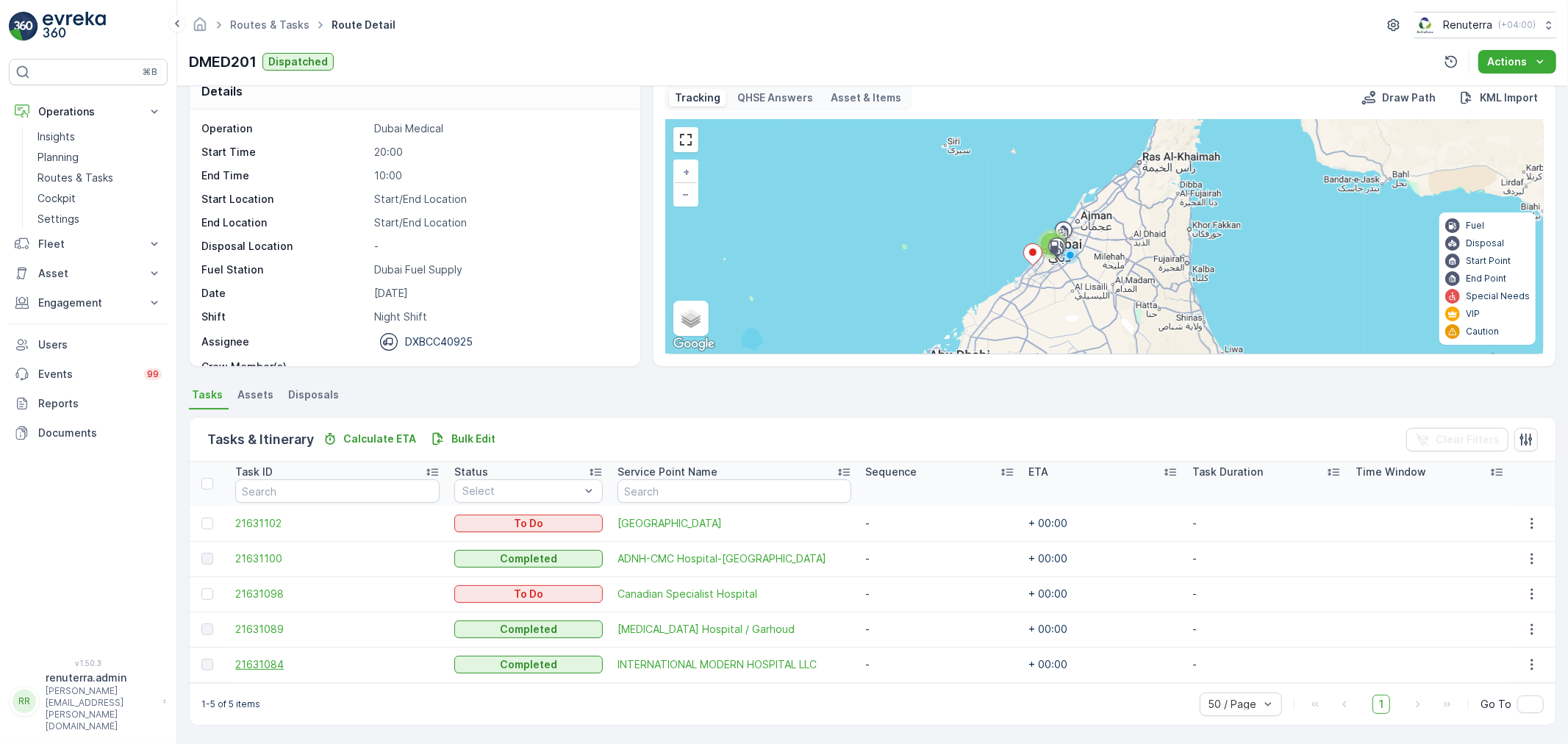
click at [259, 667] on span "21631084" at bounding box center [337, 664] width 204 height 15
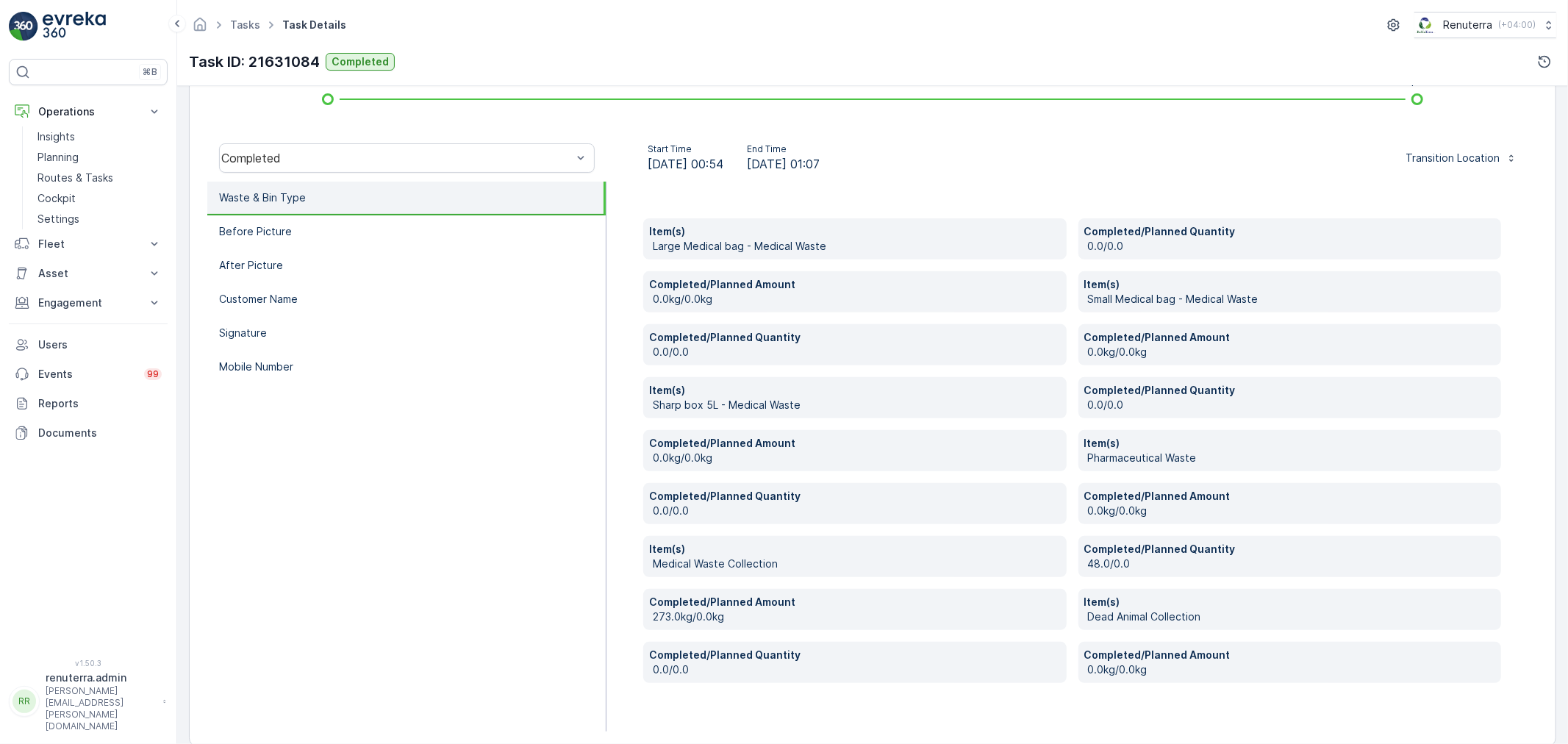
scroll to position [438, 0]
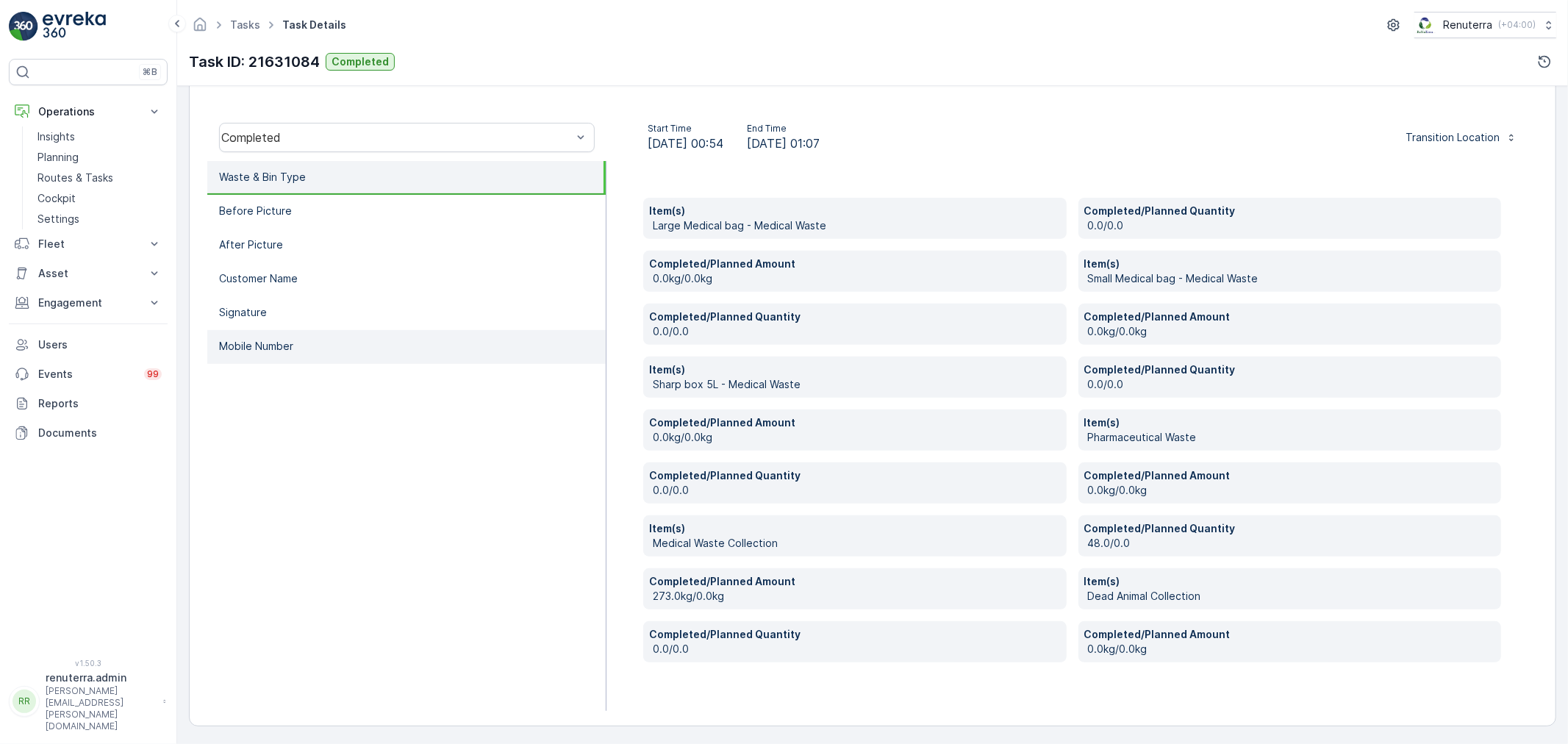
click at [294, 338] on li "Mobile Number" at bounding box center [406, 347] width 398 height 34
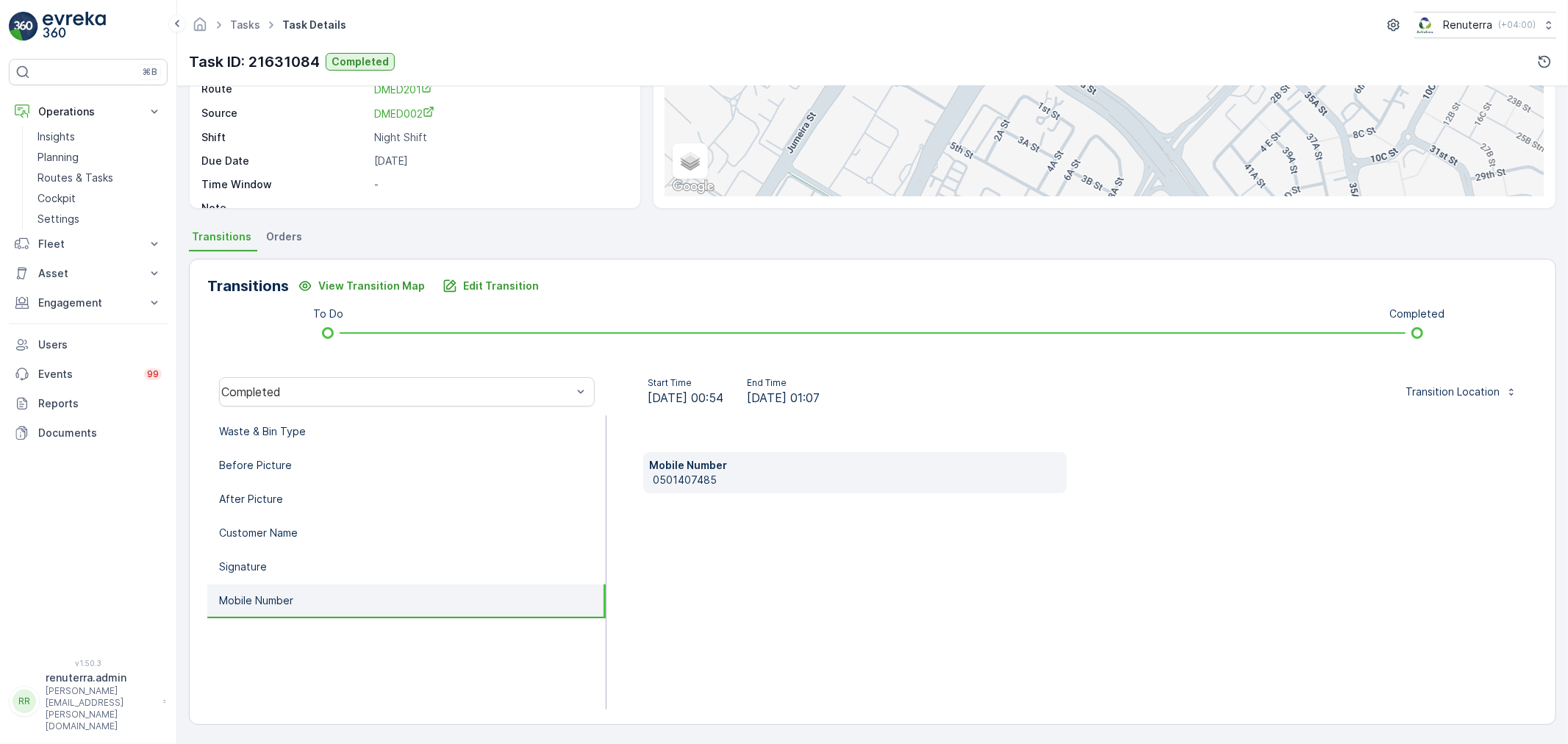
scroll to position [182, 0]
click at [262, 560] on p "Signature" at bounding box center [242, 567] width 47 height 15
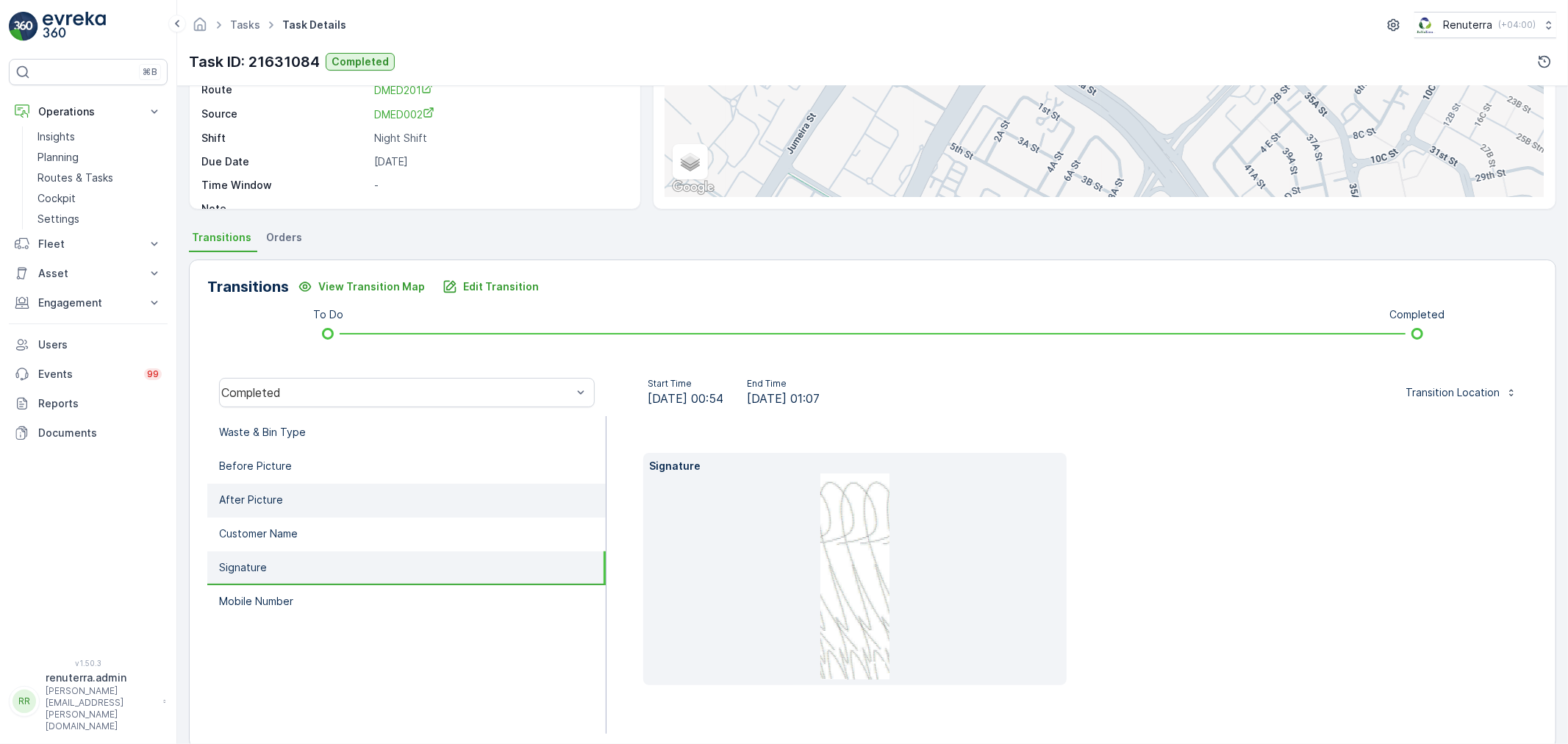
click at [277, 495] on p "After Picture" at bounding box center [250, 500] width 64 height 15
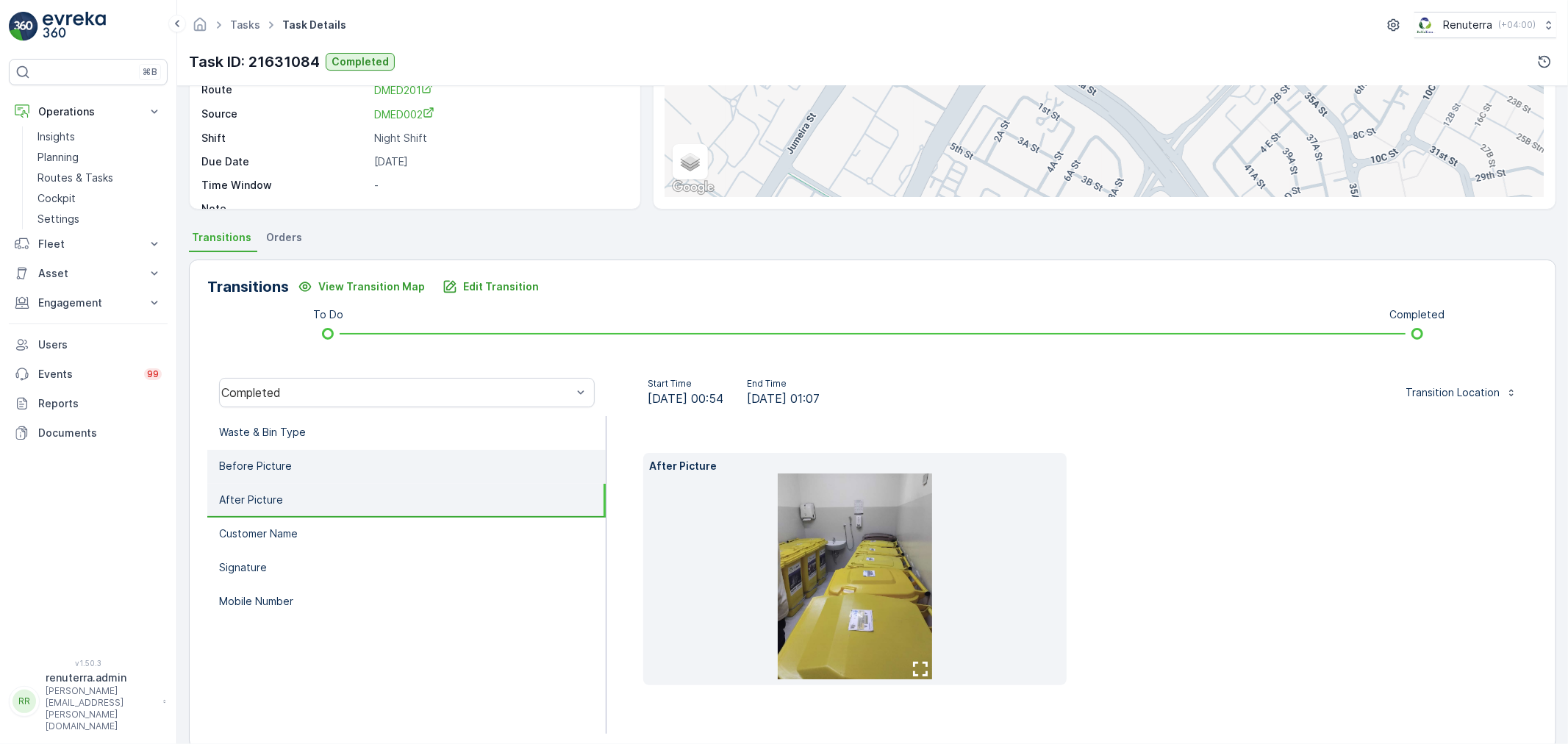
click at [284, 464] on p "Before Picture" at bounding box center [255, 466] width 73 height 15
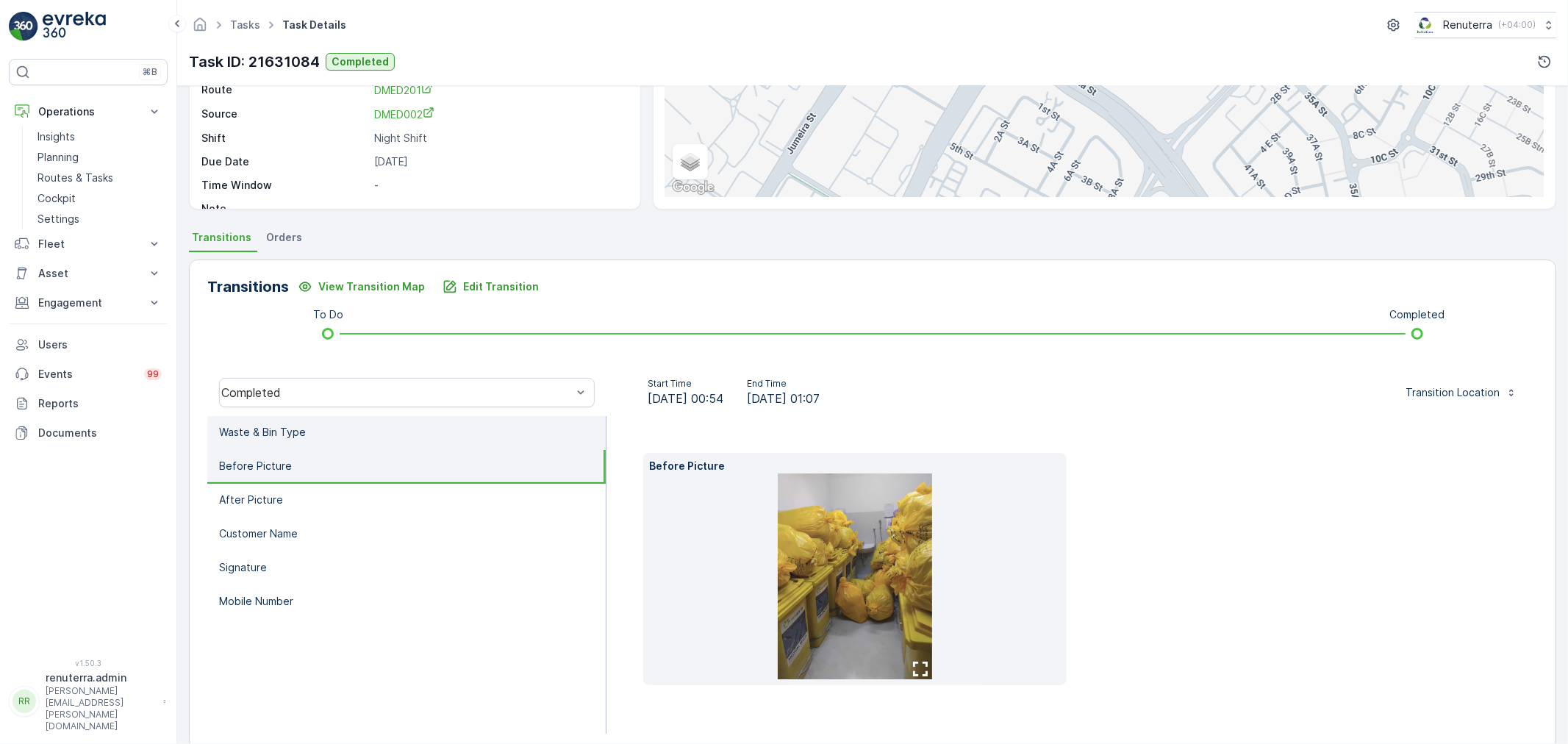
click at [288, 433] on p "Waste & Bin Type" at bounding box center [262, 432] width 87 height 15
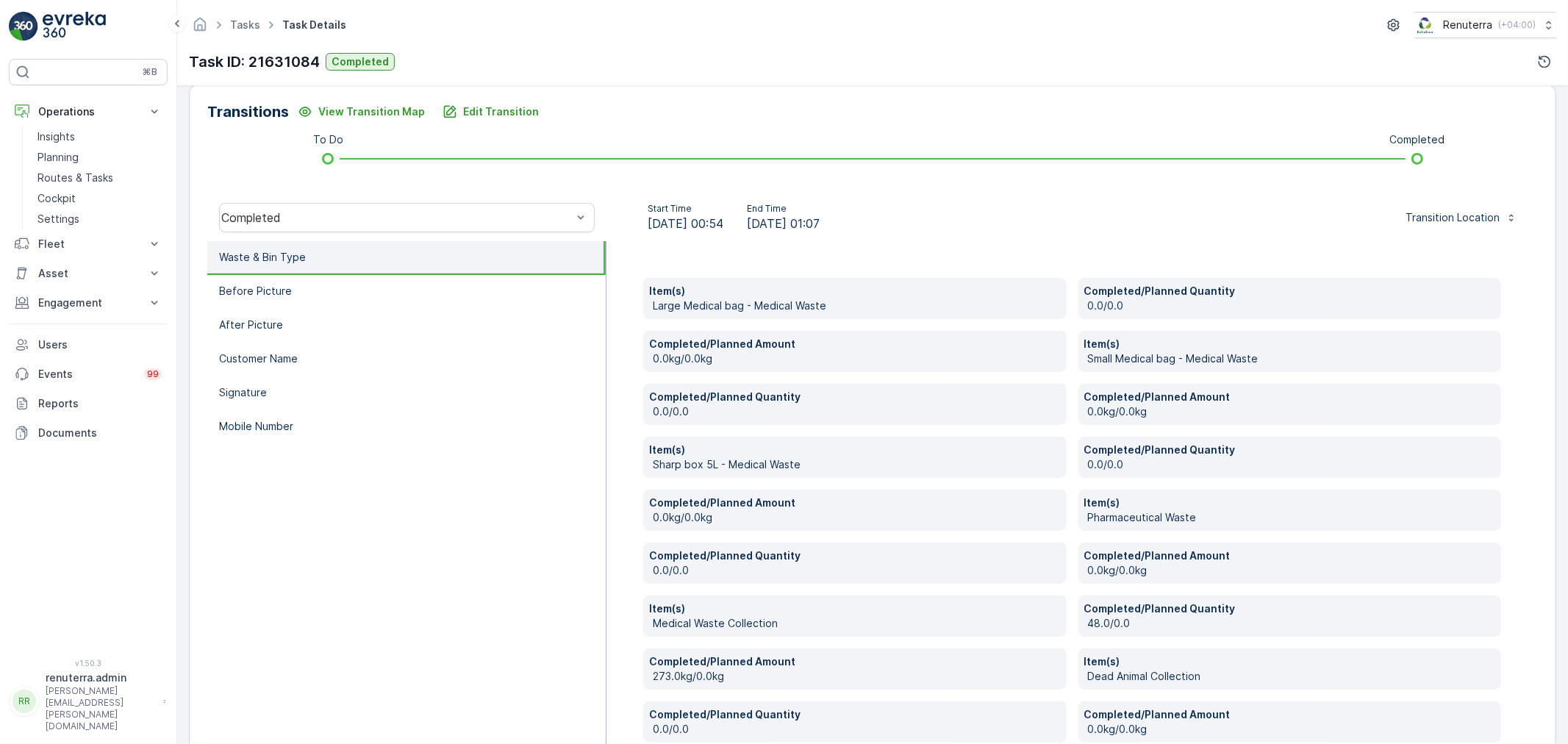
scroll to position [356, 0]
click at [260, 389] on p "Signature" at bounding box center [242, 393] width 47 height 15
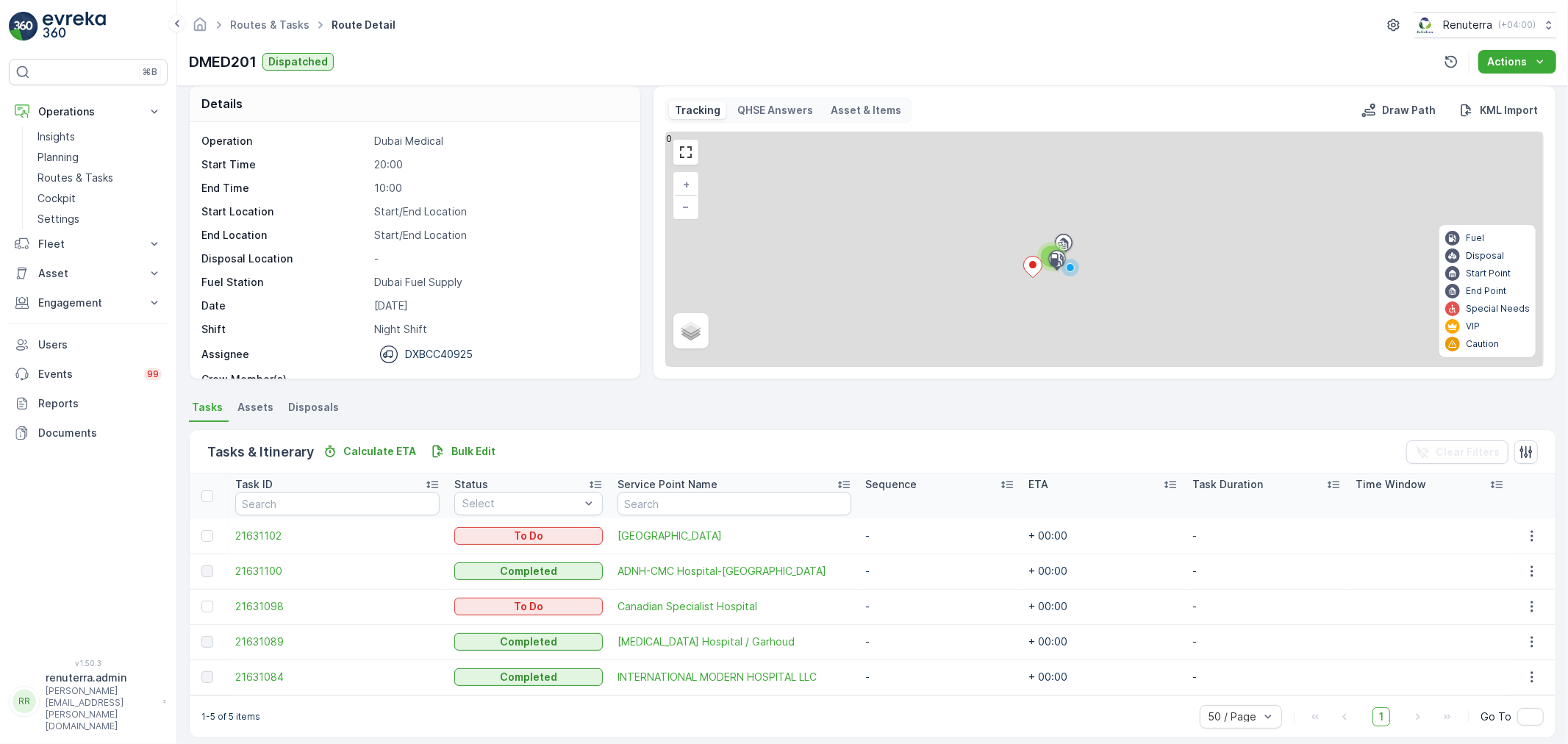
scroll to position [25, 0]
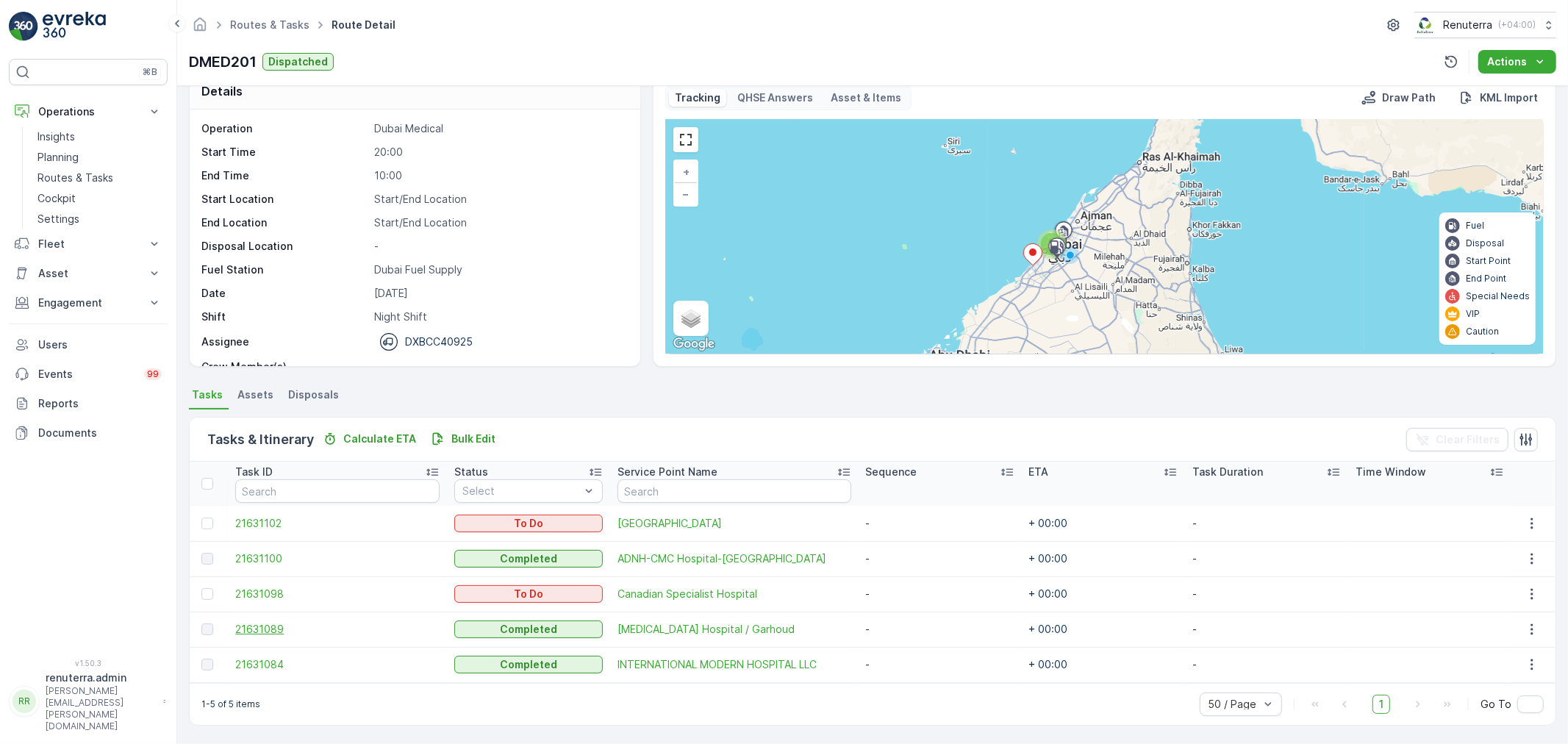
click at [272, 625] on span "21631089" at bounding box center [337, 629] width 204 height 15
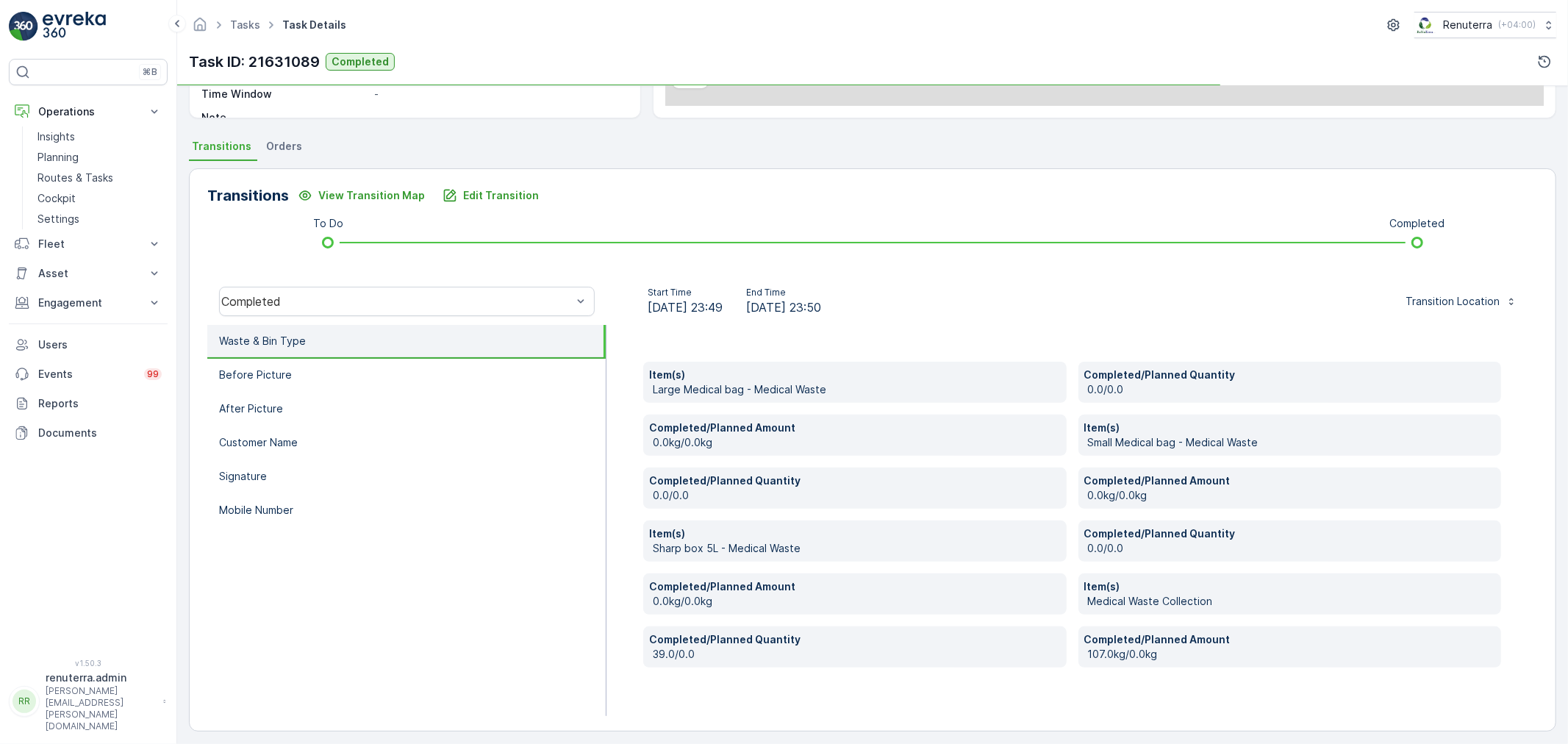
scroll to position [279, 0]
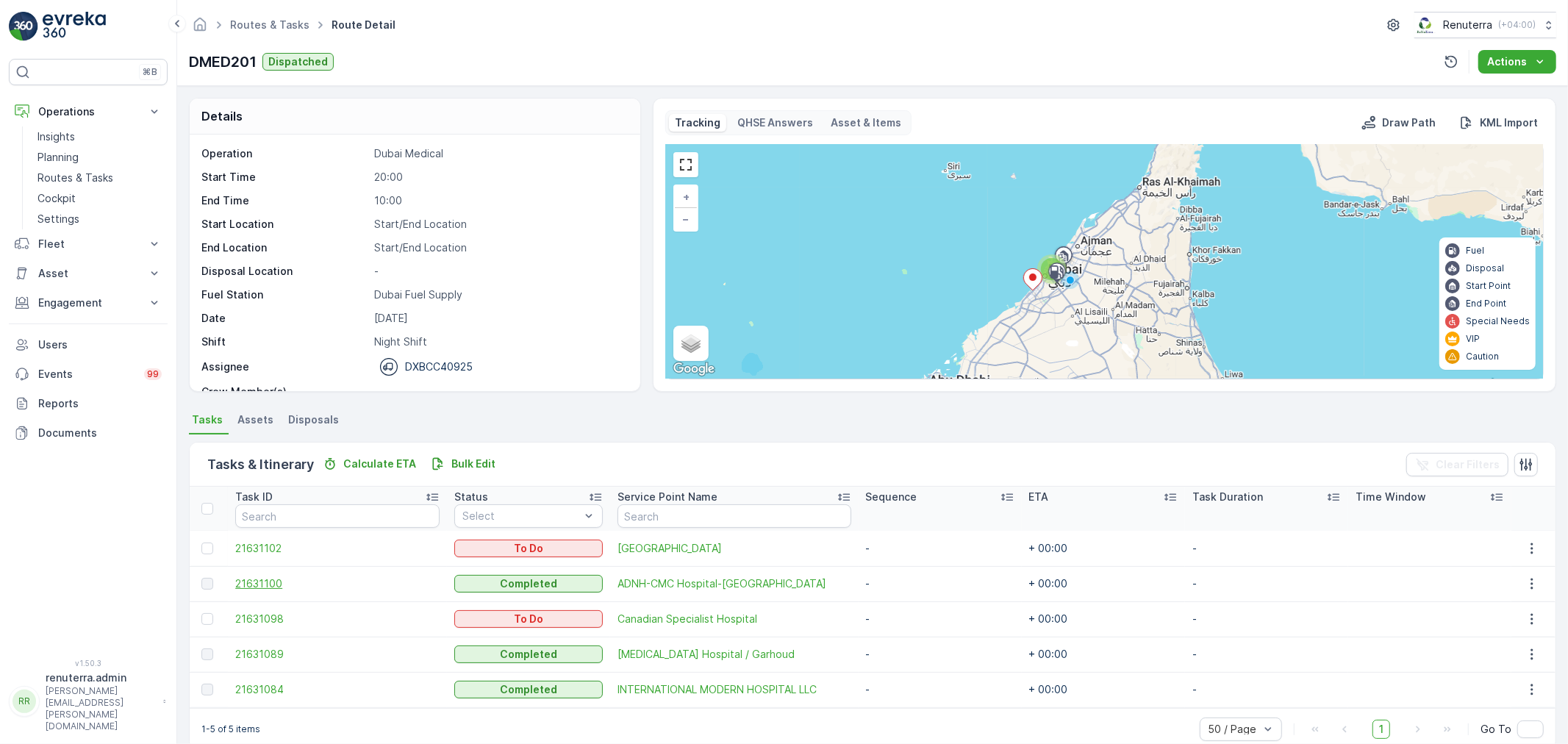
click at [262, 585] on span "21631100" at bounding box center [337, 583] width 204 height 15
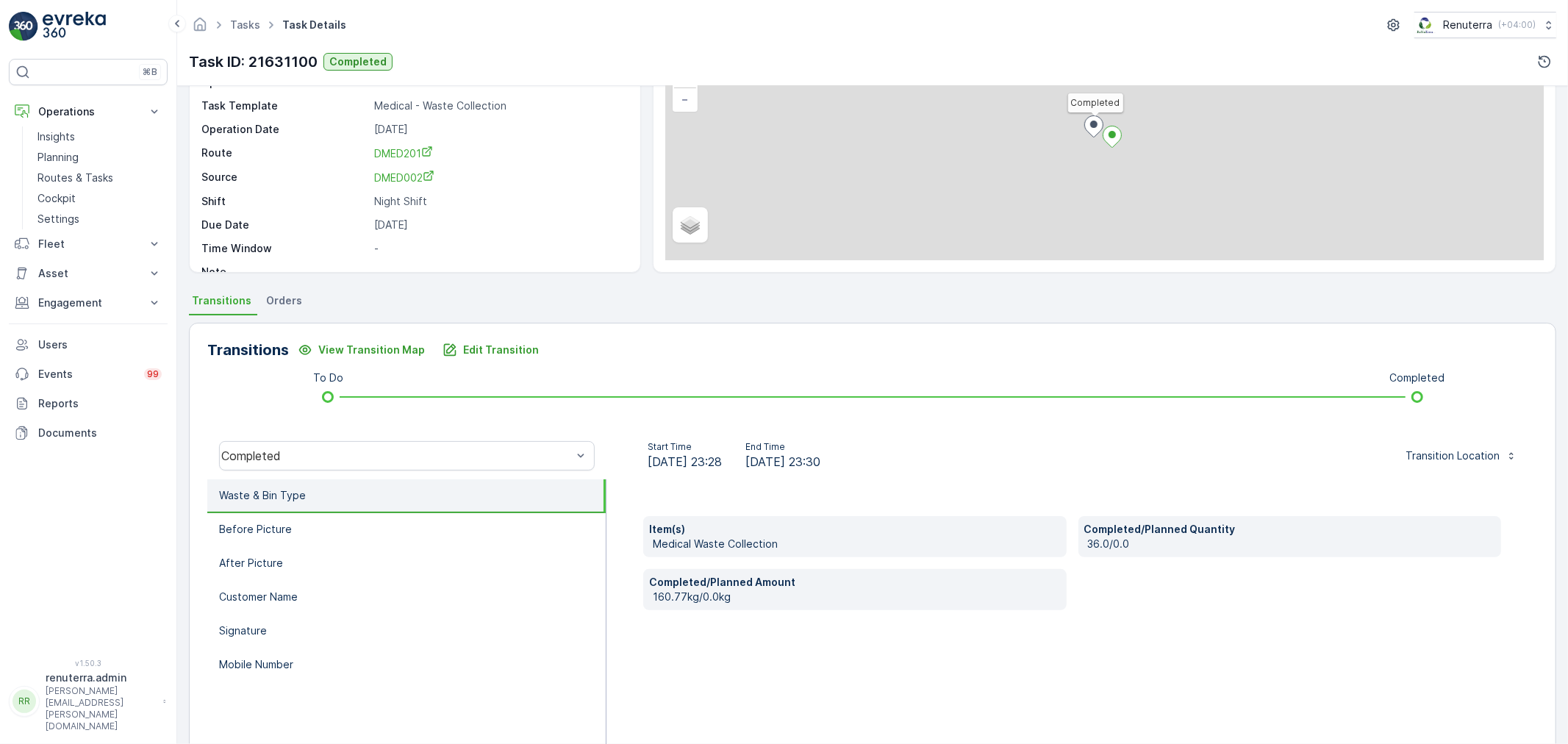
scroll to position [164, 0]
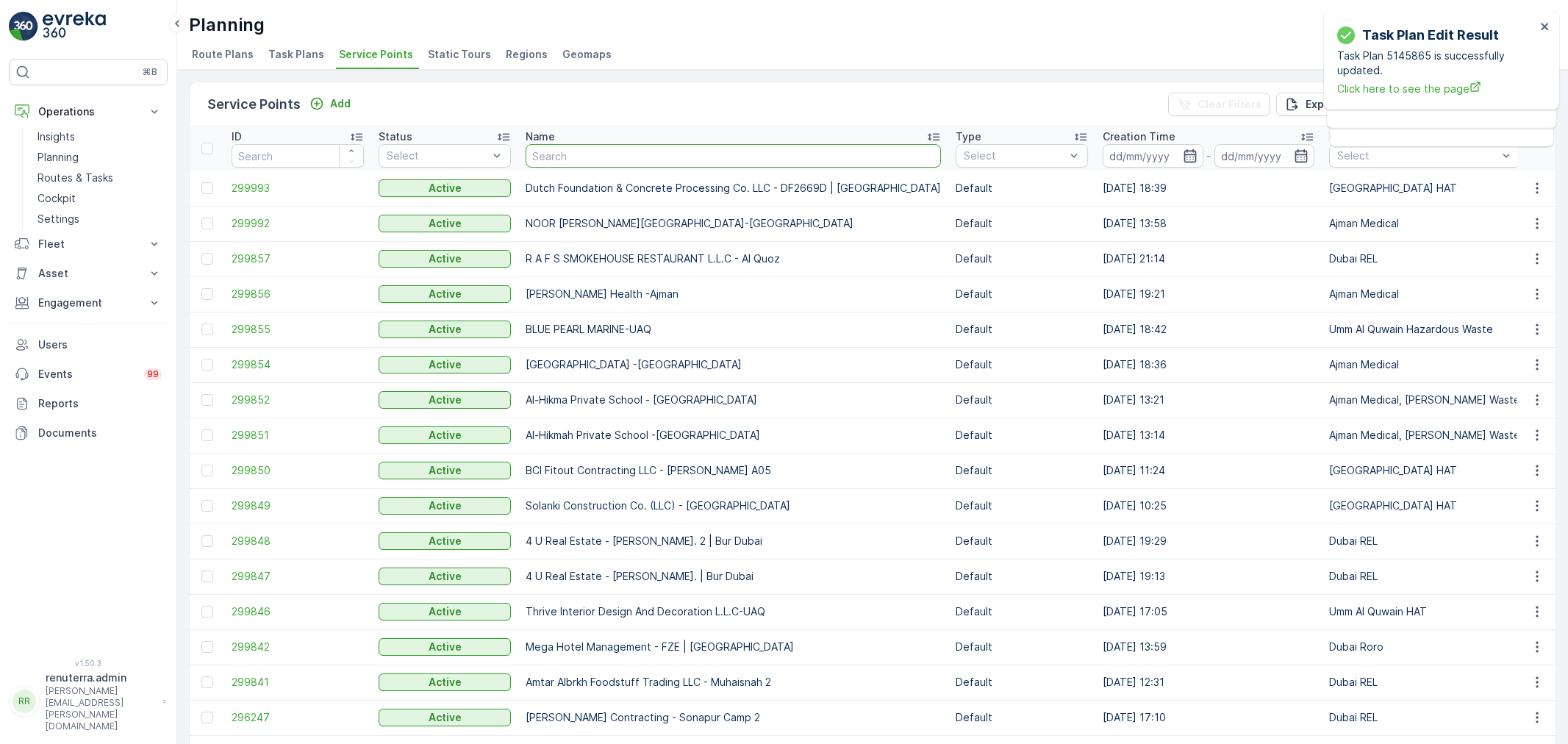
type input "[GEOGRAPHIC_DATA]"
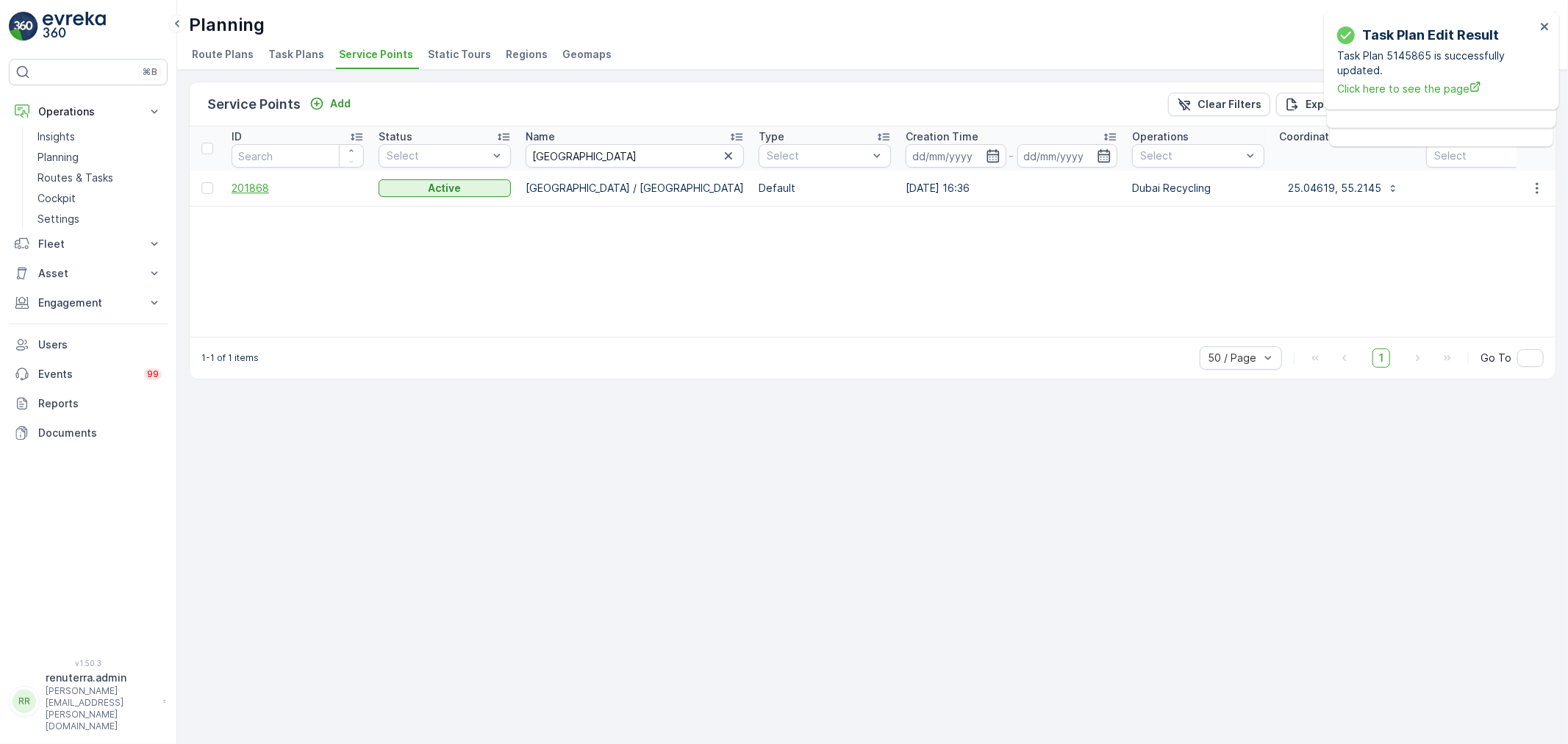
click at [261, 188] on span "201868" at bounding box center [298, 188] width 132 height 15
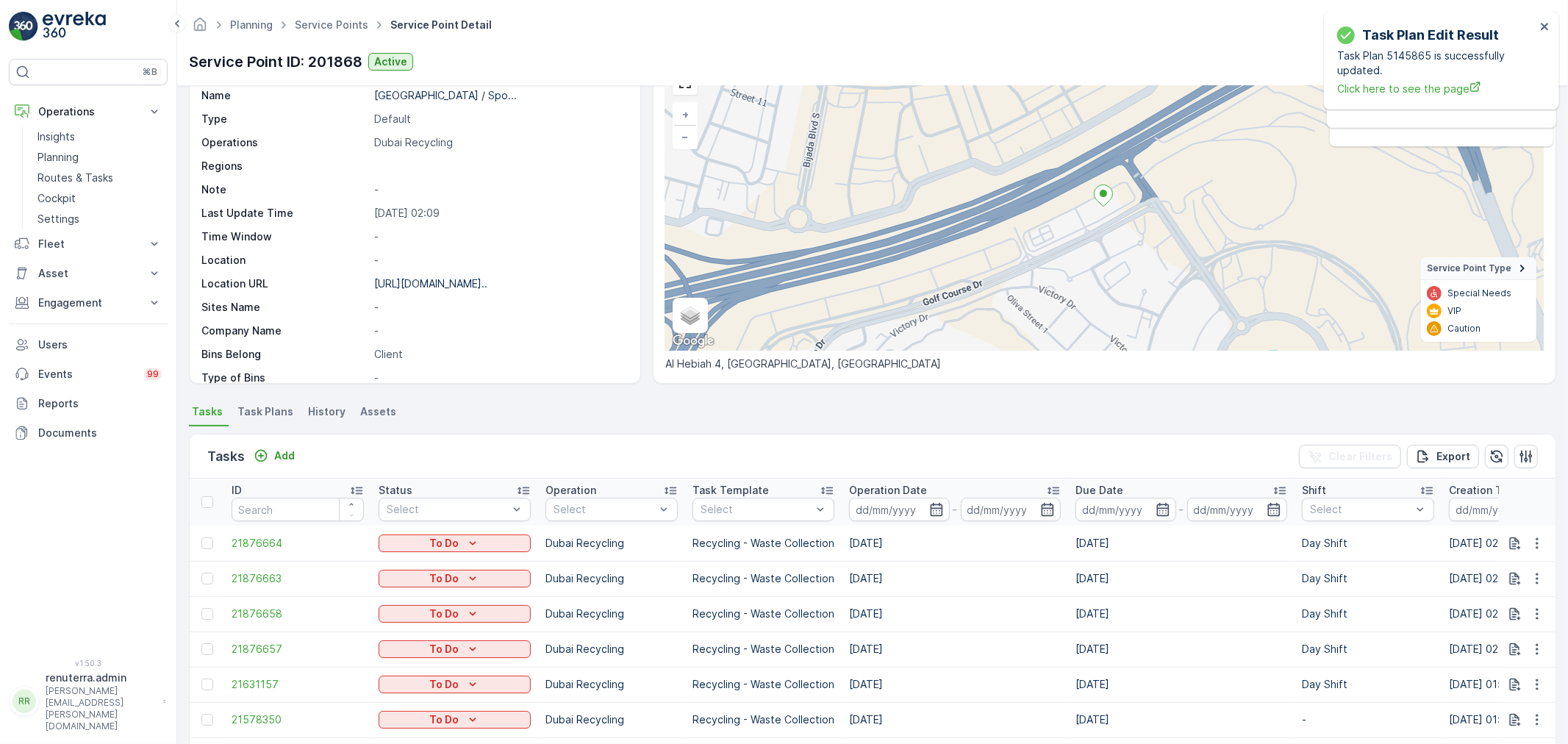
scroll to position [164, 0]
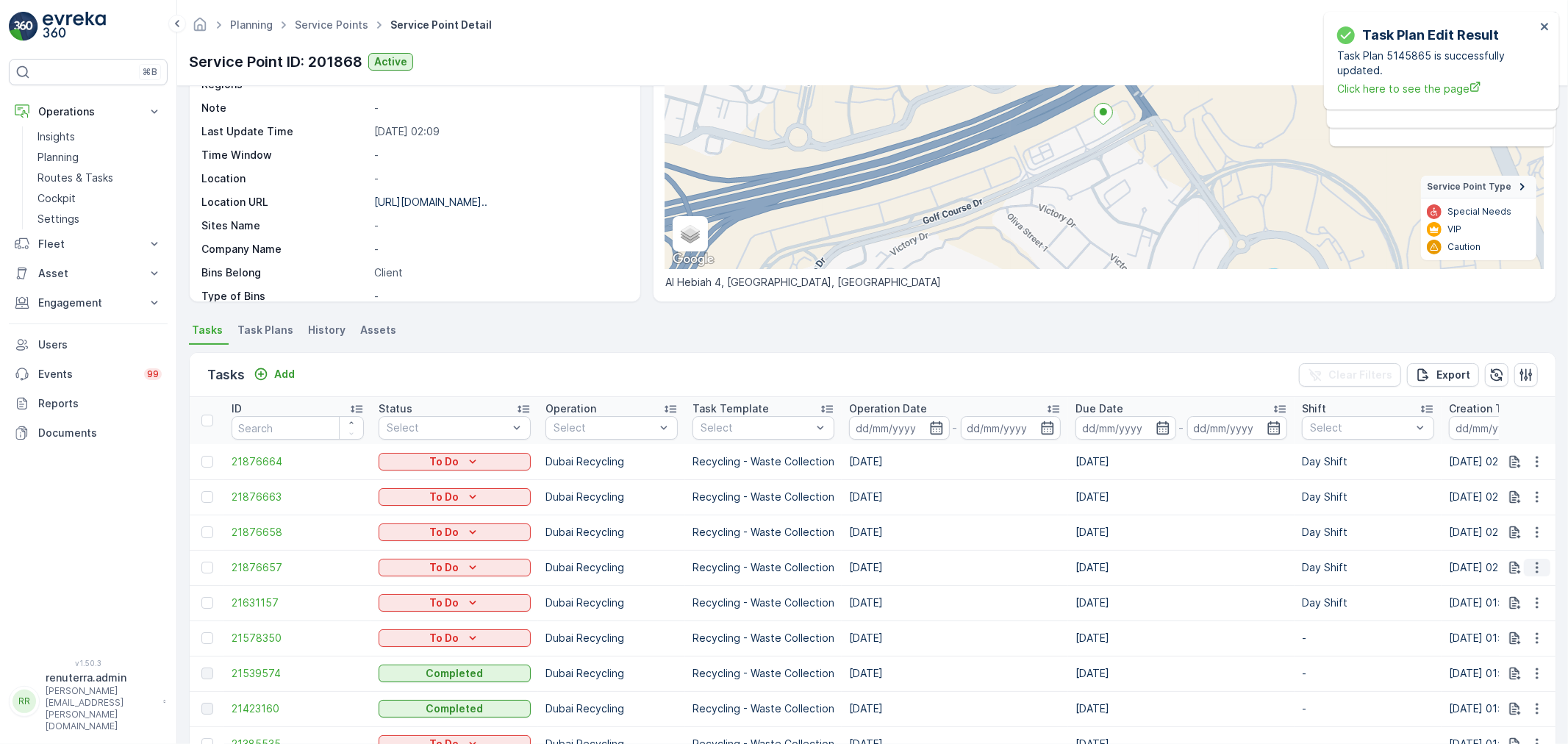
click at [1537, 566] on icon "button" at bounding box center [1536, 567] width 15 height 15
click at [1517, 631] on span "Change Route" at bounding box center [1499, 630] width 71 height 15
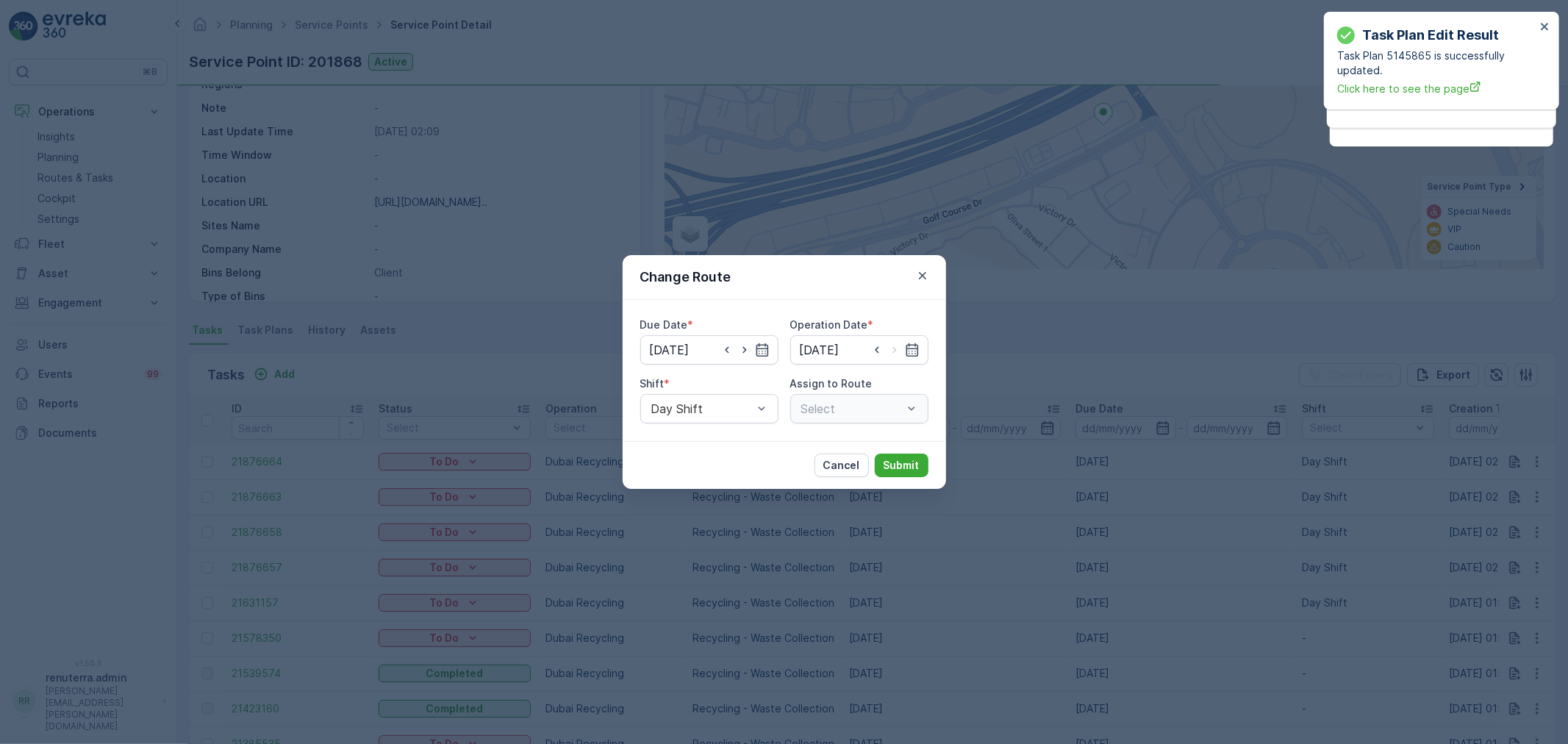
type input "[DATE]"
click at [926, 282] on icon "button" at bounding box center [922, 275] width 15 height 15
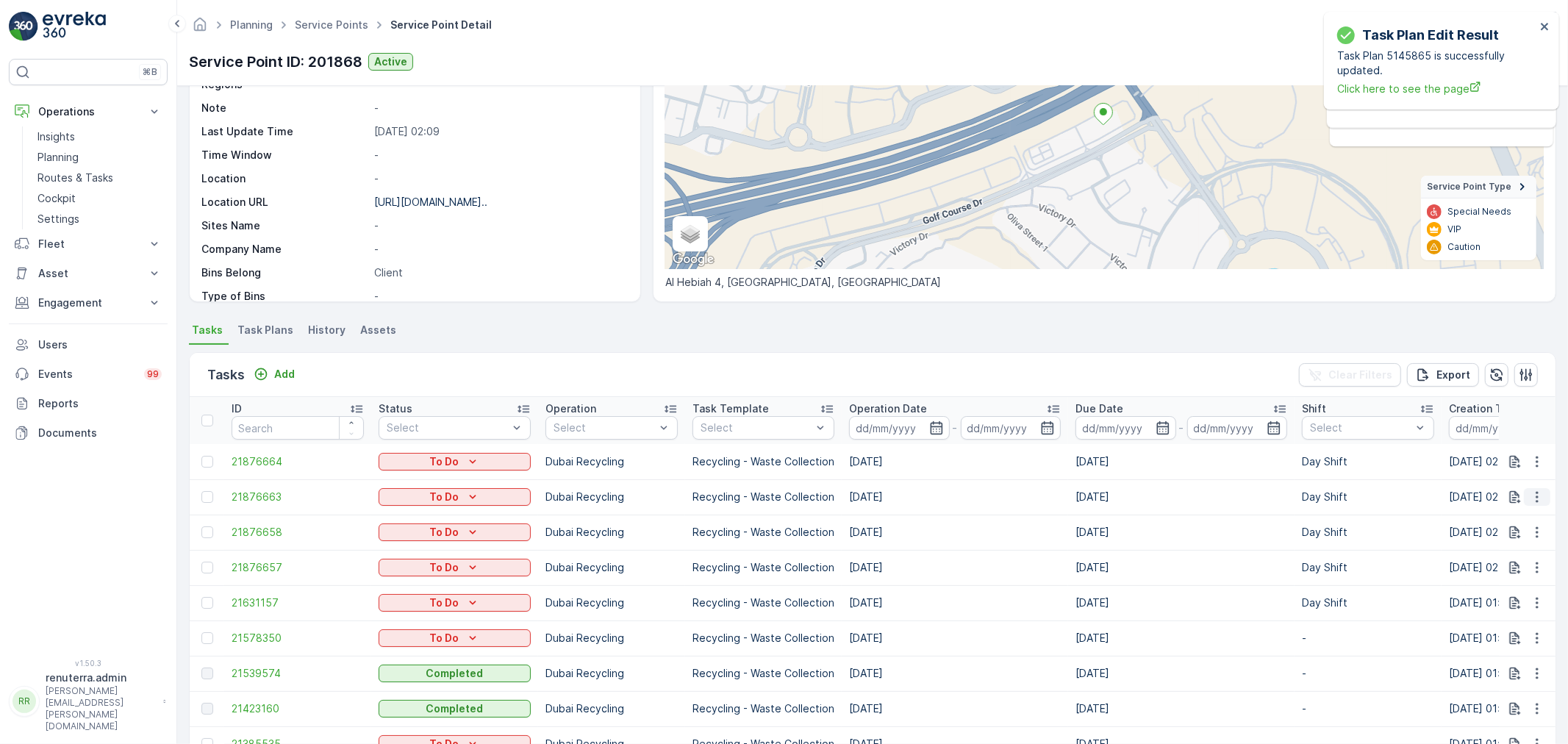
click at [1542, 489] on button "button" at bounding box center [1536, 497] width 27 height 18
click at [1525, 557] on span "Change Route" at bounding box center [1499, 559] width 71 height 15
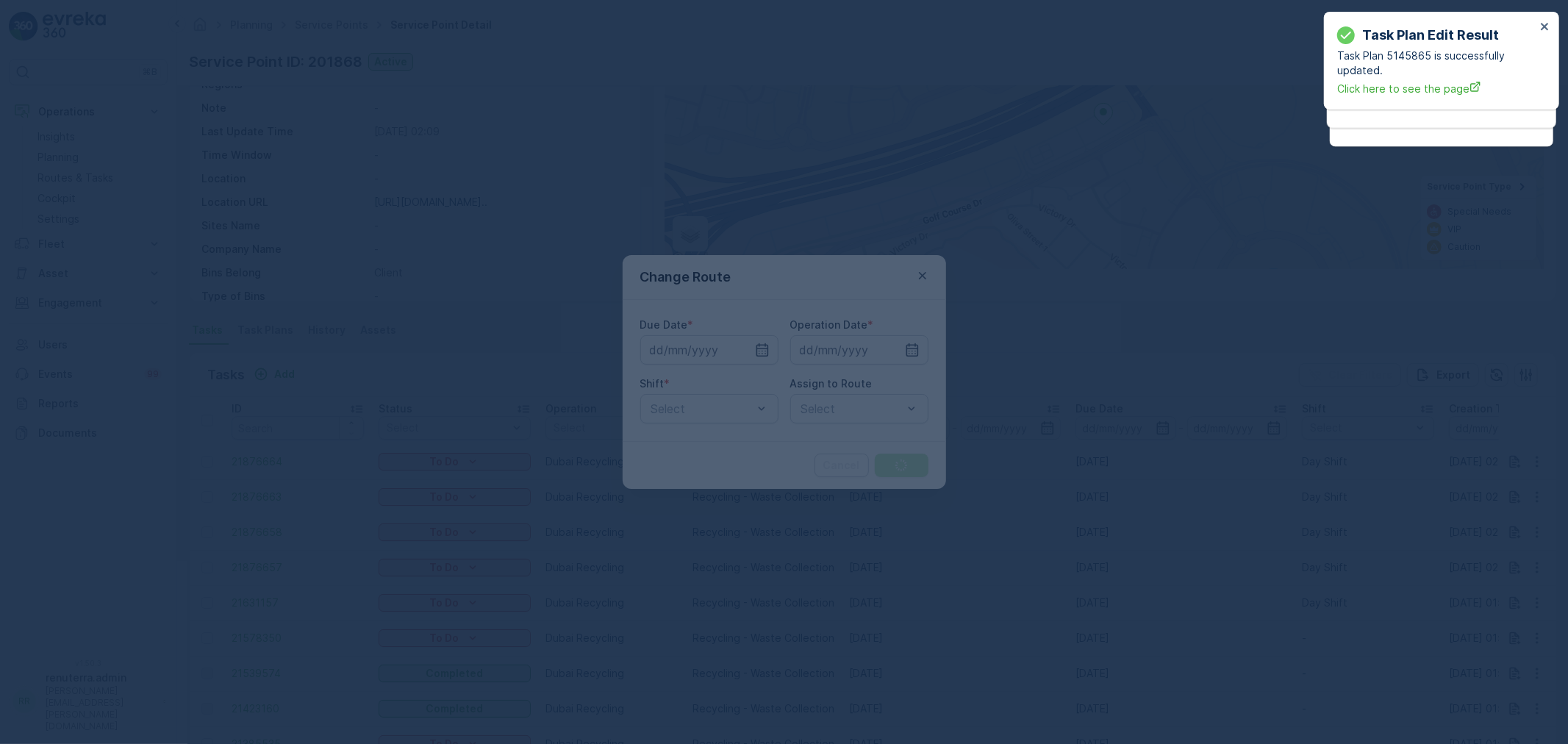
type input "[DATE]"
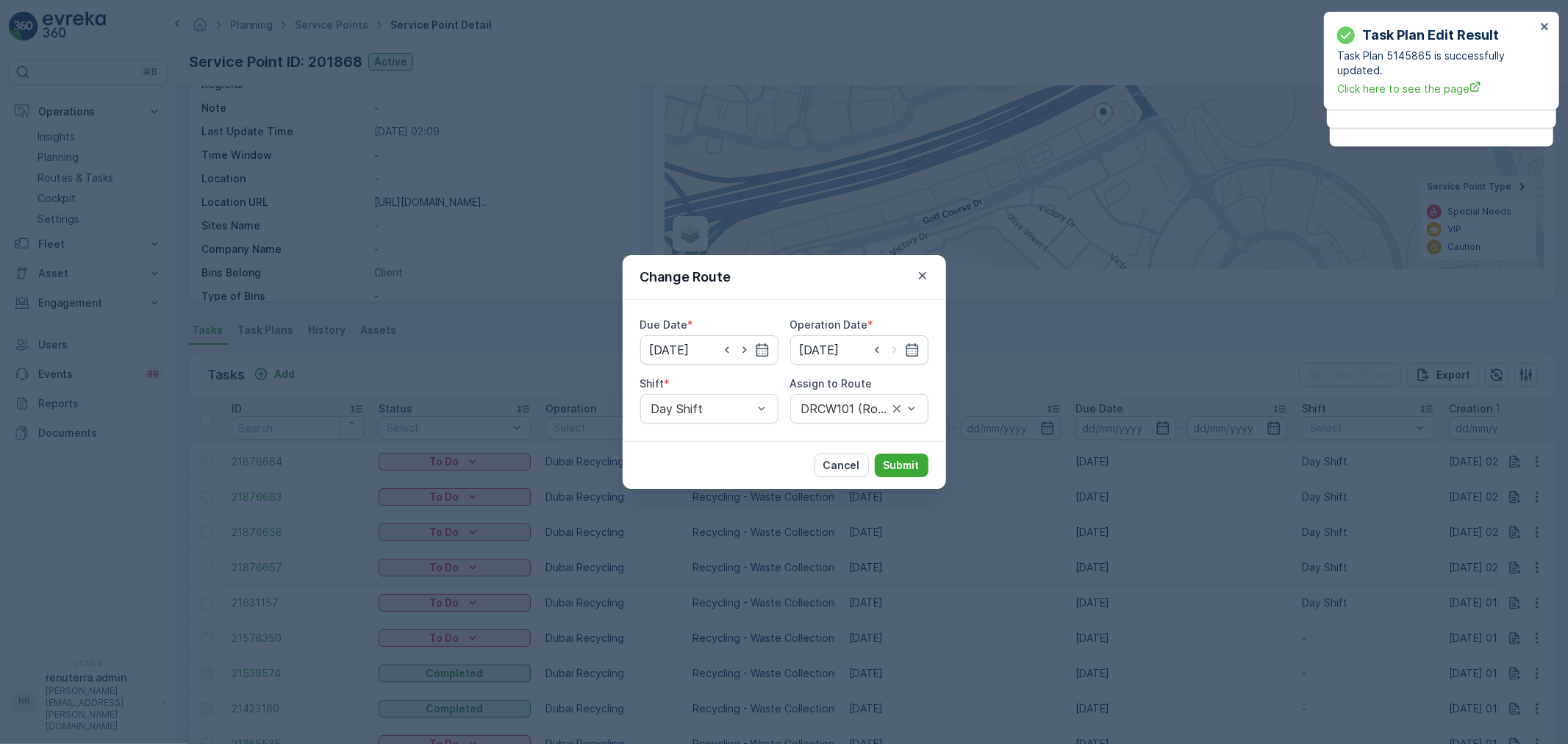
click at [921, 274] on icon "button" at bounding box center [921, 275] width 7 height 7
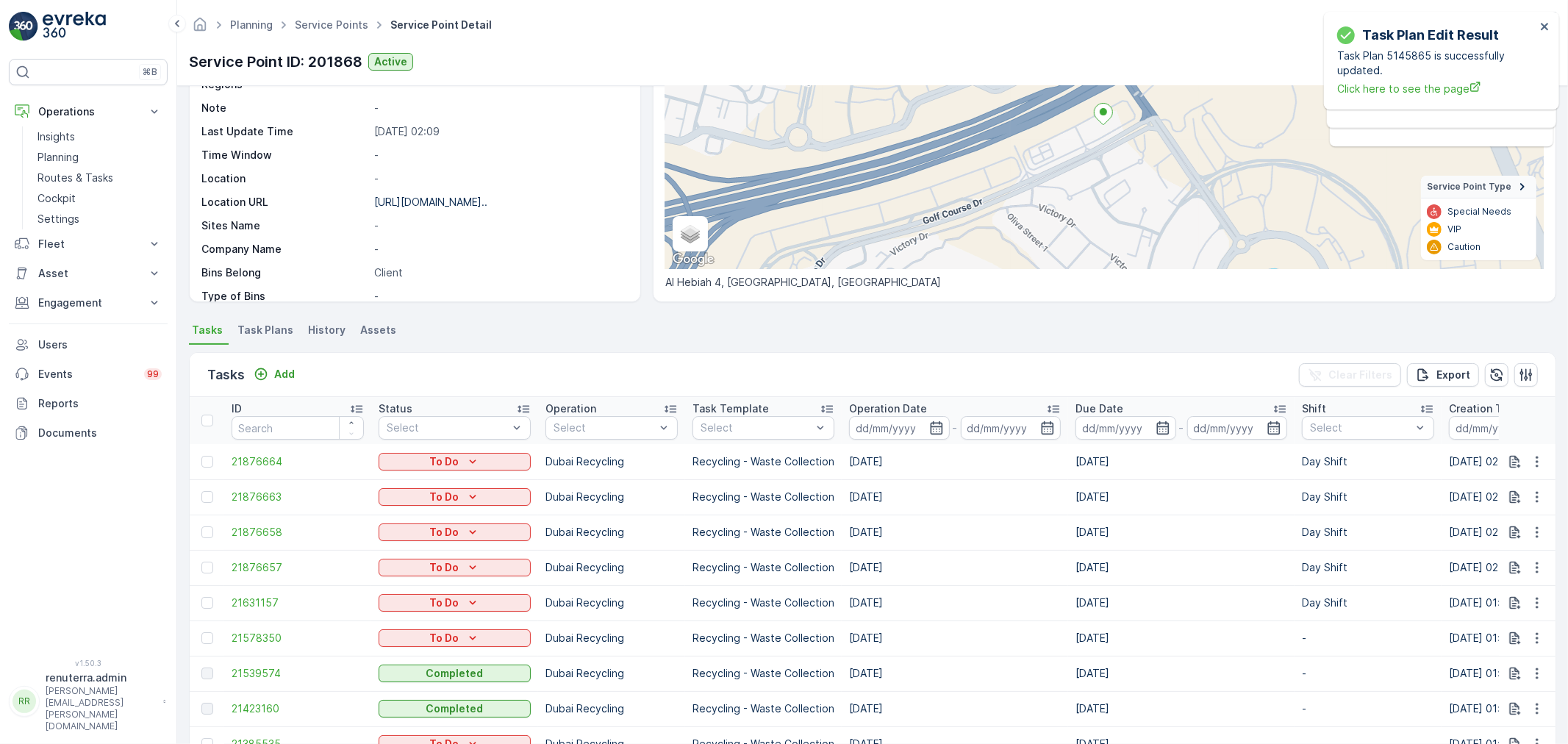
click at [283, 327] on span "Task Plans" at bounding box center [265, 329] width 56 height 15
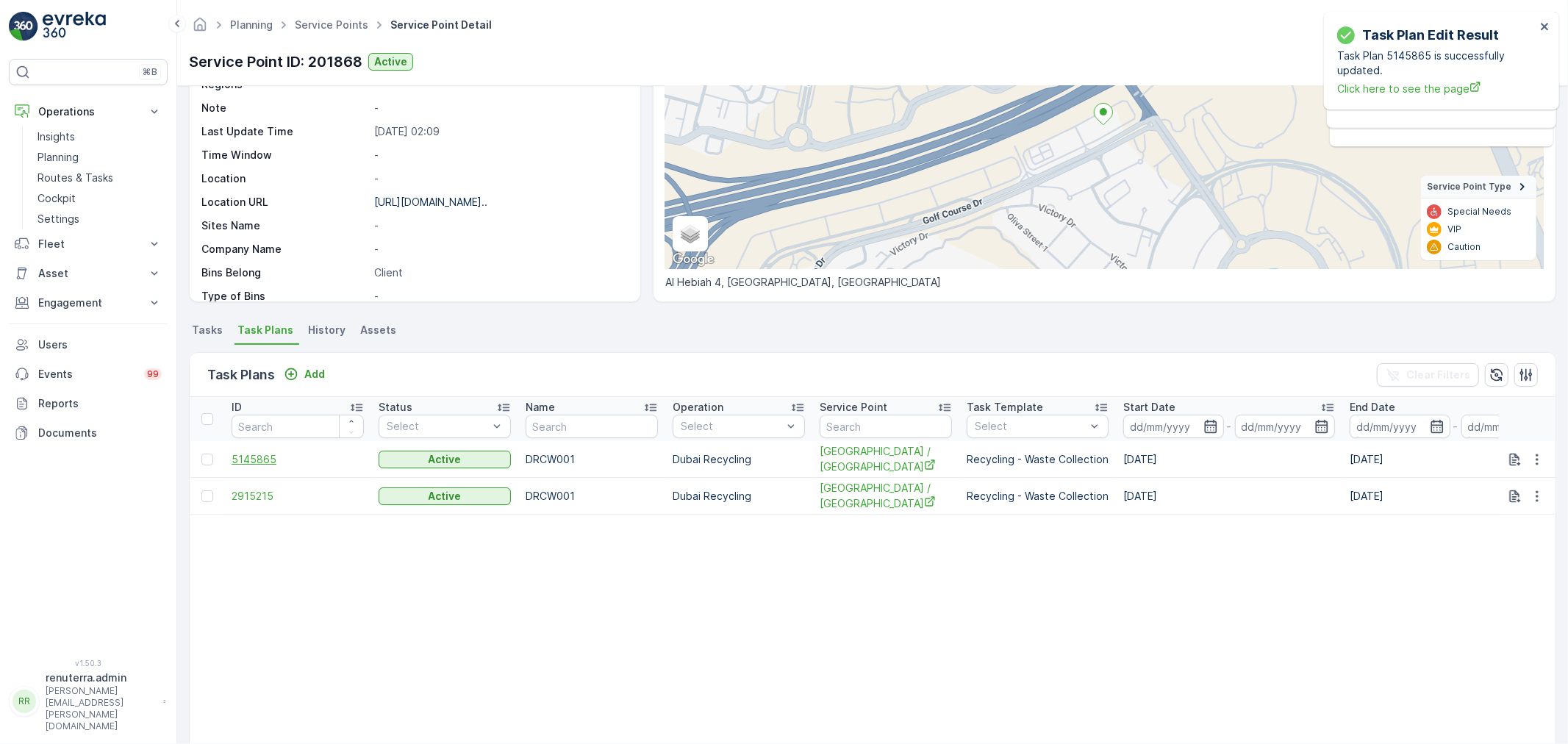
click at [259, 460] on span "5145865" at bounding box center [298, 459] width 132 height 15
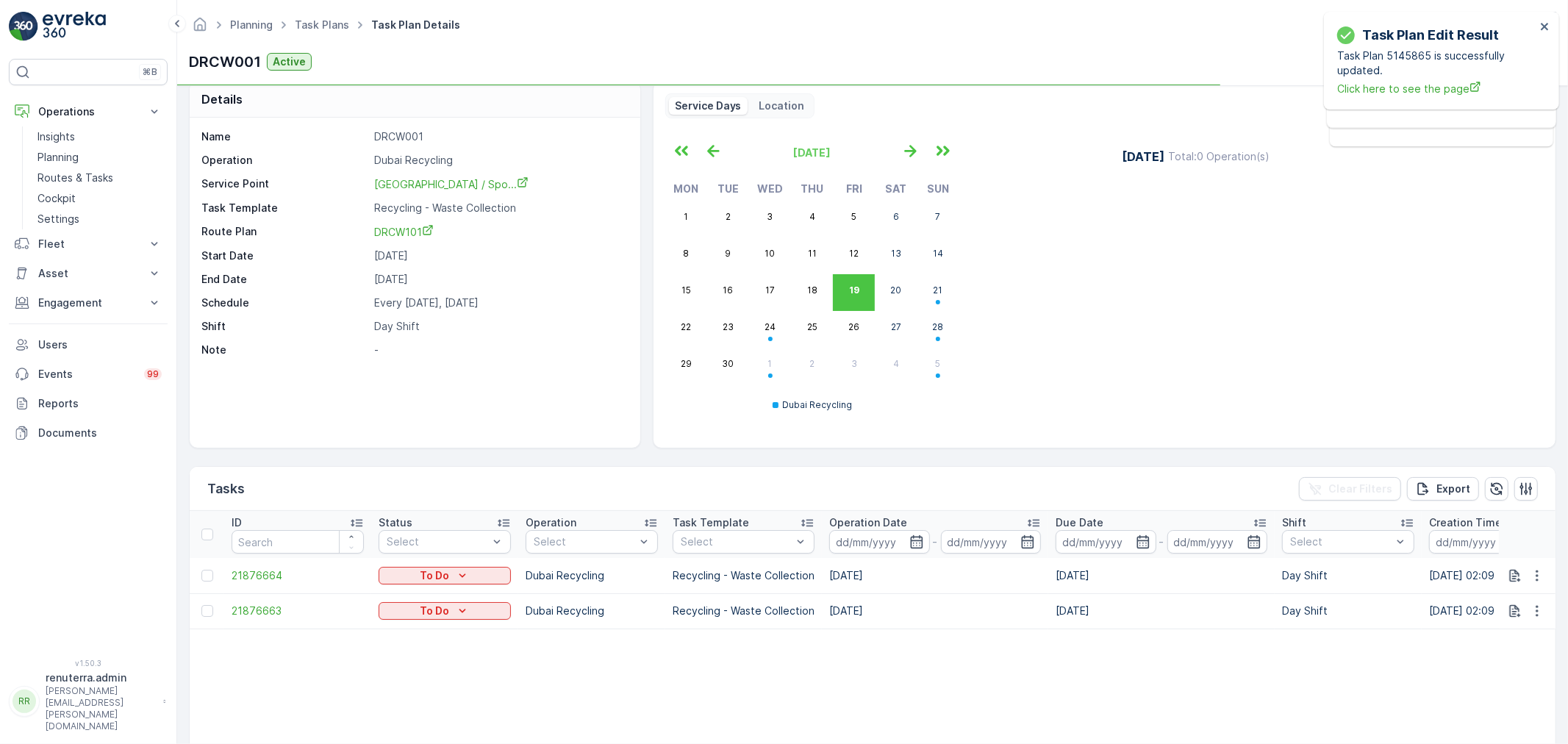
scroll to position [82, 0]
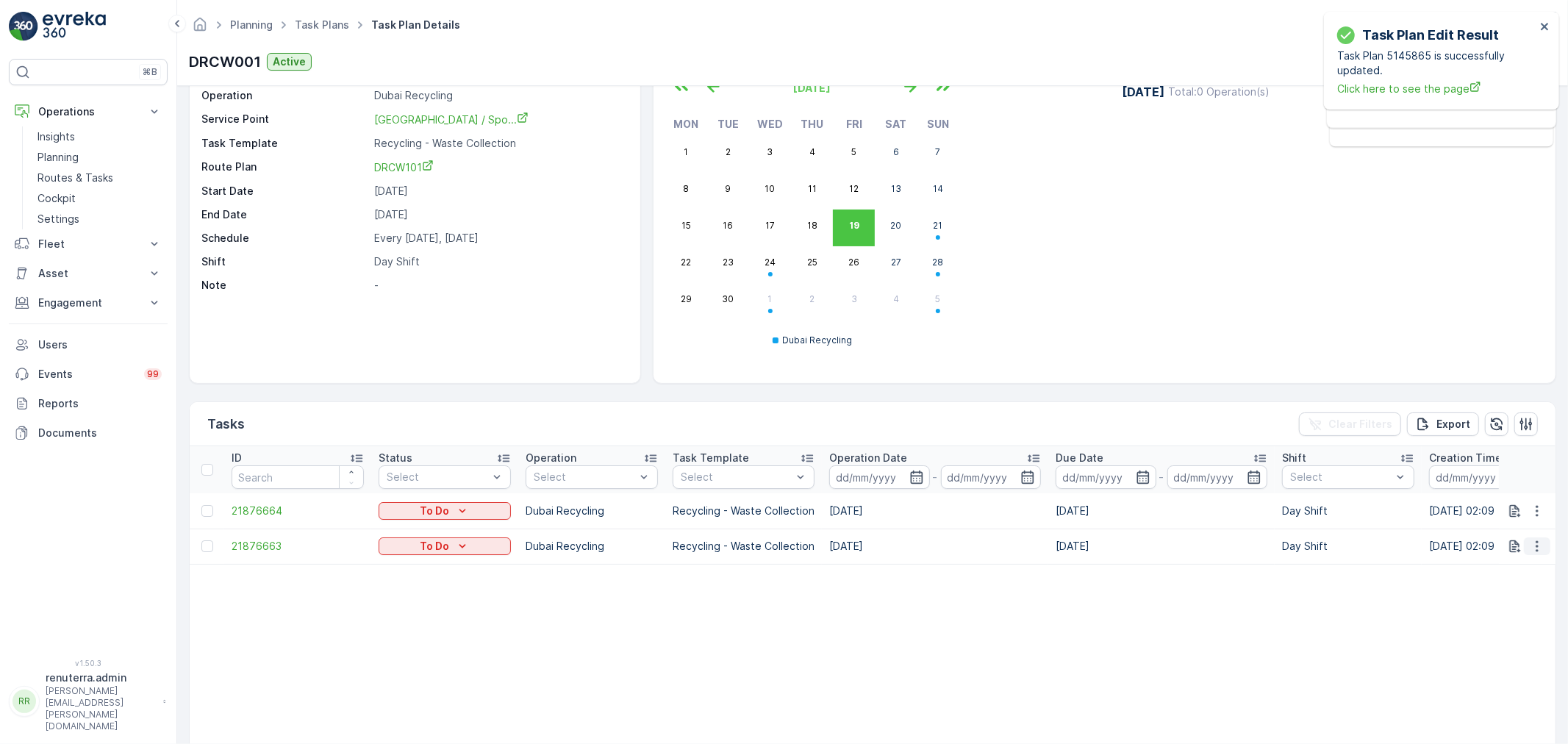
click at [1532, 544] on icon "button" at bounding box center [1536, 546] width 15 height 15
click at [1519, 600] on div "Change Route" at bounding box center [1513, 609] width 111 height 21
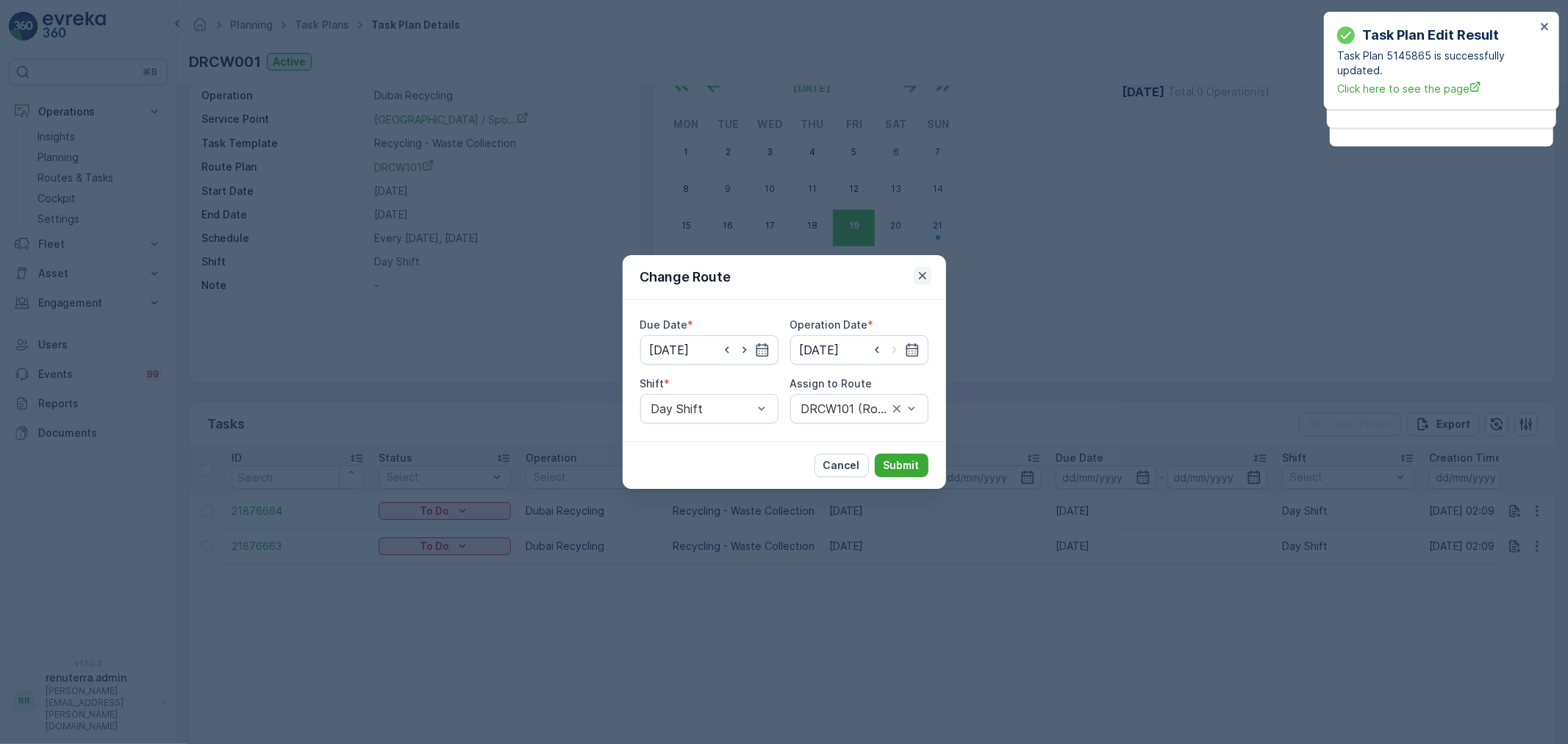
click at [924, 277] on icon "button" at bounding box center [921, 275] width 7 height 7
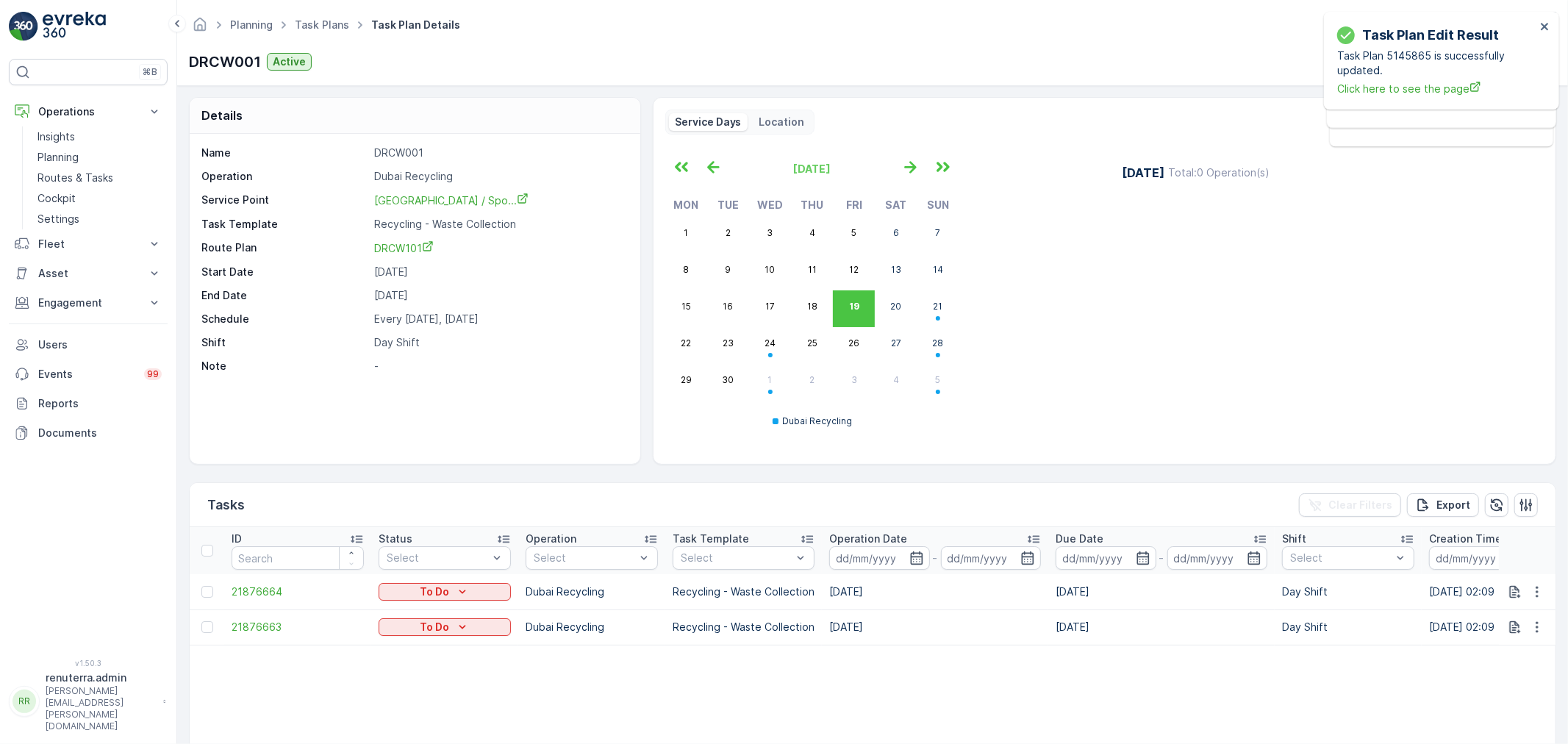
scroll to position [0, 0]
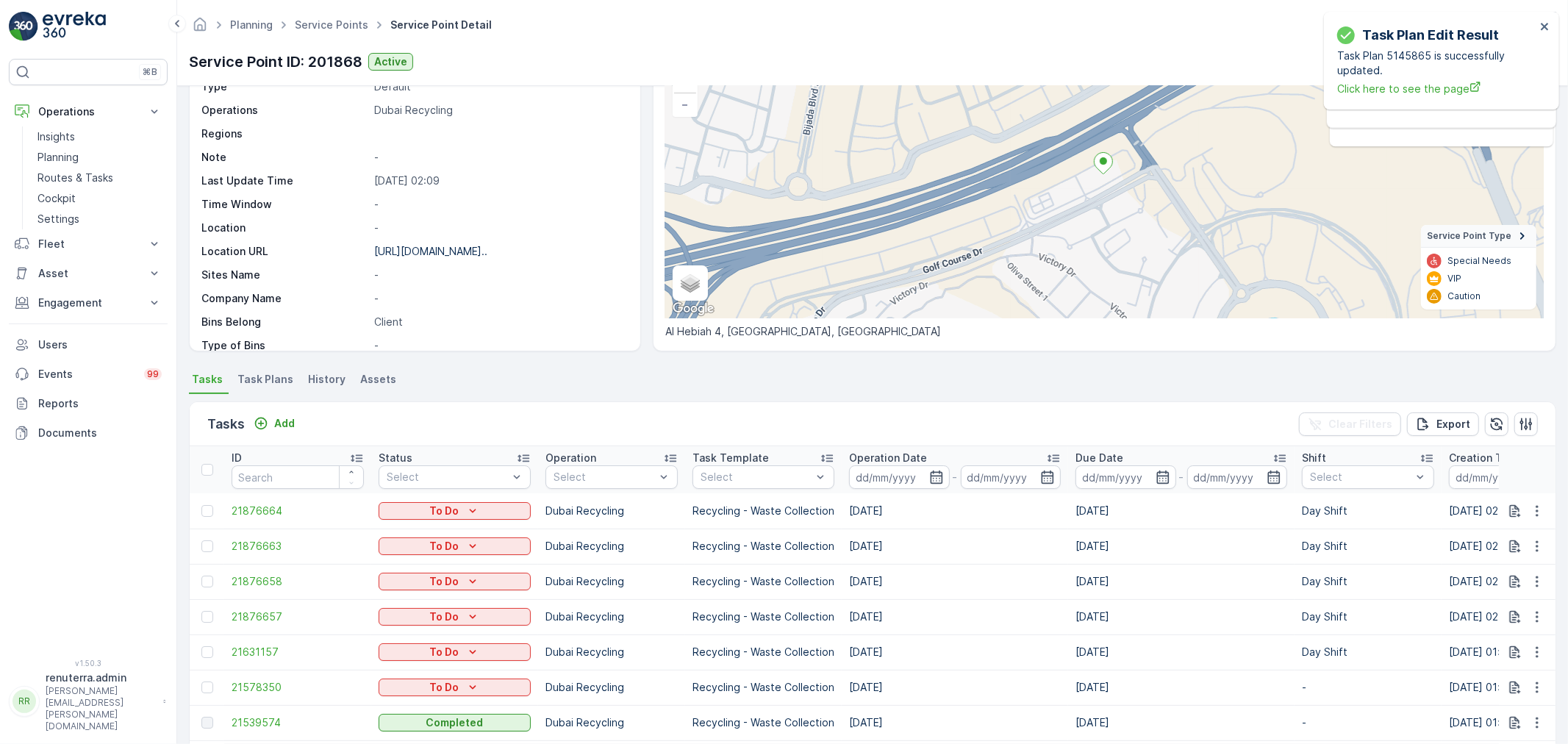
scroll to position [82, 0]
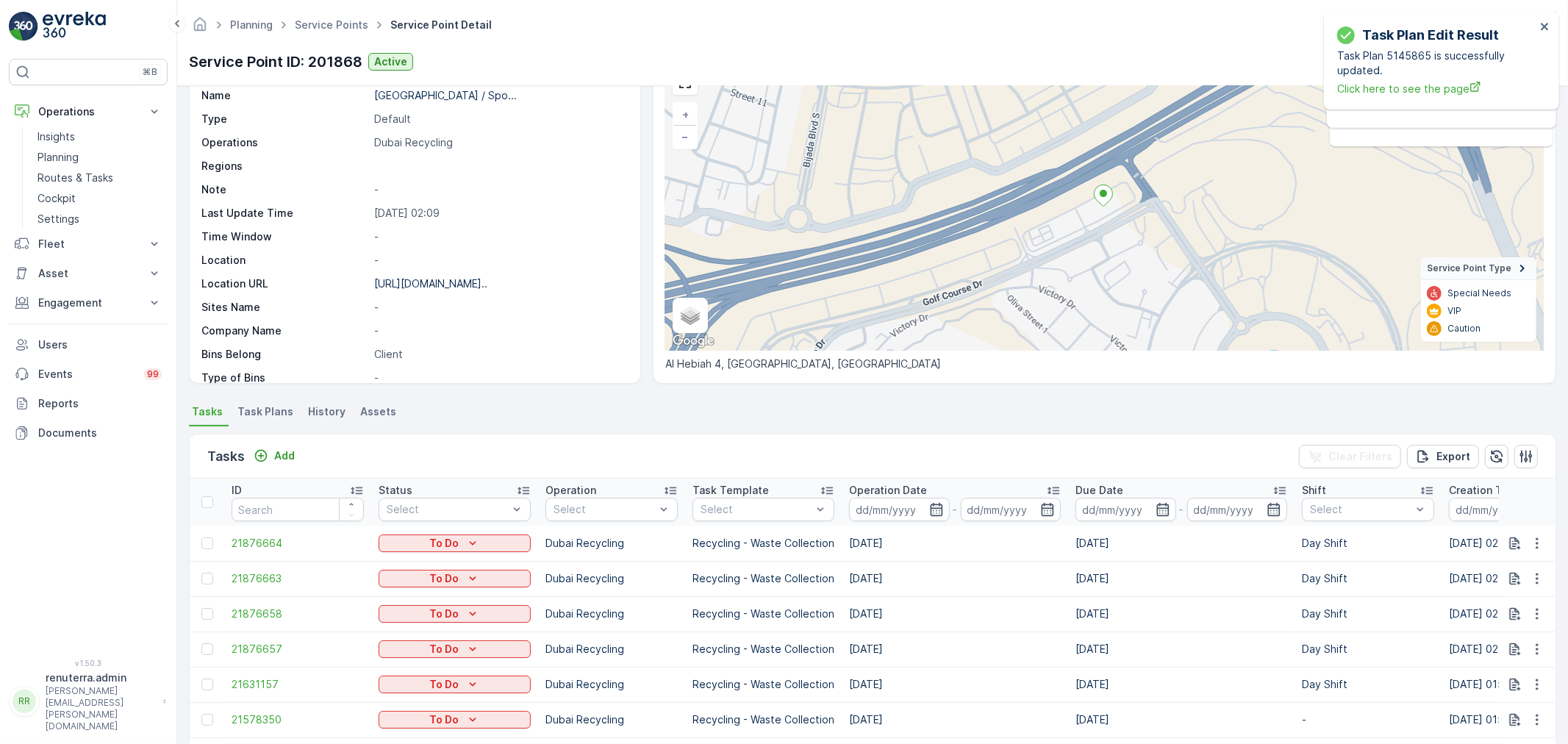
click at [513, 450] on div "Tasks Add Clear Filters Export" at bounding box center [872, 456] width 1366 height 44
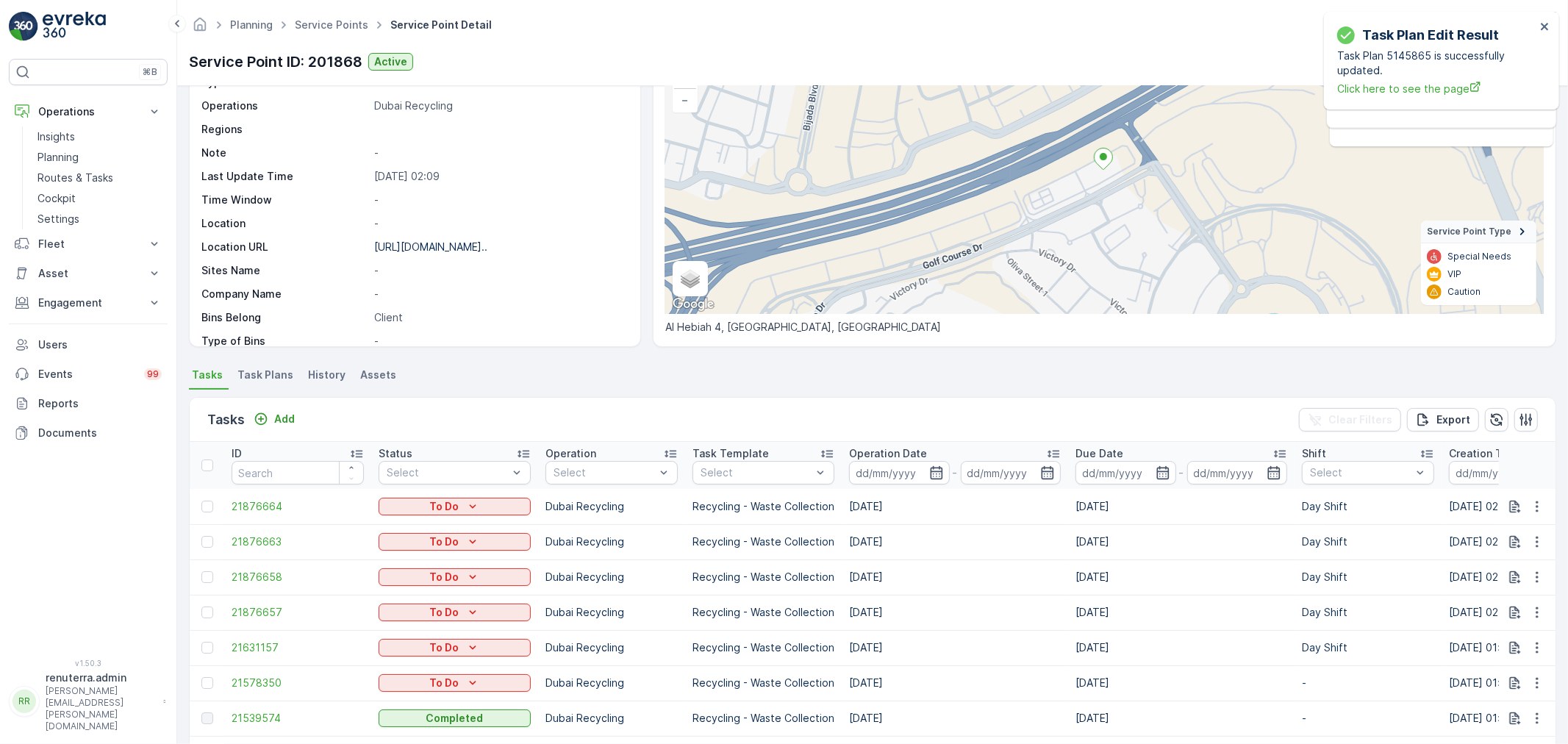
scroll to position [164, 0]
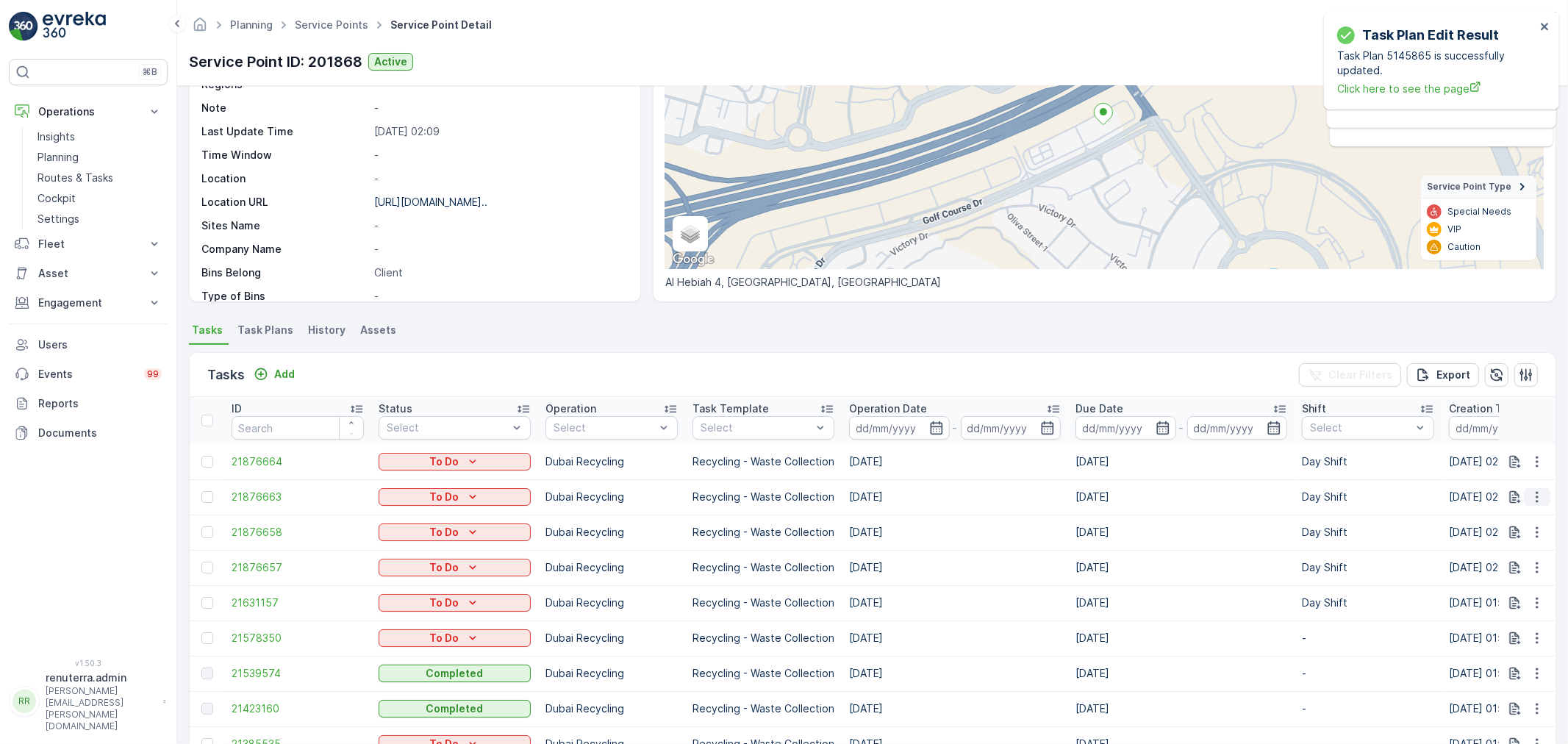
drag, startPoint x: 1537, startPoint y: 488, endPoint x: 1534, endPoint y: 504, distance: 16.3
click at [1537, 490] on icon "button" at bounding box center [1536, 497] width 15 height 15
click at [1524, 560] on span "Change Route" at bounding box center [1499, 559] width 71 height 15
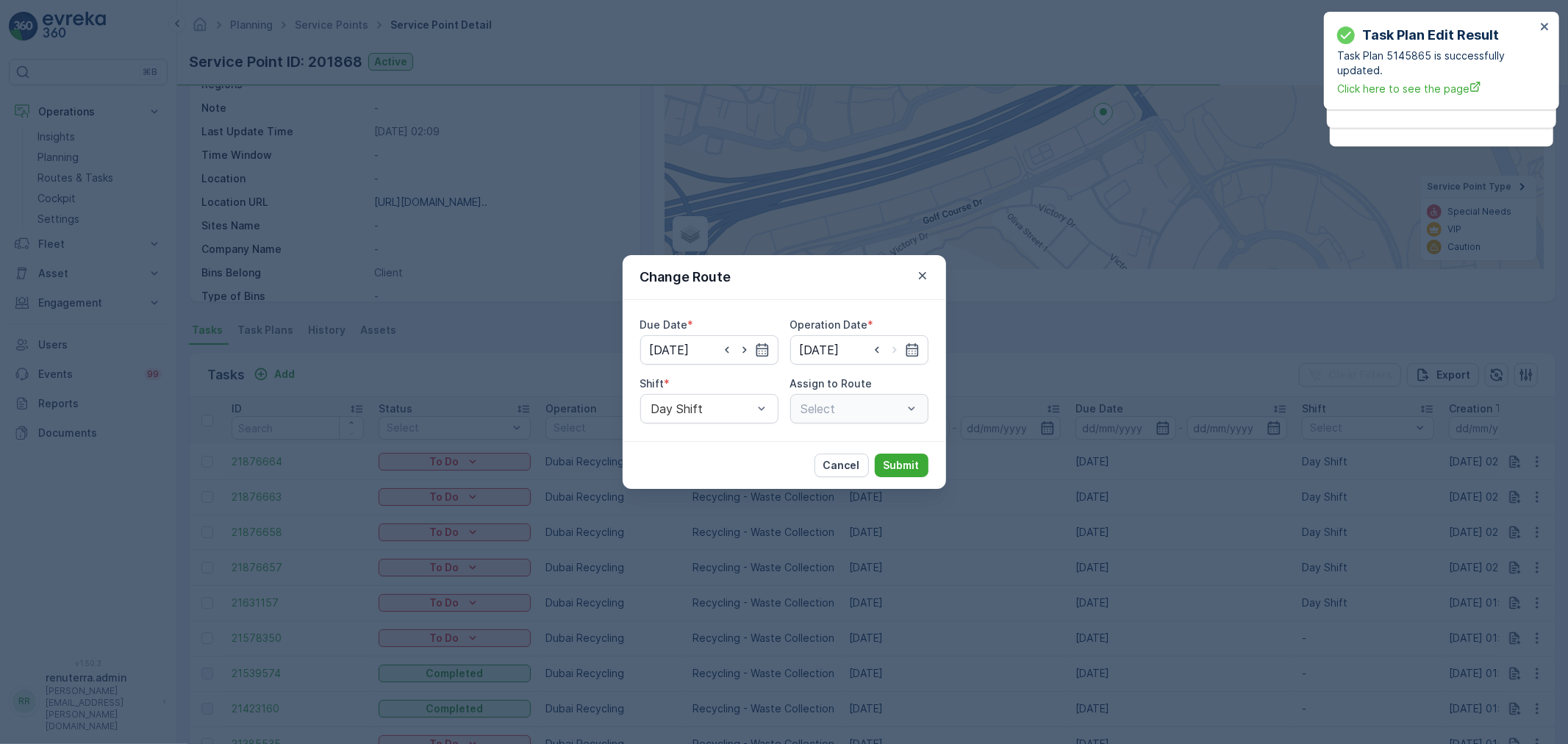
type input "[DATE]"
click at [855, 464] on p "Cancel" at bounding box center [842, 465] width 36 height 15
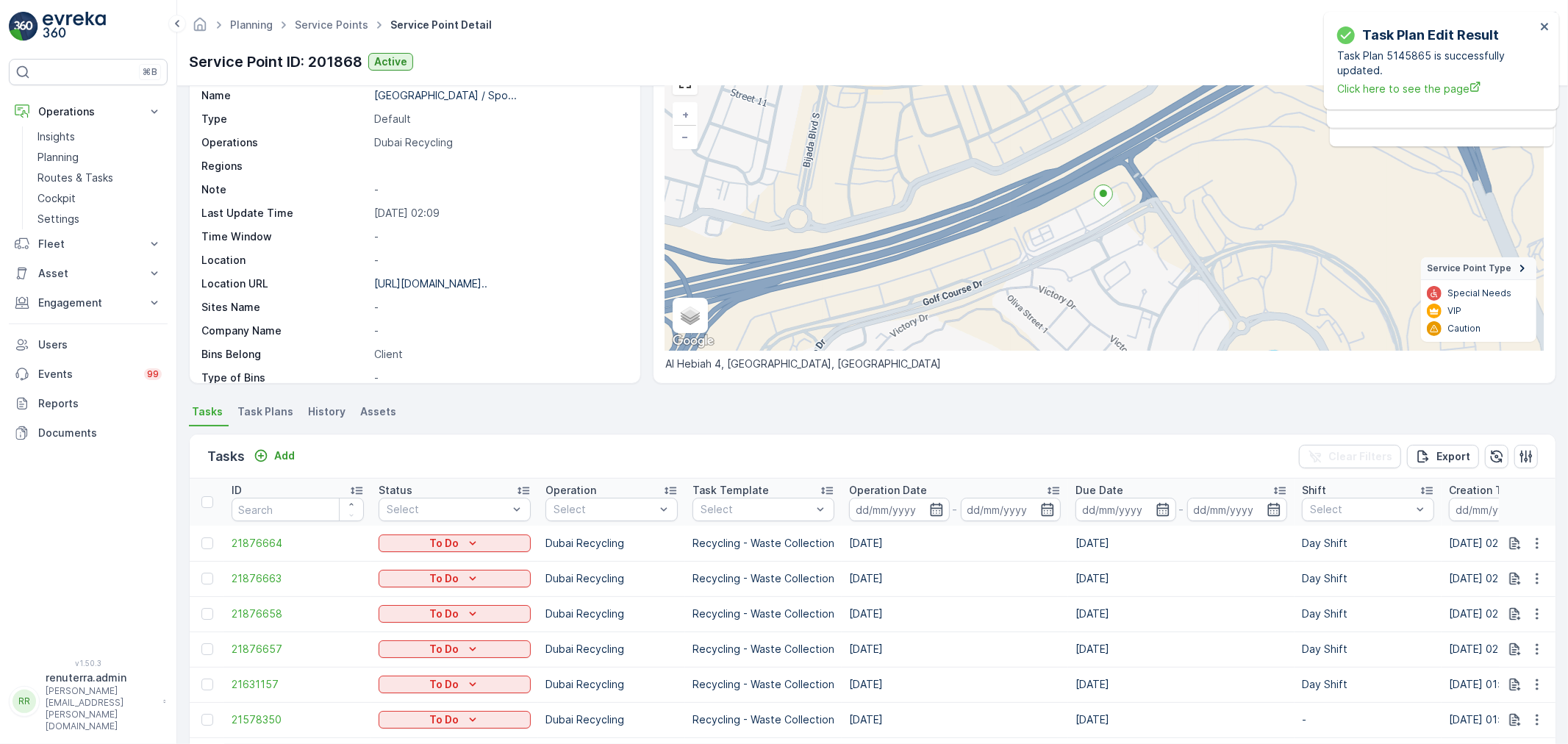
scroll to position [0, 0]
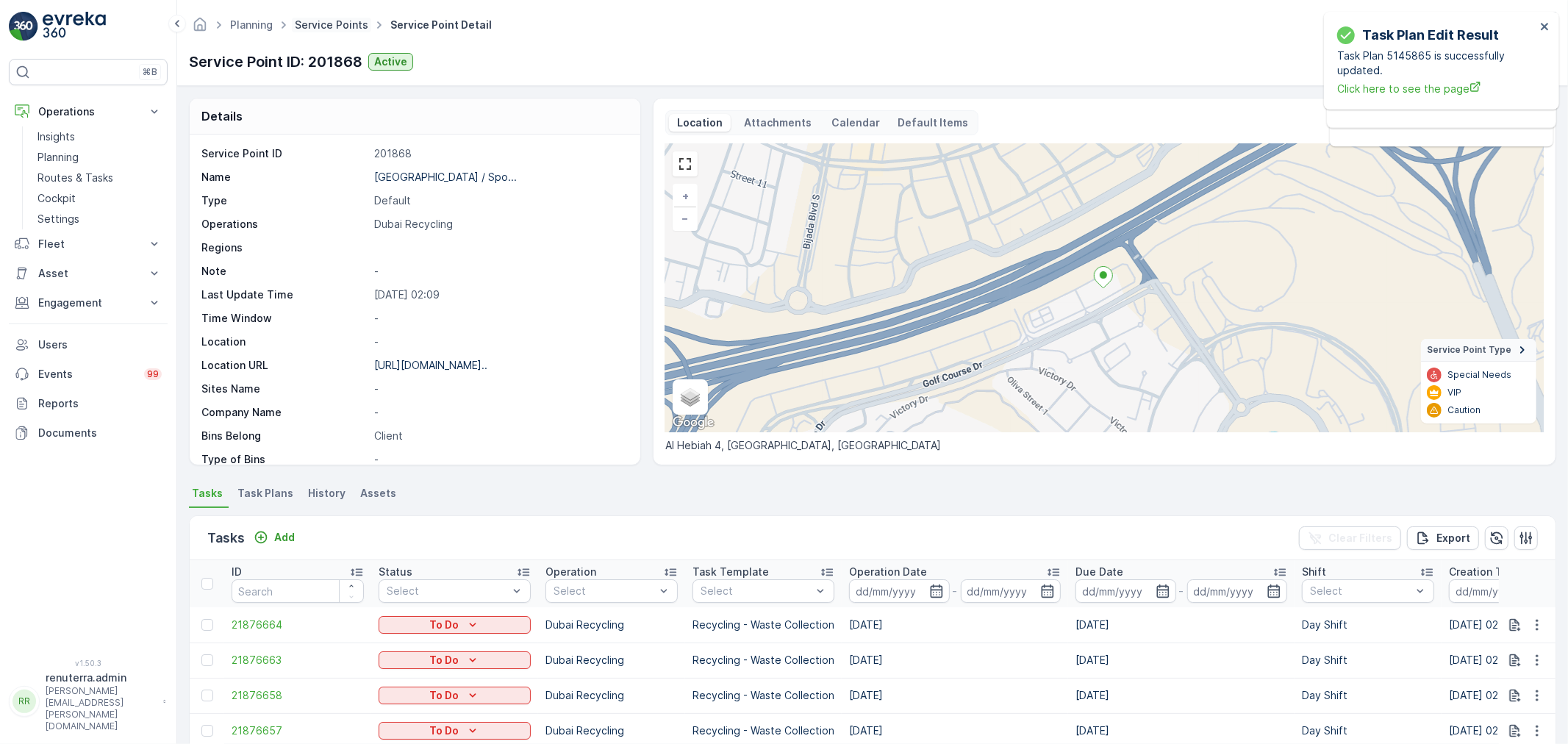
click at [342, 26] on link "Service Points" at bounding box center [331, 25] width 74 height 13
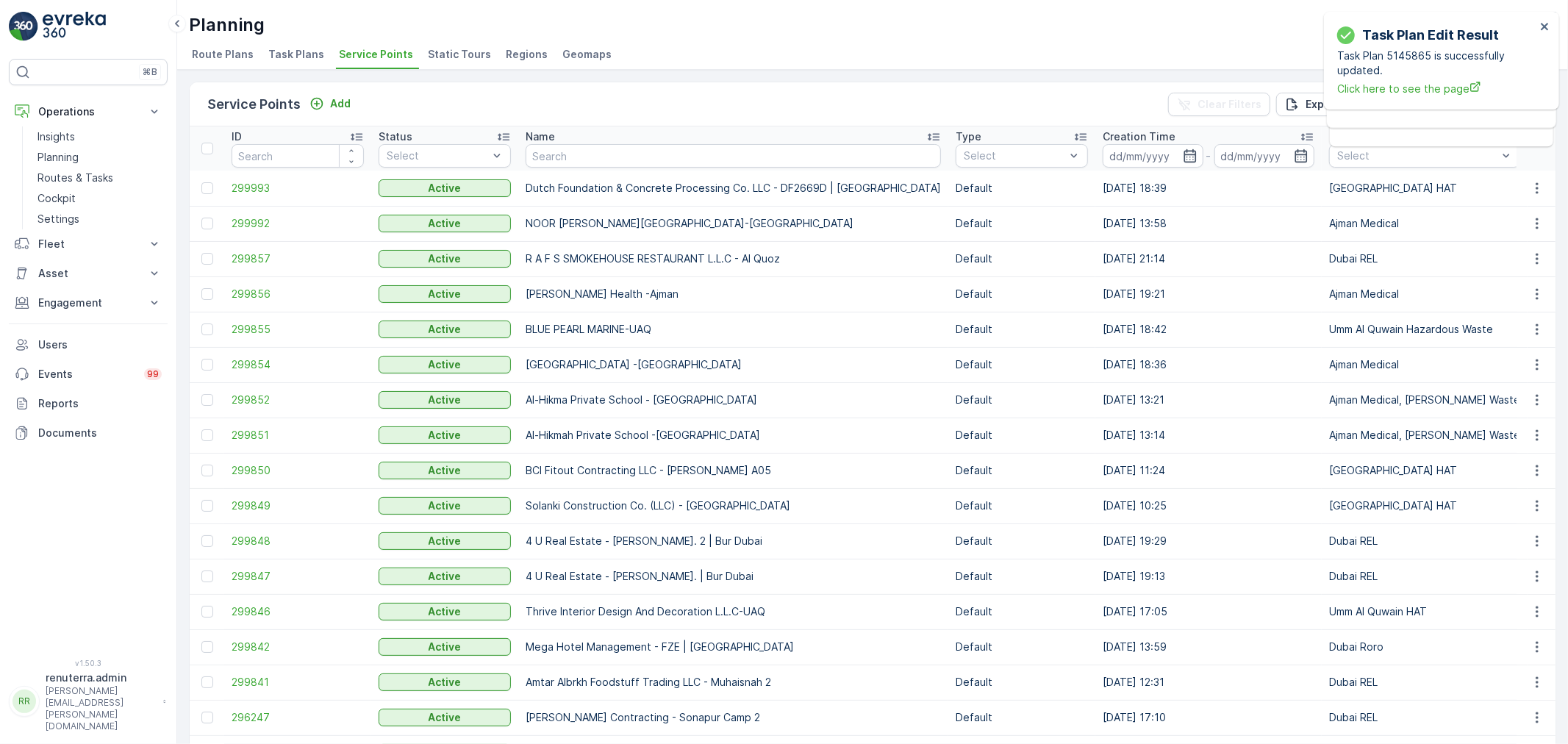
click at [555, 153] on input "text" at bounding box center [732, 156] width 415 height 24
paste input "Victory Heights"
type input "Victory Heights"
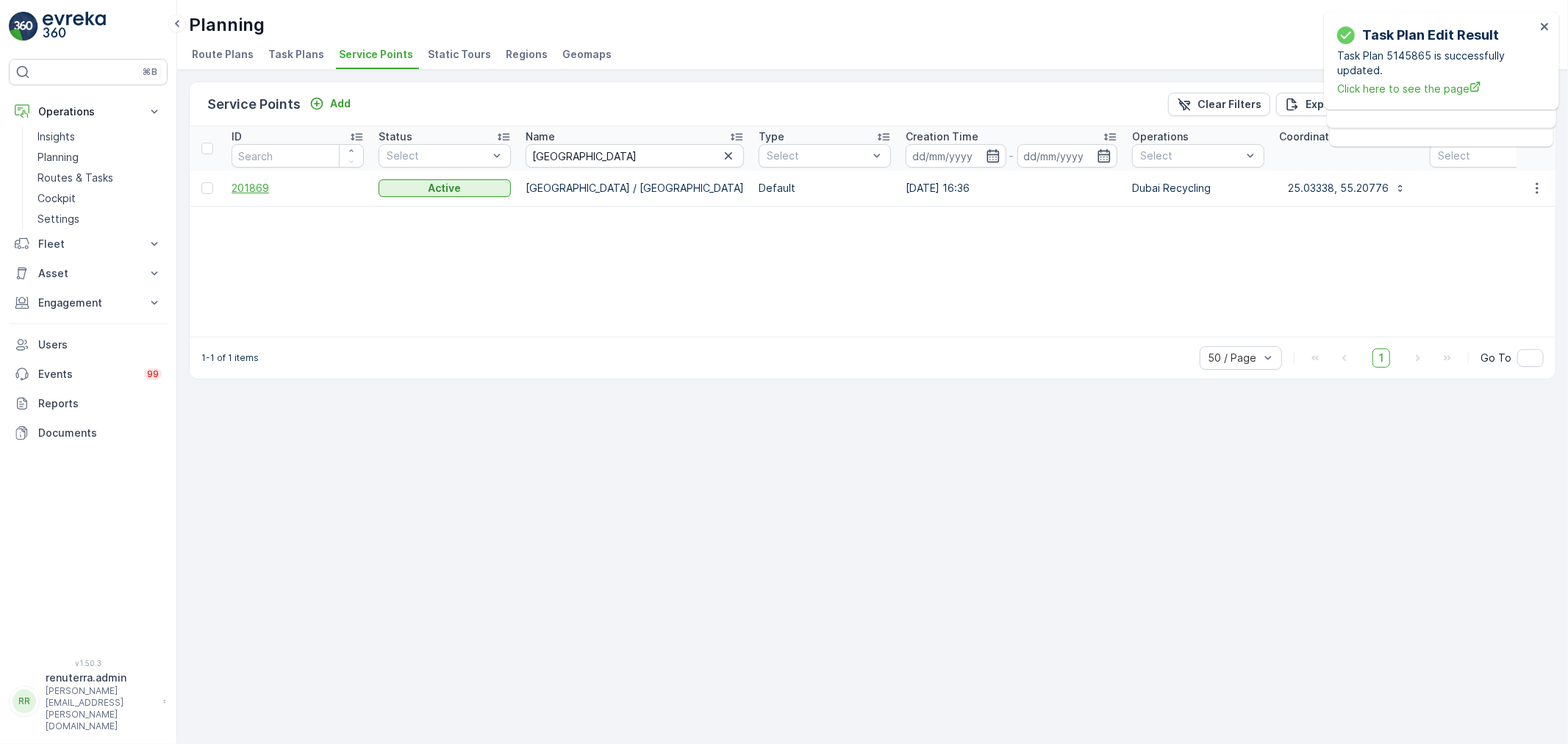
click at [251, 192] on span "201869" at bounding box center [298, 188] width 132 height 15
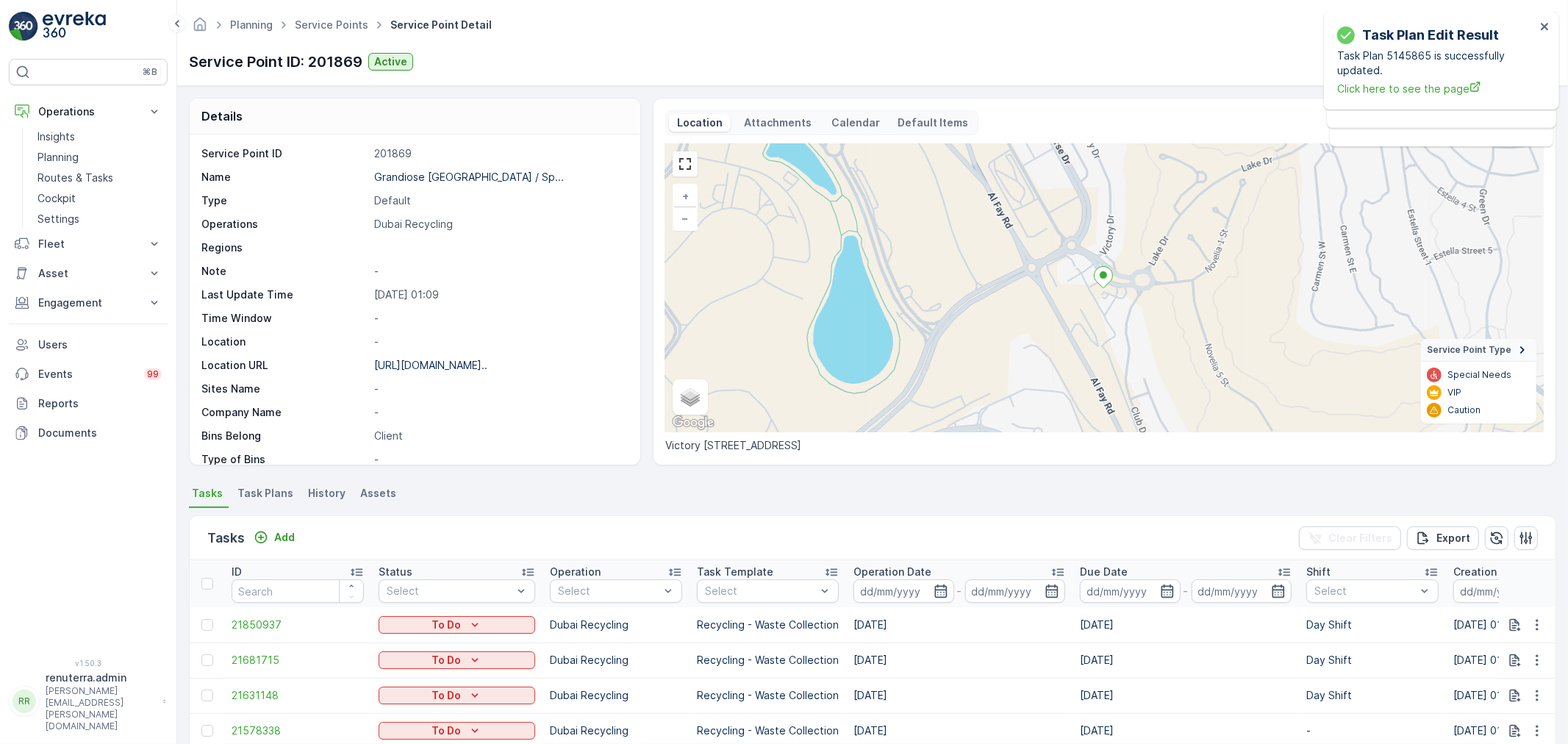
click at [265, 491] on span "Task Plans" at bounding box center [265, 493] width 56 height 15
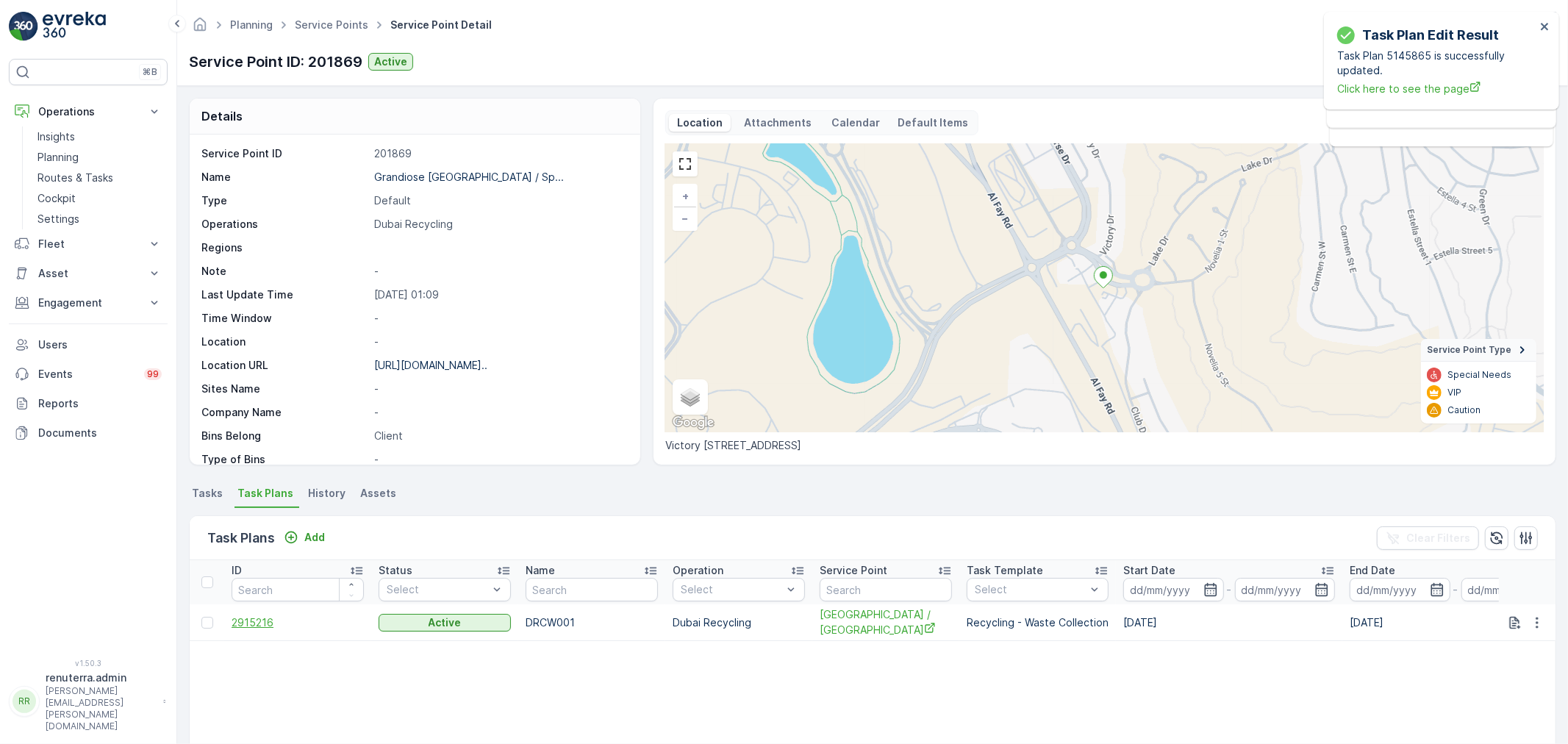
click at [236, 618] on span "2915216" at bounding box center [298, 622] width 132 height 15
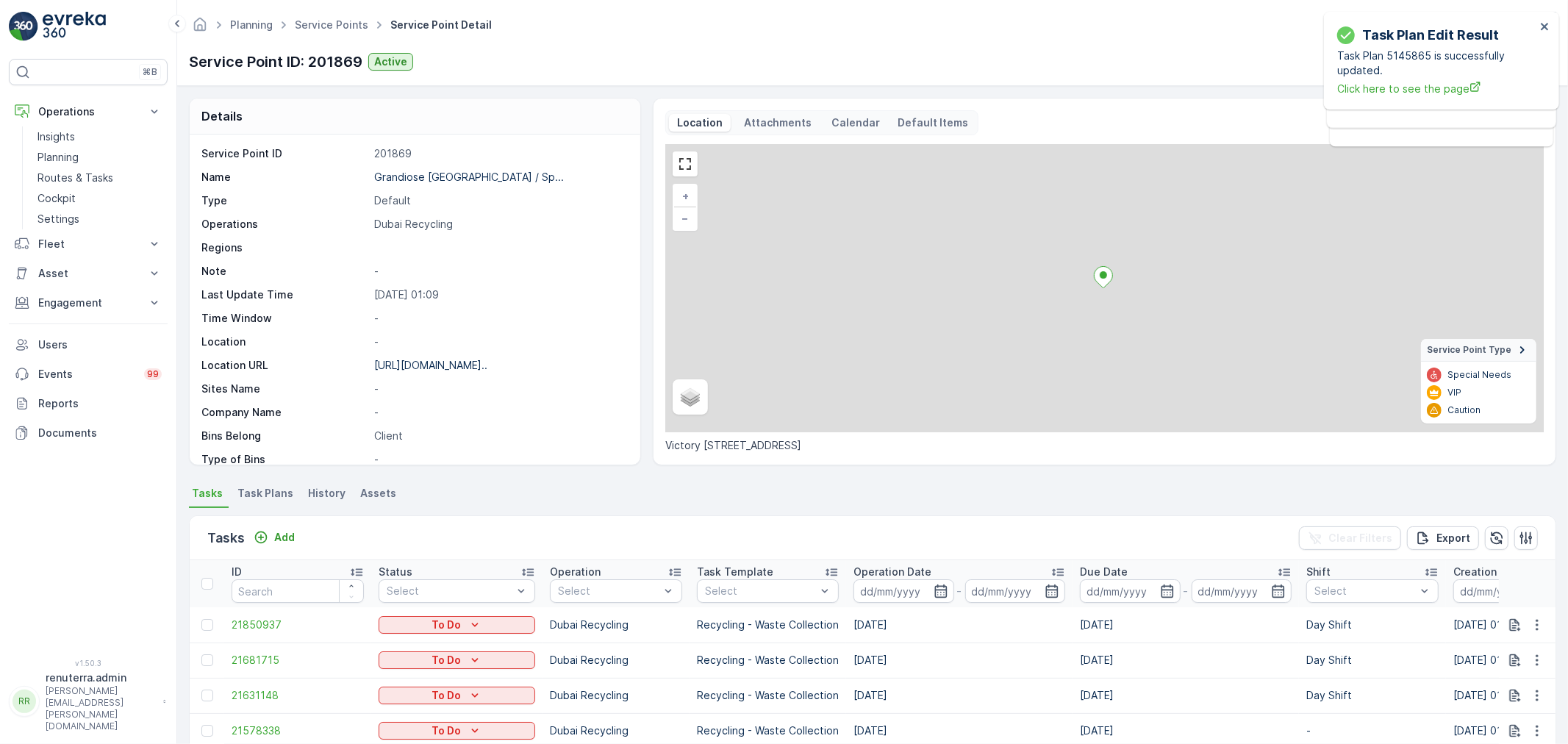
click at [250, 493] on span "Task Plans" at bounding box center [265, 493] width 56 height 15
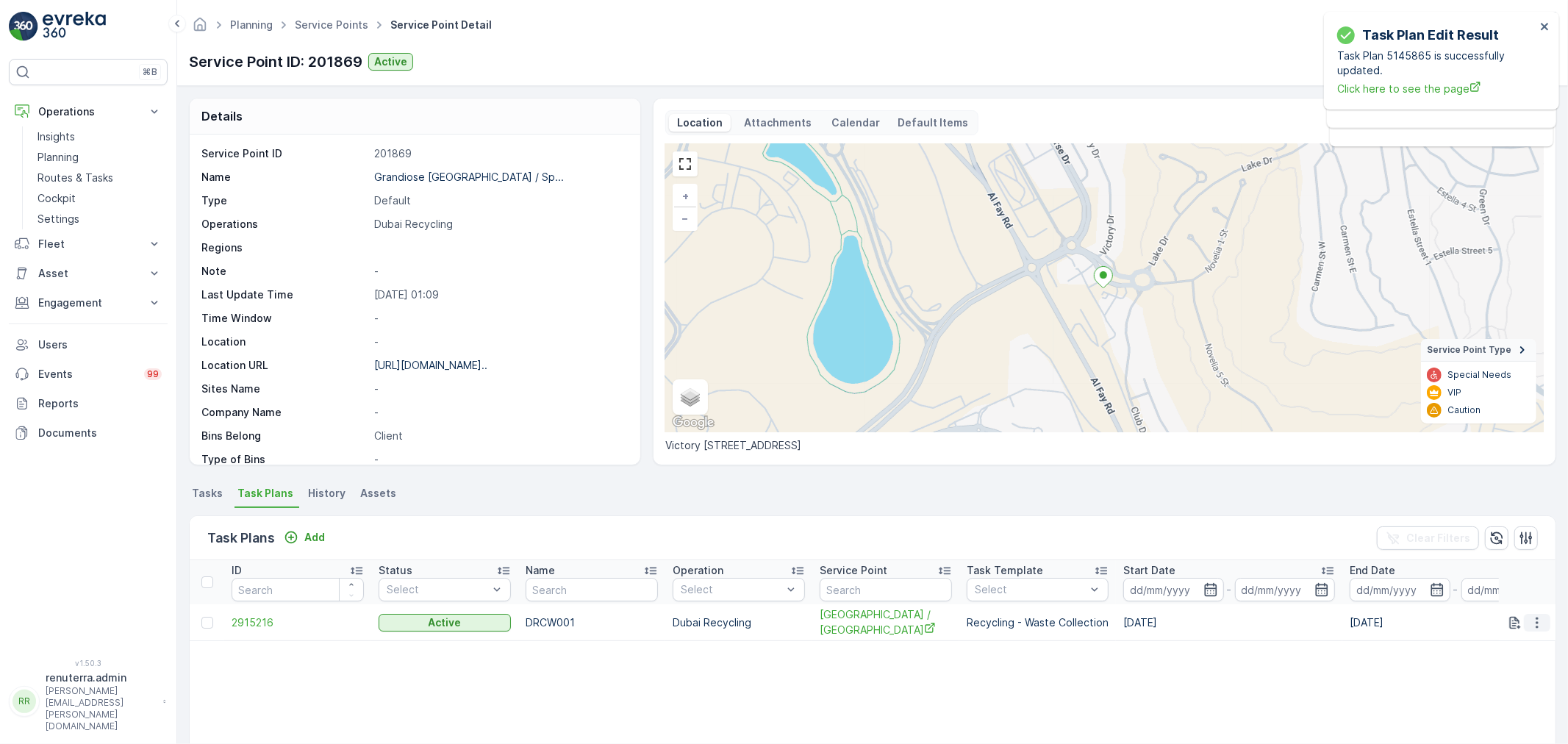
click at [1533, 619] on icon "button" at bounding box center [1536, 622] width 15 height 15
click at [1518, 659] on span "Edit Task Plan" at bounding box center [1511, 664] width 68 height 15
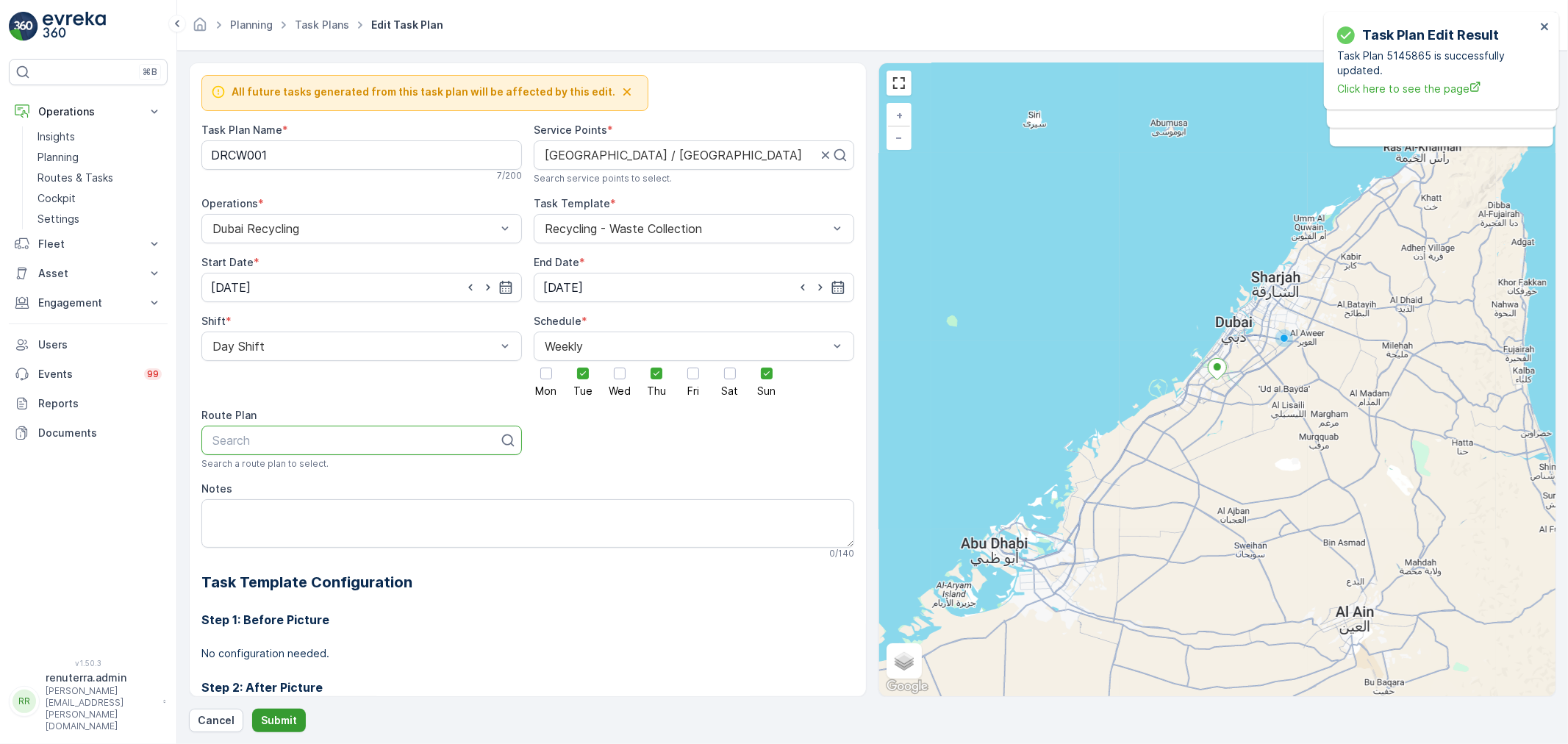
click at [289, 721] on p "Submit" at bounding box center [279, 720] width 36 height 15
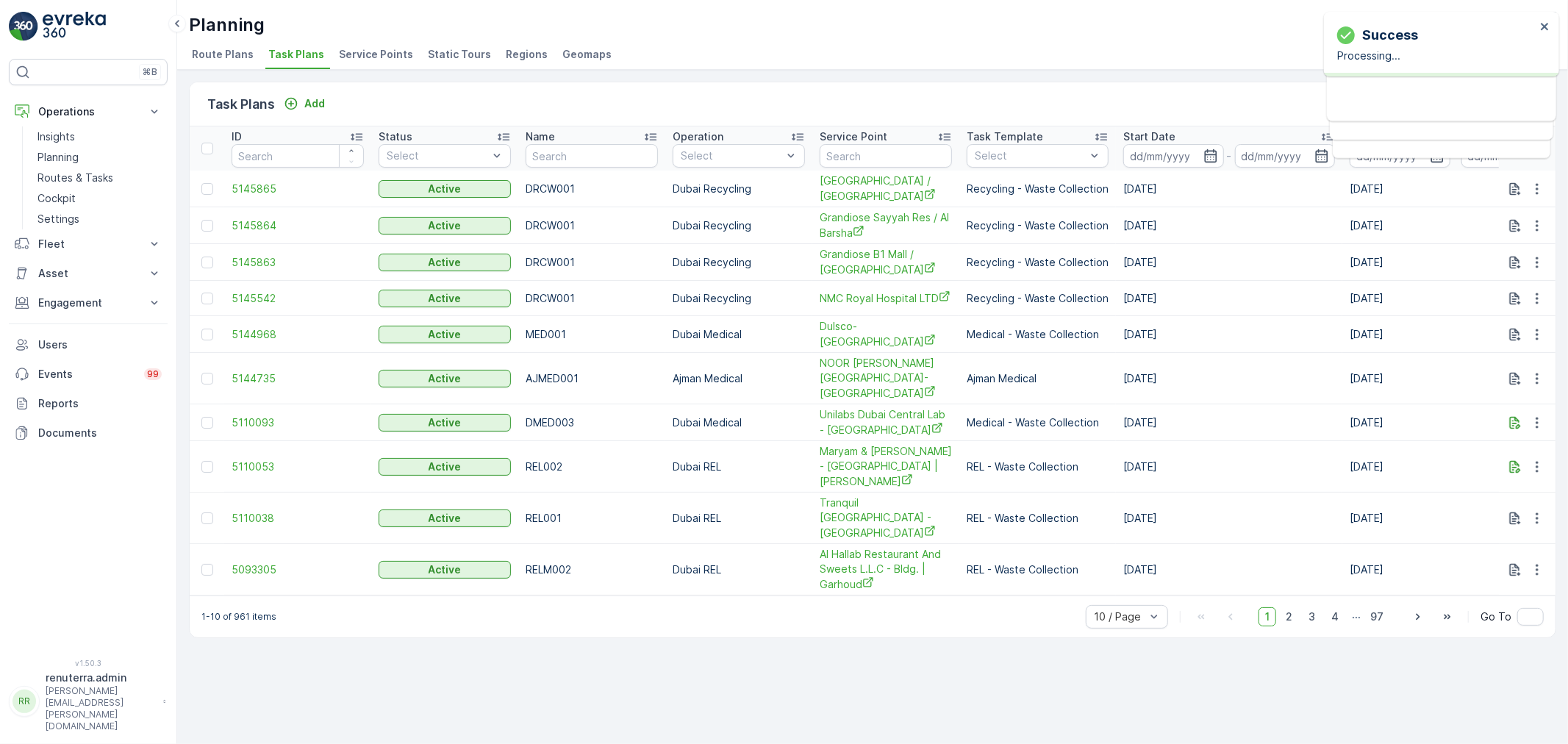
click at [357, 54] on span "Service Points" at bounding box center [375, 54] width 74 height 15
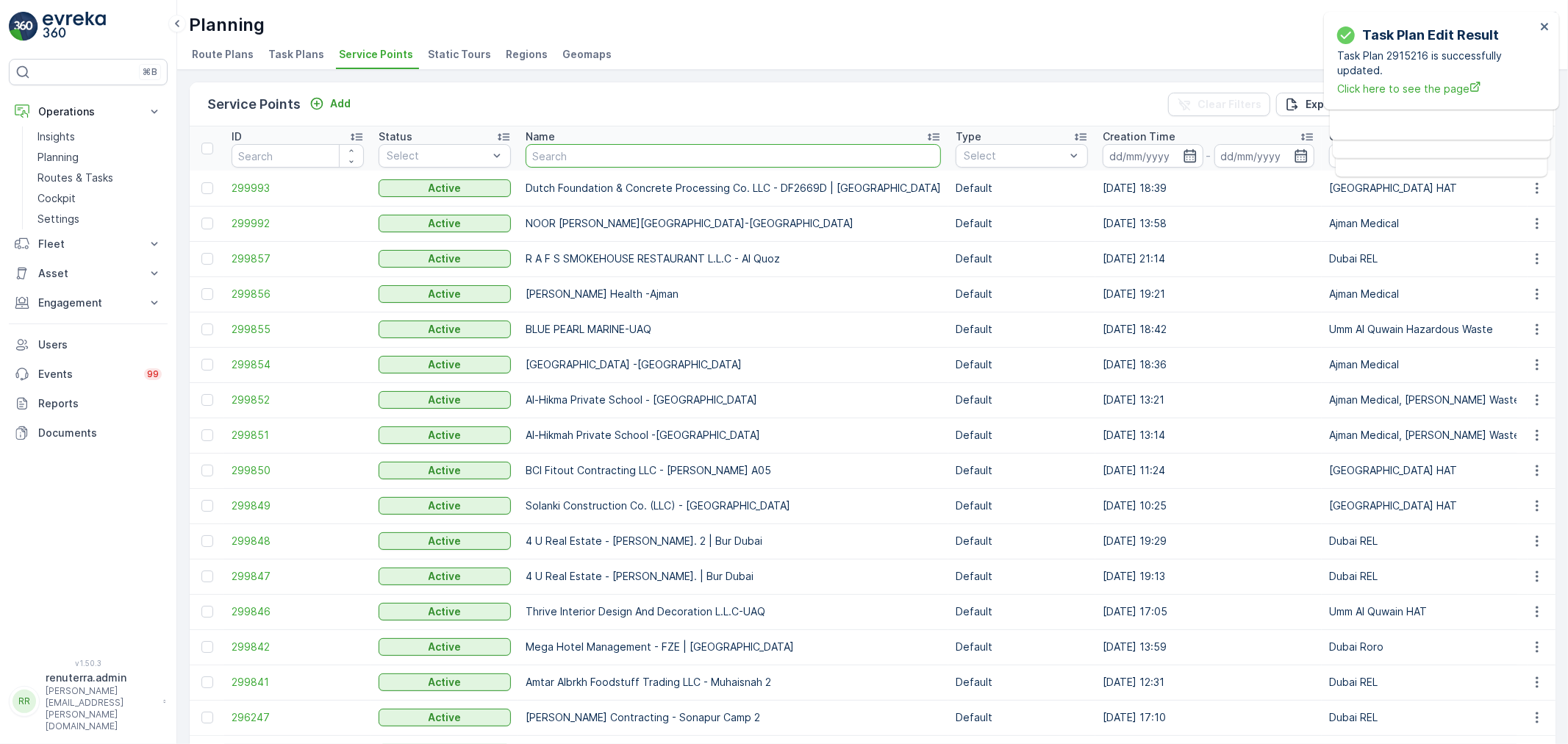
click at [554, 145] on input "text" at bounding box center [732, 156] width 415 height 24
type input "Victory Heights"
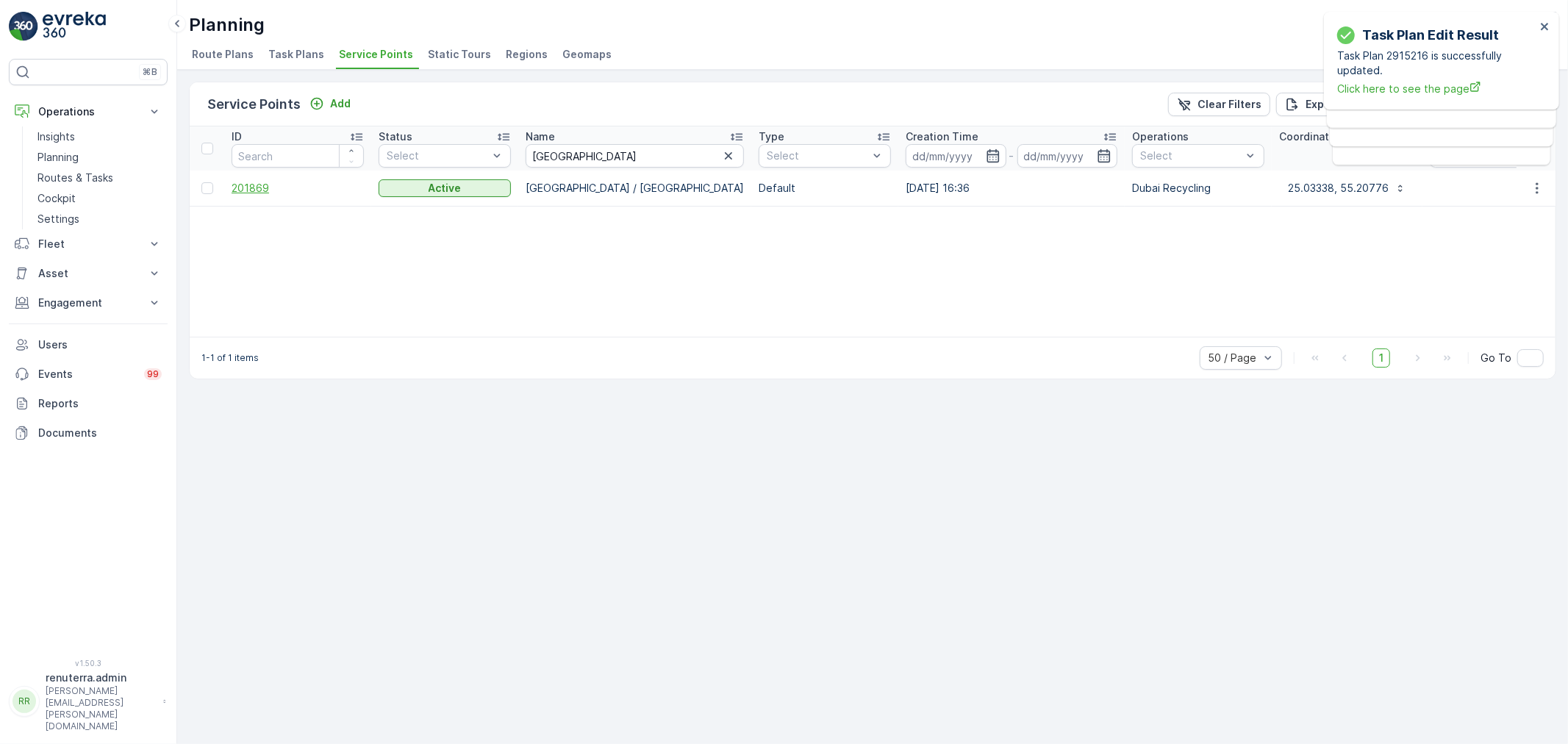
click at [262, 184] on span "201869" at bounding box center [298, 188] width 132 height 15
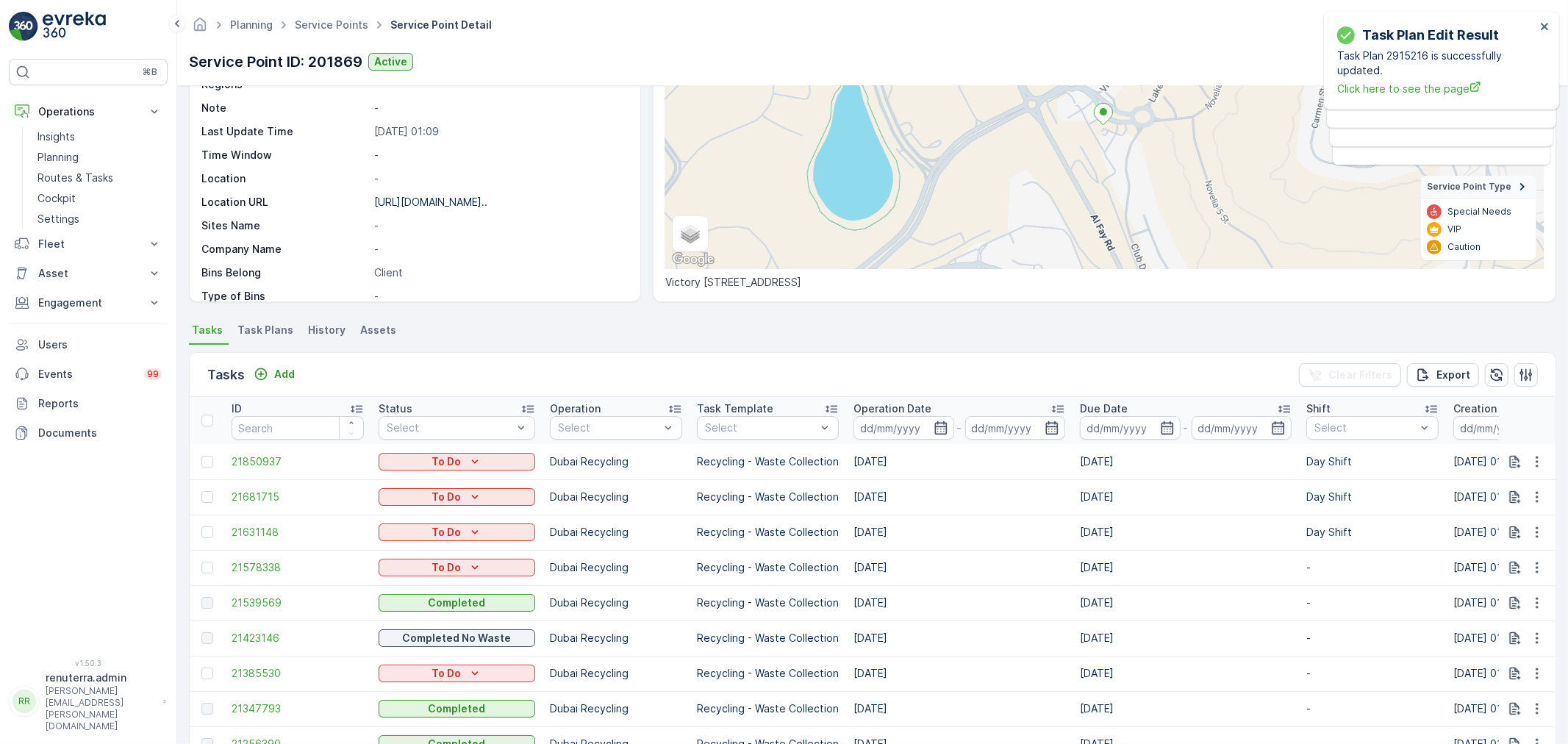
scroll to position [82, 0]
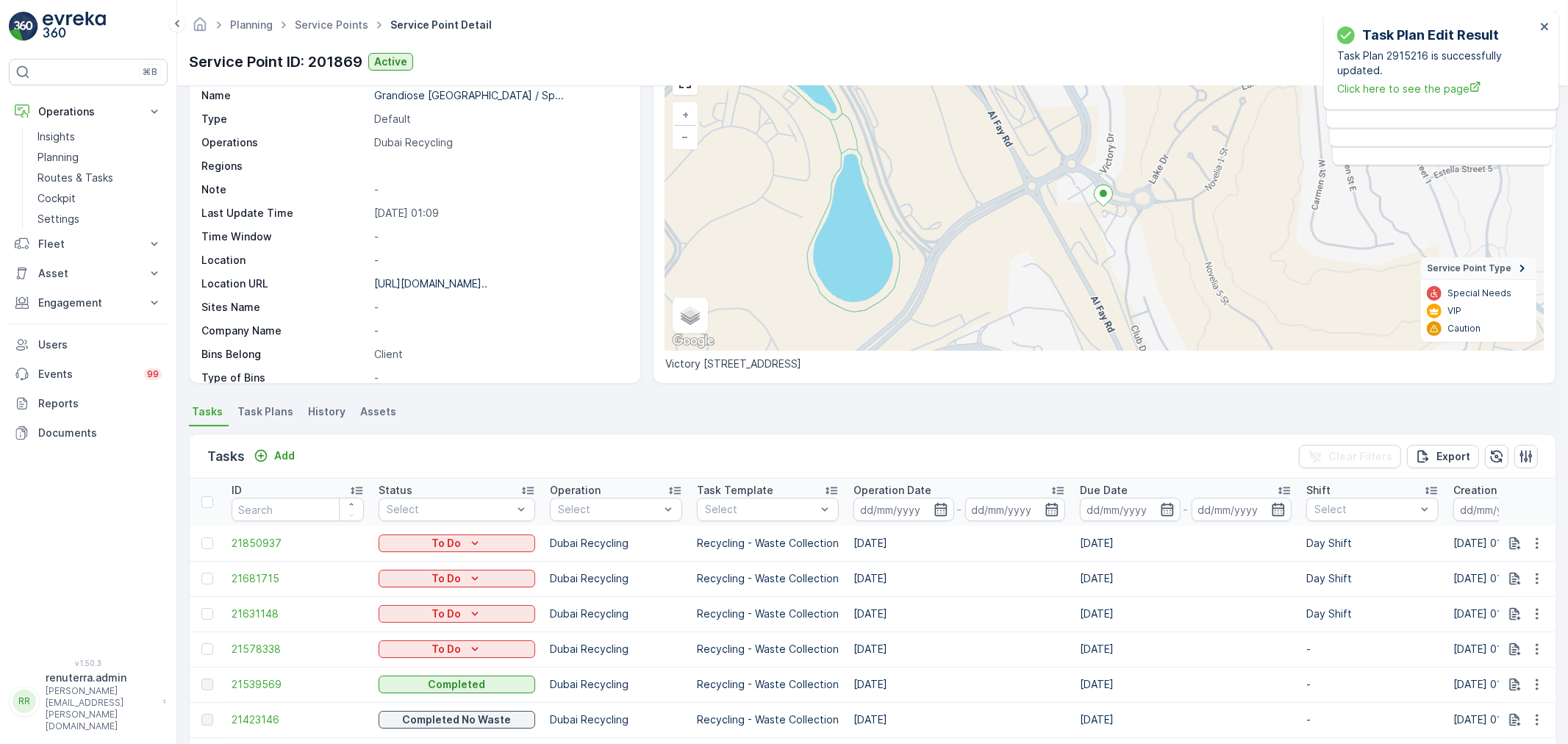
click at [275, 413] on span "Task Plans" at bounding box center [265, 411] width 56 height 15
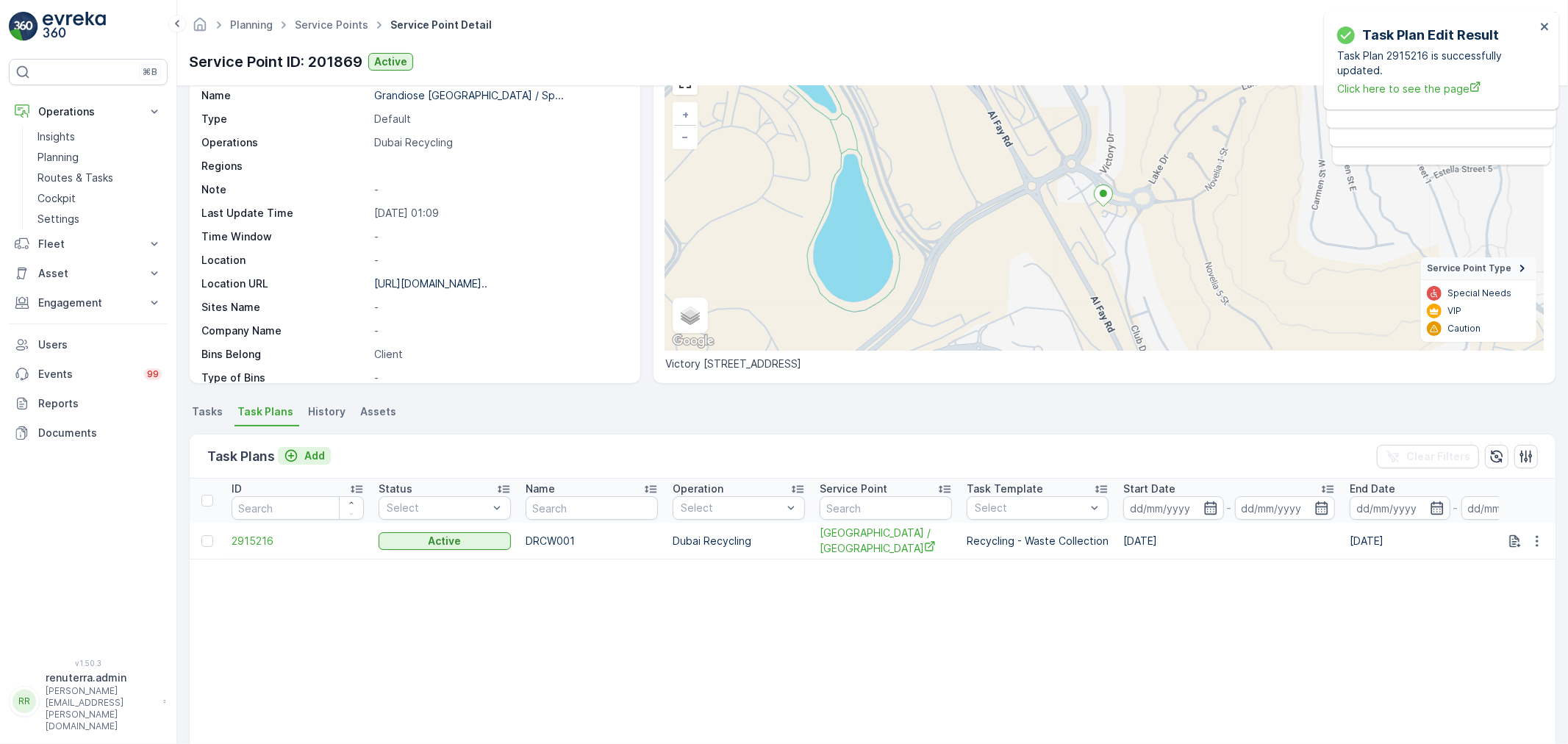
click at [308, 456] on p "Add" at bounding box center [314, 455] width 21 height 15
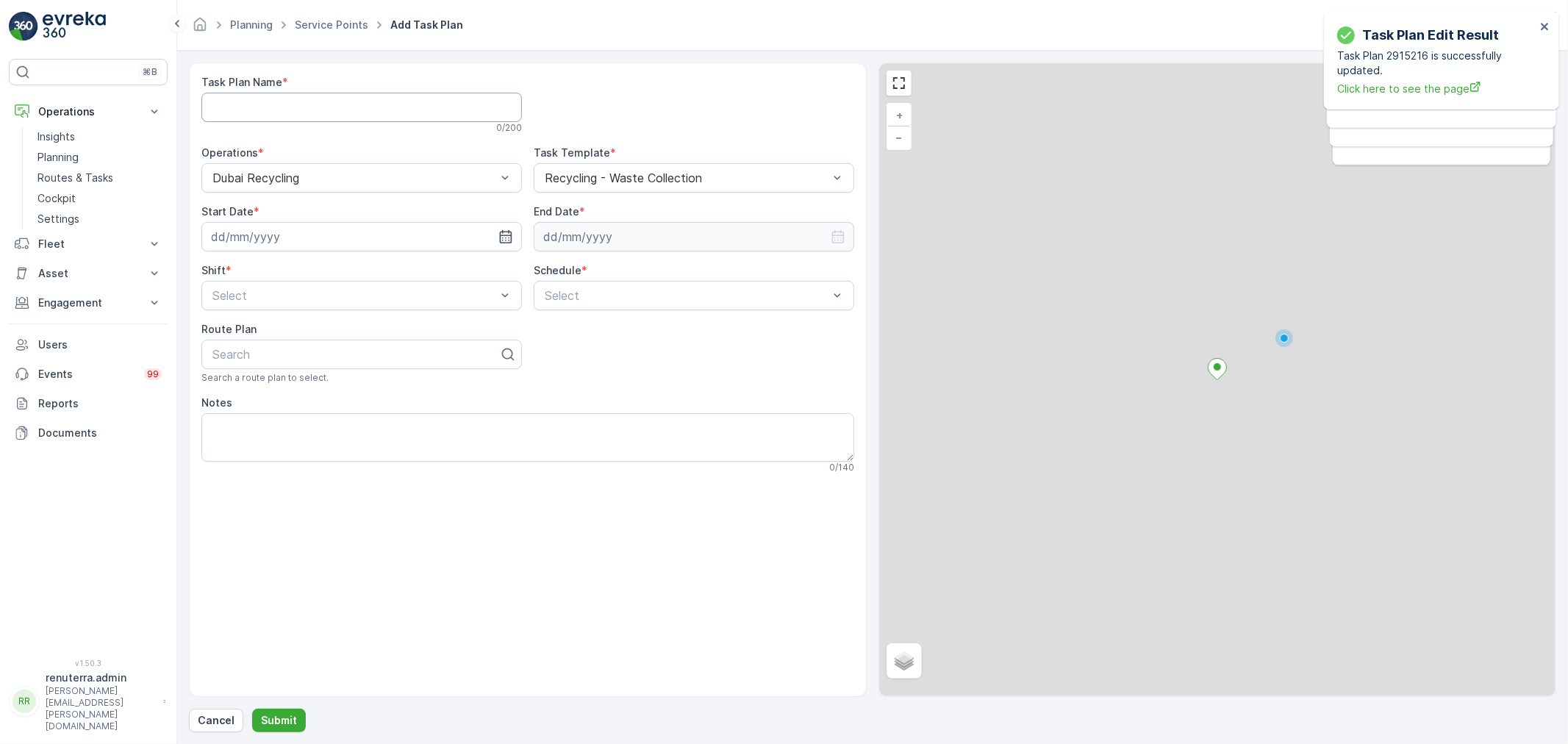
click at [319, 106] on Name "Task Plan Name" at bounding box center [361, 107] width 320 height 30
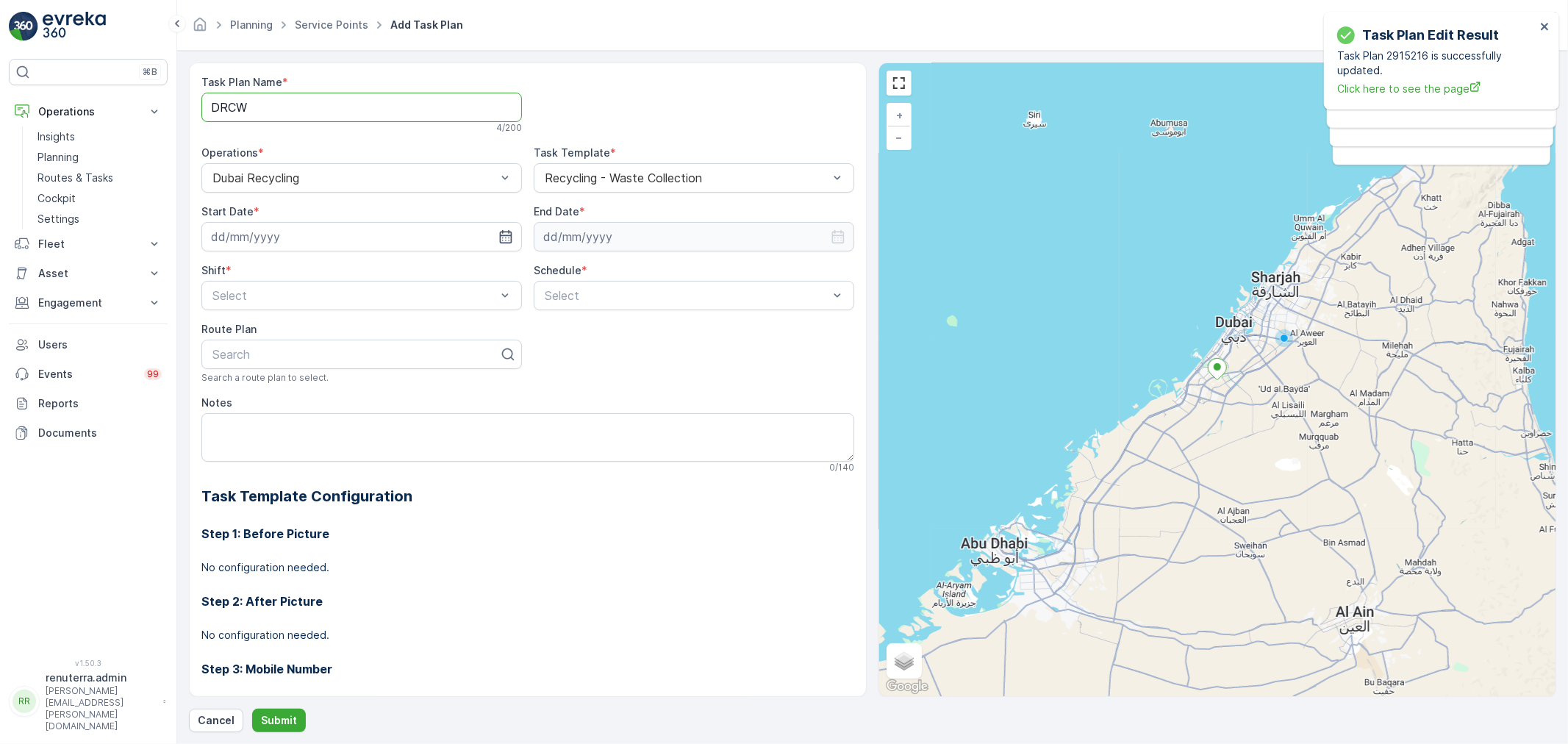
type Name "DRCW001"
drag, startPoint x: 503, startPoint y: 241, endPoint x: 497, endPoint y: 231, distance: 11.7
click at [502, 237] on icon "button" at bounding box center [506, 237] width 15 height 15
click at [353, 389] on div "19" at bounding box center [359, 389] width 24 height 24
click at [502, 233] on icon "button" at bounding box center [506, 237] width 13 height 13
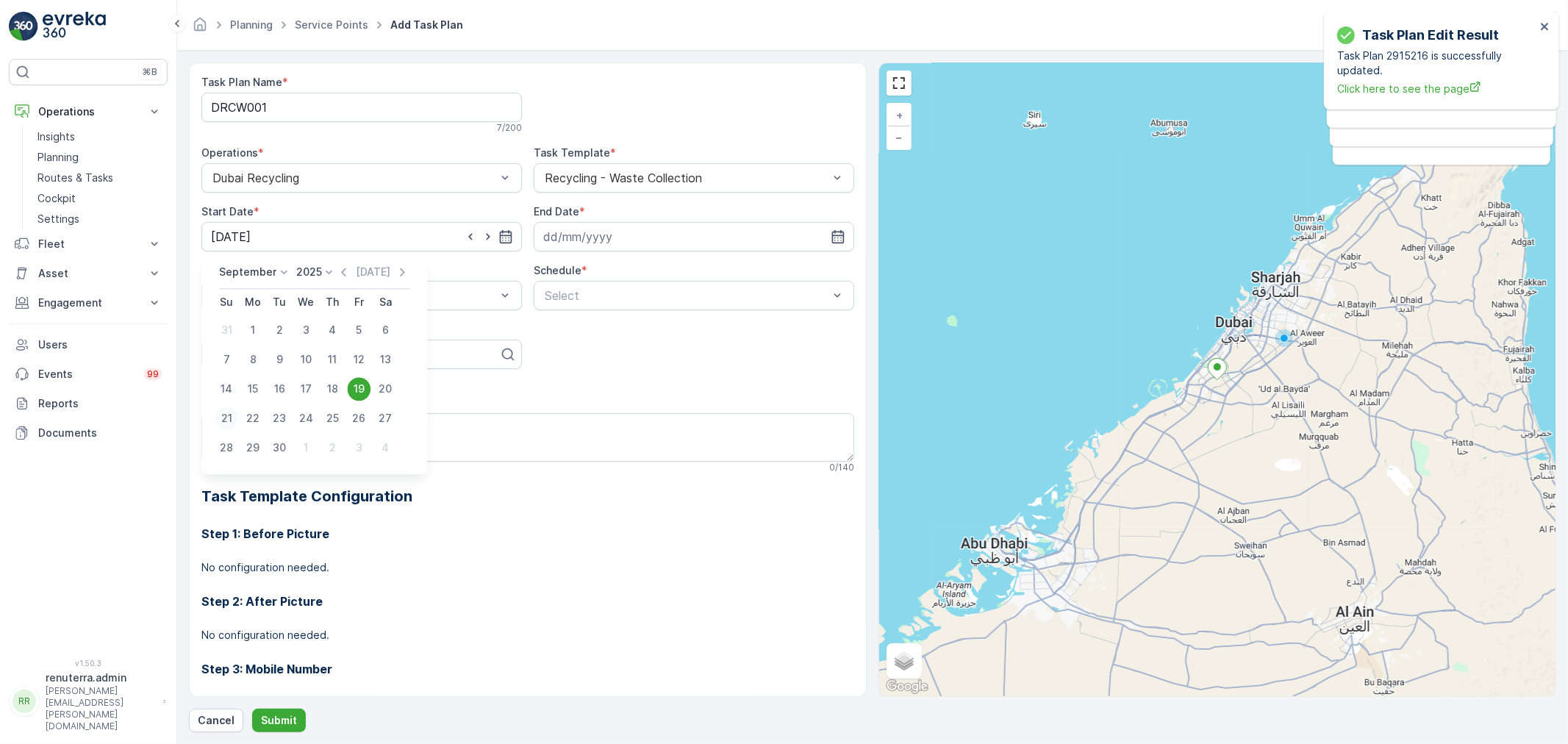
click at [234, 412] on div "21" at bounding box center [227, 419] width 24 height 24
type input "[DATE]"
click at [841, 230] on icon "button" at bounding box center [838, 237] width 15 height 15
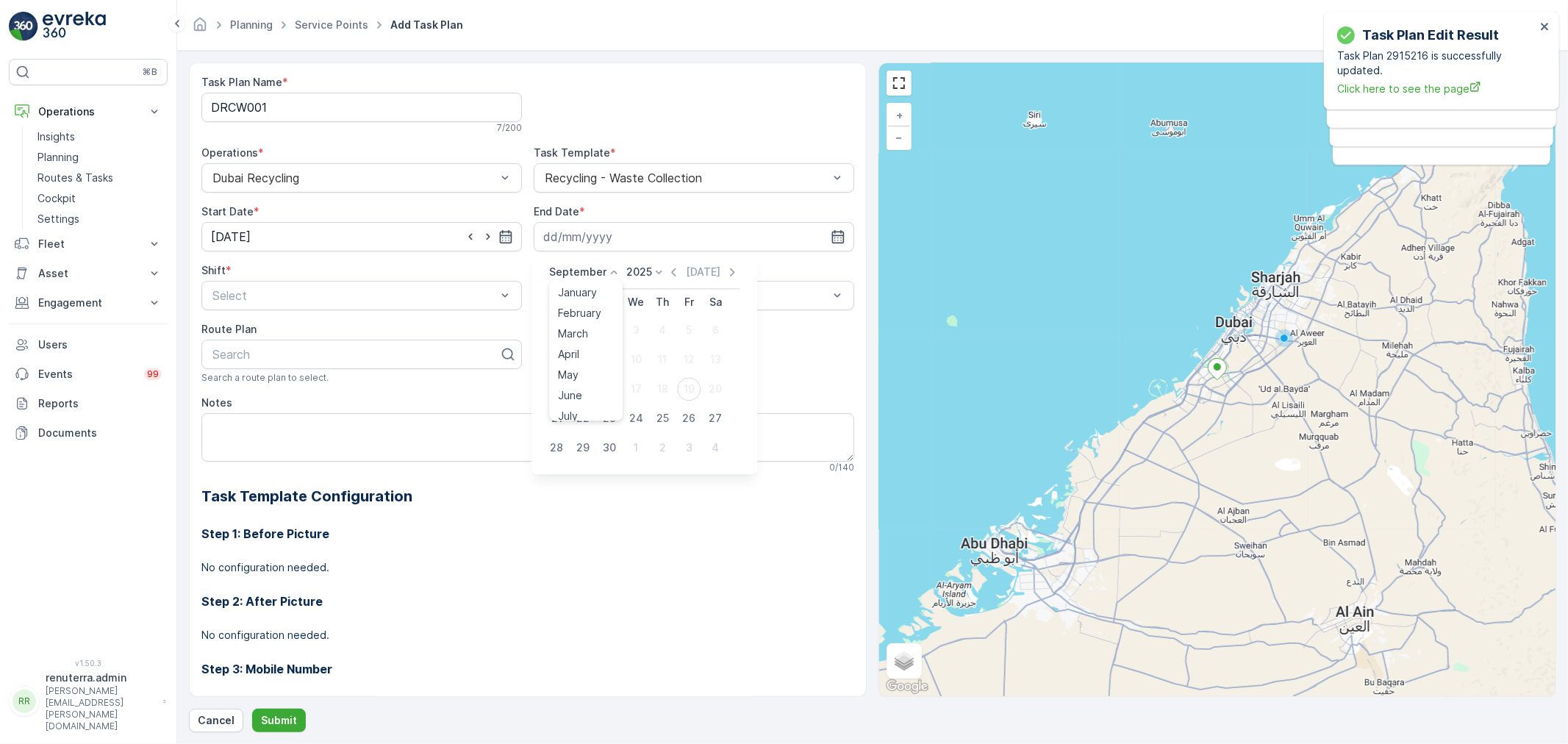
click at [615, 270] on icon at bounding box center [613, 272] width 15 height 15
click at [585, 404] on span "December" at bounding box center [583, 408] width 51 height 15
click at [655, 272] on icon at bounding box center [654, 272] width 15 height 15
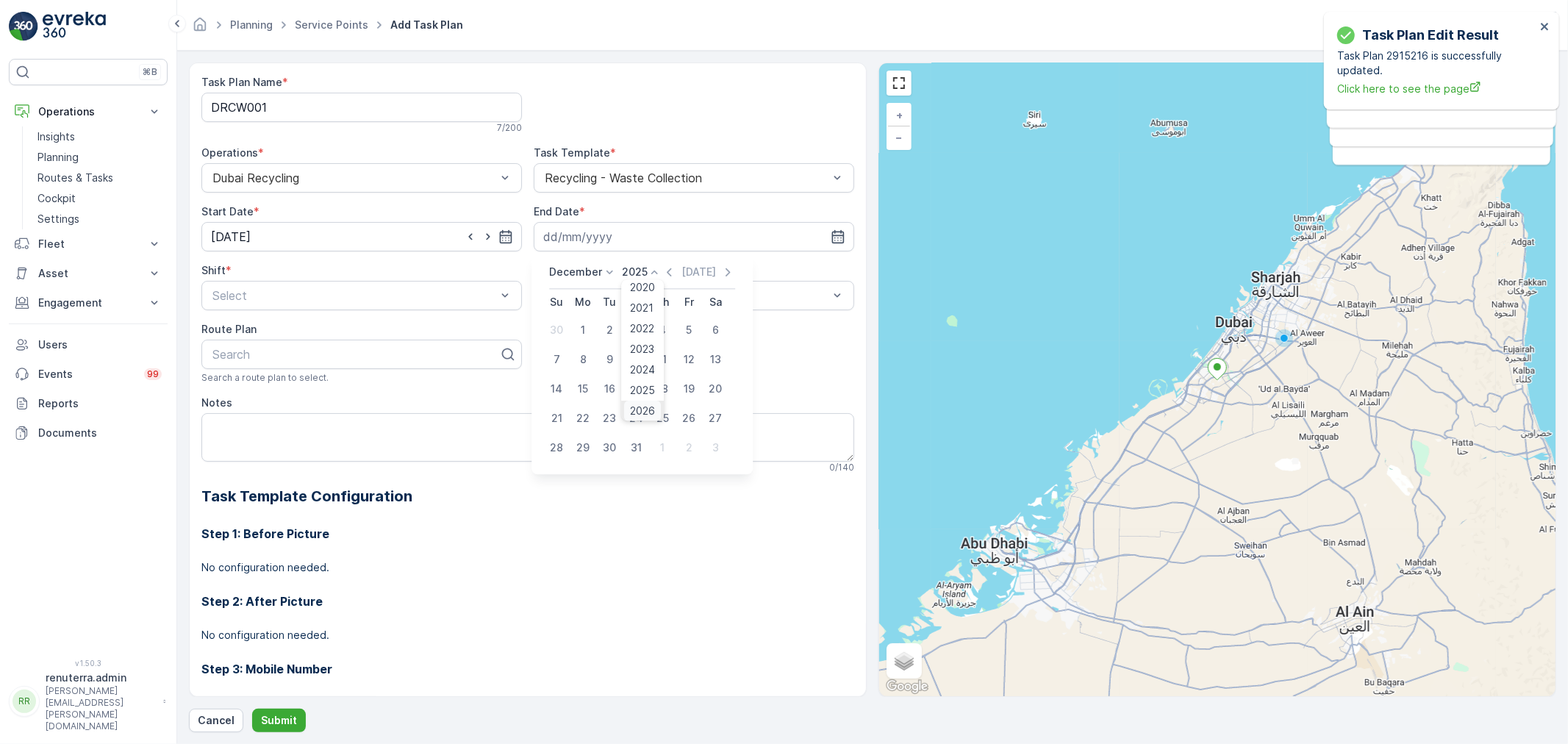
click at [641, 409] on span "2026" at bounding box center [643, 411] width 25 height 15
click at [666, 449] on div "31" at bounding box center [662, 447] width 24 height 24
type input "31.12.2026"
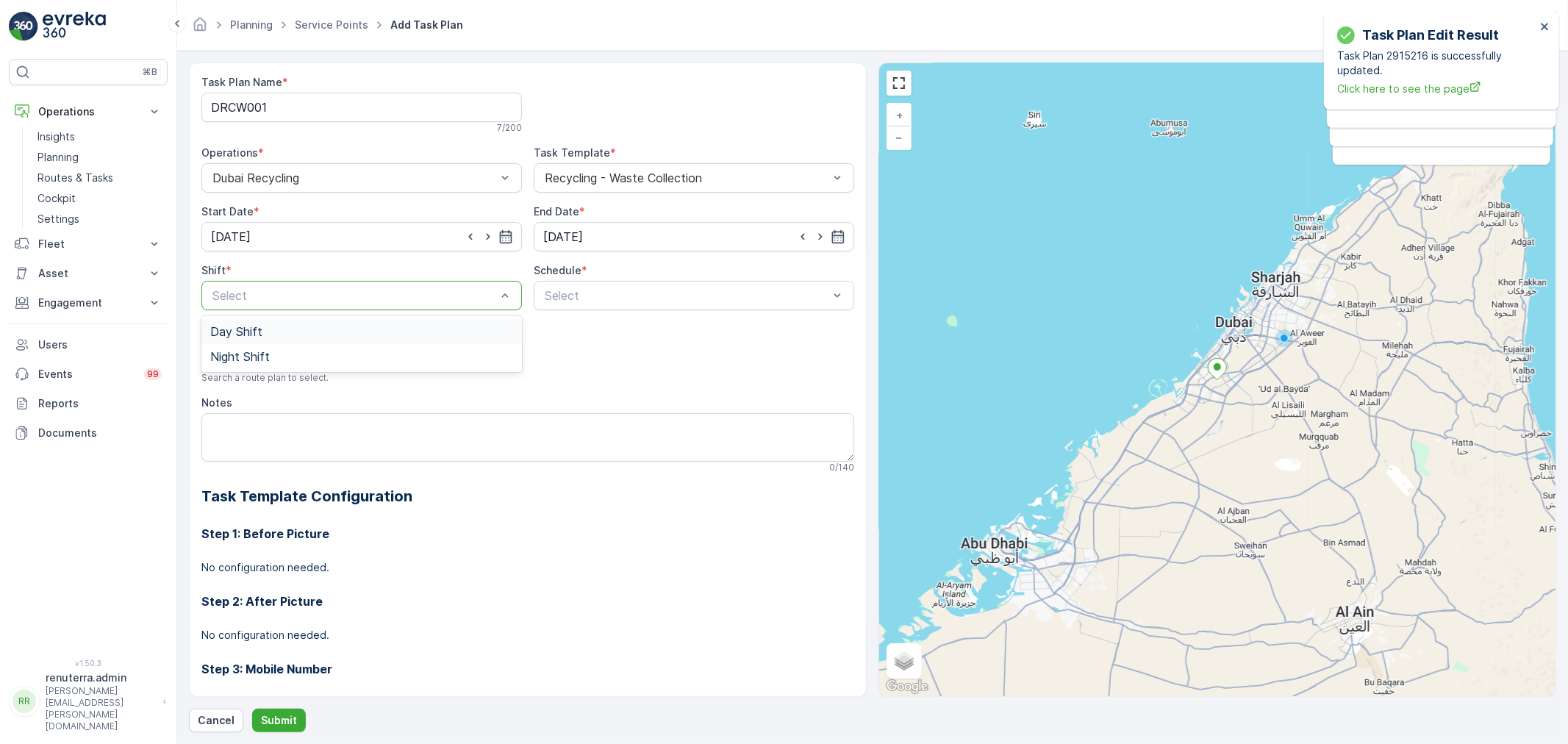
click at [300, 334] on div "Day Shift" at bounding box center [361, 331] width 303 height 13
click at [557, 364] on div "Weekly" at bounding box center [694, 356] width 320 height 25
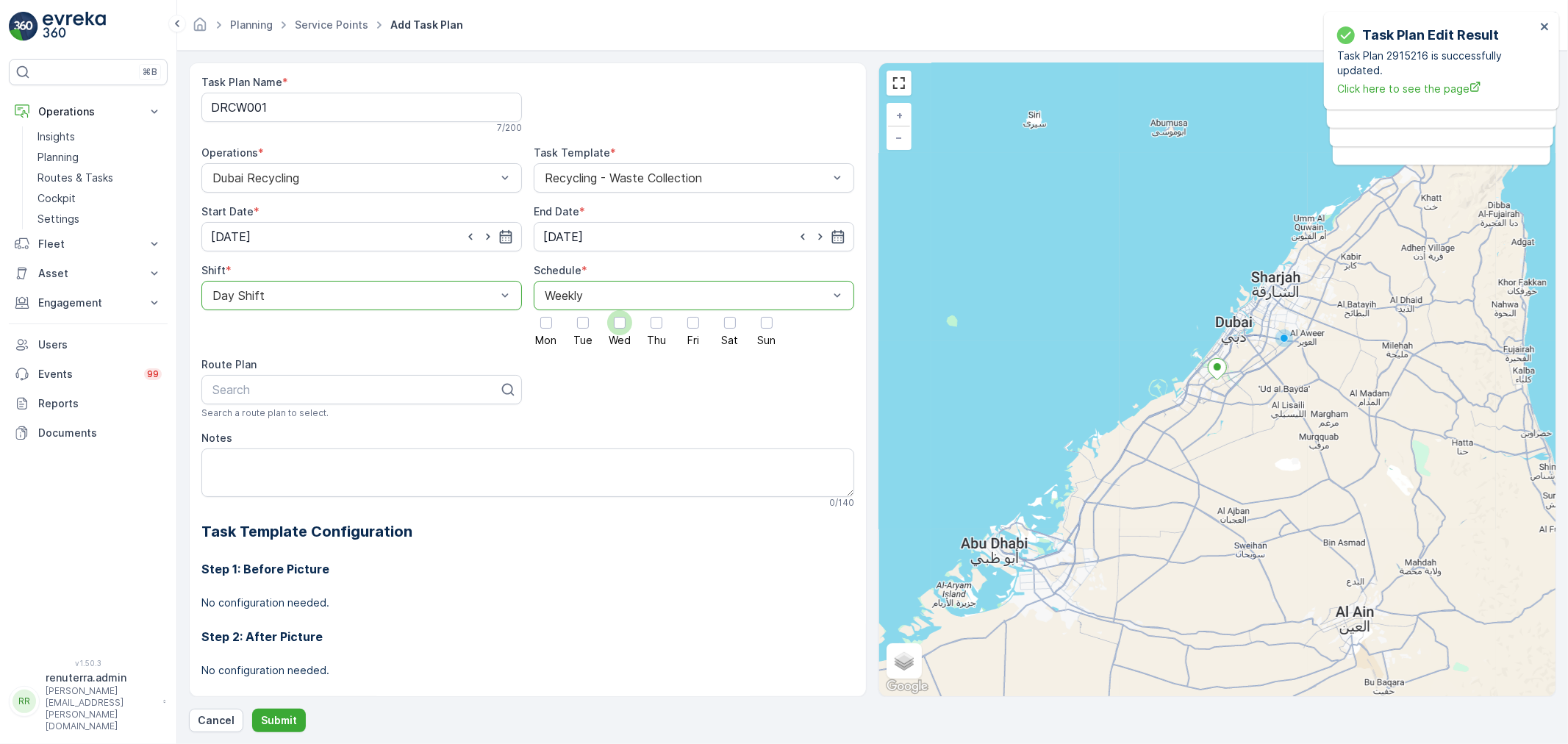
click at [614, 328] on div at bounding box center [620, 323] width 12 height 12
click at [620, 310] on input "Wed" at bounding box center [620, 310] width 0 height 0
click at [755, 328] on div at bounding box center [766, 322] width 25 height 25
click at [767, 310] on input "Sun" at bounding box center [767, 310] width 0 height 0
click at [305, 391] on div at bounding box center [356, 389] width 290 height 13
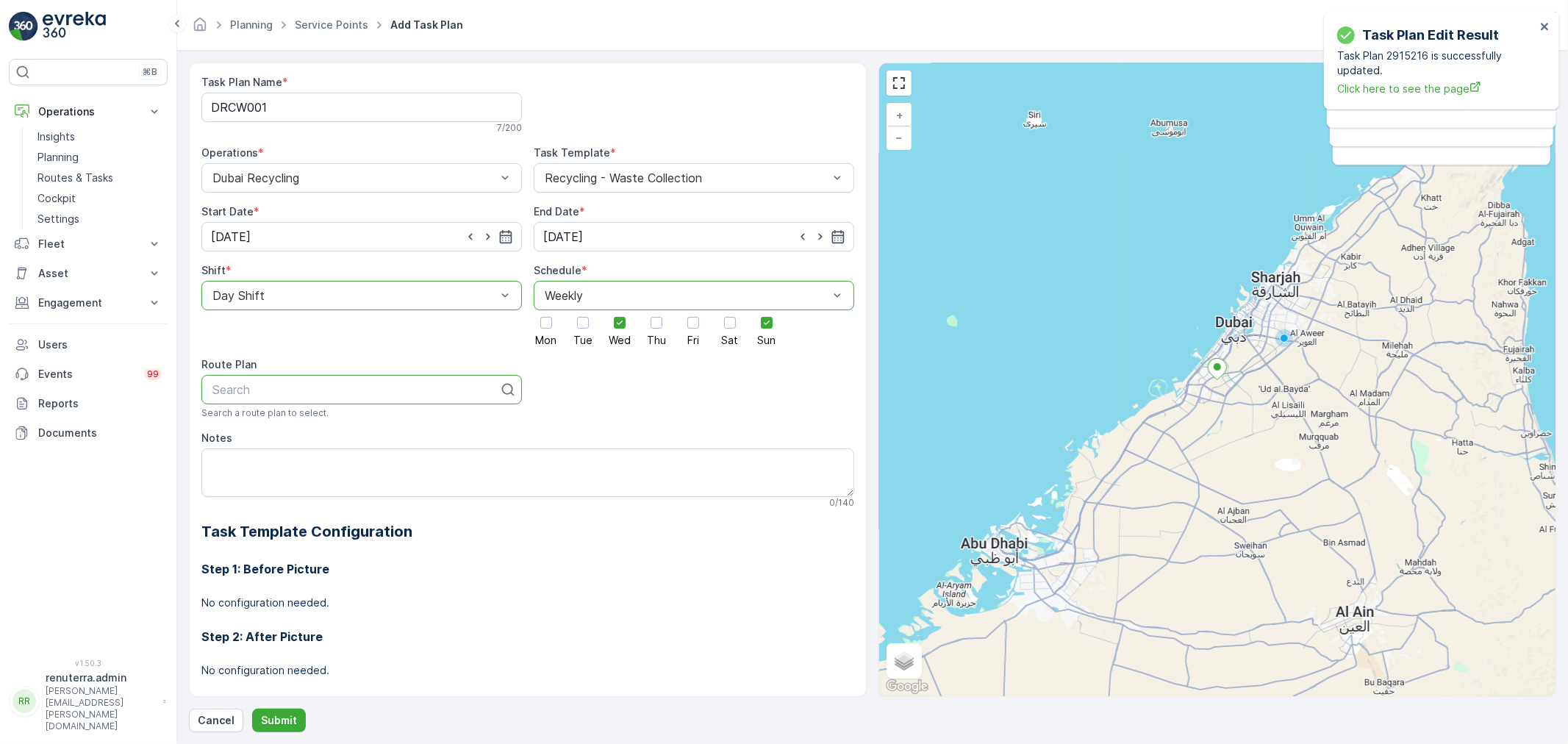
click at [328, 388] on div at bounding box center [356, 389] width 290 height 13
type input "101"
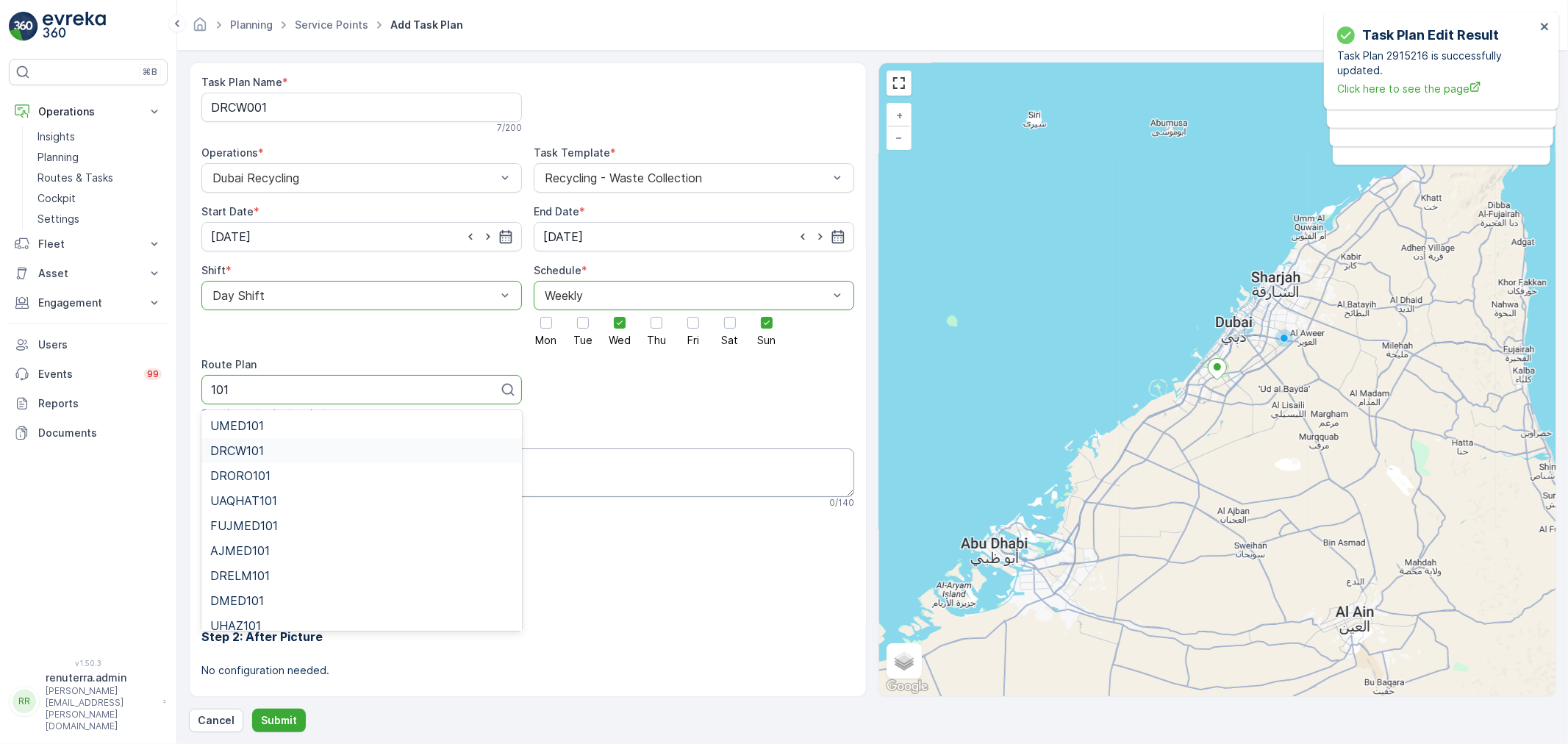
click at [317, 450] on div "DRCW101" at bounding box center [361, 450] width 303 height 13
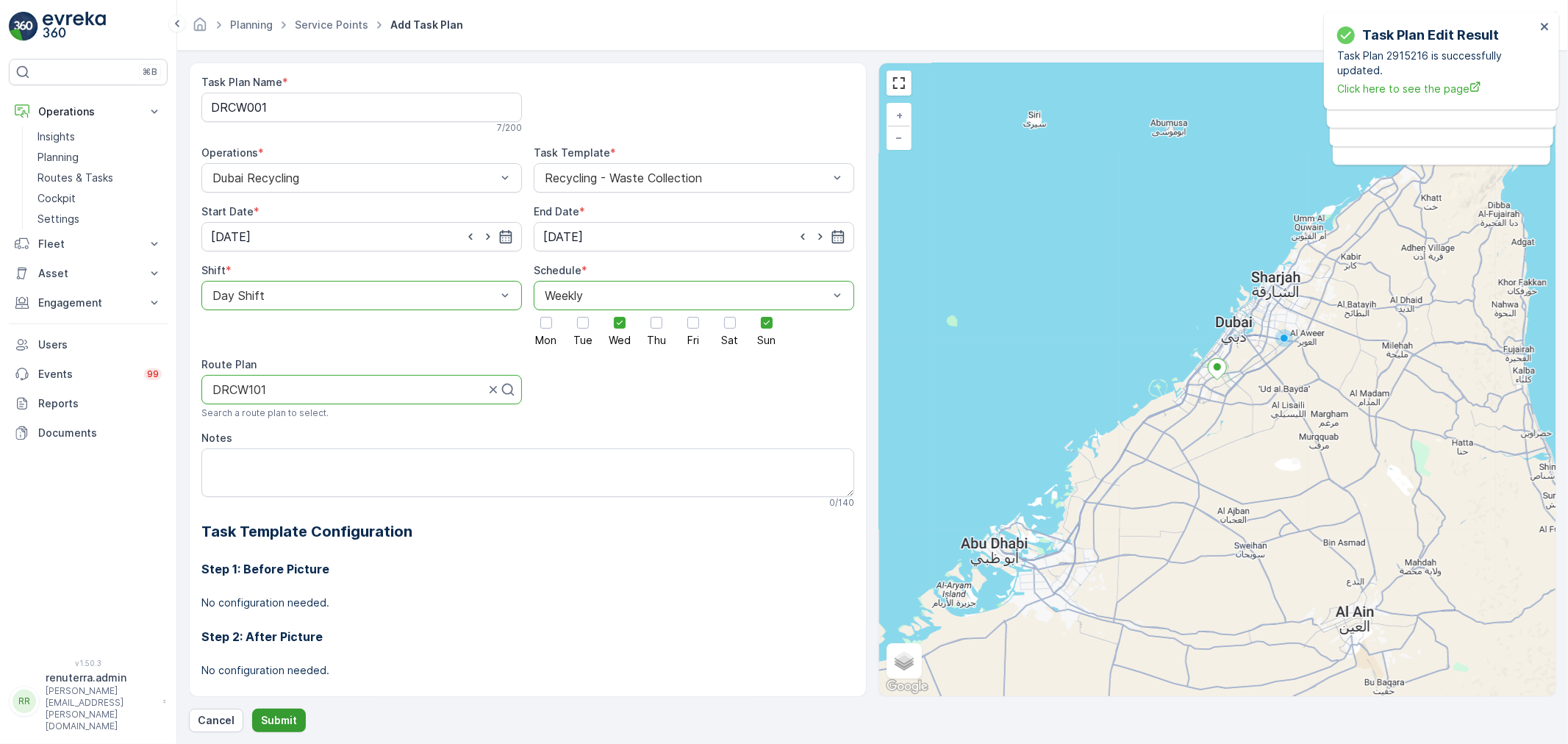
click at [280, 716] on p "Submit" at bounding box center [279, 720] width 36 height 15
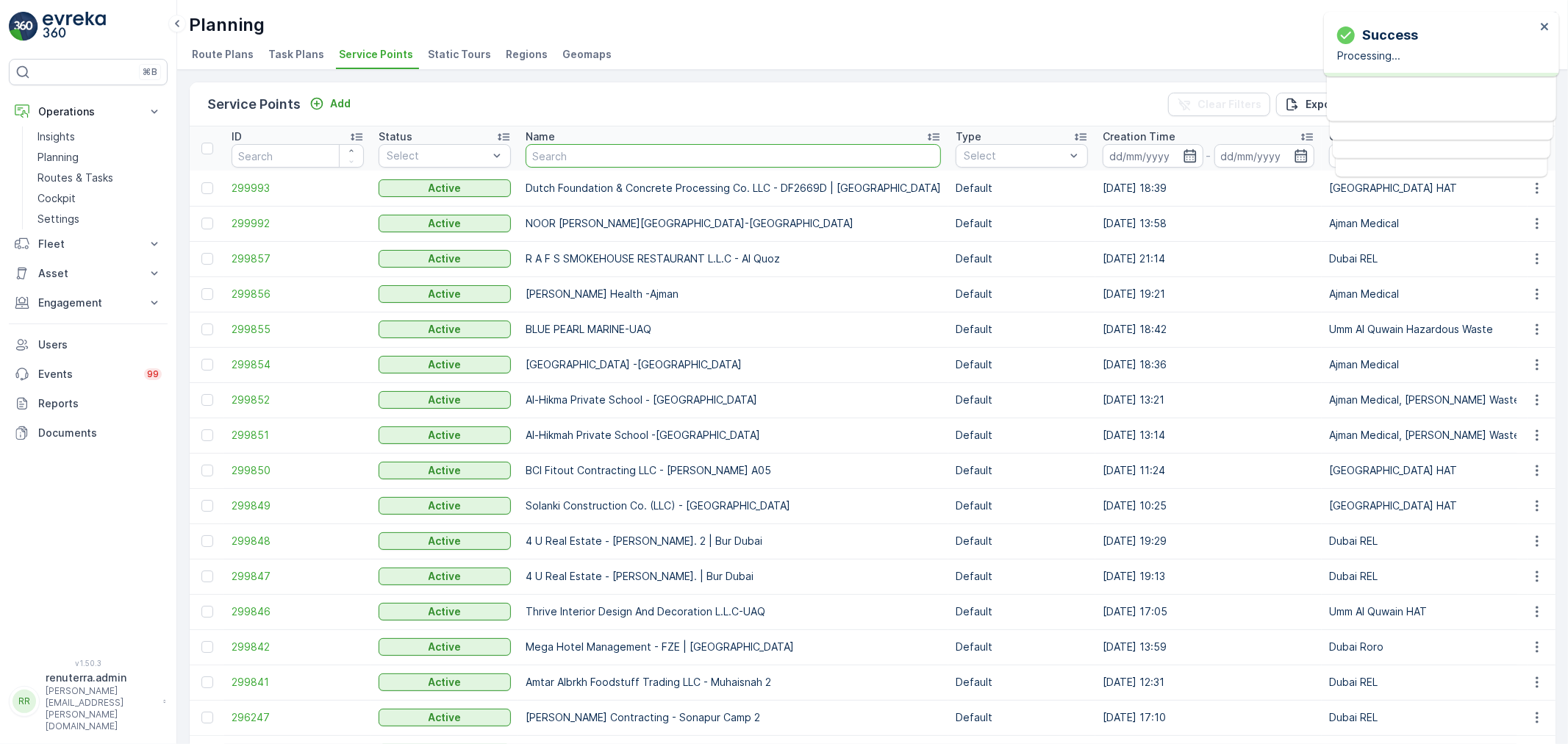
click at [603, 155] on input "text" at bounding box center [732, 156] width 415 height 24
paste input "Victory Heights"
type input "Victory Heights"
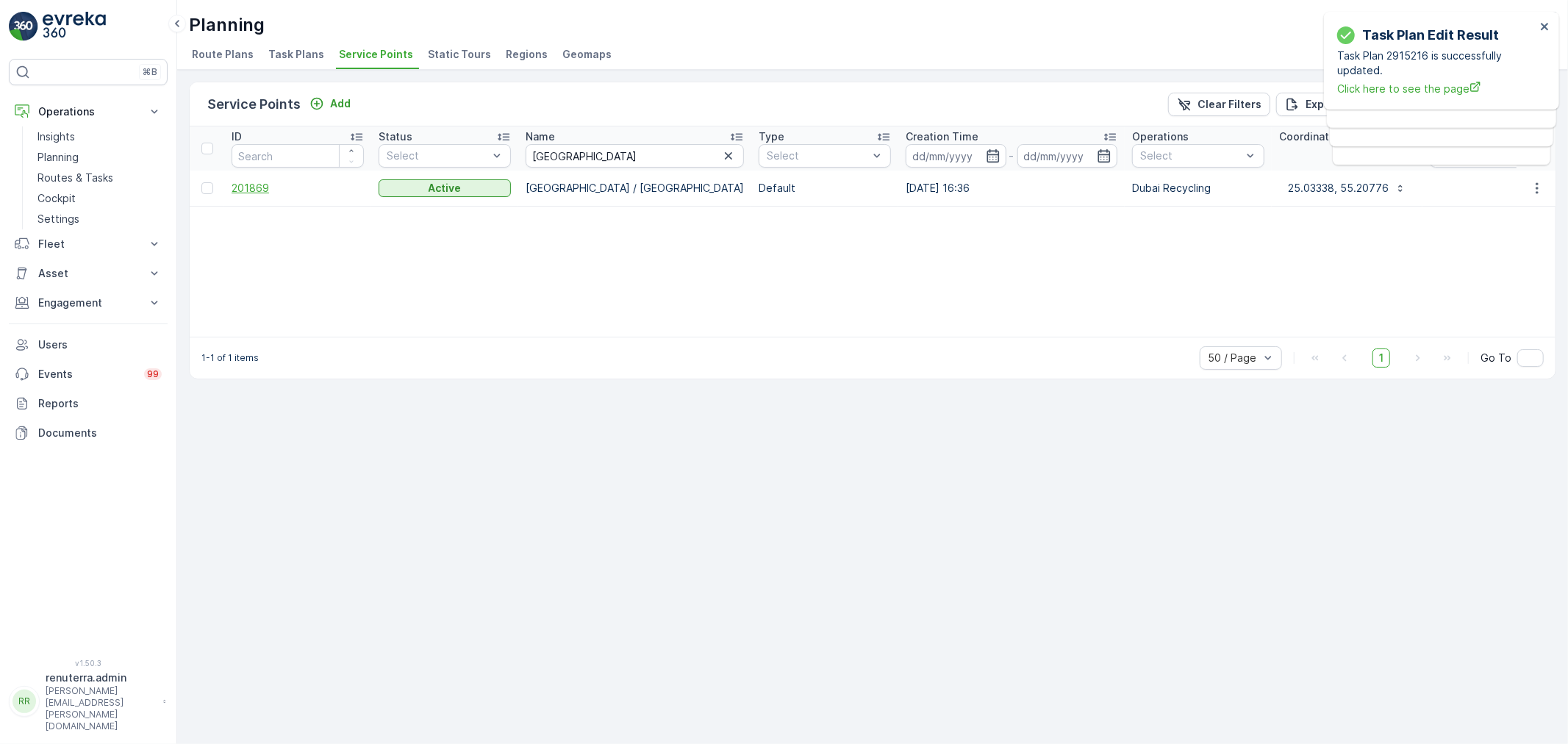
click at [261, 189] on span "201869" at bounding box center [298, 188] width 132 height 15
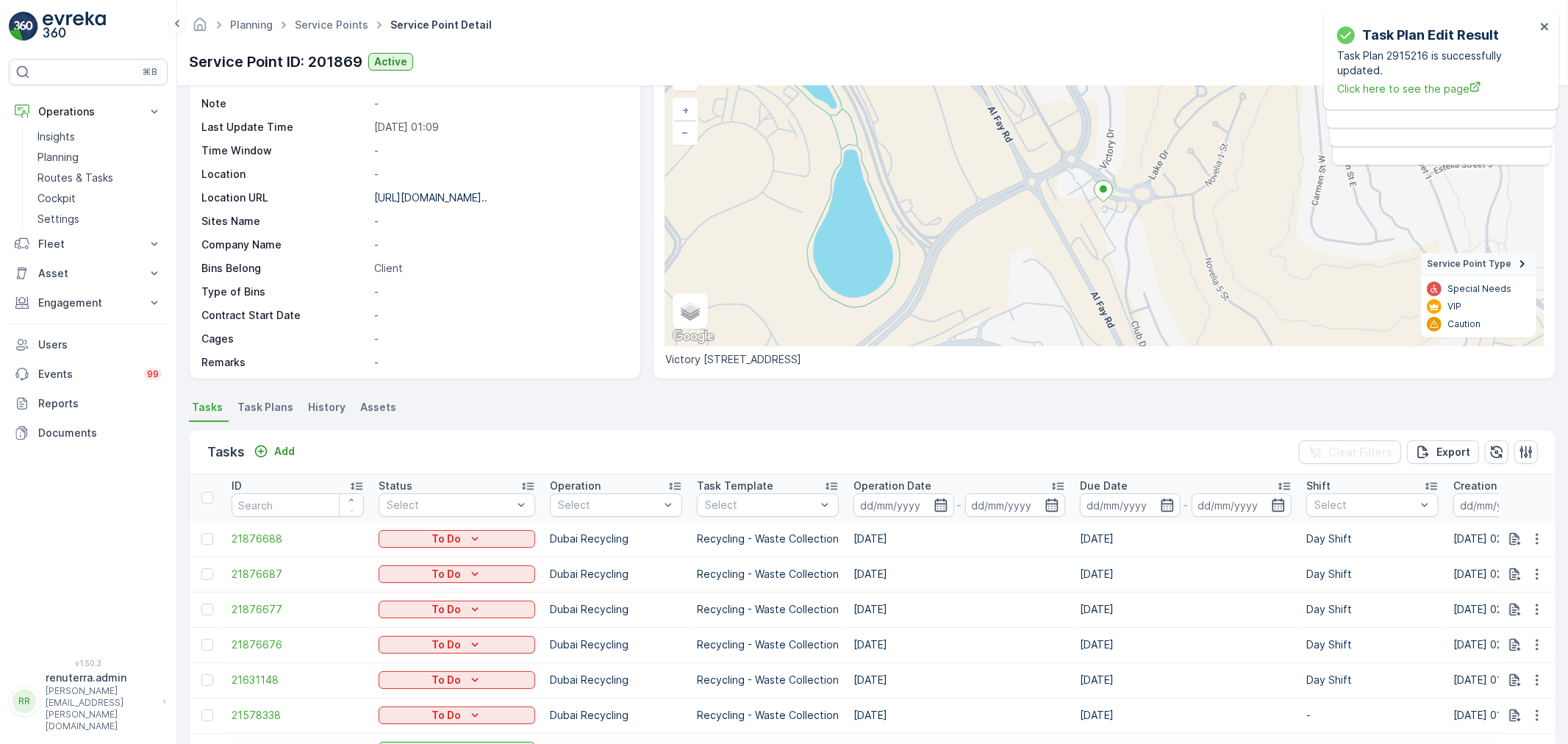
scroll to position [164, 0]
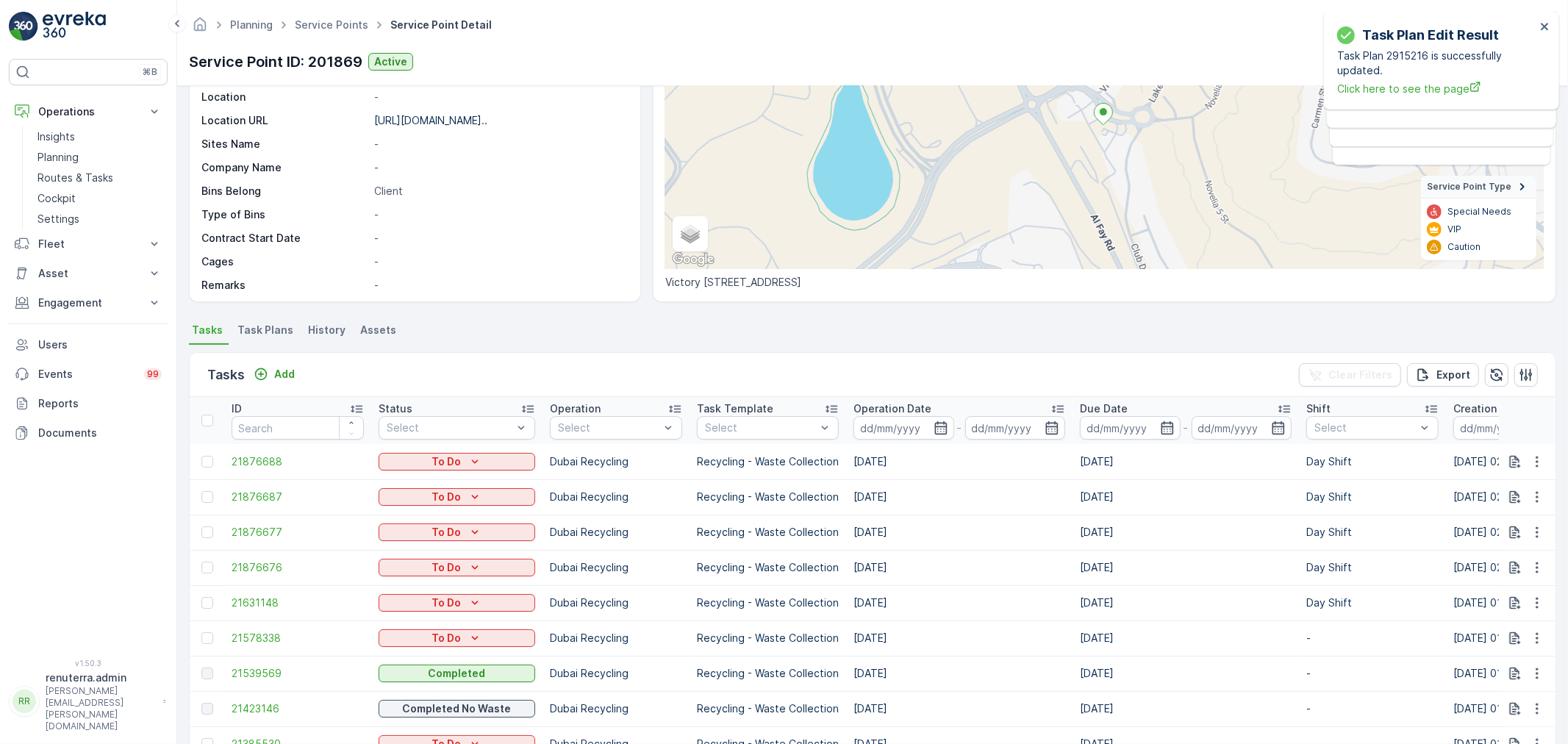
click at [273, 324] on span "Task Plans" at bounding box center [265, 329] width 56 height 15
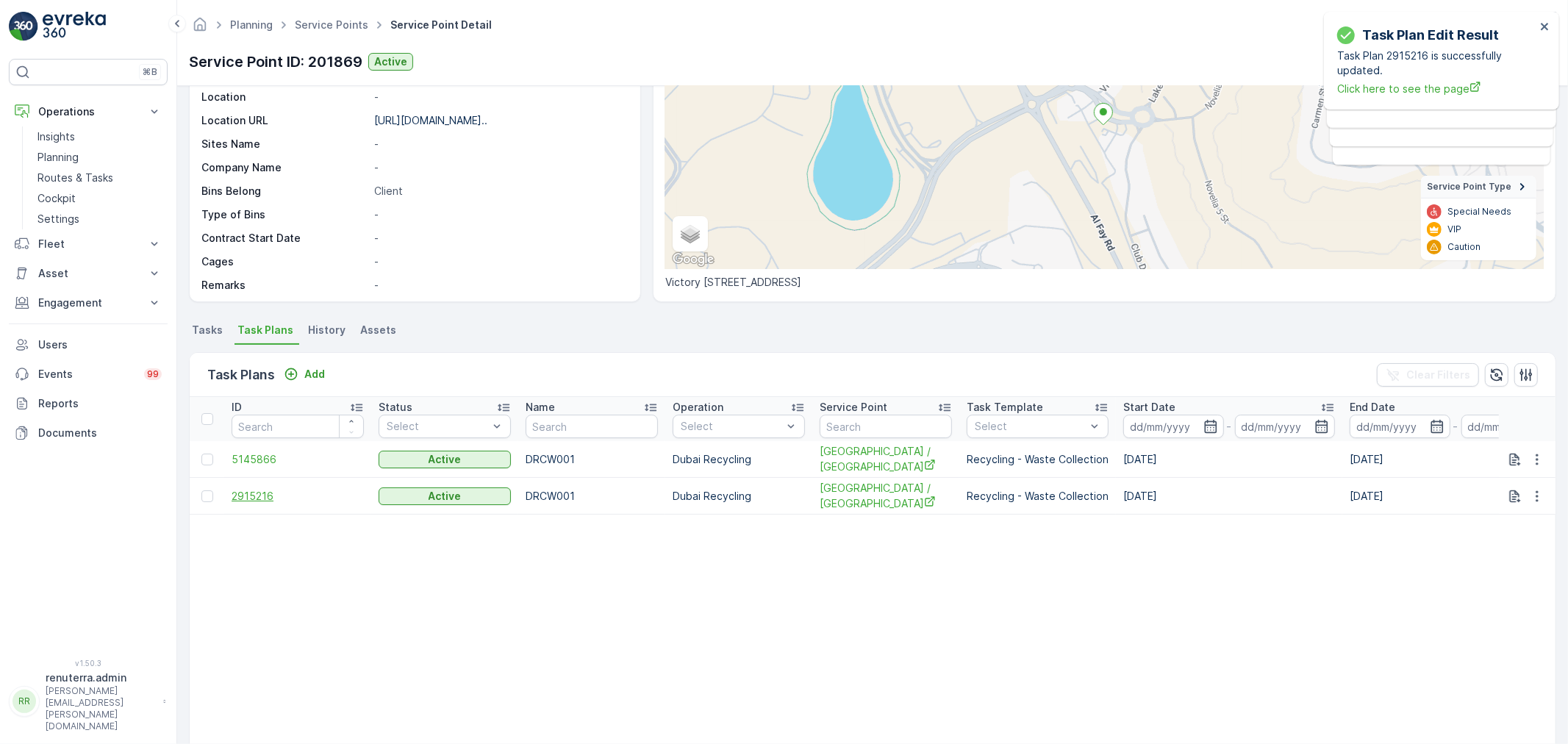
click at [244, 497] on span "2915216" at bounding box center [298, 496] width 132 height 15
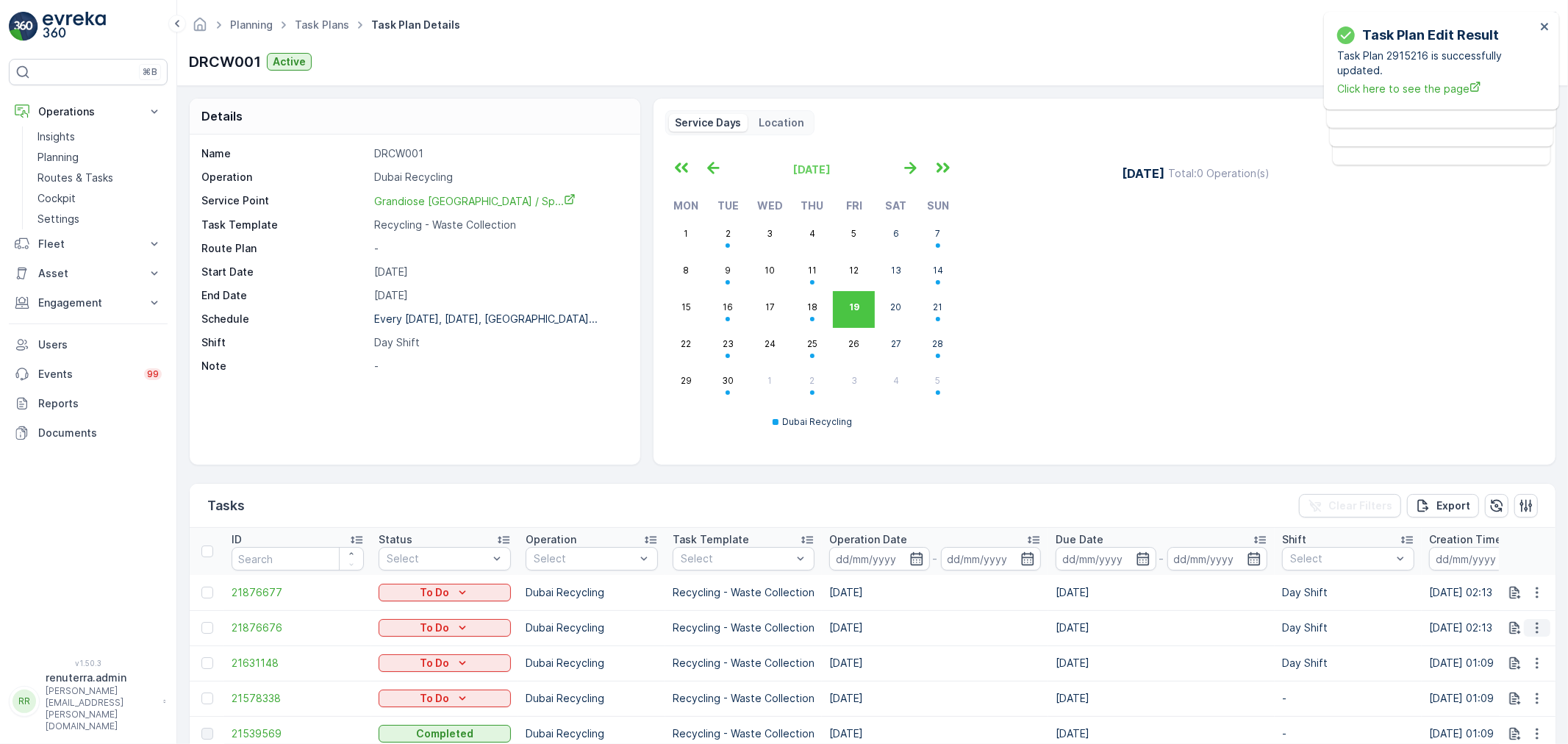
click at [1535, 628] on icon "button" at bounding box center [1536, 628] width 2 height 11
click at [1504, 555] on span "Change Route" at bounding box center [1499, 558] width 71 height 15
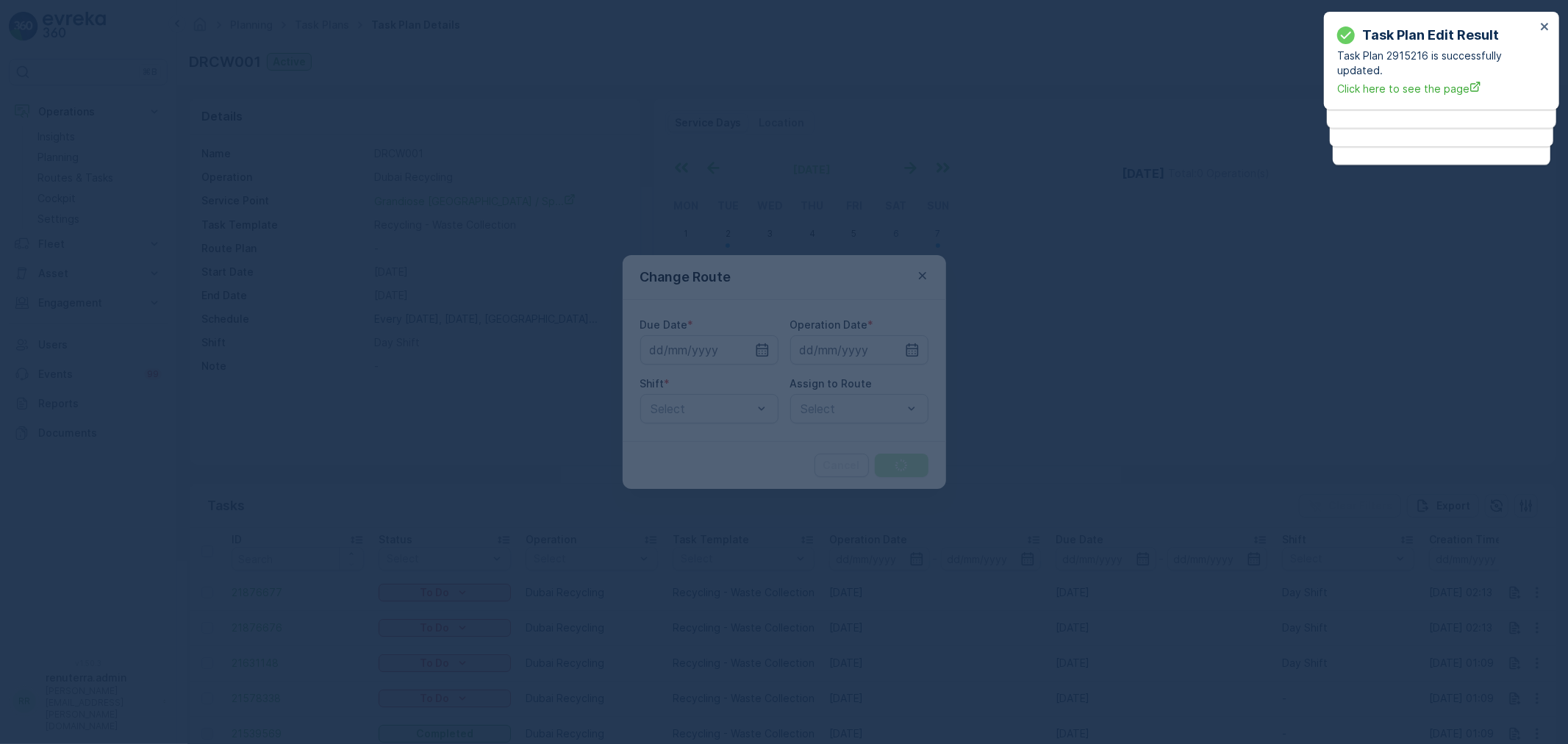
type input "[DATE]"
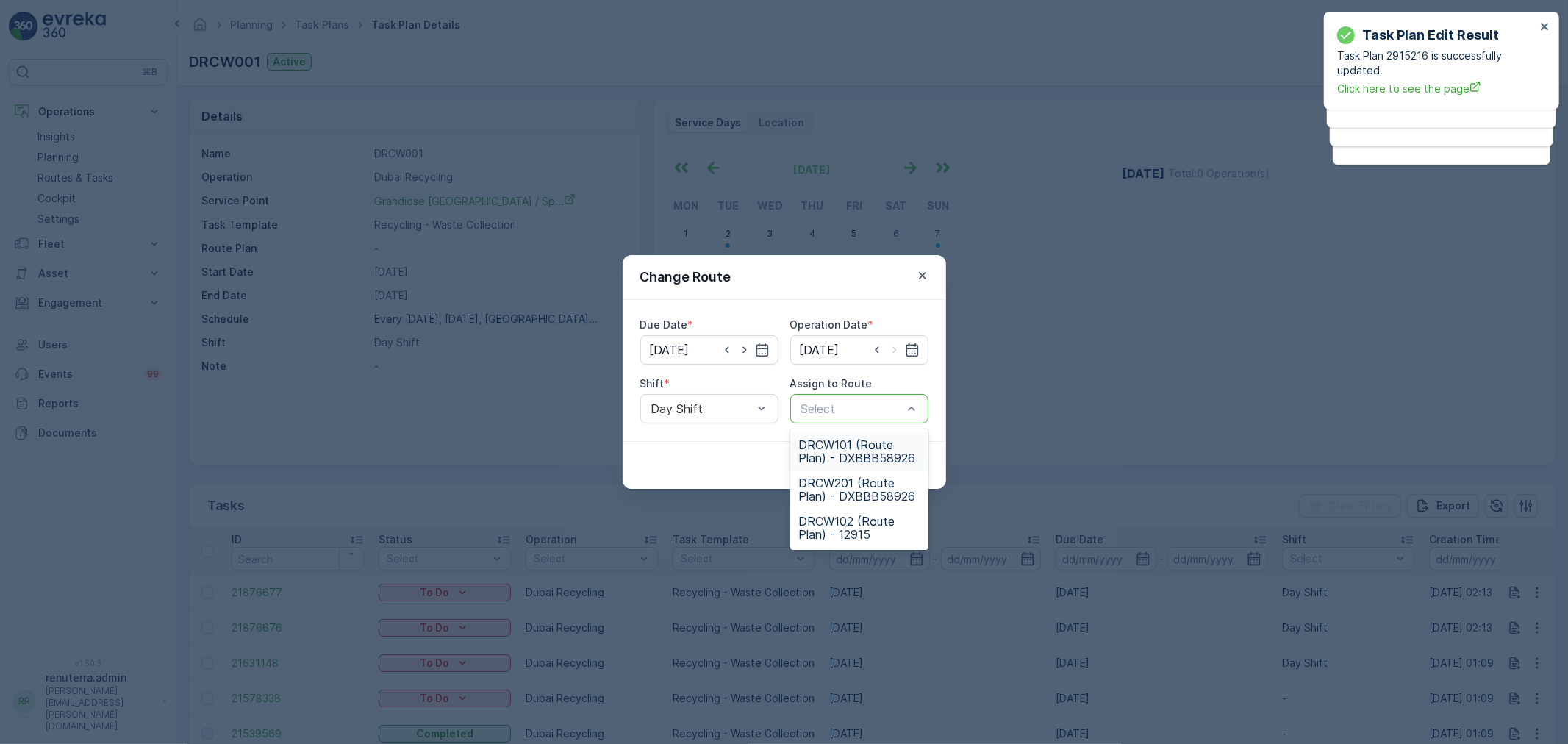
click at [853, 420] on div "Select" at bounding box center [859, 409] width 138 height 30
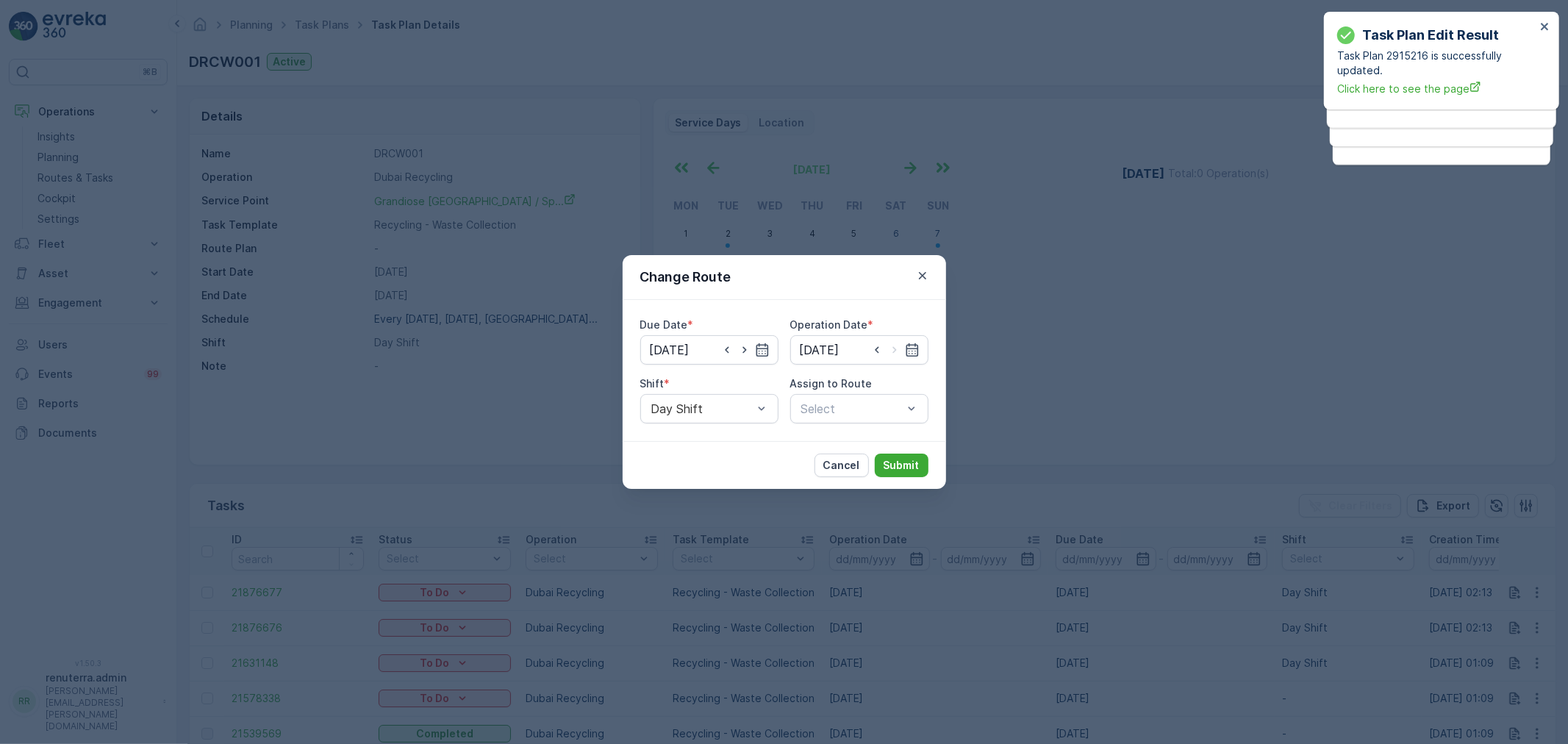
click at [711, 451] on div "Cancel Submit" at bounding box center [784, 465] width 323 height 47
drag, startPoint x: 920, startPoint y: 275, endPoint x: 885, endPoint y: 298, distance: 41.9
click at [917, 276] on icon "button" at bounding box center [922, 275] width 15 height 15
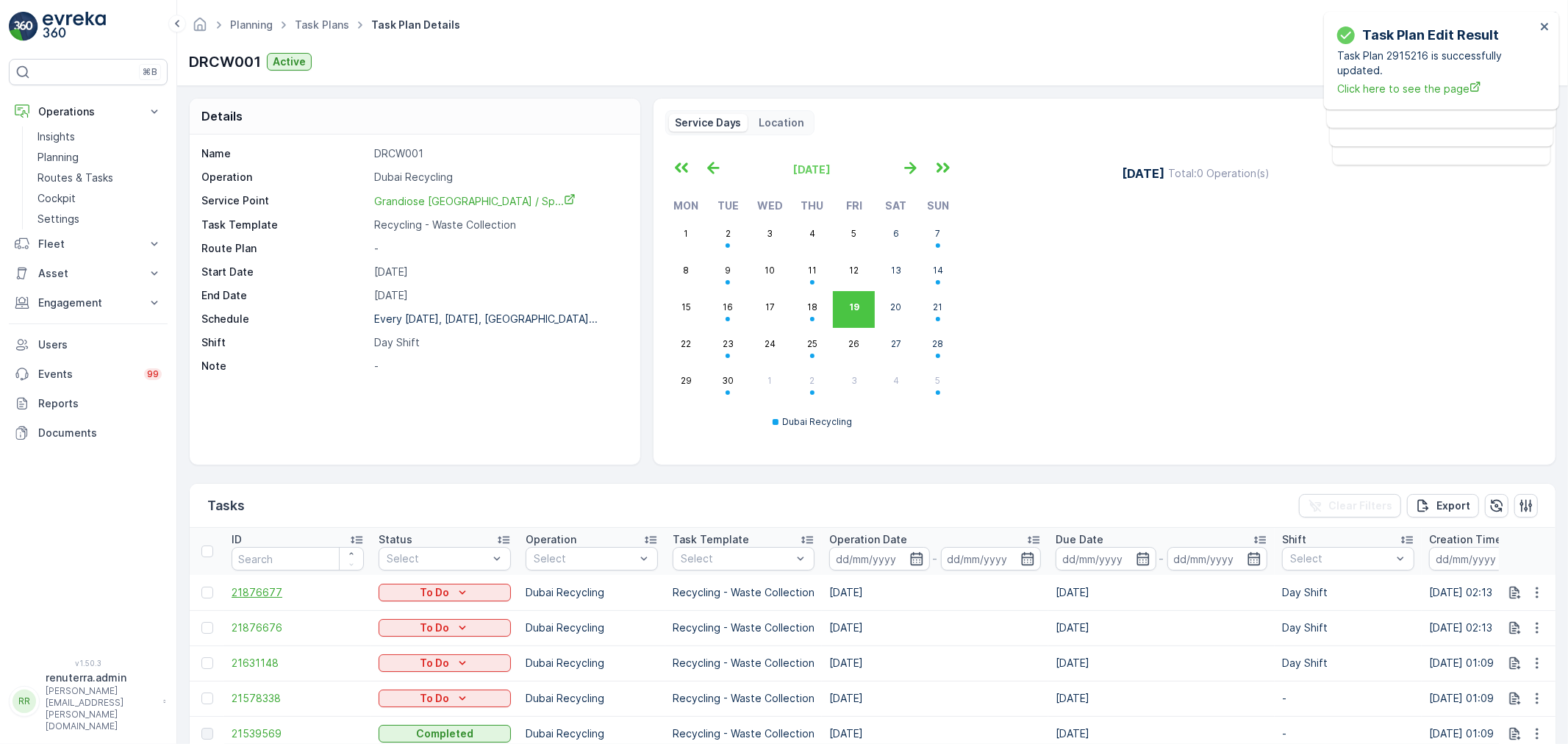
click at [259, 592] on span "21876677" at bounding box center [298, 592] width 132 height 15
click at [1530, 585] on icon "button" at bounding box center [1536, 592] width 15 height 15
click at [1507, 652] on span "Change Route" at bounding box center [1499, 655] width 71 height 15
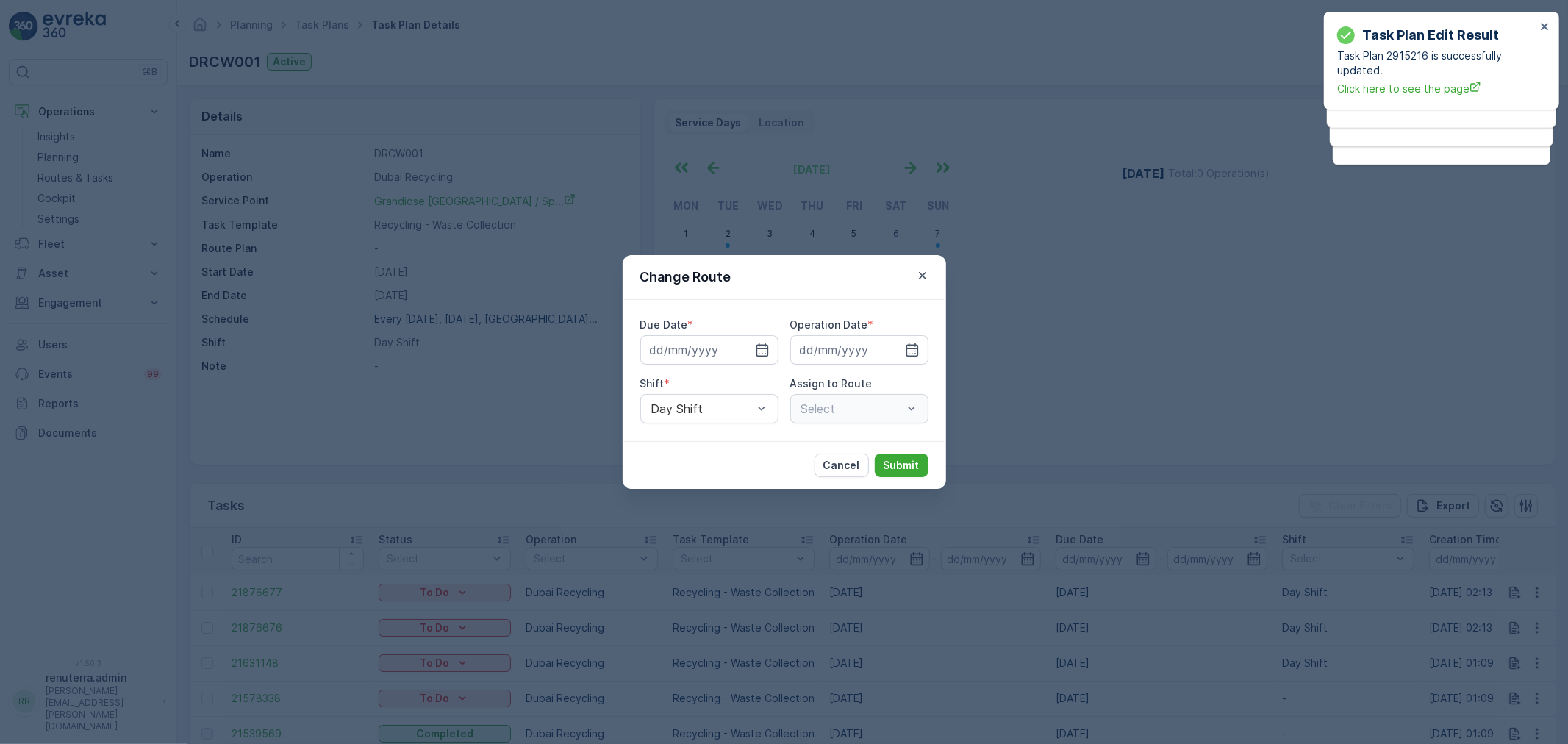
type input "[DATE]"
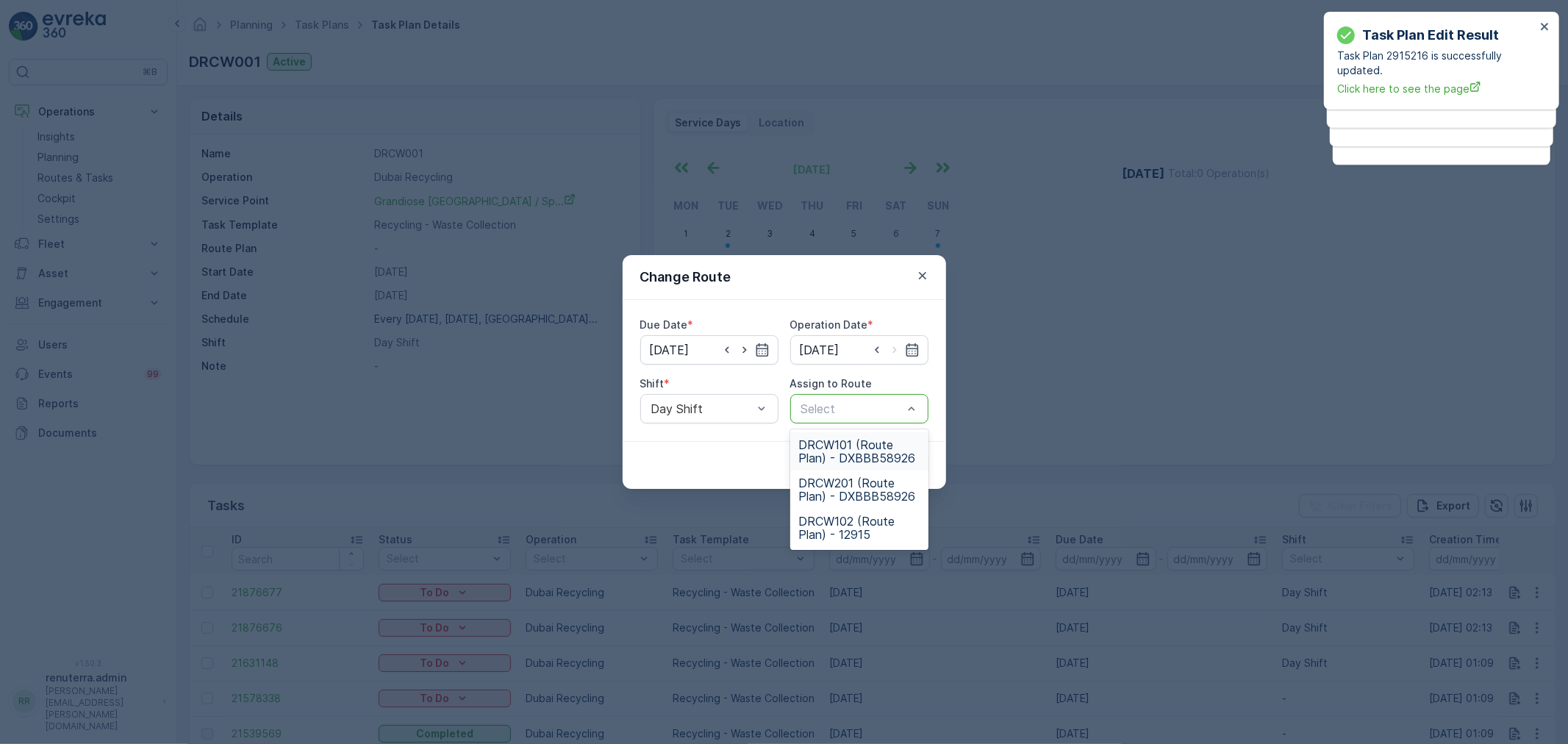
drag, startPoint x: 671, startPoint y: 444, endPoint x: 708, endPoint y: 446, distance: 37.1
click at [670, 445] on div "Cancel Submit" at bounding box center [784, 465] width 323 height 47
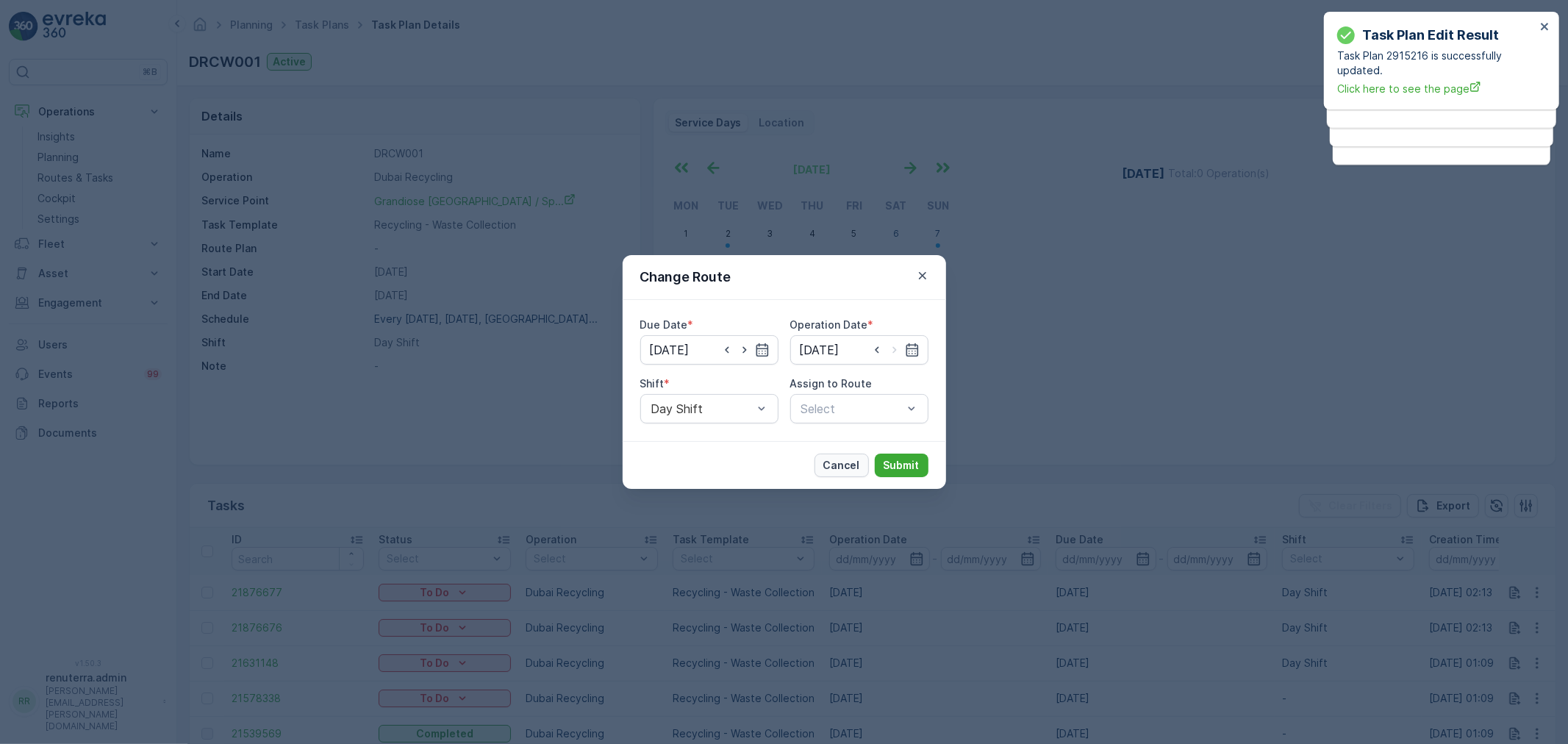
click at [840, 464] on p "Cancel" at bounding box center [842, 465] width 36 height 15
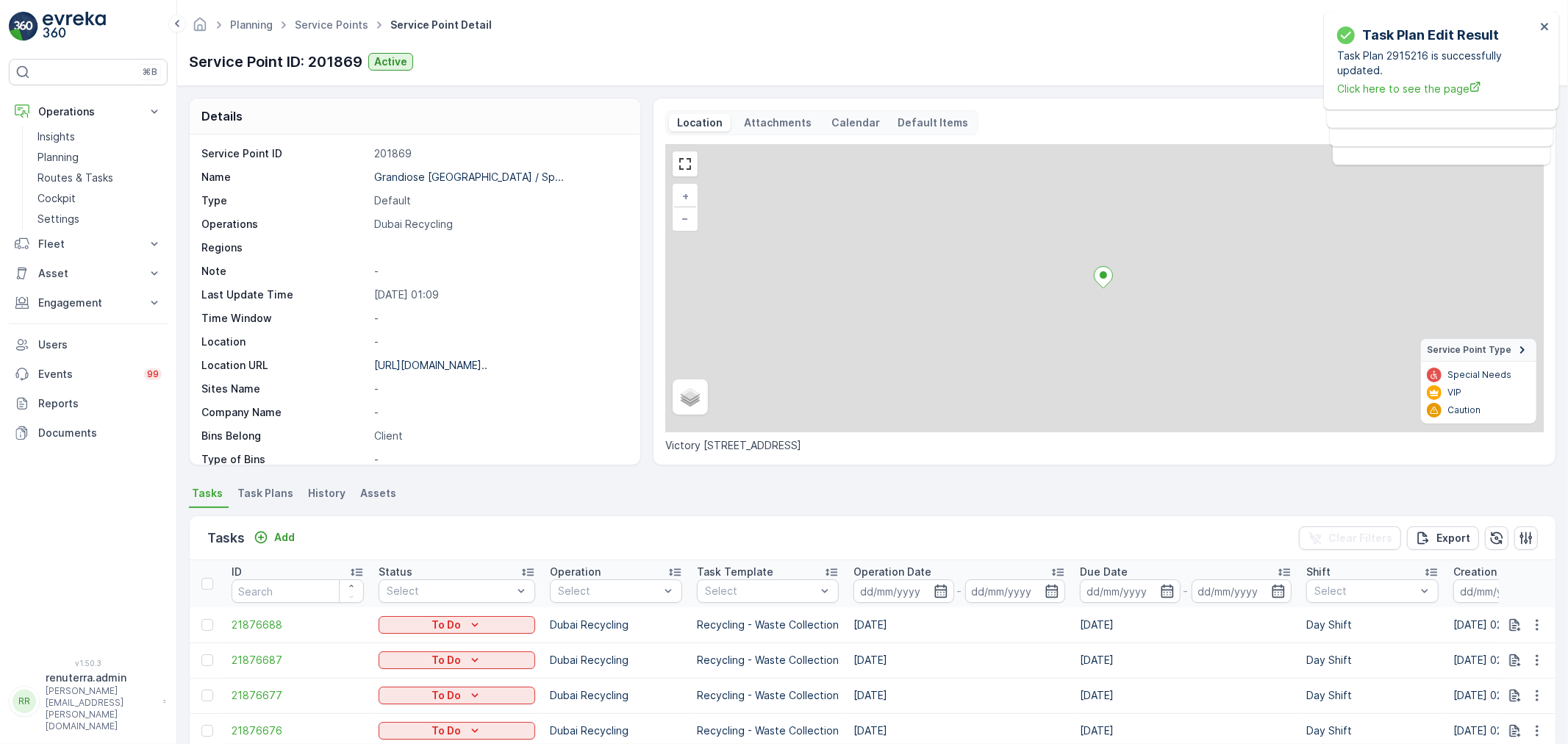
click at [265, 497] on span "Task Plans" at bounding box center [265, 493] width 56 height 15
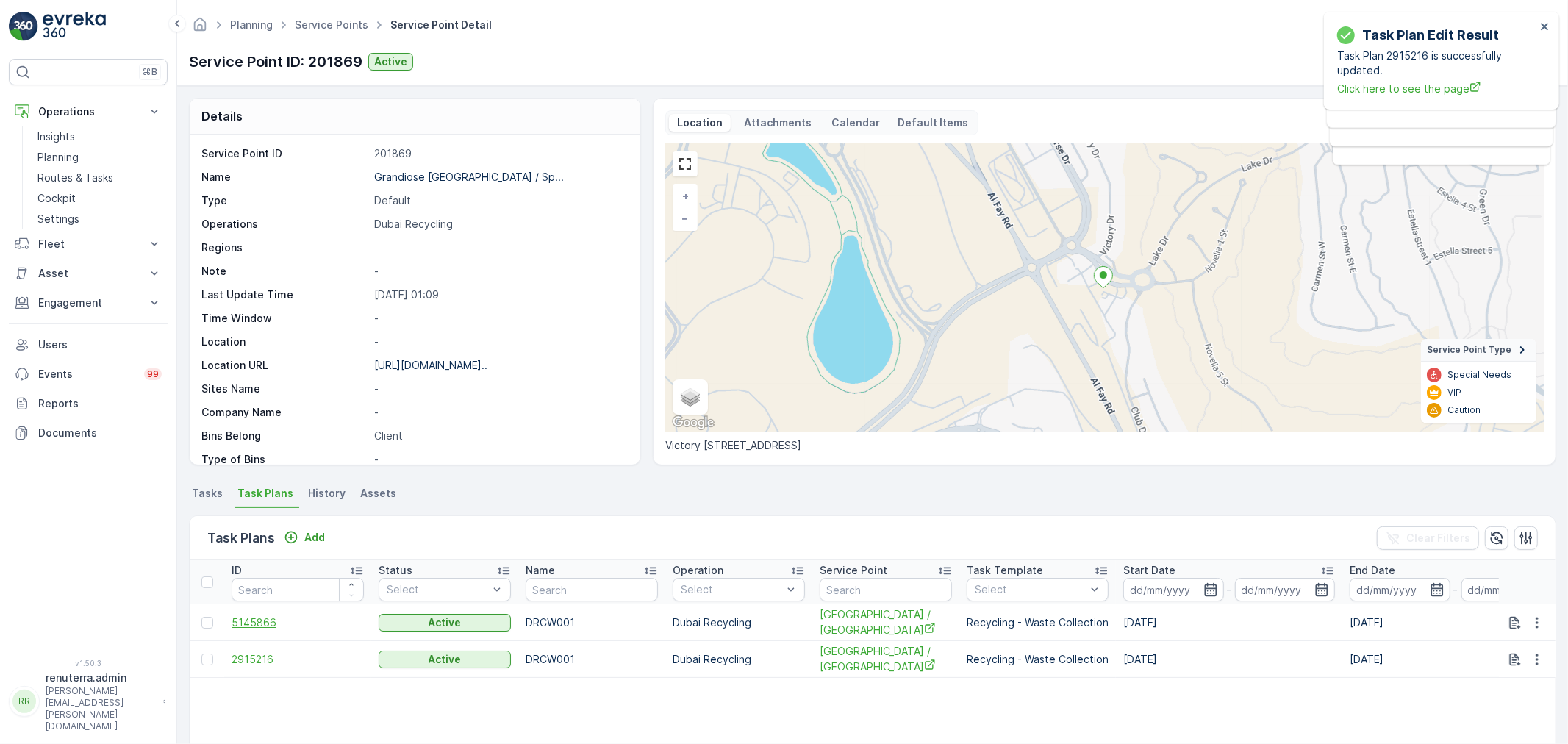
click at [250, 624] on span "5145866" at bounding box center [298, 622] width 132 height 15
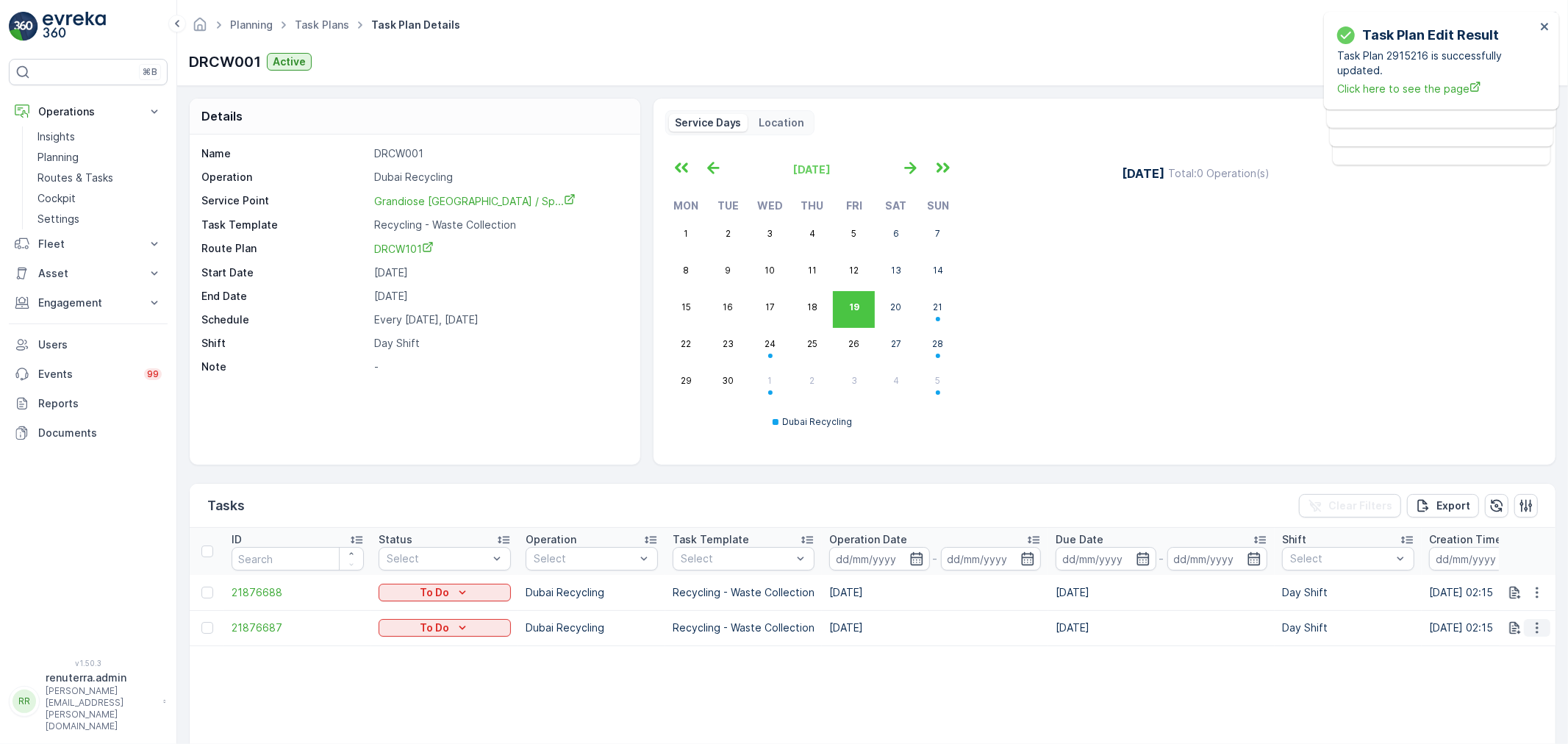
drag, startPoint x: 1536, startPoint y: 621, endPoint x: 1525, endPoint y: 641, distance: 22.8
click at [1536, 621] on icon "button" at bounding box center [1536, 628] width 15 height 15
click at [1507, 552] on span "Change Route" at bounding box center [1499, 558] width 71 height 15
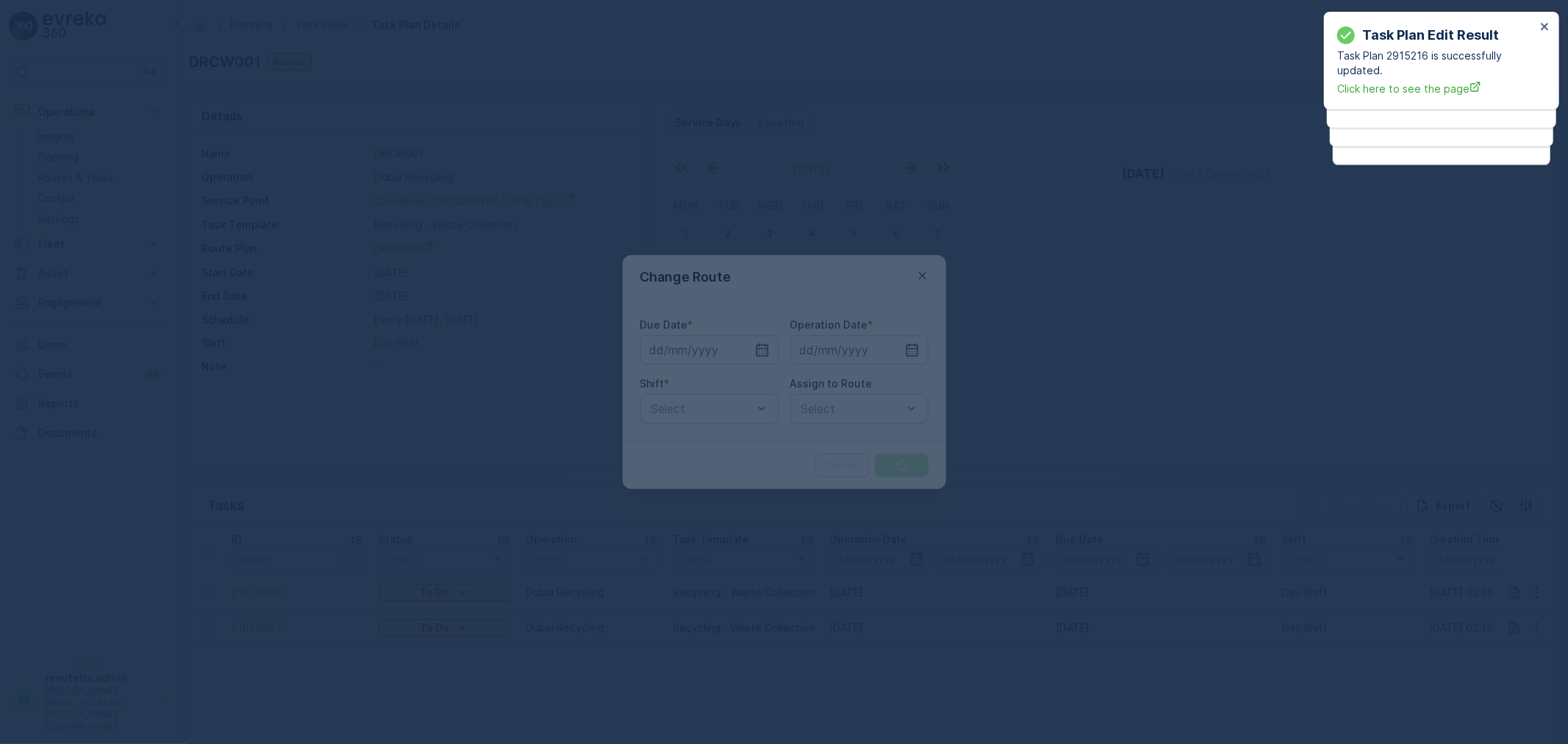
type input "[DATE]"
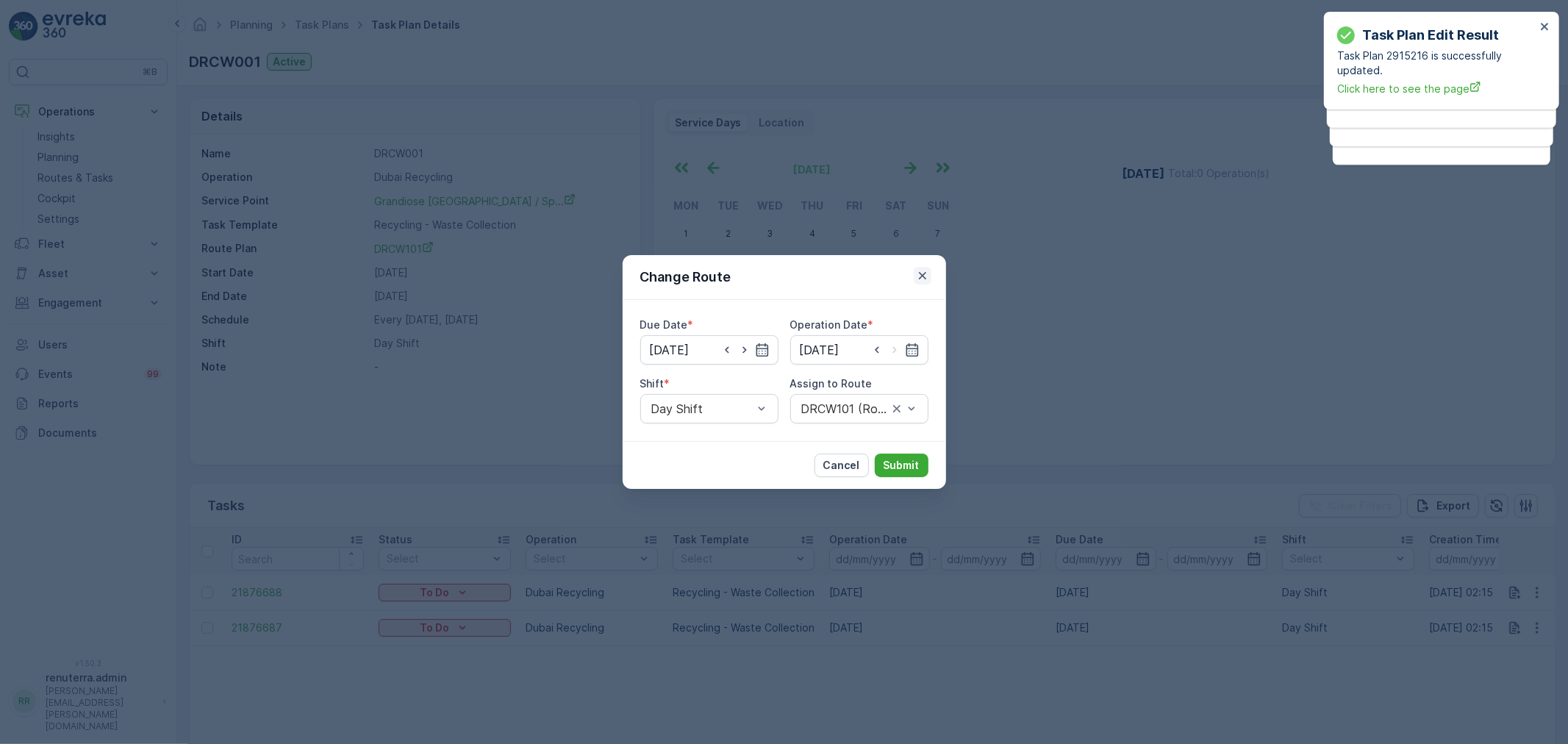
click at [920, 276] on icon "button" at bounding box center [922, 275] width 15 height 15
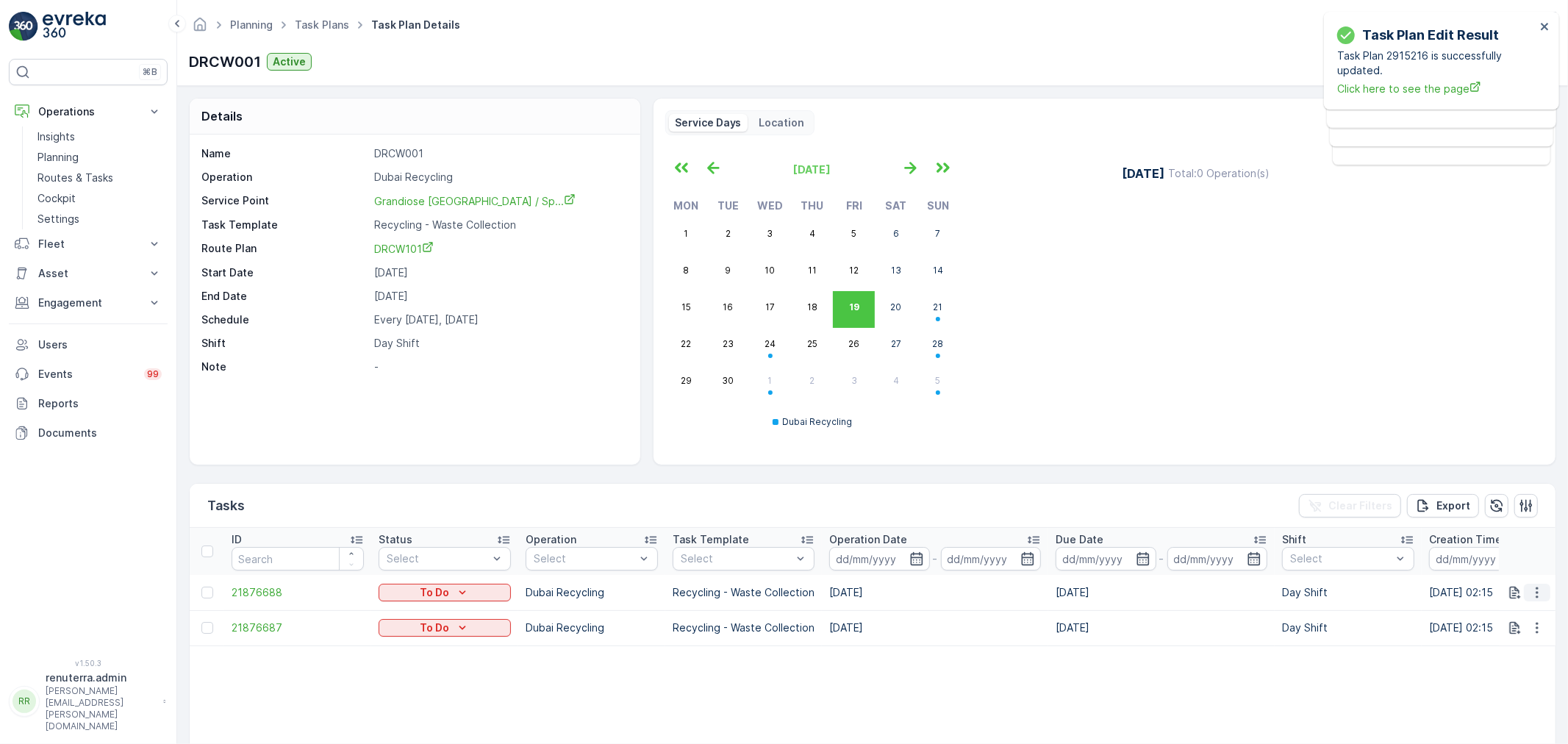
drag, startPoint x: 1541, startPoint y: 589, endPoint x: 1532, endPoint y: 592, distance: 9.5
click at [1538, 590] on icon "button" at bounding box center [1536, 592] width 15 height 15
click at [789, 696] on table "ID Status Select Operation Select Task Template Select Operation Date - Due Dat…" at bounding box center [1375, 710] width 2372 height 365
click at [1546, 589] on td at bounding box center [1528, 592] width 57 height 35
click at [1538, 592] on icon "button" at bounding box center [1536, 592] width 15 height 15
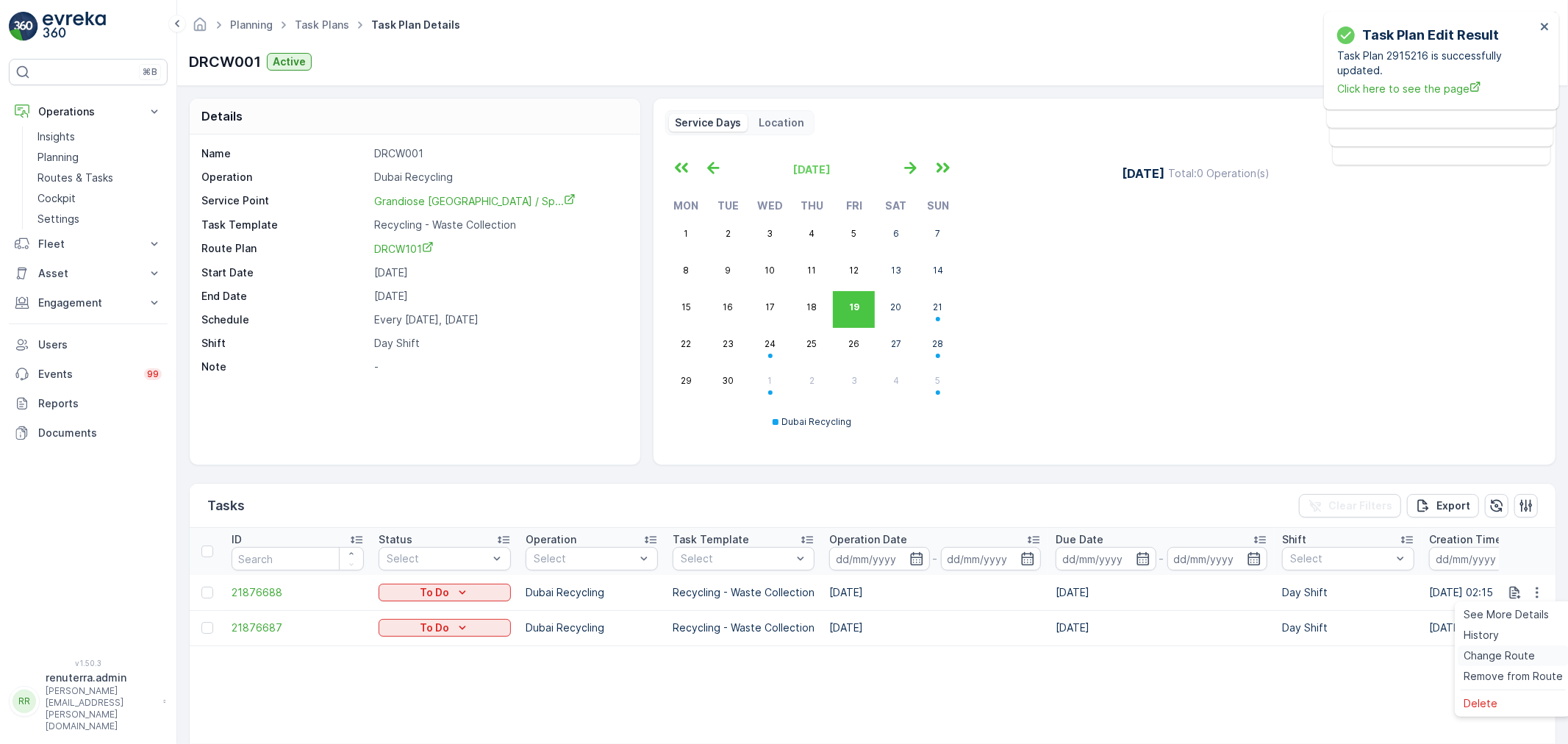
click at [1512, 650] on span "Change Route" at bounding box center [1499, 655] width 71 height 15
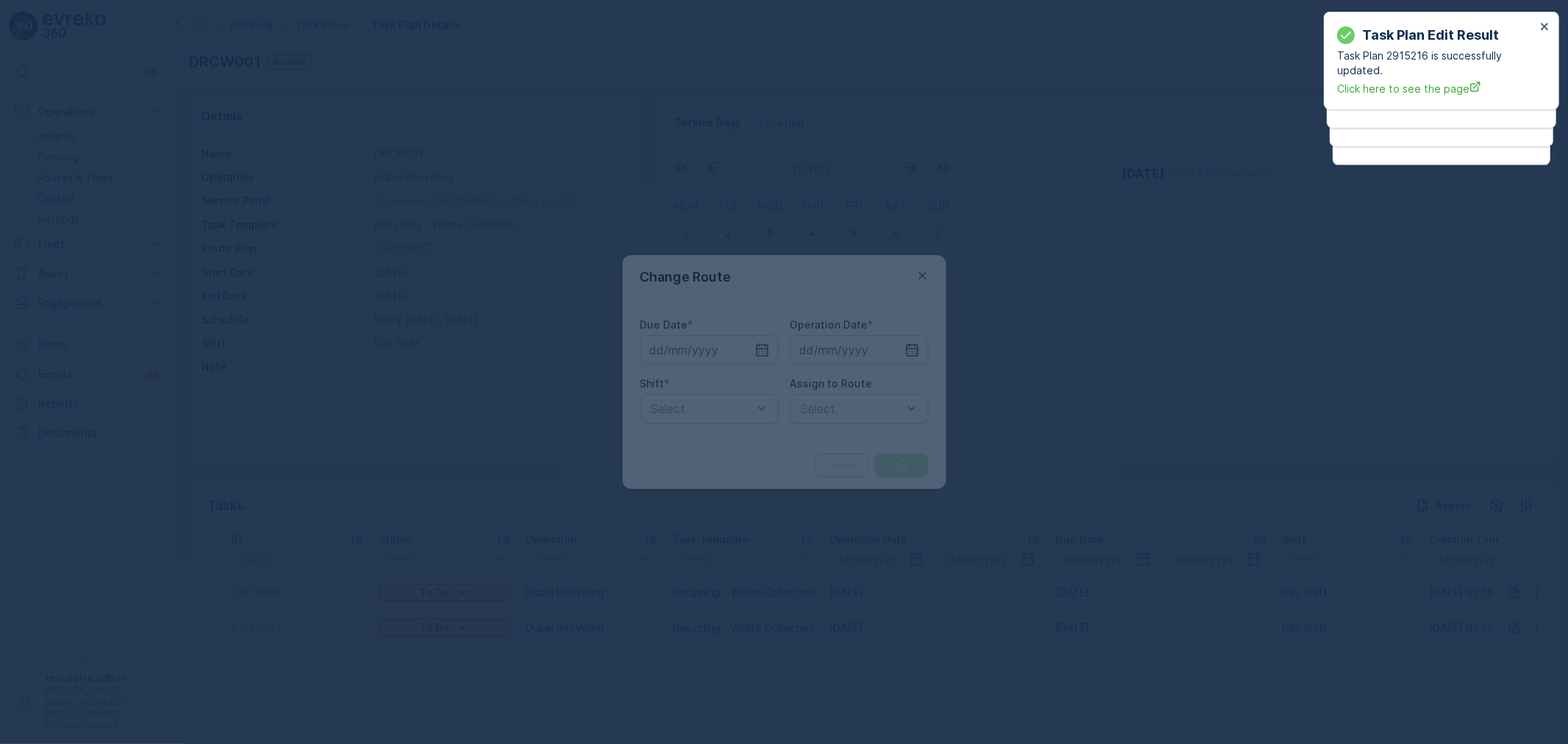
type input "[DATE]"
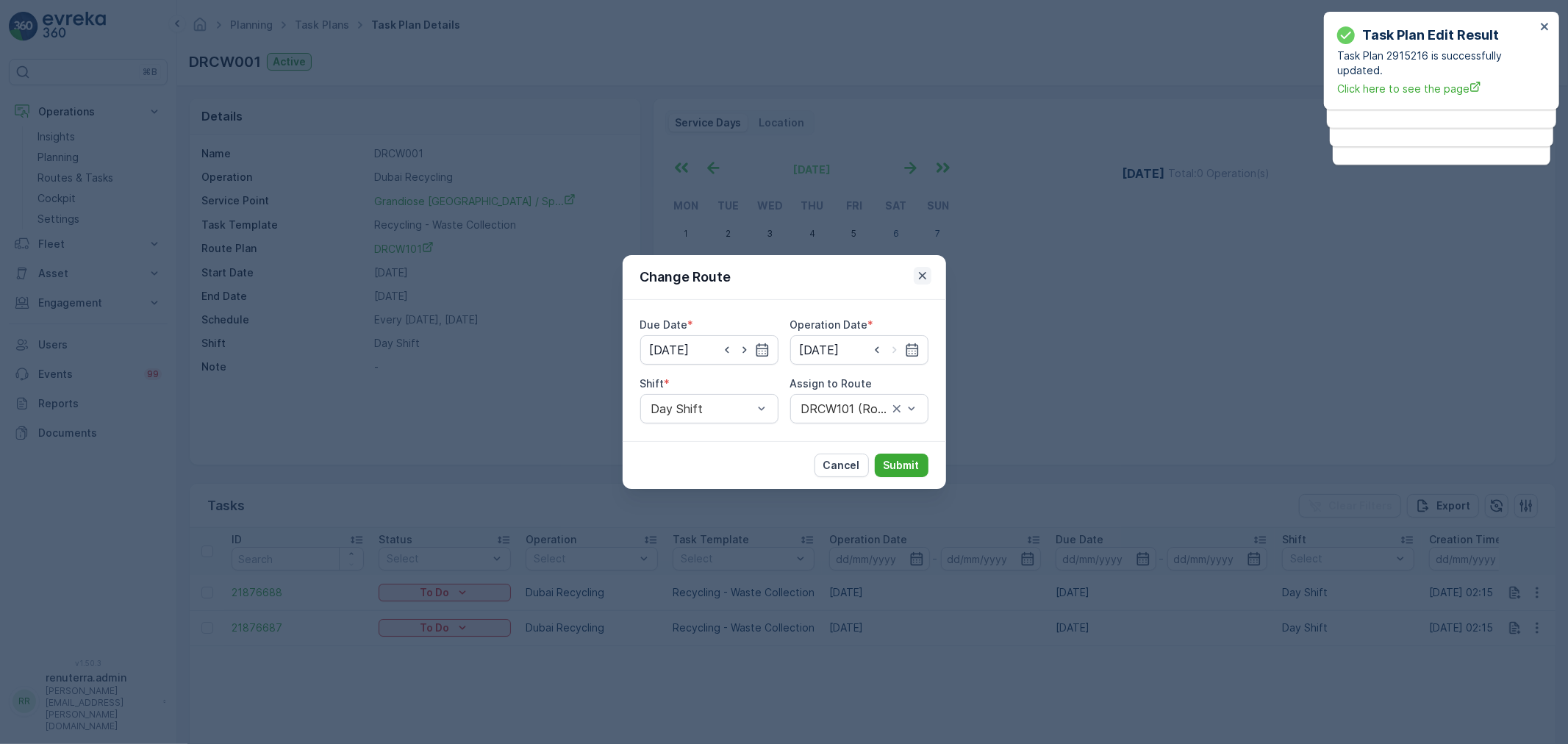
click at [921, 280] on icon "button" at bounding box center [922, 275] width 15 height 15
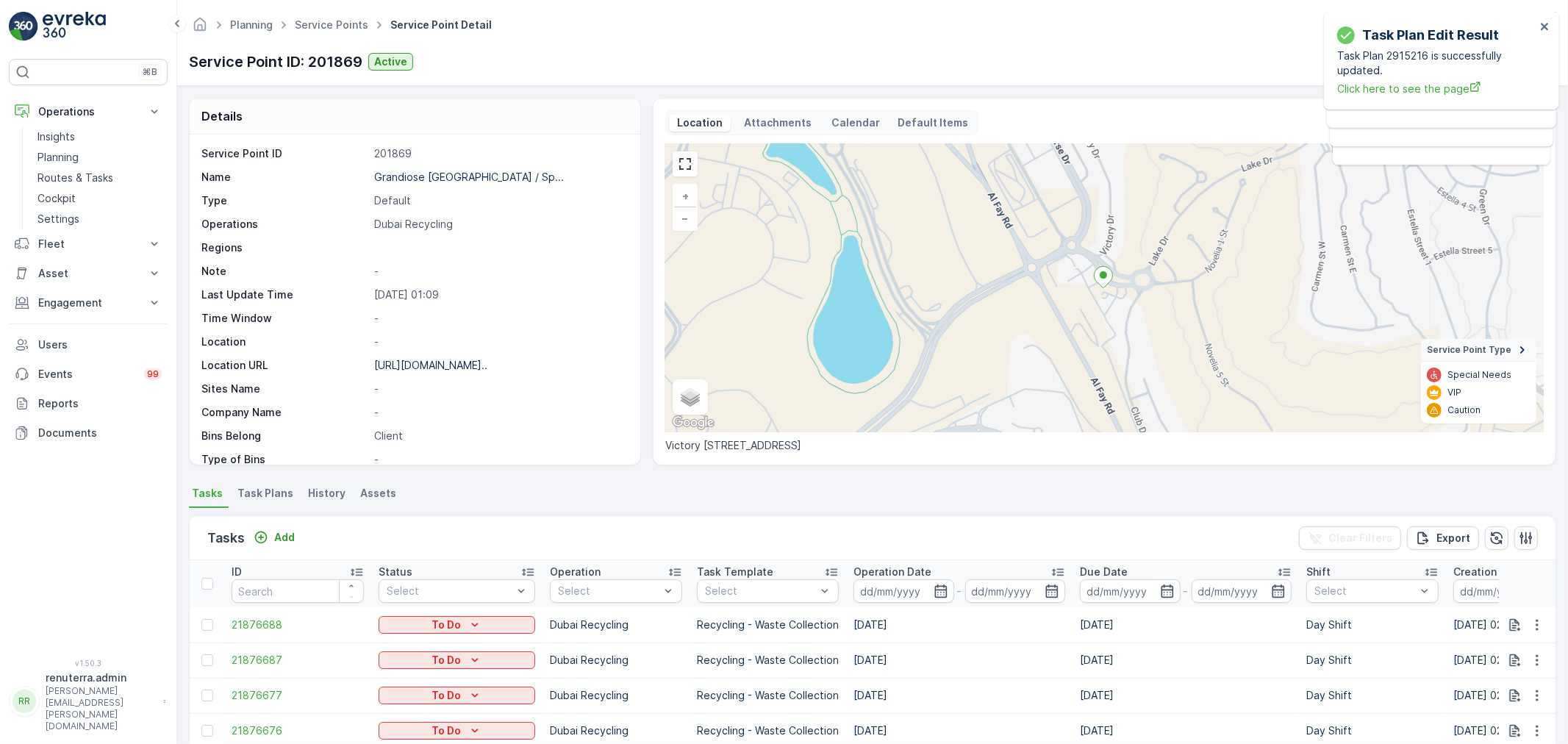
click at [327, 16] on ul "Service Points" at bounding box center [339, 26] width 96 height 22
click at [325, 25] on link "Service Points" at bounding box center [331, 25] width 74 height 13
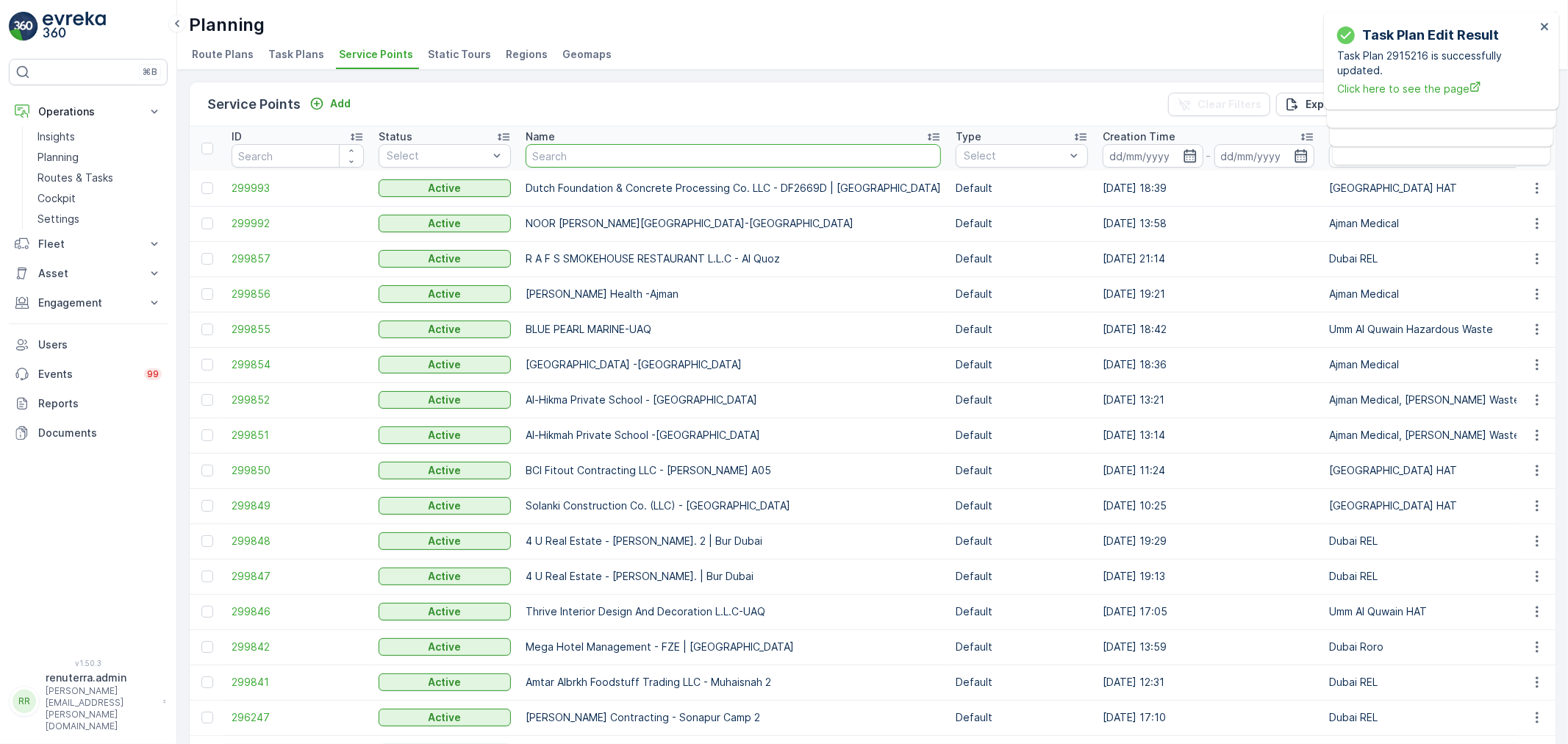
click at [591, 155] on input "text" at bounding box center [732, 156] width 415 height 24
type input "Shaffar"
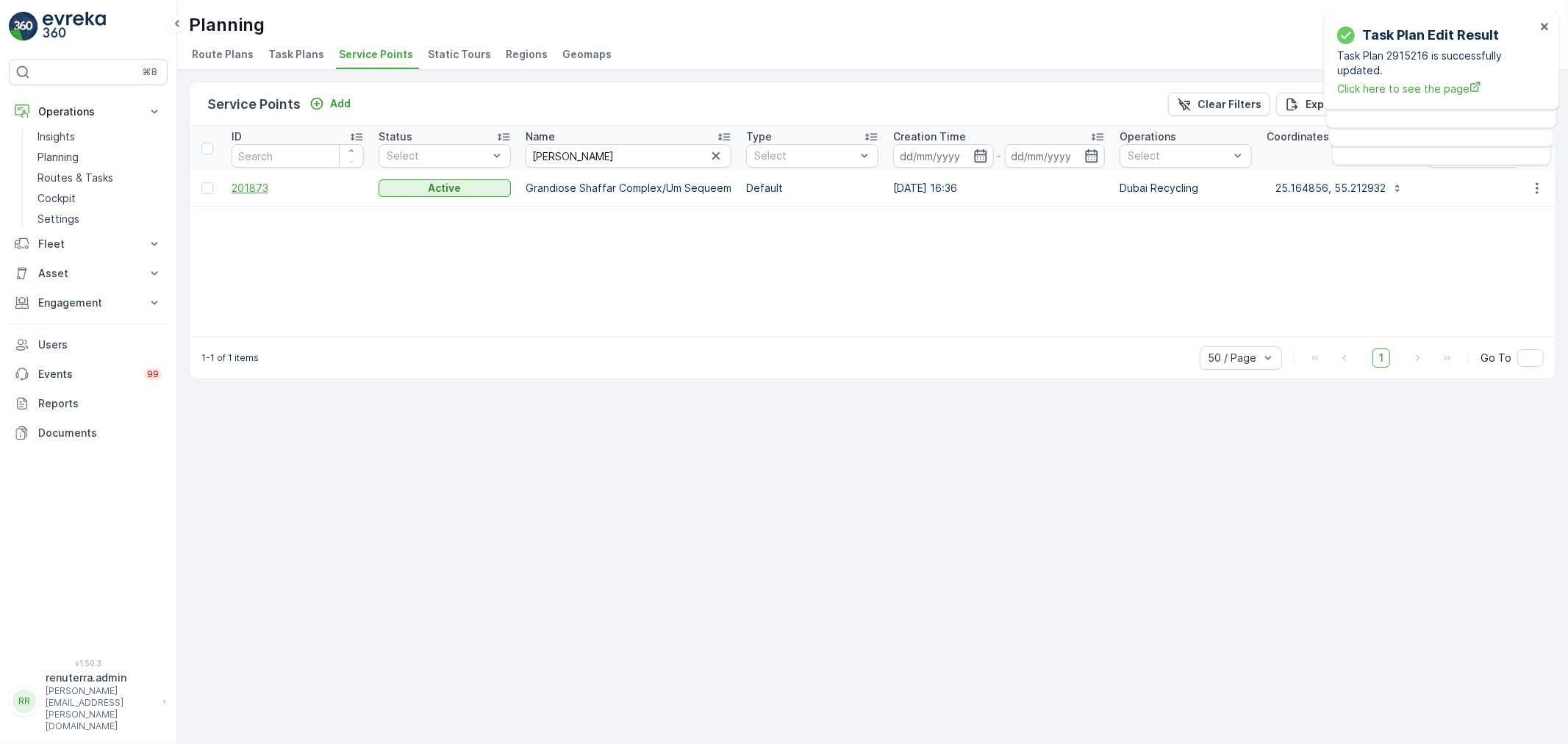
click at [262, 191] on span "201873" at bounding box center [298, 188] width 132 height 15
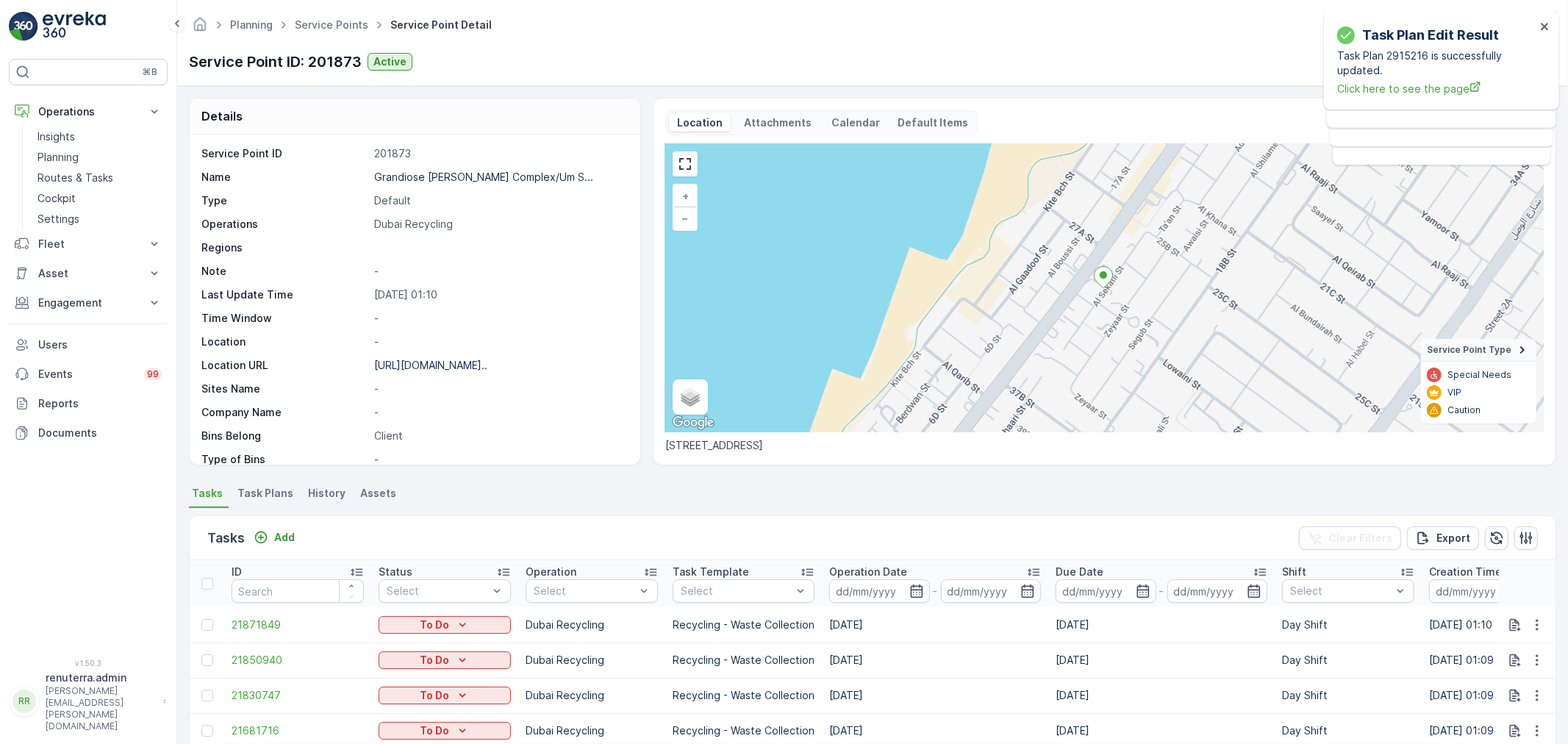
click at [270, 489] on span "Task Plans" at bounding box center [265, 493] width 56 height 15
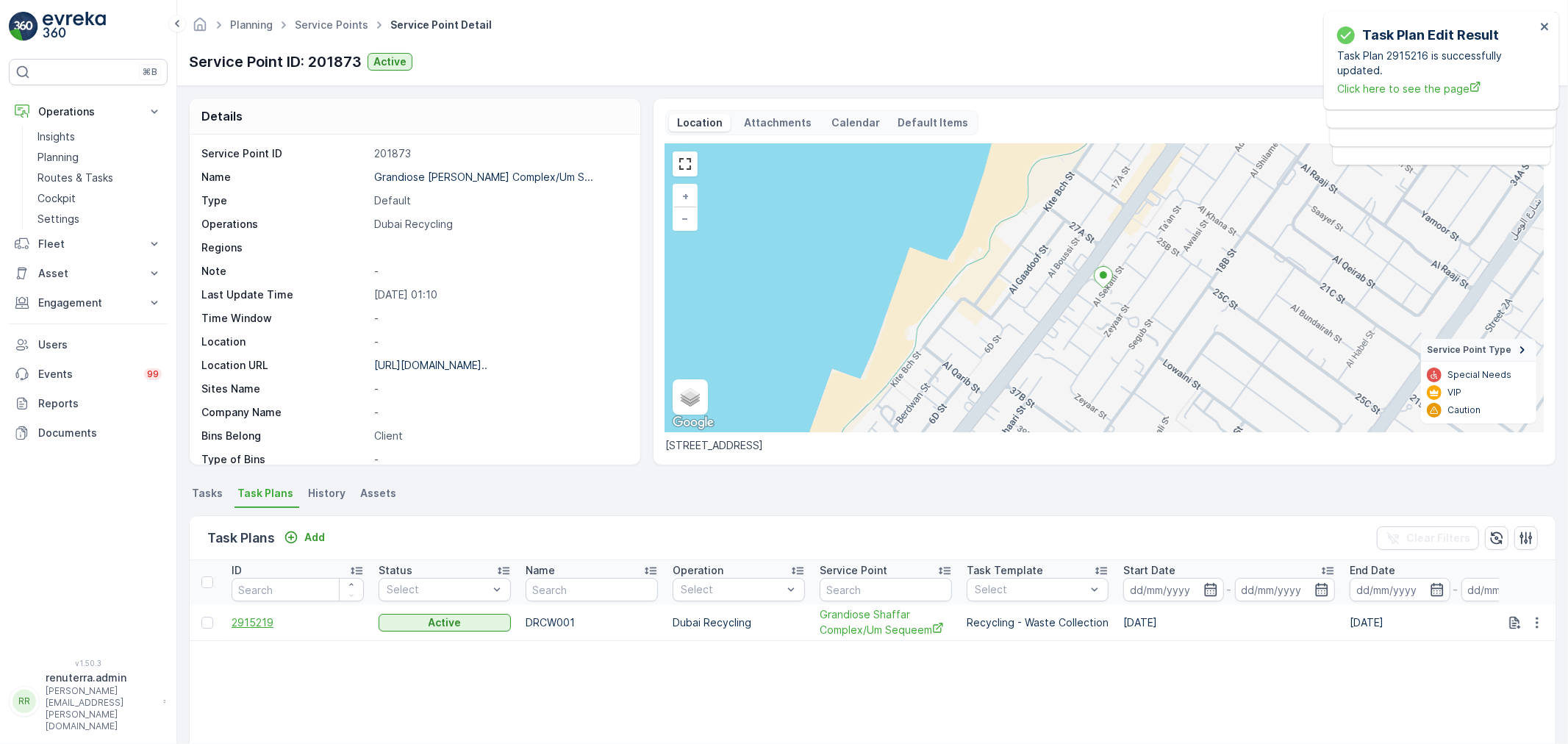
click at [257, 627] on span "2915219" at bounding box center [298, 622] width 132 height 15
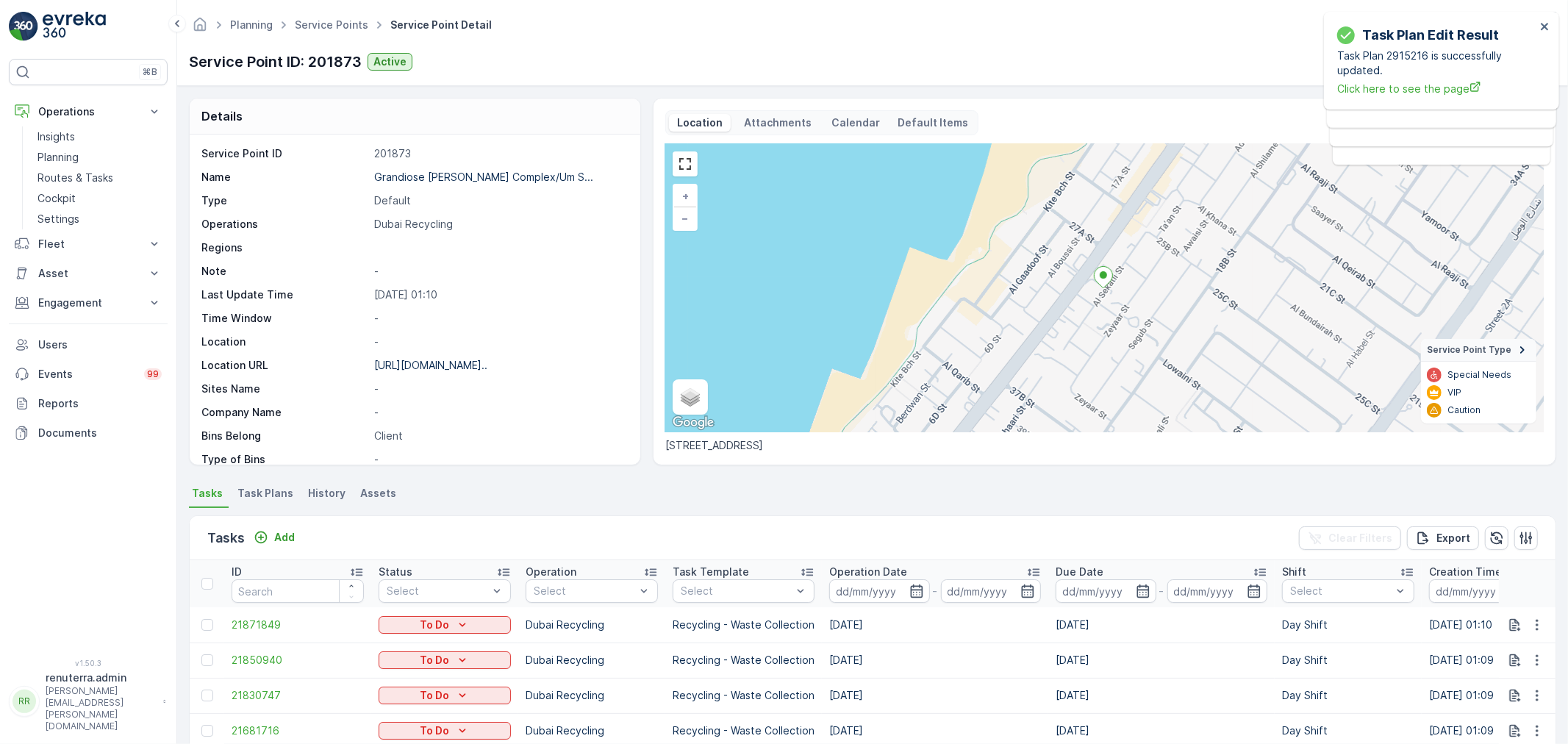
click at [459, 495] on ul "Tasks Task Plans History Assets" at bounding box center [873, 495] width 1368 height 25
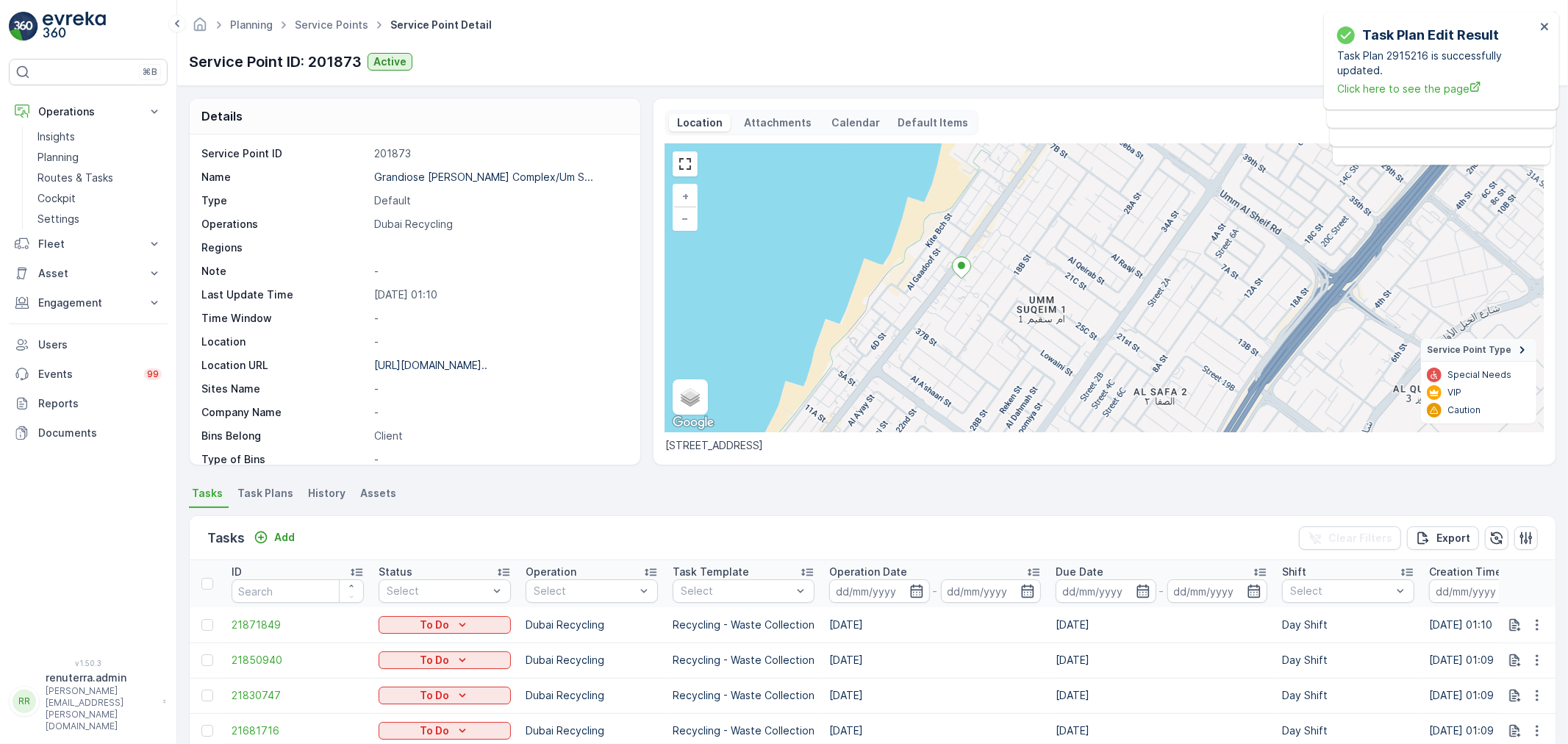
click at [254, 501] on span "Task Plans" at bounding box center [265, 493] width 56 height 15
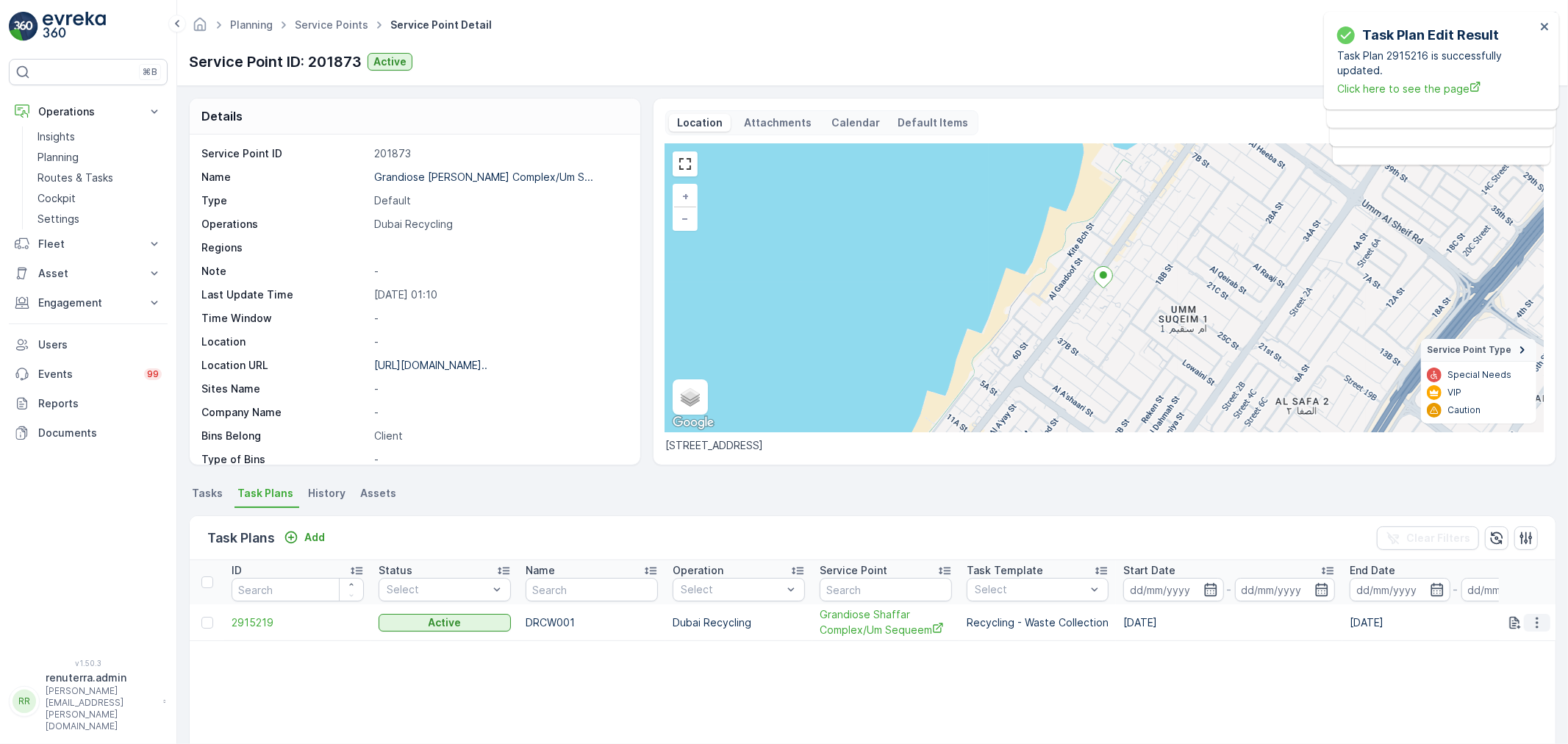
click at [1538, 630] on button "button" at bounding box center [1536, 623] width 27 height 18
click at [1495, 662] on span "Edit Task Plan" at bounding box center [1511, 664] width 68 height 15
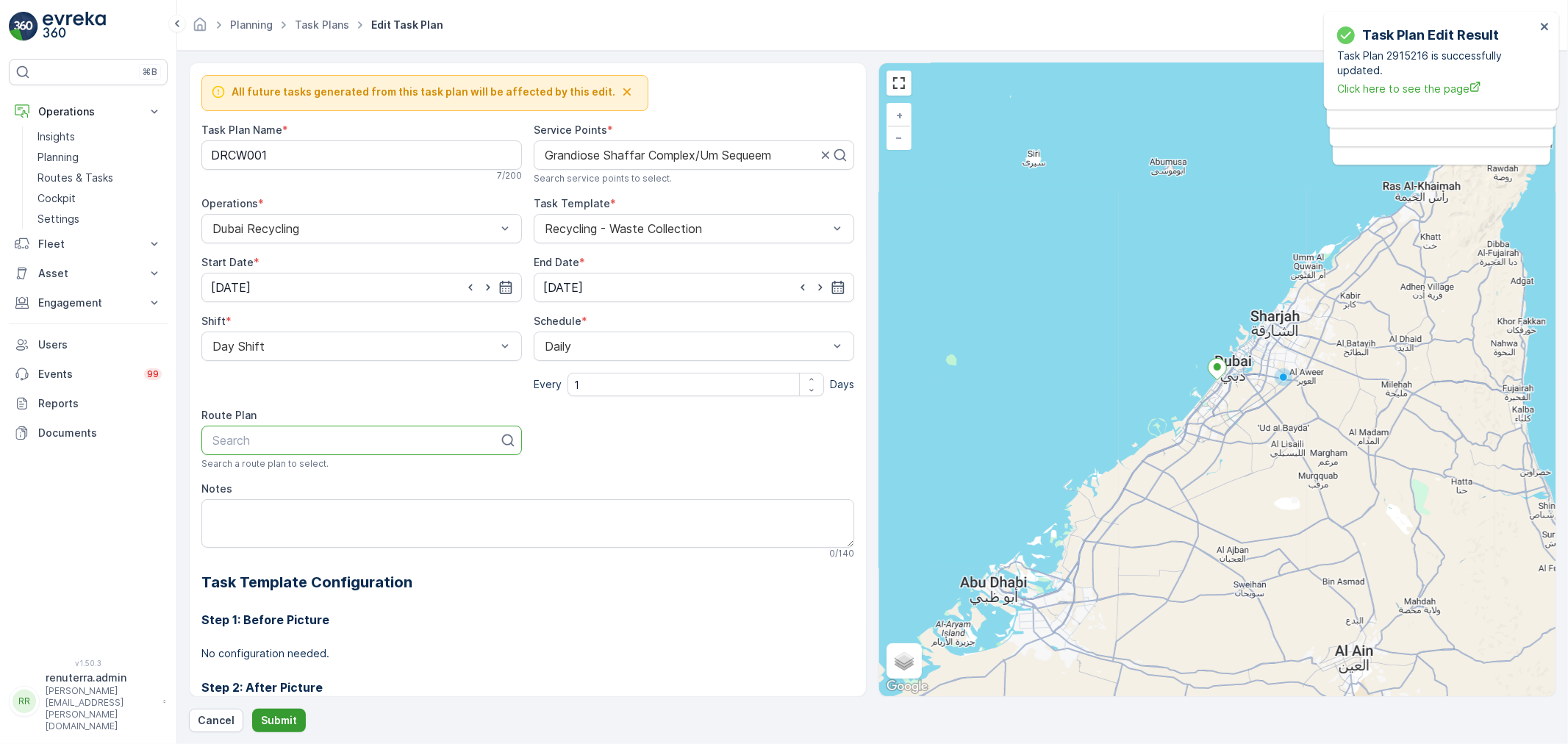
click at [277, 721] on p "Submit" at bounding box center [279, 720] width 36 height 15
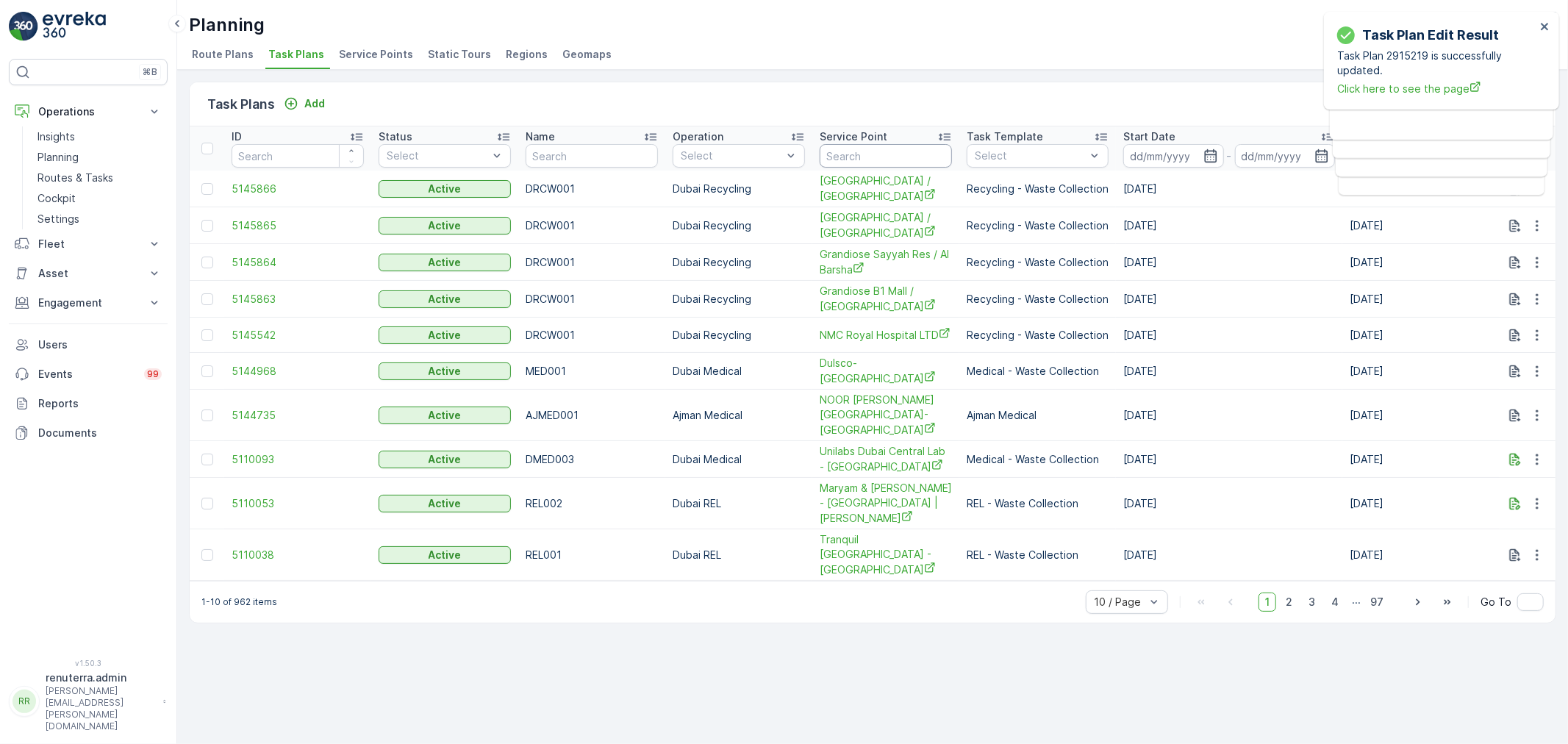
click at [841, 155] on input "text" at bounding box center [886, 156] width 132 height 24
paste input "Shaffar"
type input "Shaffar"
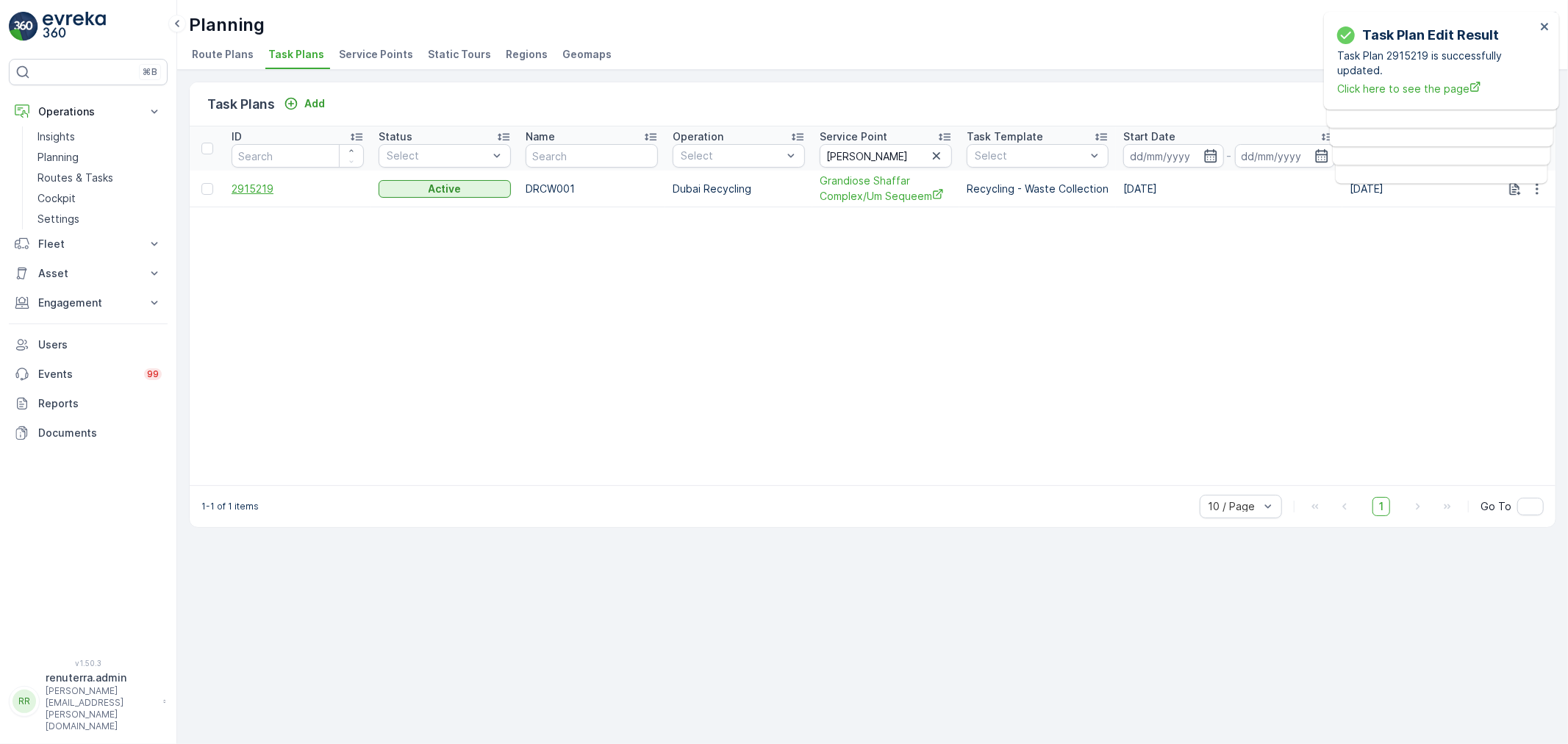
click at [253, 184] on span "2915219" at bounding box center [298, 188] width 132 height 15
click at [317, 95] on button "Add" at bounding box center [305, 103] width 53 height 18
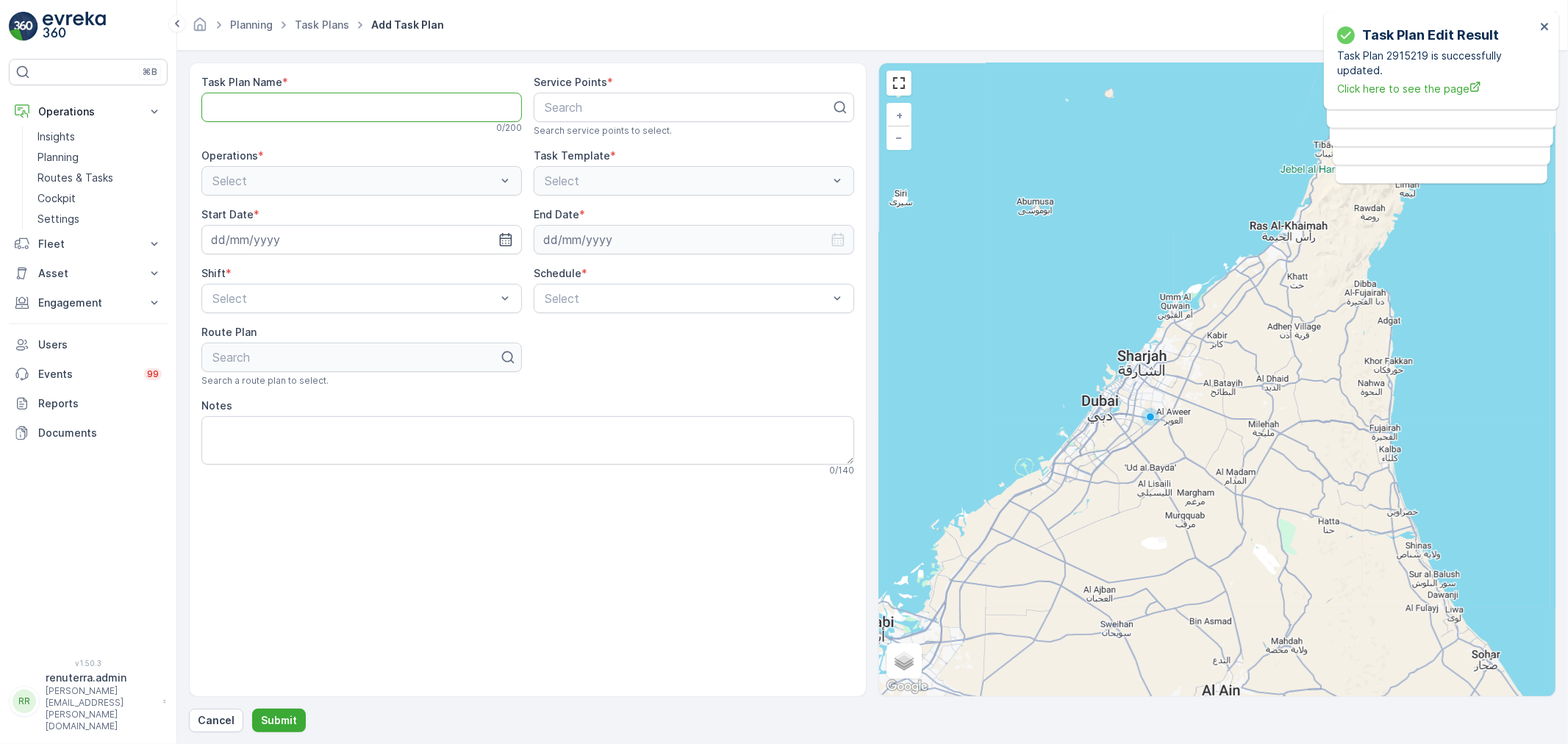
click at [343, 106] on Name "Task Plan Name" at bounding box center [361, 107] width 320 height 30
type Name "DRCW001"
click at [212, 722] on p "Cancel" at bounding box center [216, 720] width 36 height 15
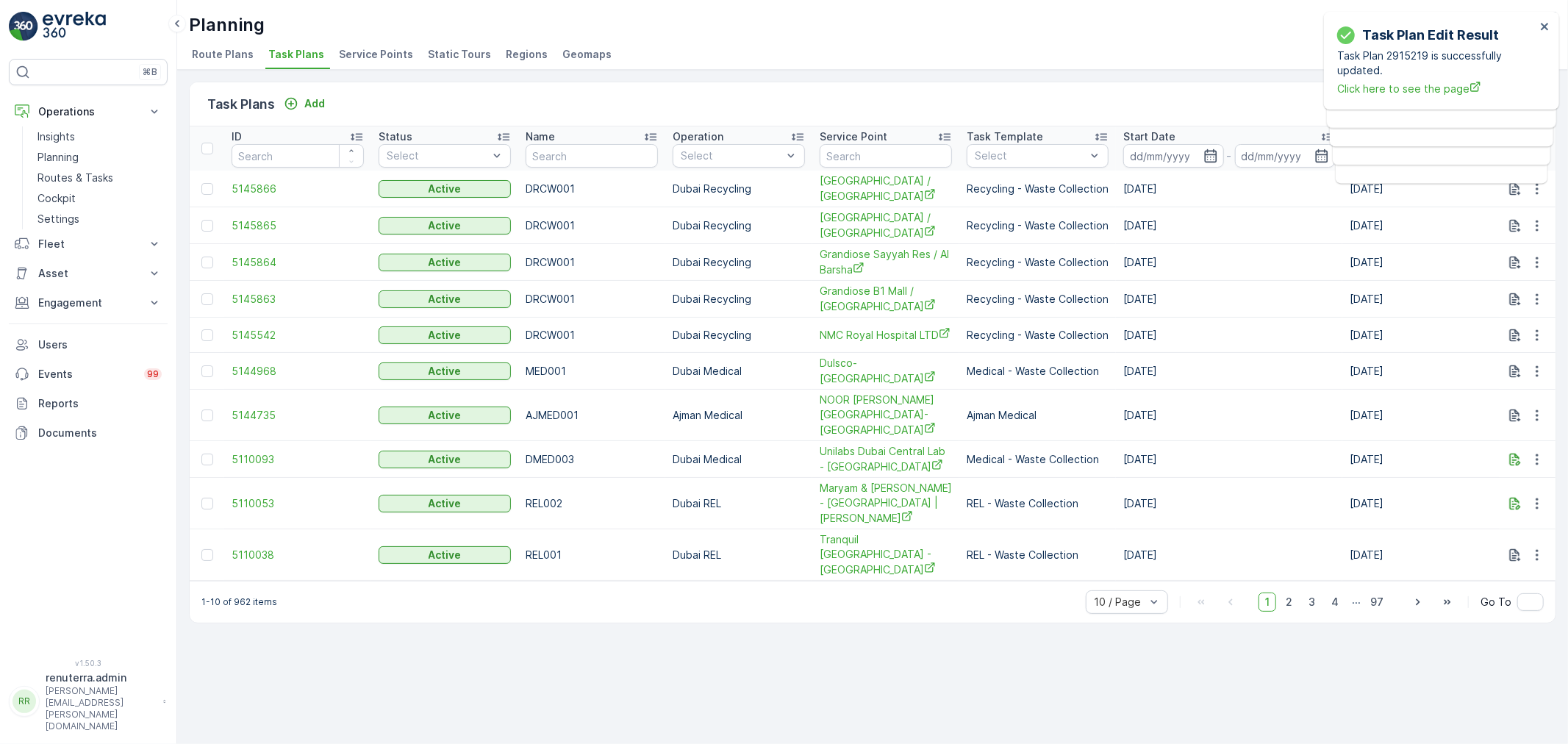
drag, startPoint x: 386, startPoint y: 55, endPoint x: 386, endPoint y: 47, distance: 8.0
click at [386, 54] on span "Service Points" at bounding box center [375, 54] width 74 height 15
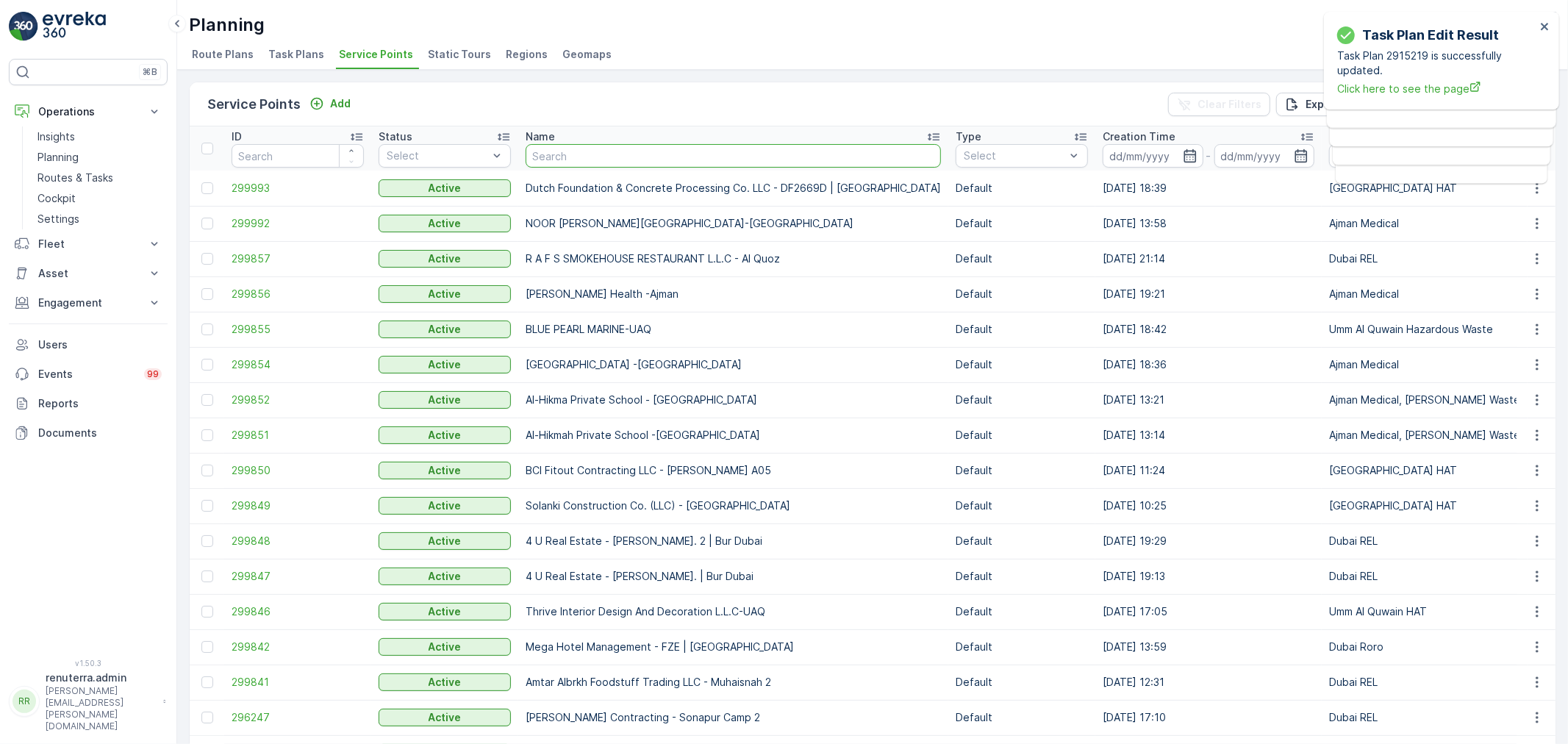
type input "Shaffar"
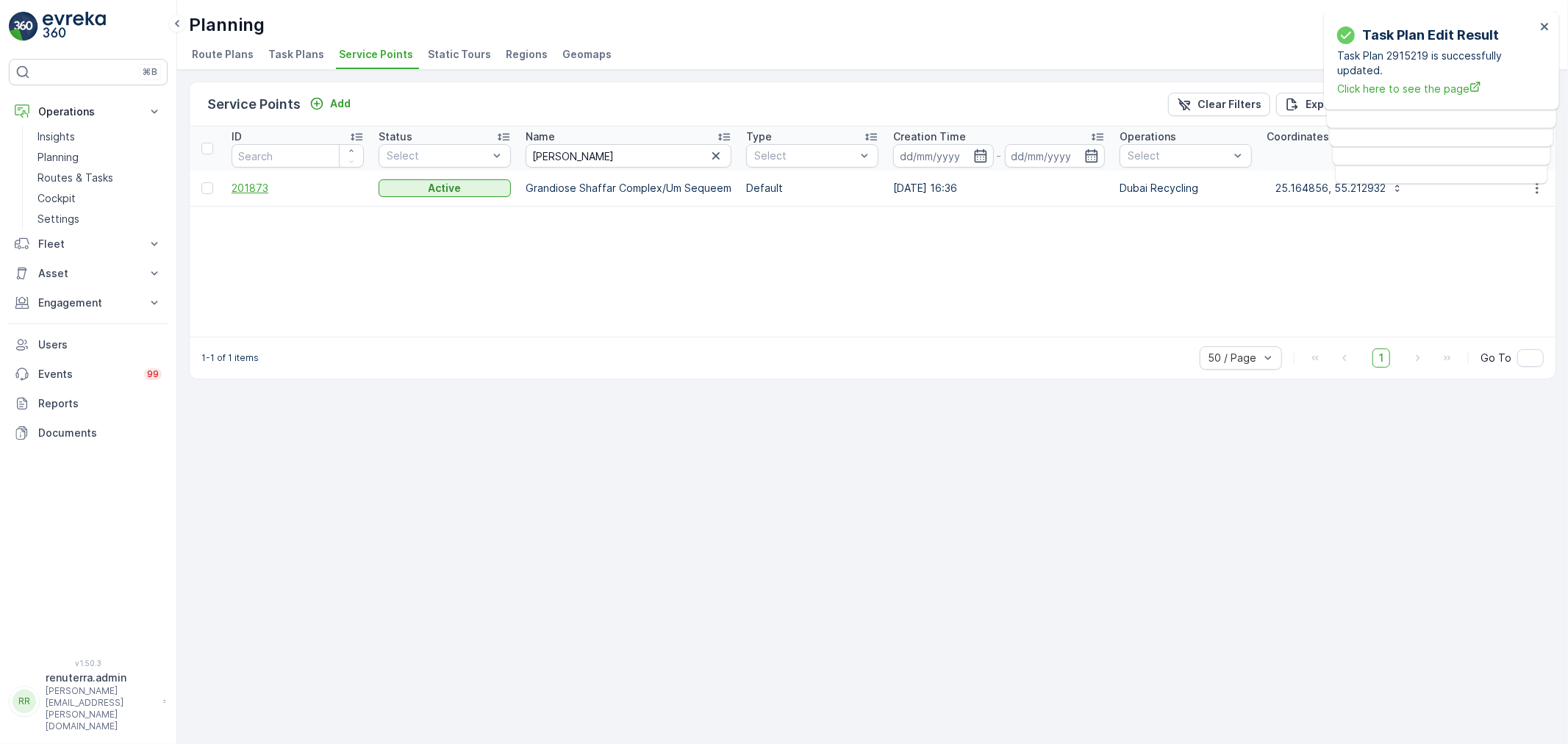
click at [245, 185] on span "201873" at bounding box center [298, 188] width 132 height 15
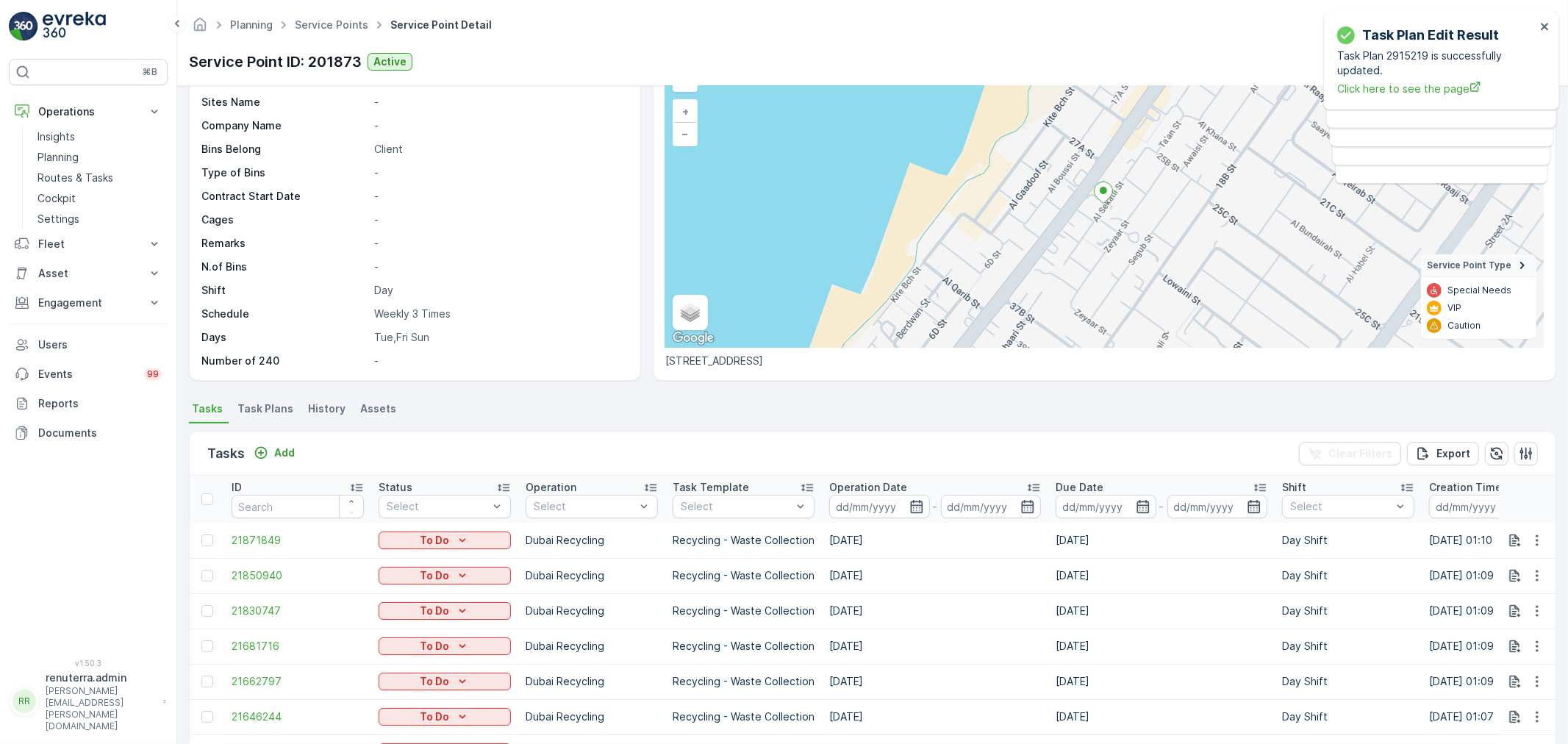
scroll to position [82, 0]
click at [272, 413] on span "Task Plans" at bounding box center [265, 411] width 56 height 15
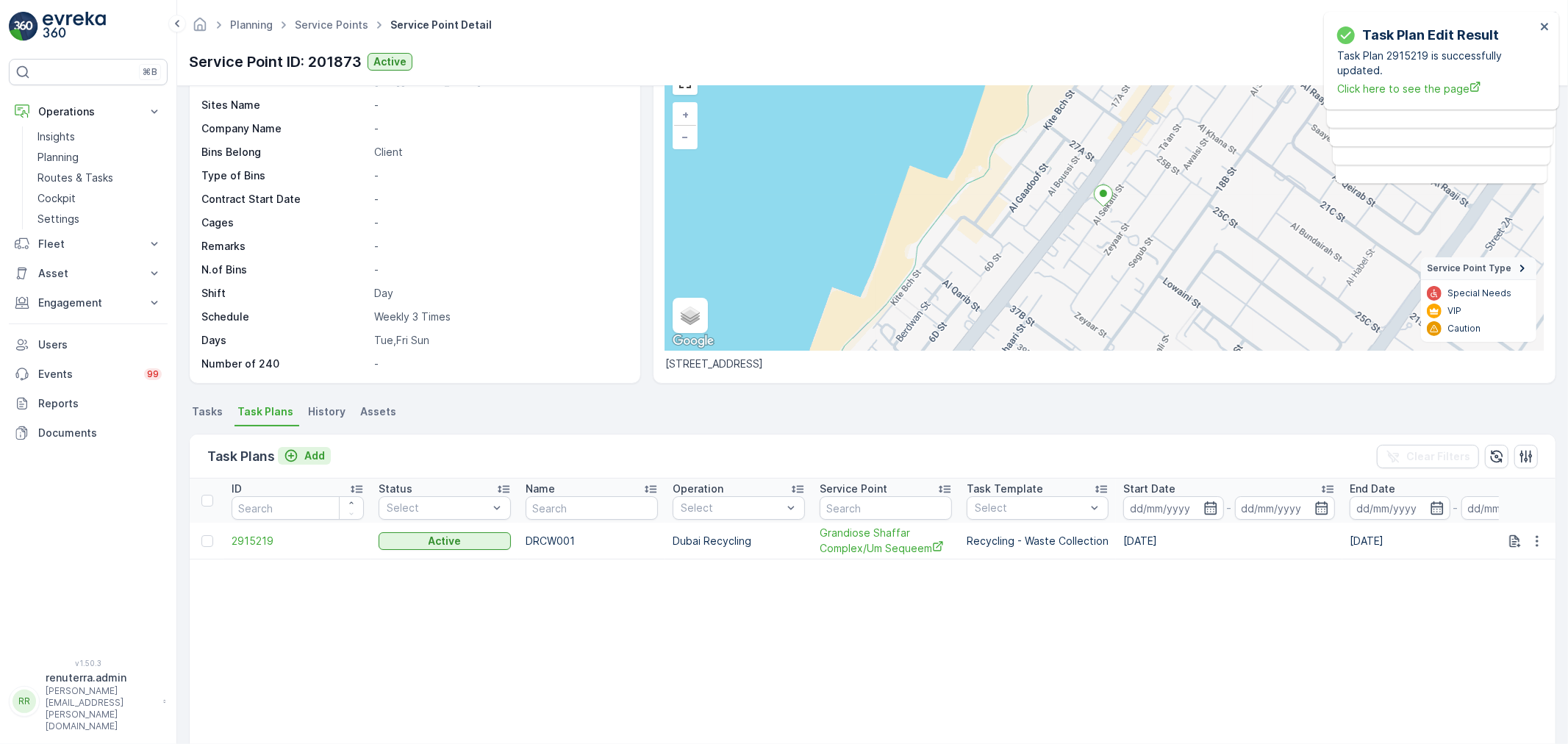
click at [319, 449] on p "Add" at bounding box center [314, 455] width 21 height 15
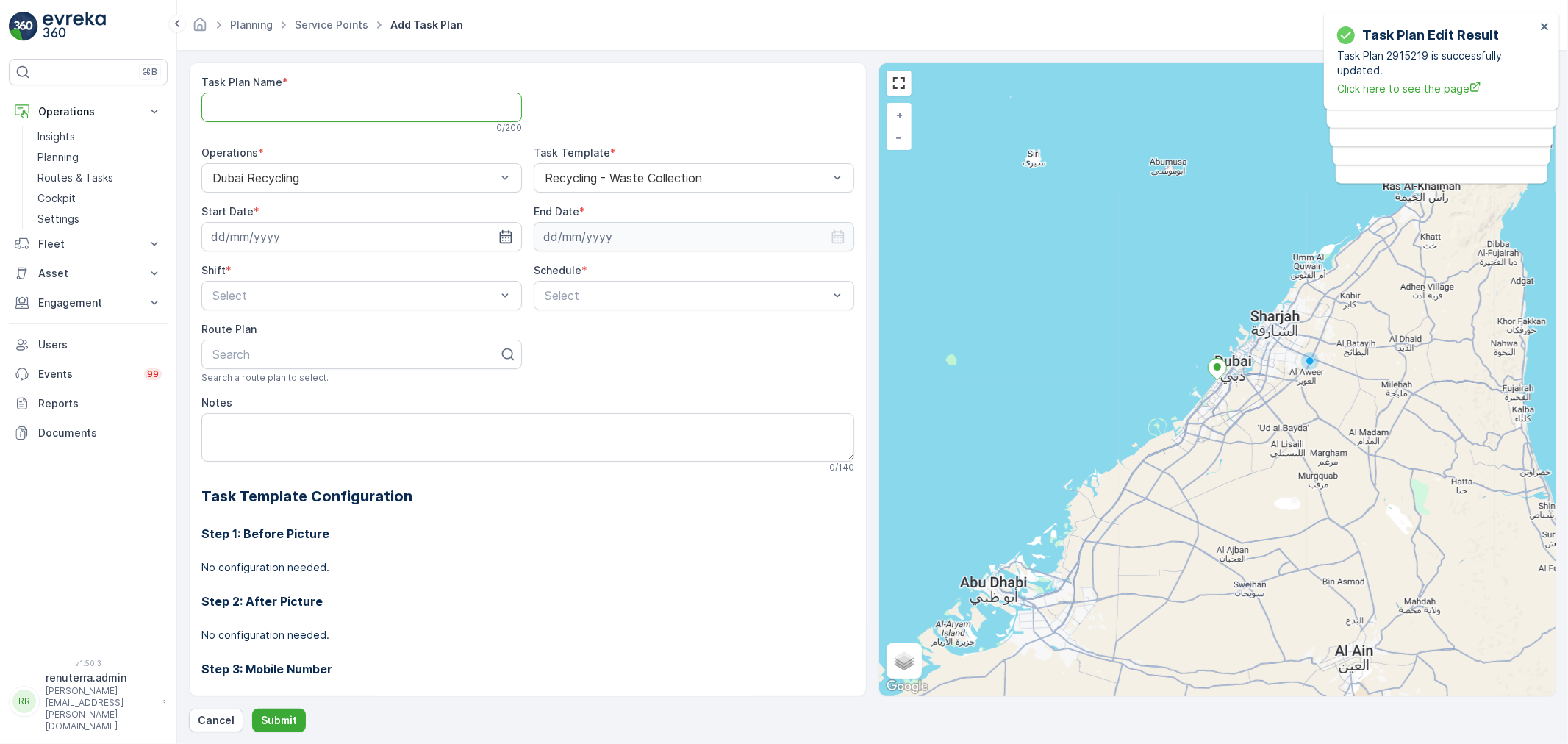
click at [313, 113] on Name "Task Plan Name" at bounding box center [361, 107] width 320 height 30
type Name "DRCW001"
click at [70, 126] on button "Operations" at bounding box center [88, 111] width 159 height 30
drag, startPoint x: 89, startPoint y: 100, endPoint x: 83, endPoint y: 107, distance: 9.2
click at [86, 102] on button "Operations" at bounding box center [88, 111] width 159 height 30
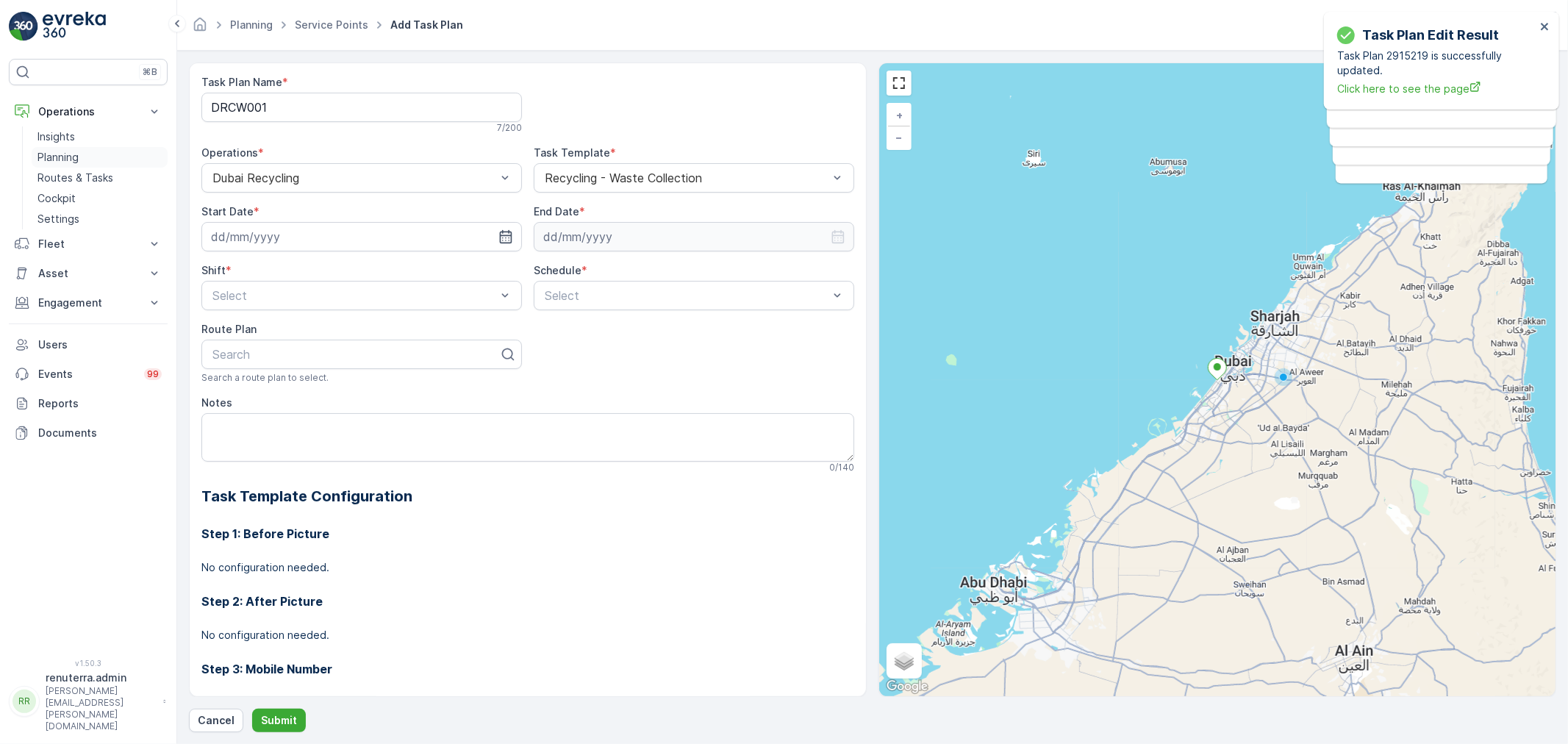
click at [71, 155] on p "Planning" at bounding box center [58, 157] width 41 height 15
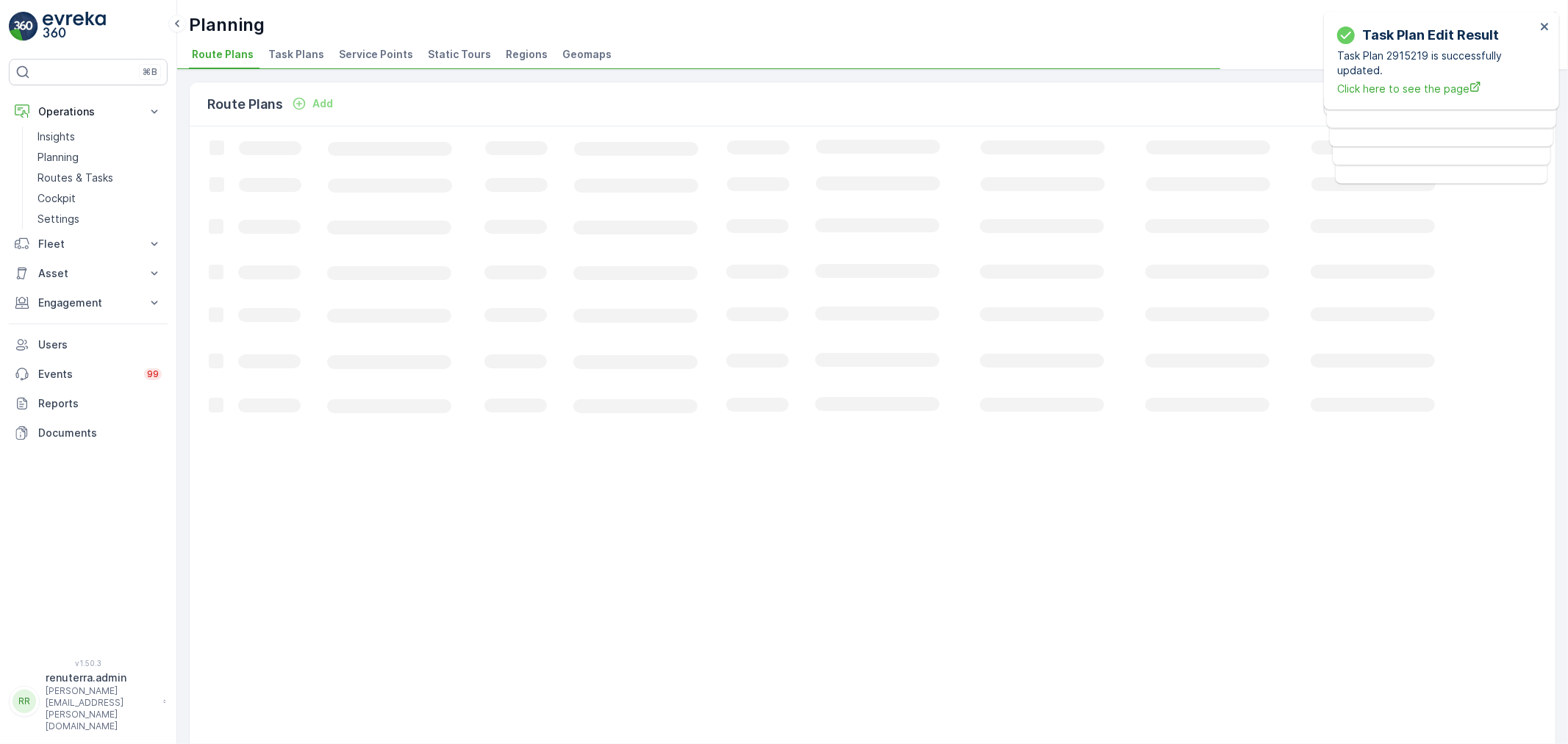
click at [361, 56] on span "Service Points" at bounding box center [375, 54] width 74 height 15
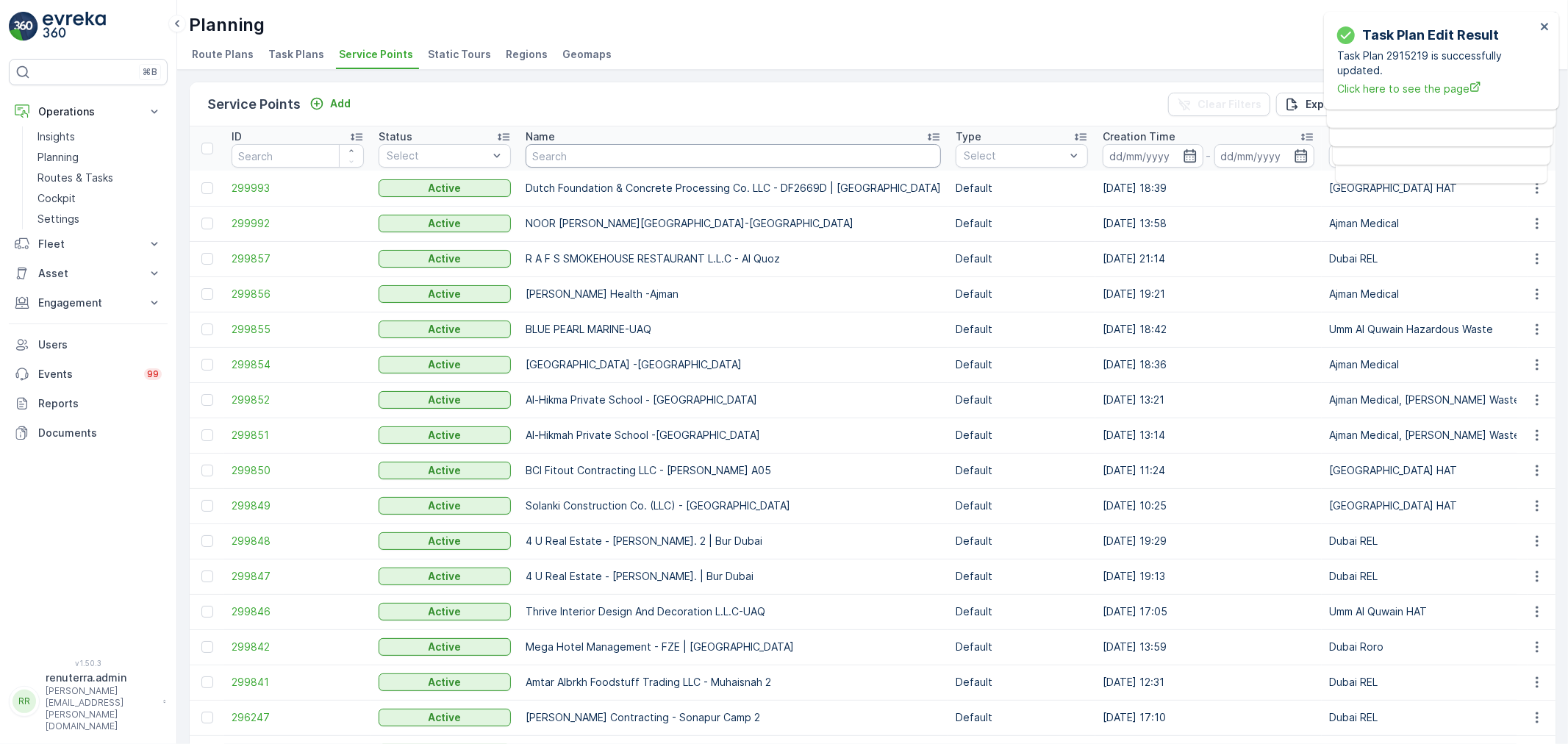
click at [560, 144] on input "text" at bounding box center [732, 156] width 415 height 24
paste input "Z1 Kaizen Tower"
type input "Z1 Kaizen Tower"
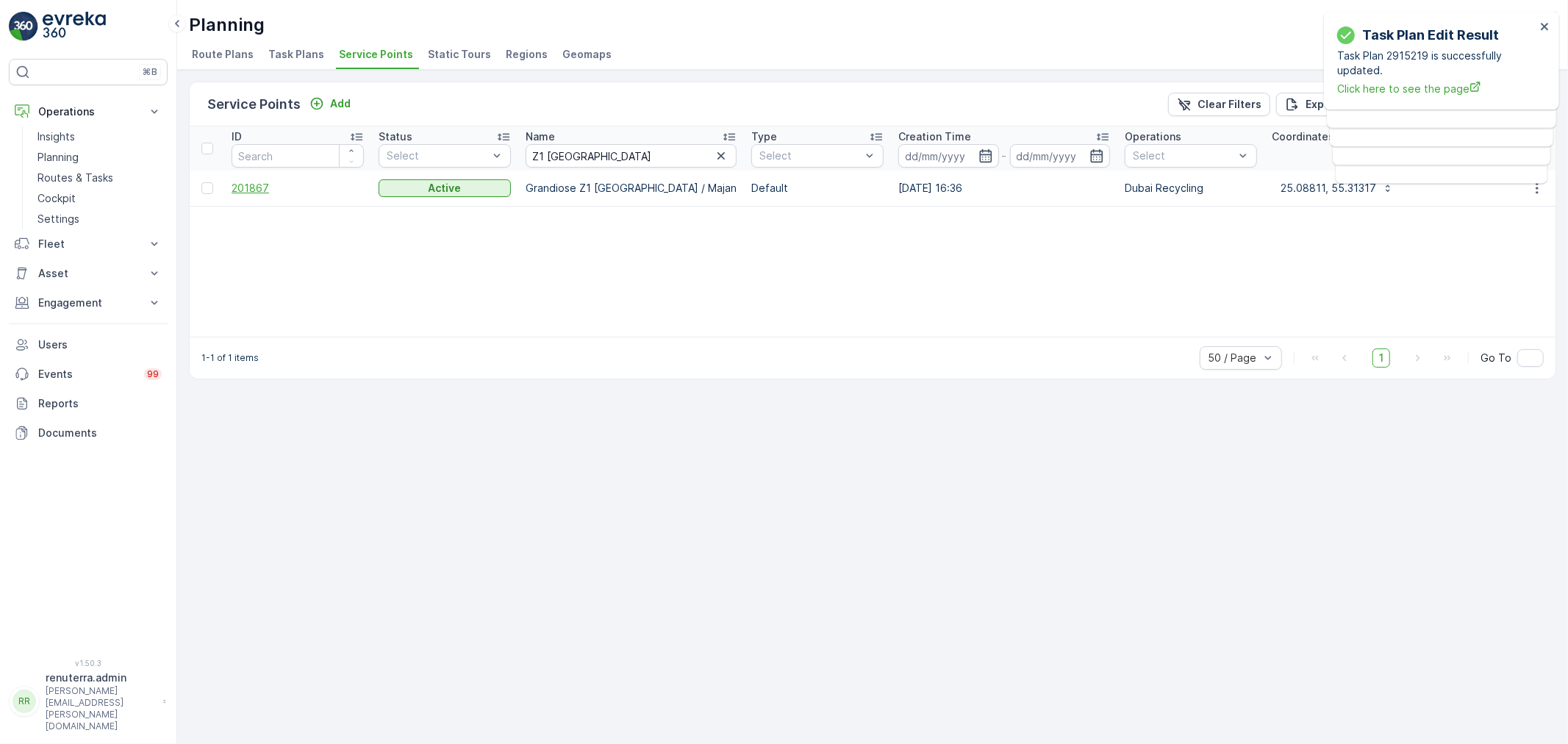
click at [261, 184] on span "201867" at bounding box center [298, 188] width 132 height 15
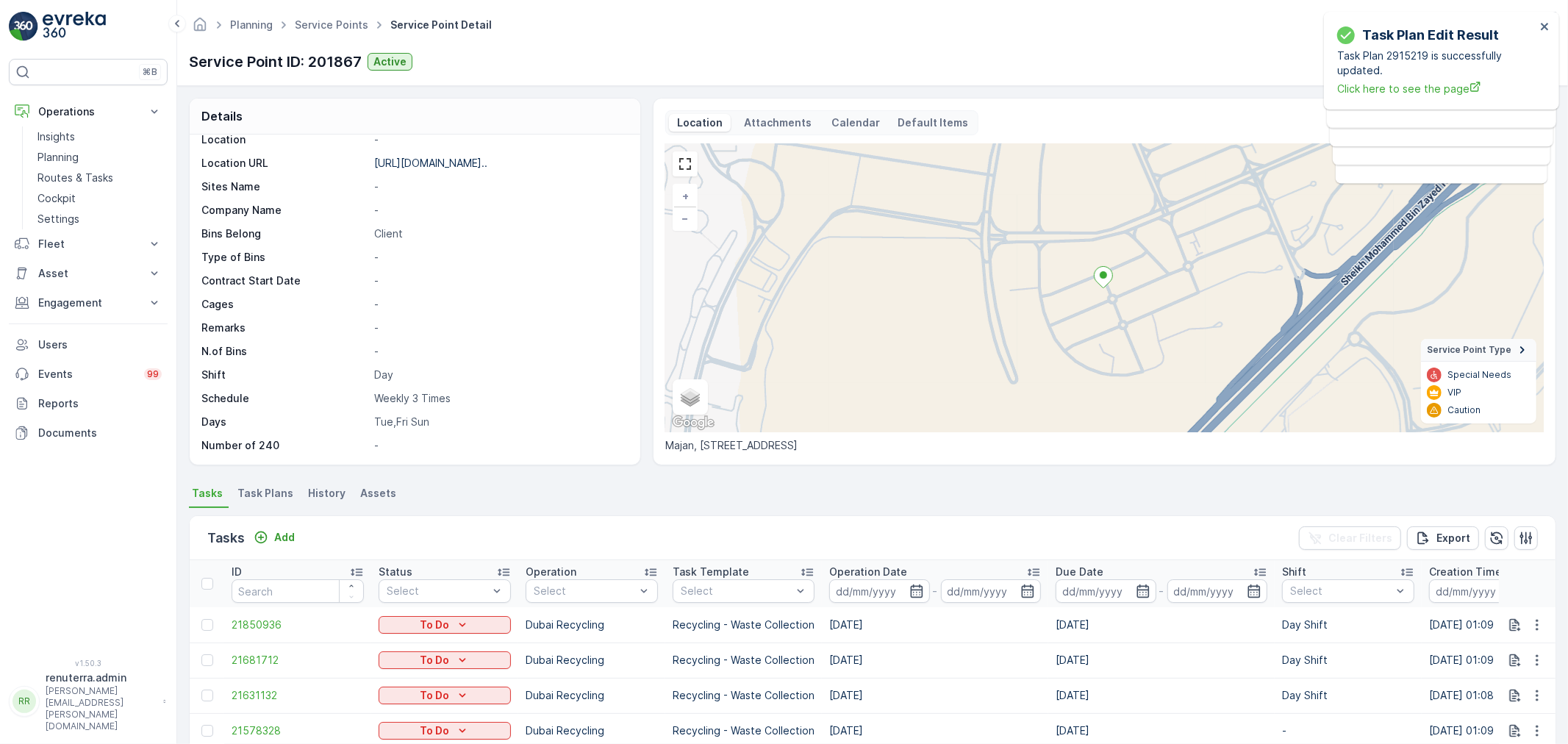
click at [251, 481] on div "Details Service Point ID 201867 Name Grandiose Z1 Kaizen Tower / Ma... Type Def…" at bounding box center [872, 415] width 1391 height 658
click at [252, 487] on span "Task Plans" at bounding box center [265, 493] width 56 height 15
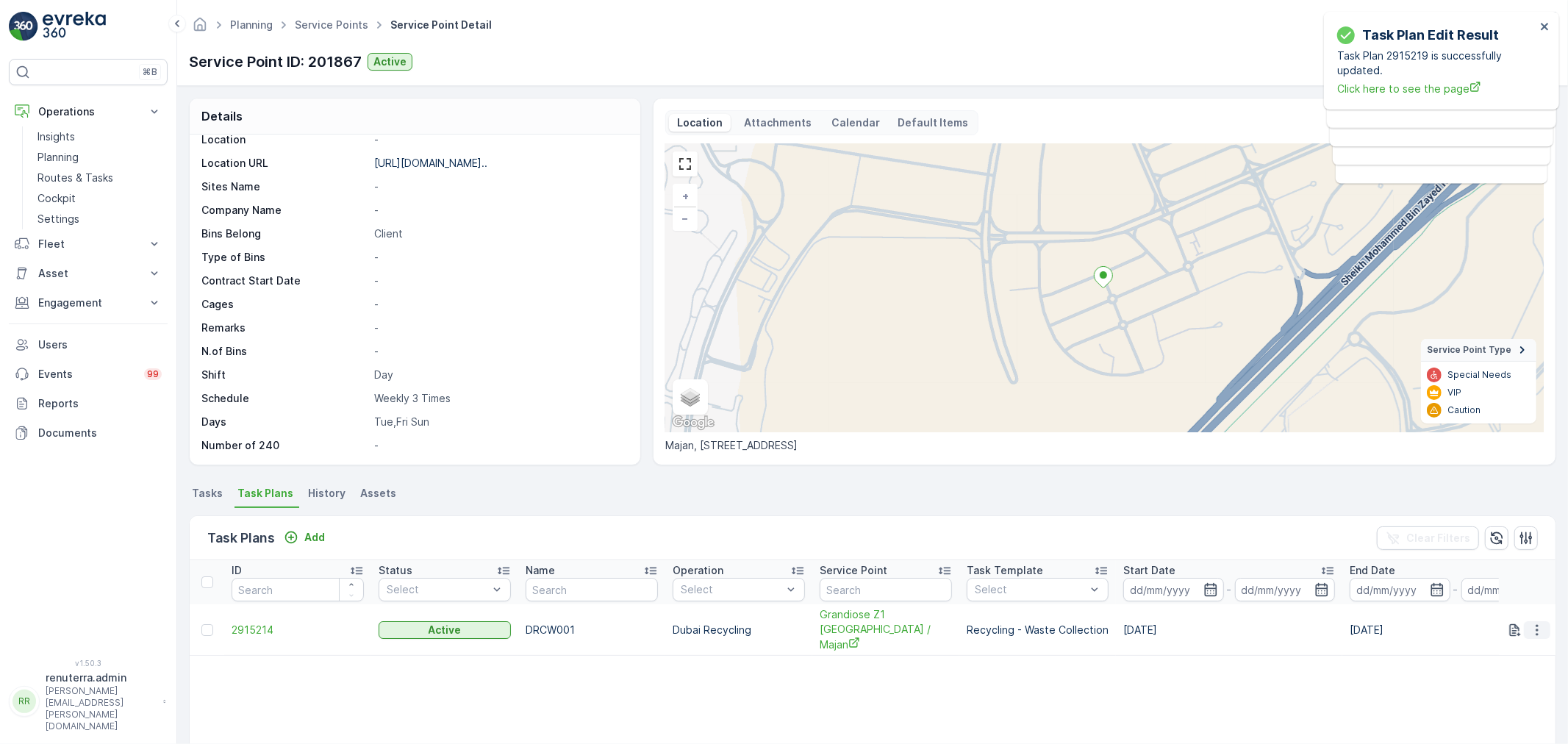
click at [1530, 623] on icon "button" at bounding box center [1536, 630] width 15 height 15
click at [1516, 667] on span "Edit Task Plan" at bounding box center [1511, 664] width 68 height 15
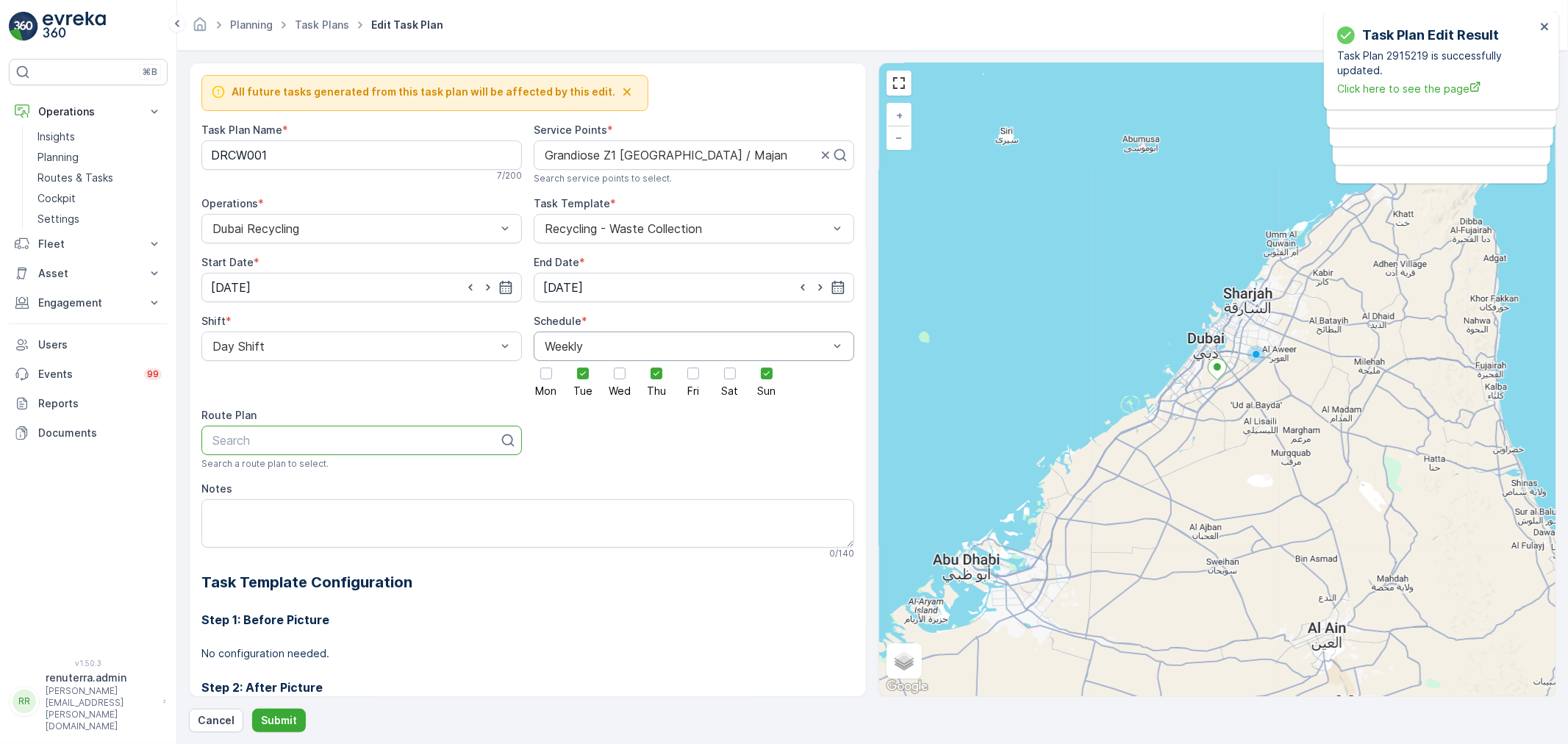
click at [580, 355] on div "Weekly" at bounding box center [694, 346] width 320 height 30
click at [580, 385] on div "Daily" at bounding box center [694, 381] width 303 height 13
click at [599, 358] on div "Daily" at bounding box center [694, 346] width 320 height 30
click at [575, 399] on div "Weekly" at bounding box center [694, 407] width 320 height 25
click at [550, 383] on div at bounding box center [546, 372] width 25 height 25
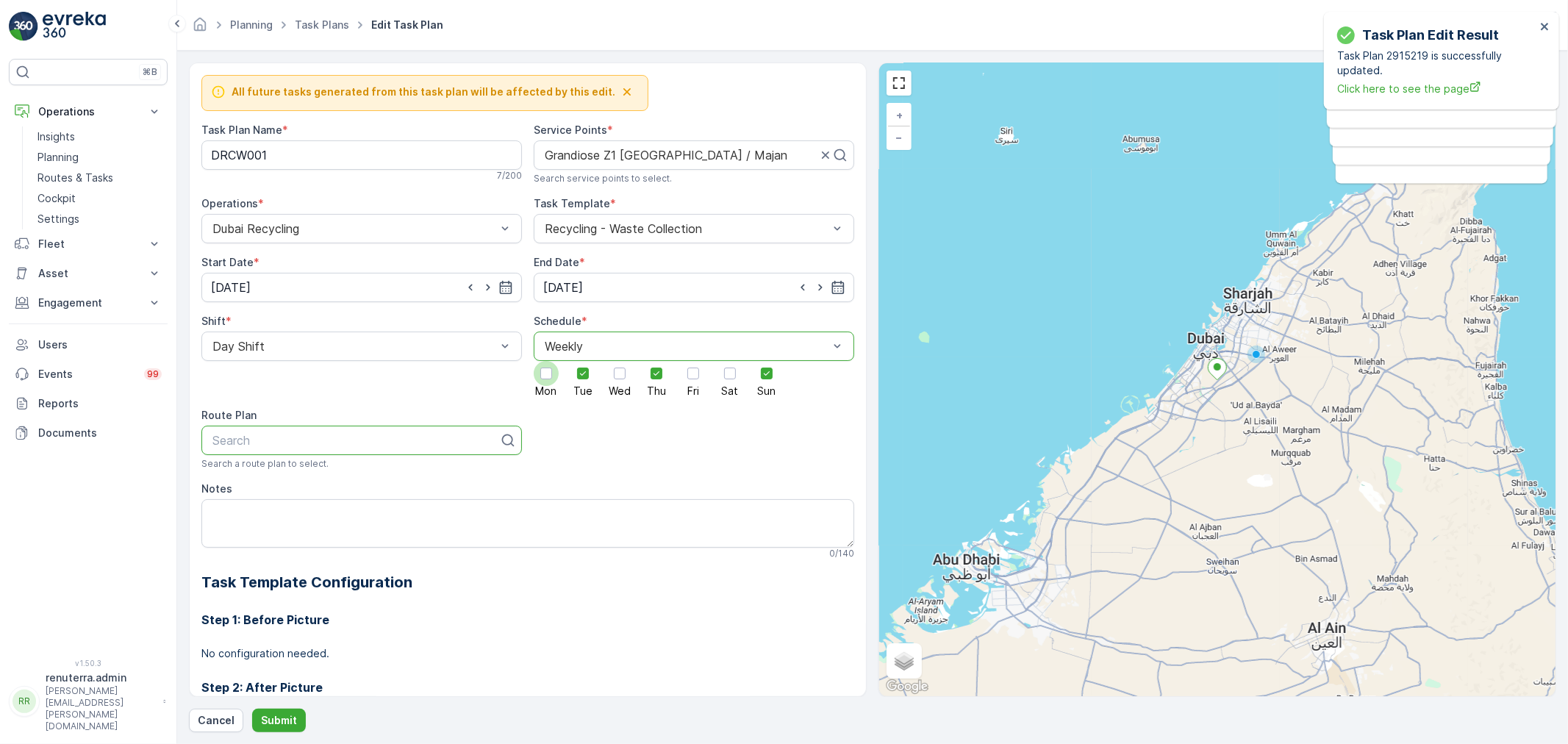
click at [546, 361] on input "Mon" at bounding box center [546, 361] width 0 height 0
drag, startPoint x: 578, startPoint y: 373, endPoint x: 630, endPoint y: 377, distance: 52.2
click at [583, 373] on icon at bounding box center [582, 373] width 10 height 10
click at [583, 361] on input "Tue" at bounding box center [583, 361] width 0 height 0
click at [642, 377] on div "Mon Tue Wed Thu Fri Sat Sun" at bounding box center [694, 378] width 320 height 35
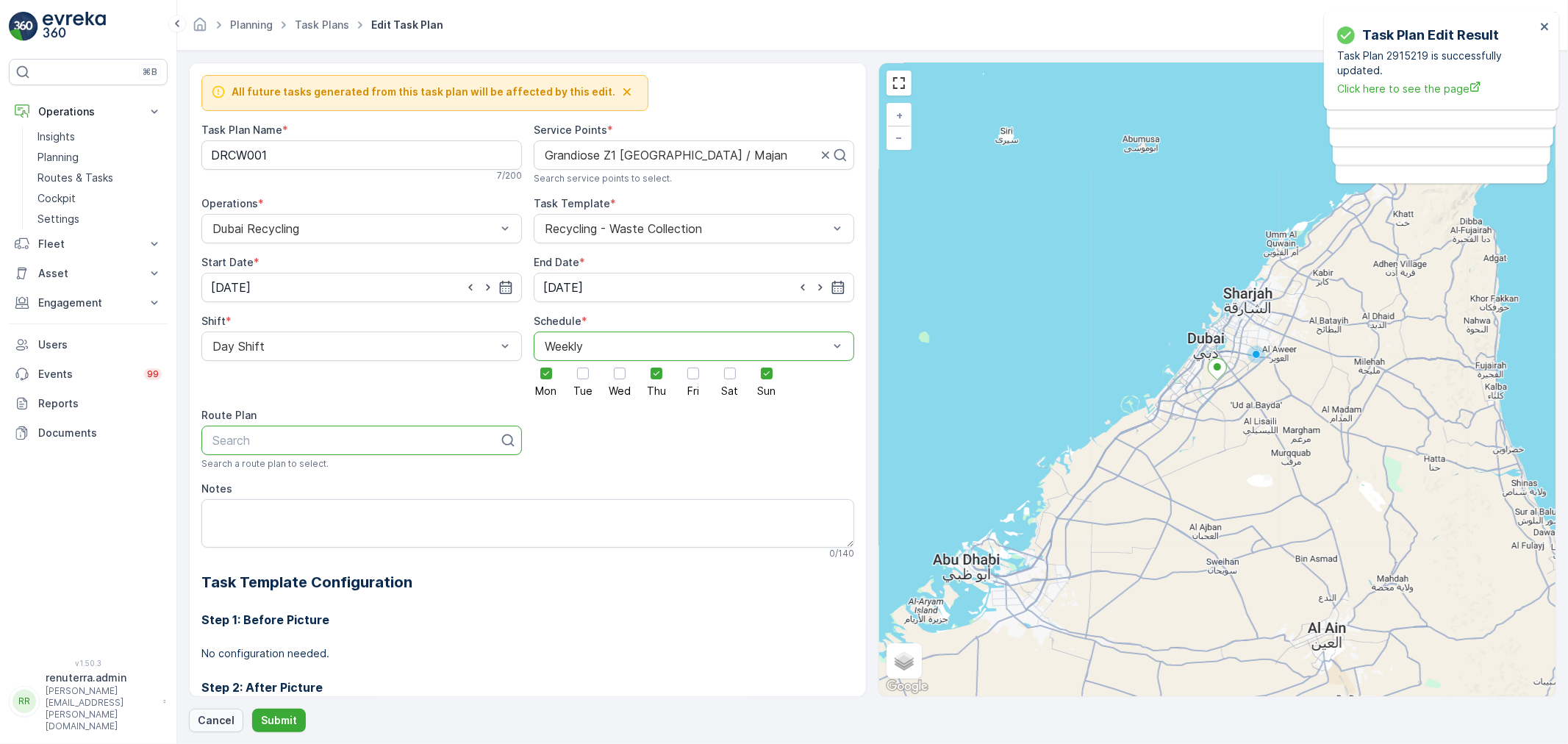
click at [203, 718] on p "Cancel" at bounding box center [216, 720] width 36 height 15
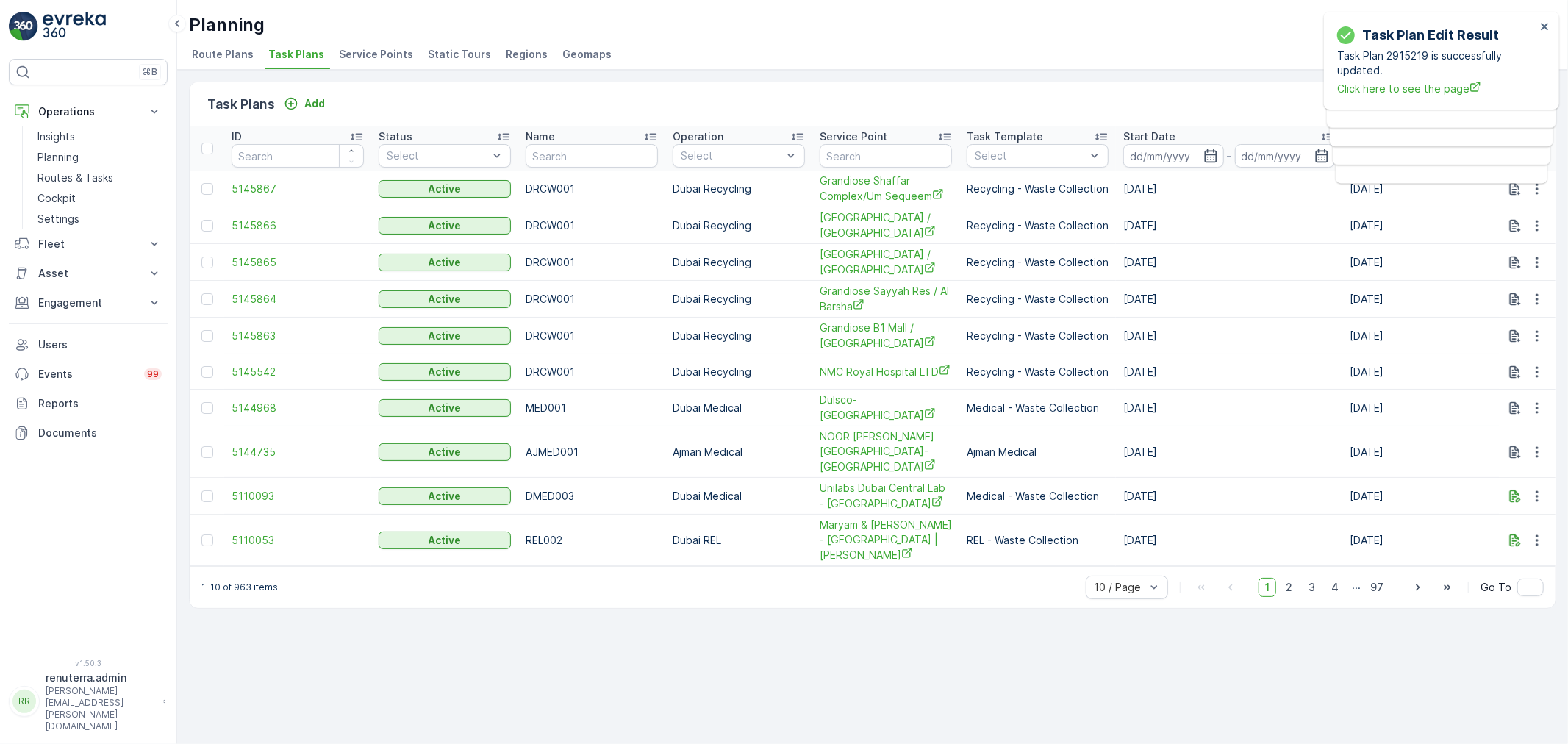
click at [414, 44] on div "Planning Renuterra ( +04:00 ) Route Plans Task Plans Service Points Static Tour…" at bounding box center [872, 34] width 1391 height 70
click at [407, 53] on li "Service Points" at bounding box center [377, 56] width 83 height 25
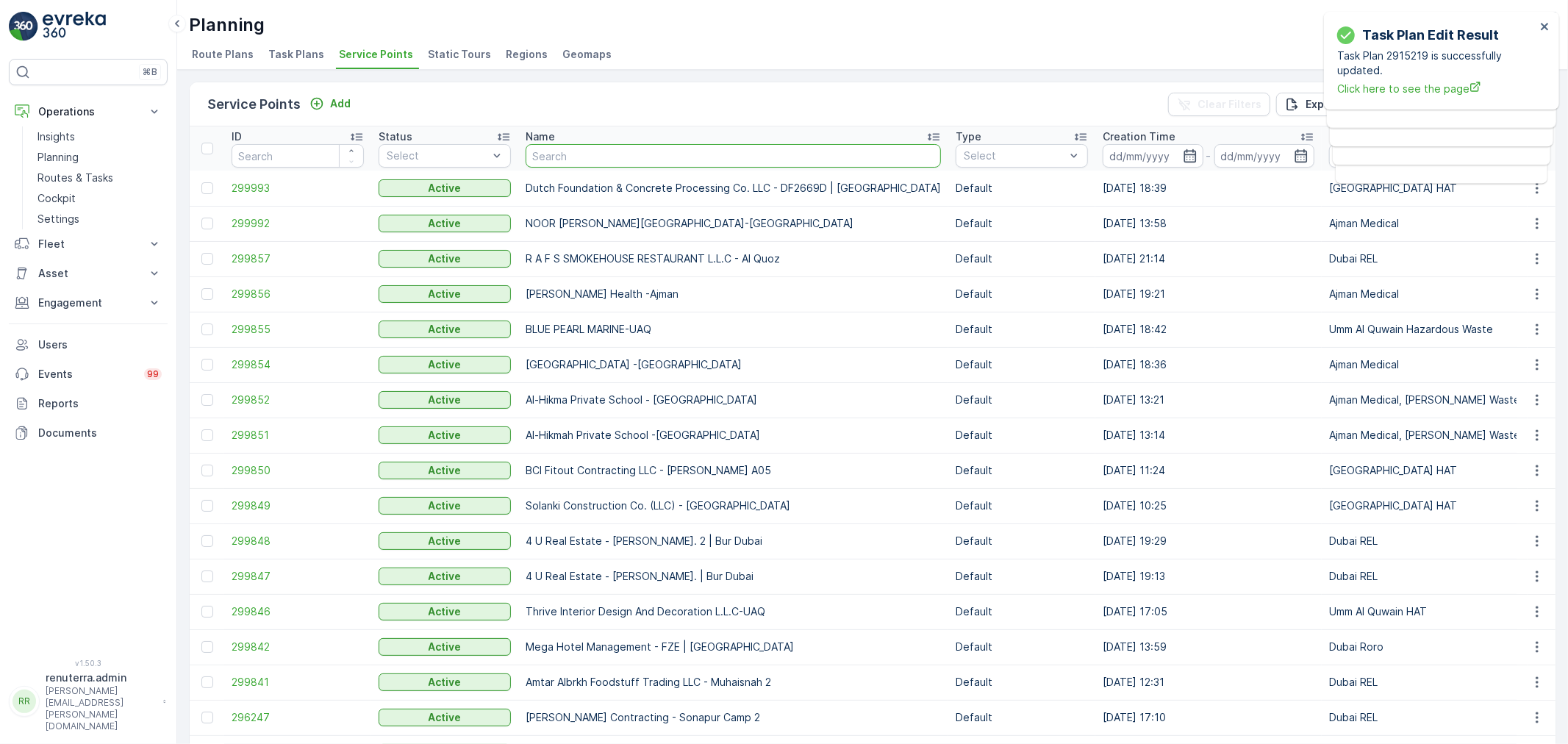
type input "Z1 Kaizen Tower"
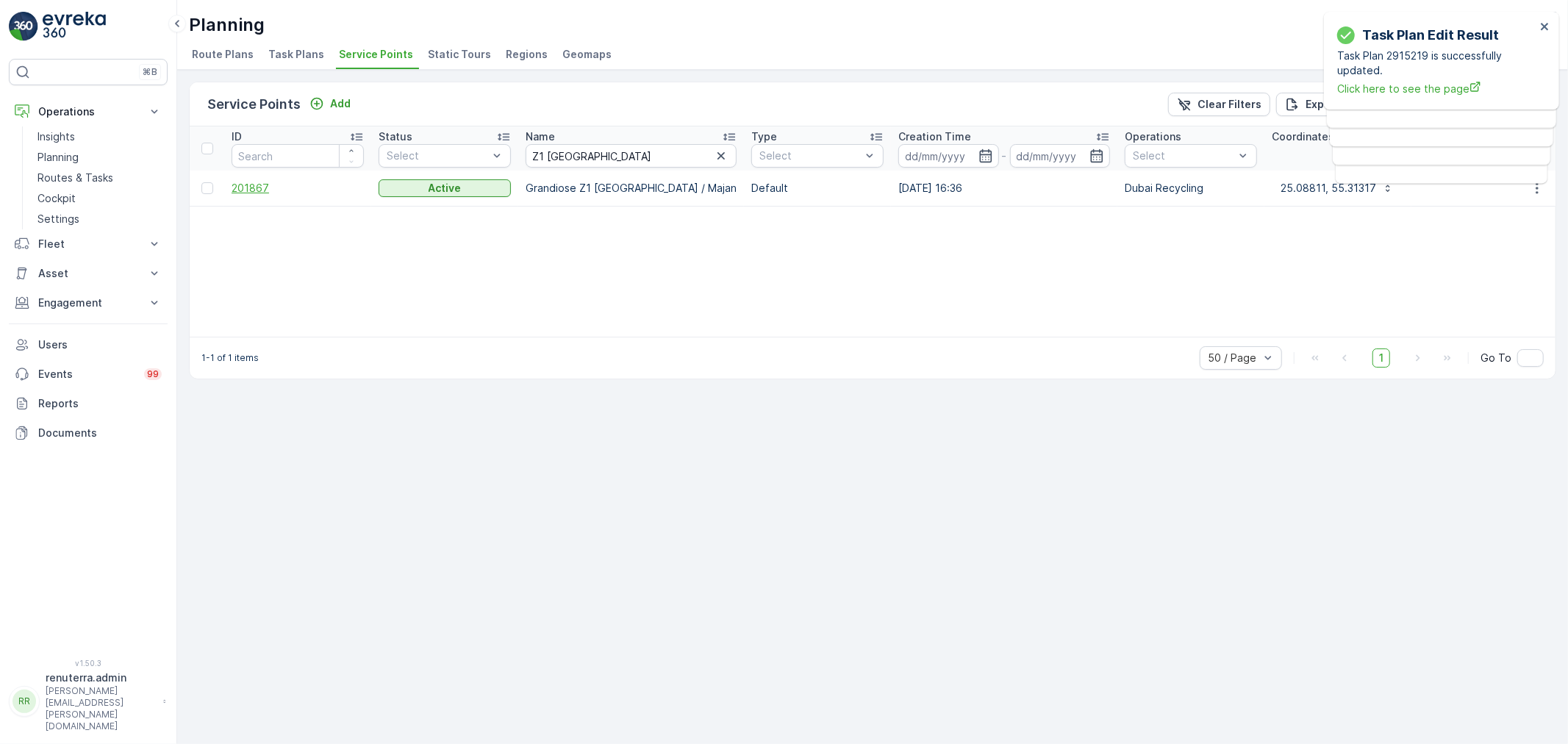
click at [253, 182] on span "201867" at bounding box center [298, 188] width 132 height 15
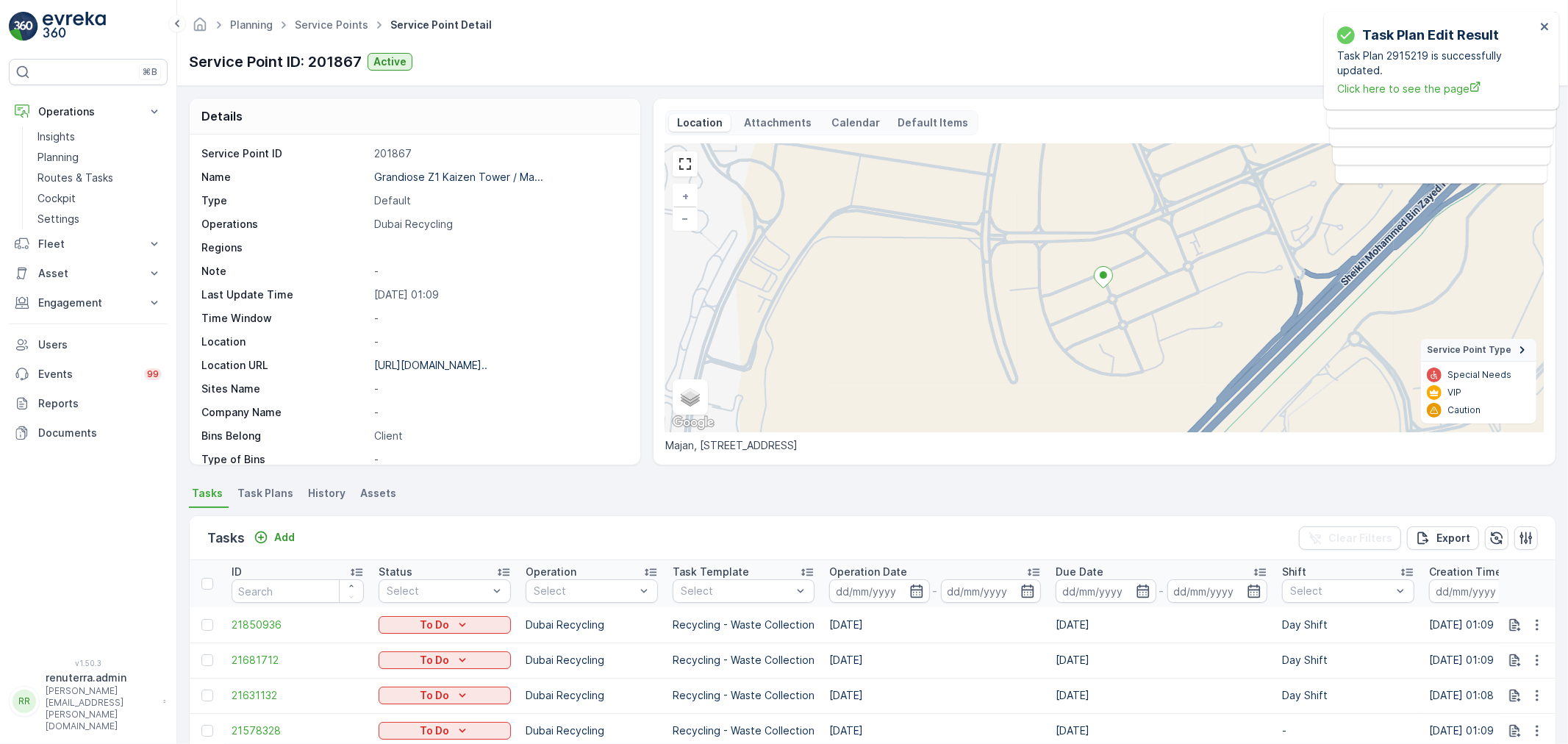
click at [246, 491] on span "Task Plans" at bounding box center [265, 493] width 56 height 15
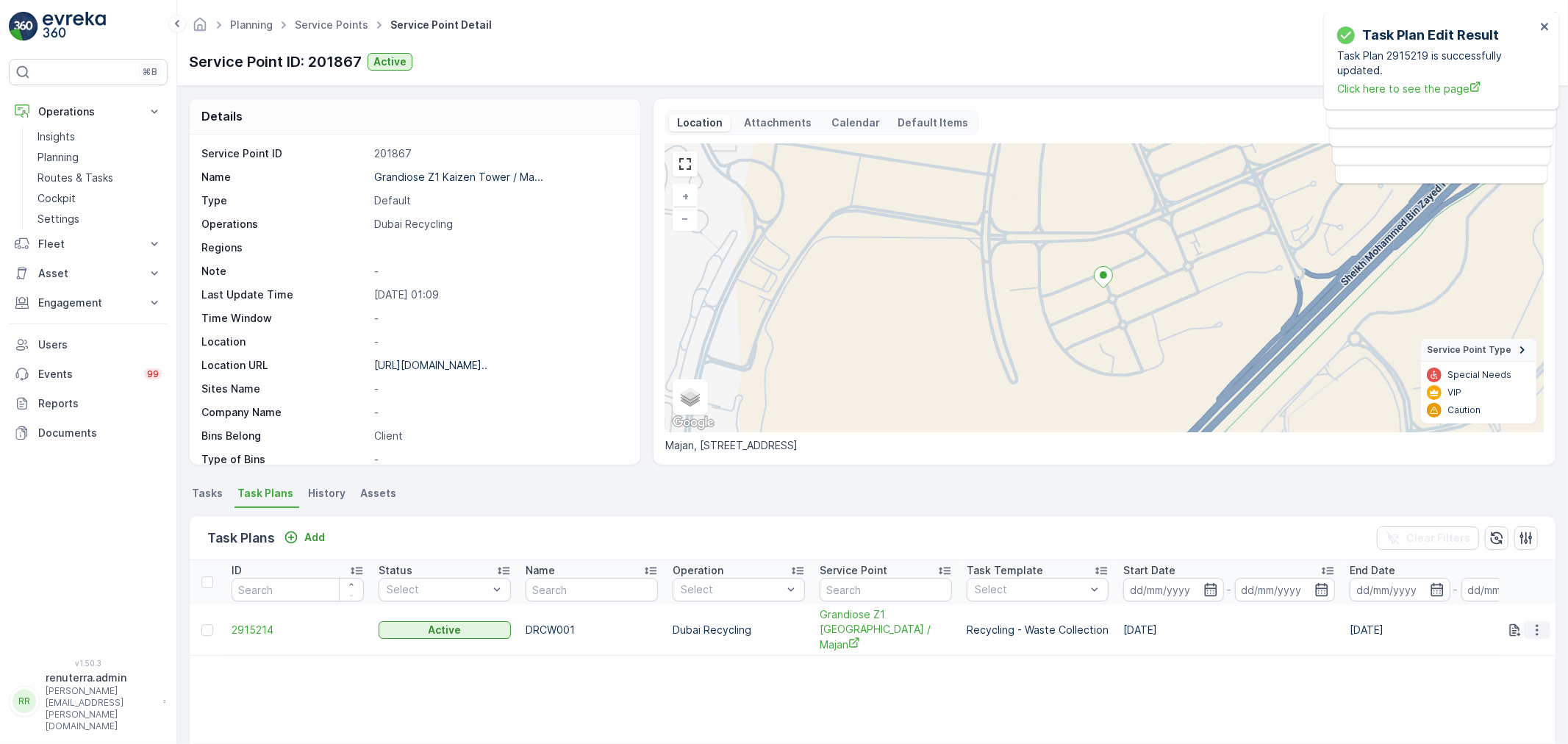
click at [1537, 623] on icon "button" at bounding box center [1536, 630] width 15 height 15
click at [1510, 666] on span "Edit Task Plan" at bounding box center [1511, 664] width 68 height 15
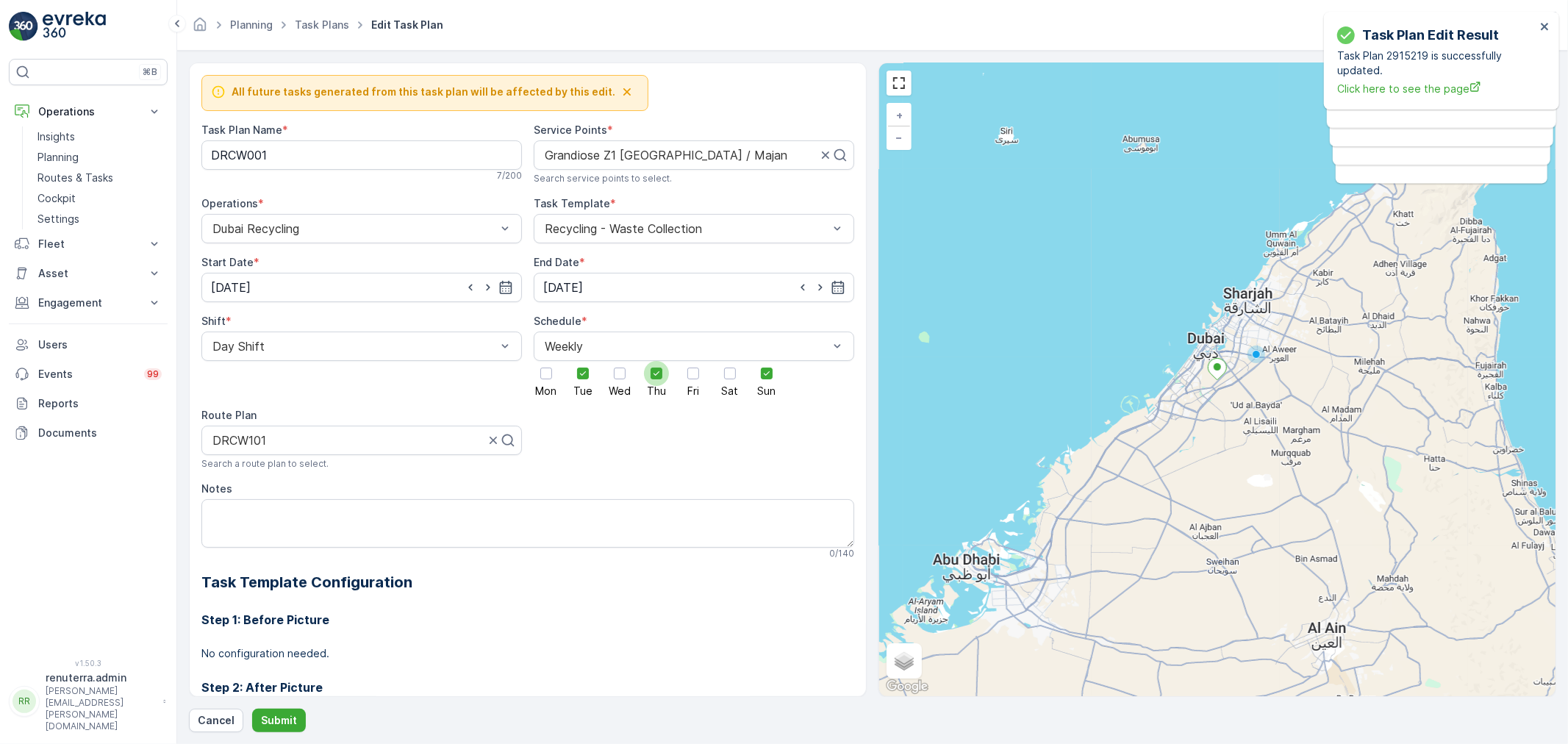
click at [650, 378] on div at bounding box center [656, 373] width 12 height 12
click at [656, 361] on input "Thu" at bounding box center [656, 361] width 0 height 0
click at [578, 375] on div at bounding box center [583, 373] width 12 height 12
click at [583, 361] on input "Tue" at bounding box center [583, 361] width 0 height 0
drag, startPoint x: 564, startPoint y: 525, endPoint x: 565, endPoint y: 516, distance: 9.1
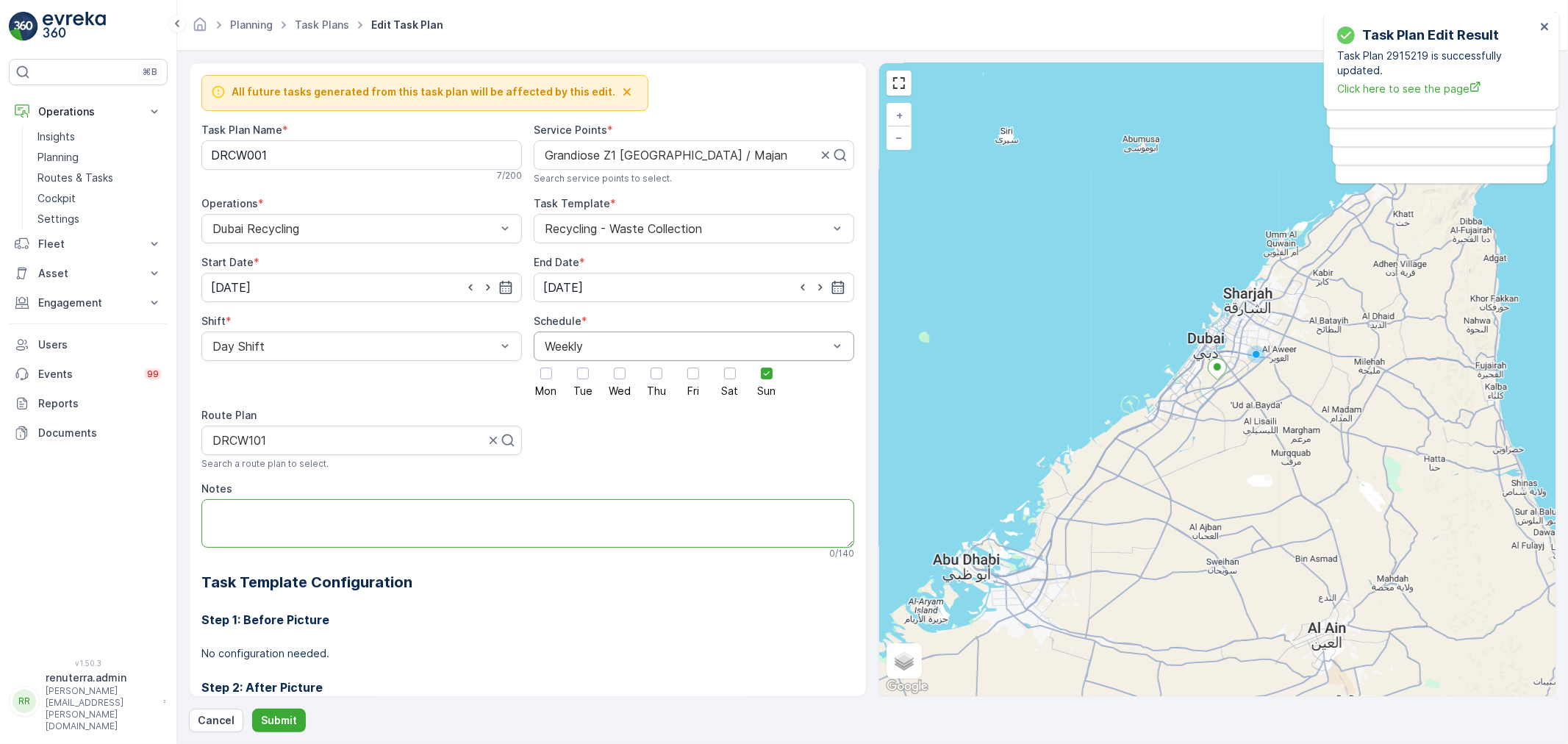
click at [564, 522] on textarea "Notes" at bounding box center [527, 523] width 652 height 48
click at [279, 715] on p "Submit" at bounding box center [279, 720] width 36 height 15
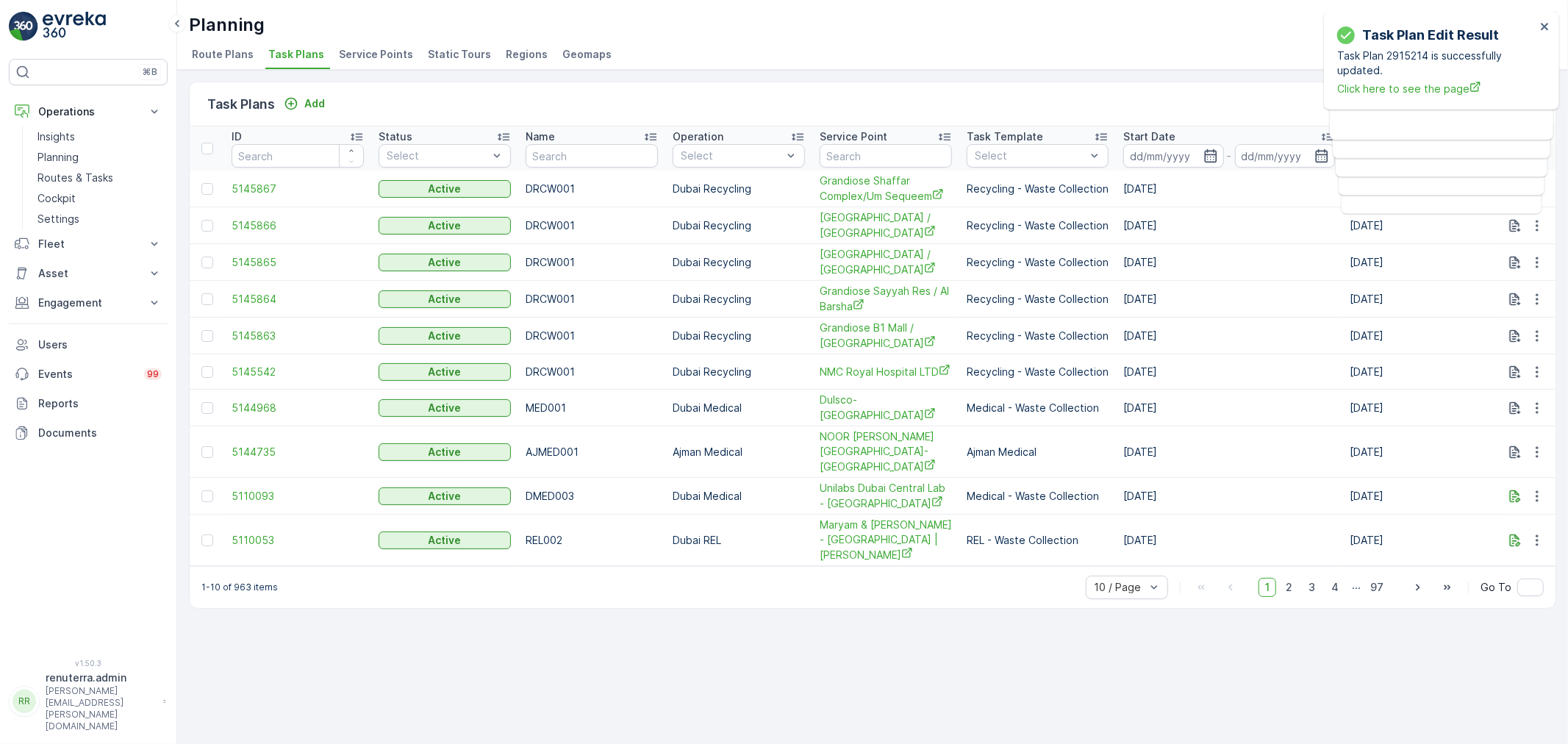
click at [391, 56] on span "Service Points" at bounding box center [375, 54] width 74 height 15
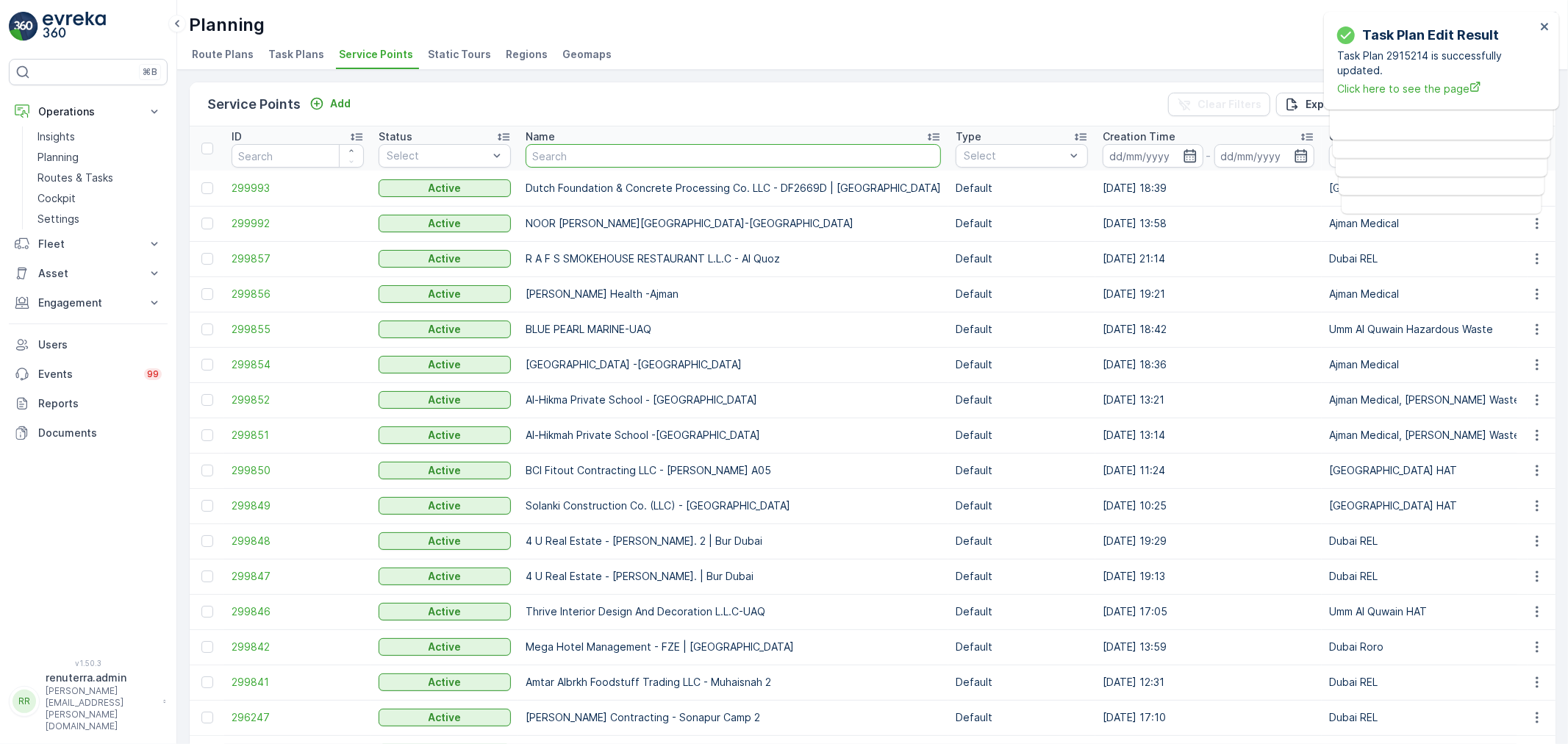
click at [615, 158] on input "text" at bounding box center [732, 156] width 415 height 24
paste input "Z1 Kaizen Tower"
type input "Z1 Kaizen Tower"
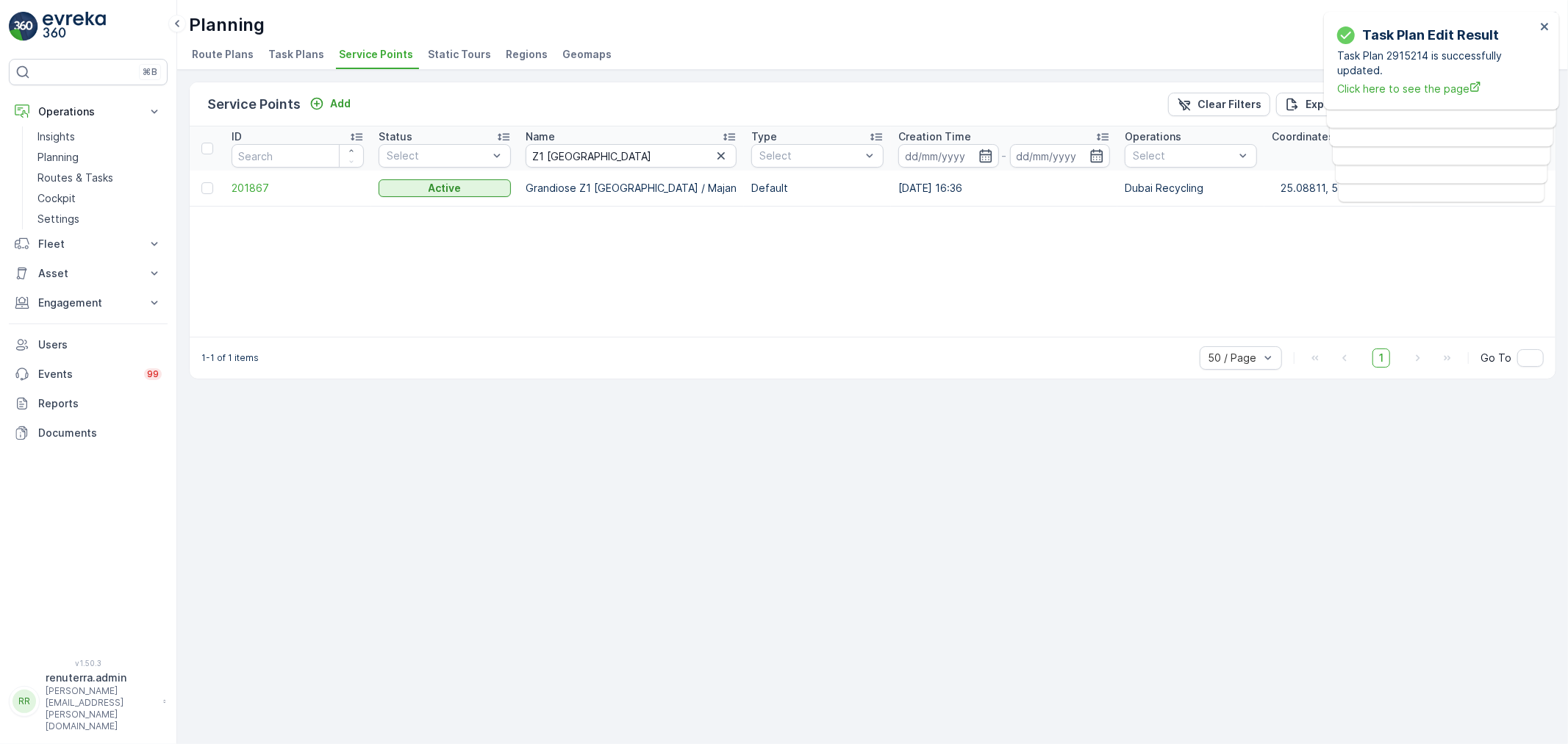
click at [268, 178] on td "201867" at bounding box center [298, 188] width 147 height 35
click at [262, 181] on span "201867" at bounding box center [298, 188] width 132 height 15
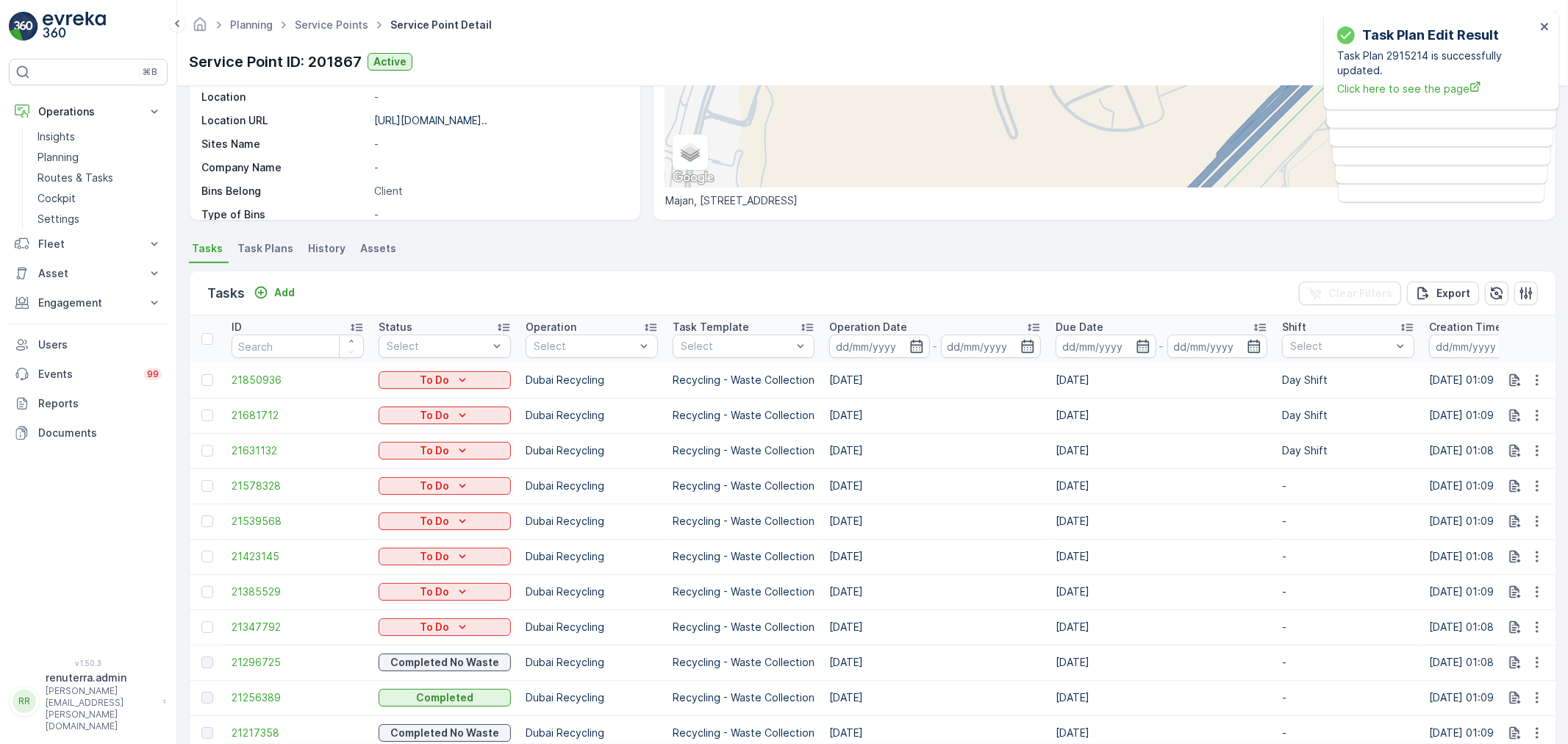
scroll to position [164, 0]
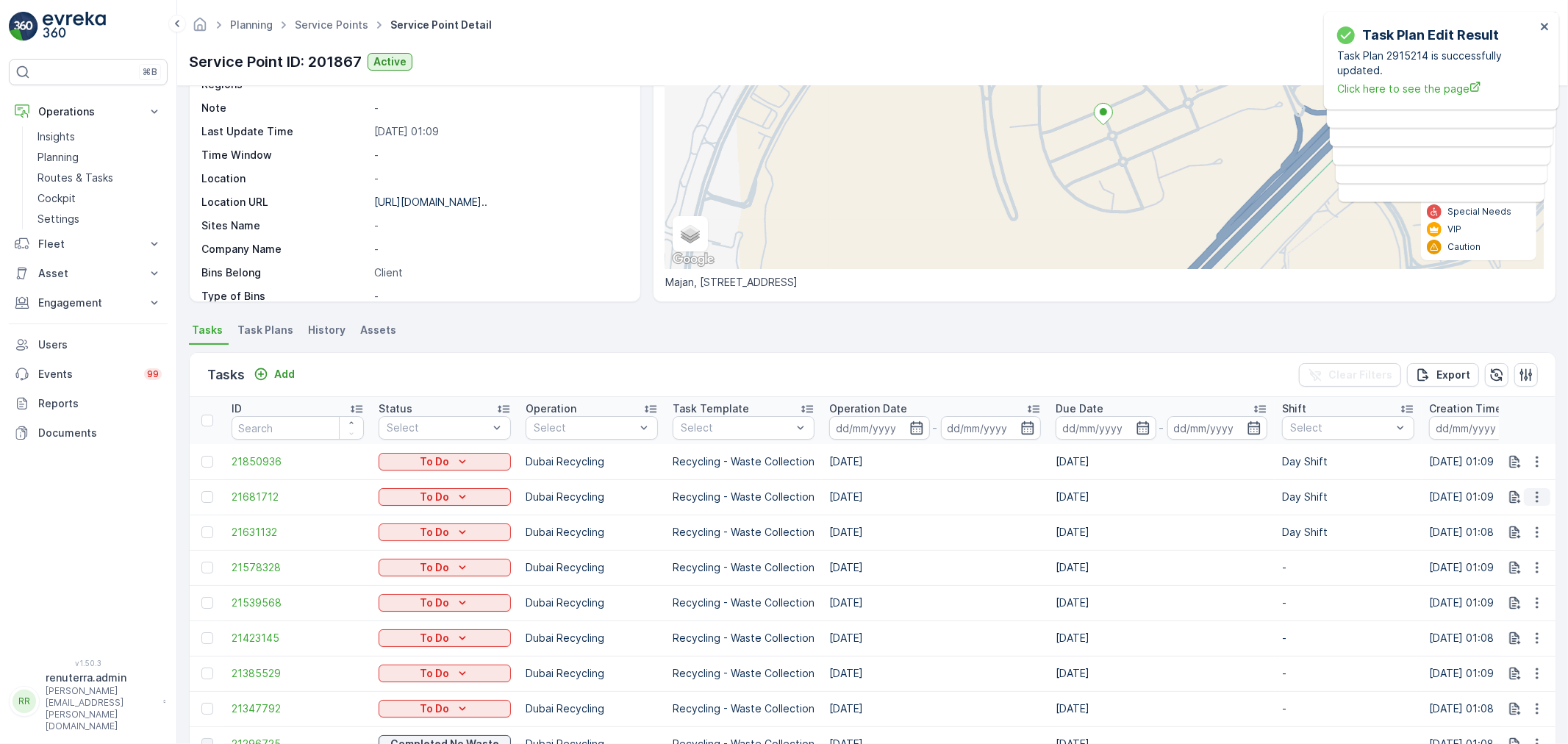
click at [1533, 490] on icon "button" at bounding box center [1536, 497] width 15 height 15
click at [1495, 560] on span "Change Route" at bounding box center [1499, 559] width 71 height 15
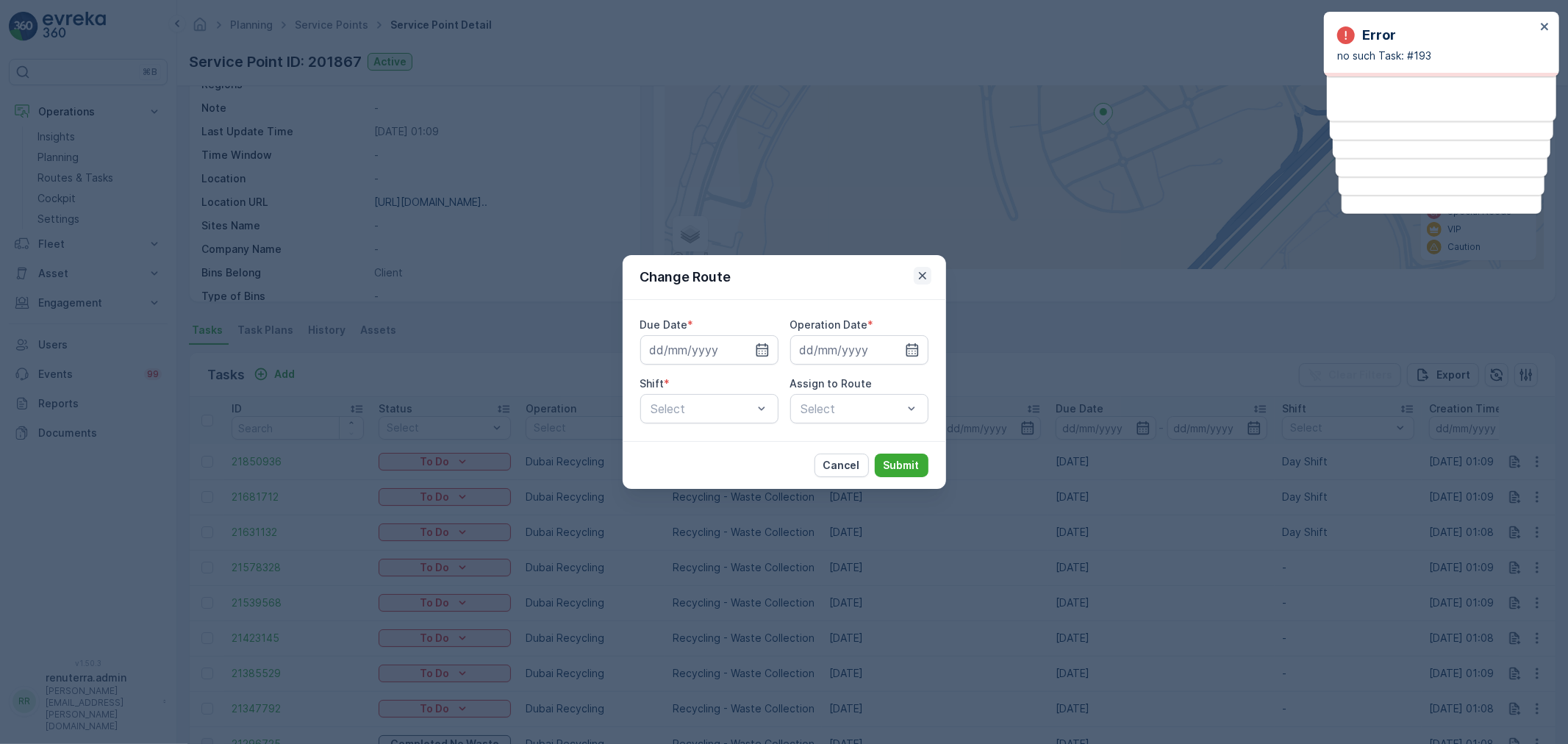
click at [928, 274] on icon "button" at bounding box center [922, 275] width 15 height 15
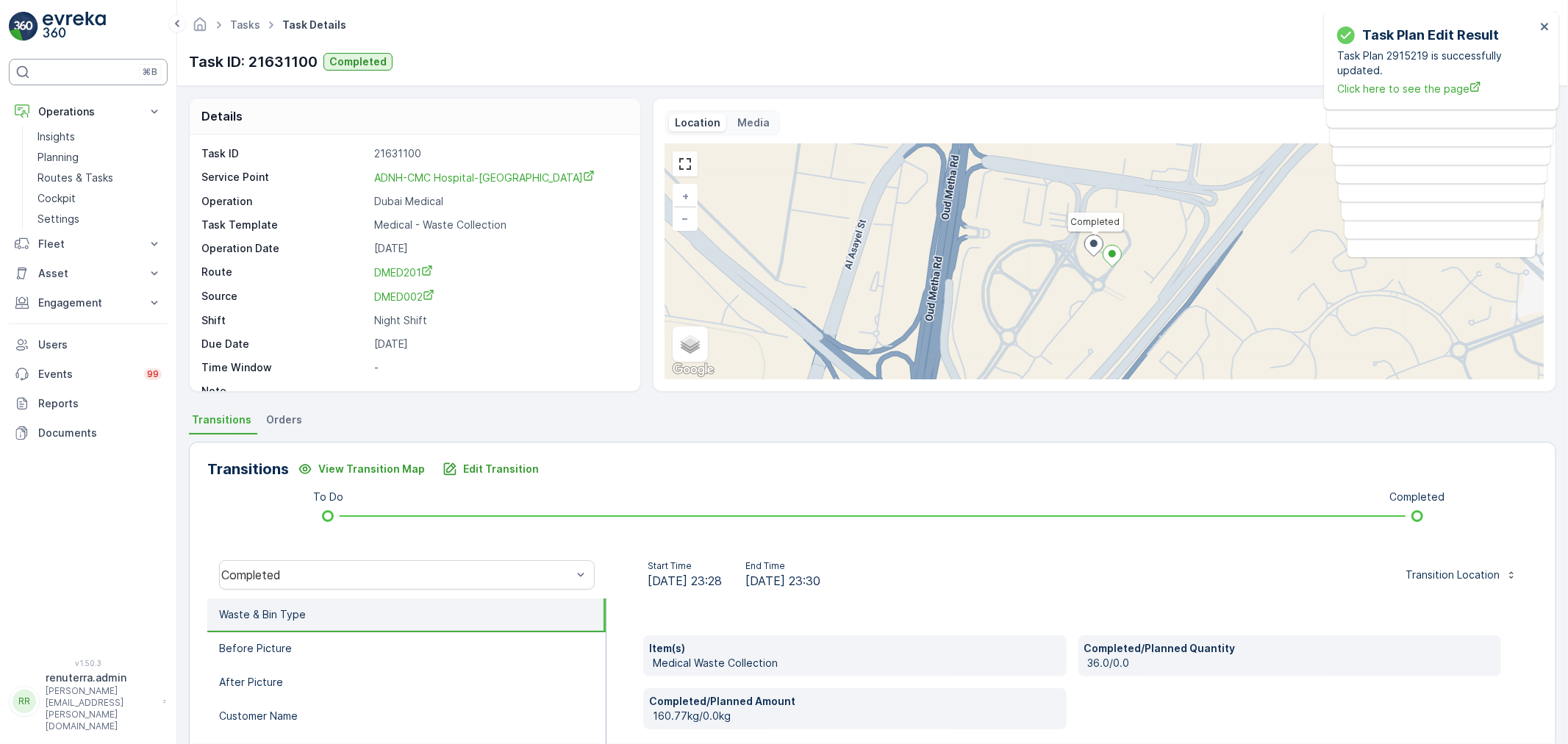
scroll to position [164, 0]
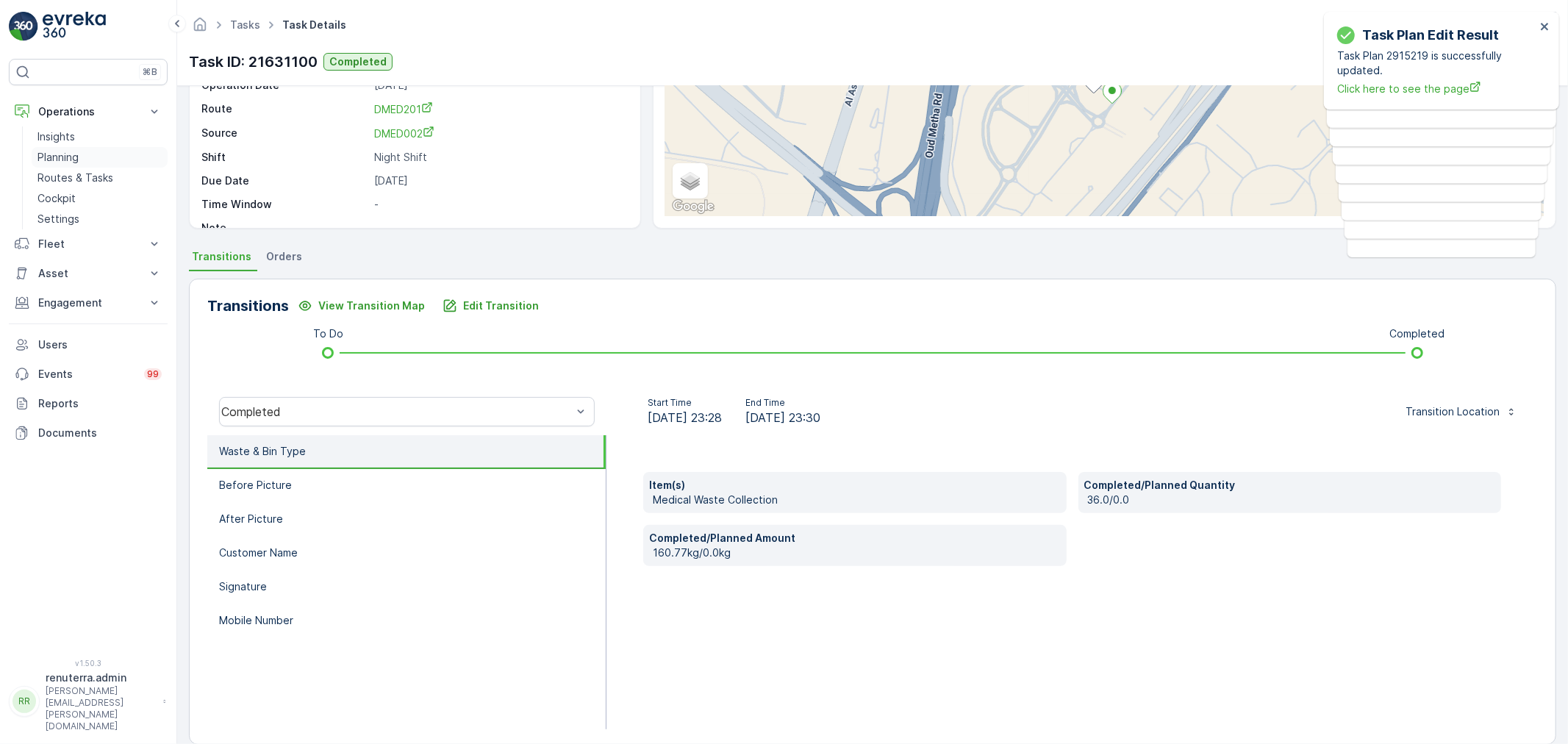
click at [87, 160] on link "Planning" at bounding box center [100, 157] width 136 height 21
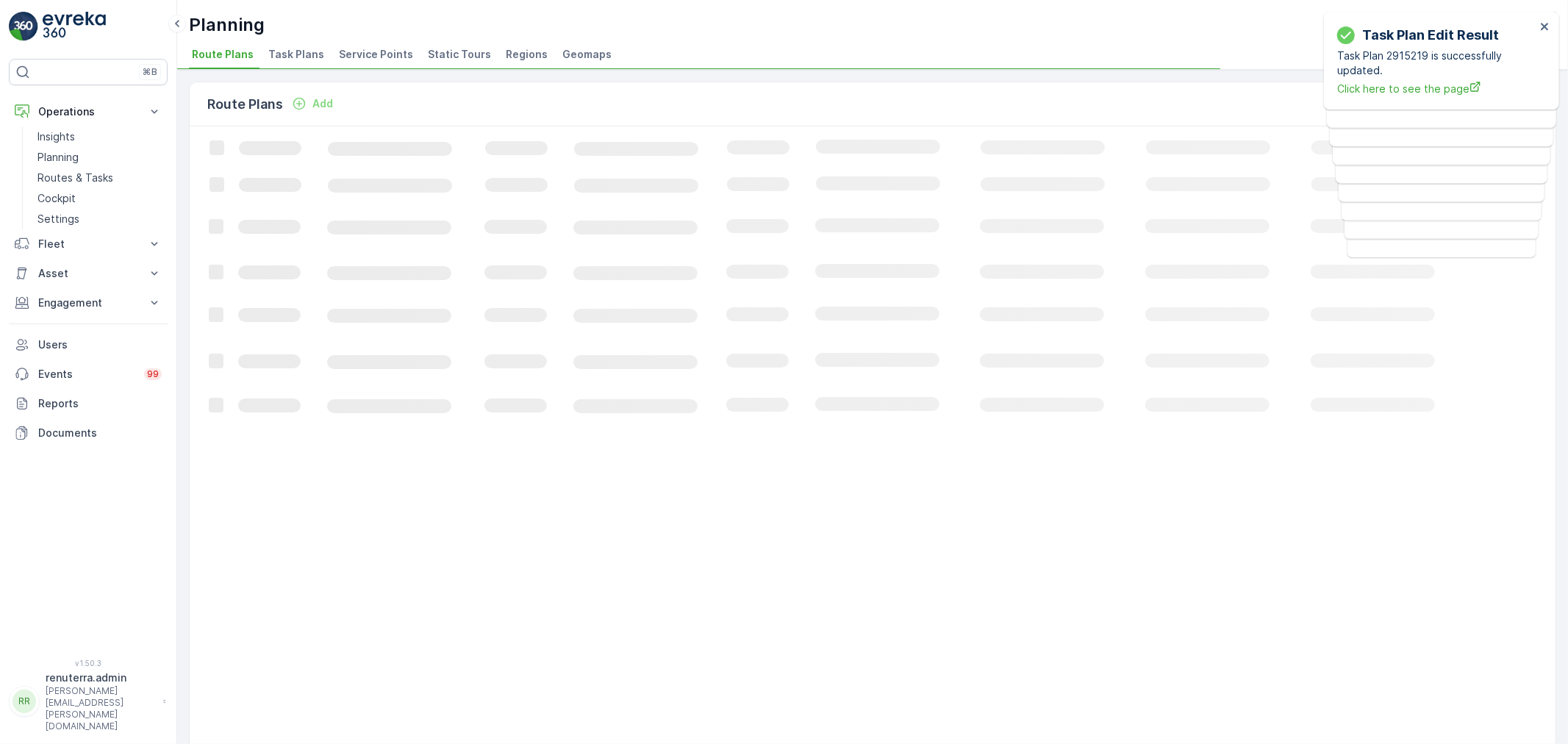
drag, startPoint x: 375, startPoint y: 38, endPoint x: 367, endPoint y: 40, distance: 8.2
click at [373, 38] on div "Planning Renuterra ( +04:00 ) Route Plans Task Plans Service Points Static Tour…" at bounding box center [872, 34] width 1391 height 70
click at [366, 41] on div "Planning Renuterra ( +04:00 ) Route Plans Task Plans Service Points Static Tour…" at bounding box center [872, 34] width 1391 height 70
click at [359, 50] on span "Service Points" at bounding box center [375, 54] width 74 height 15
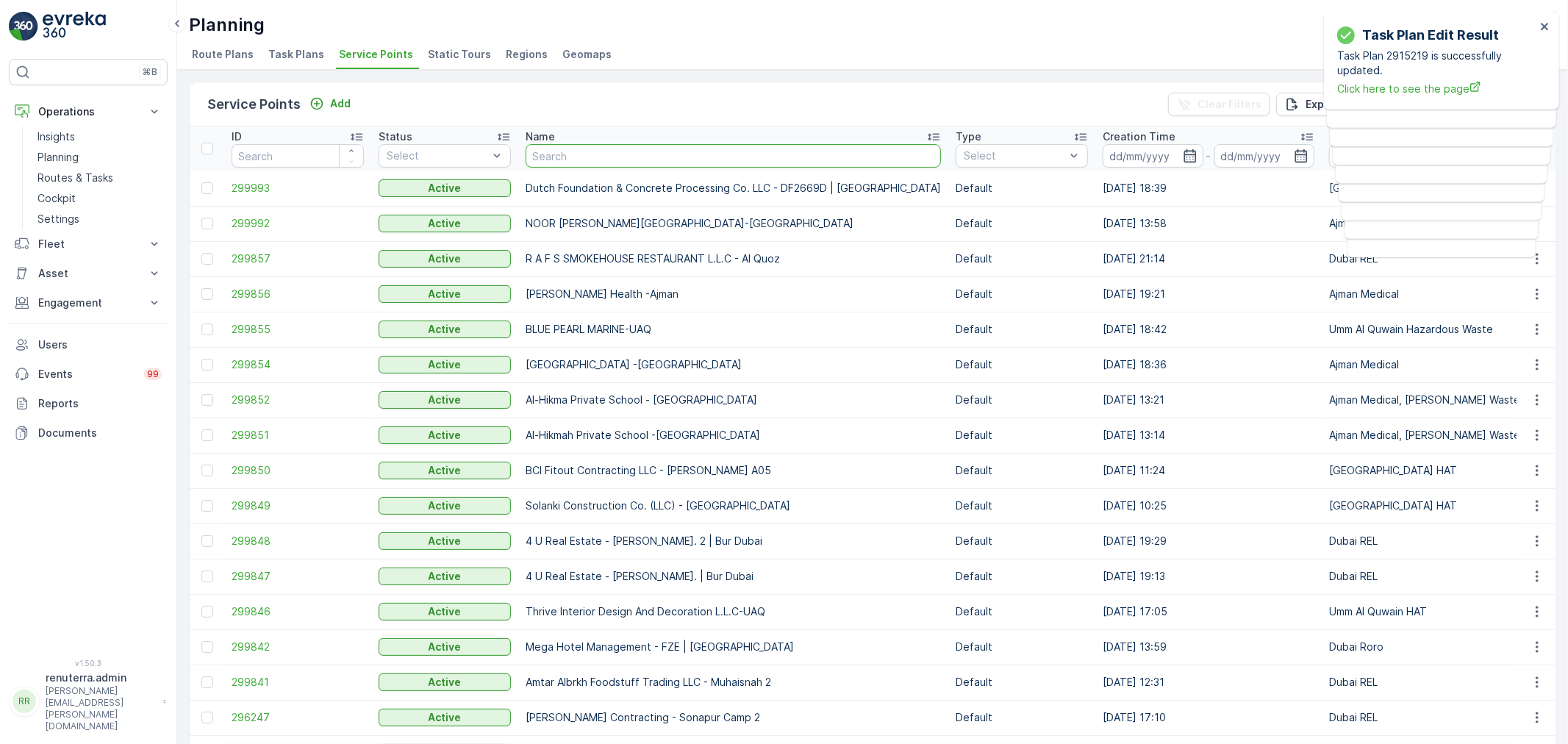
type input "[PERSON_NAME]"
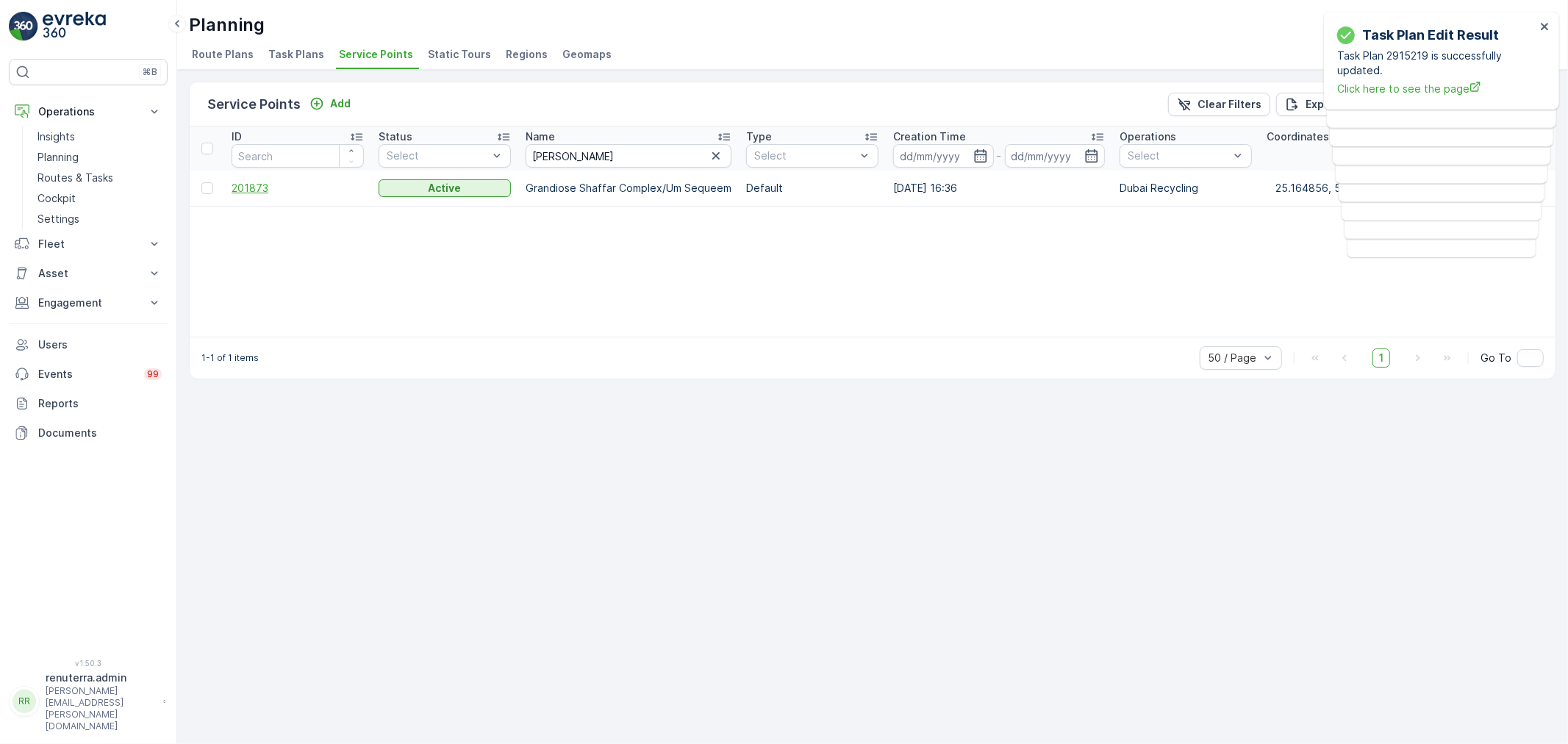
click at [268, 191] on span "201873" at bounding box center [298, 188] width 132 height 15
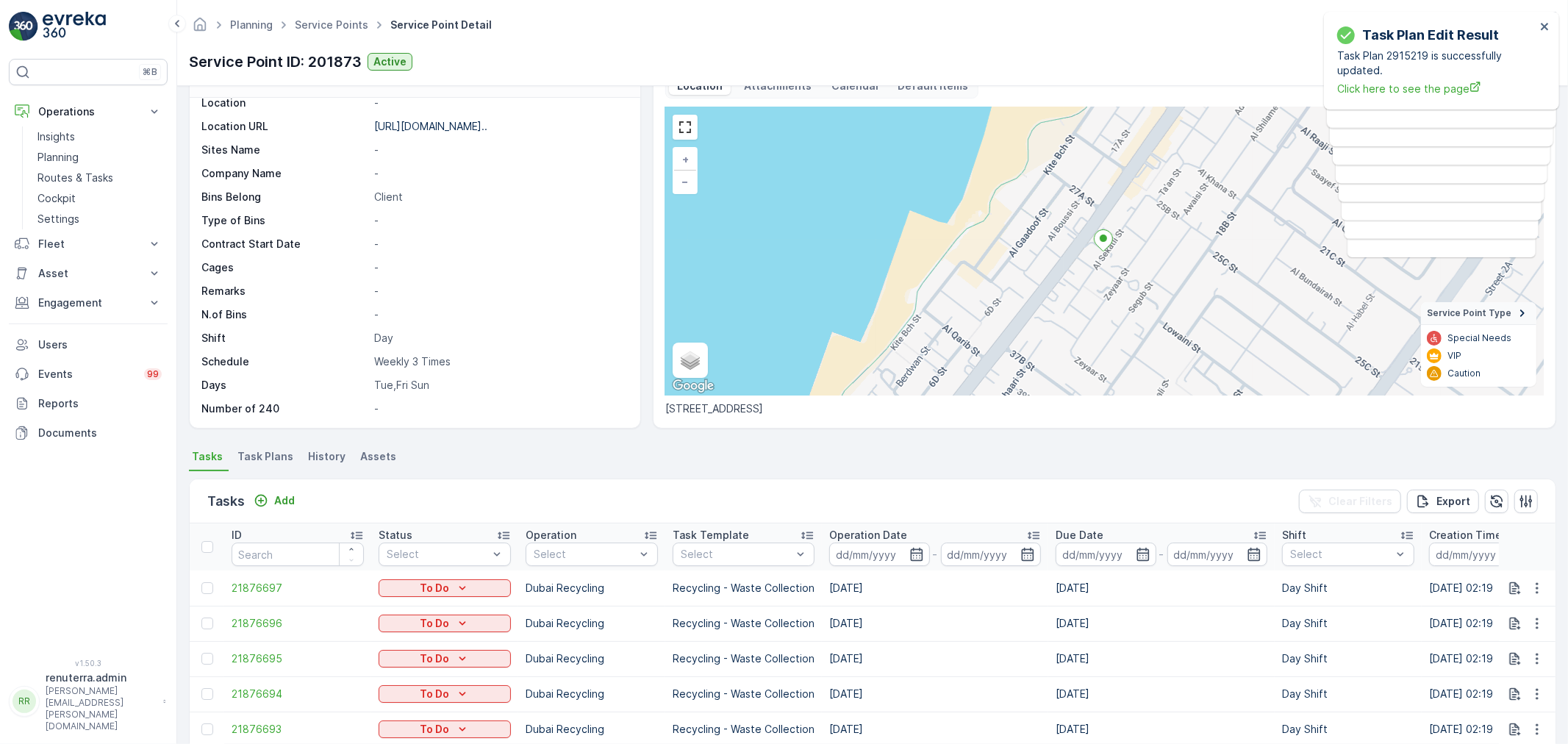
scroll to position [244, 0]
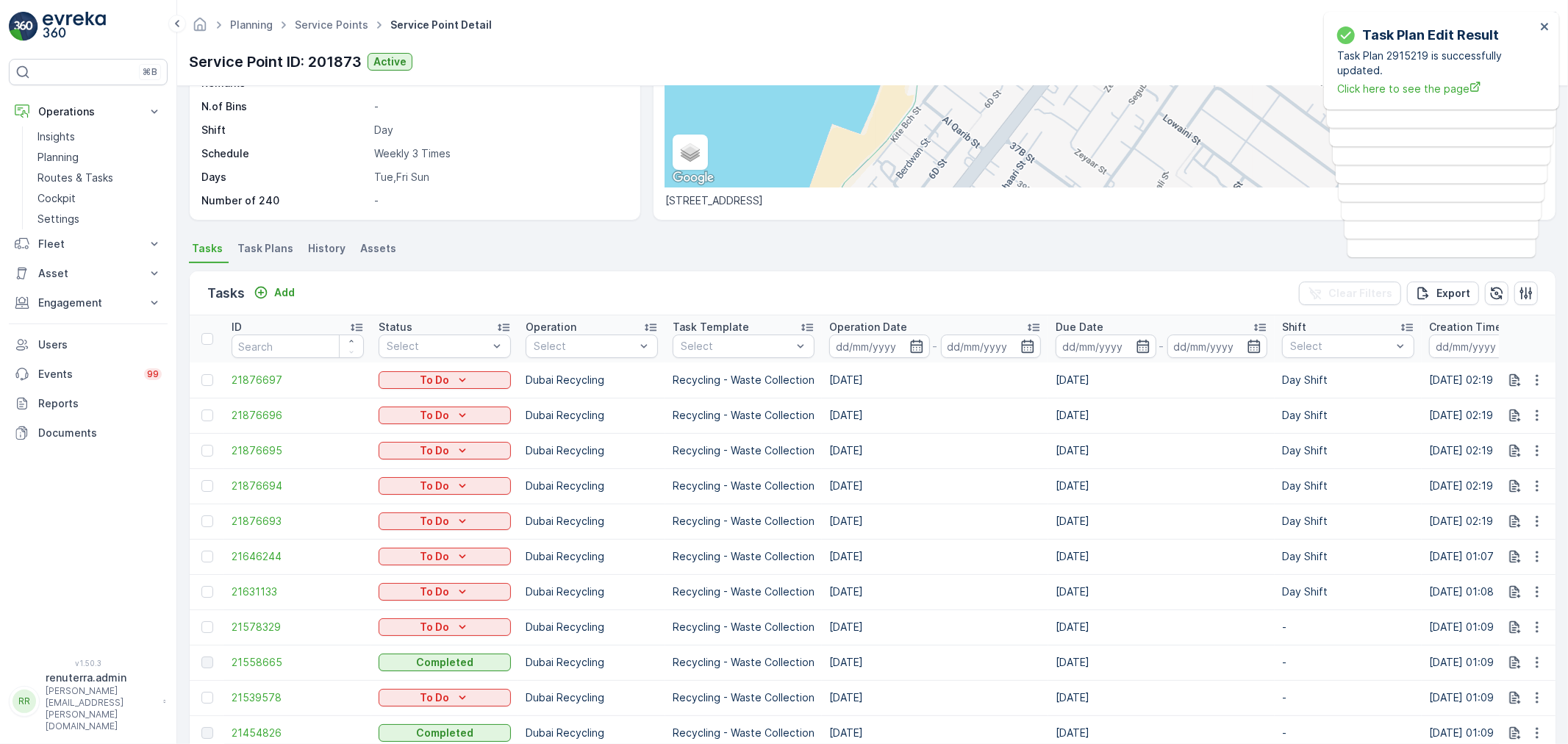
click at [262, 242] on span "Task Plans" at bounding box center [265, 248] width 56 height 15
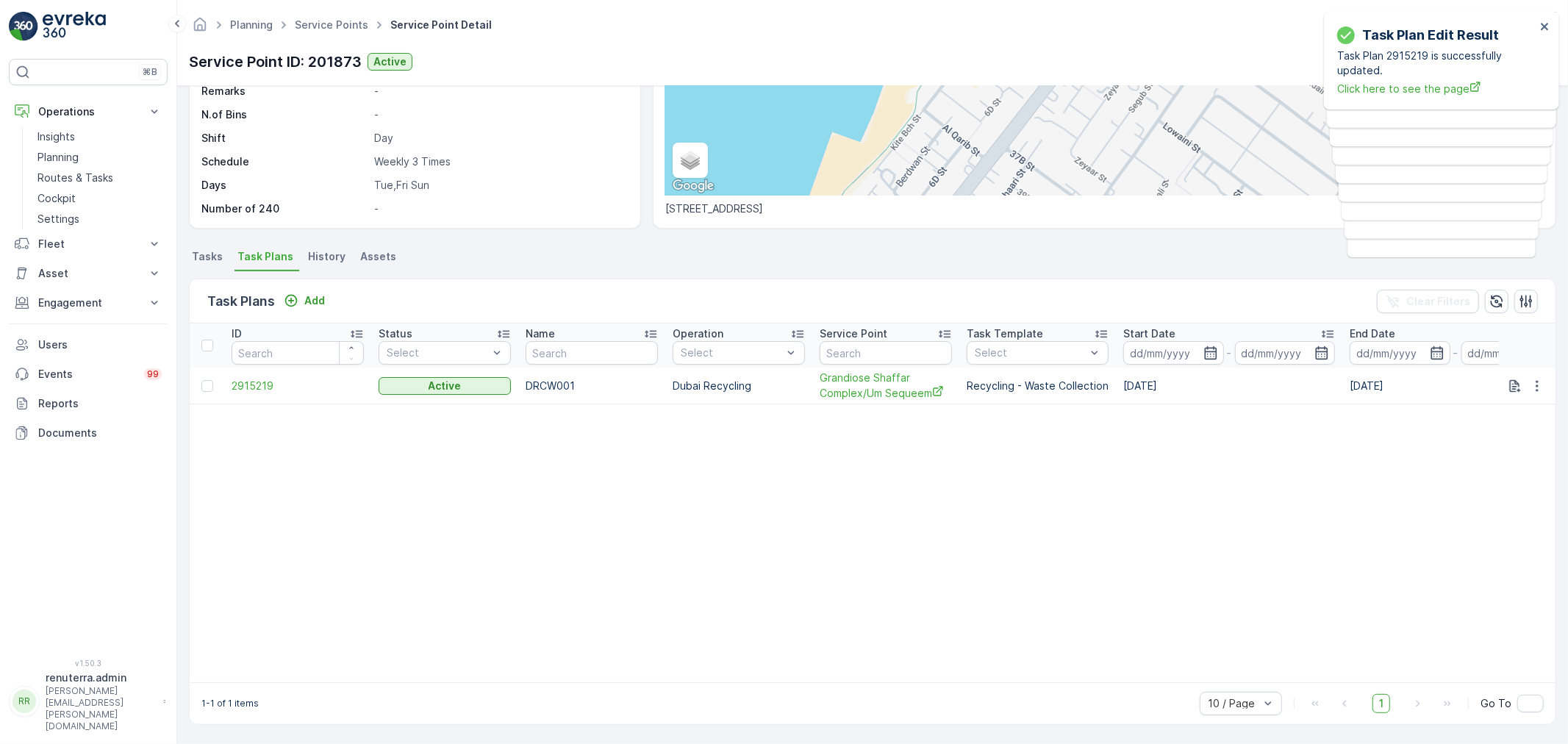
scroll to position [237, 0]
click at [1532, 382] on icon "button" at bounding box center [1536, 385] width 15 height 15
click at [1502, 430] on span "Edit Task Plan" at bounding box center [1511, 428] width 68 height 15
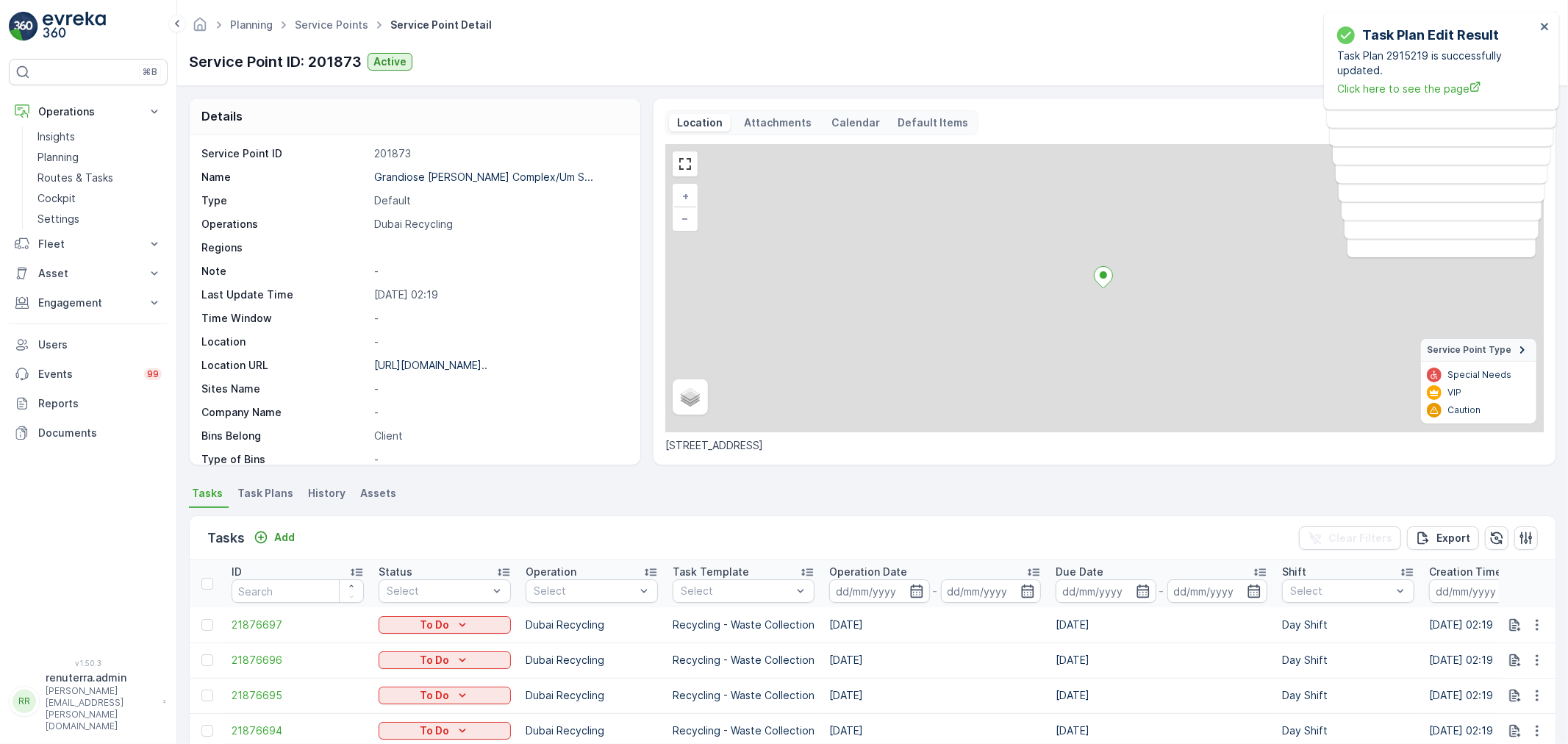
click at [256, 495] on span "Task Plans" at bounding box center [265, 493] width 56 height 15
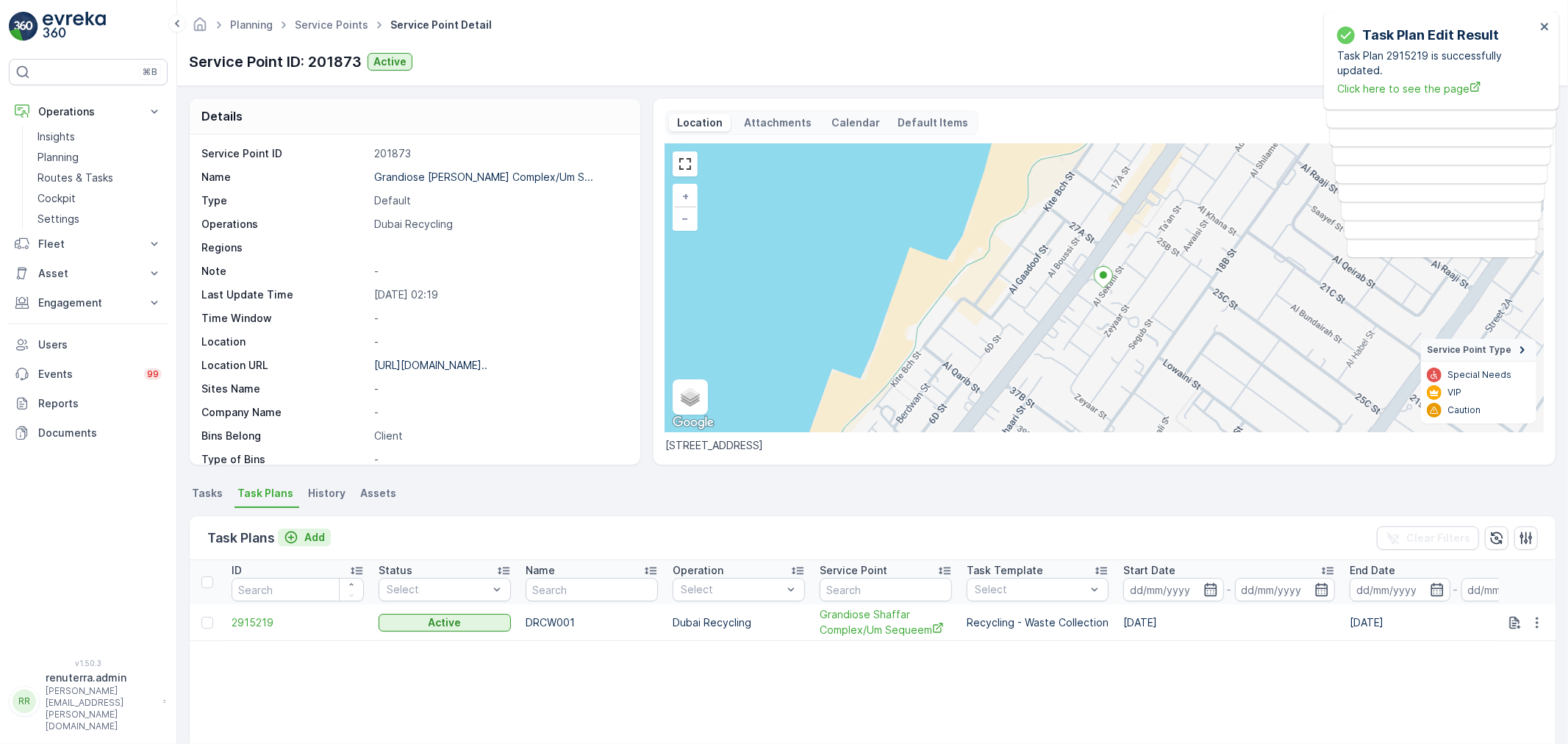
click at [314, 535] on p "Add" at bounding box center [314, 537] width 21 height 15
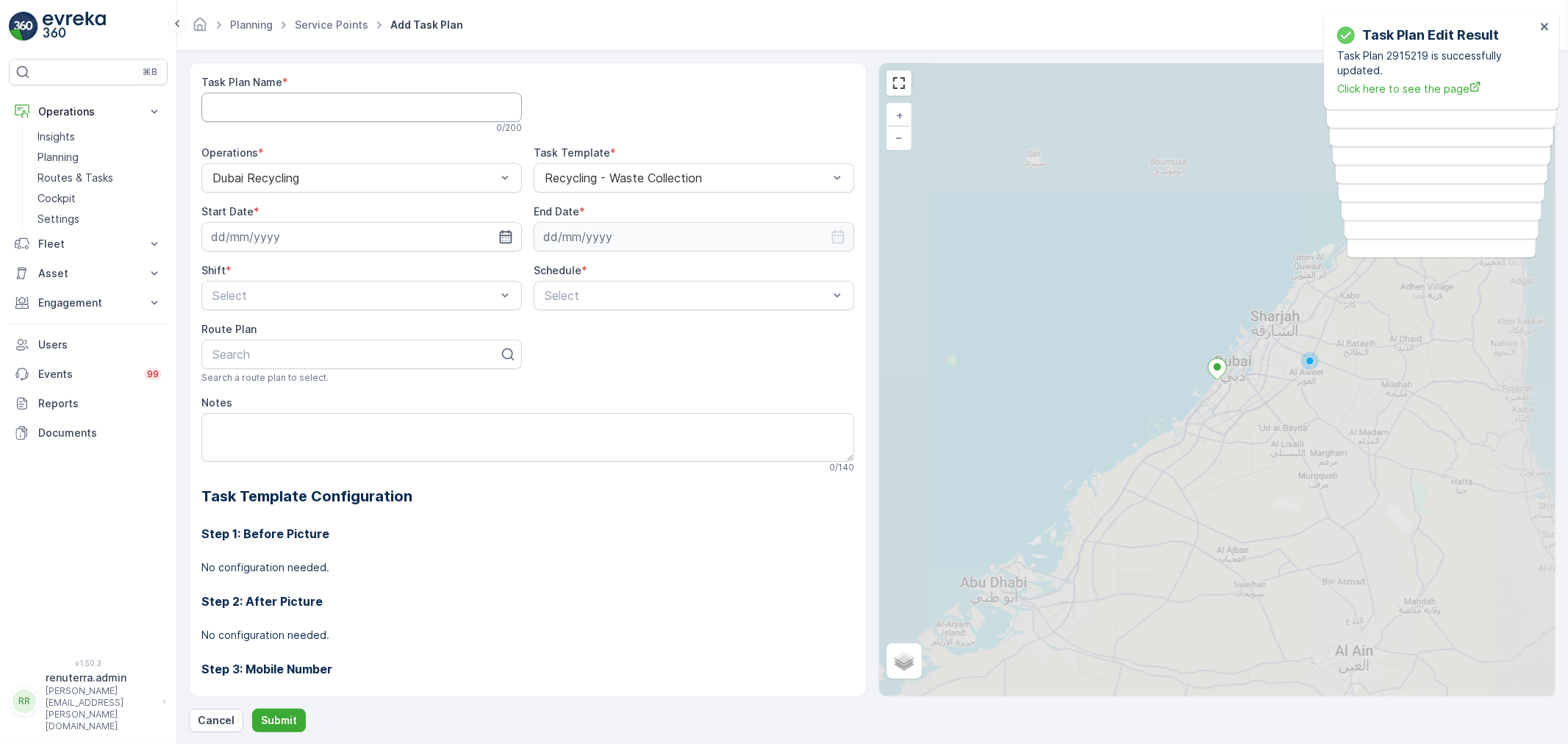
click at [317, 112] on Name "Task Plan Name" at bounding box center [361, 107] width 320 height 30
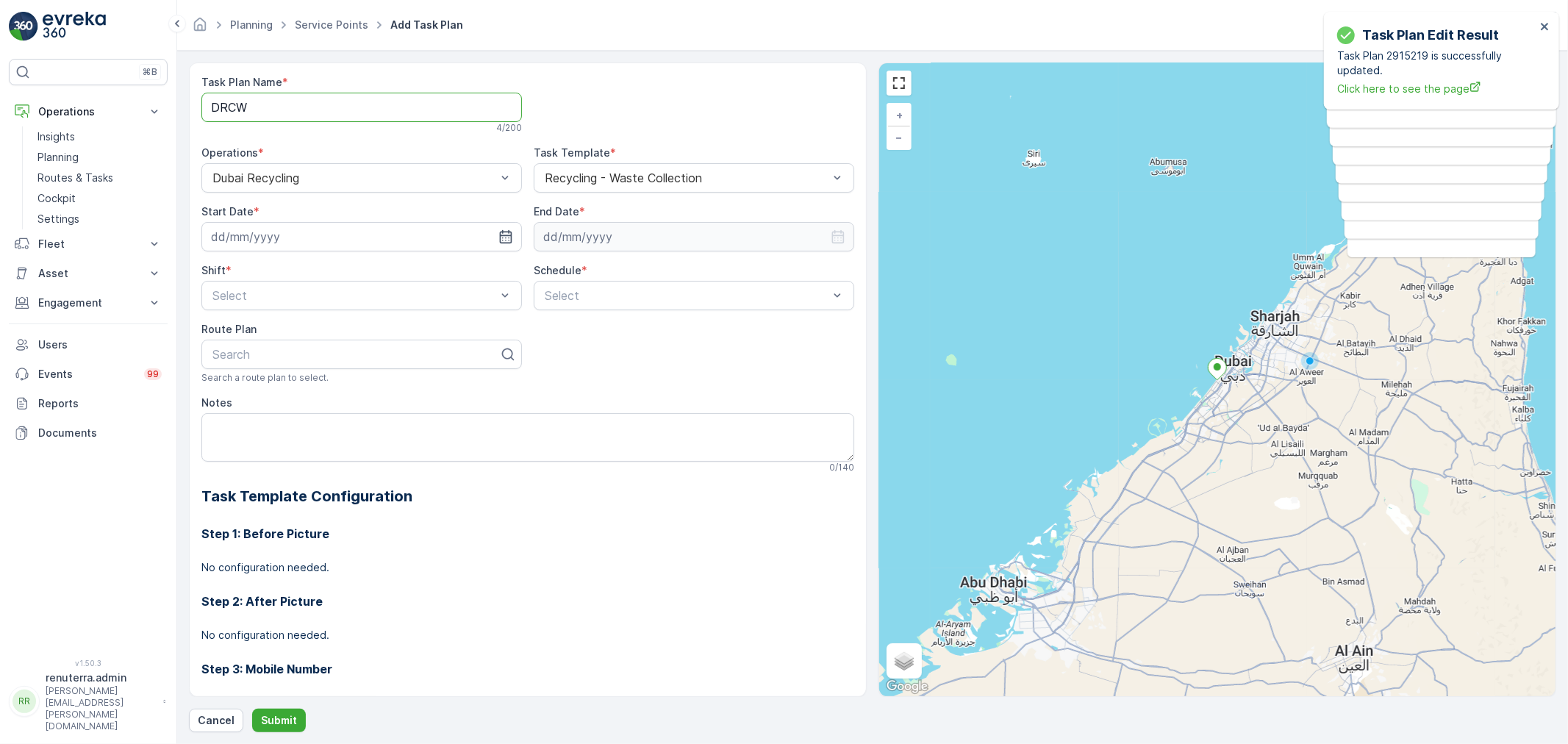
type Name "DRCW001"
click at [500, 236] on icon "button" at bounding box center [506, 237] width 13 height 13
click at [253, 415] on div "22" at bounding box center [253, 419] width 24 height 24
type input "[DATE]"
click at [836, 237] on icon "button" at bounding box center [838, 237] width 15 height 15
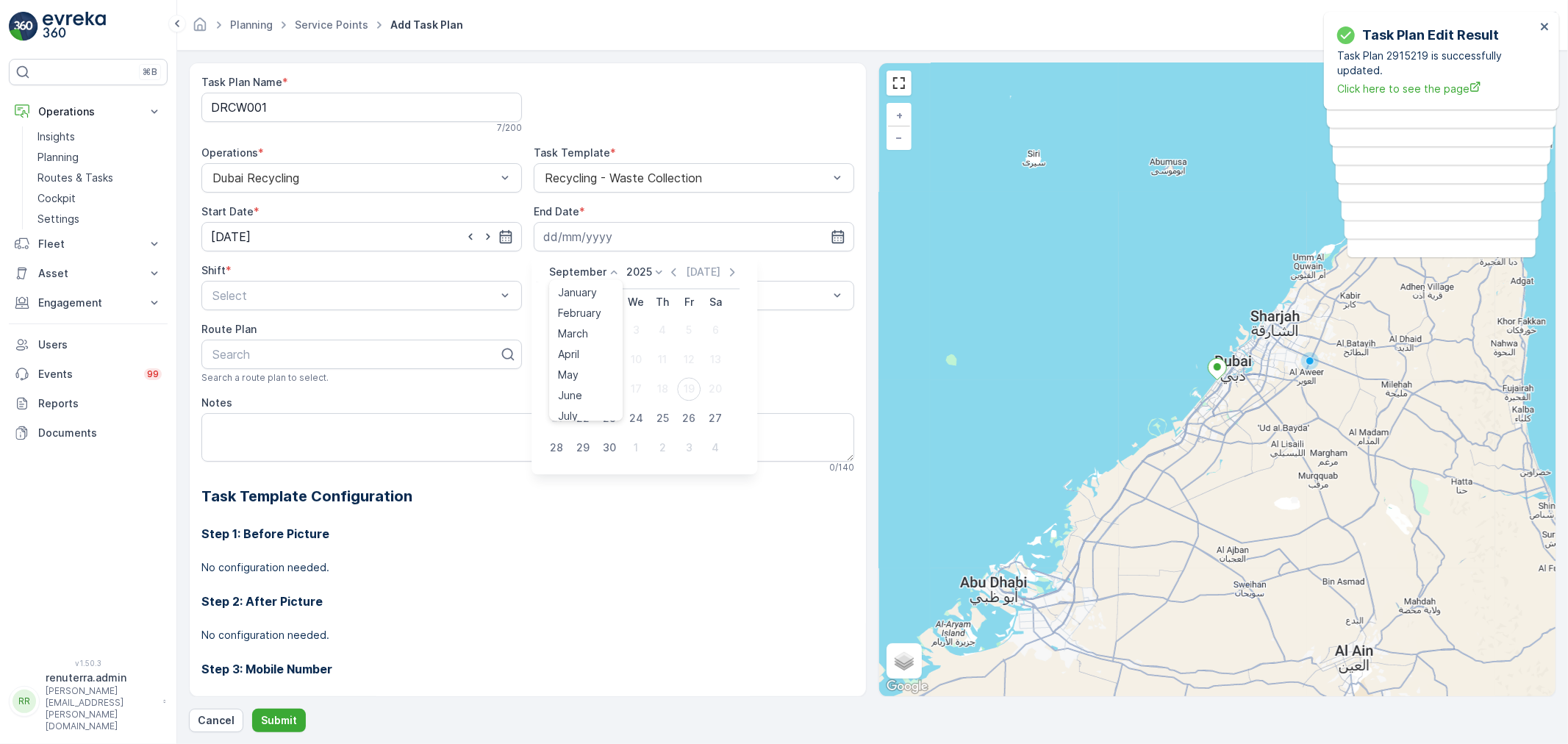
click at [609, 268] on icon at bounding box center [613, 272] width 15 height 15
click at [591, 403] on span "December" at bounding box center [583, 408] width 51 height 15
click at [651, 275] on icon at bounding box center [654, 272] width 15 height 15
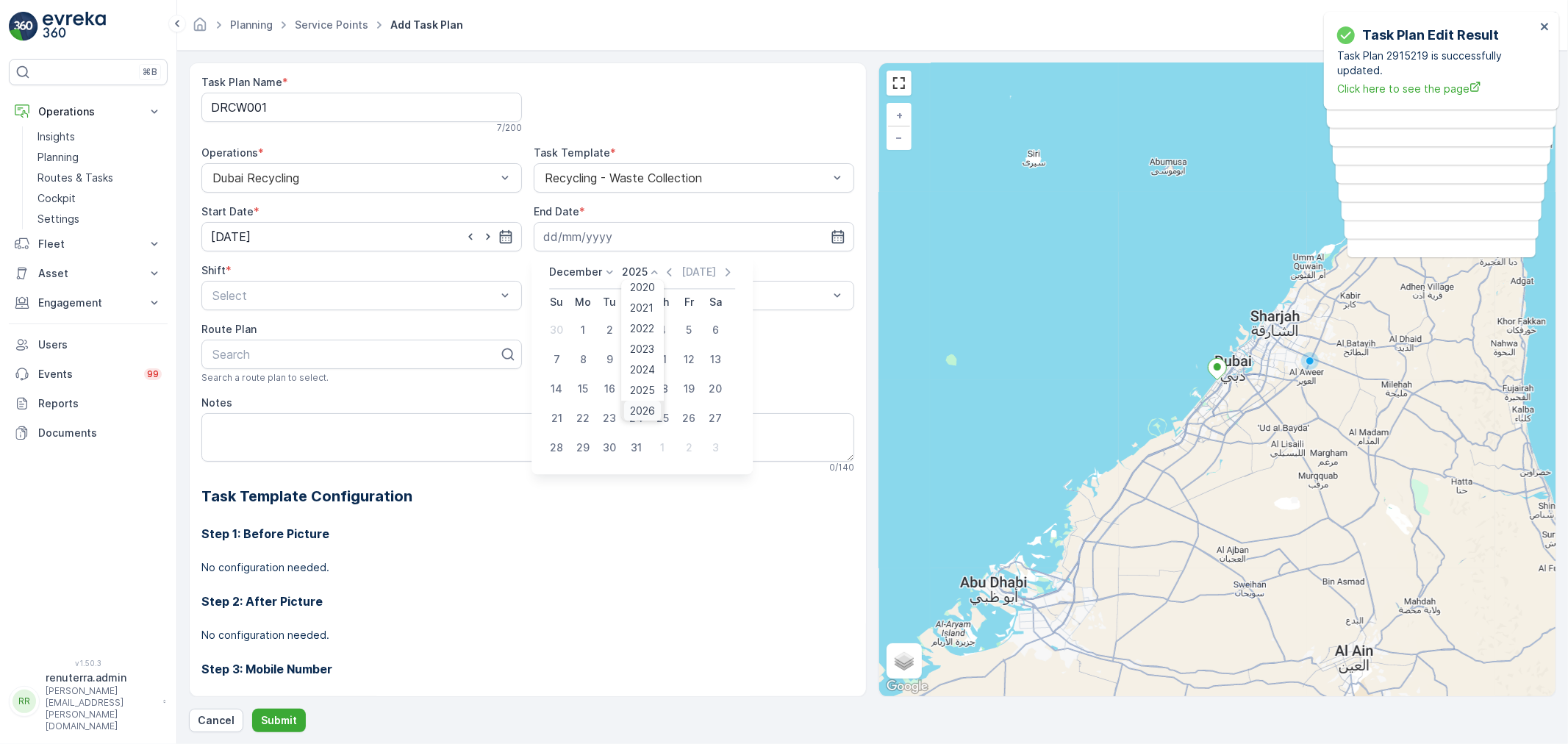
click at [644, 407] on span "2026" at bounding box center [643, 411] width 25 height 15
click at [664, 439] on div "31" at bounding box center [662, 447] width 24 height 24
type input "31.12.2026"
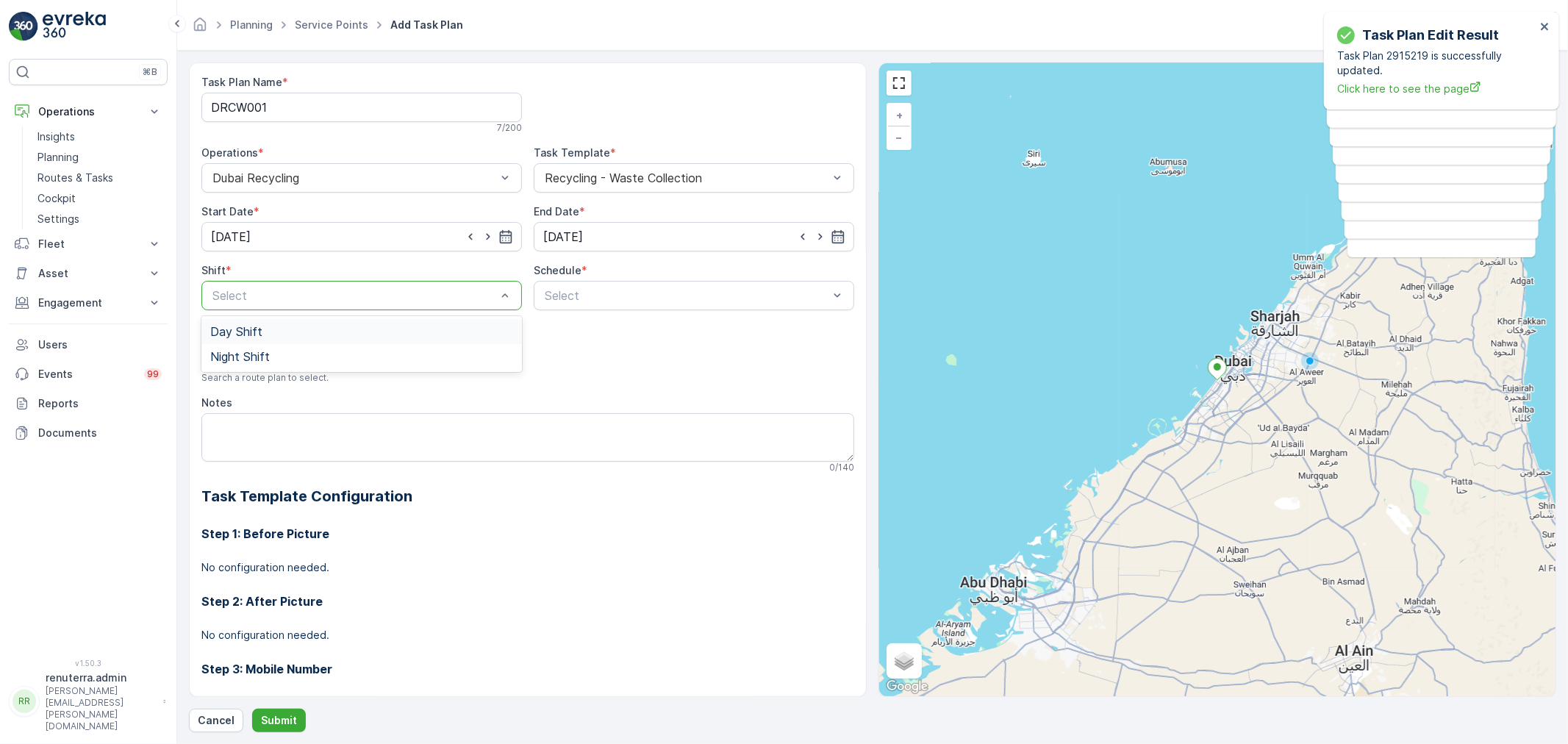
click at [312, 333] on div "Day Shift" at bounding box center [361, 331] width 303 height 13
click at [579, 327] on div "Daily" at bounding box center [694, 331] width 303 height 13
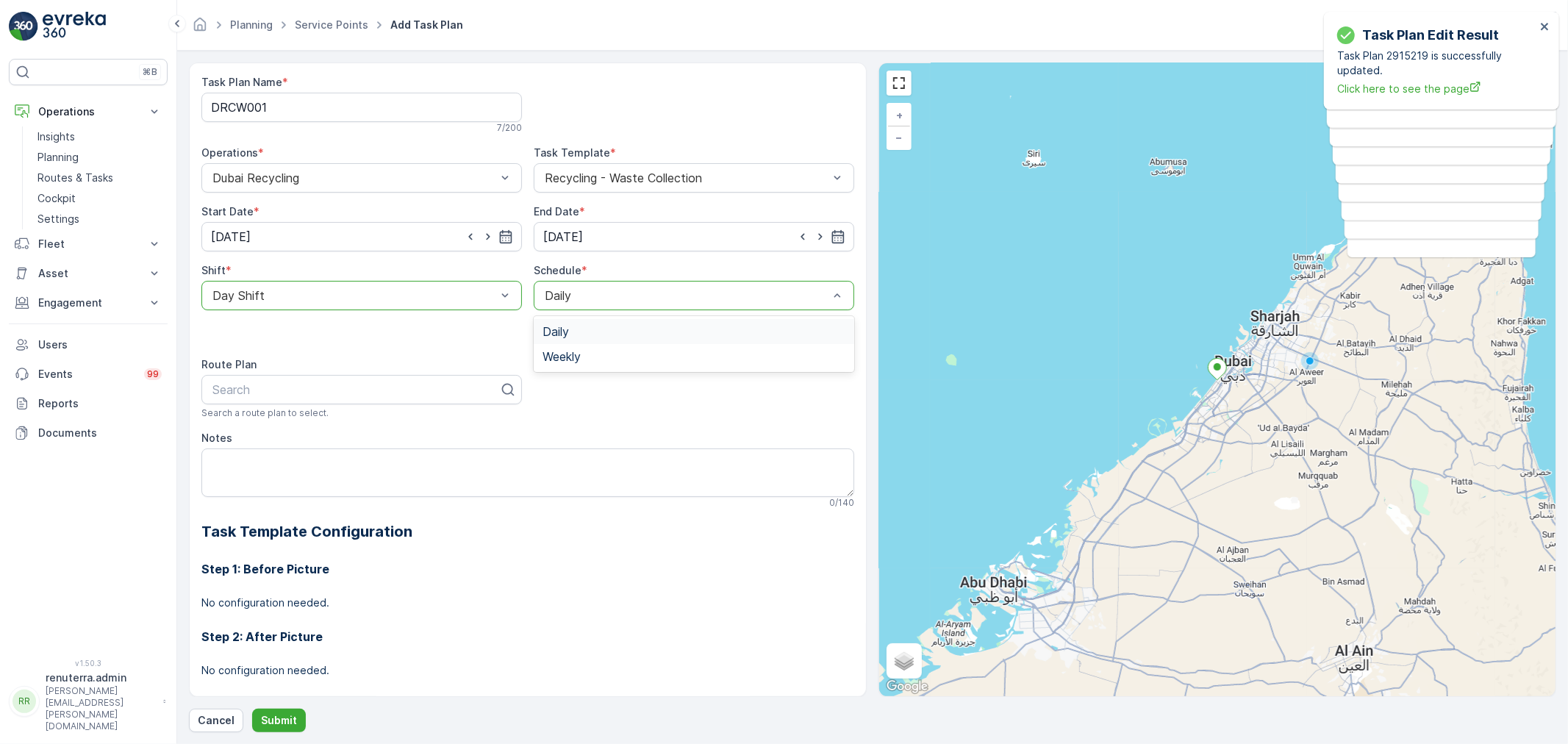
click at [601, 296] on div at bounding box center [686, 295] width 287 height 13
click at [585, 361] on div "Weekly" at bounding box center [694, 356] width 303 height 13
click at [549, 326] on div at bounding box center [546, 323] width 12 height 12
click at [546, 310] on input "Mon" at bounding box center [546, 310] width 0 height 0
click at [354, 388] on div at bounding box center [356, 389] width 290 height 13
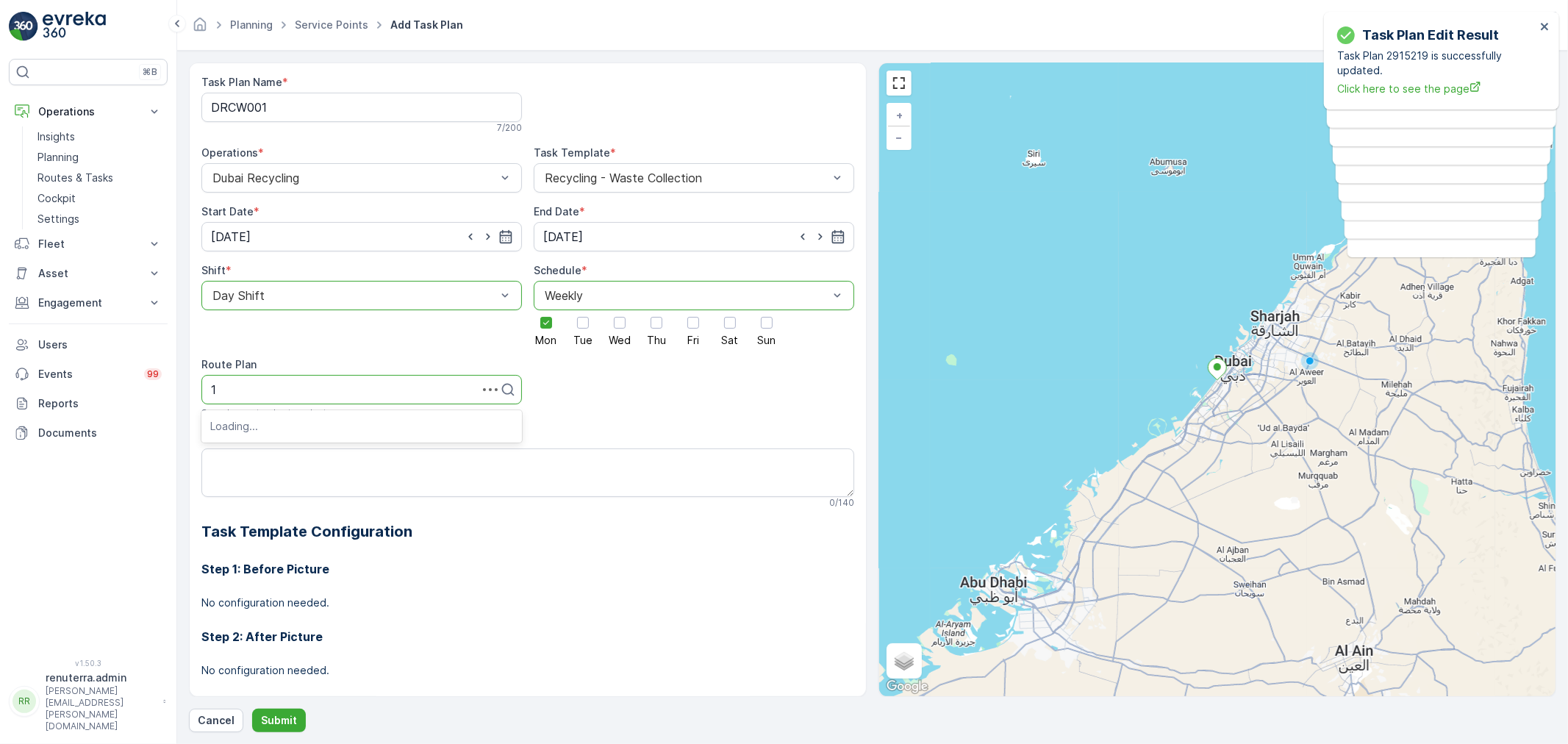
type input "10"
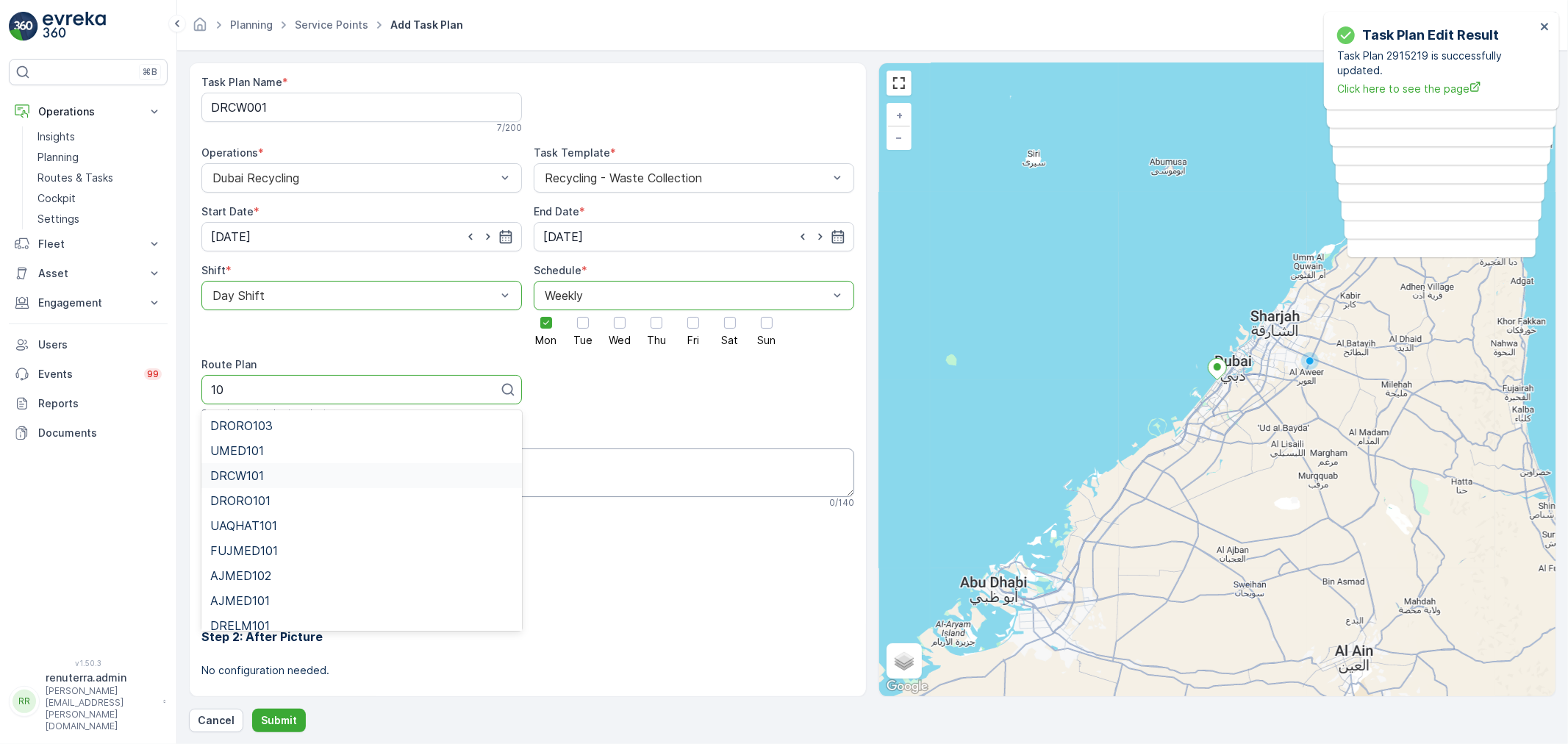
click at [296, 480] on div "DRCW101" at bounding box center [361, 475] width 303 height 13
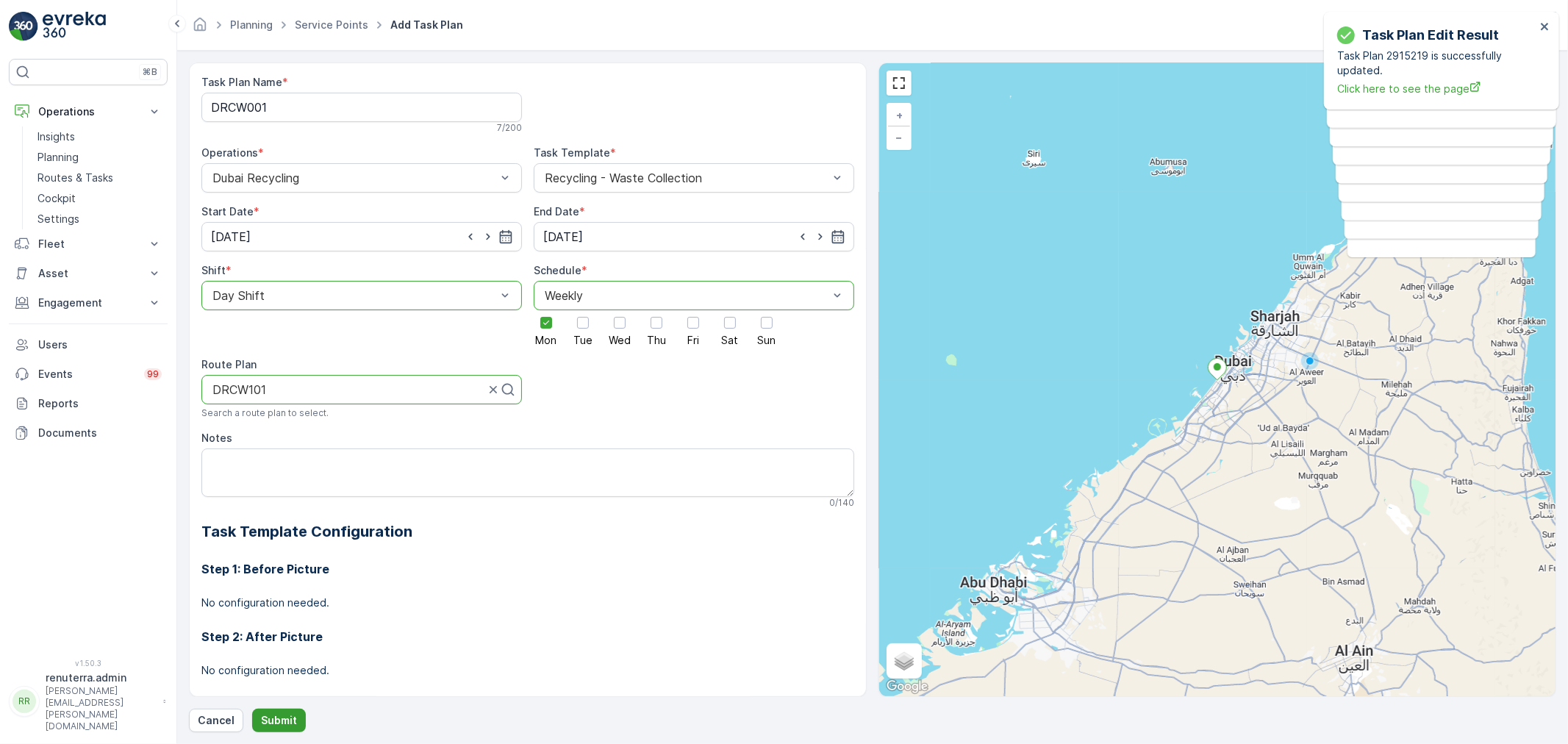
click at [261, 724] on p "Submit" at bounding box center [279, 720] width 36 height 15
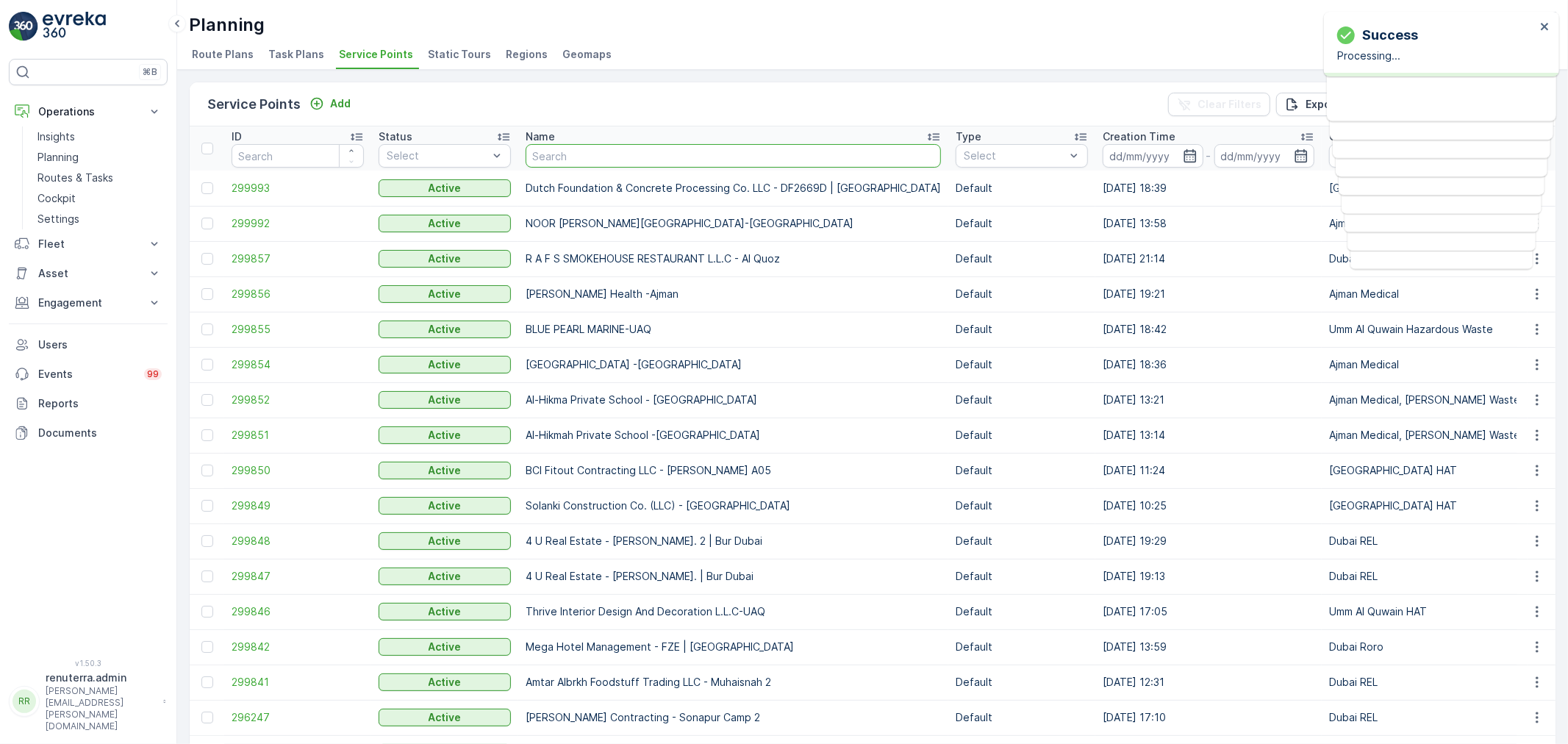
click at [606, 156] on input "text" at bounding box center [732, 156] width 415 height 24
paste input "Shaffar"
type input "Shaffar"
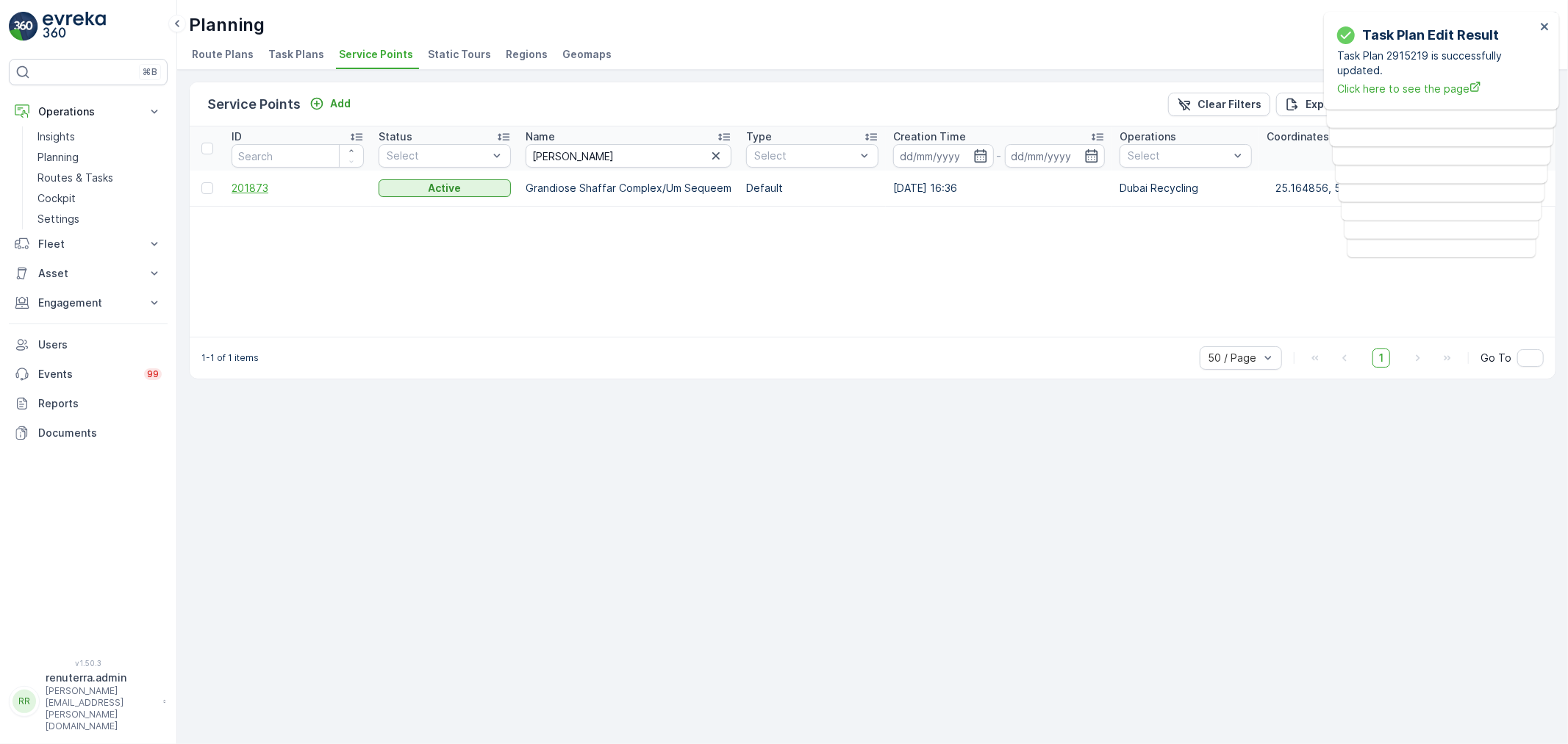
click at [253, 195] on td "201873" at bounding box center [298, 188] width 147 height 35
click at [256, 192] on span "201873" at bounding box center [298, 188] width 132 height 15
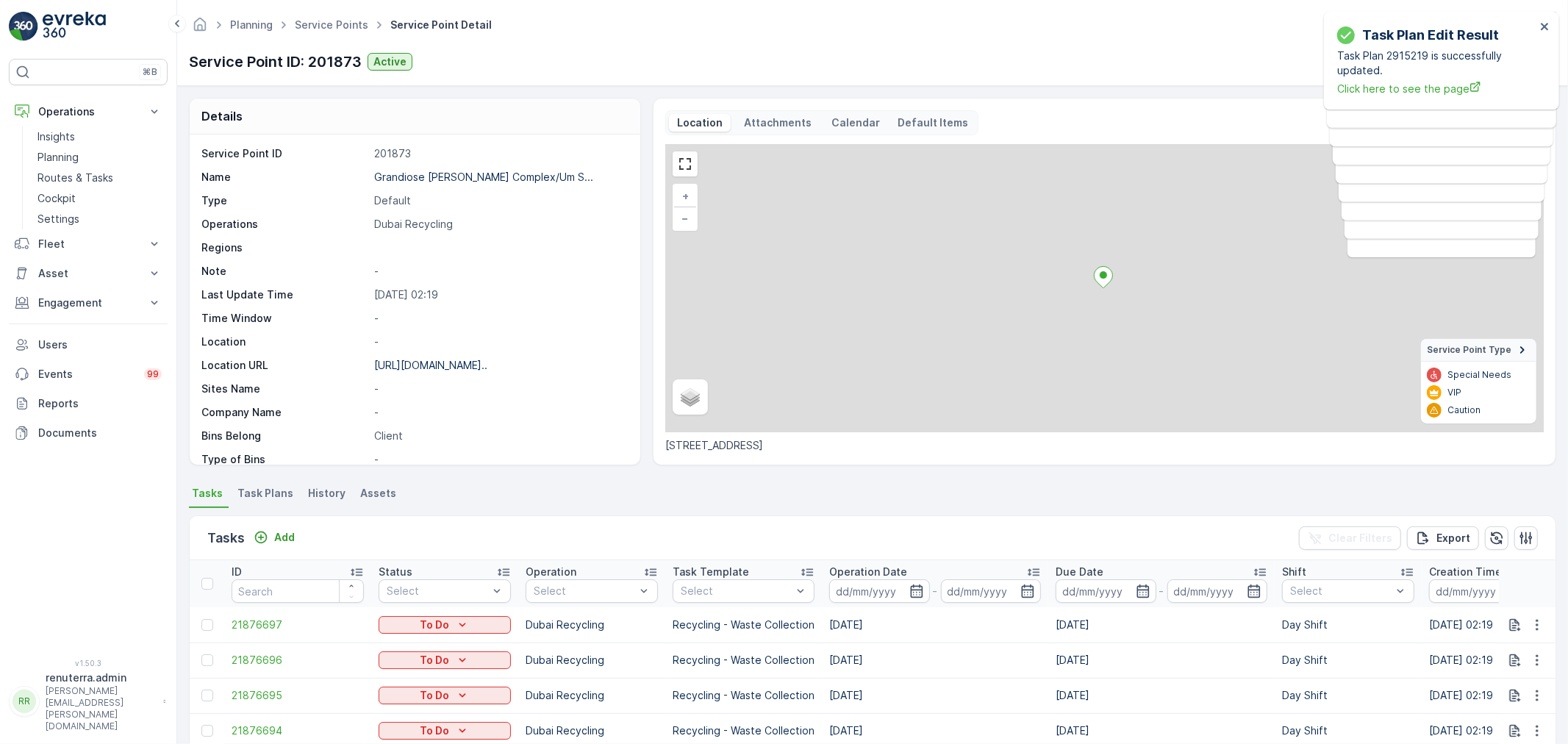
scroll to position [244, 0]
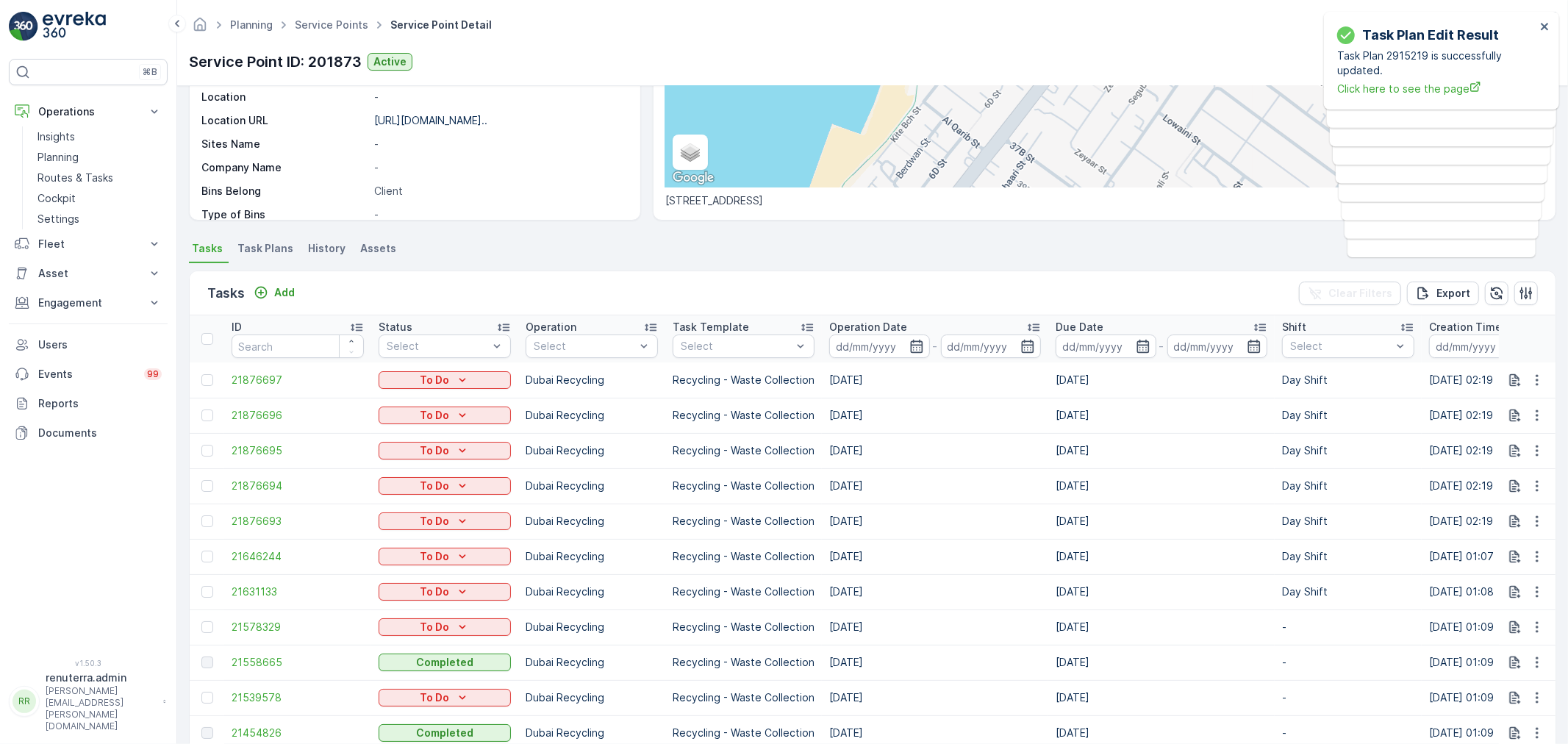
click at [274, 251] on span "Task Plans" at bounding box center [265, 248] width 56 height 15
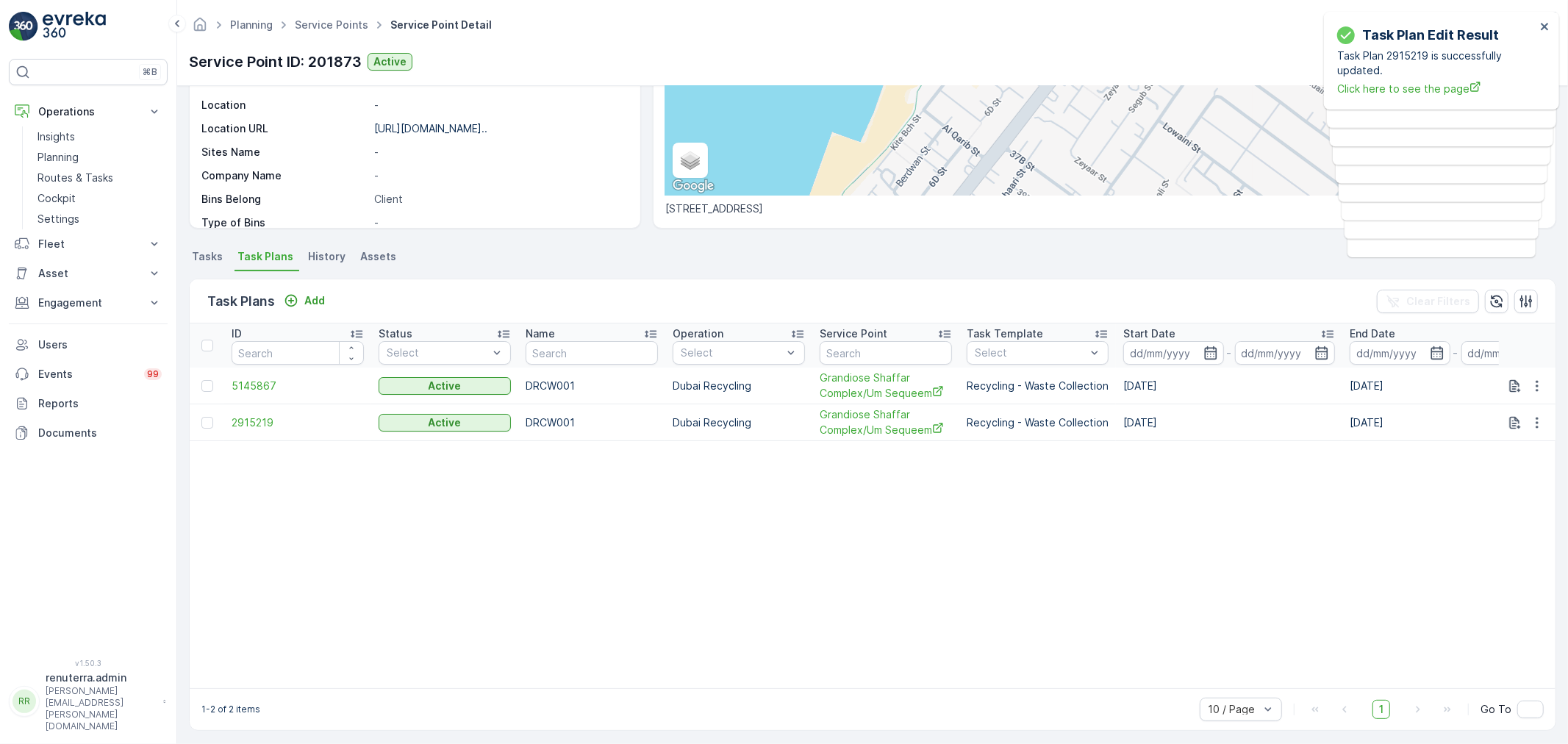
scroll to position [237, 0]
click at [239, 378] on span "5145867" at bounding box center [298, 385] width 132 height 15
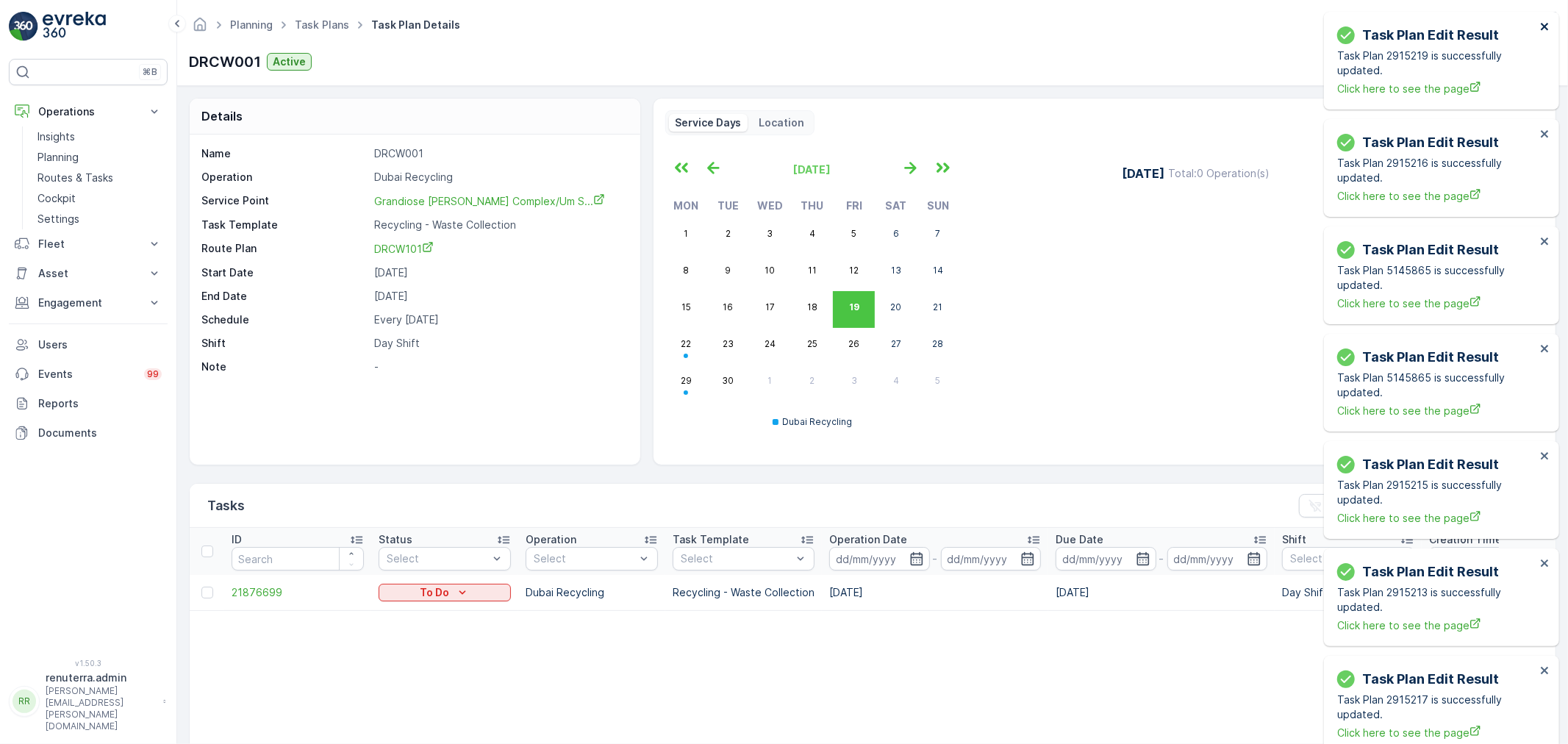
click at [1541, 24] on icon "close" at bounding box center [1544, 26] width 7 height 7
click at [1544, 34] on button "close" at bounding box center [1545, 28] width 10 height 14
click at [1553, 244] on div "Task Plan Edit Result Task Plan 2915215 is successfully updated. Click here to …" at bounding box center [1442, 275] width 236 height 98
click at [1548, 240] on icon "close" at bounding box center [1545, 241] width 10 height 12
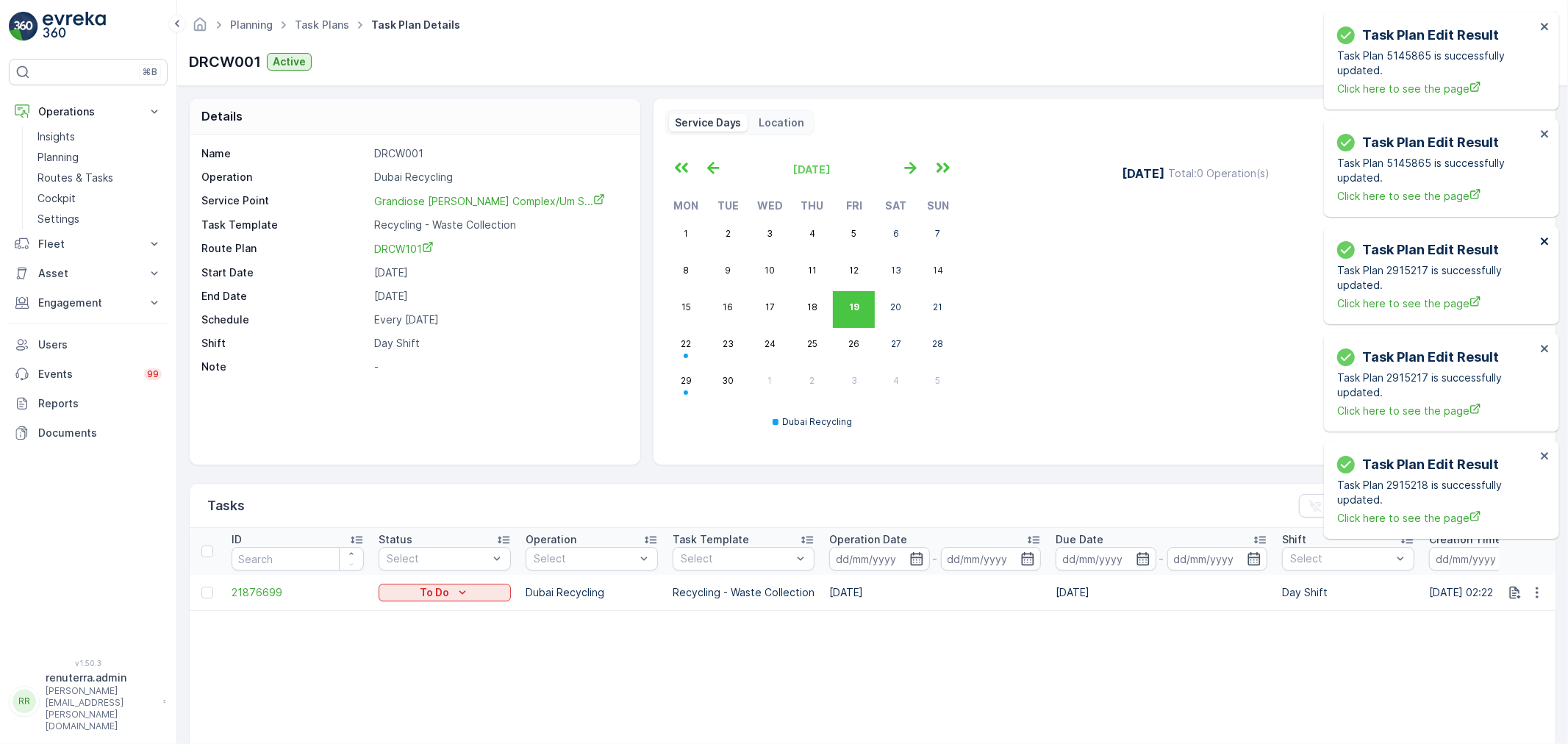
click at [1548, 240] on icon "close" at bounding box center [1545, 241] width 10 height 12
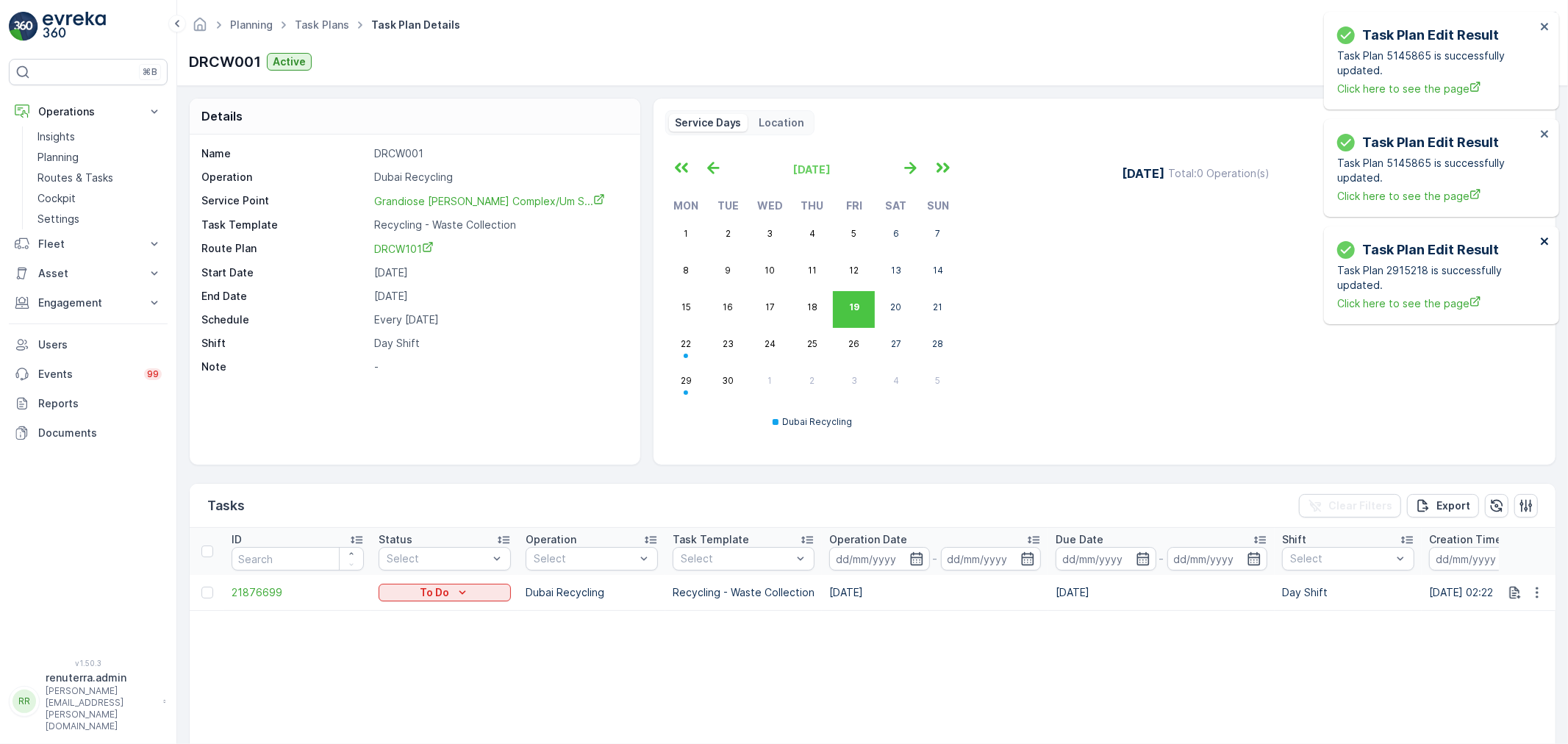
click at [1548, 240] on icon "close" at bounding box center [1545, 241] width 10 height 12
click at [1552, 138] on div "Task Plan Edit Result Task Plan 5145865 is successfully updated. Click here to …" at bounding box center [1442, 168] width 236 height 98
click at [1547, 129] on icon "close" at bounding box center [1545, 134] width 10 height 12
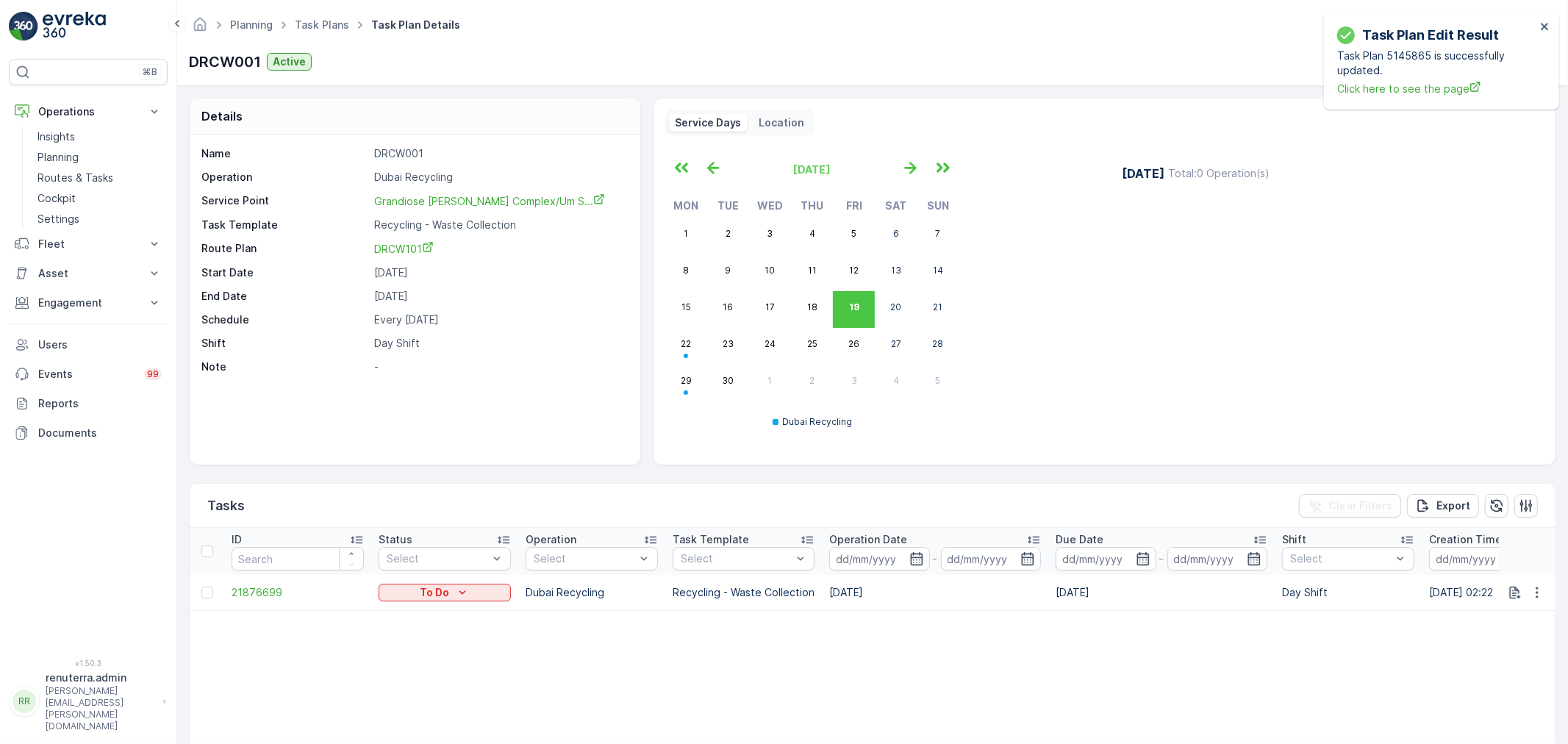
click at [1551, 25] on div "Task Plan Edit Result Task Plan 5145865 is successfully updated. Click here to …" at bounding box center [1442, 60] width 236 height 98
click at [1547, 27] on icon "close" at bounding box center [1545, 27] width 10 height 12
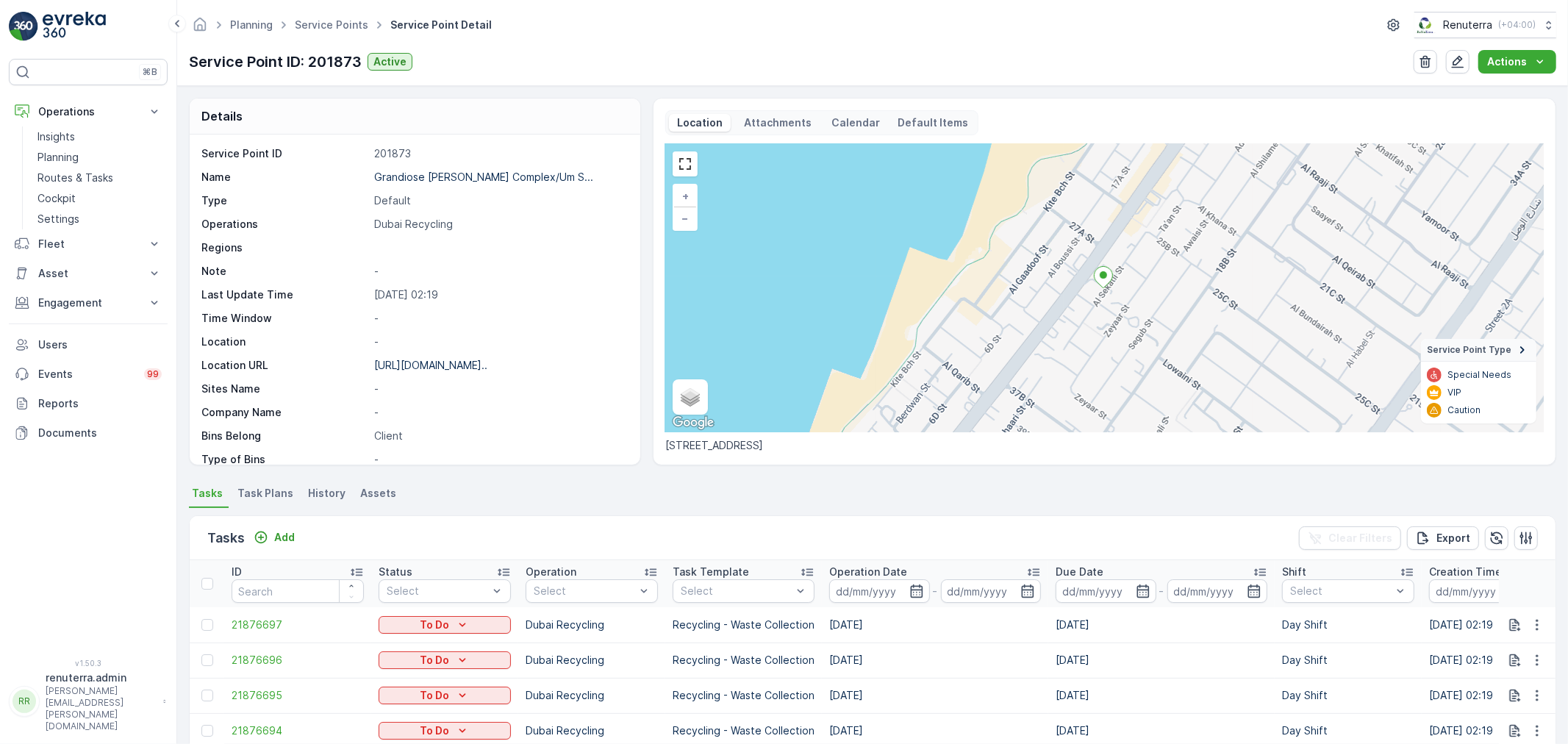
click at [248, 463] on p "Type of Bins" at bounding box center [284, 459] width 167 height 15
click at [247, 482] on div "Details Service Point ID 201873 Name Grandiose Shaffar Complex/Um S... Type Def…" at bounding box center [872, 415] width 1391 height 658
click at [247, 484] on li "Task Plans" at bounding box center [267, 495] width 65 height 25
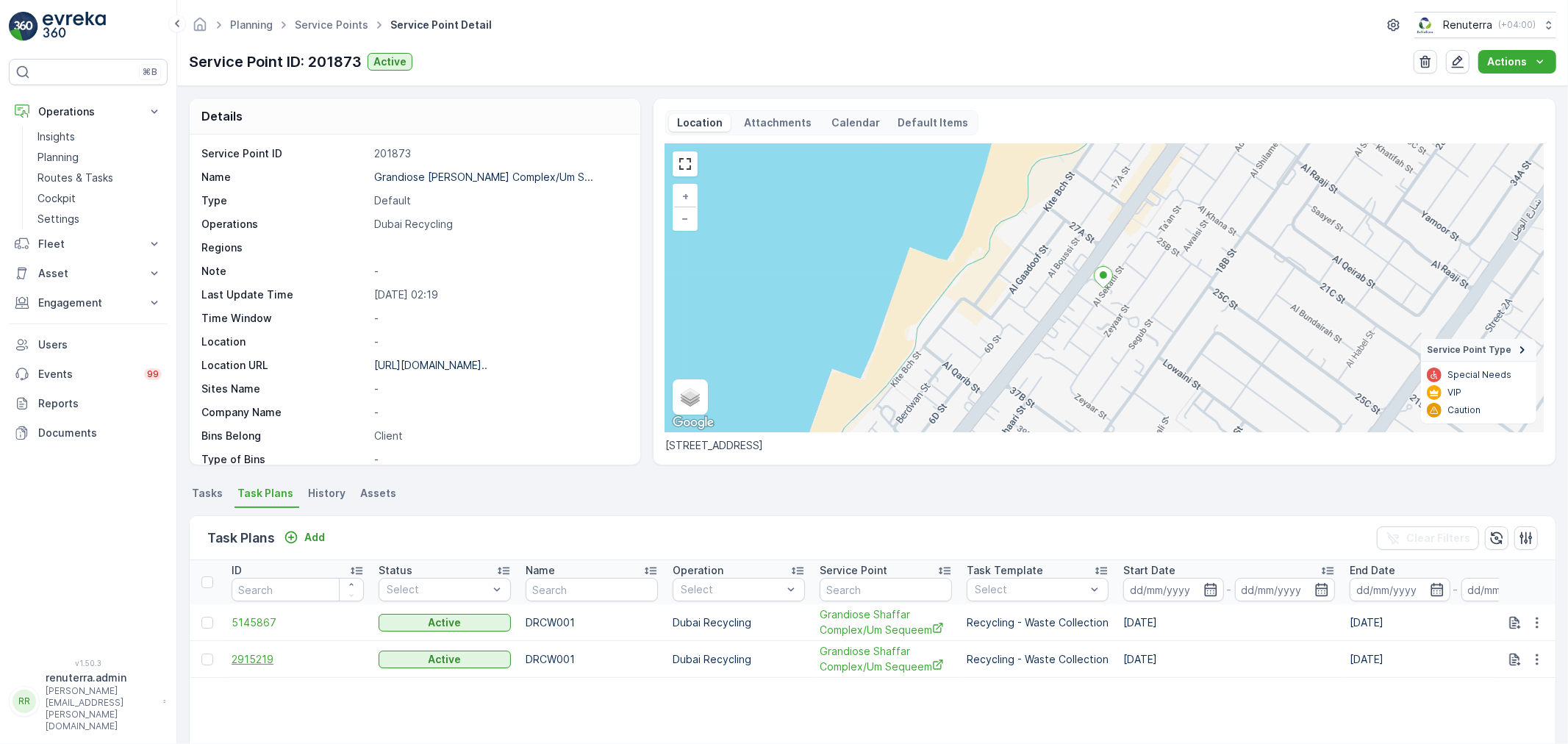
click at [254, 657] on span "2915219" at bounding box center [298, 659] width 132 height 15
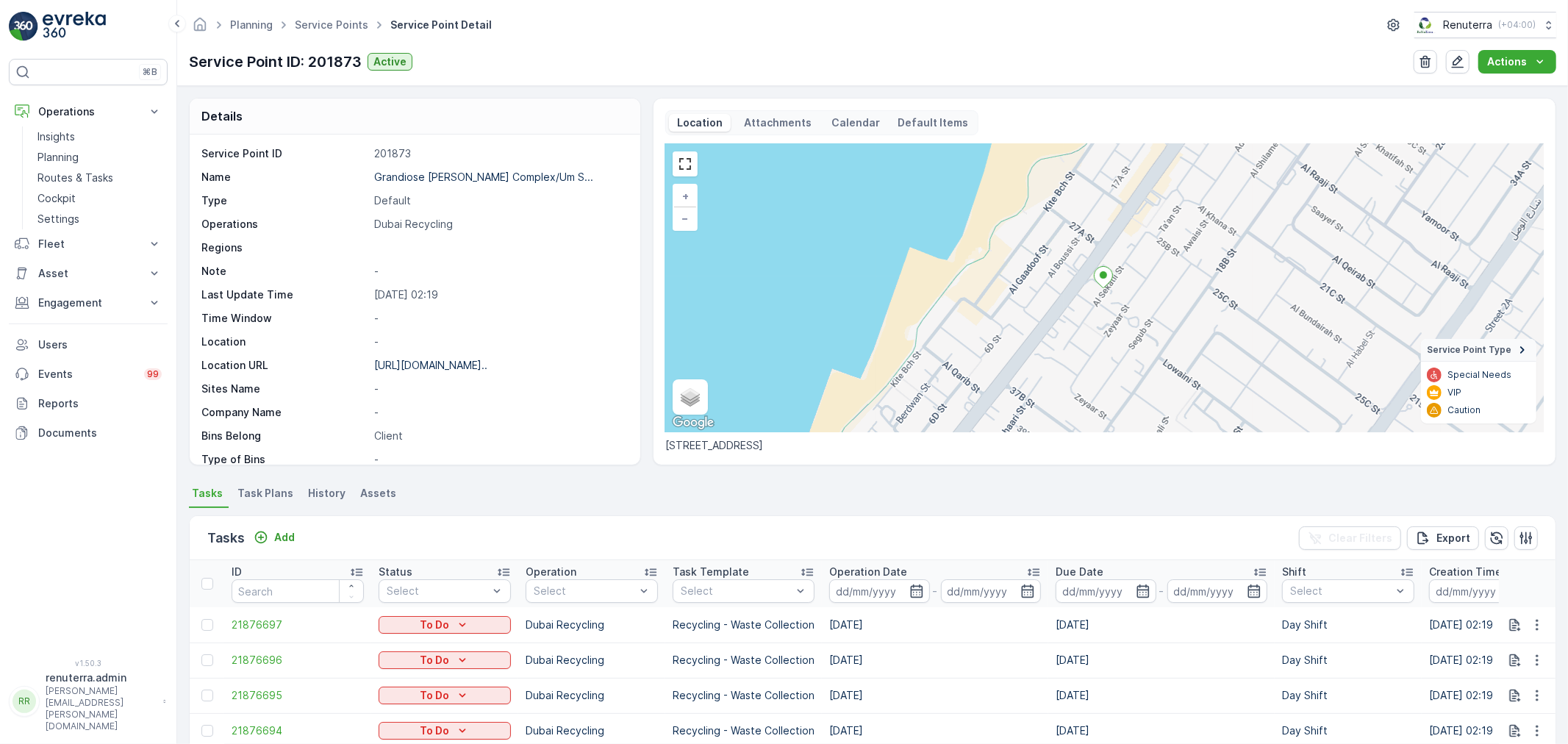
drag, startPoint x: 297, startPoint y: 491, endPoint x: 283, endPoint y: 491, distance: 14.0
click at [291, 490] on ul "Tasks Task Plans History Assets" at bounding box center [873, 495] width 1368 height 25
click at [281, 491] on span "Task Plans" at bounding box center [265, 493] width 56 height 15
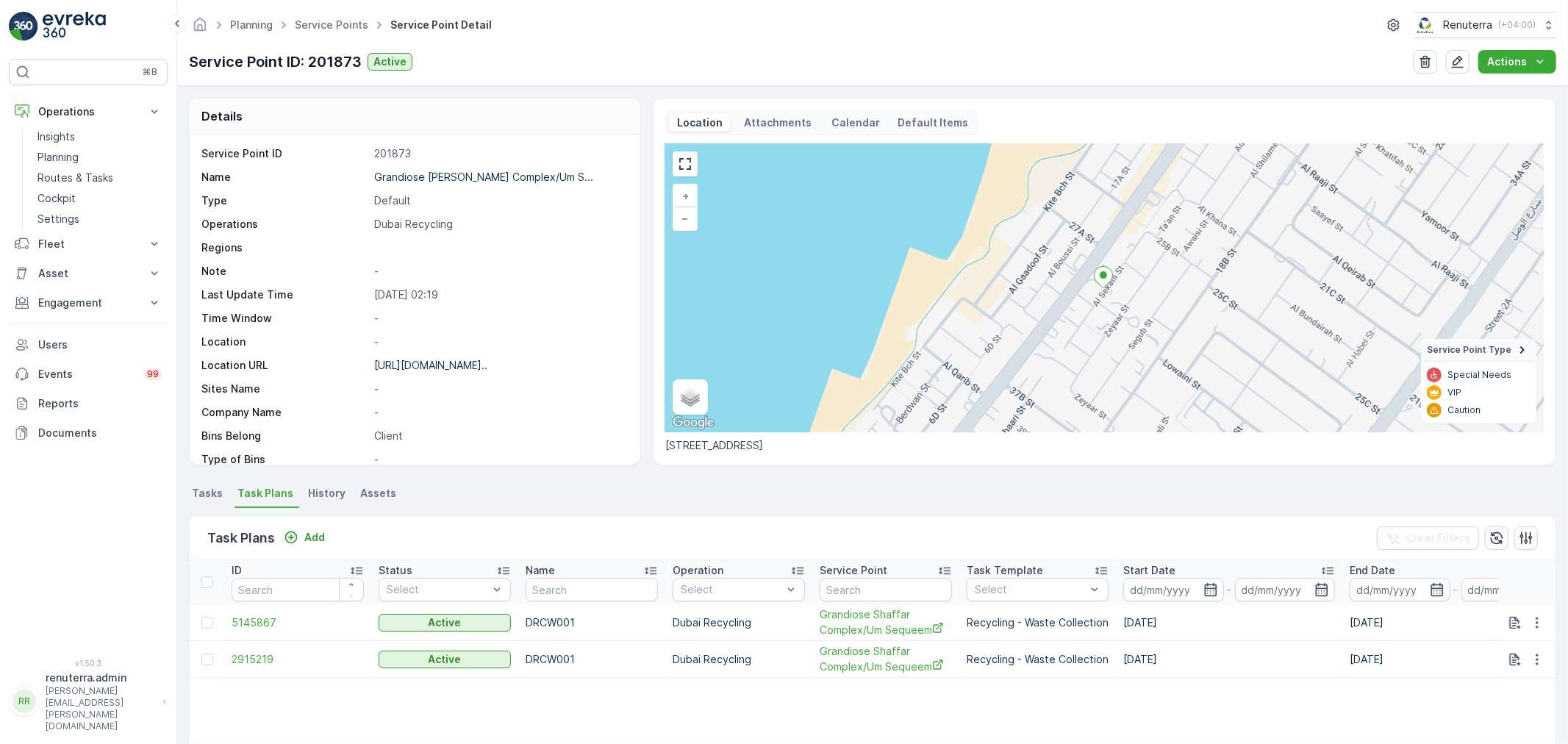
drag, startPoint x: 1531, startPoint y: 650, endPoint x: 1531, endPoint y: 688, distance: 38.0
click at [1531, 655] on button "button" at bounding box center [1536, 659] width 27 height 18
click at [1512, 594] on span "Edit Task Plan" at bounding box center [1511, 589] width 68 height 15
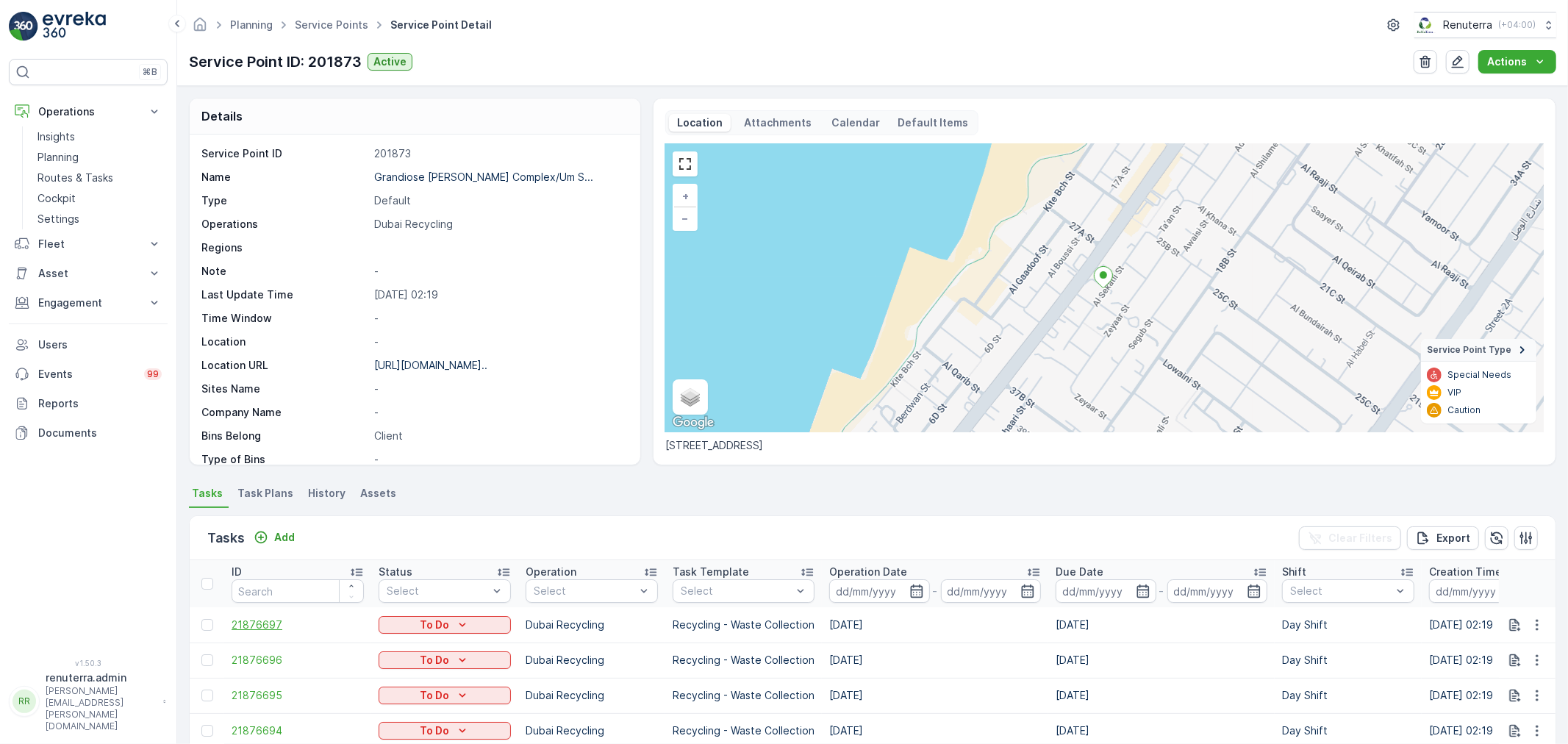
click at [239, 621] on span "21876697" at bounding box center [298, 625] width 132 height 15
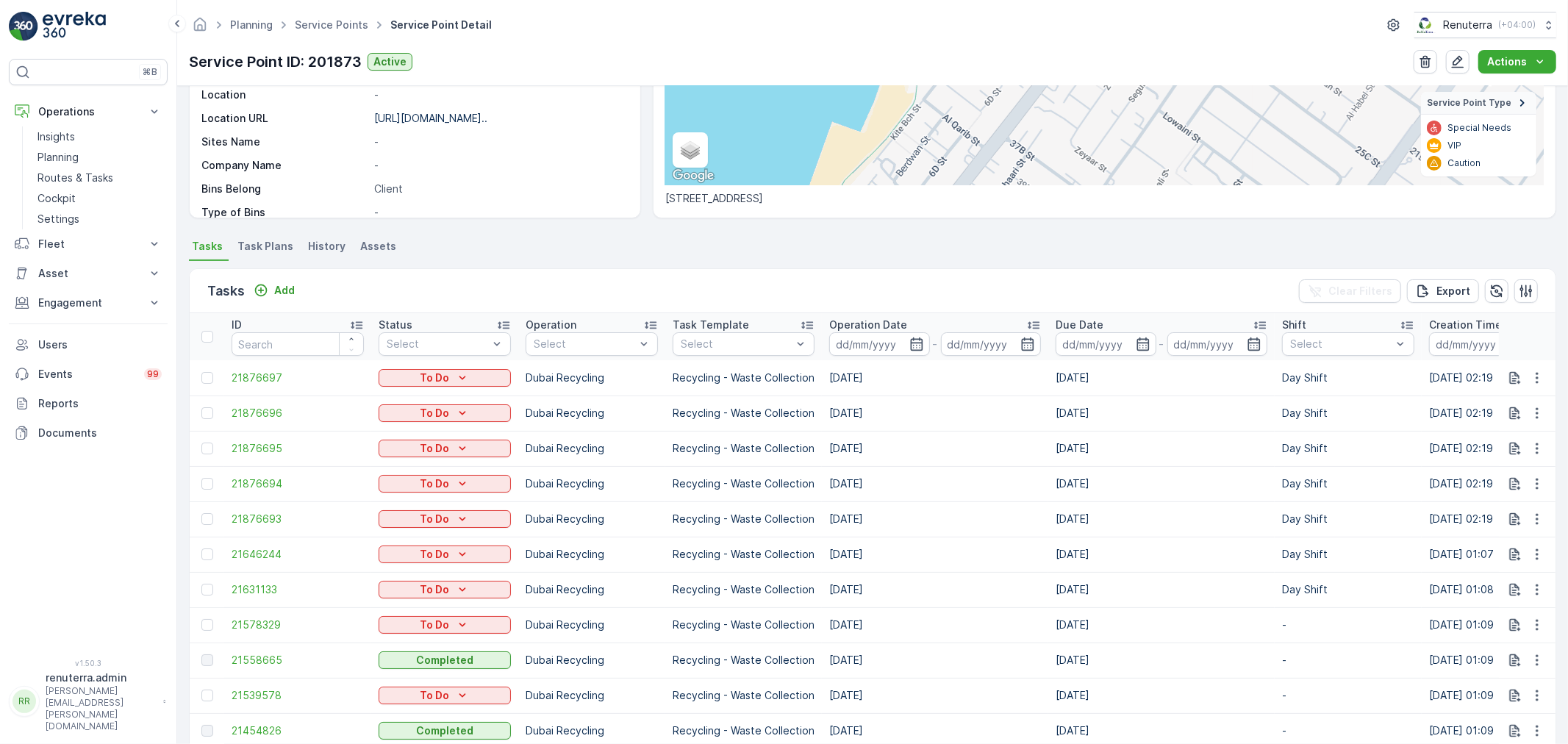
scroll to position [244, 0]
click at [1532, 372] on button "button" at bounding box center [1536, 380] width 27 height 18
click at [1515, 444] on span "Change Route" at bounding box center [1499, 442] width 71 height 15
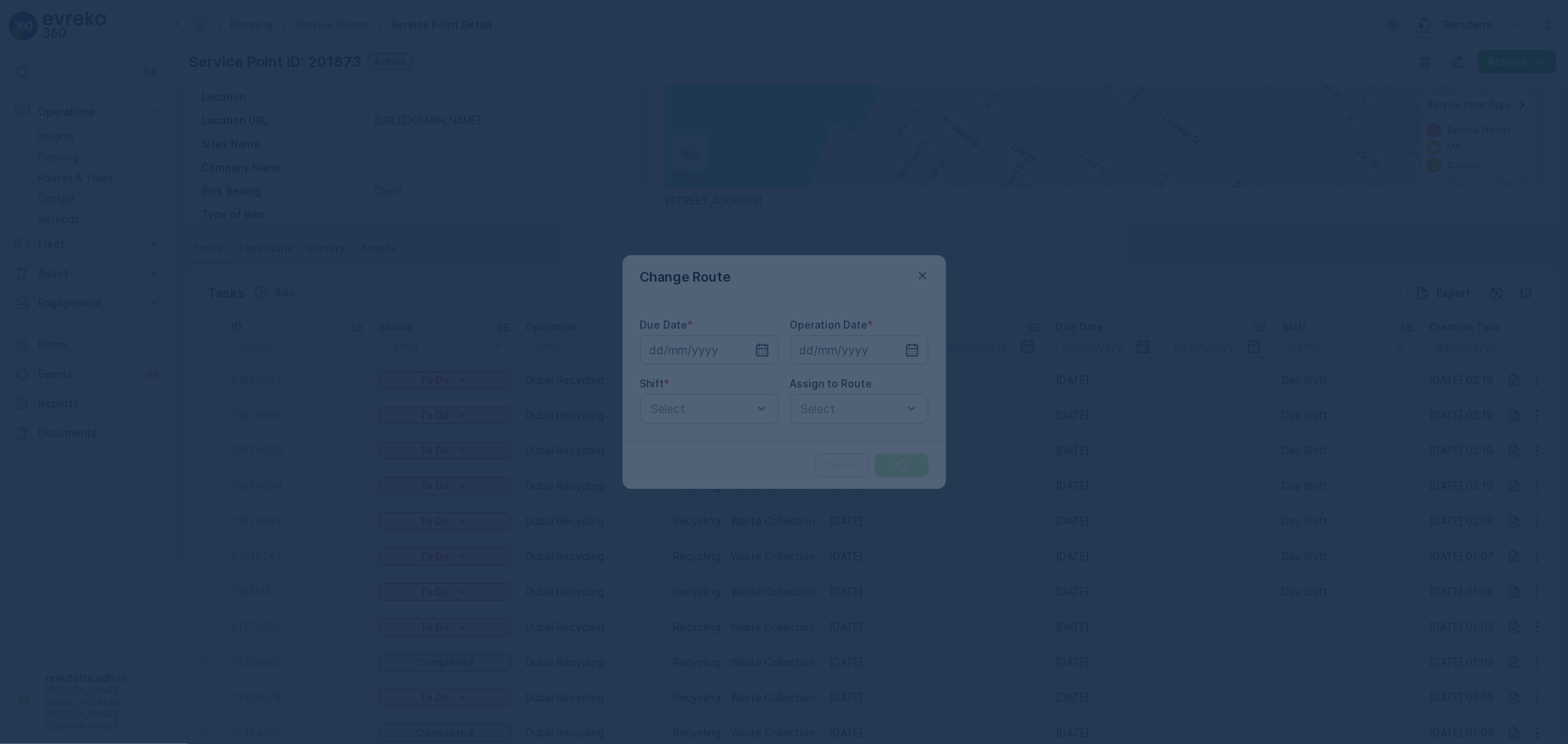
type input "[DATE]"
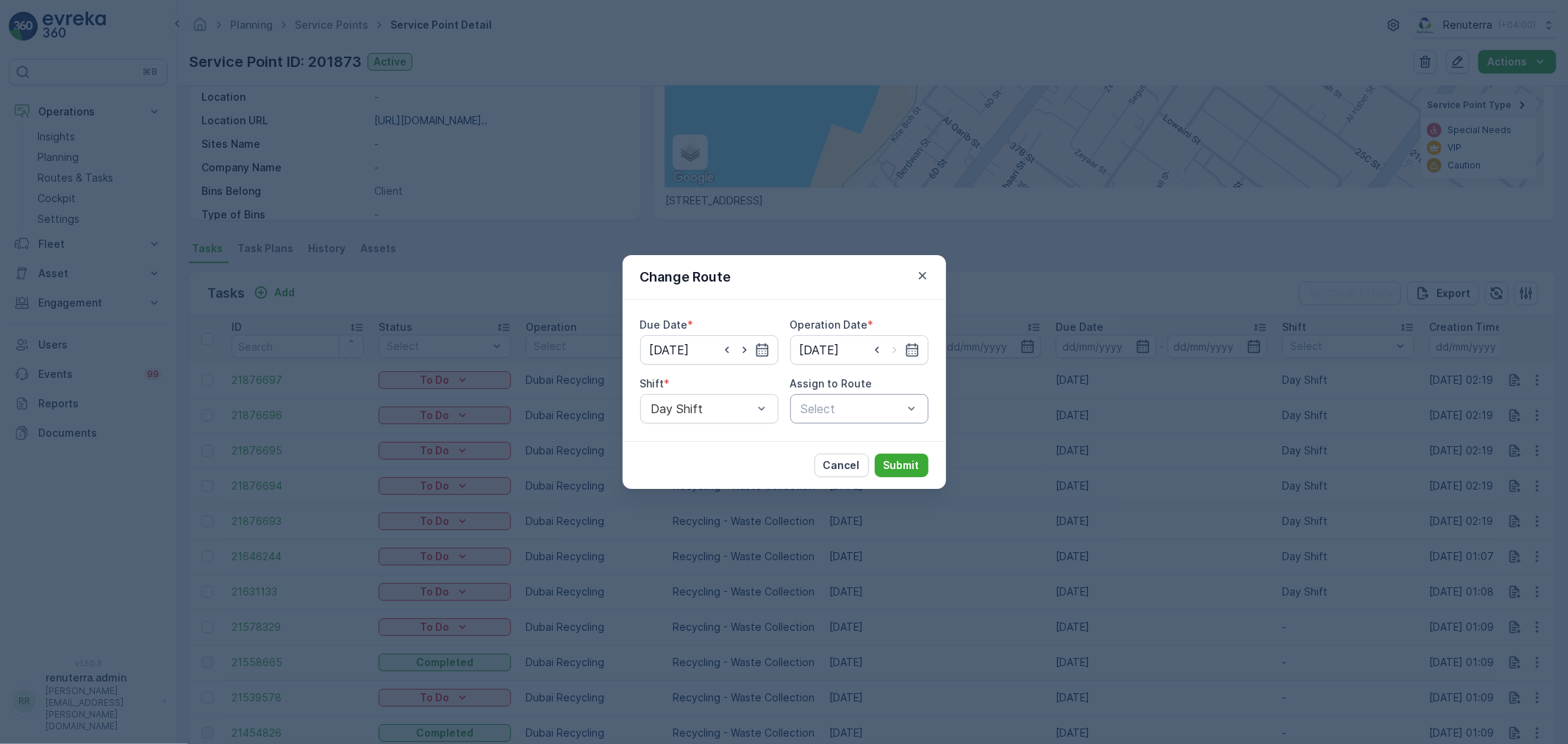
click at [725, 450] on div "Cancel Submit" at bounding box center [784, 465] width 323 height 47
click at [844, 458] on p "Cancel" at bounding box center [842, 465] width 36 height 15
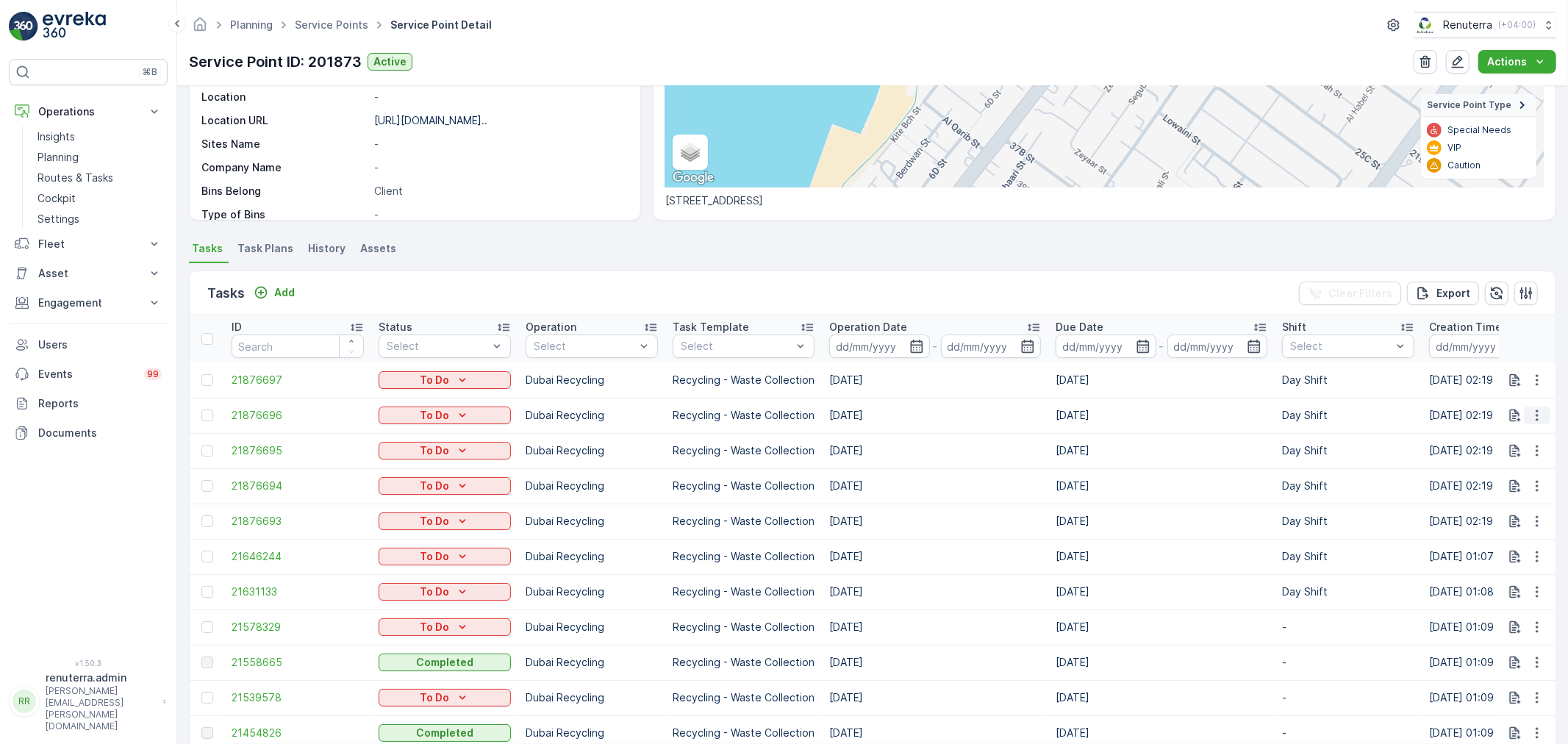
click at [1532, 413] on icon "button" at bounding box center [1536, 415] width 15 height 15
click at [1509, 479] on span "Change Route" at bounding box center [1499, 477] width 71 height 15
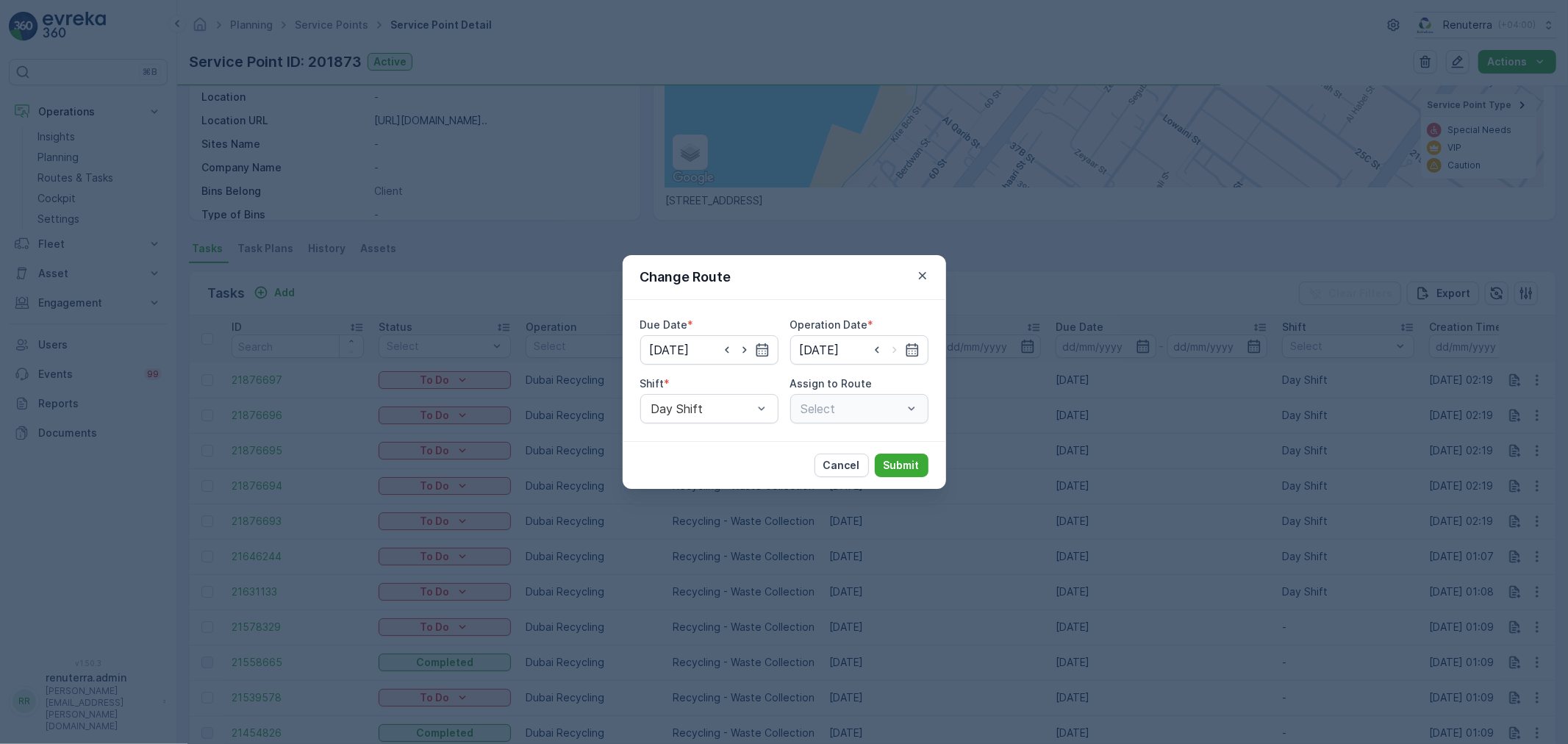
type input "[DATE]"
click at [923, 283] on button "button" at bounding box center [922, 276] width 18 height 18
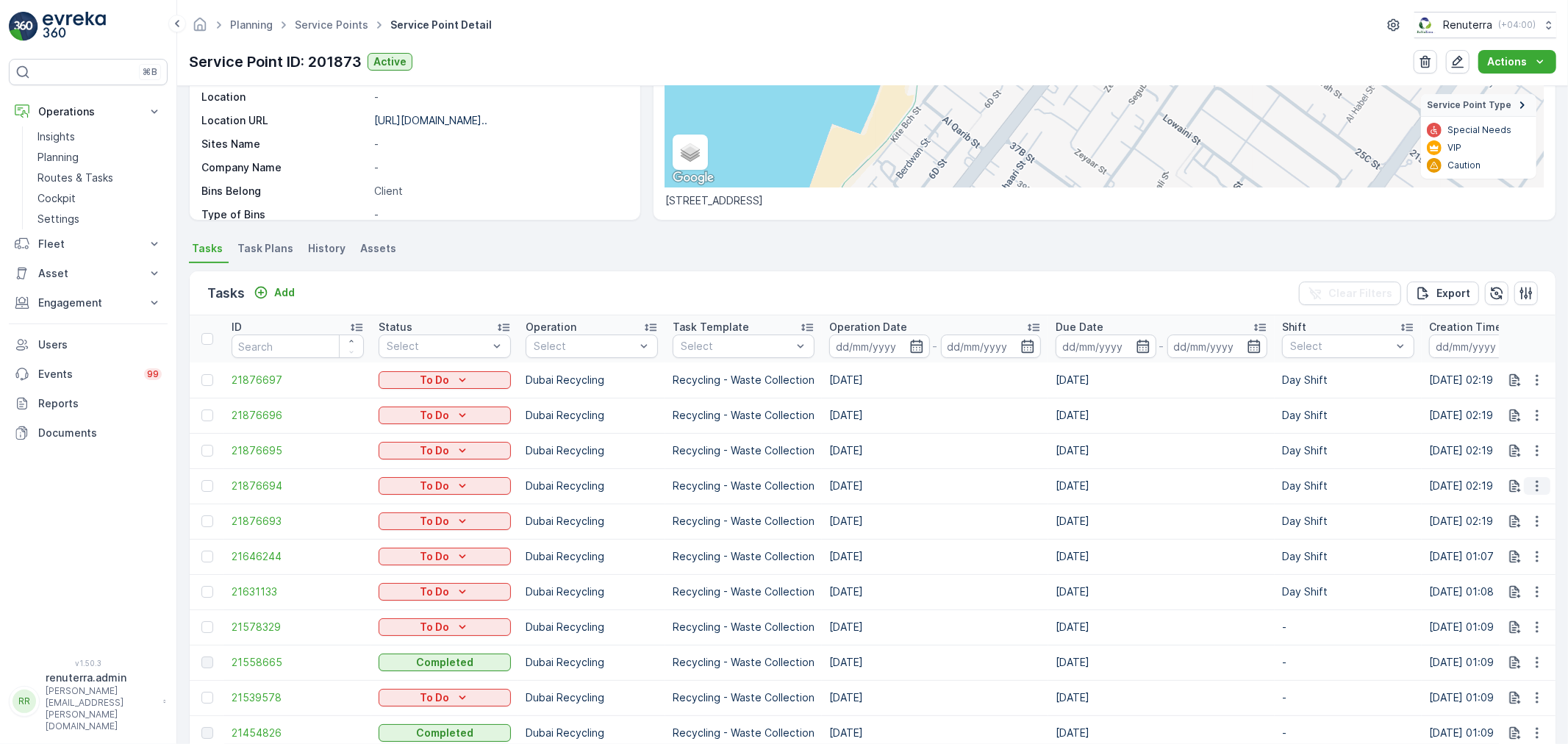
click at [1537, 482] on icon "button" at bounding box center [1536, 486] width 15 height 15
click at [1511, 548] on span "Change Route" at bounding box center [1499, 548] width 71 height 15
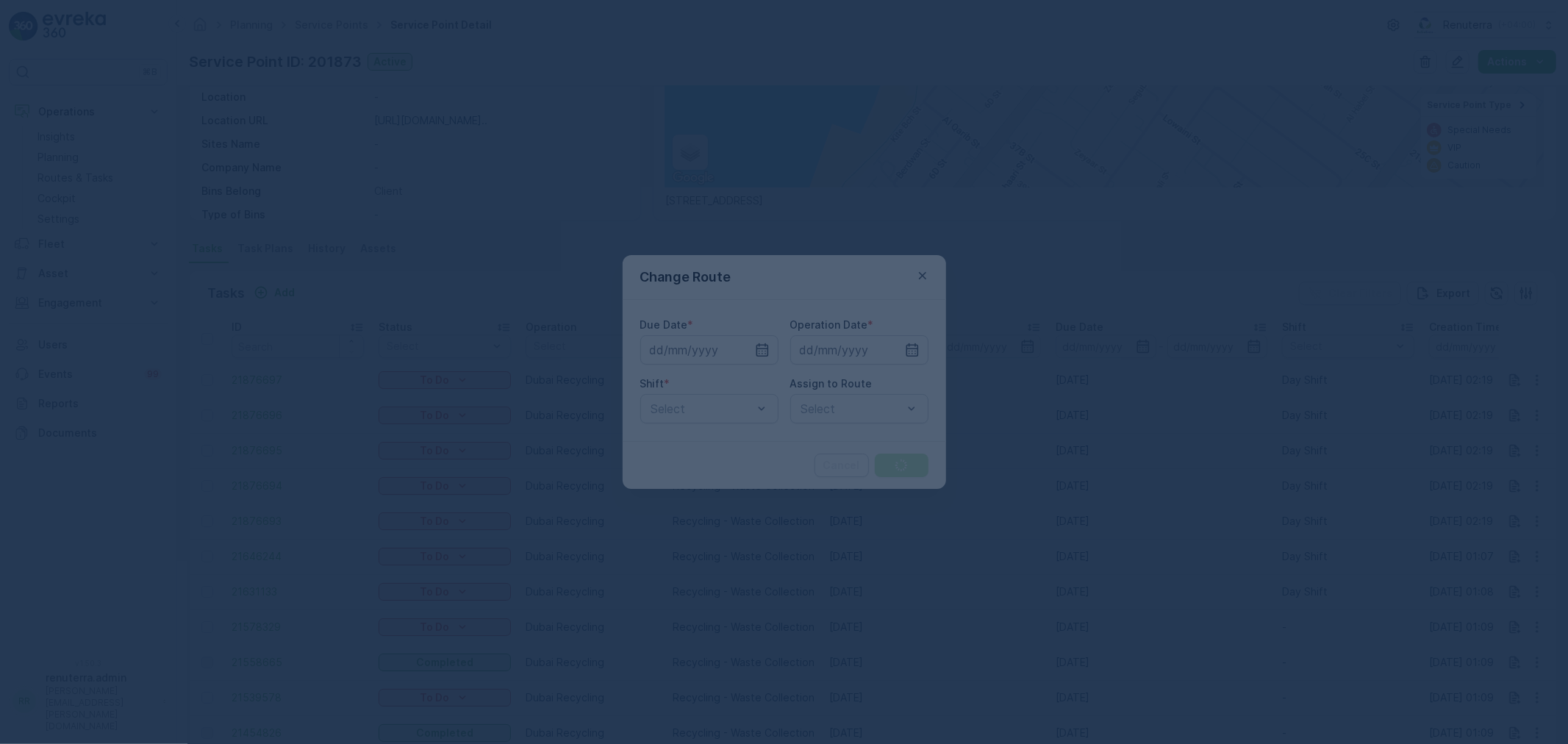
type input "[DATE]"
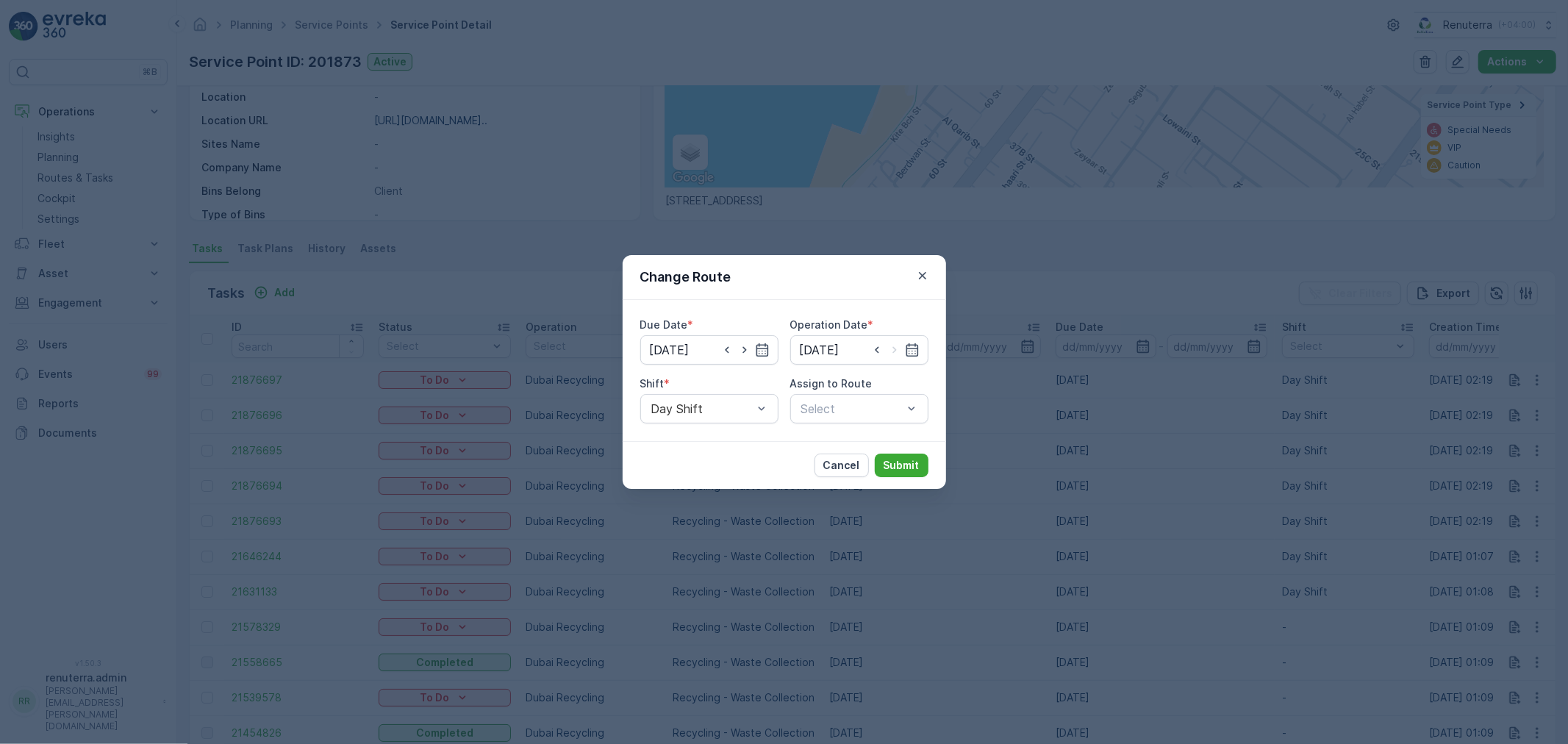
drag, startPoint x: 923, startPoint y: 281, endPoint x: 909, endPoint y: 295, distance: 19.8
click at [917, 283] on button "button" at bounding box center [922, 276] width 18 height 18
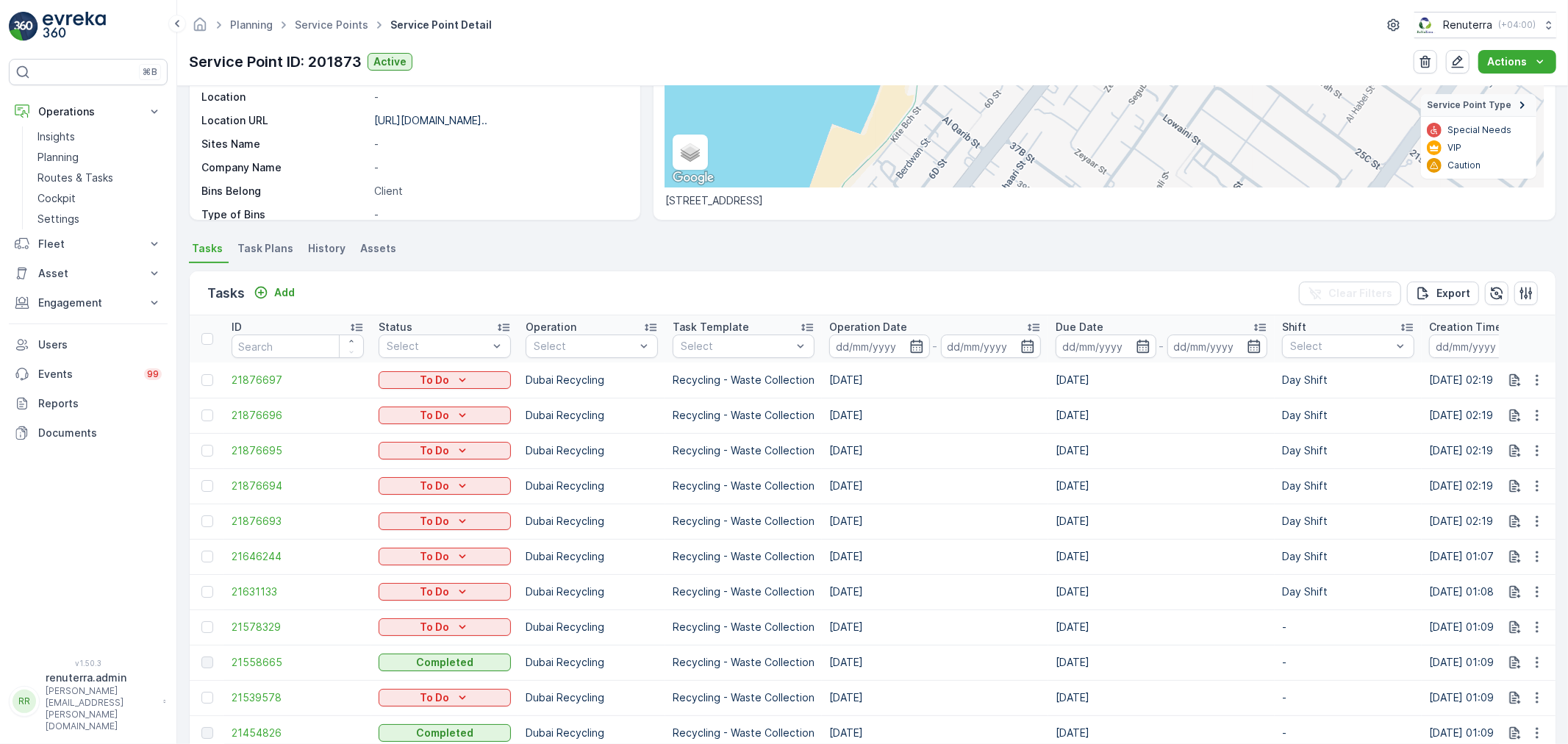
click at [258, 246] on span "Task Plans" at bounding box center [265, 248] width 56 height 15
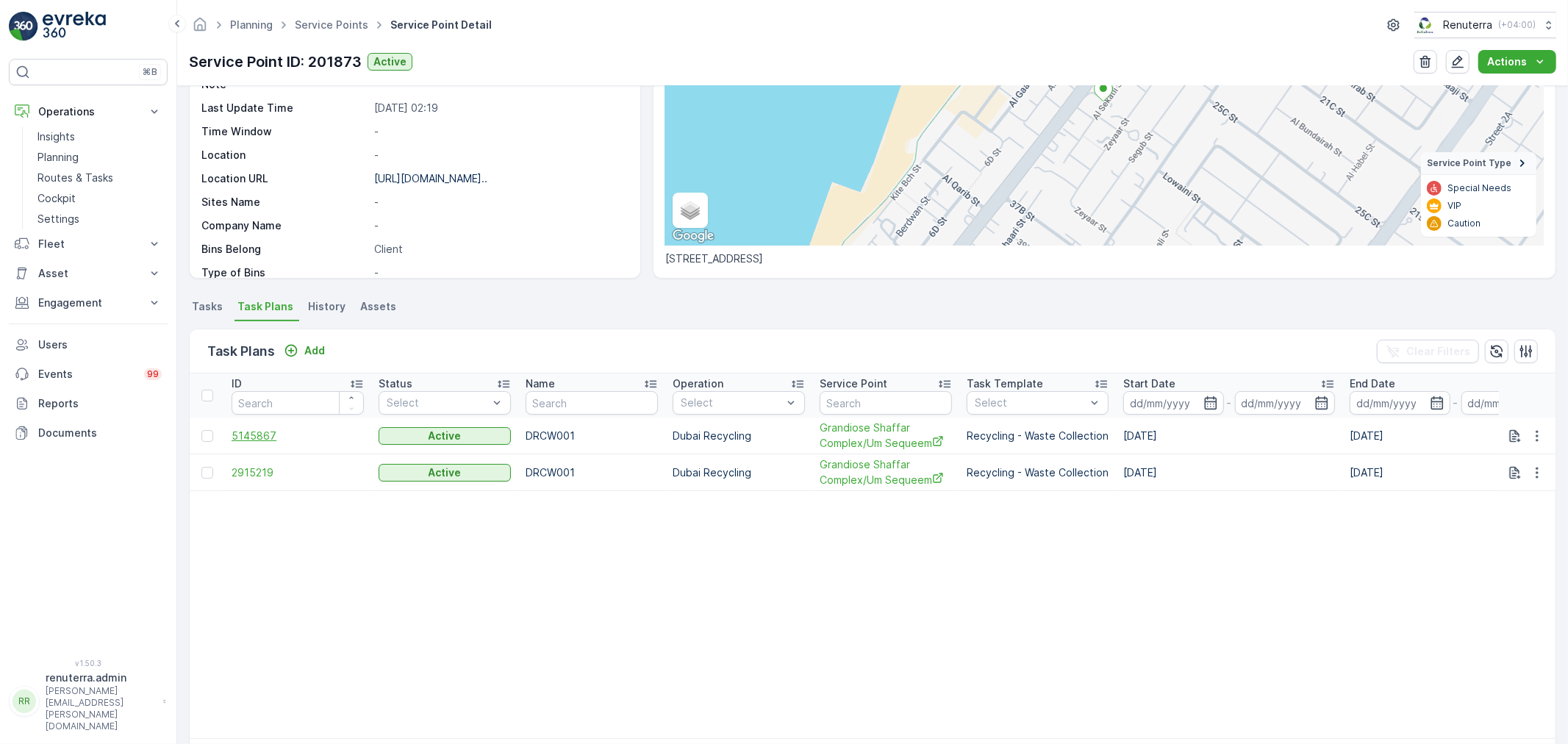
click at [257, 435] on span "5145867" at bounding box center [298, 436] width 132 height 15
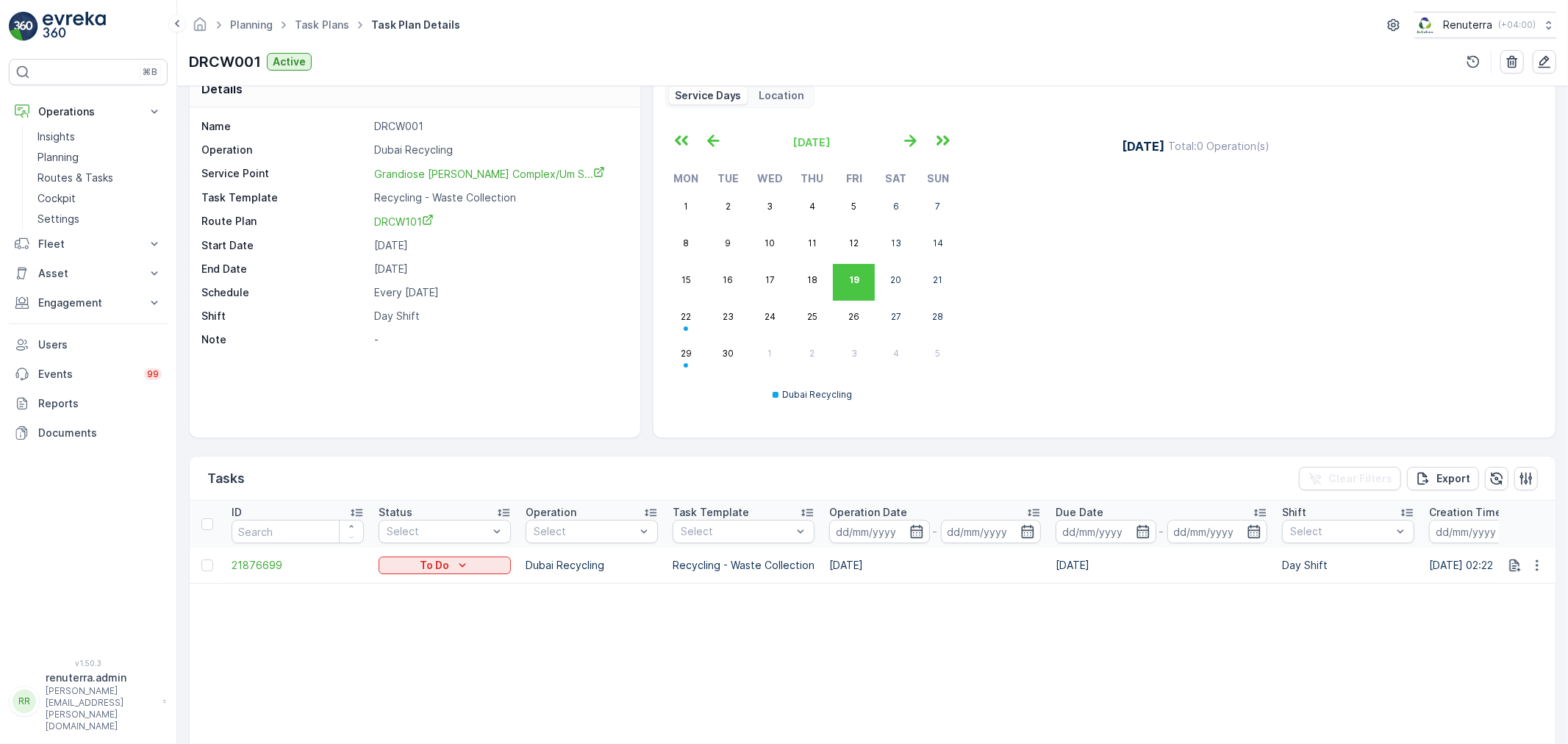
scroll to position [82, 0]
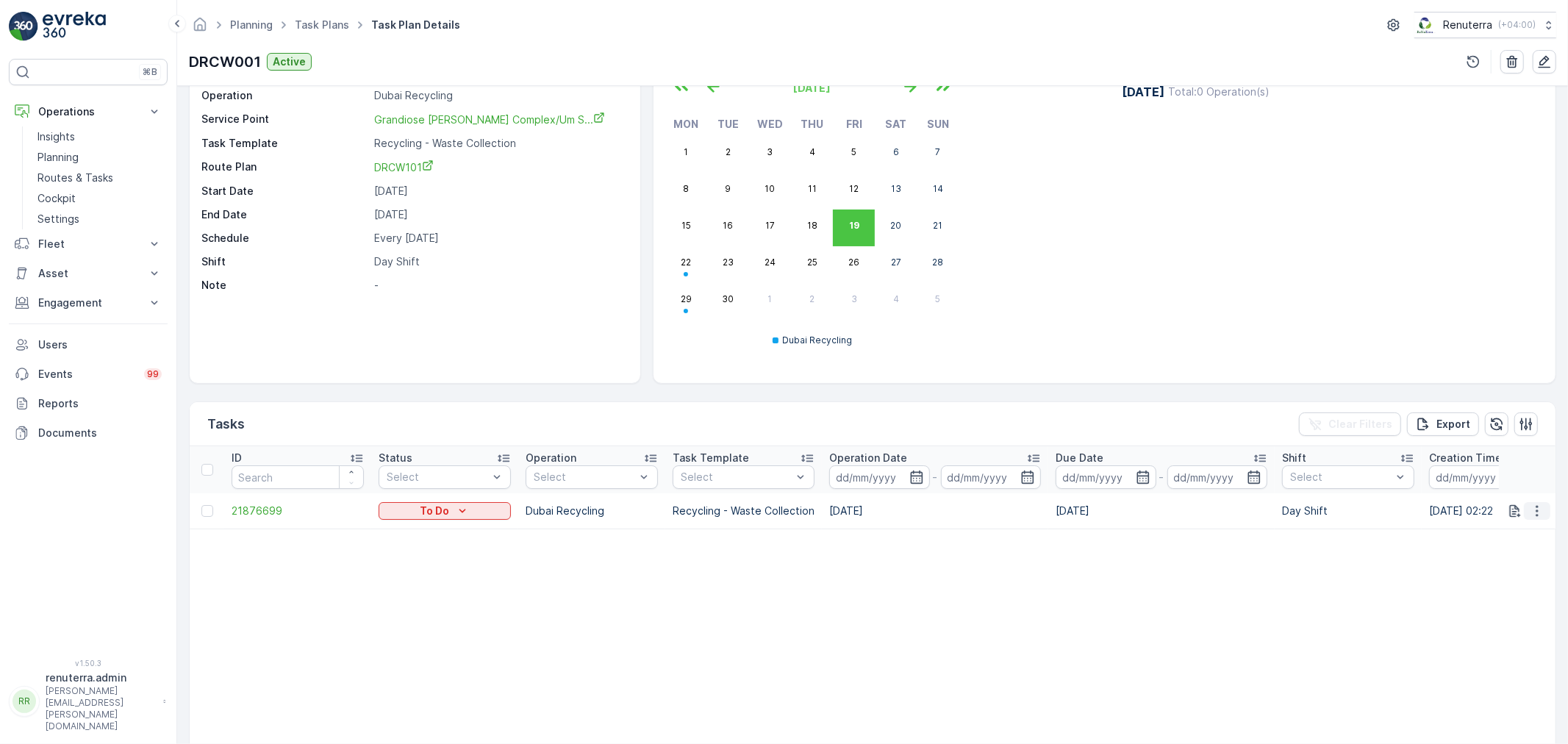
click at [1530, 508] on icon "button" at bounding box center [1536, 510] width 15 height 15
click at [1504, 575] on span "Change Route" at bounding box center [1499, 574] width 71 height 15
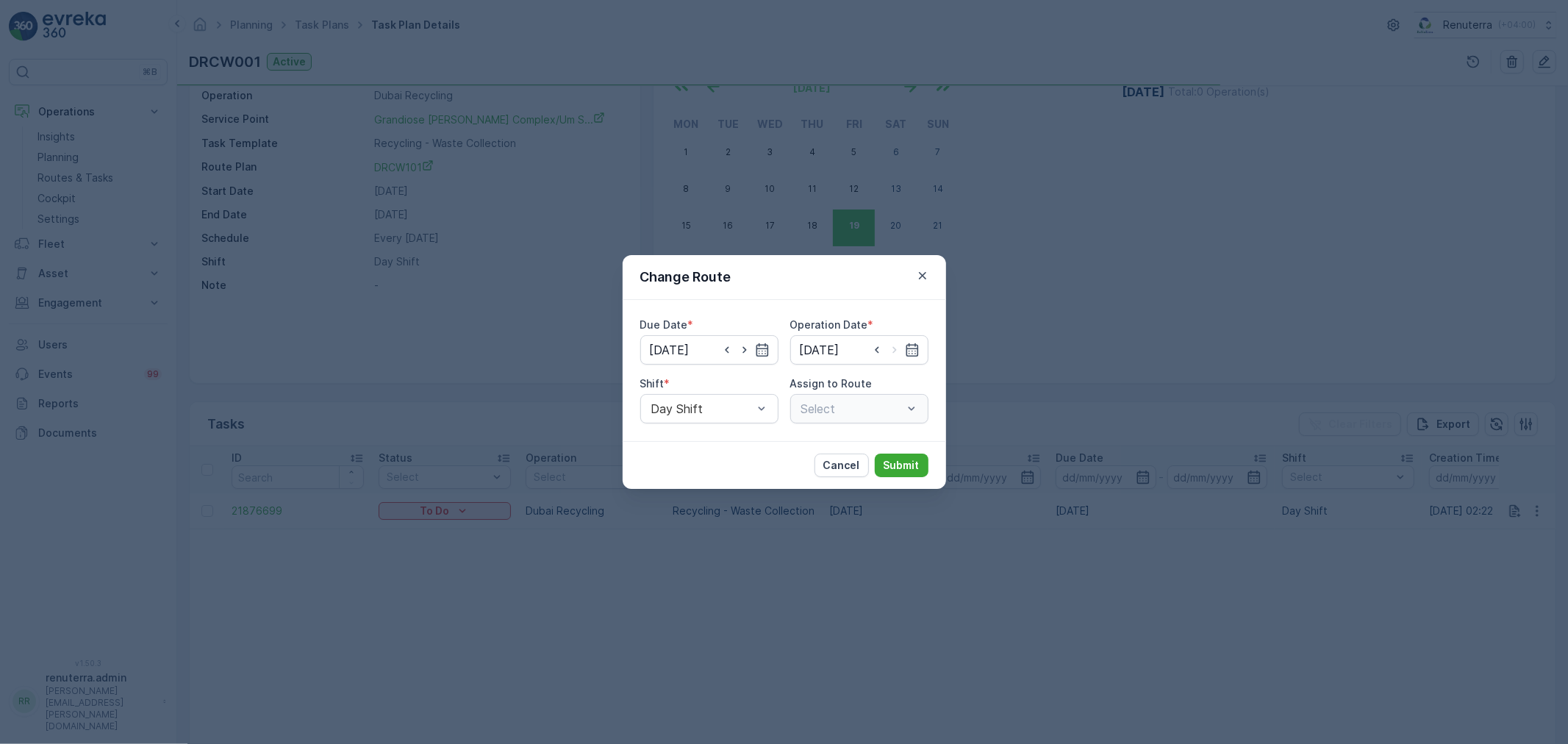
type input "[DATE]"
click at [844, 467] on p "Cancel" at bounding box center [842, 465] width 36 height 15
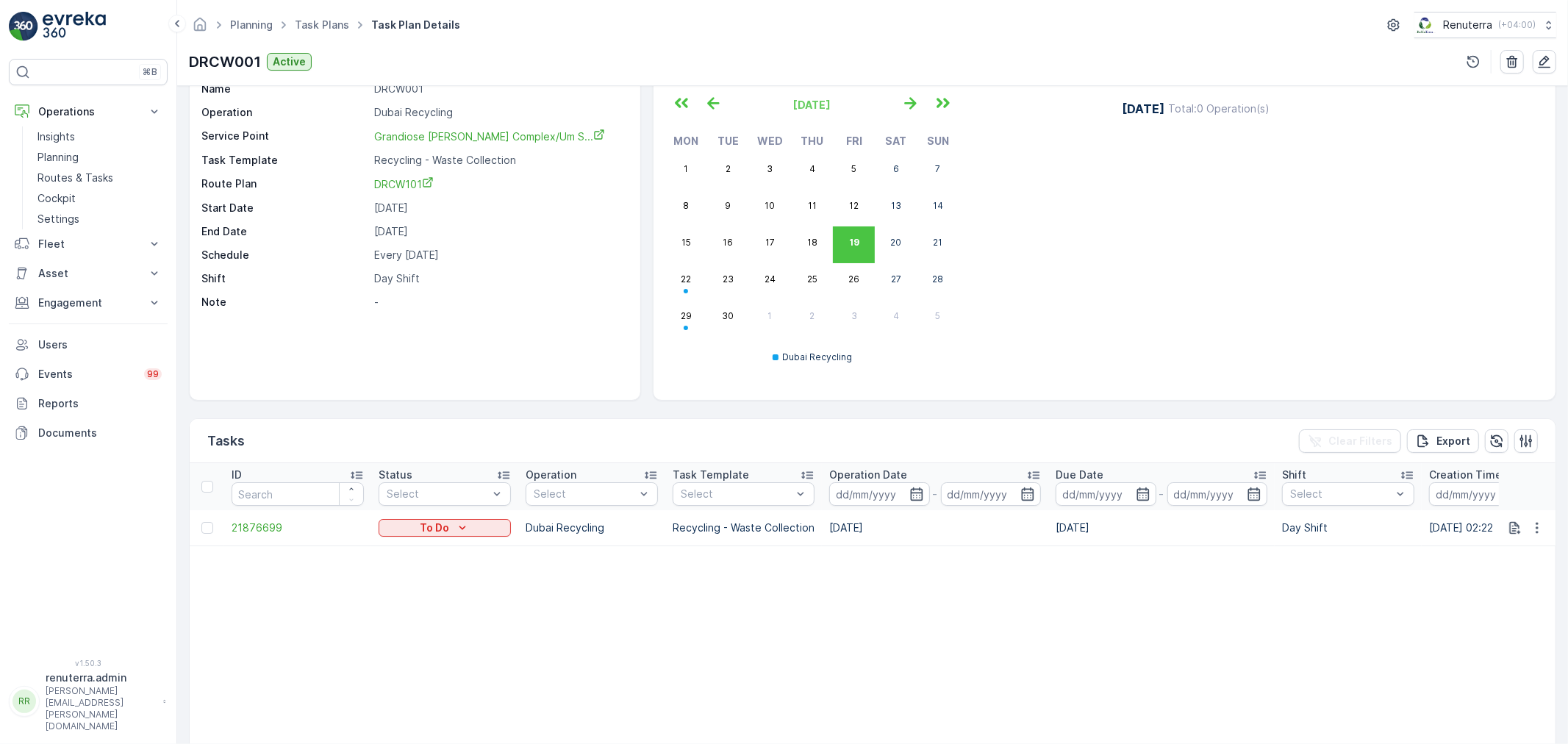
scroll to position [0, 0]
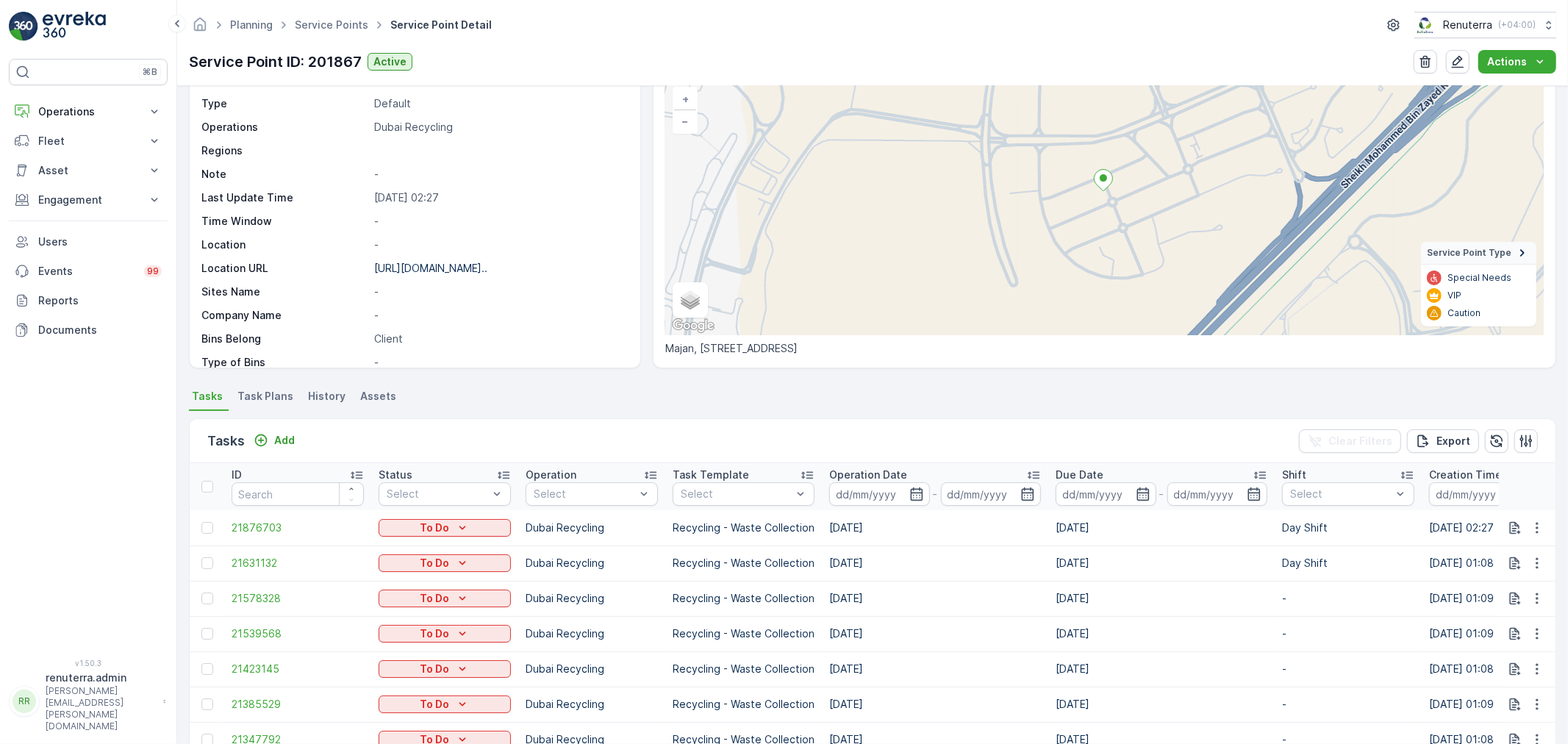
scroll to position [82, 0]
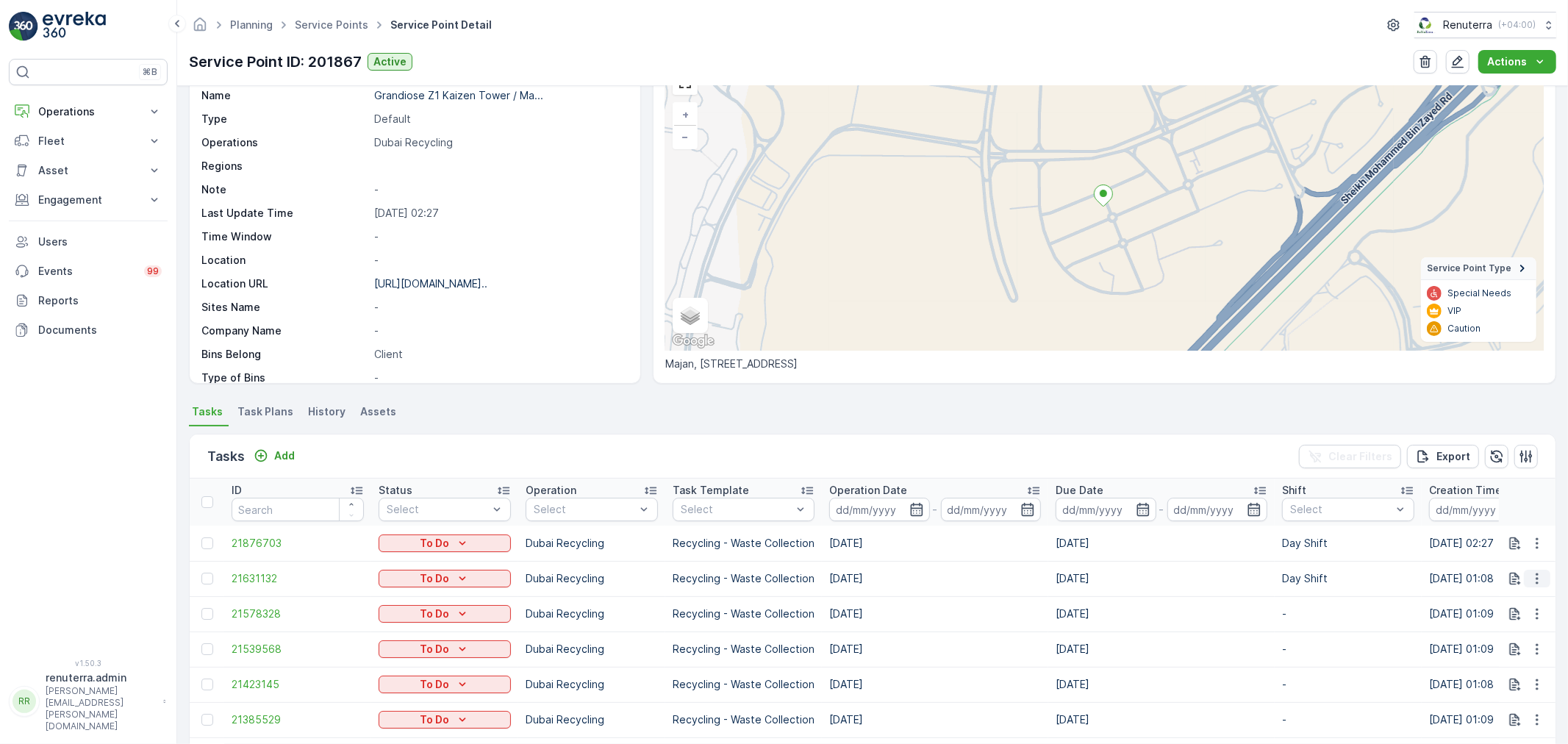
click at [1536, 572] on icon "button" at bounding box center [1536, 578] width 15 height 15
click at [1530, 639] on span "Change Route" at bounding box center [1499, 641] width 71 height 15
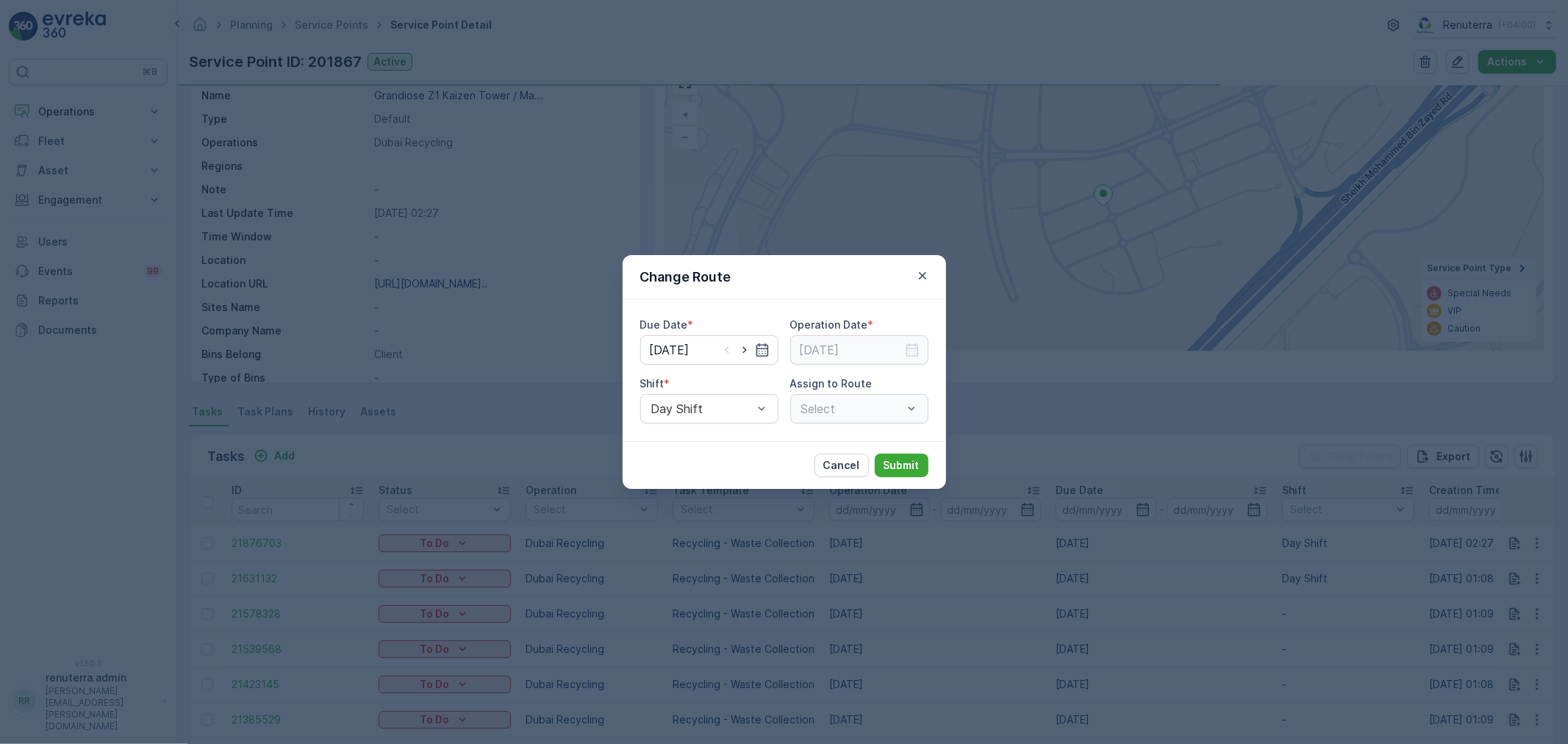
type input "[DATE]"
click at [924, 276] on icon "button" at bounding box center [922, 275] width 15 height 15
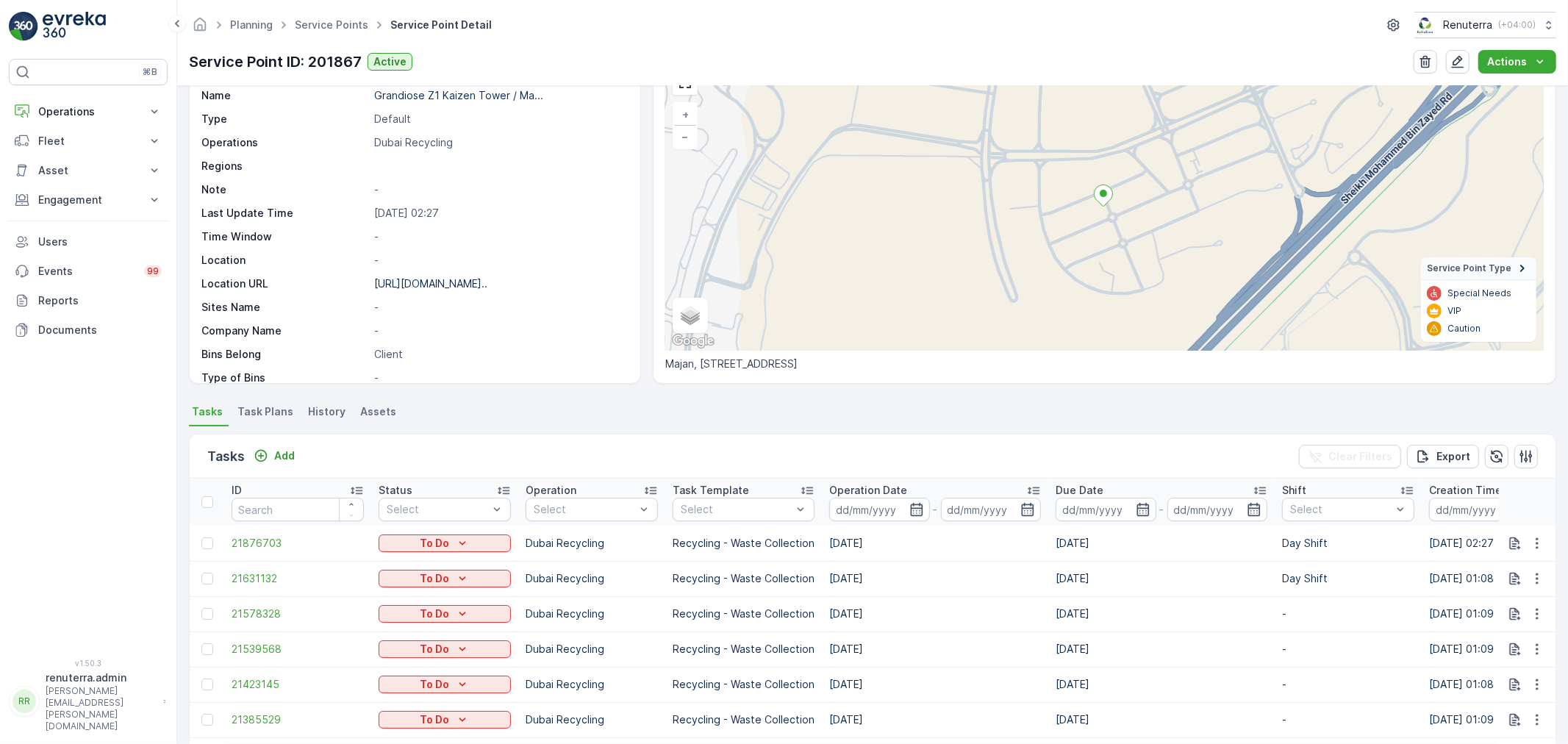
click at [244, 415] on span "Task Plans" at bounding box center [265, 411] width 56 height 15
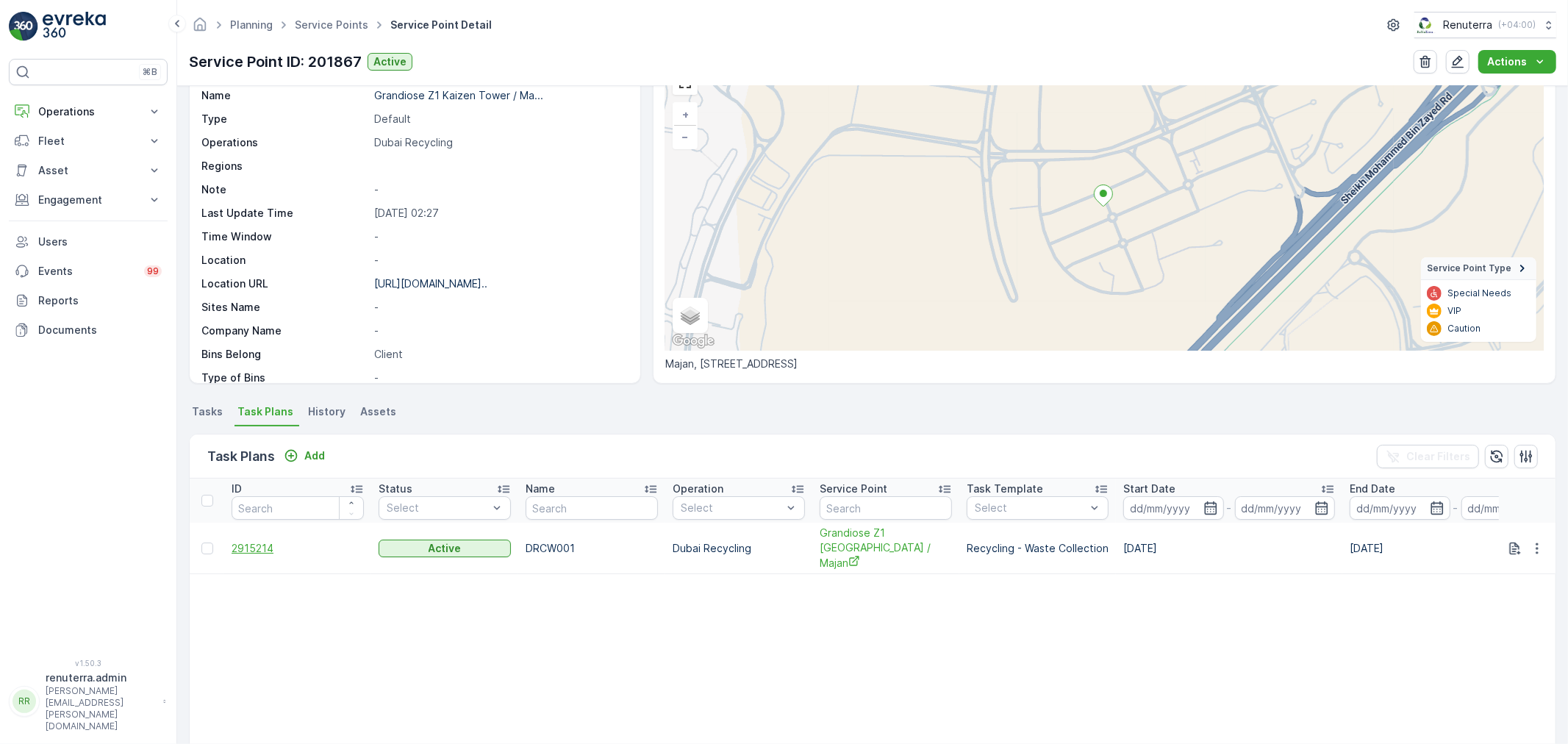
click at [248, 541] on span "2915214" at bounding box center [298, 548] width 132 height 15
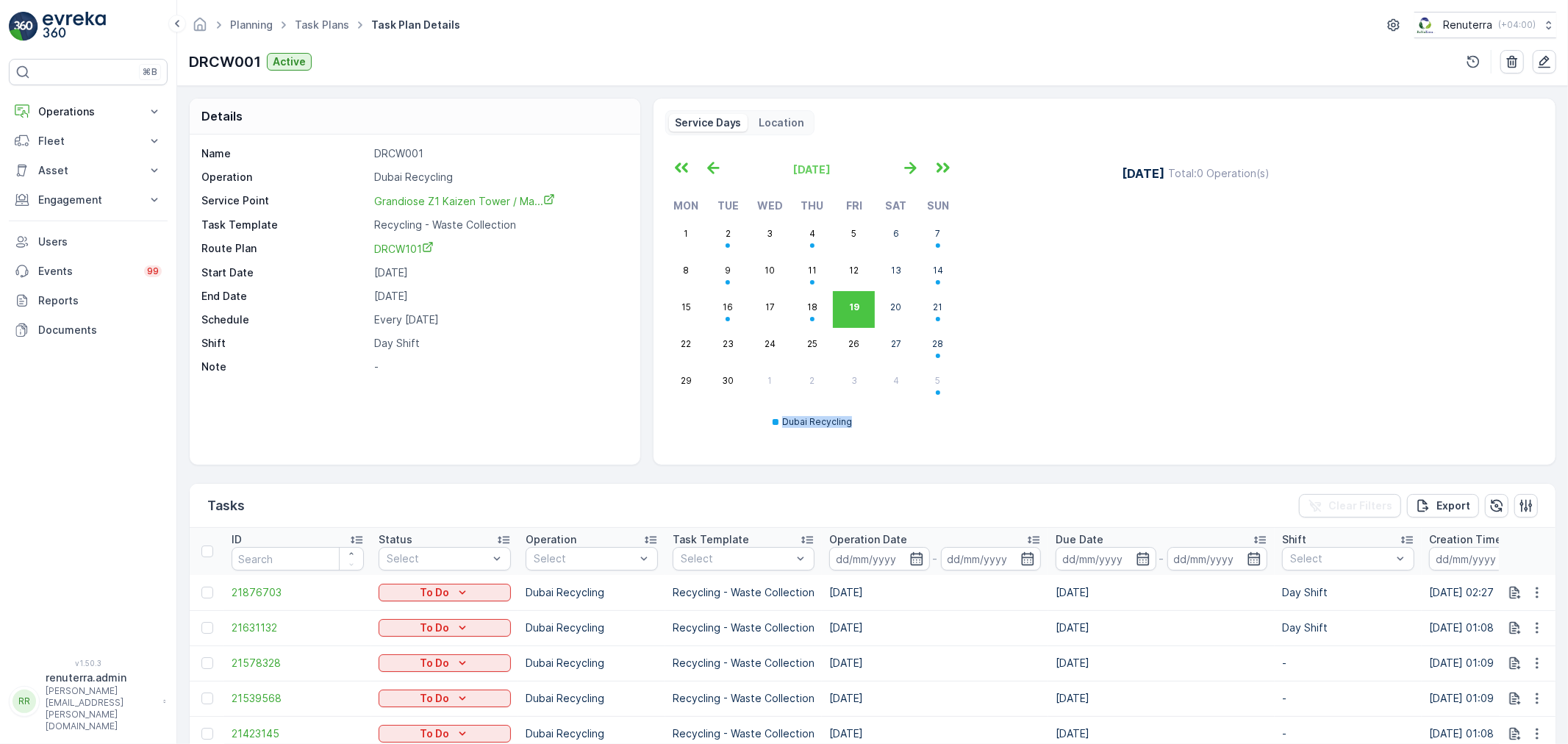
drag, startPoint x: 759, startPoint y: 421, endPoint x: 875, endPoint y: 425, distance: 116.1
click at [875, 425] on div "Dubai Recycling" at bounding box center [812, 422] width 294 height 41
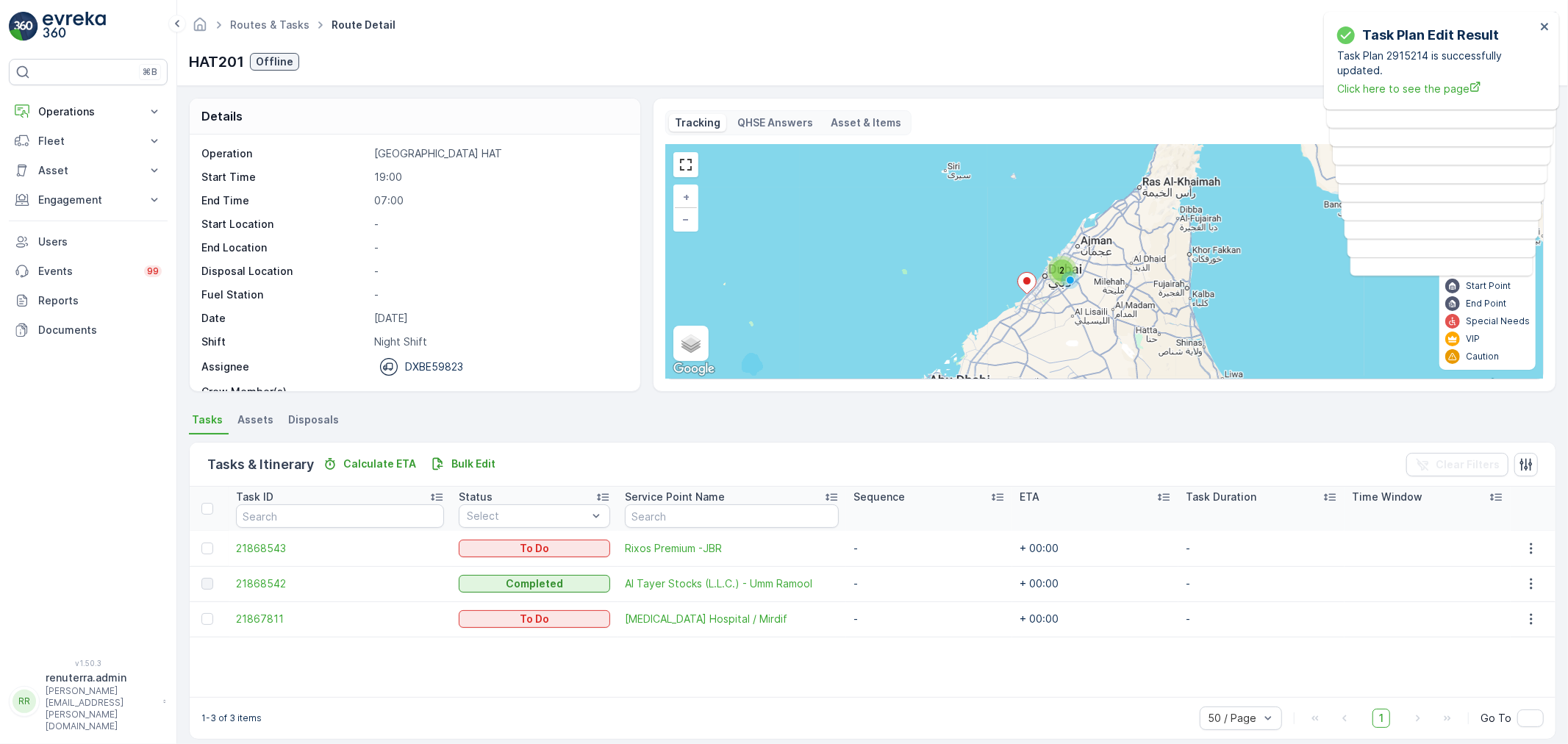
click at [72, 94] on div "⌘B Operations Insights Planning Routes & Tasks Cockpit Settings Fleet Live Trac…" at bounding box center [88, 350] width 159 height 582
click at [68, 113] on p "Operations" at bounding box center [88, 111] width 100 height 15
click at [75, 159] on p "Planning" at bounding box center [58, 157] width 41 height 15
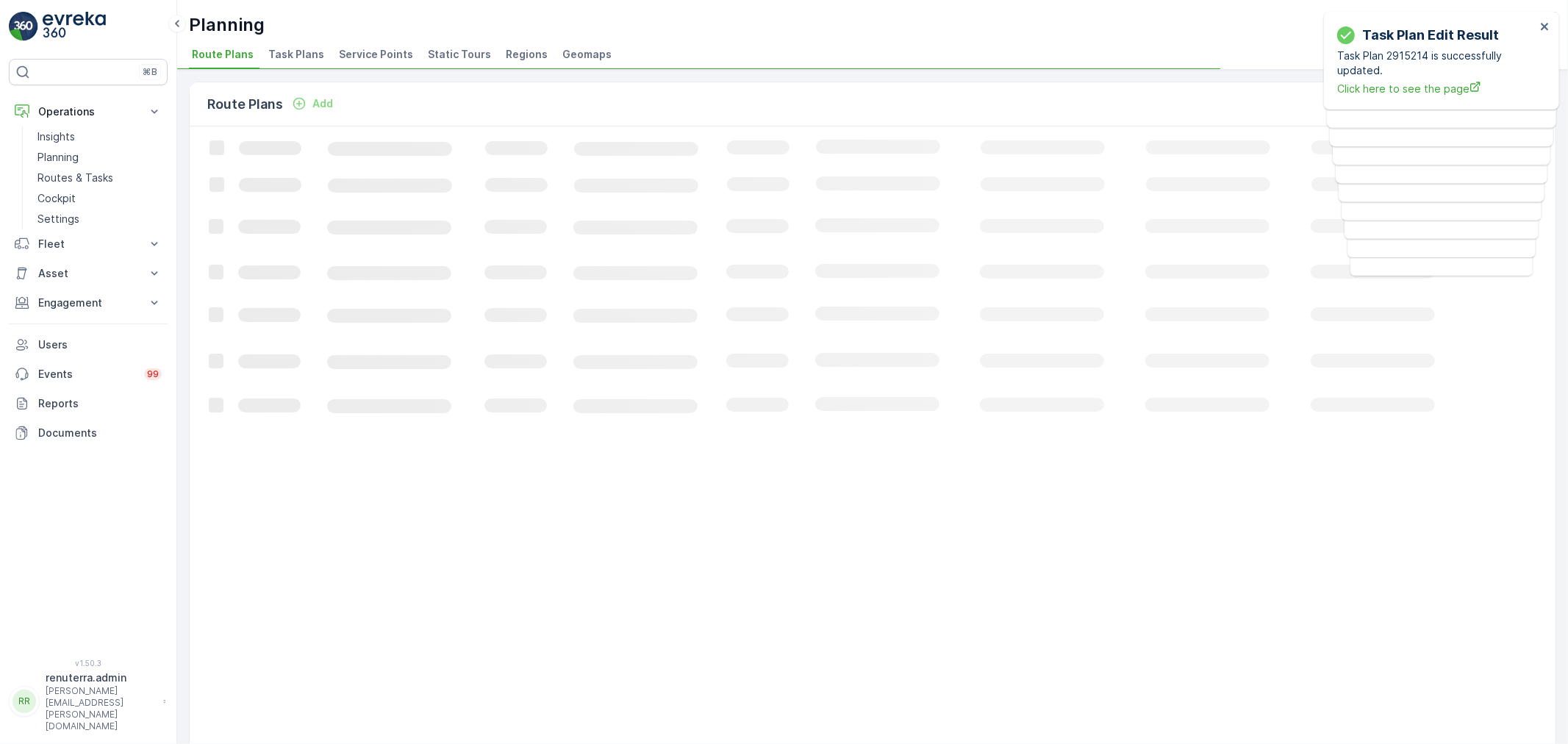
click at [351, 59] on span "Service Points" at bounding box center [375, 54] width 74 height 15
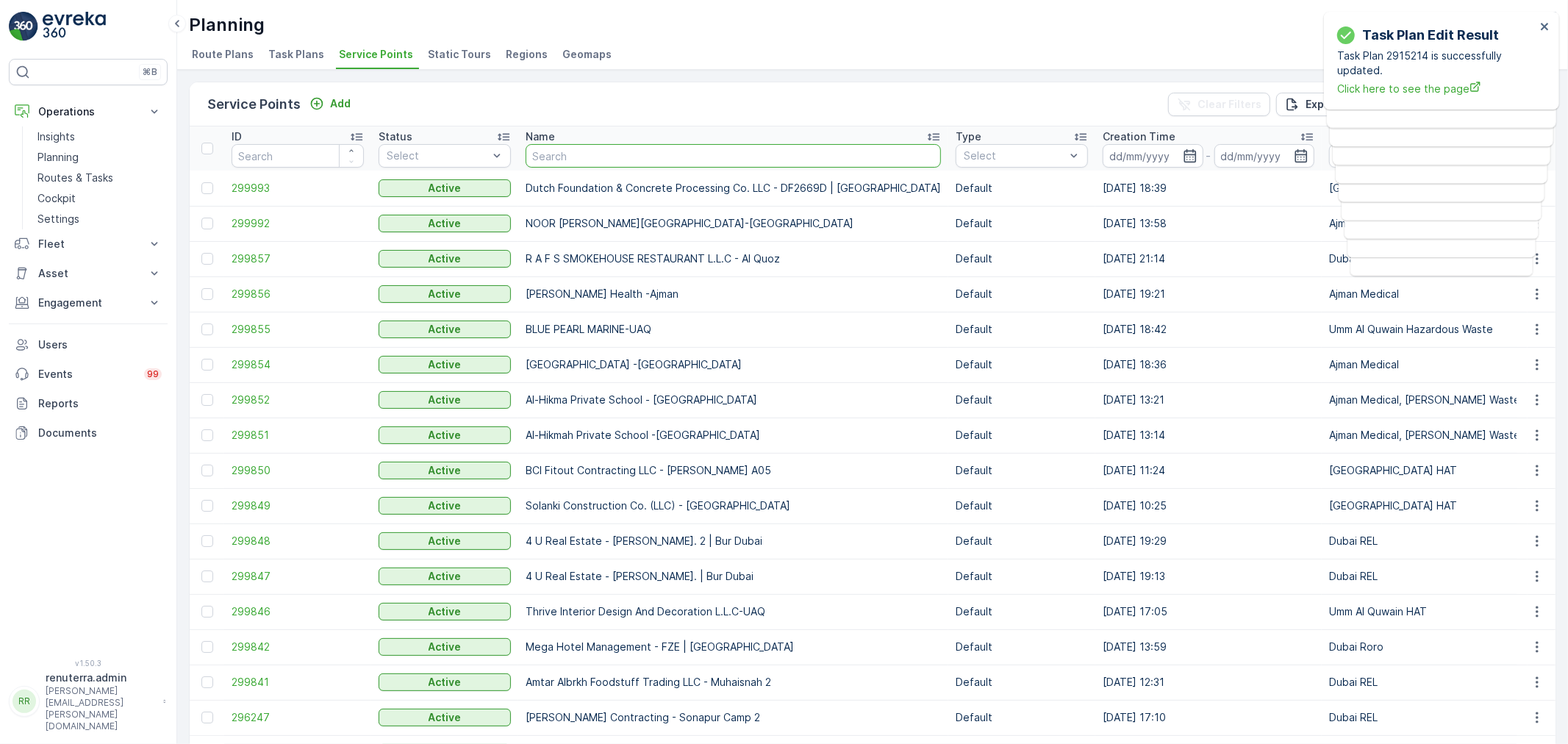
type input "A R J Property"
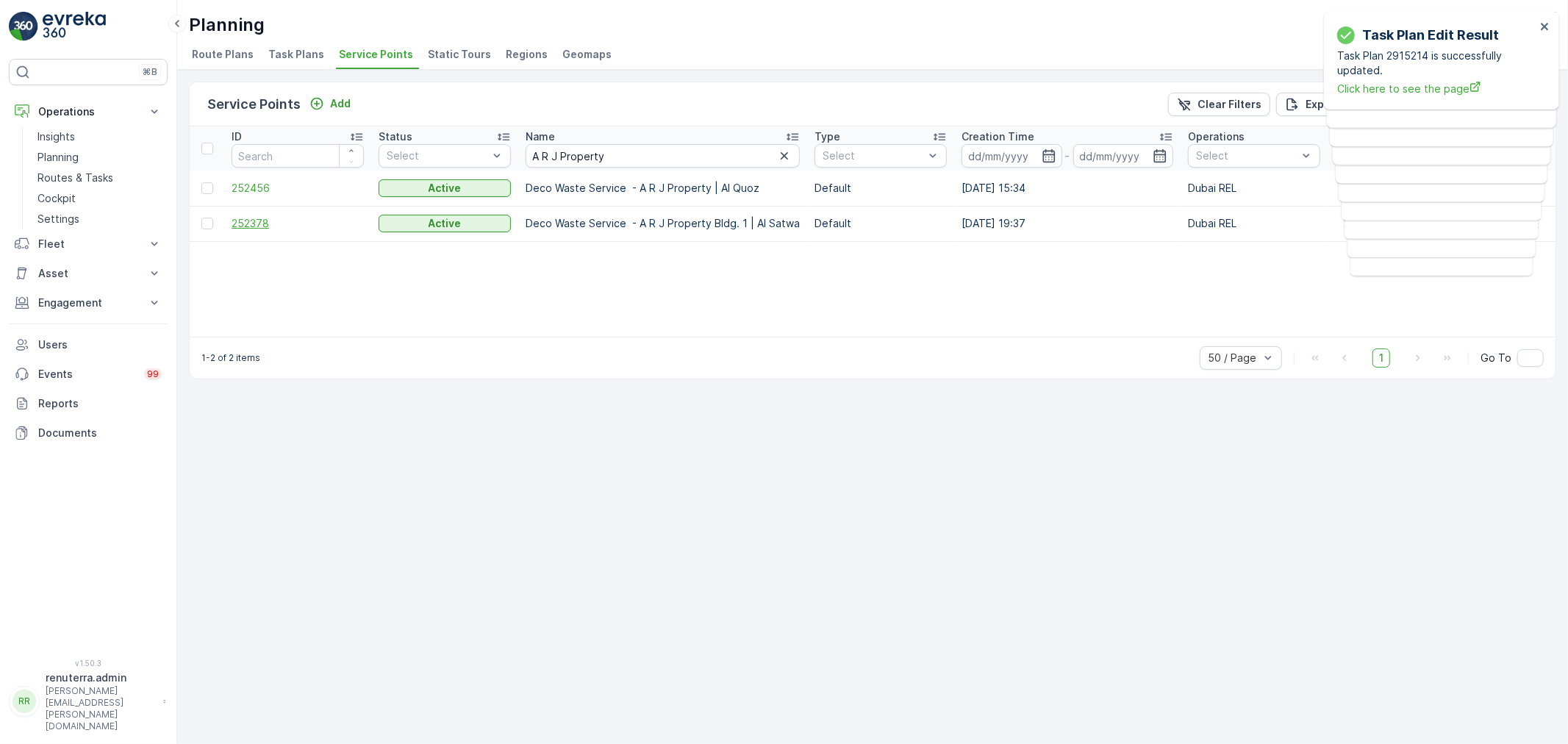
click at [261, 225] on span "252378" at bounding box center [298, 223] width 132 height 15
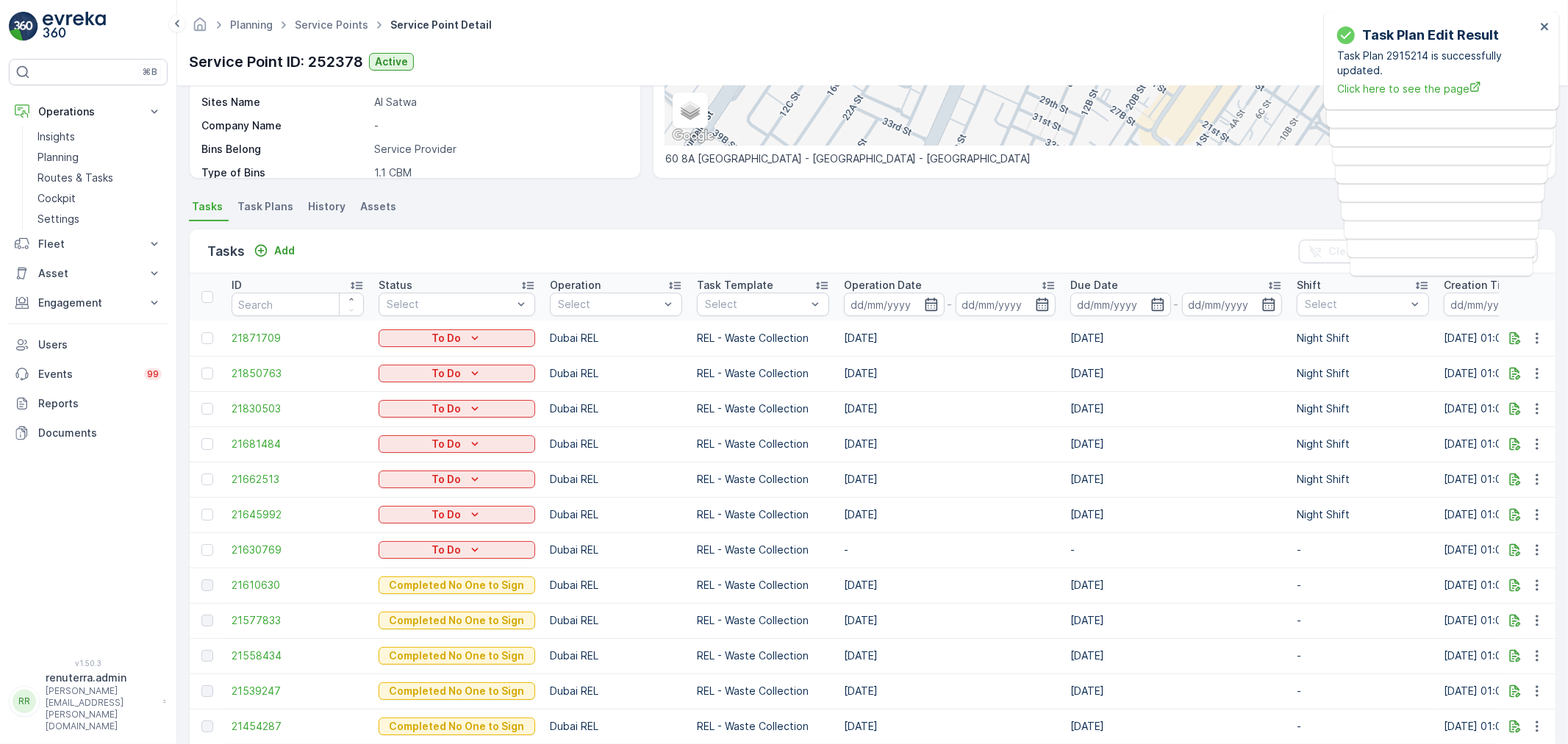
scroll to position [326, 0]
